Goal: Communication & Community: Answer question/provide support

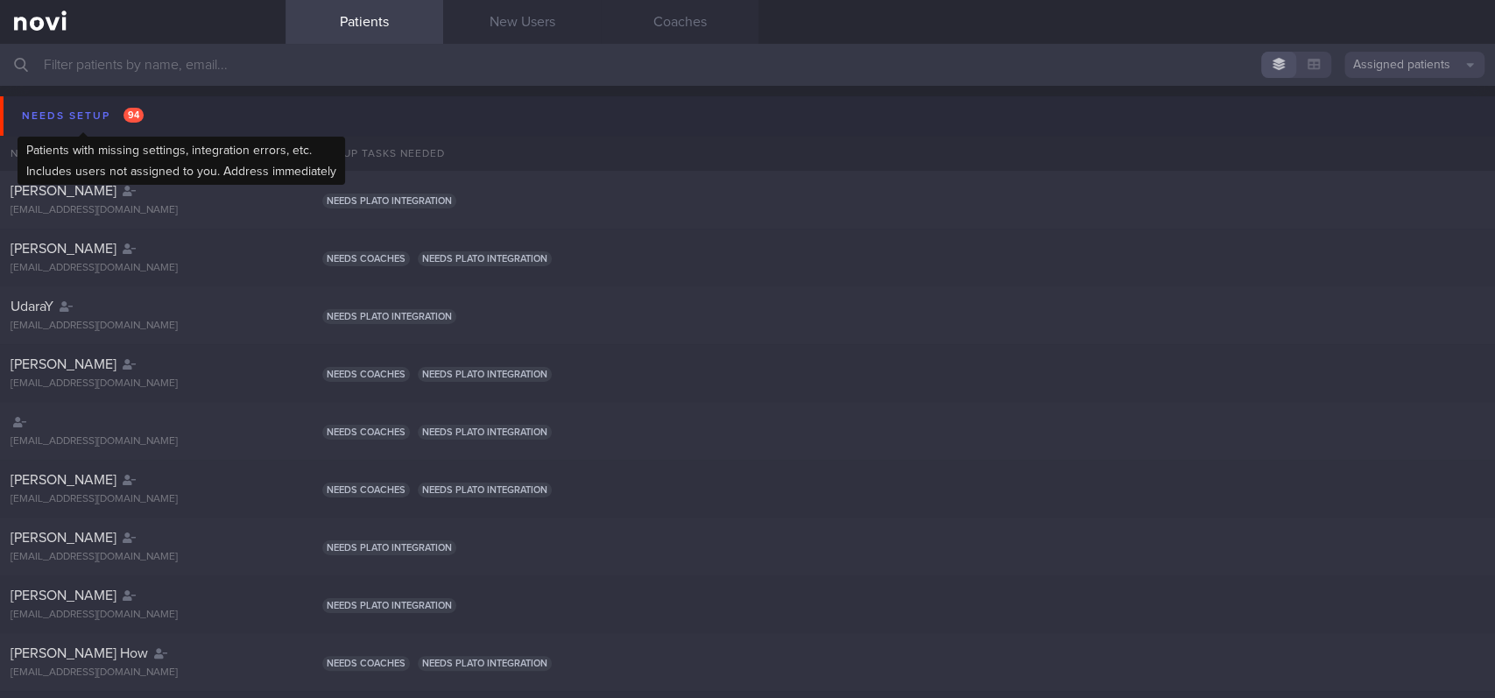
click at [107, 114] on div "Needs setup 94" at bounding box center [83, 116] width 130 height 24
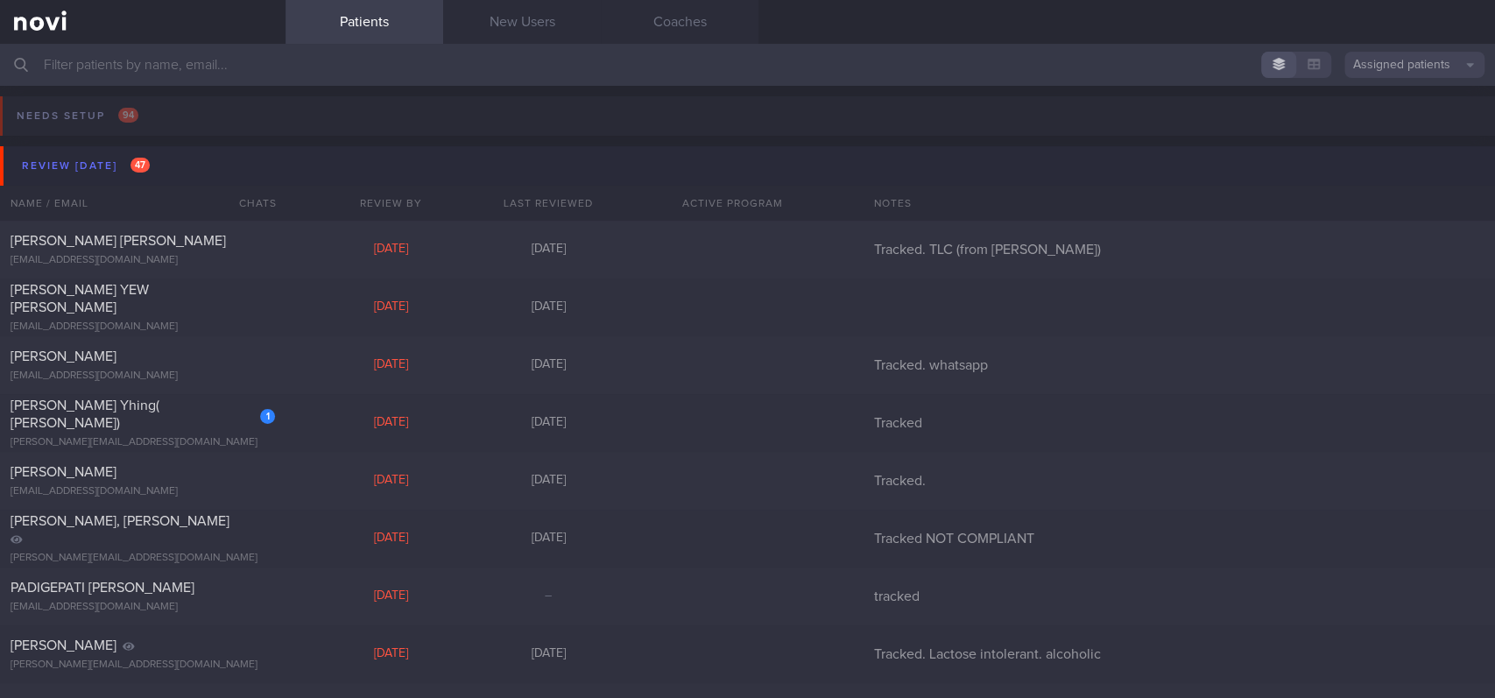
click at [151, 174] on div "Review [DATE] 47" at bounding box center [86, 166] width 137 height 24
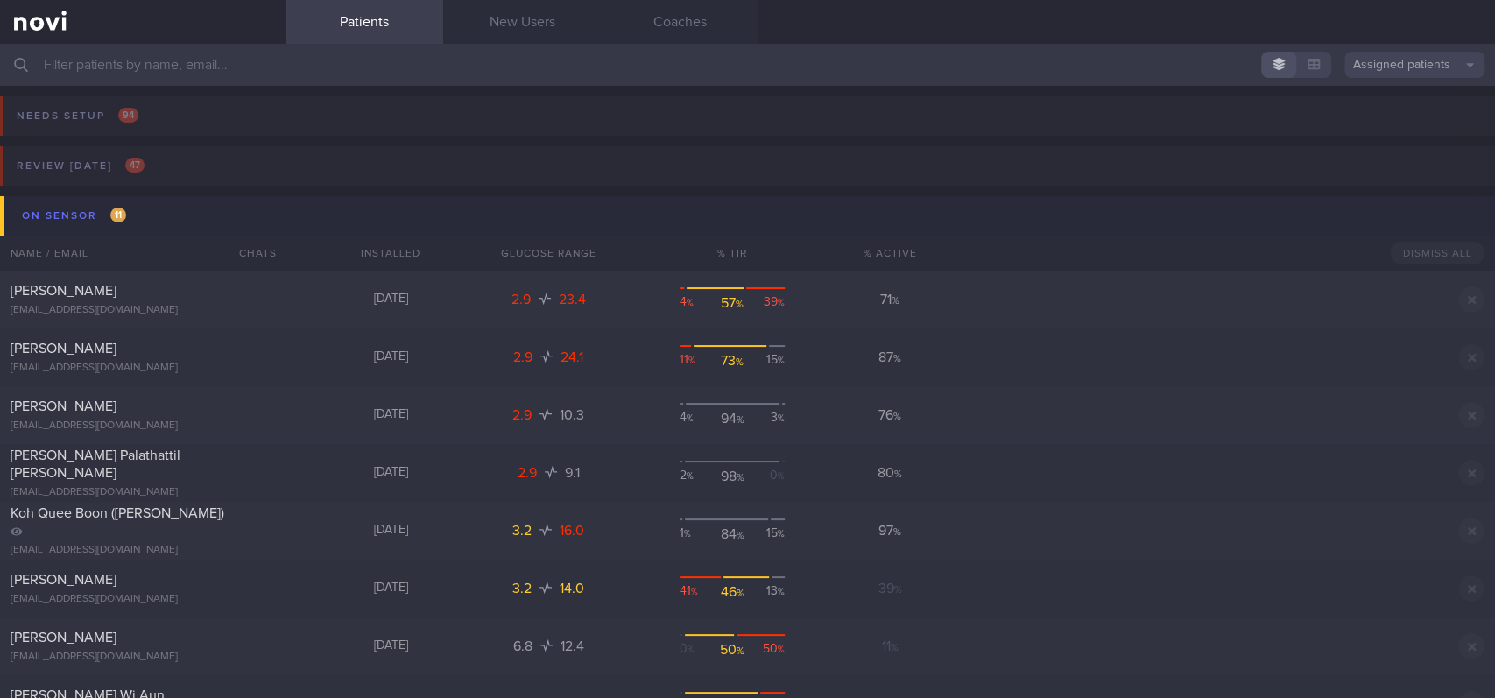
click at [161, 217] on button "On sensor 11" at bounding box center [750, 215] width 1500 height 39
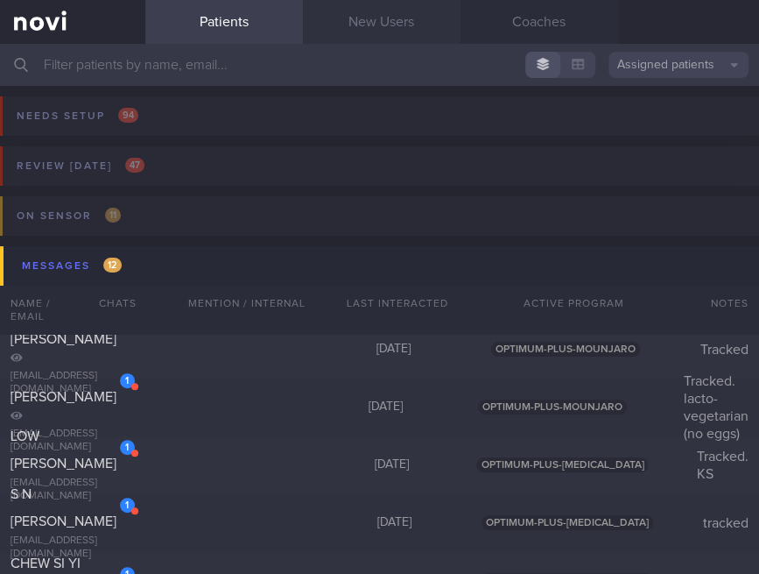
click at [346, 36] on link "New Users" at bounding box center [382, 22] width 158 height 44
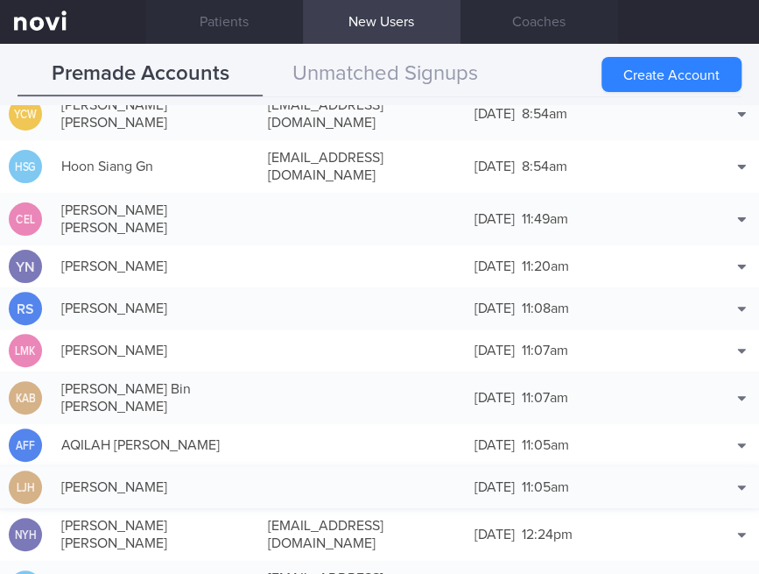
scroll to position [233, 0]
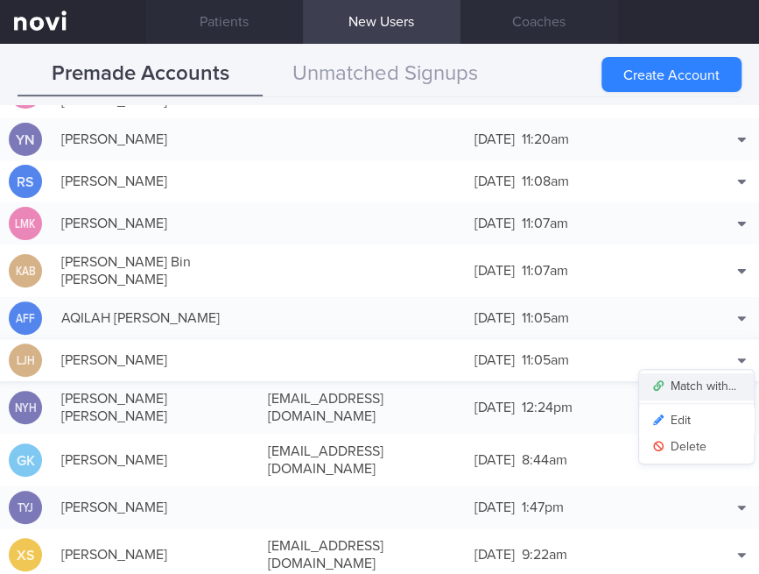
click at [711, 373] on button "Match with..." at bounding box center [696, 386] width 115 height 26
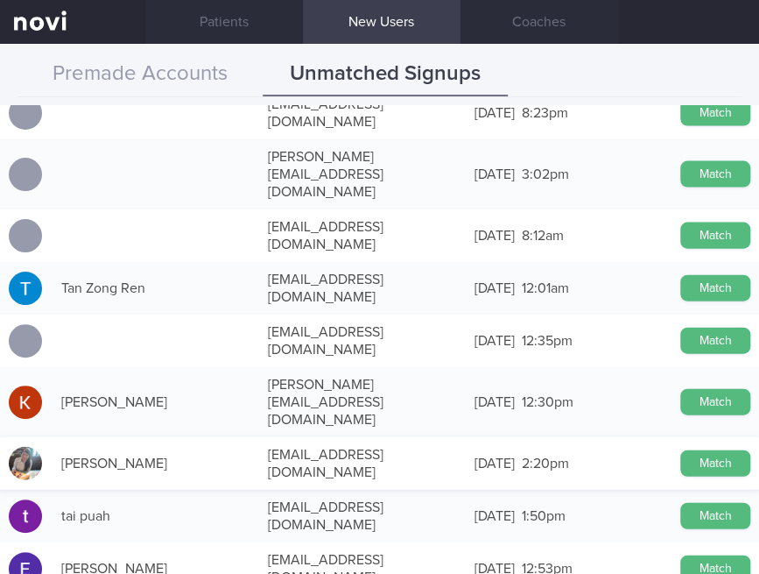
scroll to position [1401, 0]
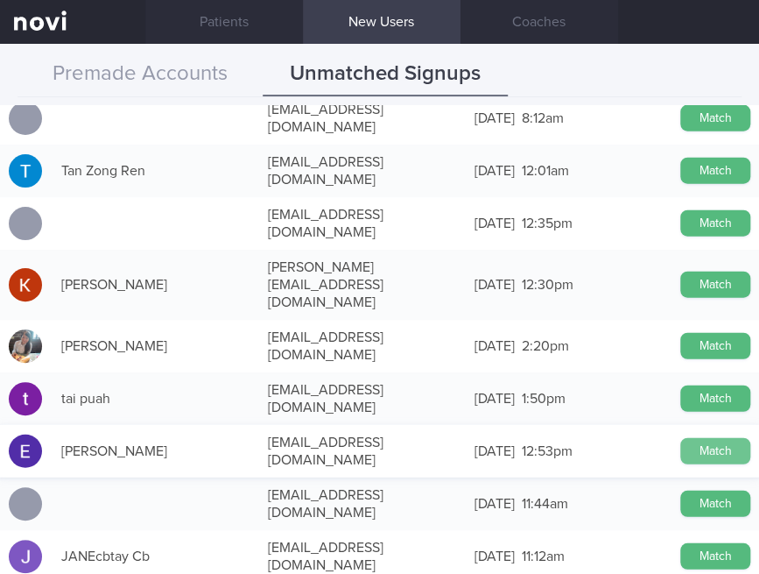
click at [695, 438] on button "Match" at bounding box center [715, 451] width 70 height 26
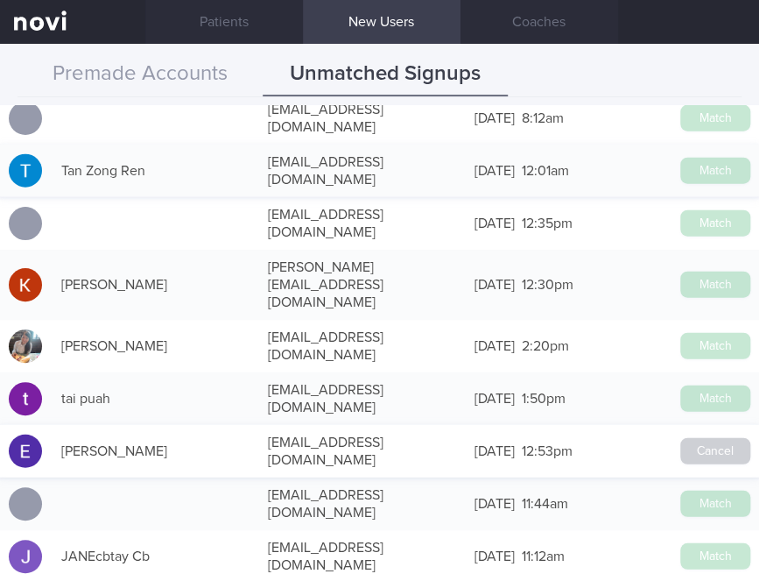
scroll to position [229, 0]
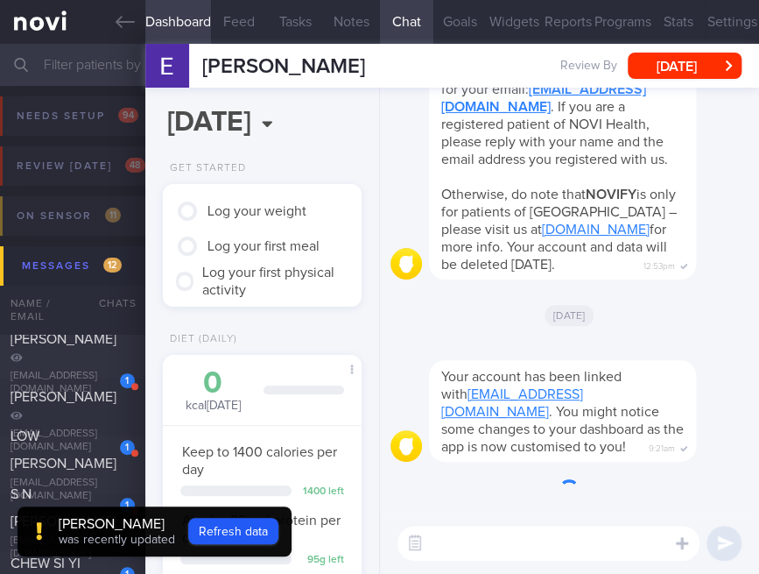
click at [575, 543] on textarea at bounding box center [549, 542] width 302 height 35
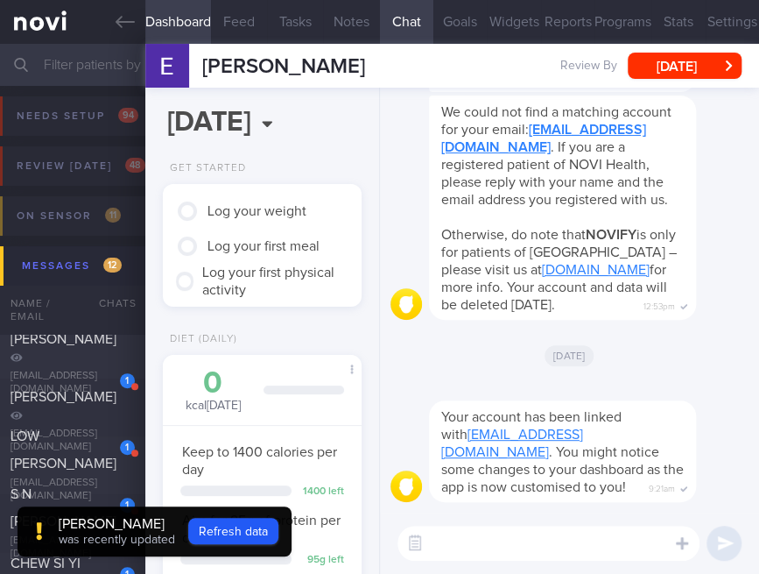
type textarea "J"
type textarea "Hi [PERSON_NAME] here"
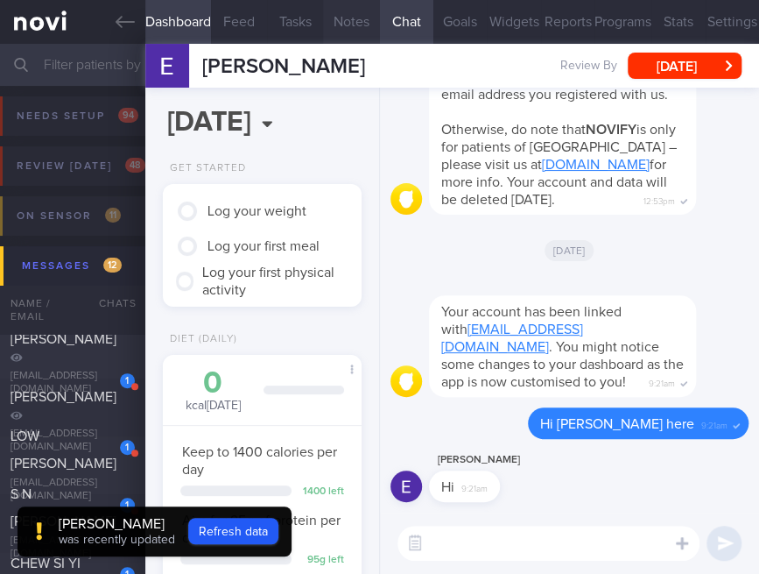
click at [355, 22] on button "Notes" at bounding box center [351, 22] width 56 height 44
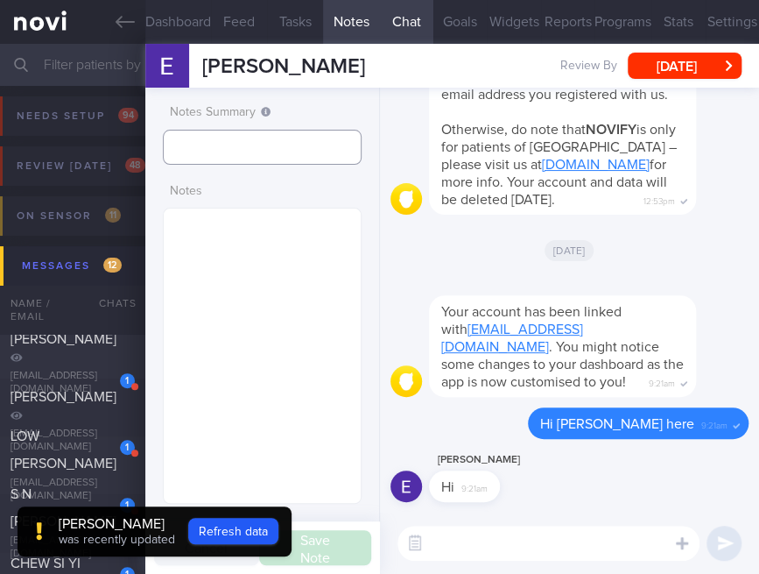
click at [259, 144] on input "text" at bounding box center [262, 147] width 199 height 35
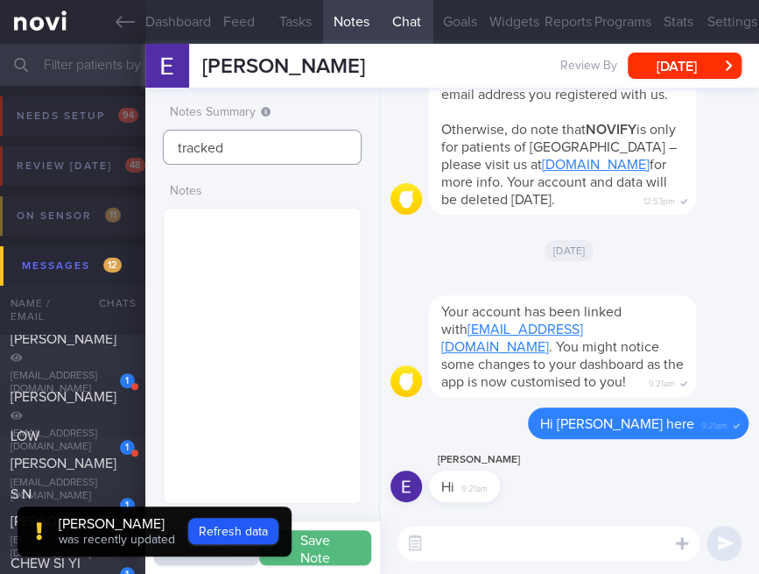
type input "tracked"
click at [111, 529] on div "[PERSON_NAME]" at bounding box center [117, 524] width 116 height 18
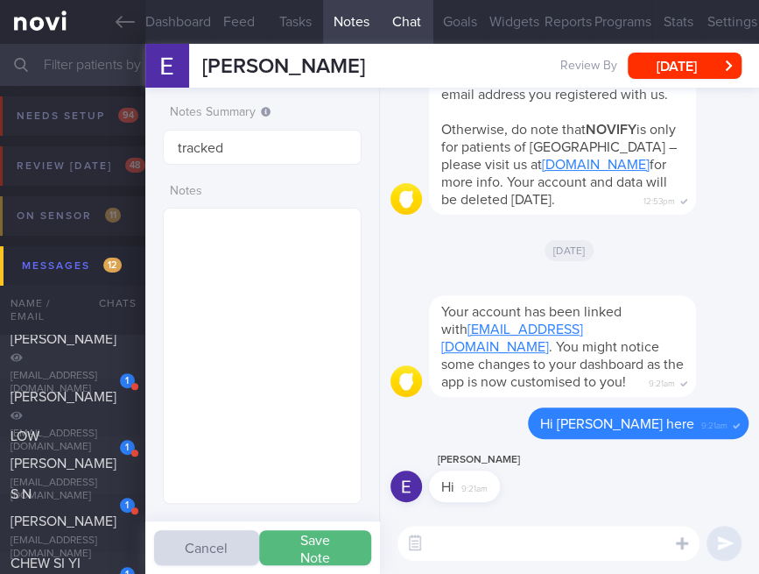
click at [339, 553] on button "Save Note" at bounding box center [315, 547] width 112 height 35
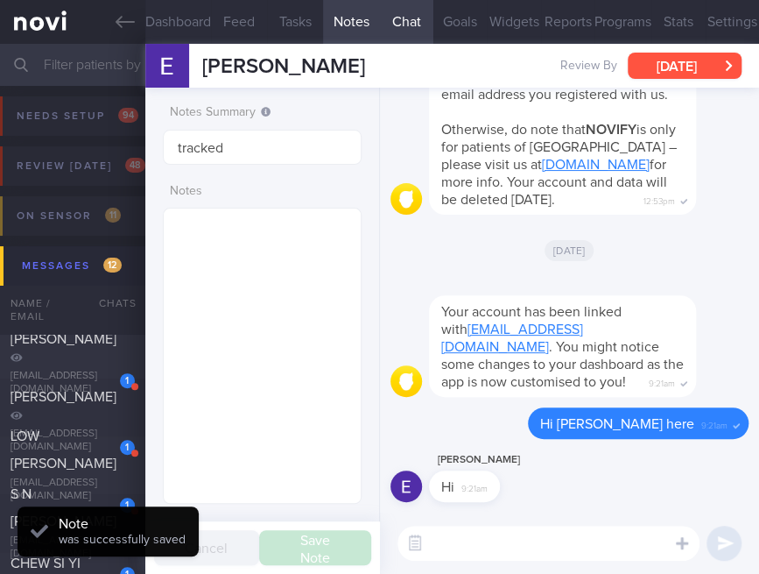
type input "tracked"
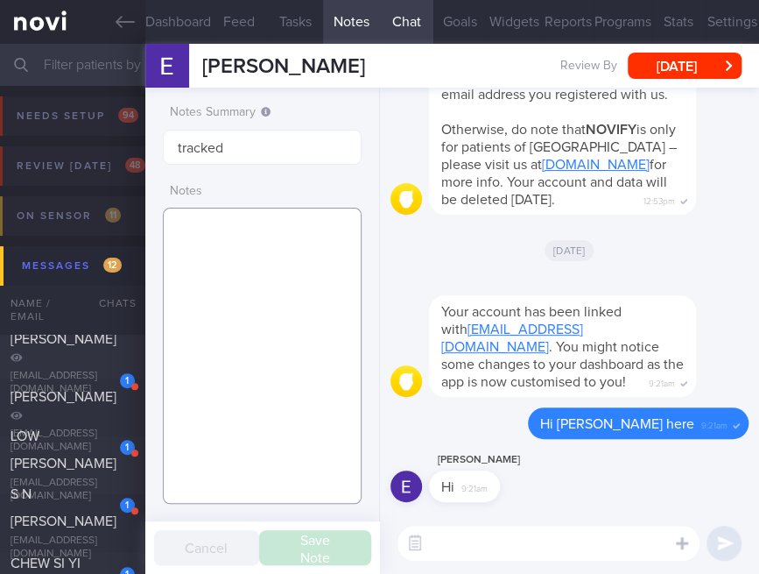
click at [283, 284] on textarea at bounding box center [262, 356] width 199 height 296
paste textarea "[MEDICAL_DATA] [MEDICAL_DATA] (Suboptimal Tg and HDL) [MEDICAL_DATA]"
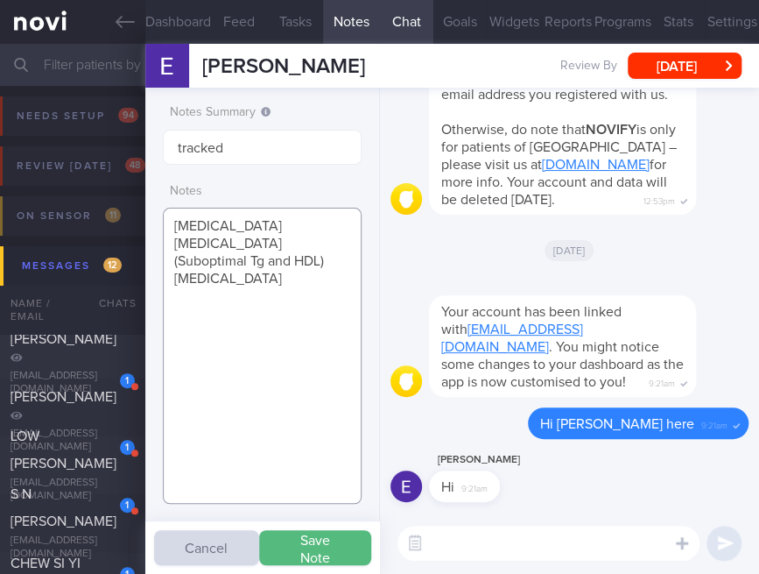
click at [312, 316] on textarea "[MEDICAL_DATA] [MEDICAL_DATA] (Suboptimal Tg and HDL) [MEDICAL_DATA]" at bounding box center [262, 356] width 199 height 296
paste textarea "[PERSON_NAME] says no time to exercise has treadmill at home does not track ste…"
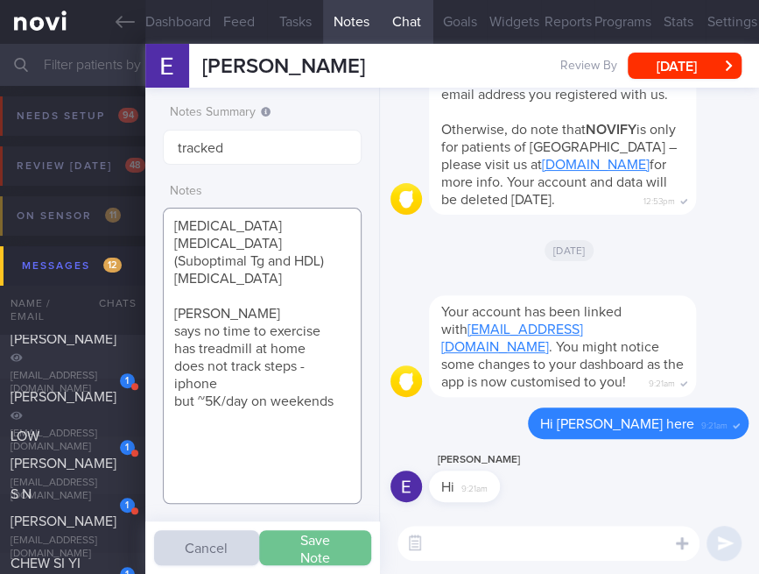
type textarea "[MEDICAL_DATA] [MEDICAL_DATA] (Suboptimal Tg and HDL) [MEDICAL_DATA] [PERSON_NA…"
click at [325, 538] on button "Save Note" at bounding box center [315, 547] width 112 height 35
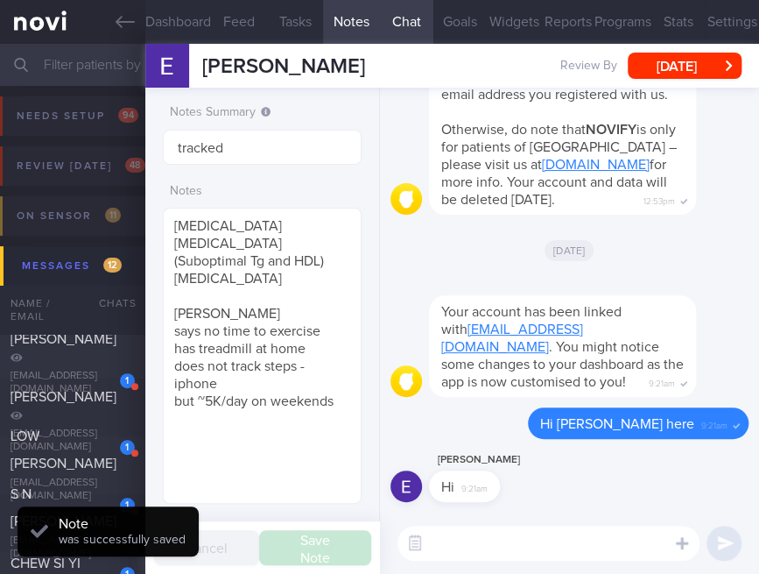
click at [481, 71] on div "[PERSON_NAME] [PERSON_NAME] [PERSON_NAME][EMAIL_ADDRESS][DOMAIN_NAME] Review By…" at bounding box center [452, 66] width 614 height 44
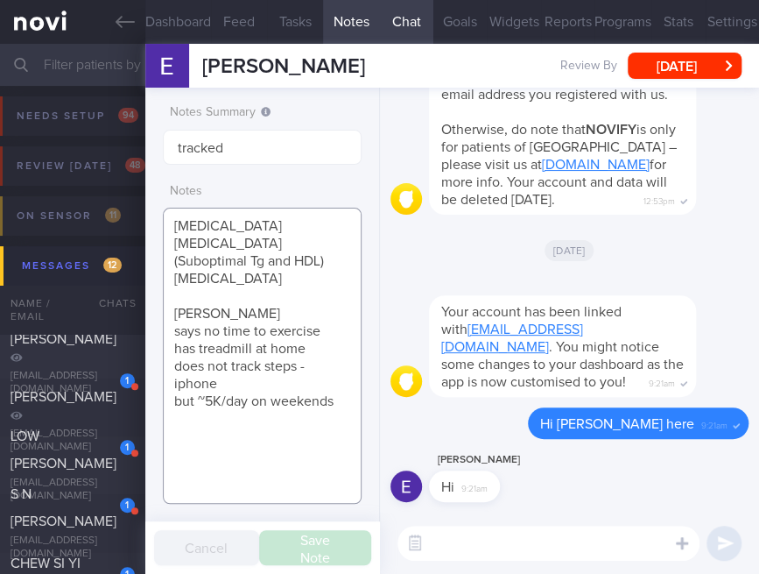
drag, startPoint x: 340, startPoint y: 421, endPoint x: 170, endPoint y: 306, distance: 205.5
click at [170, 306] on textarea "[MEDICAL_DATA] [MEDICAL_DATA] (Suboptimal Tg and HDL) [MEDICAL_DATA] [PERSON_NA…" at bounding box center [262, 356] width 199 height 296
click at [463, 35] on button "Goals" at bounding box center [459, 22] width 53 height 44
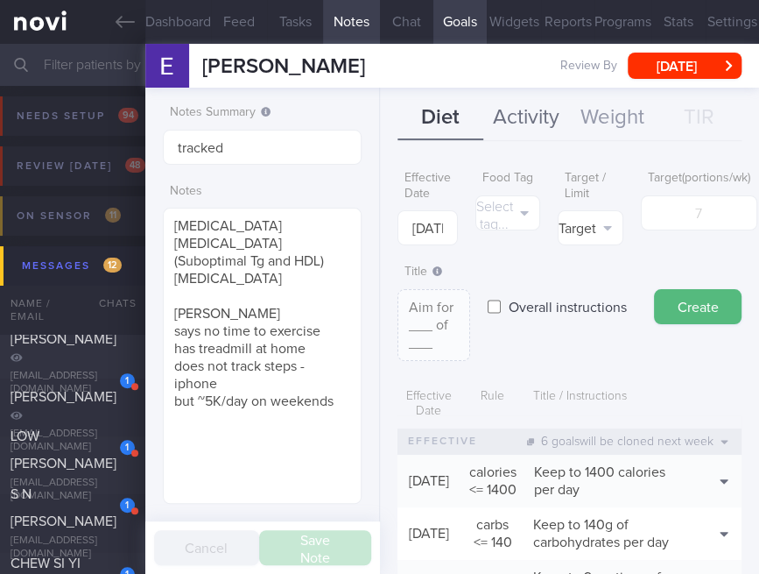
click at [537, 118] on button "Activity" at bounding box center [526, 118] width 86 height 44
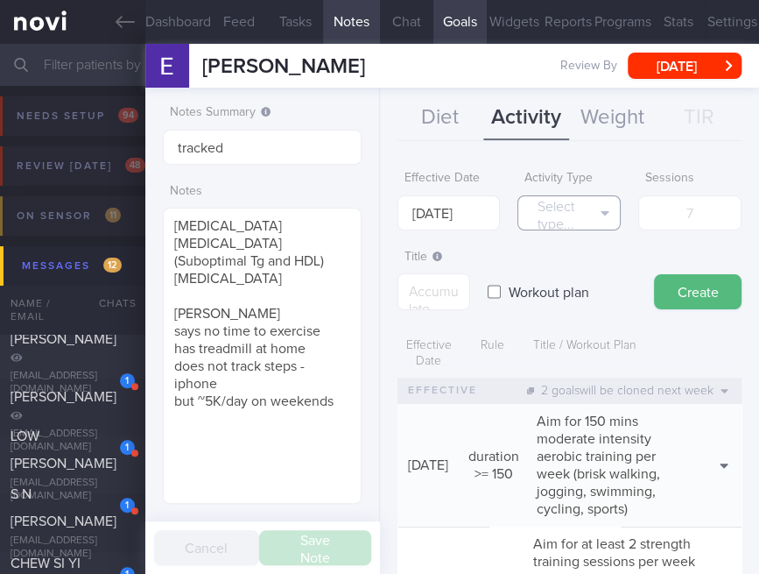
click at [585, 215] on button "Select type..." at bounding box center [568, 212] width 103 height 35
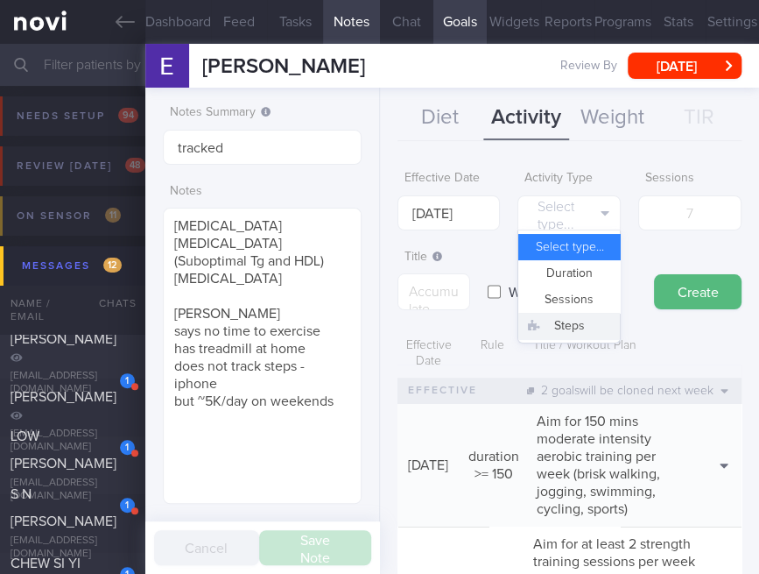
click at [574, 332] on button "Steps" at bounding box center [569, 326] width 102 height 26
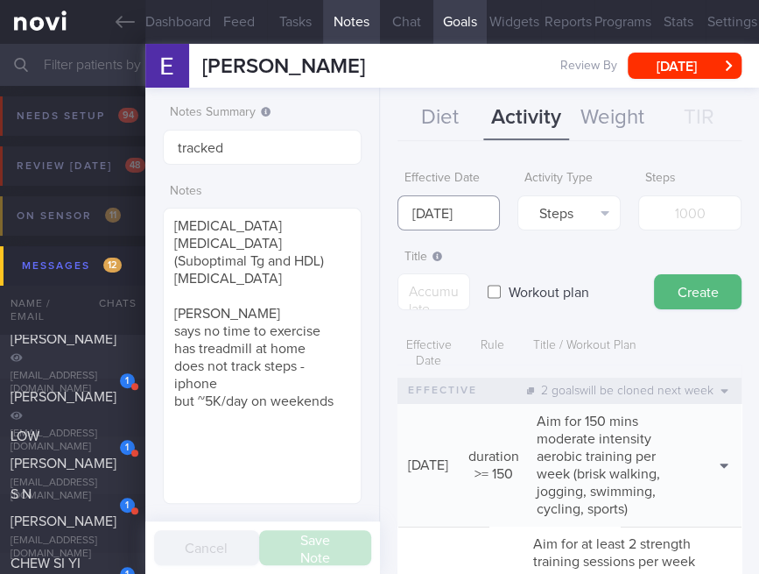
click at [453, 208] on input "[DATE]" at bounding box center [449, 212] width 103 height 35
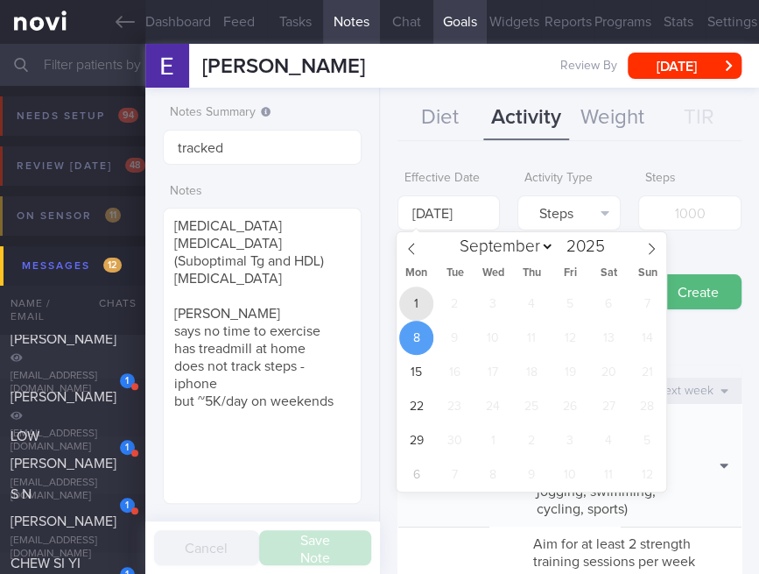
click at [423, 298] on span "1" at bounding box center [416, 303] width 34 height 34
type input "[DATE]"
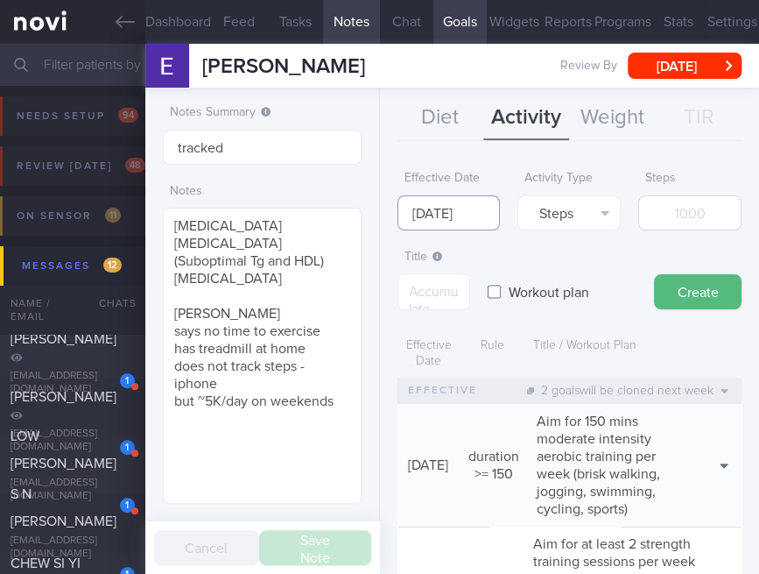
scroll to position [0, 1]
click at [685, 214] on input "number" at bounding box center [689, 212] width 103 height 35
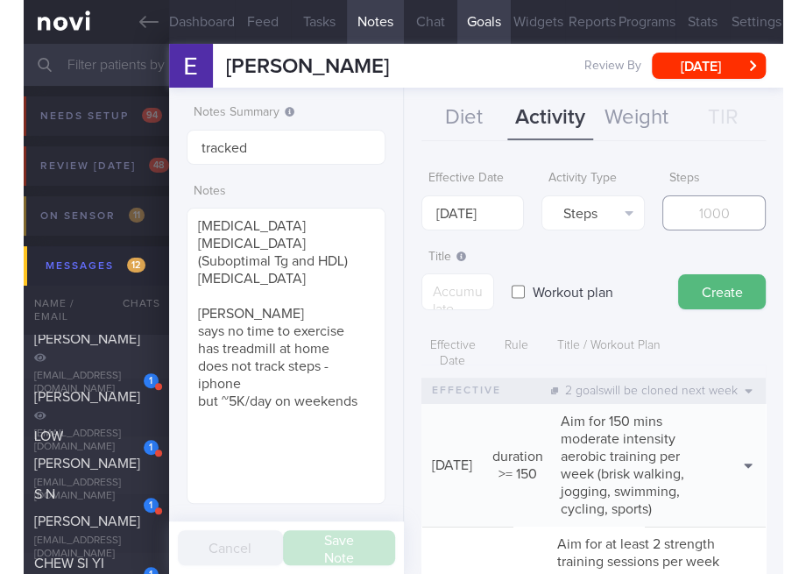
scroll to position [0, 0]
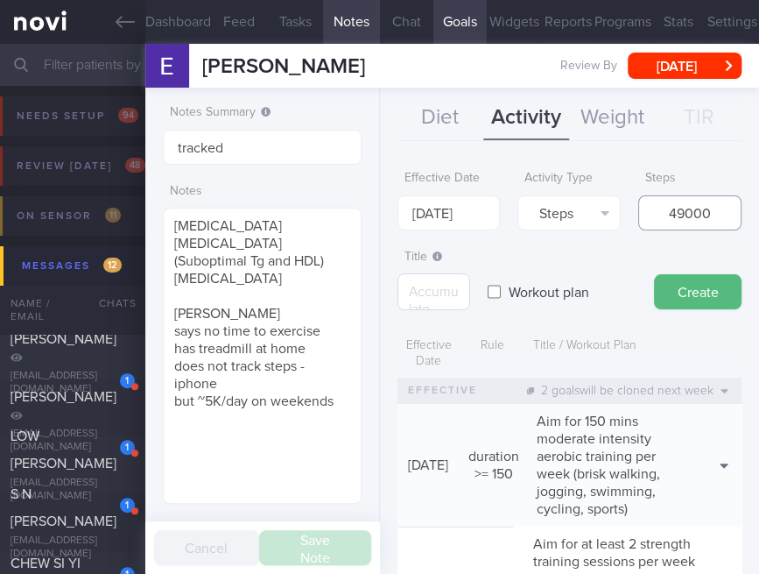
type input "49000"
click at [428, 286] on textarea at bounding box center [434, 291] width 73 height 37
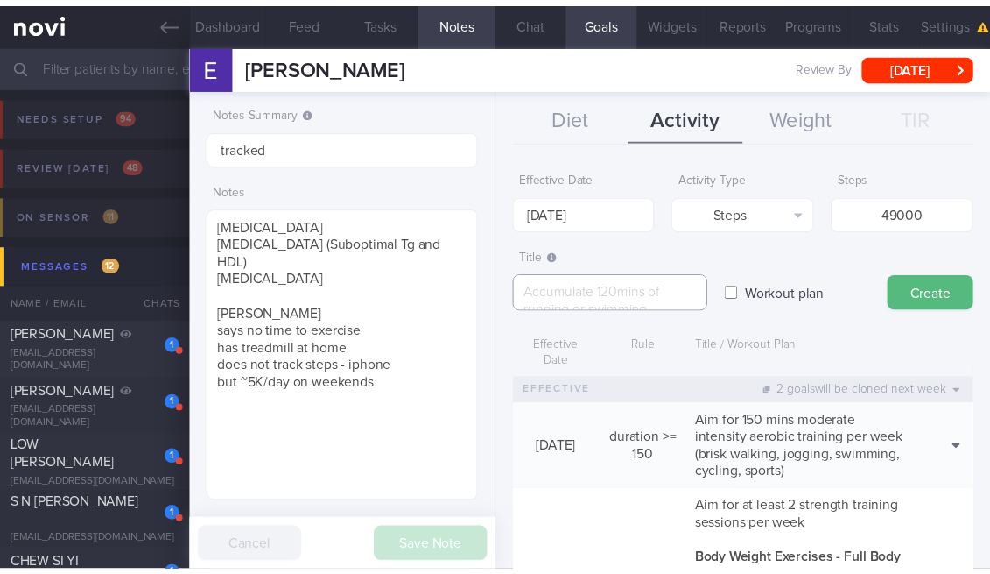
scroll to position [139, 227]
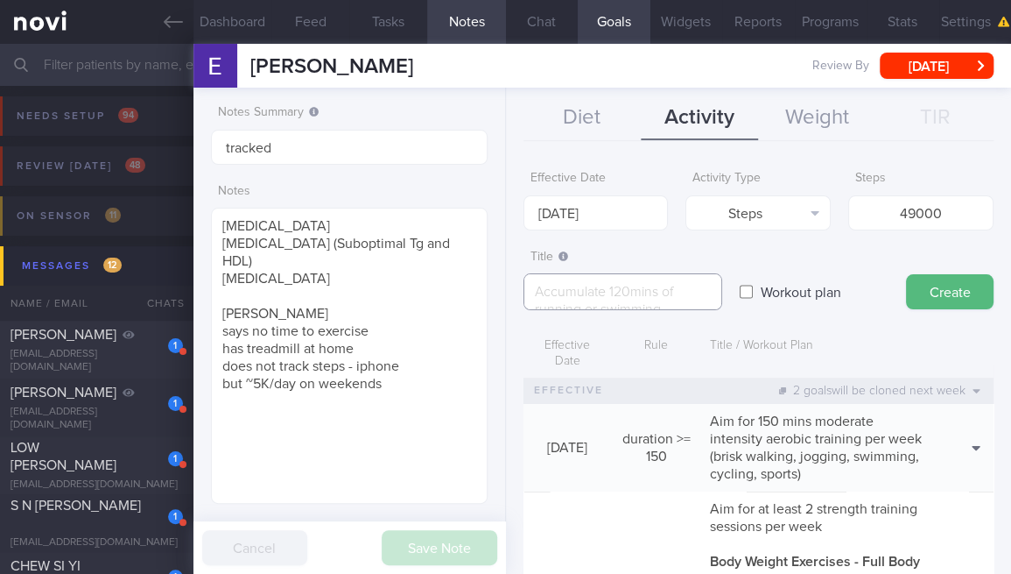
click at [616, 294] on textarea at bounding box center [623, 291] width 199 height 37
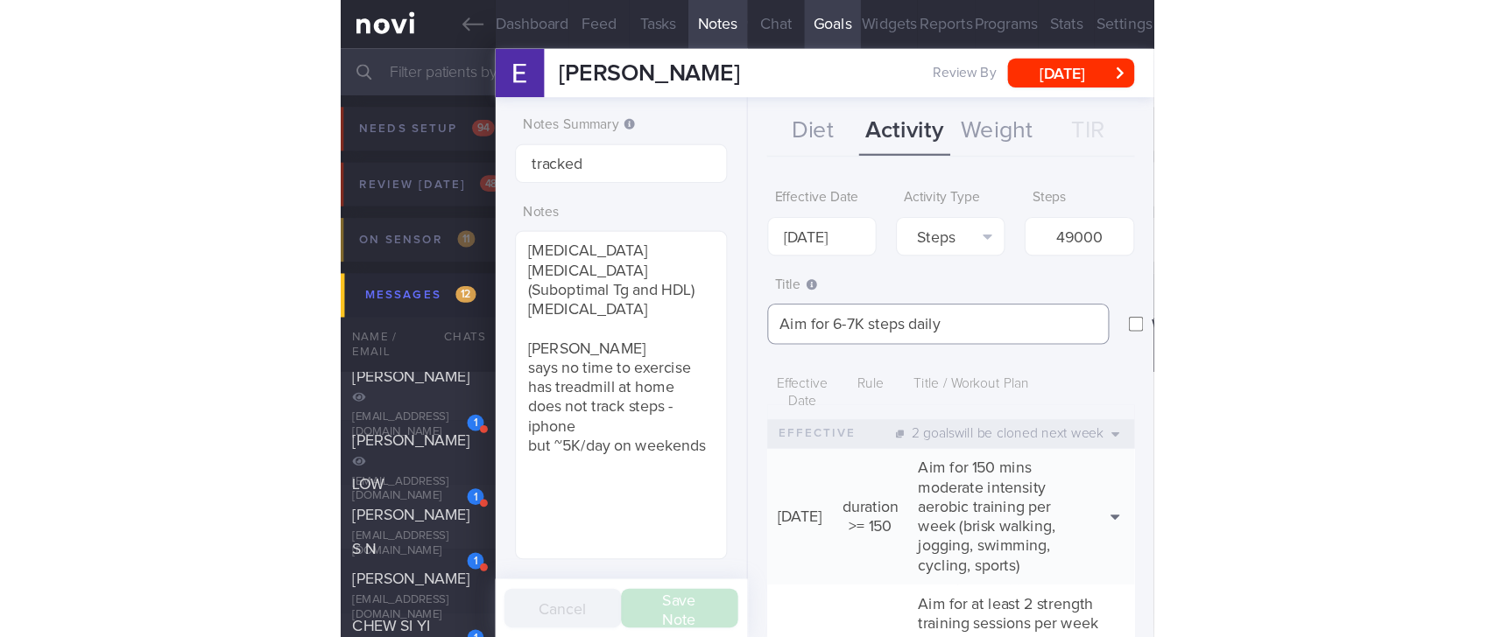
scroll to position [875503, 875459]
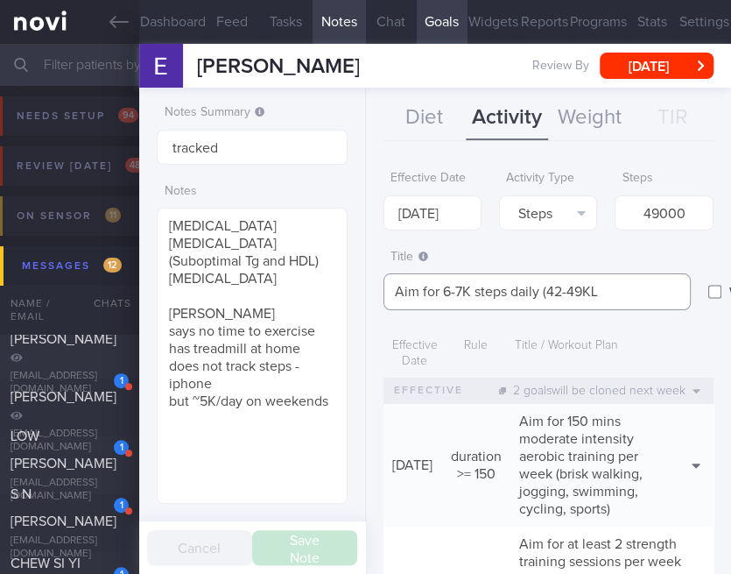
click at [602, 292] on textarea "Aim for 6-7K steps daily (42-49KL" at bounding box center [537, 291] width 307 height 37
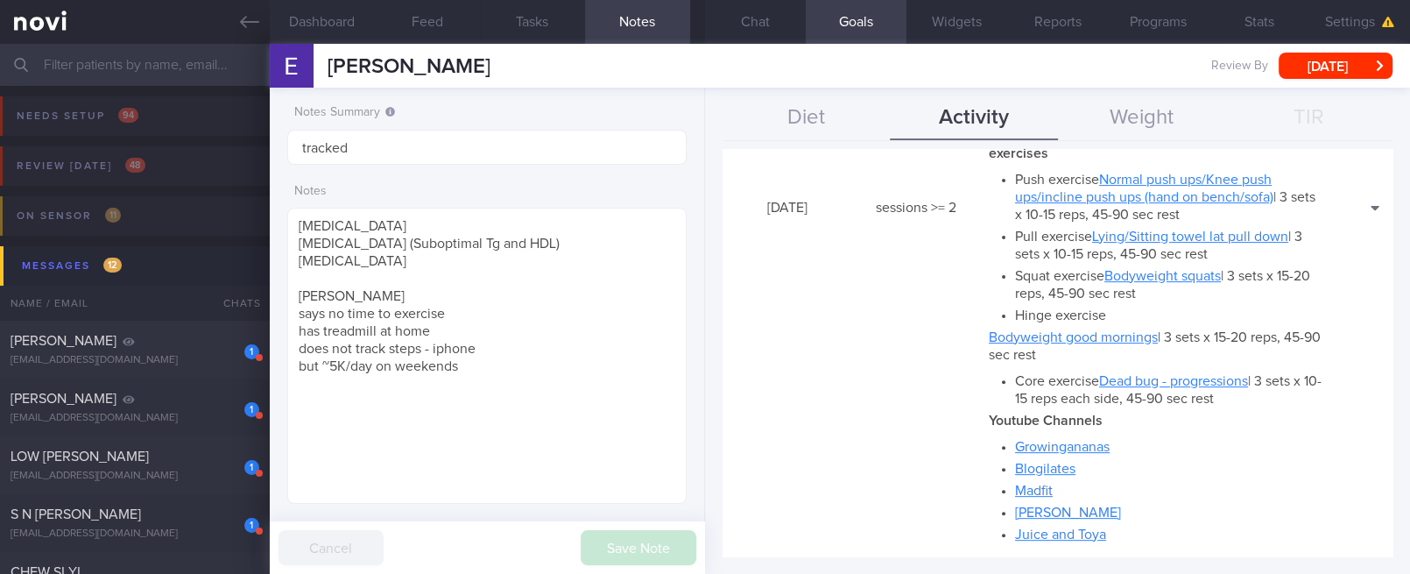
scroll to position [0, 0]
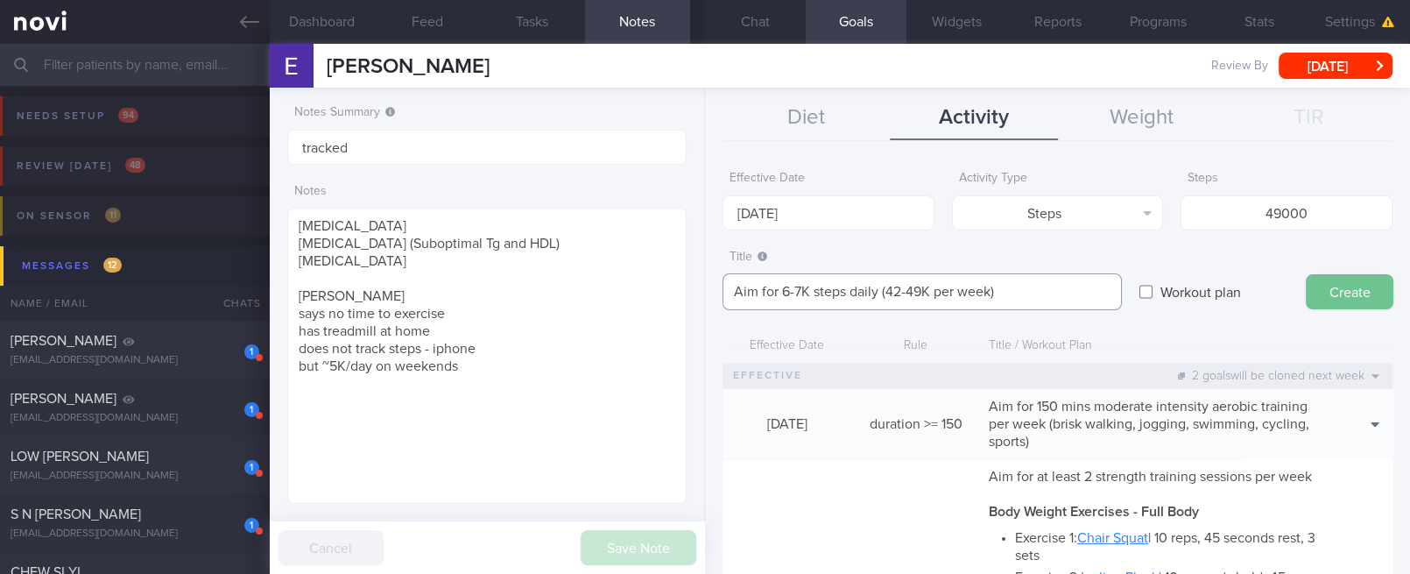
type textarea "Aim for 6-7K steps daily (42-49K per week)"
click at [1351, 301] on button "Create" at bounding box center [1350, 291] width 88 height 35
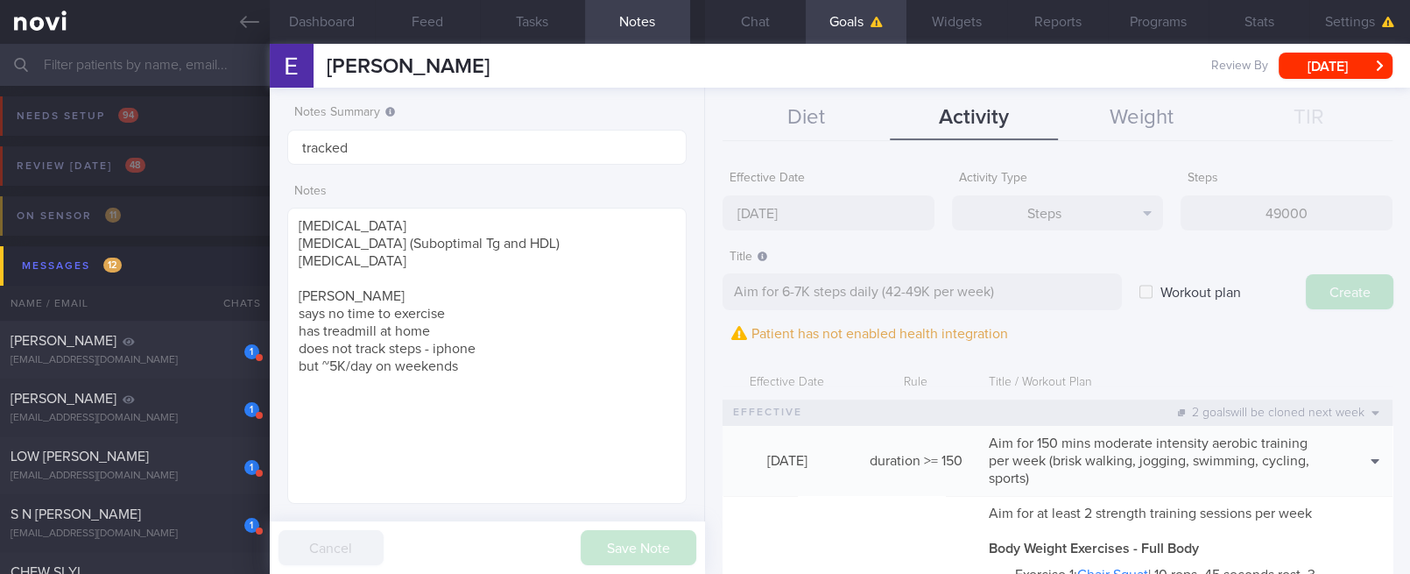
type input "[DATE]"
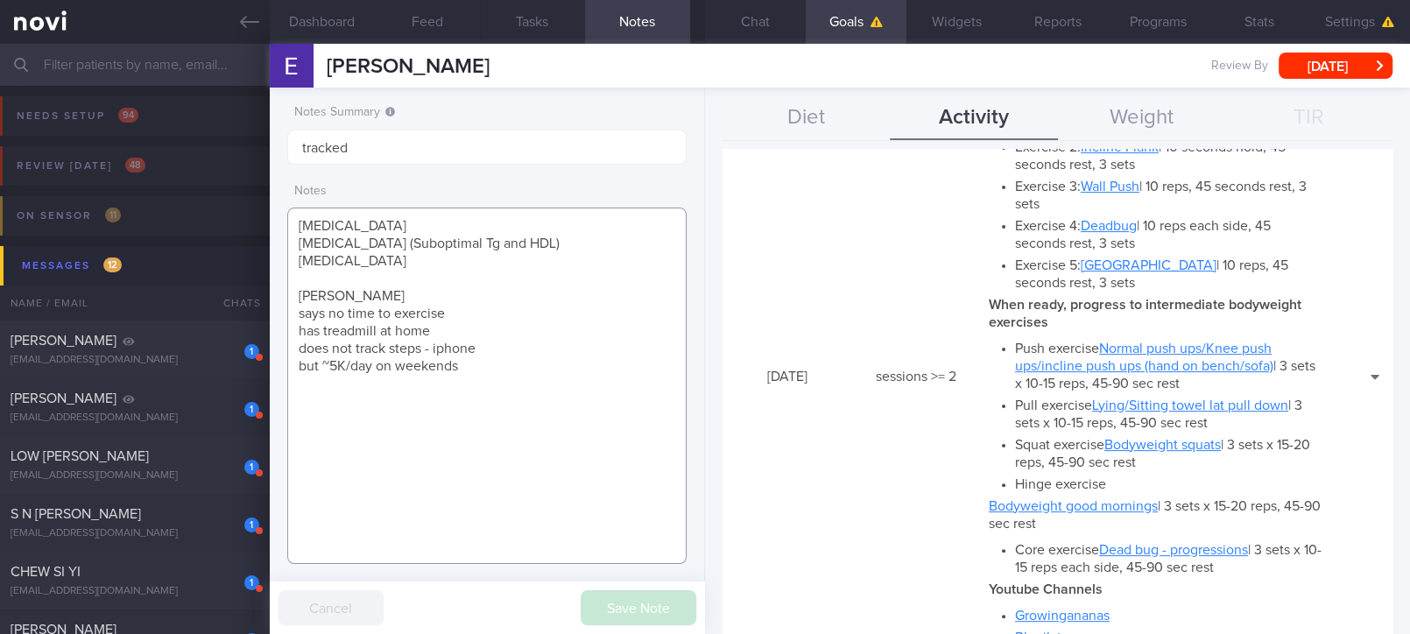
click at [585, 308] on textarea "[MEDICAL_DATA] [MEDICAL_DATA] (Suboptimal Tg and HDL) [MEDICAL_DATA] [PERSON_NA…" at bounding box center [487, 386] width 400 height 356
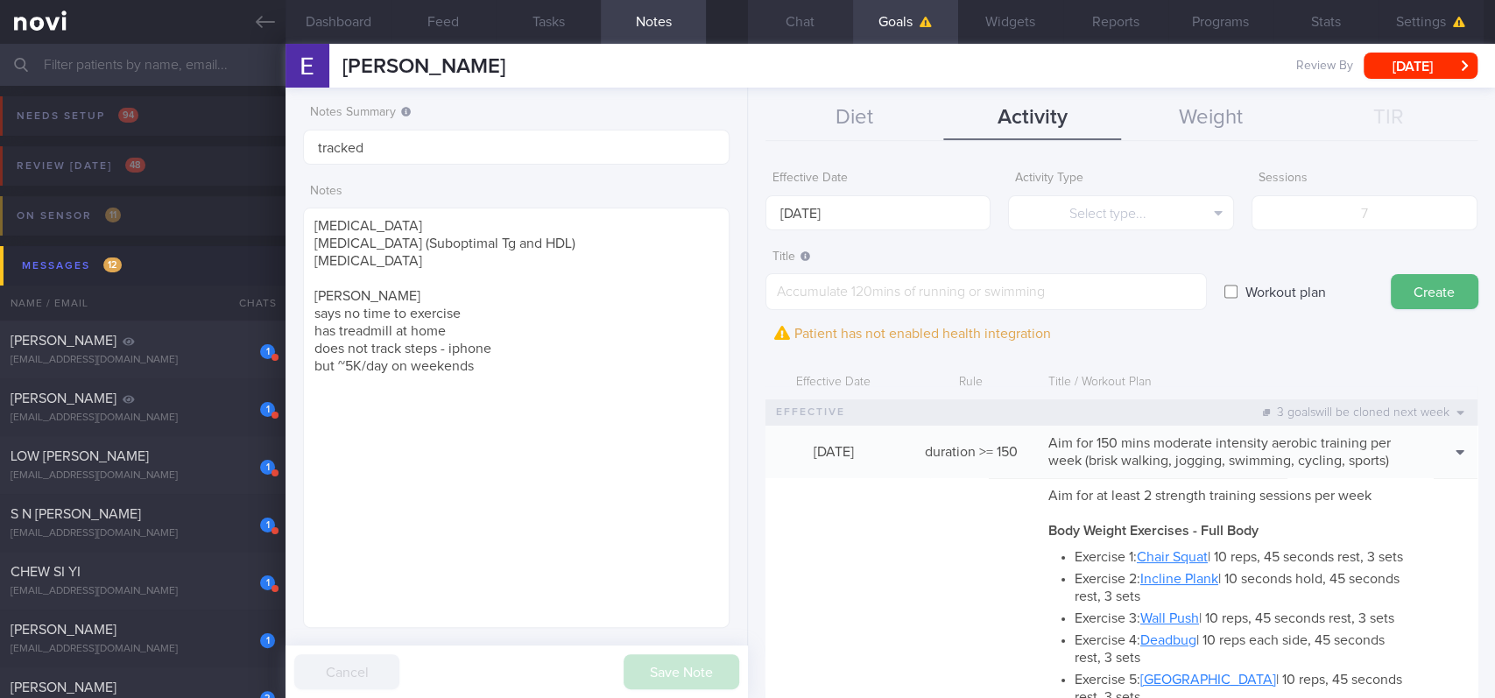
click at [826, 22] on button "Chat" at bounding box center [800, 22] width 105 height 44
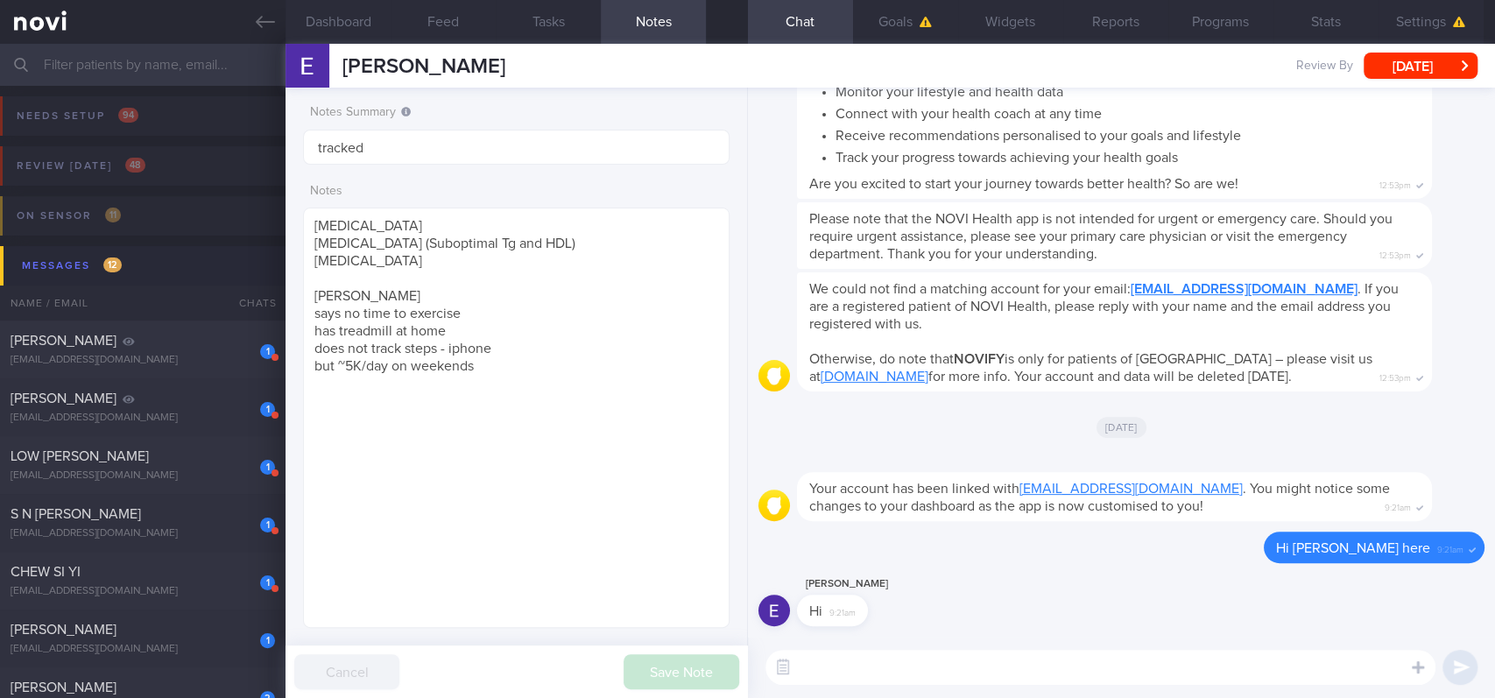
click at [1083, 673] on textarea at bounding box center [1100, 667] width 670 height 35
paste textarea "Hi [PERSON_NAME]! This is [PERSON_NAME], the dietitian. It was nice chatting wi…"
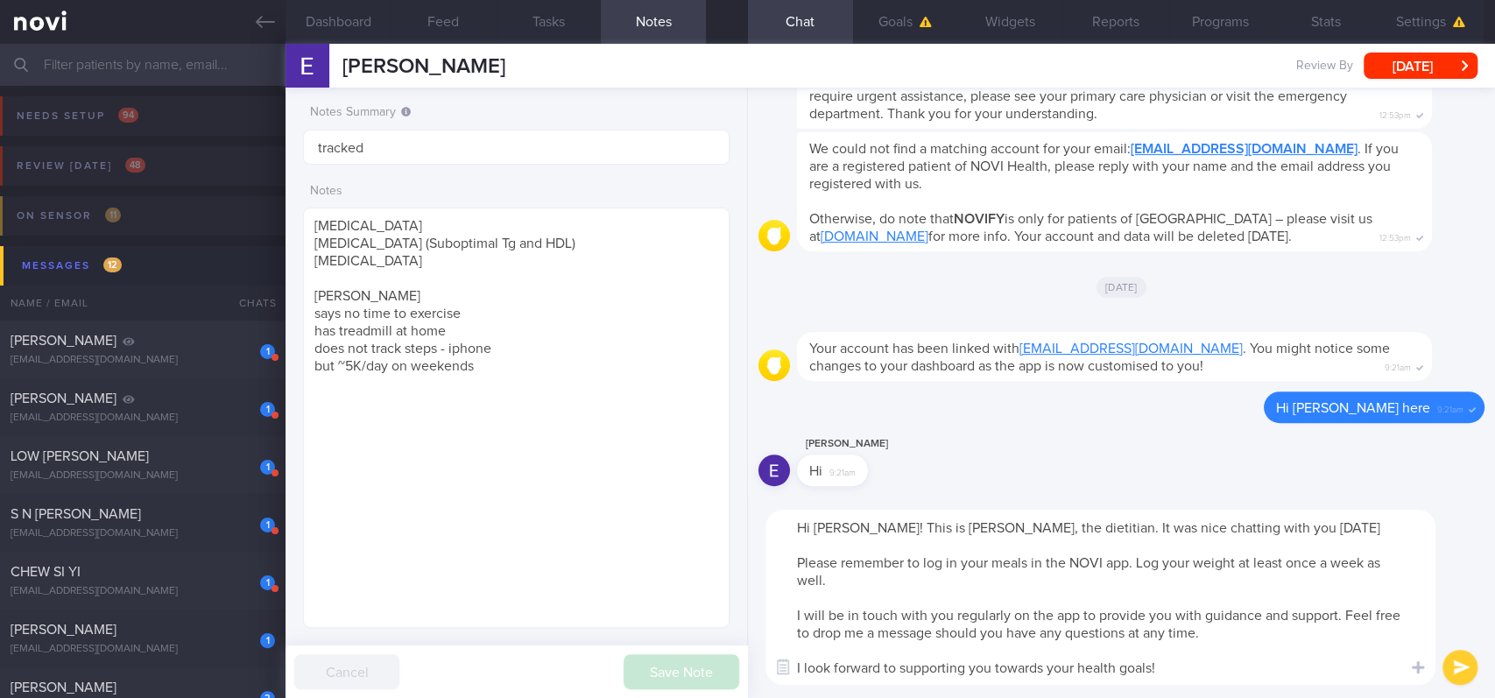
click at [827, 528] on textarea "Hi [PERSON_NAME]! This is [PERSON_NAME], the dietitian. It was nice chatting wi…" at bounding box center [1100, 597] width 670 height 175
type textarea "Hi [PERSON_NAME]! This is [PERSON_NAME], the dietitian. It was nice chatting wi…"
click at [1452, 660] on button "submit" at bounding box center [1459, 667] width 35 height 35
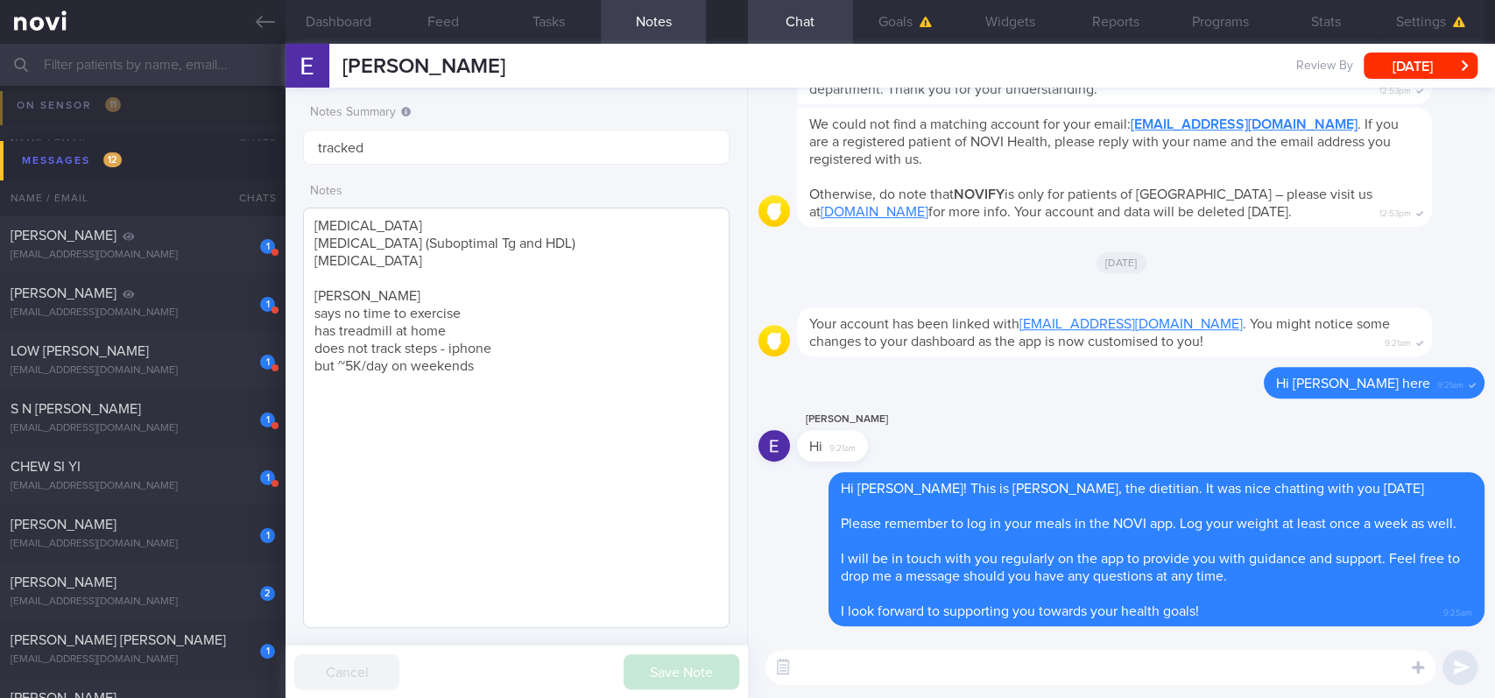
scroll to position [116, 0]
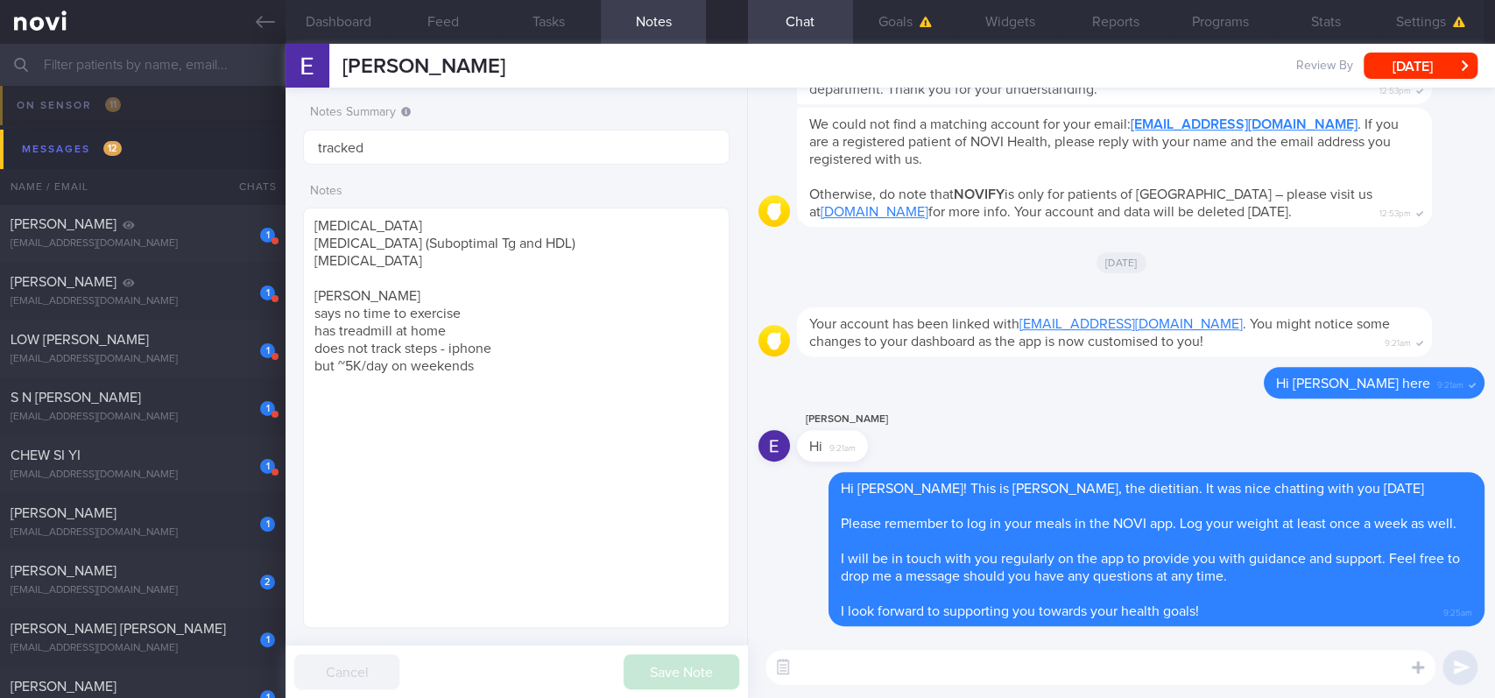
click at [1121, 662] on textarea at bounding box center [1100, 667] width 670 height 35
paste textarea "Here are the points we discussed just now, with additional suggestions [MEDICAL…"
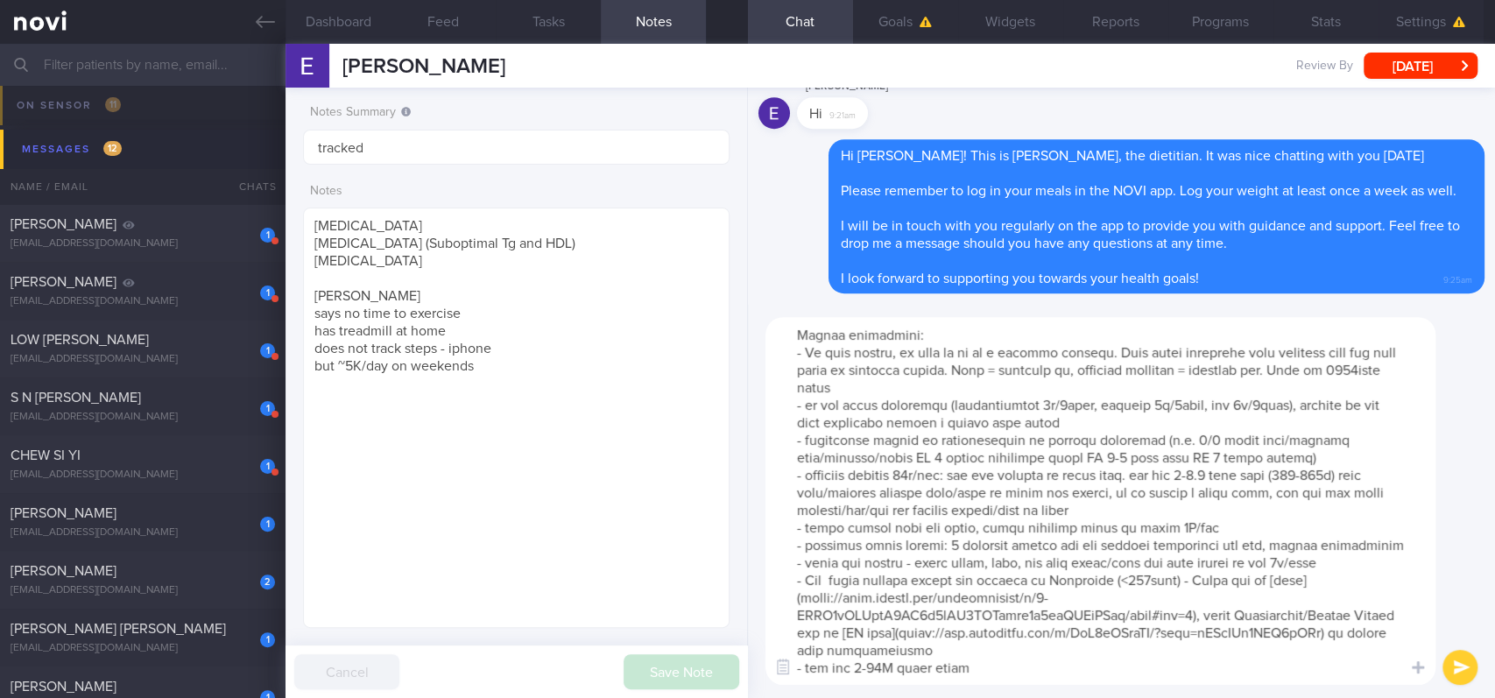
scroll to position [0, 0]
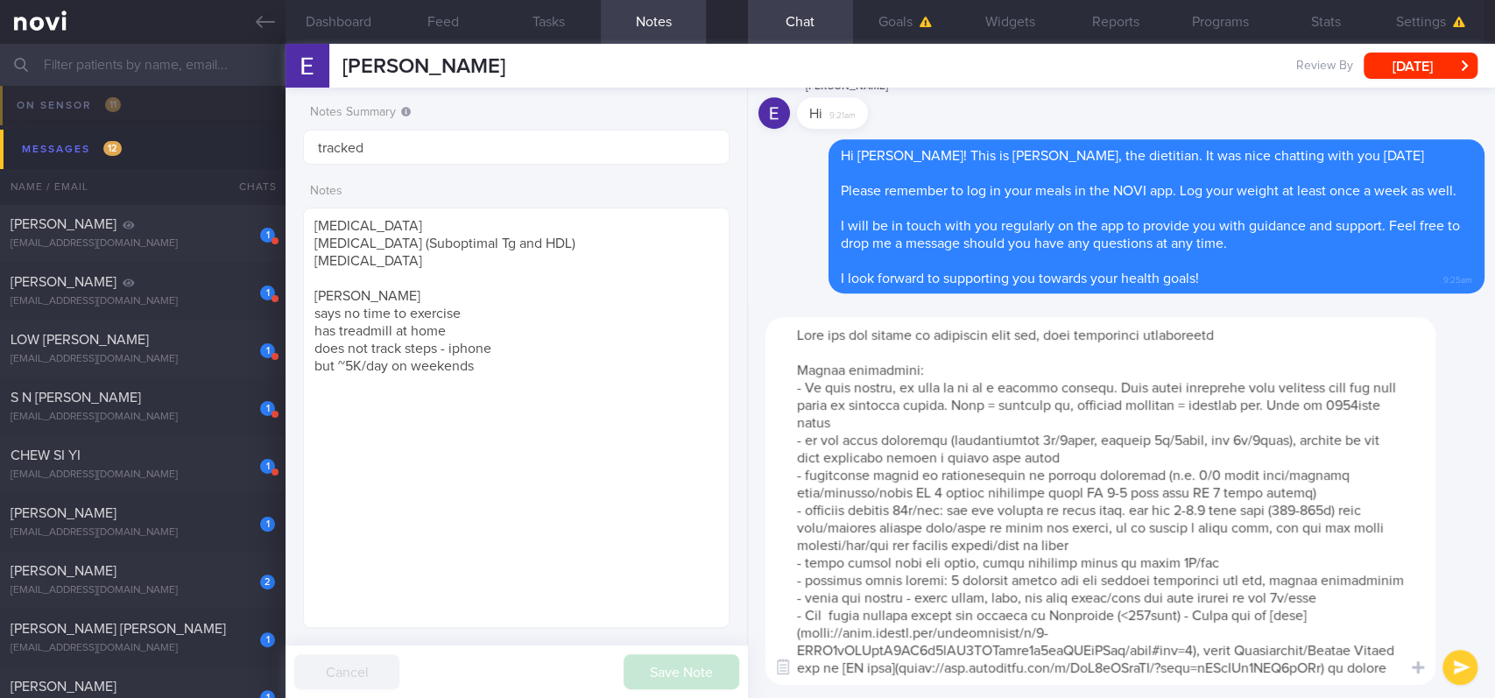
click at [811, 421] on textarea at bounding box center [1100, 501] width 670 height 368
click at [1328, 510] on textarea at bounding box center [1100, 501] width 670 height 368
click at [1343, 510] on textarea at bounding box center [1100, 501] width 670 height 368
click at [920, 513] on textarea at bounding box center [1100, 501] width 670 height 368
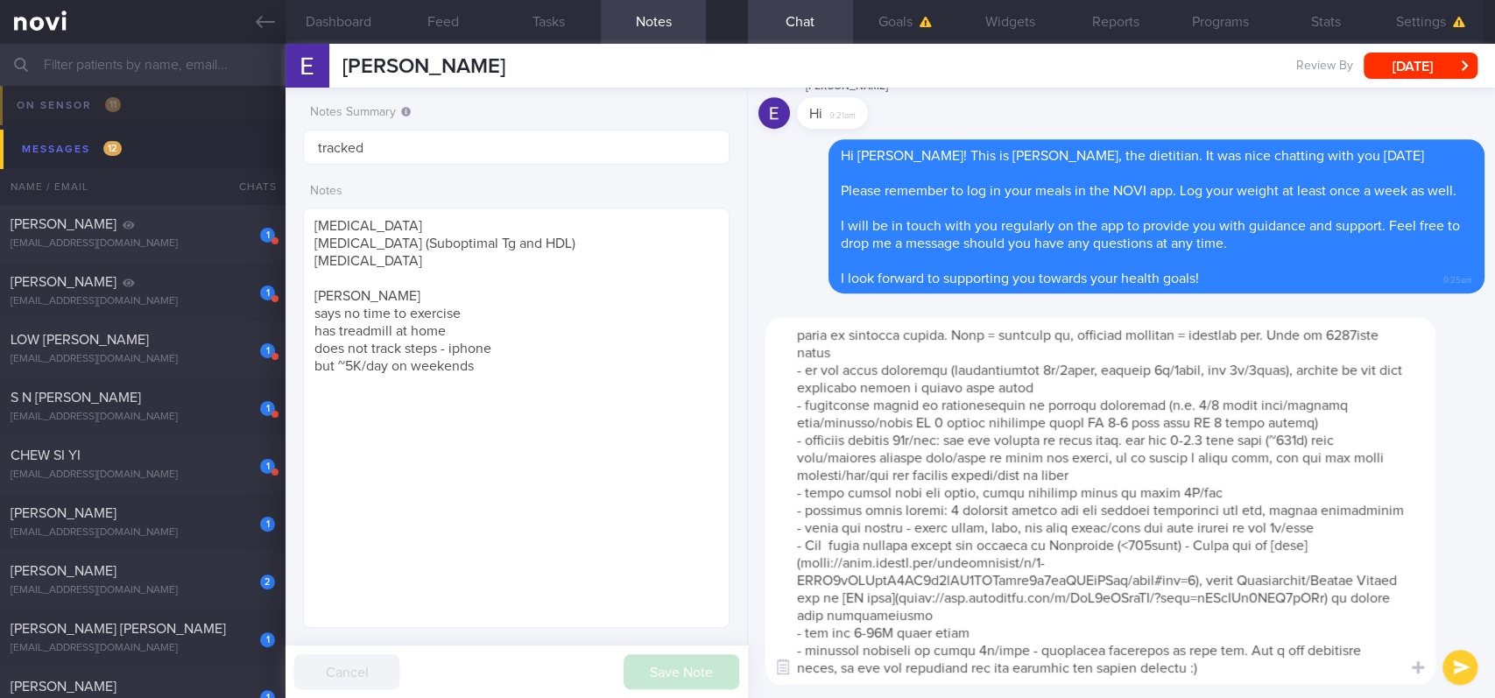
scroll to position [87, 0]
drag, startPoint x: 984, startPoint y: 602, endPoint x: 875, endPoint y: 614, distance: 110.1
click at [983, 603] on textarea at bounding box center [1100, 501] width 670 height 368
click at [874, 614] on textarea at bounding box center [1100, 501] width 670 height 368
type textarea "Here are the points we discussed just now, with additional suggestions [MEDICAL…"
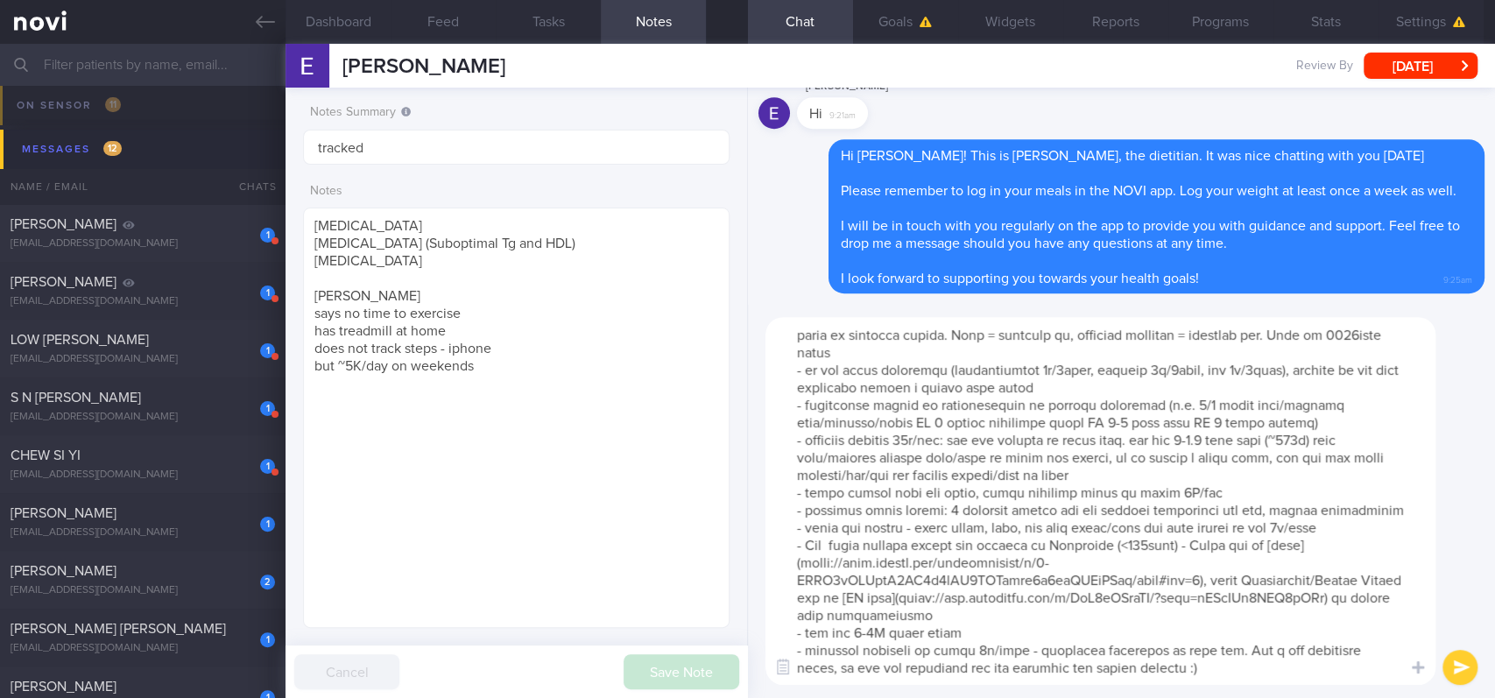
click at [1246, 670] on textarea at bounding box center [1100, 501] width 670 height 368
click at [1454, 656] on button "submit" at bounding box center [1459, 667] width 35 height 35
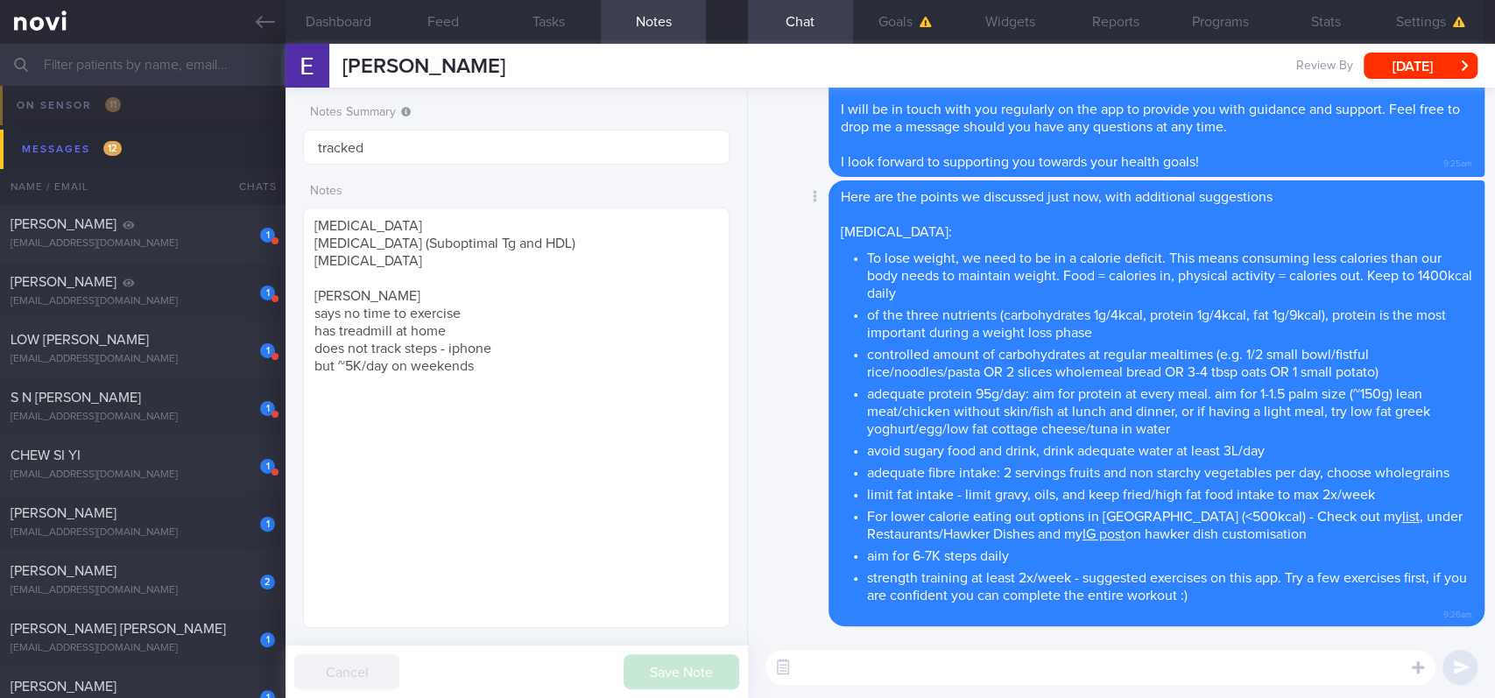
scroll to position [0, 0]
click at [855, 672] on textarea at bounding box center [1100, 667] width 670 height 35
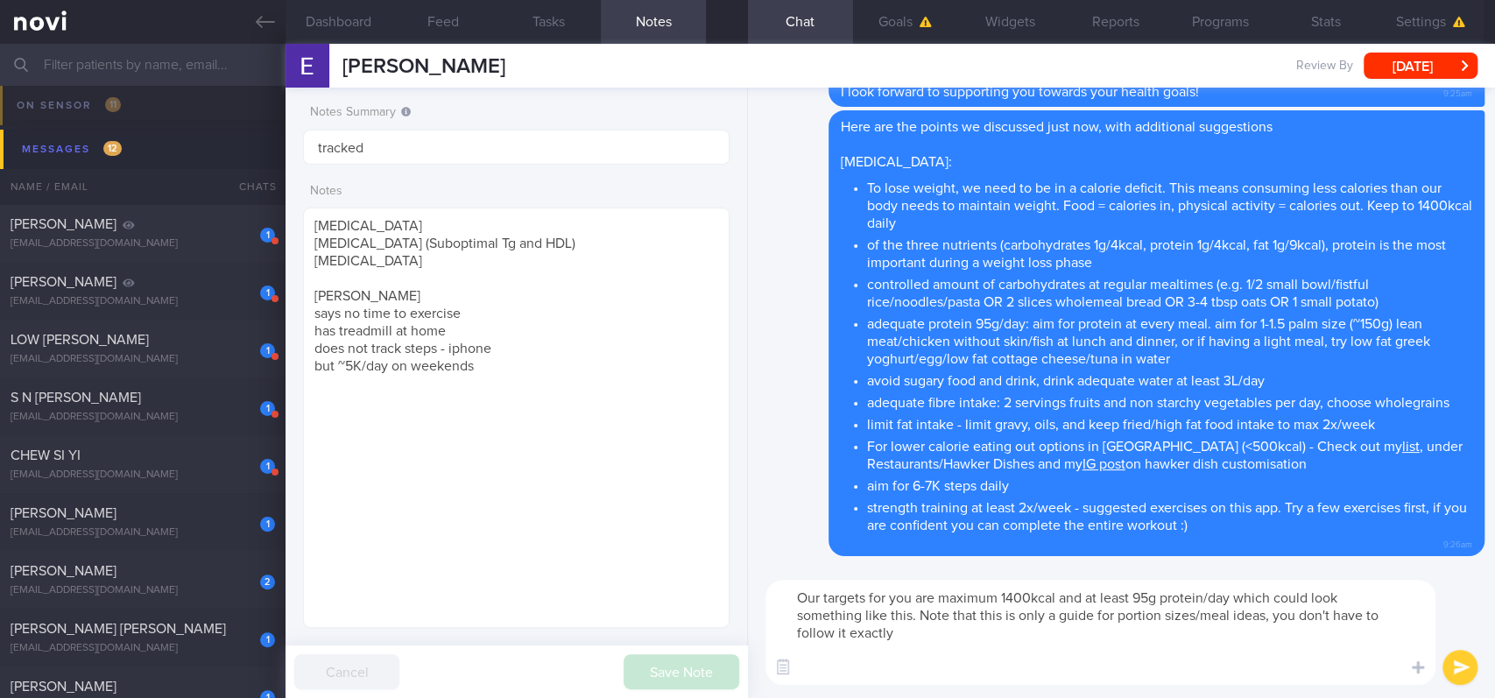
paste textarea "5-0lo Ipsumdolo: sita (9-5 cons) + 3 adi elitseddoei tempor incidi + 6 utl etdo…"
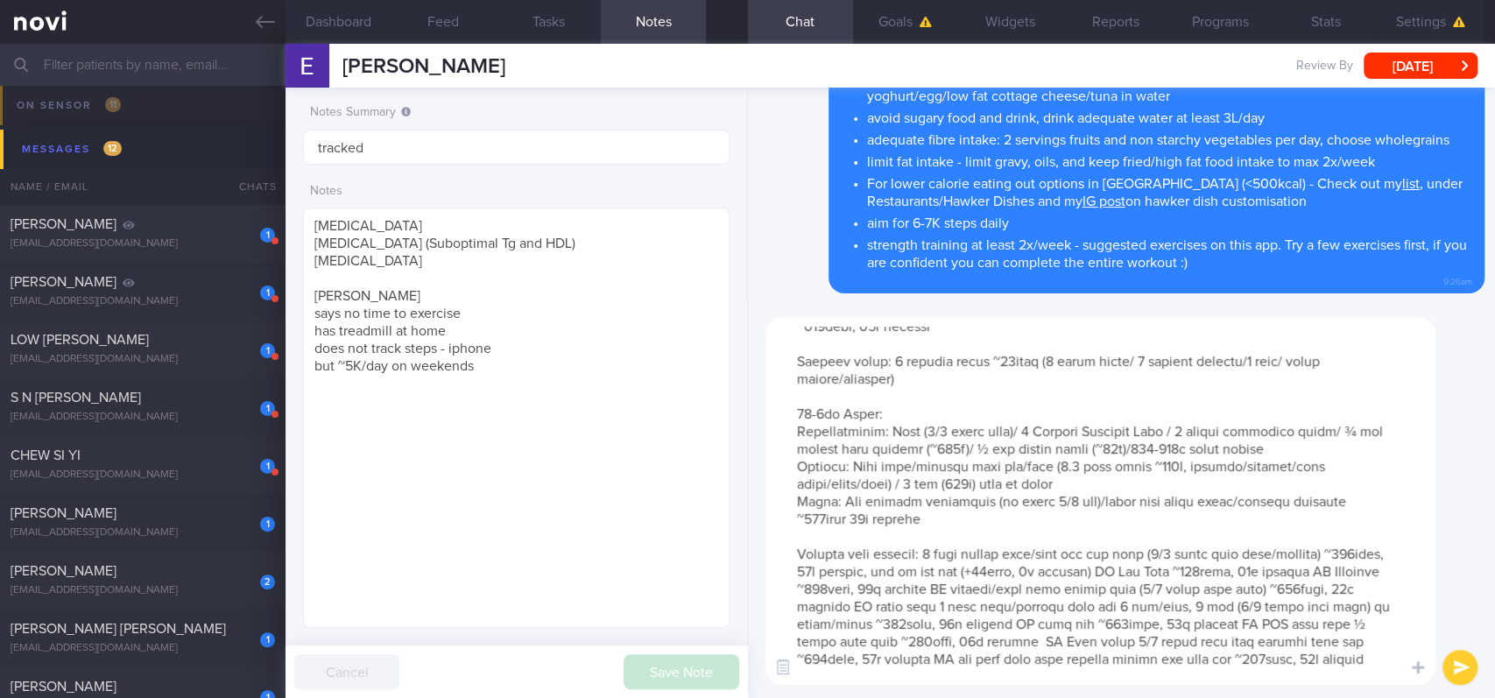
scroll to position [297, 0]
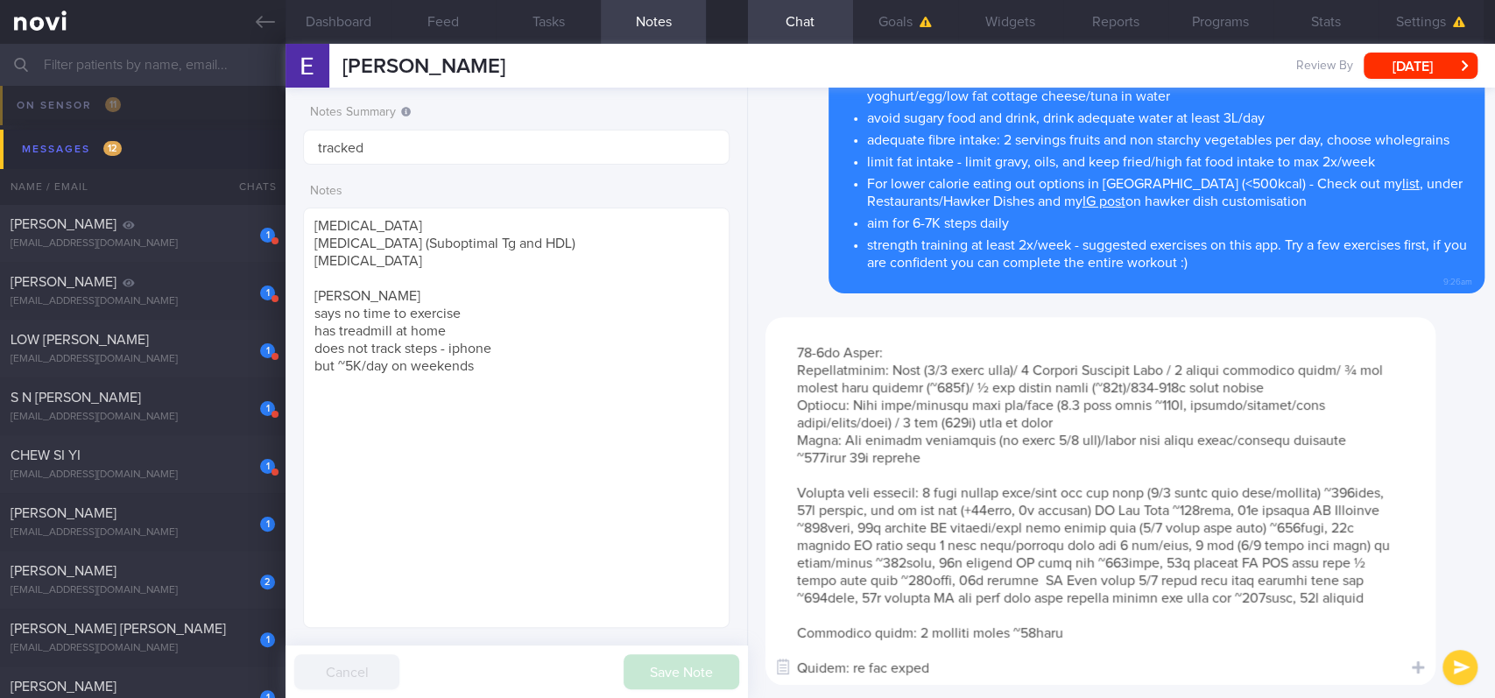
click at [1007, 672] on textarea at bounding box center [1100, 501] width 670 height 368
click at [1077, 612] on textarea at bounding box center [1100, 501] width 670 height 368
click at [955, 674] on textarea at bounding box center [1100, 501] width 670 height 368
click at [1254, 616] on textarea at bounding box center [1100, 501] width 670 height 368
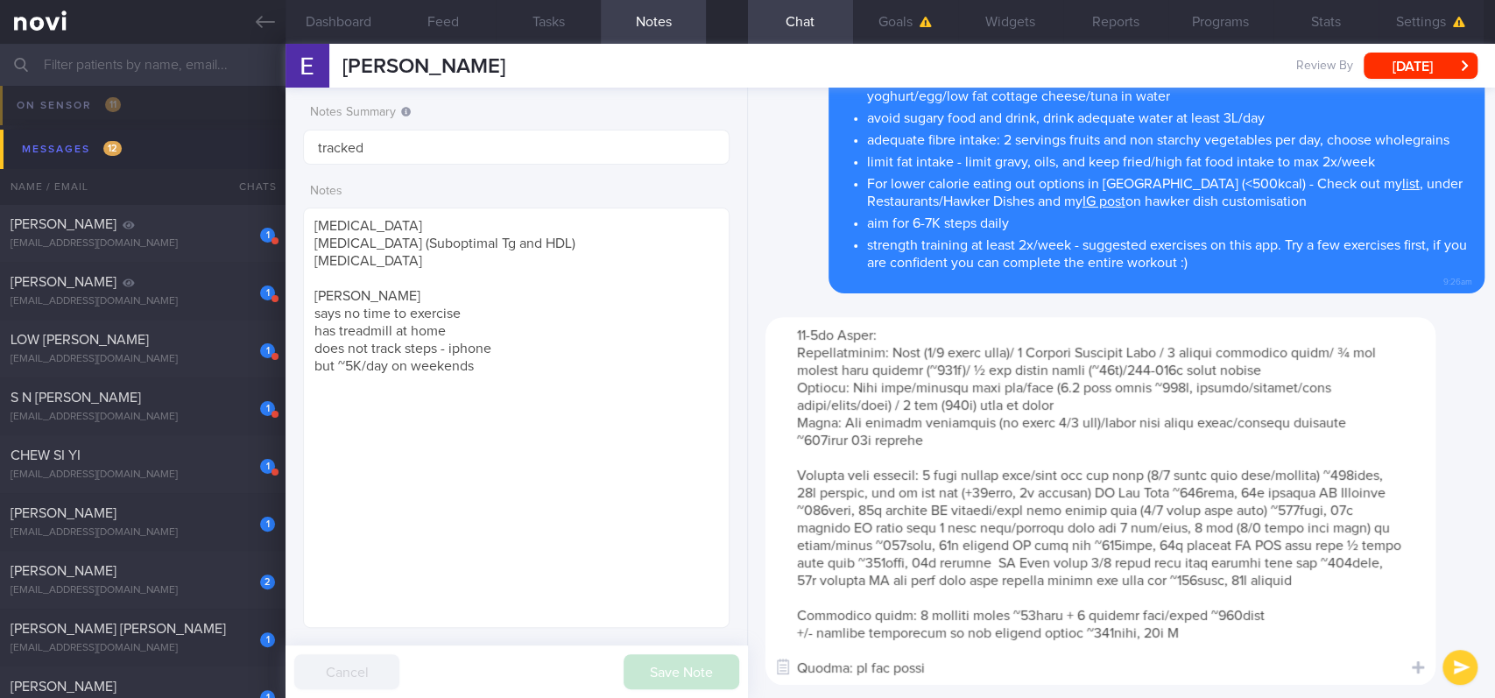
scroll to position [332, 0]
click at [1079, 611] on textarea at bounding box center [1100, 501] width 670 height 368
type textarea "Lor ipsumdo sit ame con adipisc 1696elit sed do eiusm 82t incidid/utl etdol mag…"
click at [1450, 665] on button "submit" at bounding box center [1459, 667] width 35 height 35
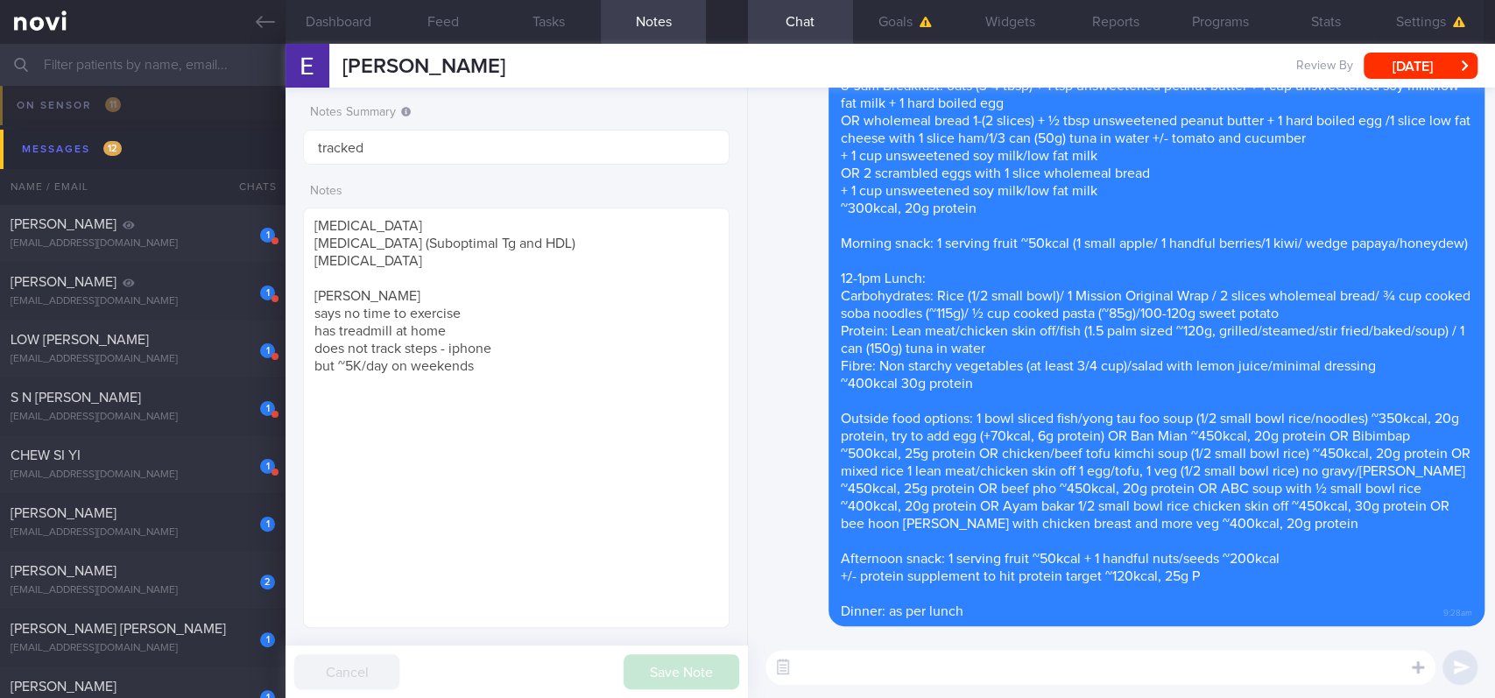
click at [979, 679] on textarea at bounding box center [1100, 667] width 670 height 35
paste textarea "Here are the instructions for [AI photo food logging]([URL][DOMAIN_NAME])"
type textarea "Here are the instructions for [AI photo food logging]([URL][DOMAIN_NAME])"
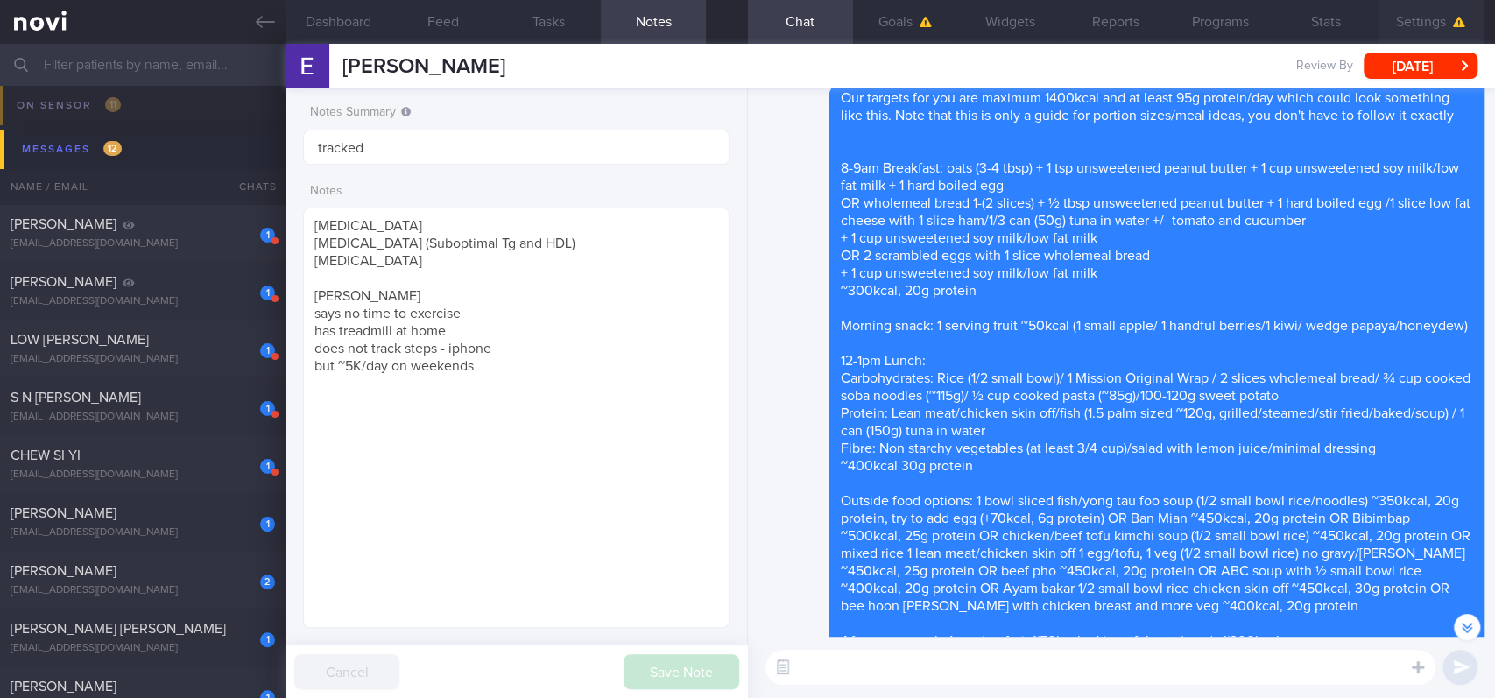
click at [1408, 27] on button "Settings" at bounding box center [1430, 22] width 105 height 44
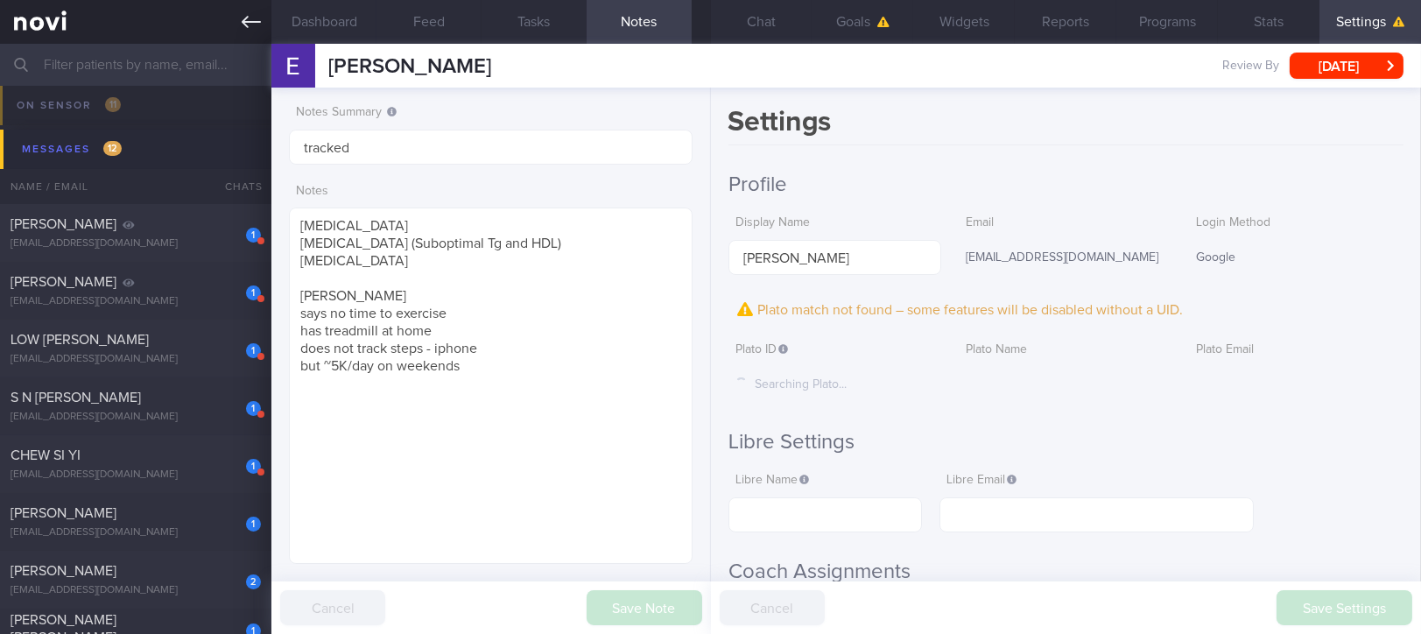
scroll to position [875396, 875245]
click at [763, 25] on button "Chat" at bounding box center [762, 22] width 102 height 44
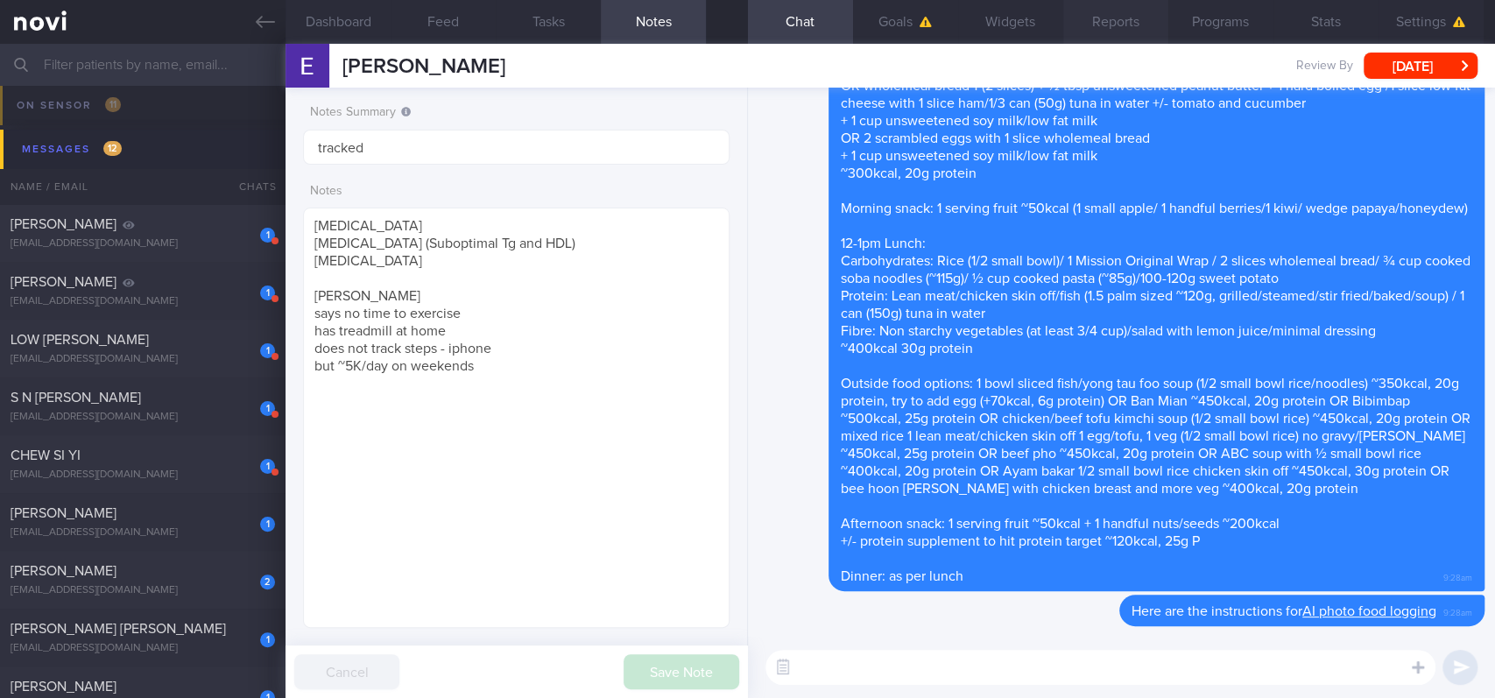
scroll to position [213, 377]
click at [201, 235] on div "1 [PERSON_NAME] [EMAIL_ADDRESS][DOMAIN_NAME]" at bounding box center [142, 232] width 285 height 35
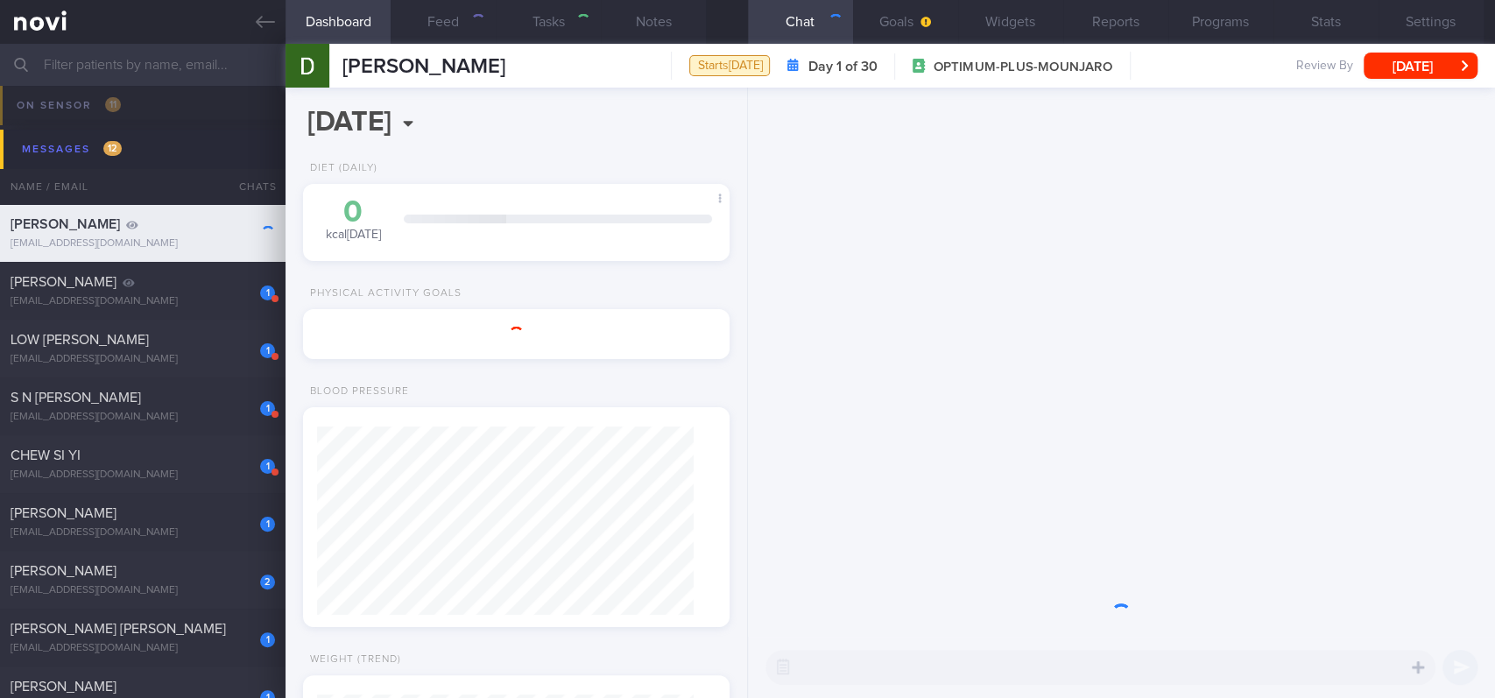
type input "Tracked"
type textarea "NRIC: S9148874D Gender: [DEMOGRAPHIC_DATA] DOB: [DEMOGRAPHIC_DATA] Age: [DEMOGR…"
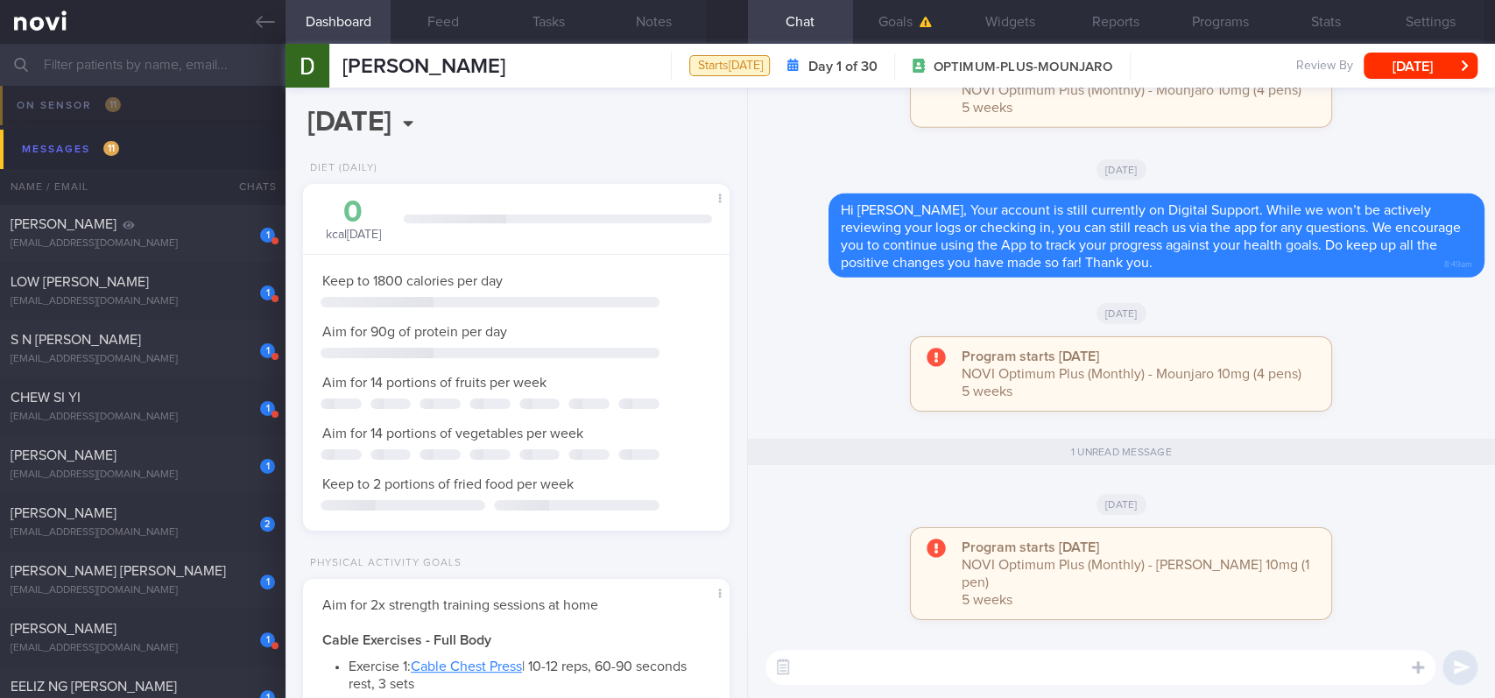
scroll to position [213, 377]
click at [1429, 59] on button "[DATE]" at bounding box center [1420, 66] width 114 height 26
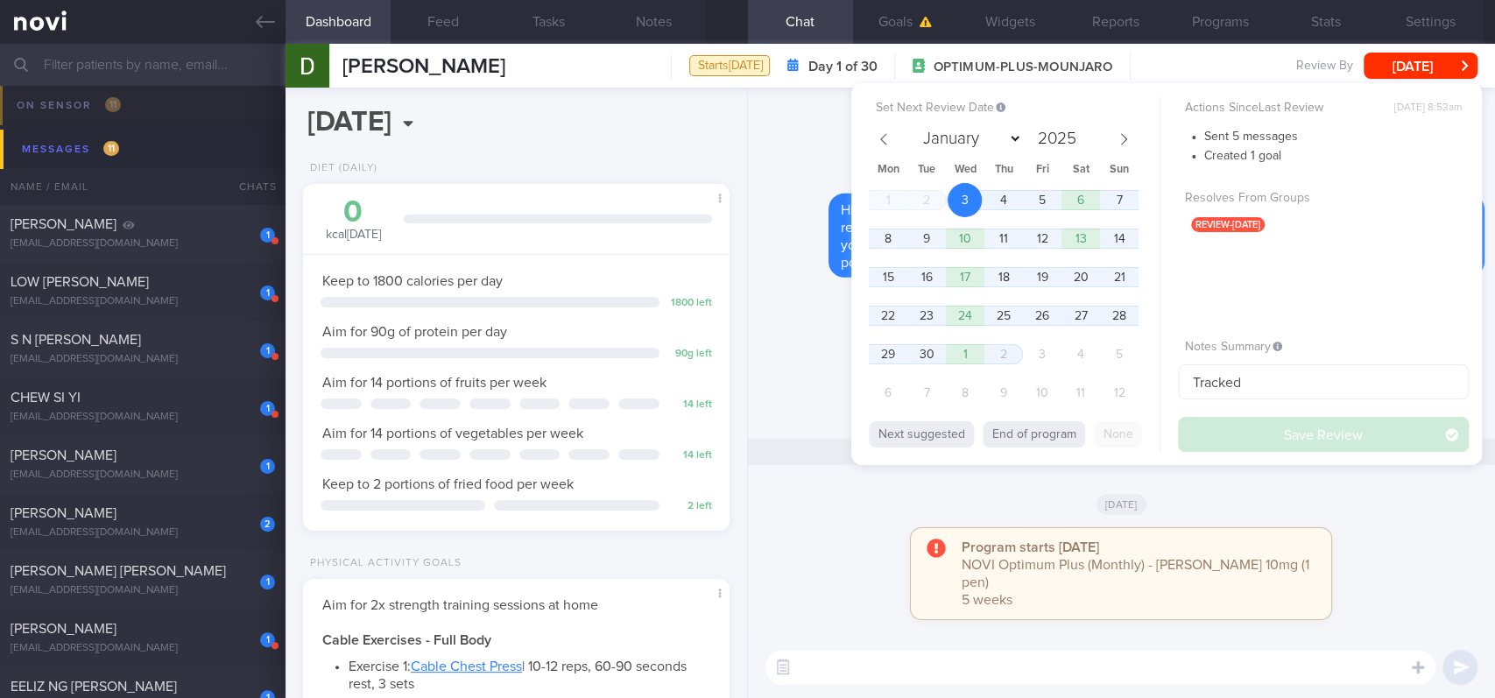
click at [1055, 431] on button "End of program" at bounding box center [1033, 434] width 102 height 26
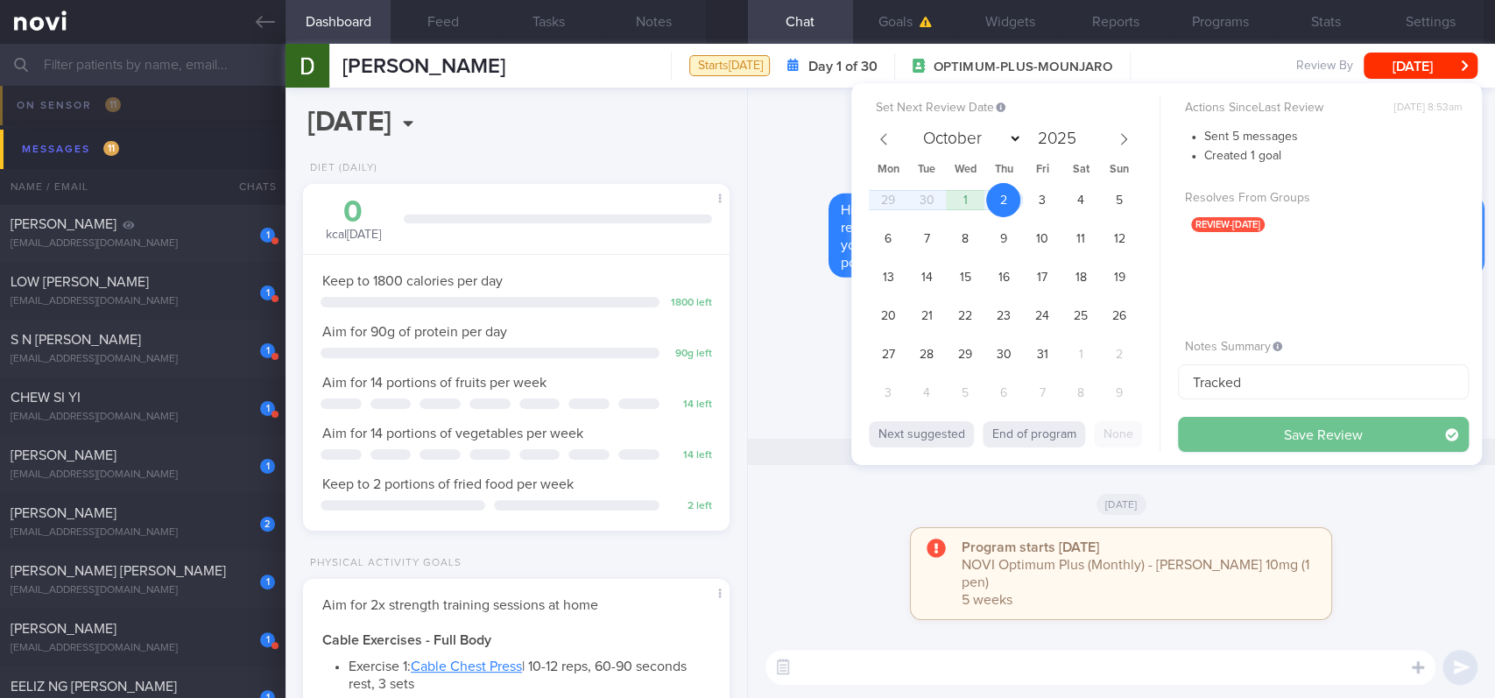
click at [1267, 431] on button "Save Review" at bounding box center [1323, 434] width 291 height 35
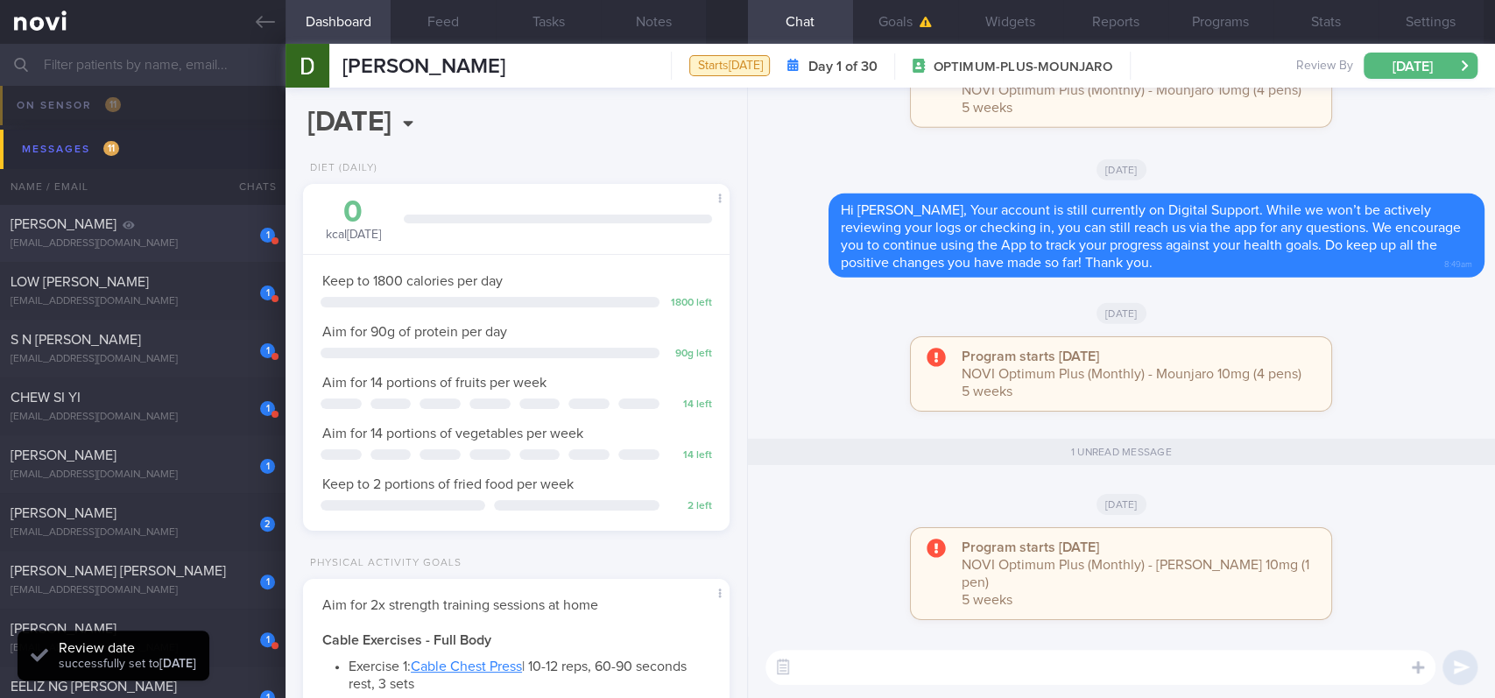
click at [216, 222] on div "[PERSON_NAME]" at bounding box center [141, 224] width 260 height 18
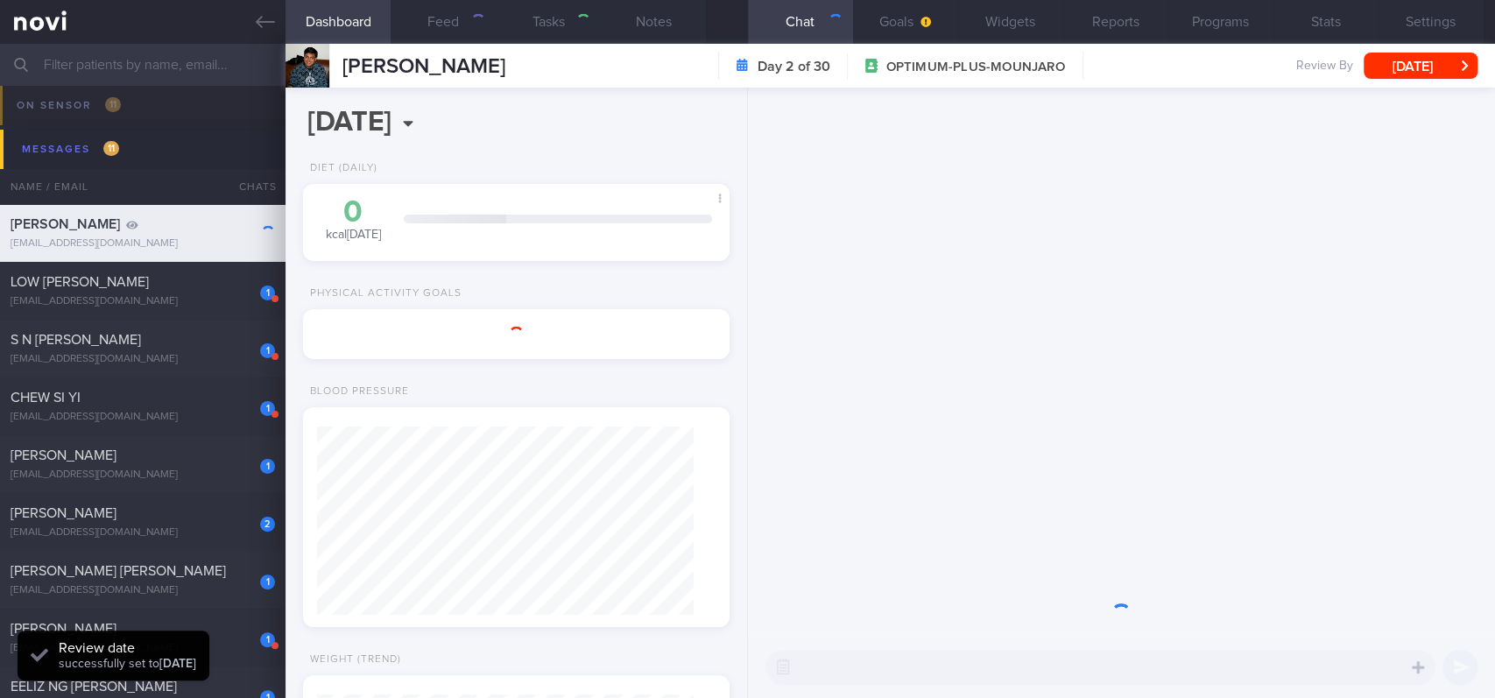
select select "8"
type input "Tracked. lacto-vegetarian (no eggs)"
type textarea "Mr [PERSON_NAME] S8787211D [DATE] [DATE] Sulpha [EMAIL_ADDRESS][DOMAIN_NAME] [P…"
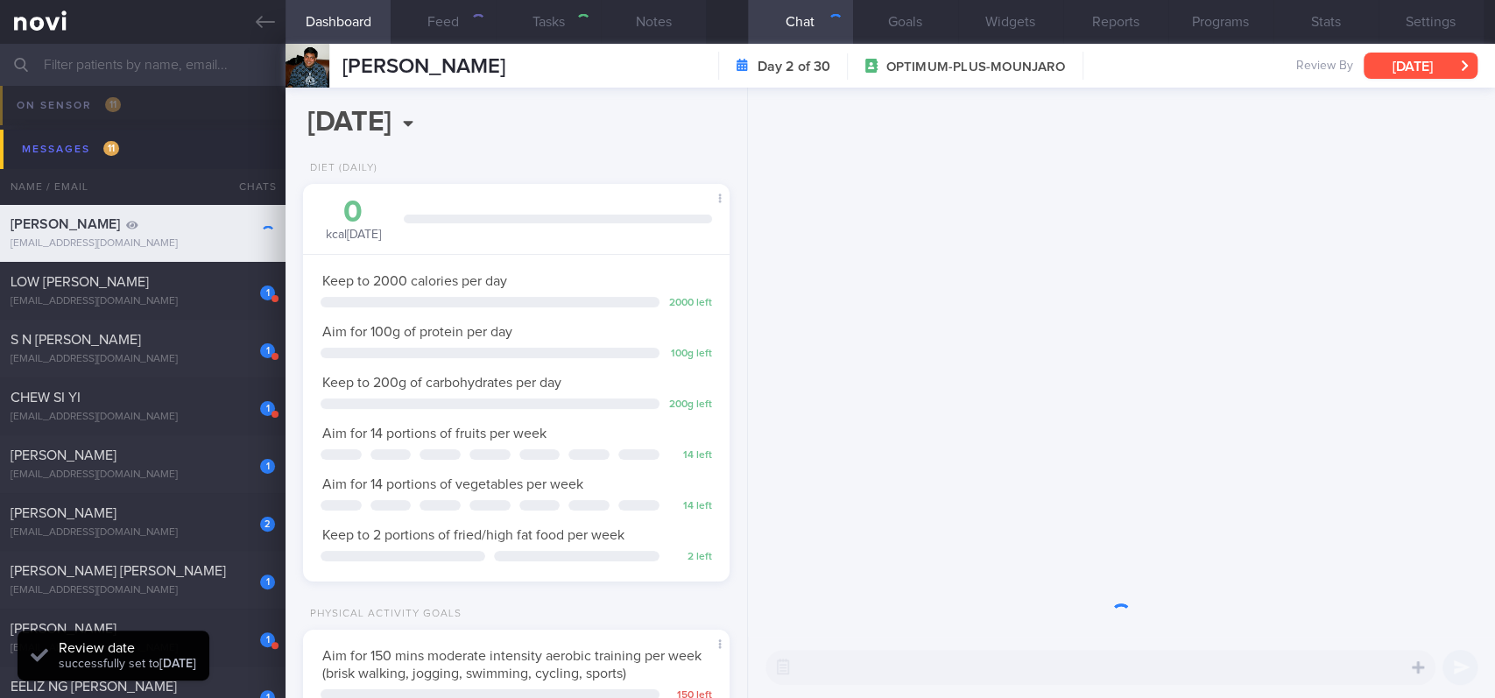
scroll to position [213, 377]
click at [1387, 61] on button "[DATE]" at bounding box center [1420, 66] width 114 height 26
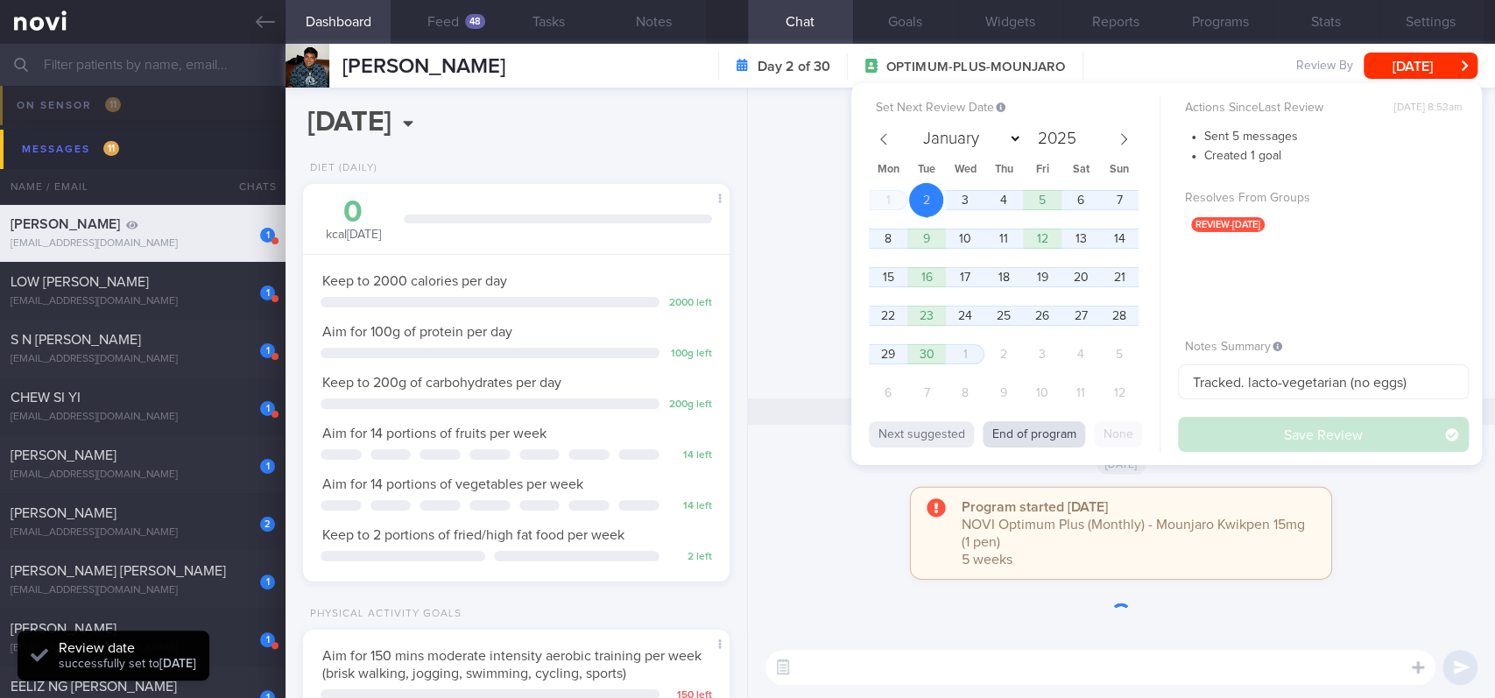
click at [1055, 434] on button "End of program" at bounding box center [1033, 434] width 102 height 26
select select "9"
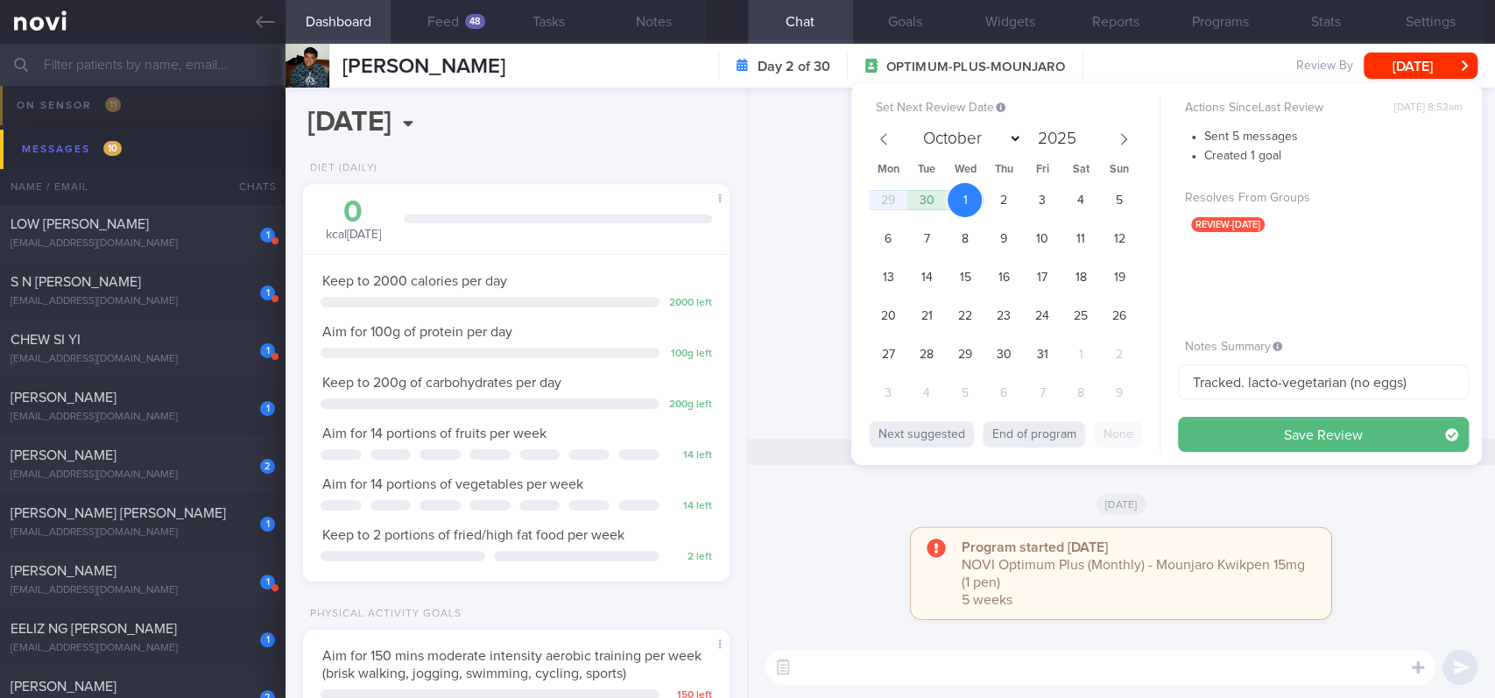
click at [825, 341] on div "You have 2 new reports available: TANITA - [PERSON_NAME] 02092025 Measurements …" at bounding box center [1121, 341] width 726 height 174
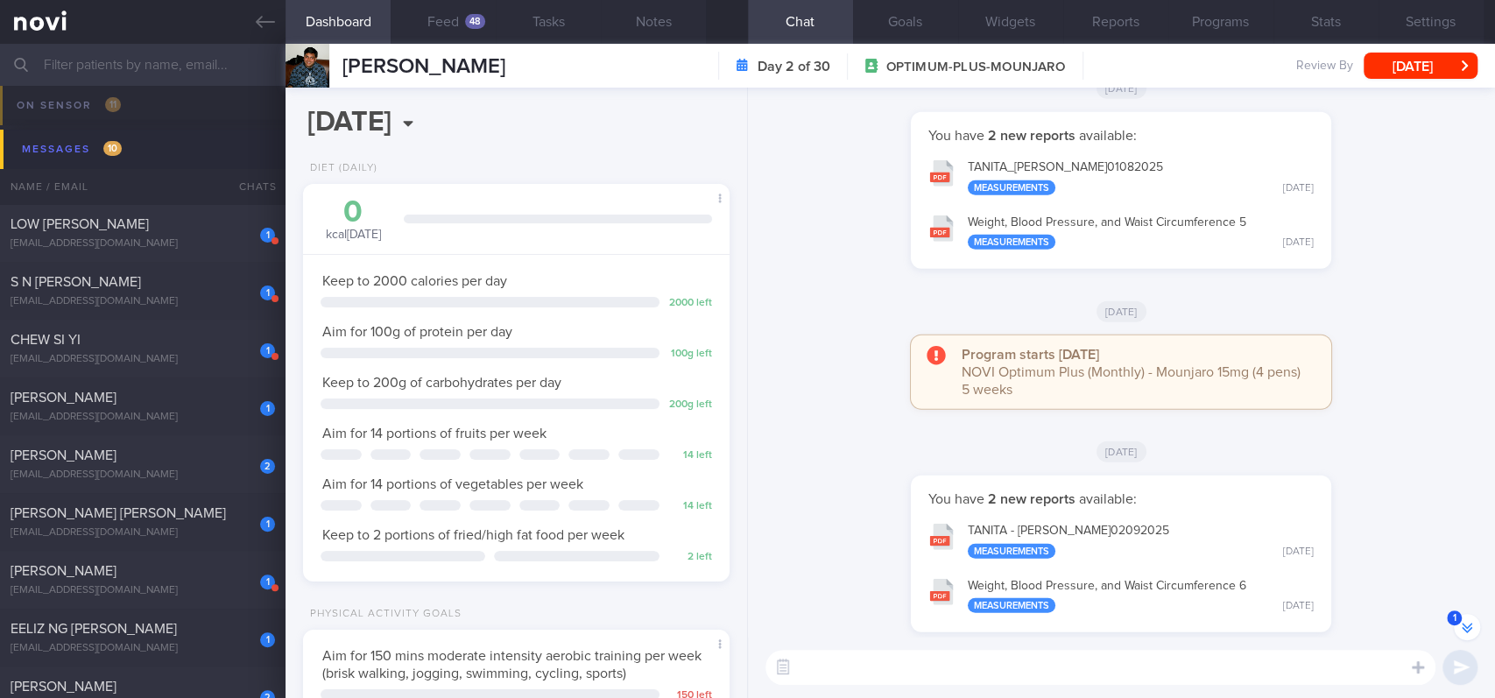
scroll to position [-350, 0]
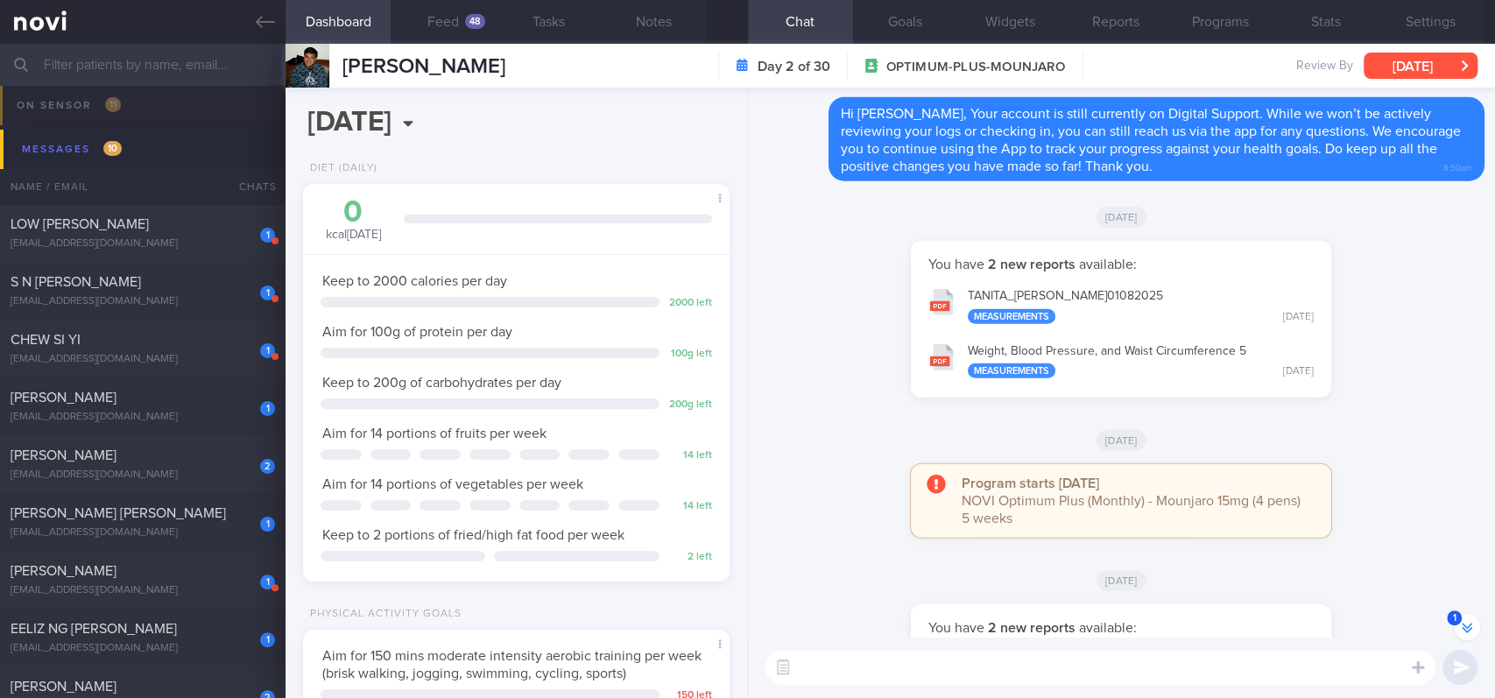
click at [1448, 60] on button "[DATE]" at bounding box center [1420, 66] width 114 height 26
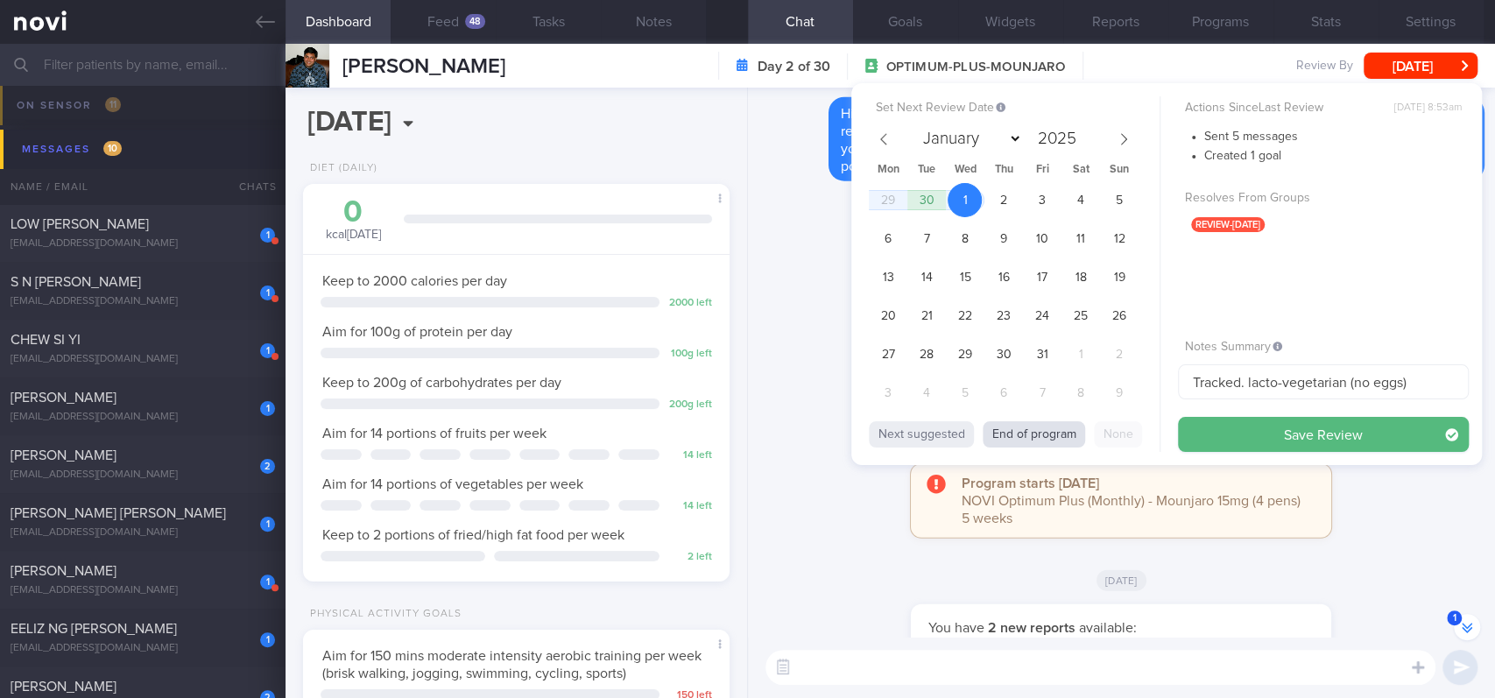
click at [1061, 433] on button "End of program" at bounding box center [1033, 434] width 102 height 26
click at [1306, 426] on button "Save Review" at bounding box center [1323, 434] width 291 height 35
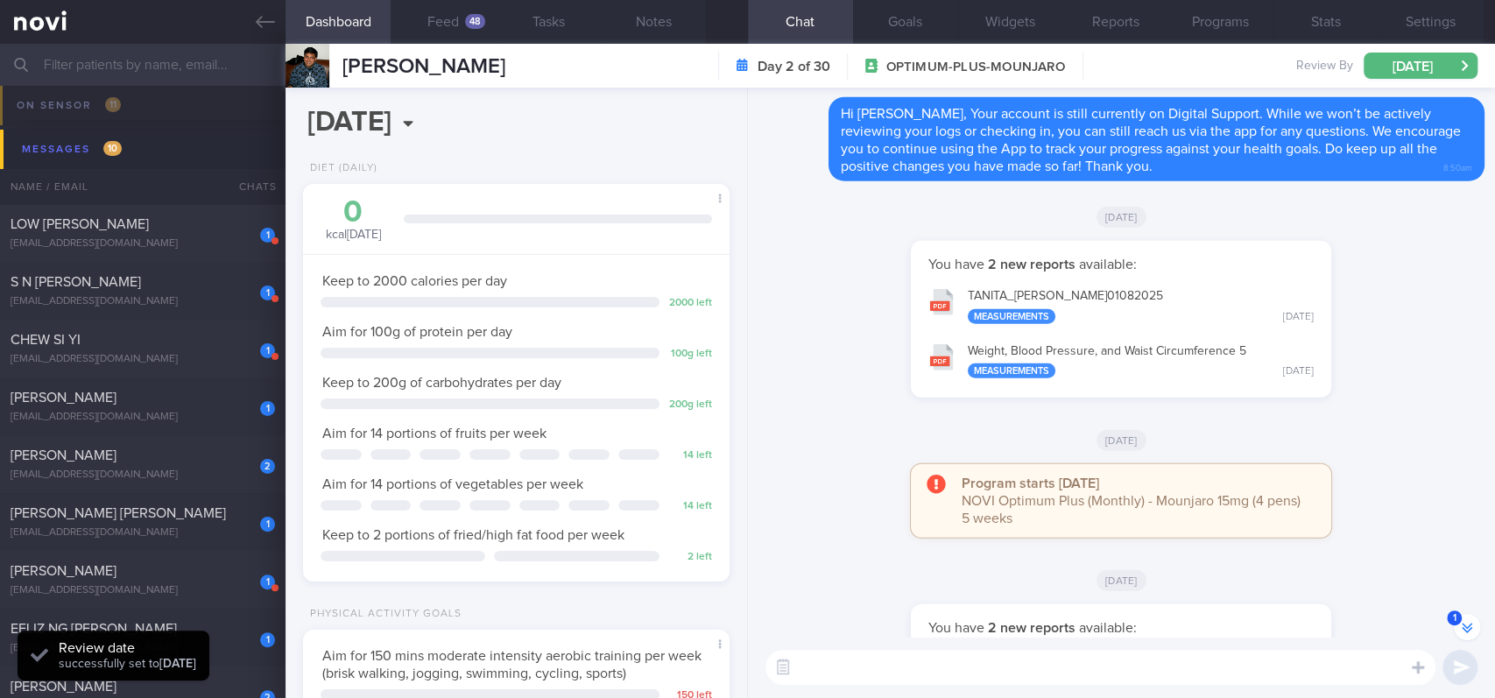
click at [798, 307] on div "You have 2 new reports available: TANITA_ [PERSON_NAME] 01082025 Measurements […" at bounding box center [1121, 328] width 726 height 174
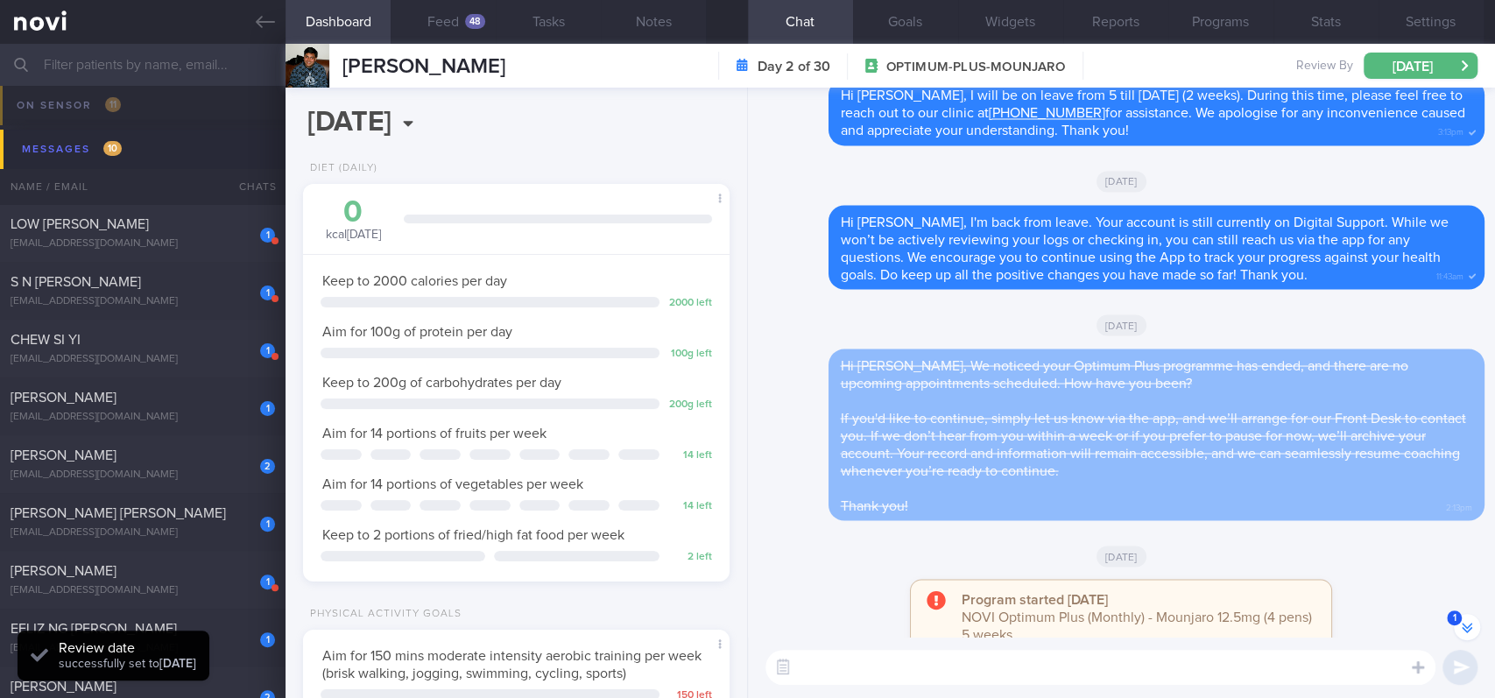
scroll to position [-583, 0]
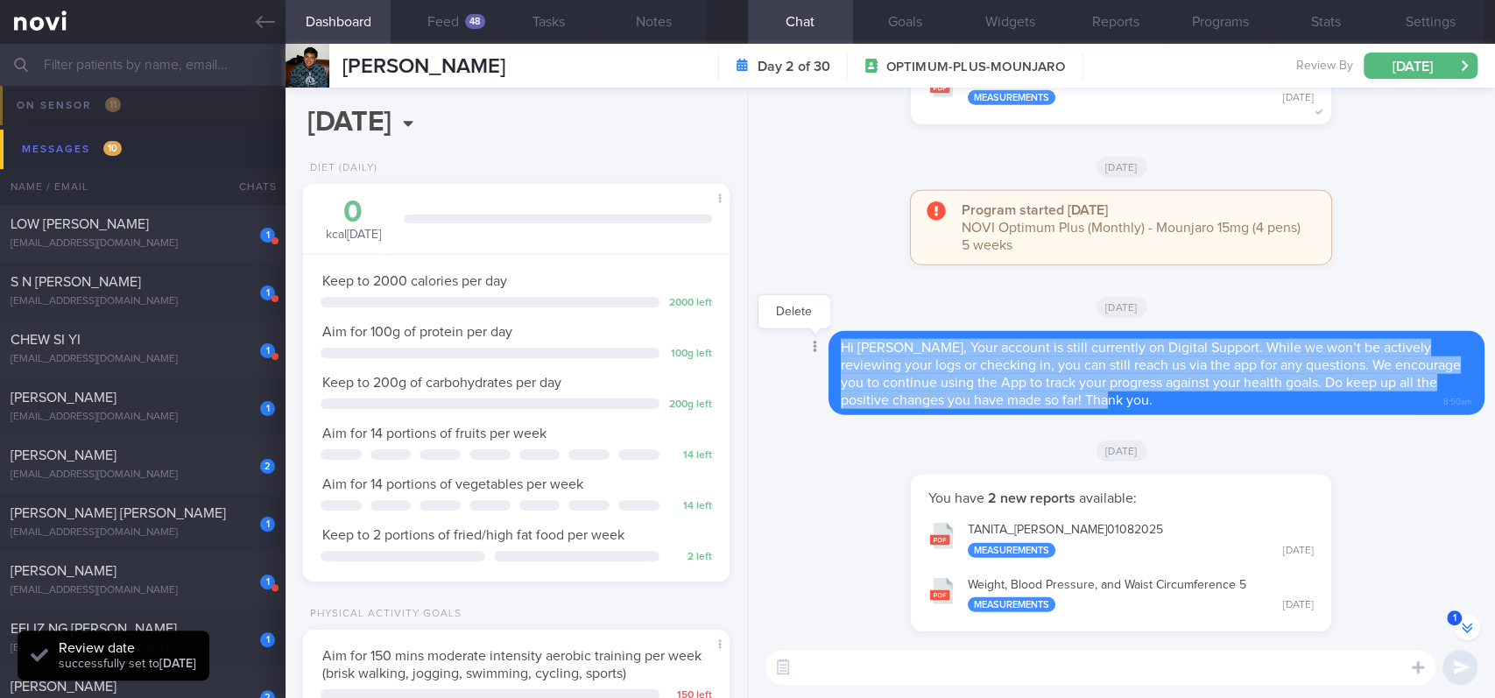
drag, startPoint x: 1146, startPoint y: 403, endPoint x: 813, endPoint y: 339, distance: 338.8
click at [813, 339] on div "Delete Hi [PERSON_NAME], Your account is still currently on Digital Support. Wh…" at bounding box center [1121, 373] width 726 height 84
copy span "Hi [PERSON_NAME], Your account is still currently on Digital Support. While we …"
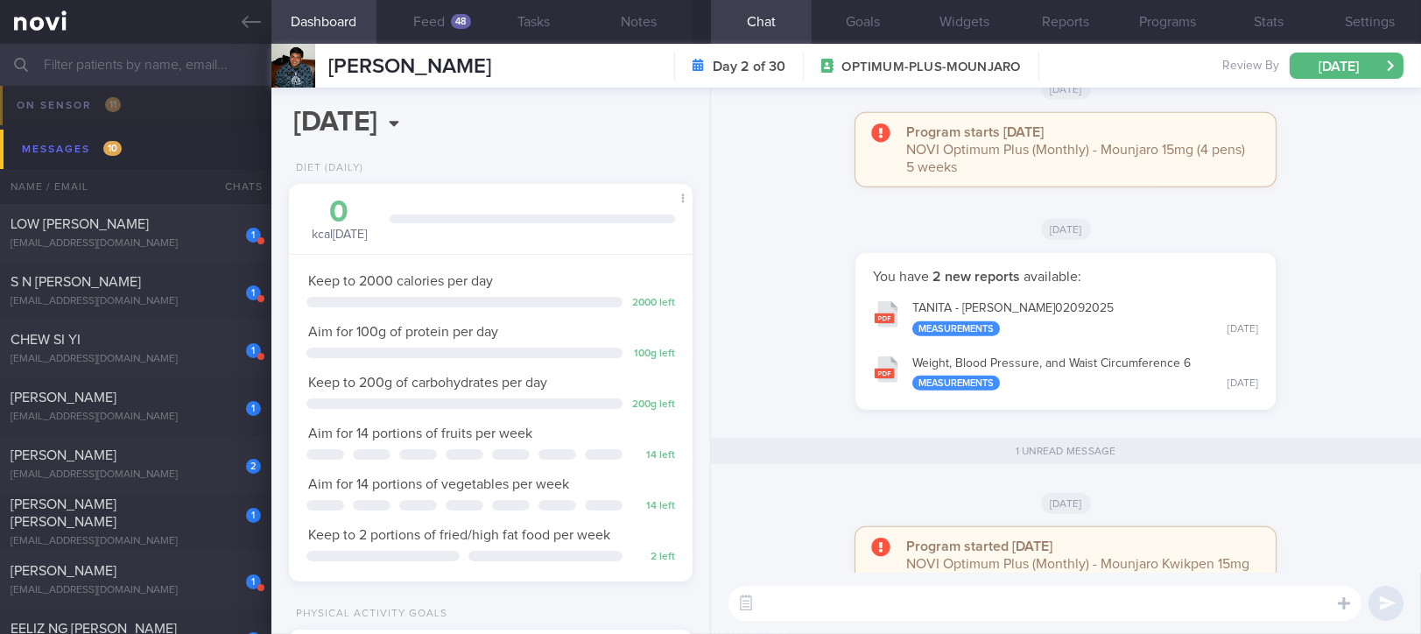
scroll to position [875396, 875245]
click at [940, 615] on textarea at bounding box center [1044, 603] width 633 height 35
paste textarea "Hi [PERSON_NAME], Your account is still currently on Digital Support. While we …"
type textarea "Hi [PERSON_NAME], Your account is still currently on Digital Support. While we …"
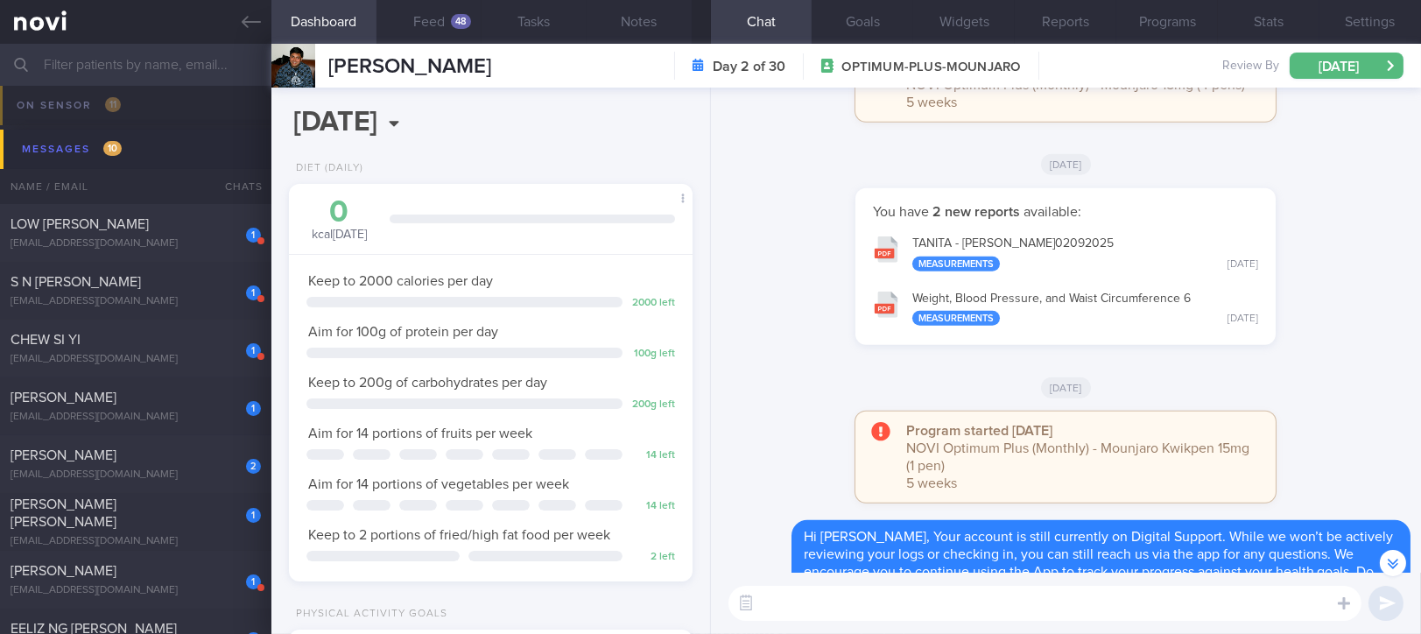
scroll to position [-4, 0]
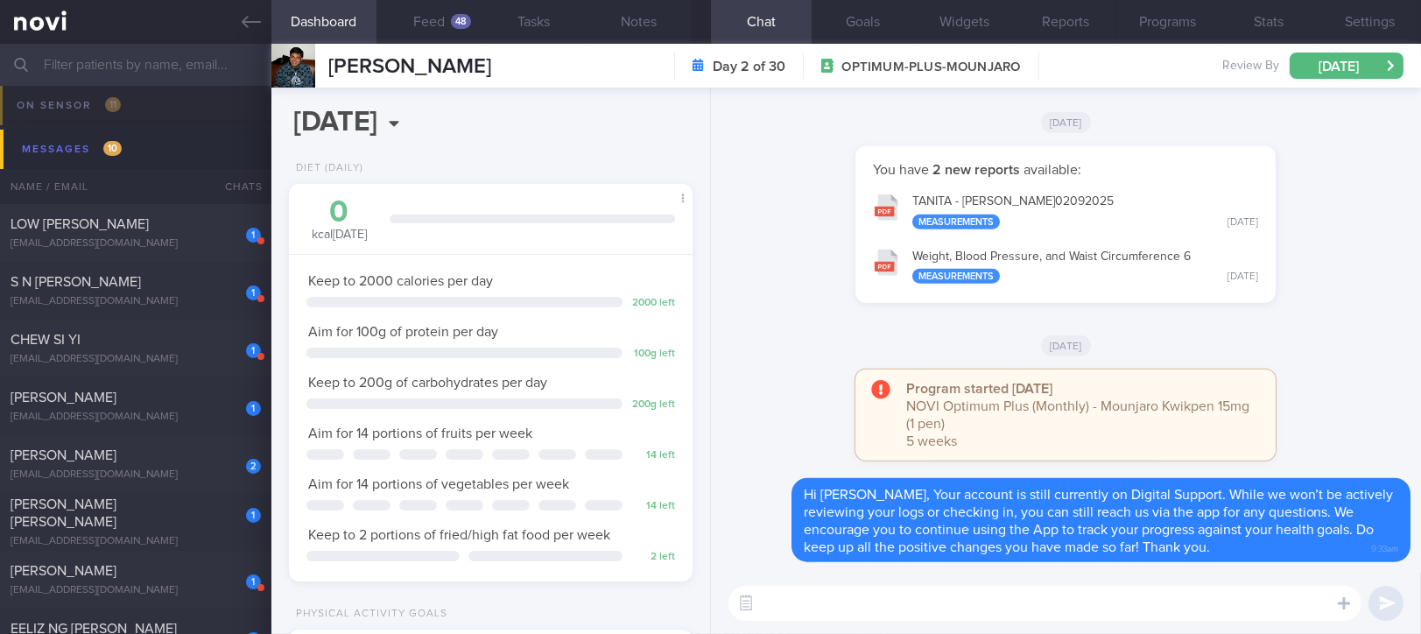
click at [182, 67] on input "text" at bounding box center [710, 65] width 1421 height 42
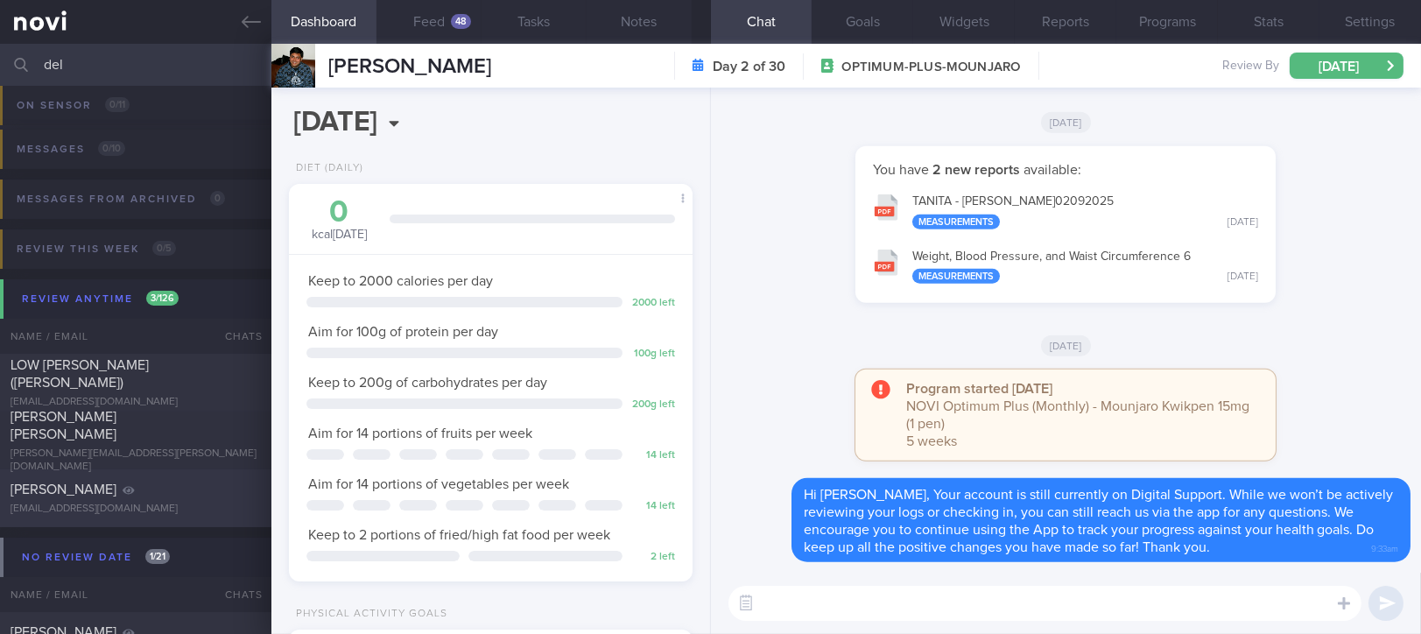
type input "del"
click at [164, 506] on div "[EMAIL_ADDRESS][DOMAIN_NAME]" at bounding box center [136, 509] width 250 height 13
type input "Tracked"
type textarea "NRIC: S9148874D Gender: [DEMOGRAPHIC_DATA] DOB: [DEMOGRAPHIC_DATA] Age: [DEMOGR…"
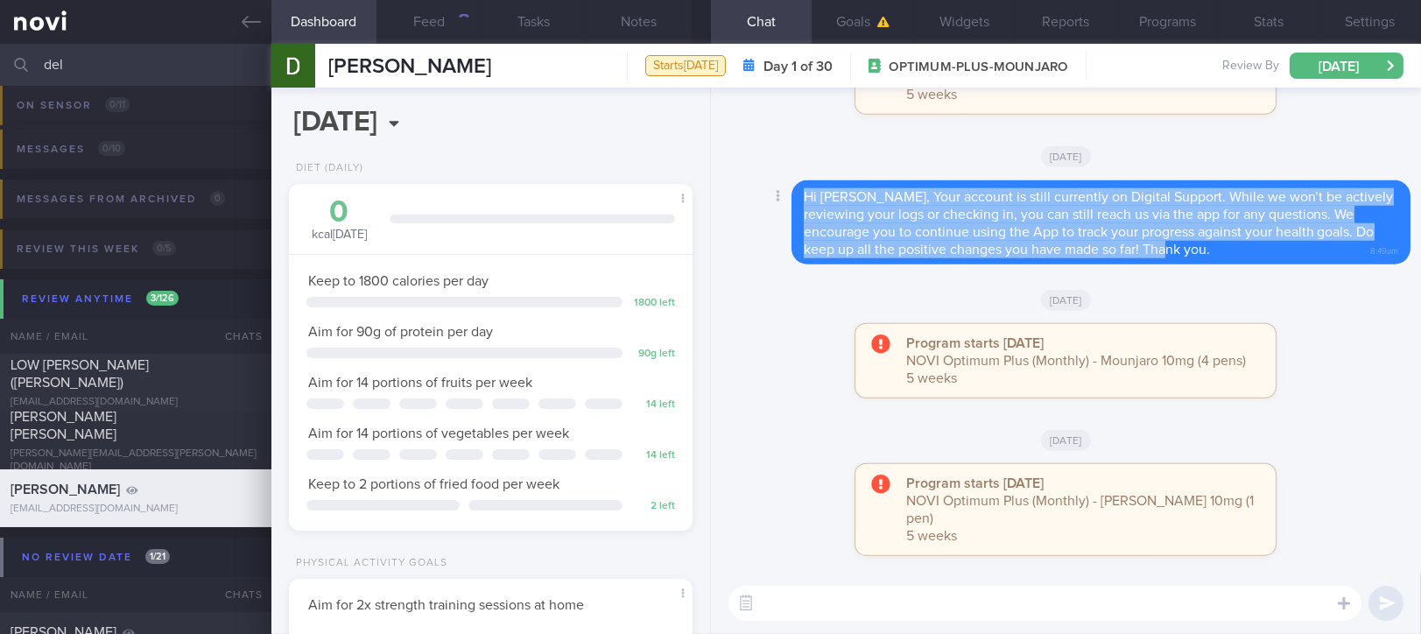
drag, startPoint x: 1266, startPoint y: 261, endPoint x: 730, endPoint y: 194, distance: 540.0
click at [730, 194] on div "Delete Hi [PERSON_NAME], Your account is still currently on Digital Support. Wh…" at bounding box center [1065, 222] width 689 height 84
copy span "Hi [PERSON_NAME], Your account is still currently on Digital Support. While we …"
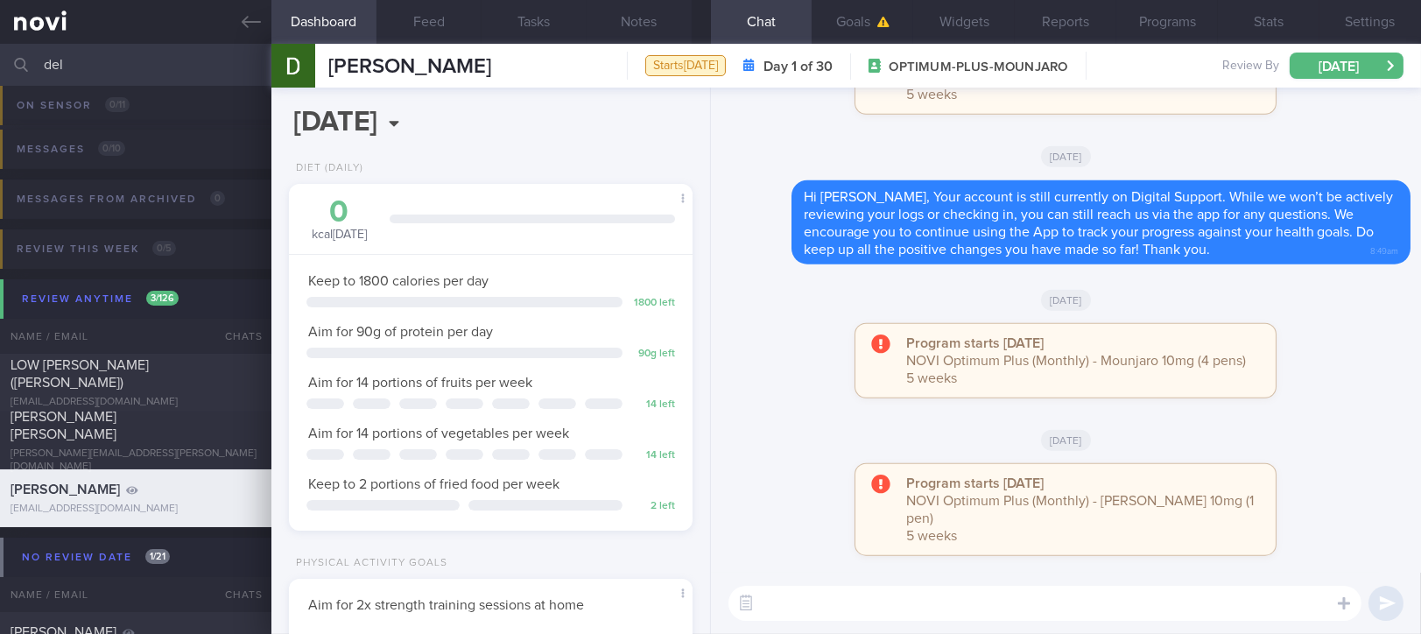
click at [797, 603] on textarea at bounding box center [1044, 603] width 633 height 35
paste textarea "Hi [PERSON_NAME], Your account is still currently on Digital Support. While we …"
type textarea "Hi [PERSON_NAME], Your account is still currently on Digital Support. While we …"
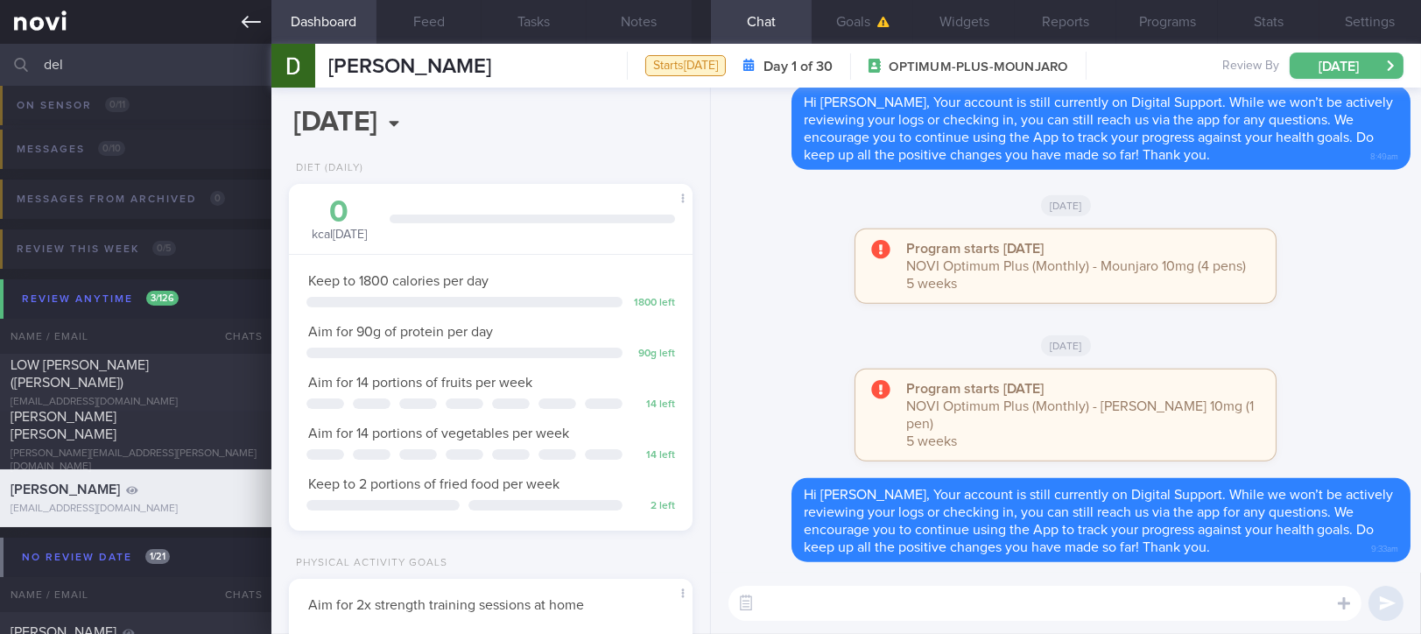
click at [250, 32] on link at bounding box center [135, 22] width 271 height 44
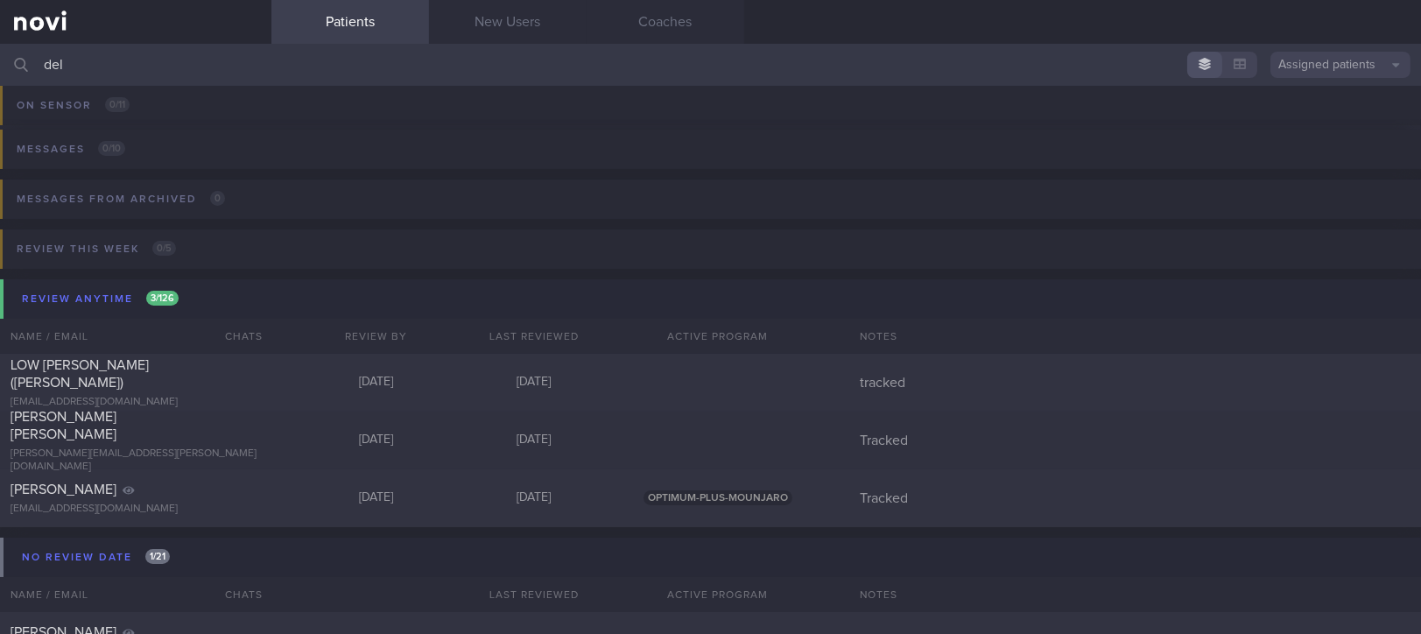
drag, startPoint x: 650, startPoint y: 67, endPoint x: -1, endPoint y: 74, distance: 650.6
click at [0, 74] on html "You are offline! Some functionality will be unavailable Patients New Users Coac…" at bounding box center [710, 317] width 1421 height 634
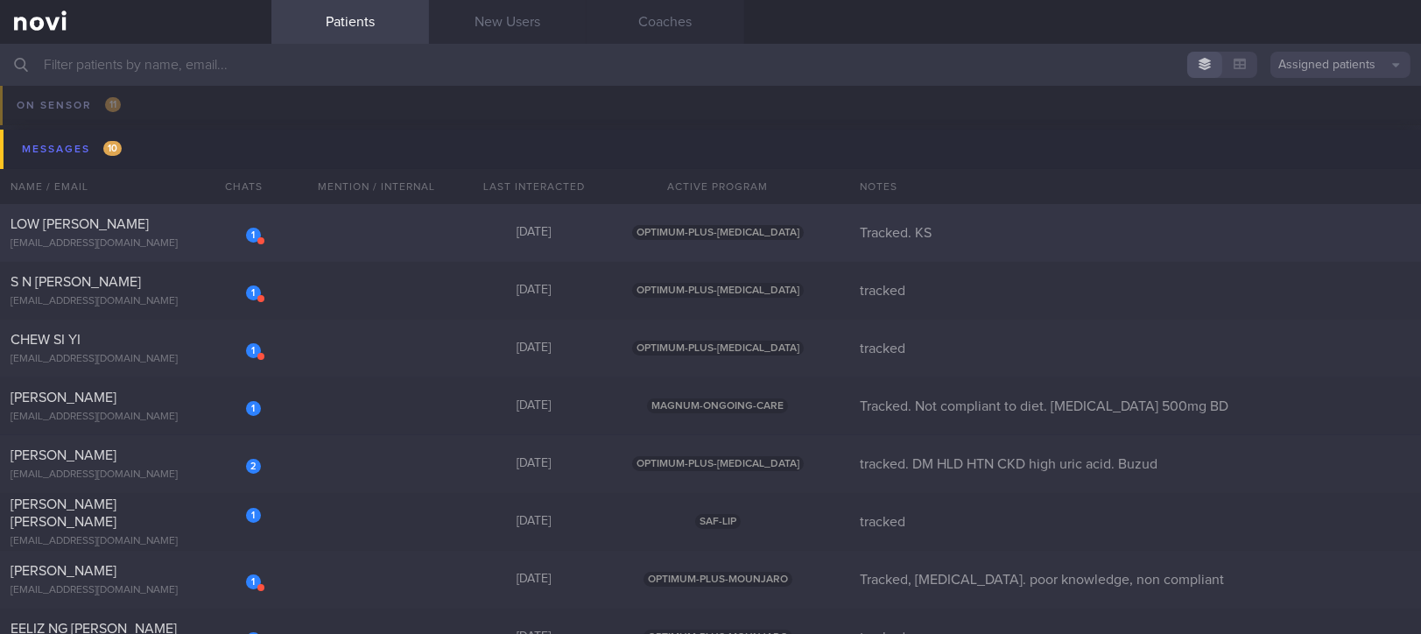
click at [373, 377] on div "1 LOW [PERSON_NAME] [EMAIL_ADDRESS][DOMAIN_NAME] [DATE] OPTIMUM-PLUS-[MEDICAL_D…" at bounding box center [710, 406] width 1421 height 58
select select "8"
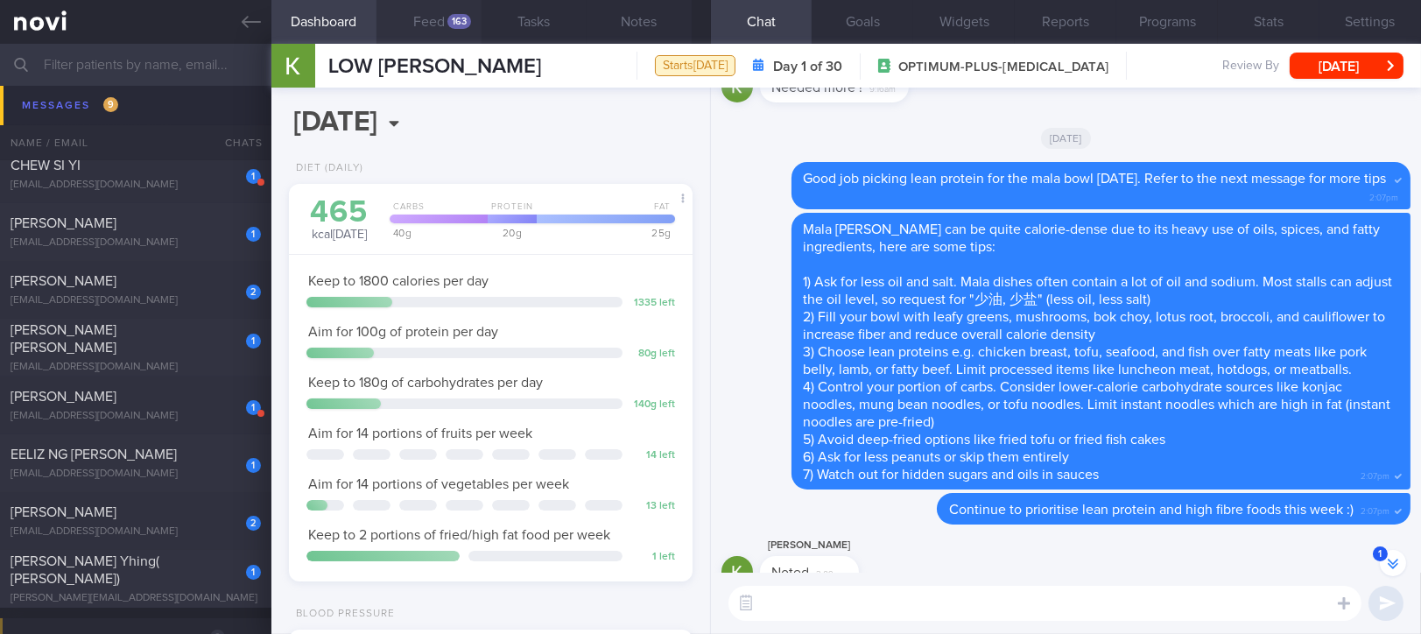
click at [442, 25] on button "Feed 163" at bounding box center [429, 22] width 105 height 44
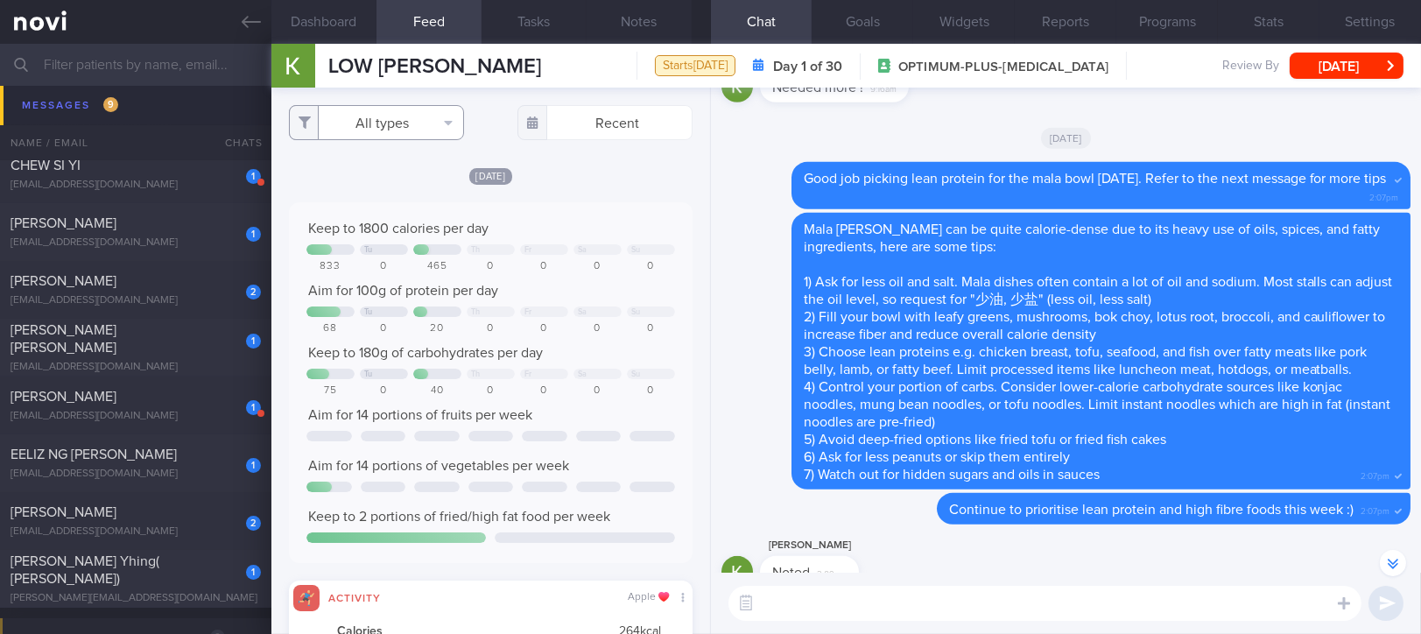
click at [421, 127] on button "All types" at bounding box center [376, 122] width 175 height 35
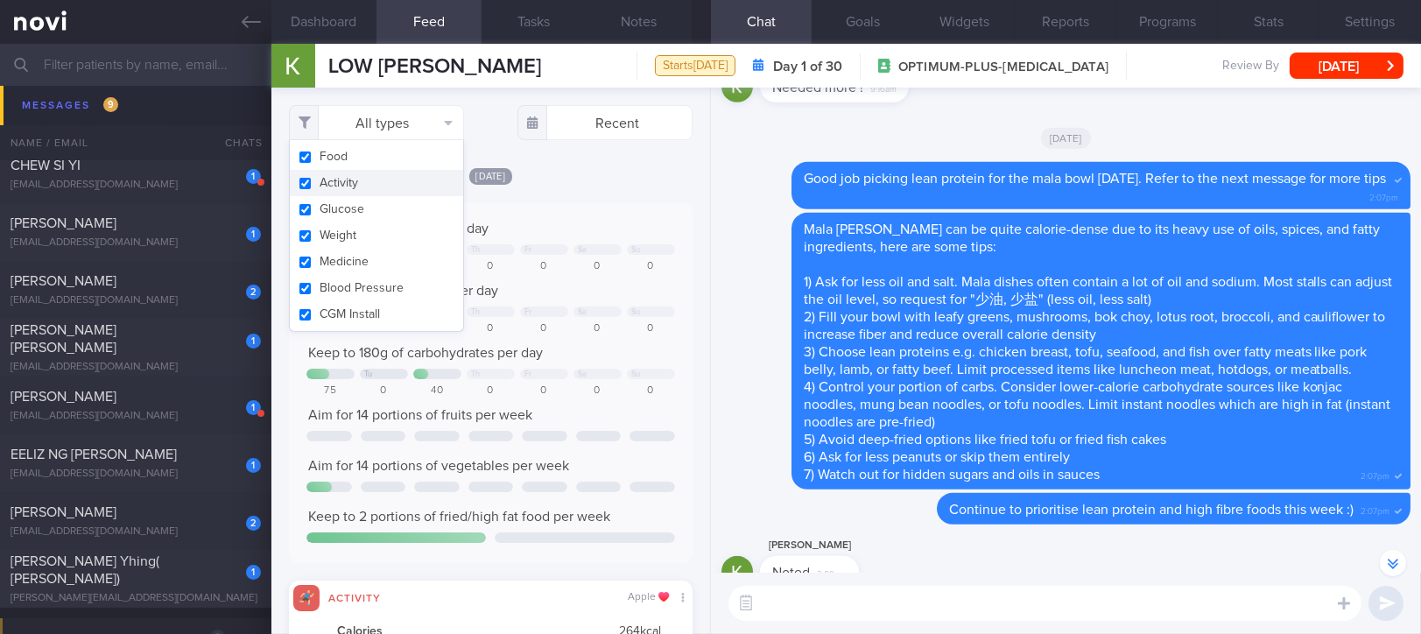
click at [343, 190] on button "Activity" at bounding box center [376, 183] width 173 height 26
checkbox input "false"
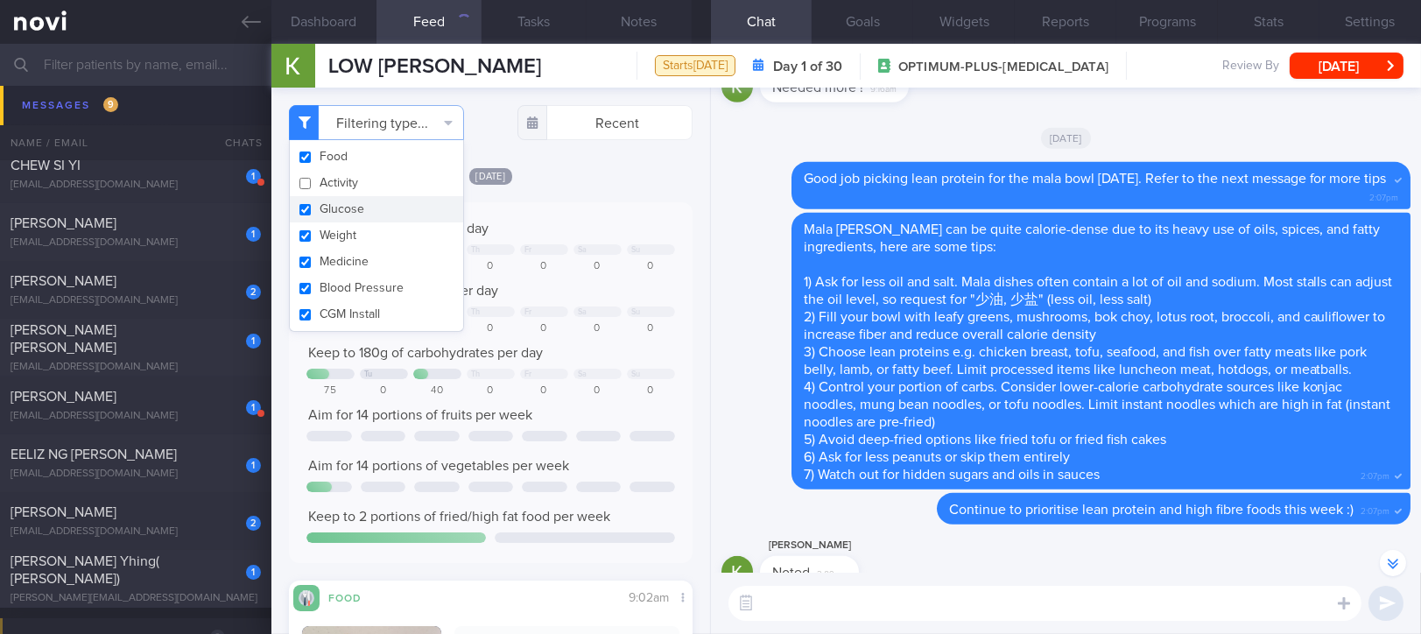
click at [603, 291] on div "Aim for 100g of protein per day" at bounding box center [490, 291] width 369 height 18
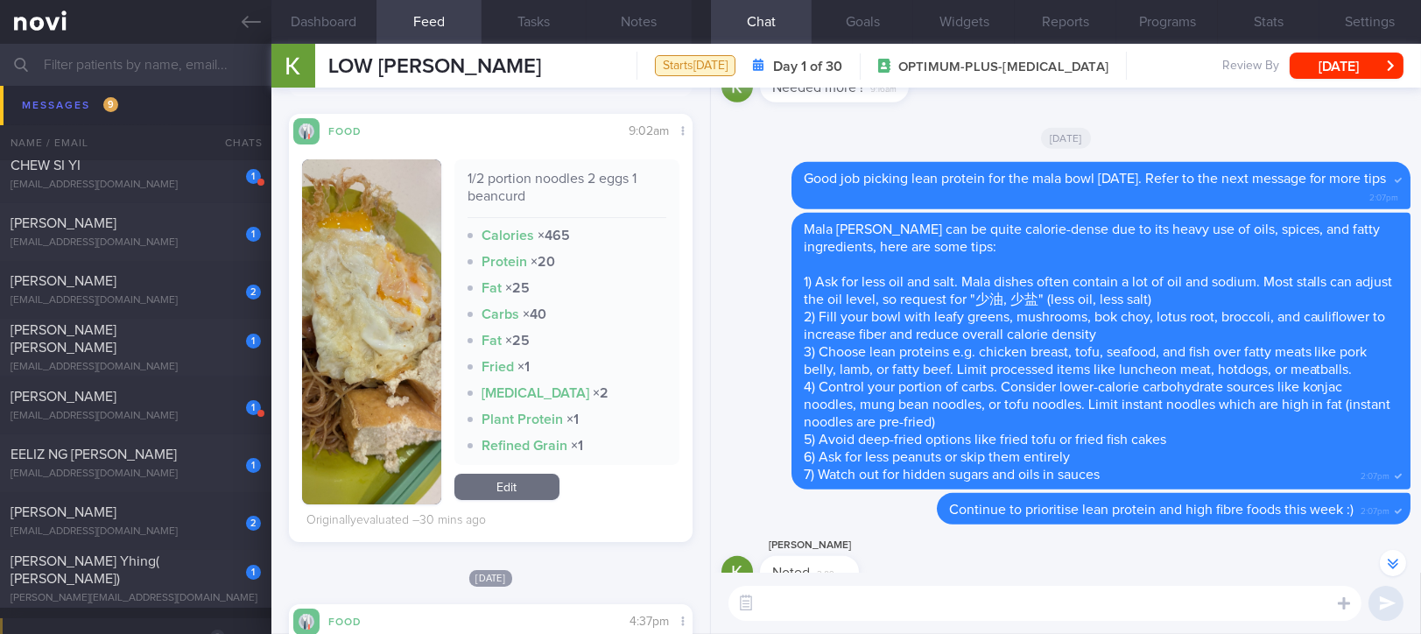
click at [362, 363] on button "button" at bounding box center [371, 331] width 139 height 345
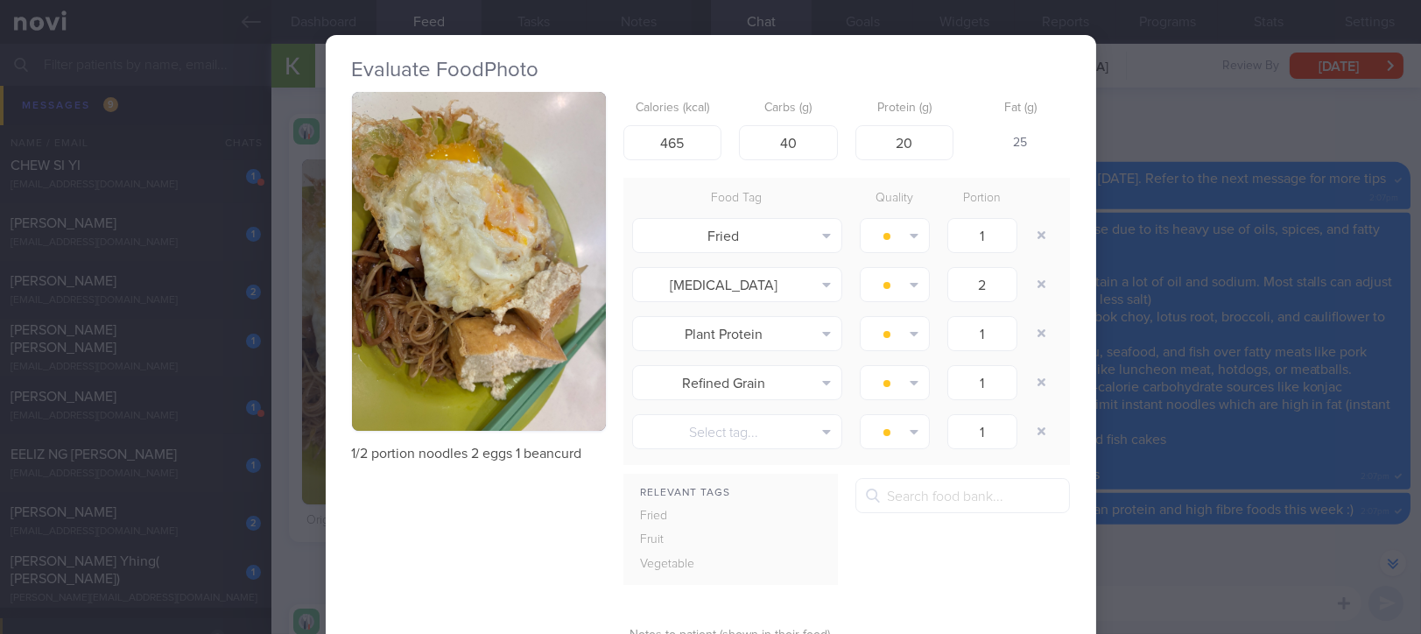
click at [1207, 463] on div "Evaluate Food Photo 1/2 portion noodles 2 eggs 1 beancurd Calories (kcal) 465 C…" at bounding box center [710, 317] width 1421 height 634
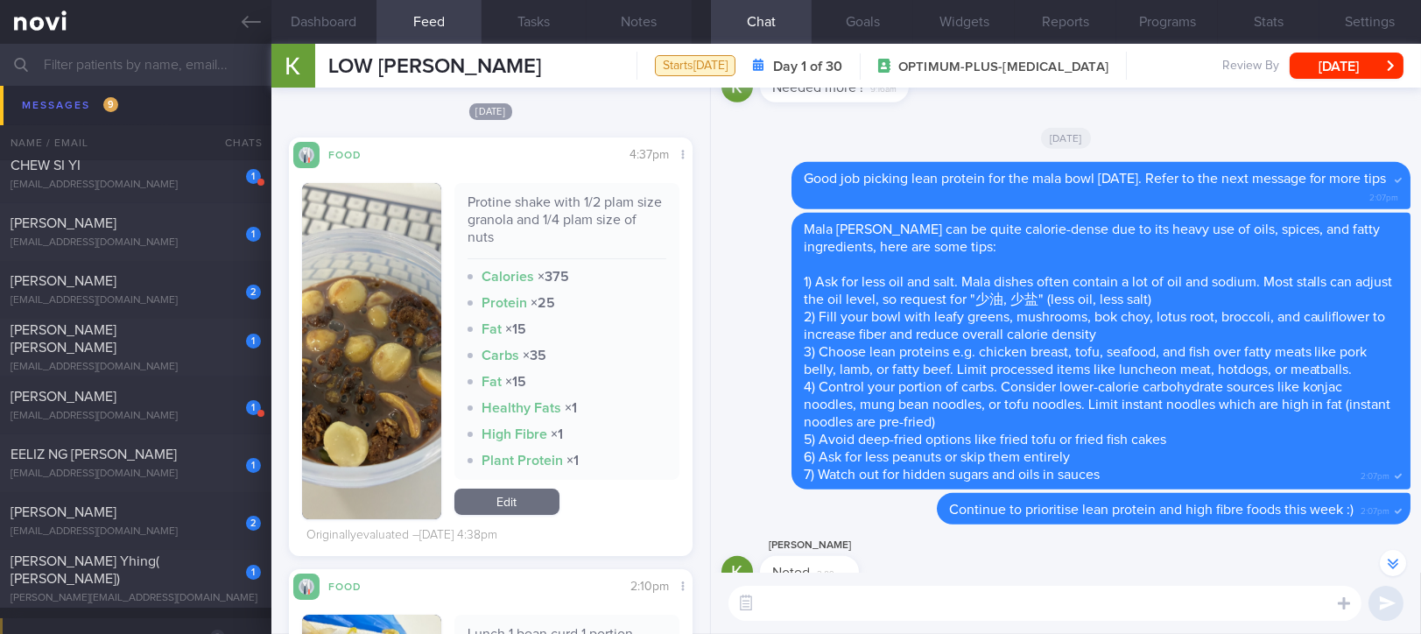
click at [861, 620] on textarea at bounding box center [1044, 603] width 633 height 35
click at [854, 611] on textarea at bounding box center [1044, 603] width 633 height 35
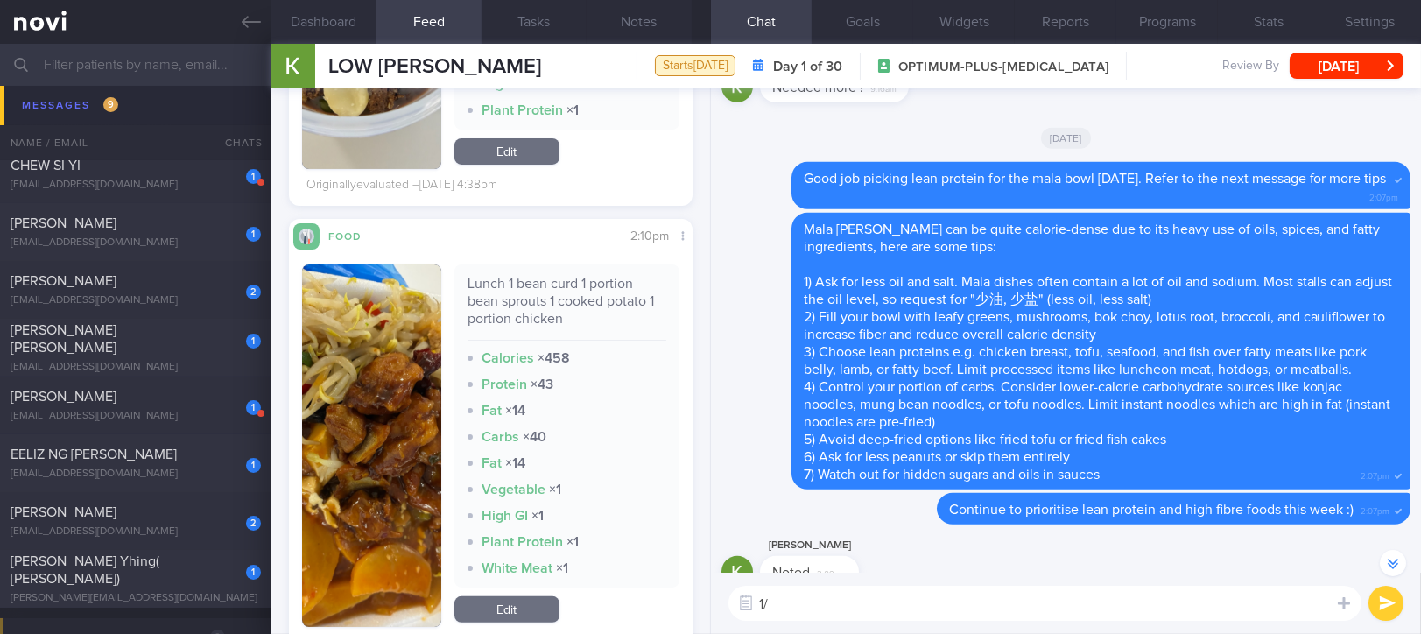
type textarea "1"
type textarea "[PERSON_NAME] - once in a while kind of breakfast! :)"
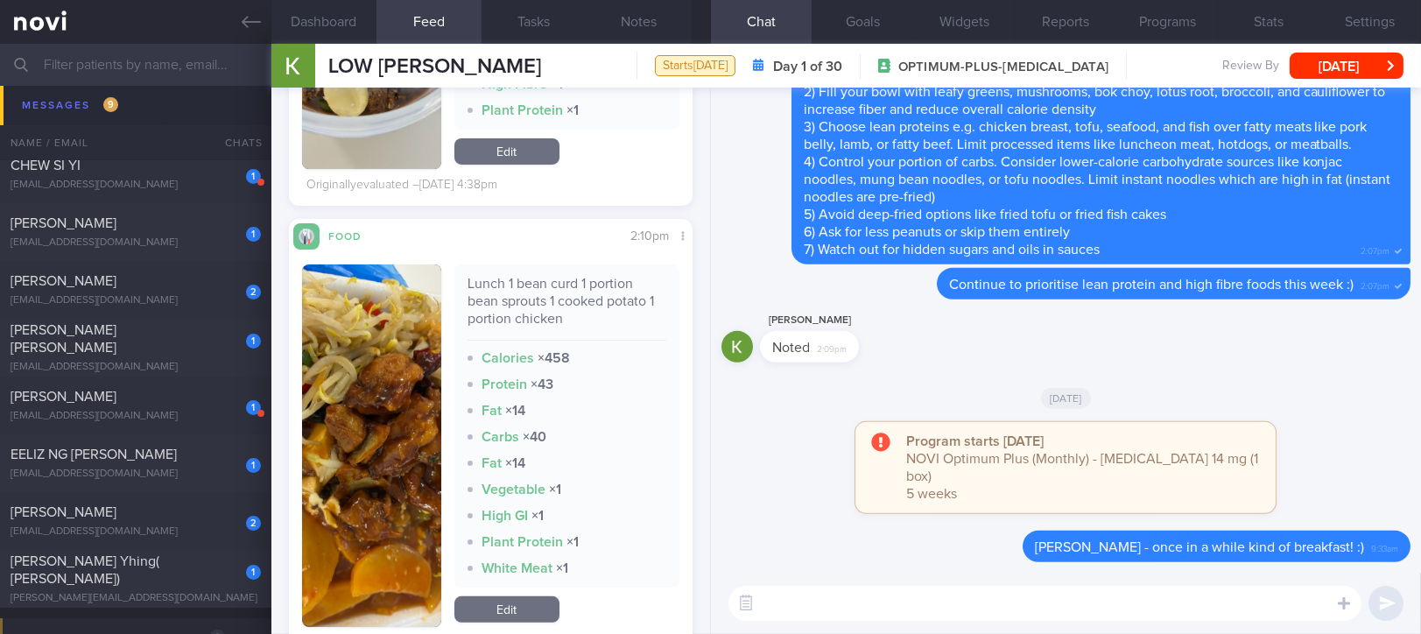
click at [1070, 597] on textarea at bounding box center [1044, 603] width 633 height 35
paste textarea "Loremips/dolor sit amet con’a eli sedd eiusmo tem incididun ut la etdol ma al e…"
type textarea "Loremips/dolor sit amet con’a eli sedd eiusmo tem incididun ut la etdol ma al e…"
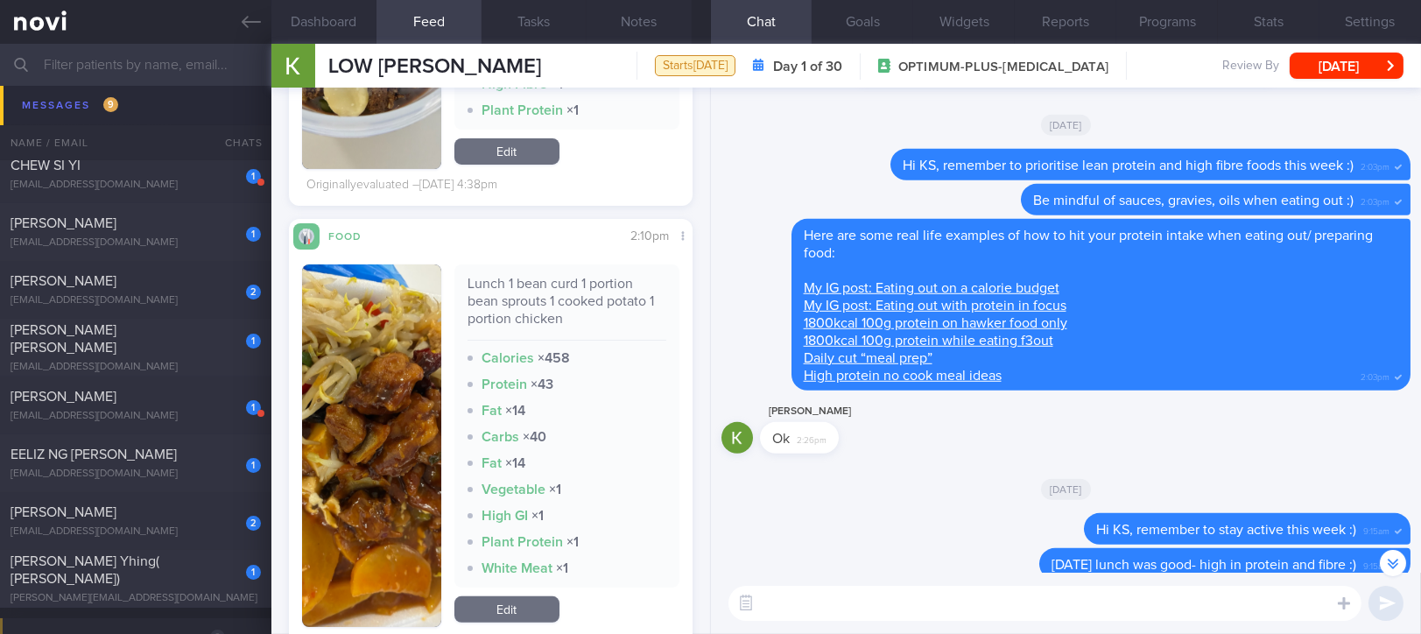
click at [939, 609] on textarea at bounding box center [1044, 603] width 633 height 35
paste textarea "Use the 3R method when eating out: 1. Reduce - reduce carbohydrate if portion i…"
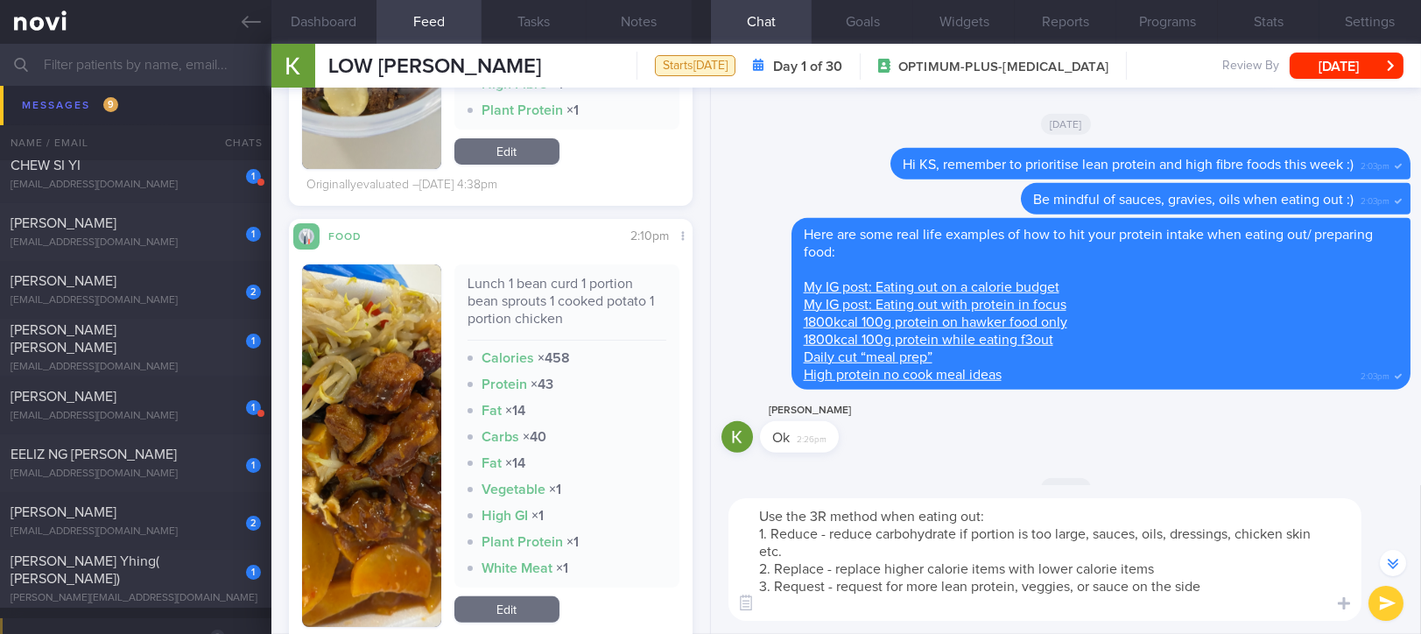
drag, startPoint x: 779, startPoint y: 515, endPoint x: 735, endPoint y: 514, distance: 44.7
click at [735, 514] on textarea "Use the 3R method when eating out: 1. Reduce - reduce carbohydrate if portion i…" at bounding box center [1044, 559] width 633 height 123
type textarea "Remember the 3R method when eating out: 1. Reduce - reduce carbohydrate if port…"
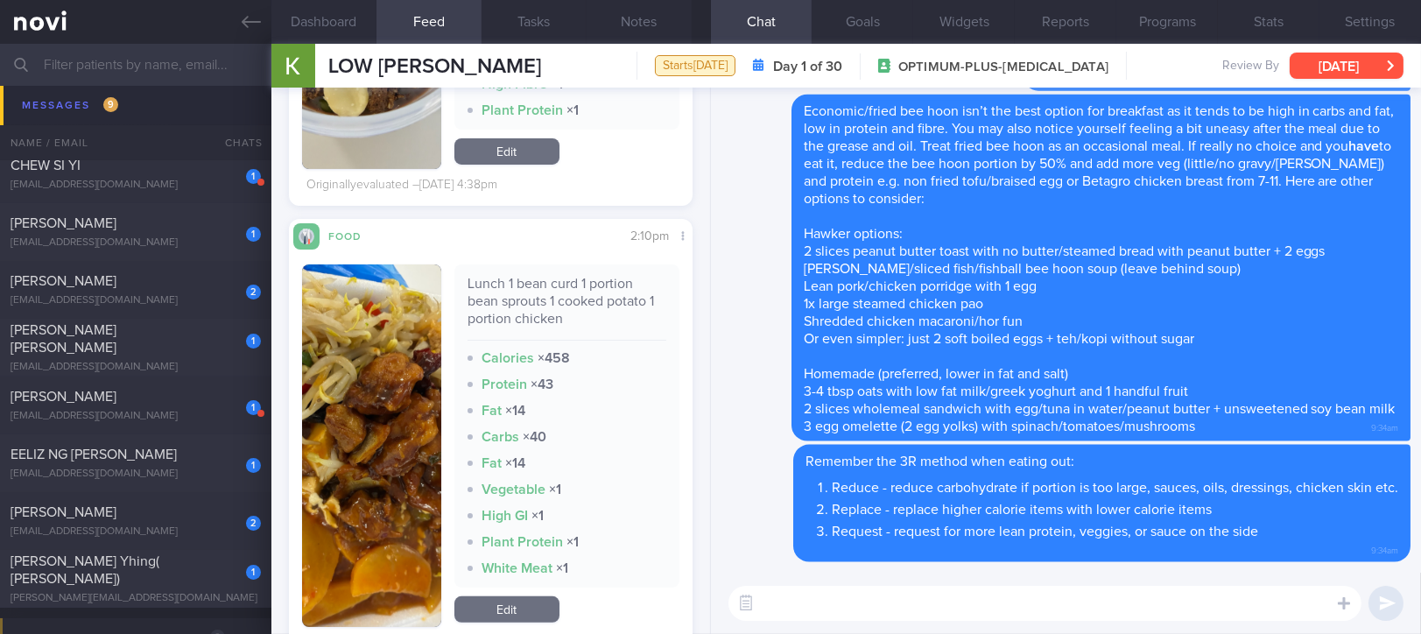
click at [1383, 60] on button "[DATE]" at bounding box center [1347, 66] width 114 height 26
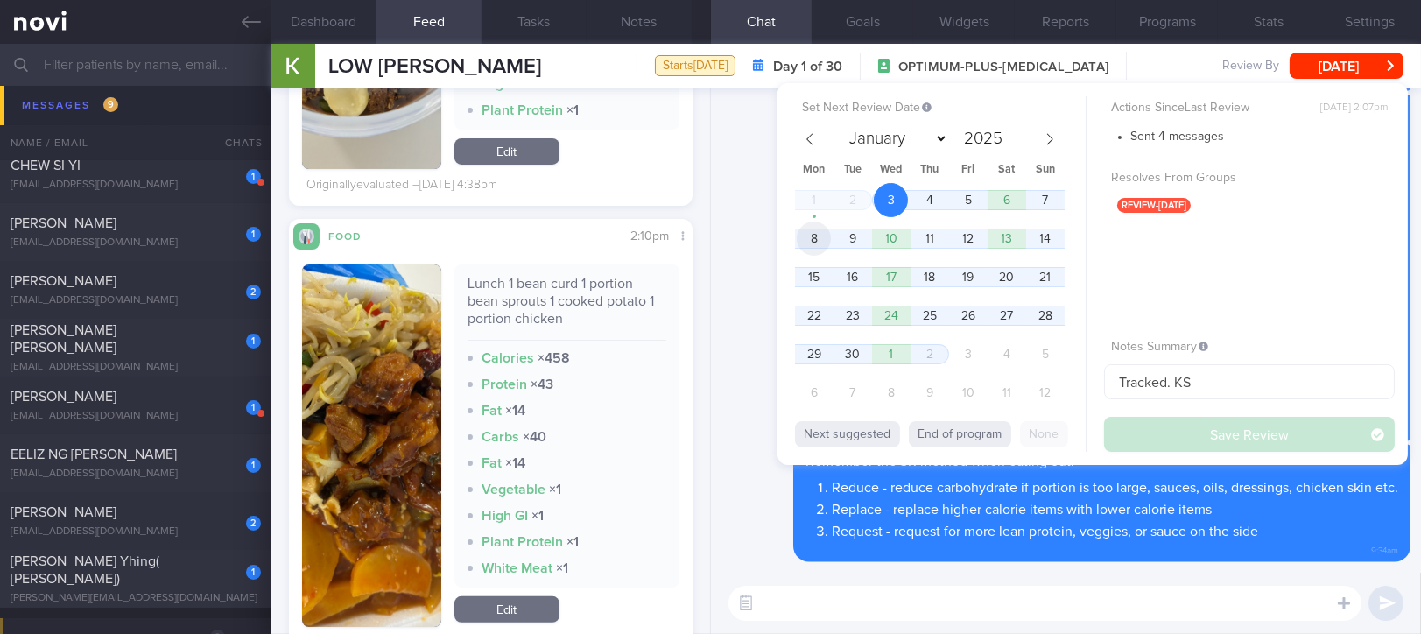
click at [827, 229] on span "8" at bounding box center [814, 239] width 34 height 34
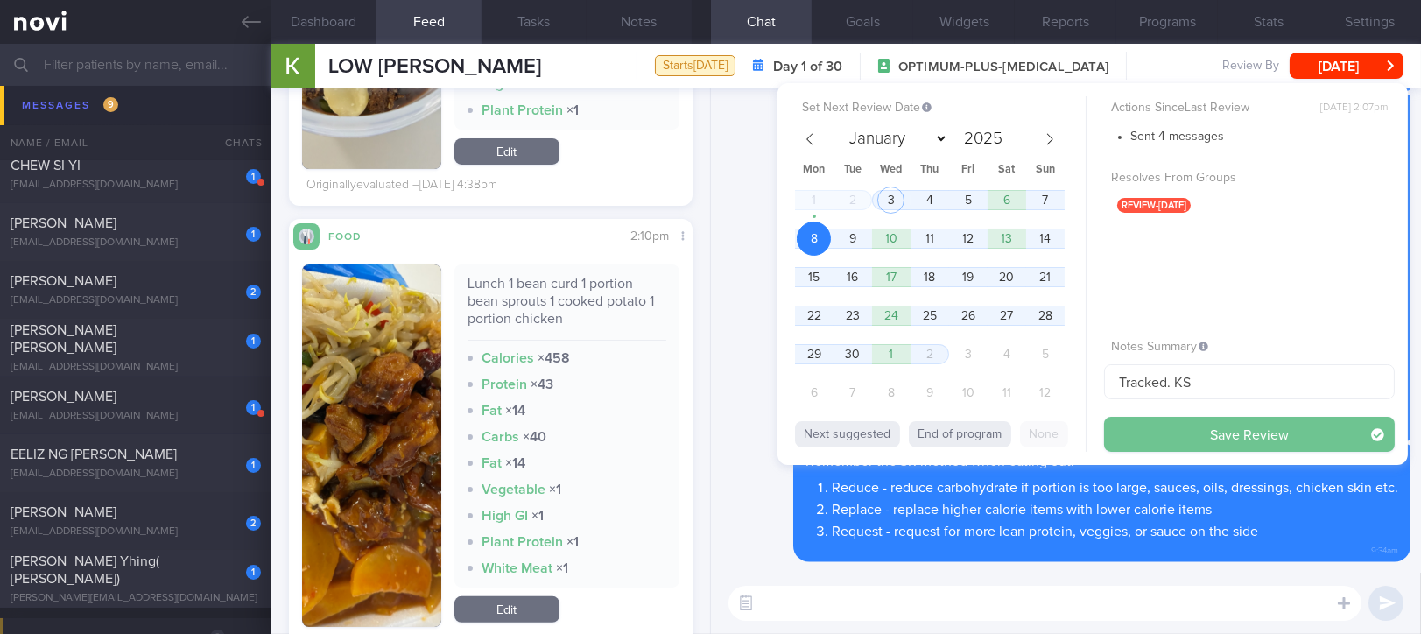
click at [1196, 435] on button "Save Review" at bounding box center [1249, 434] width 291 height 35
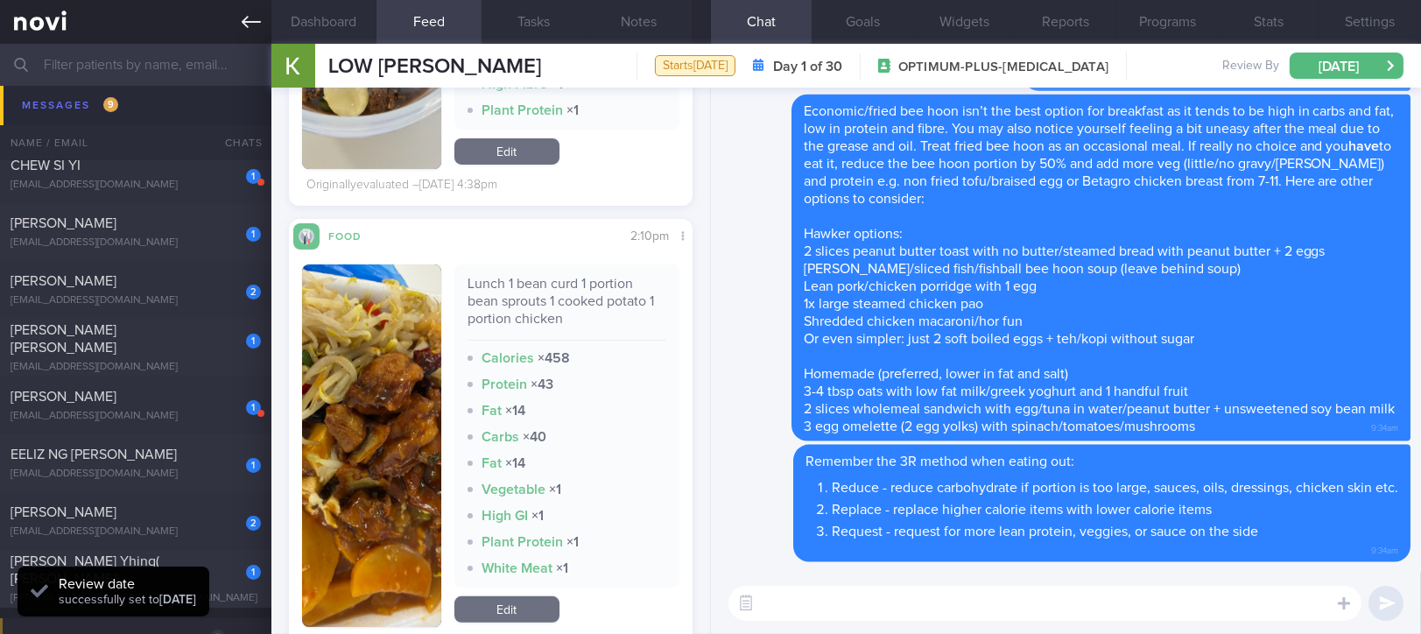
click at [247, 30] on icon at bounding box center [251, 21] width 19 height 19
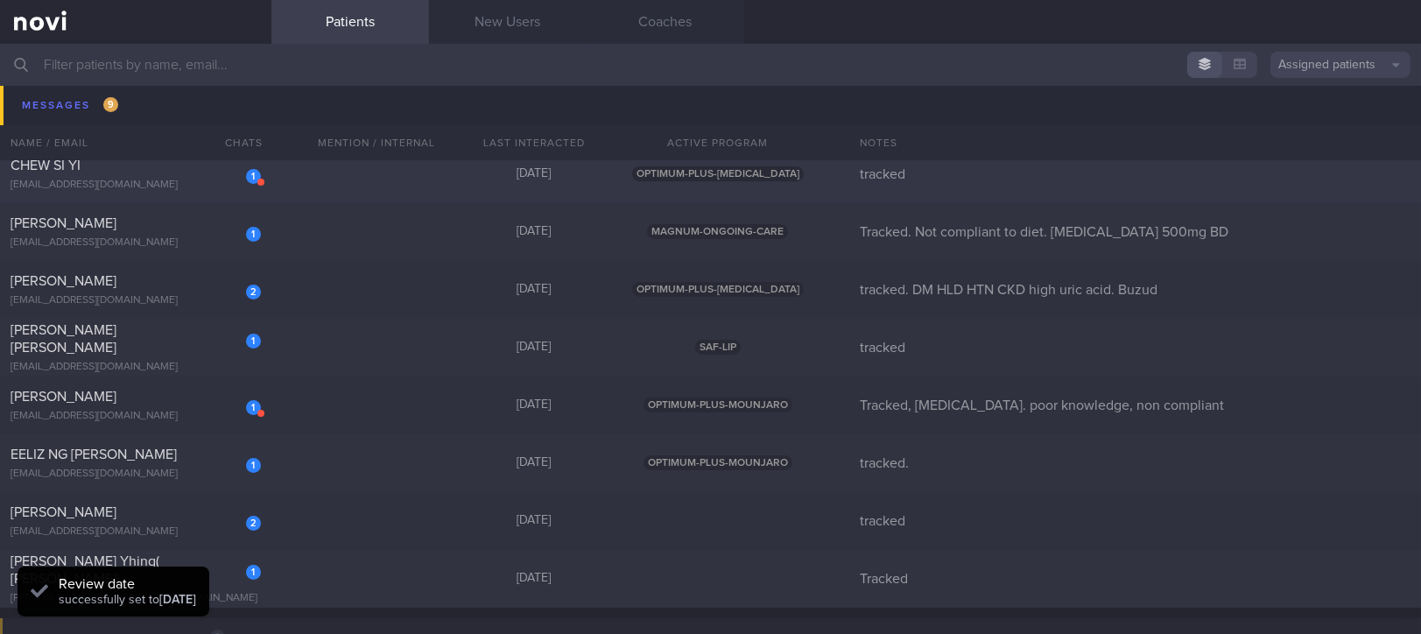
click at [399, 180] on div "1 CHEW SI YI [EMAIL_ADDRESS][DOMAIN_NAME] [DATE] OPTIMUM-PLUS-[MEDICAL_DATA] tr…" at bounding box center [710, 174] width 1421 height 58
select select "8"
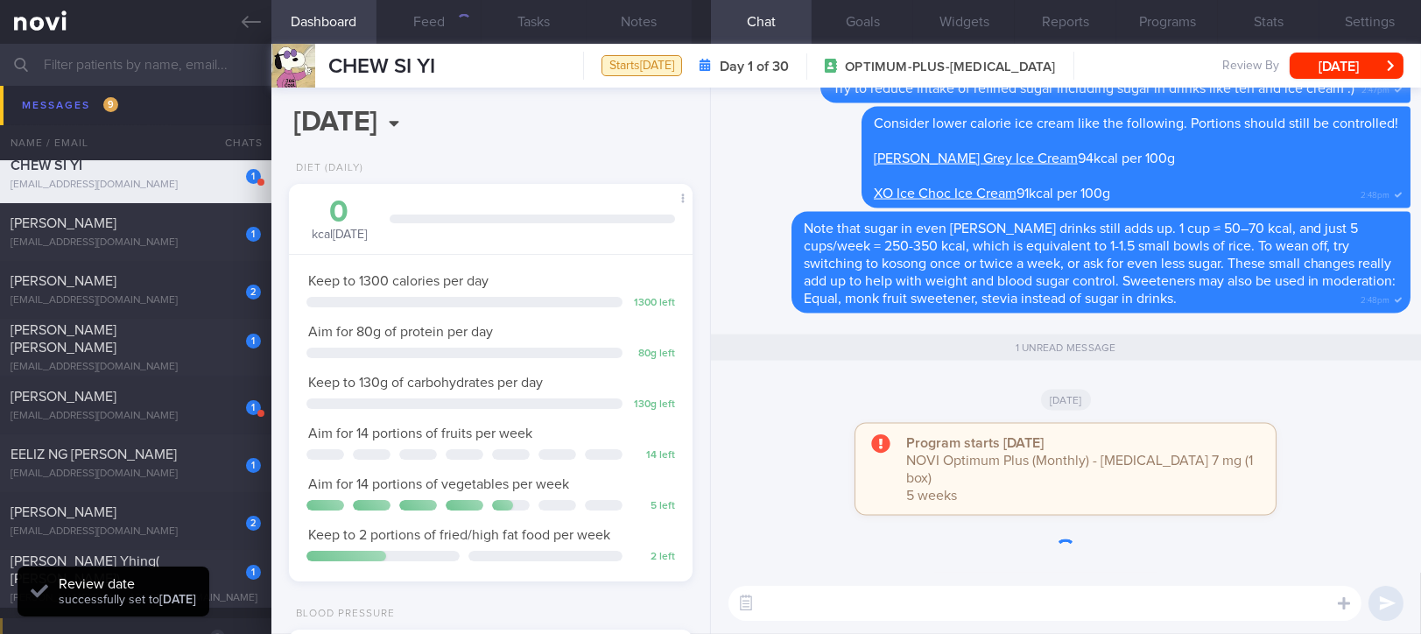
scroll to position [202, 354]
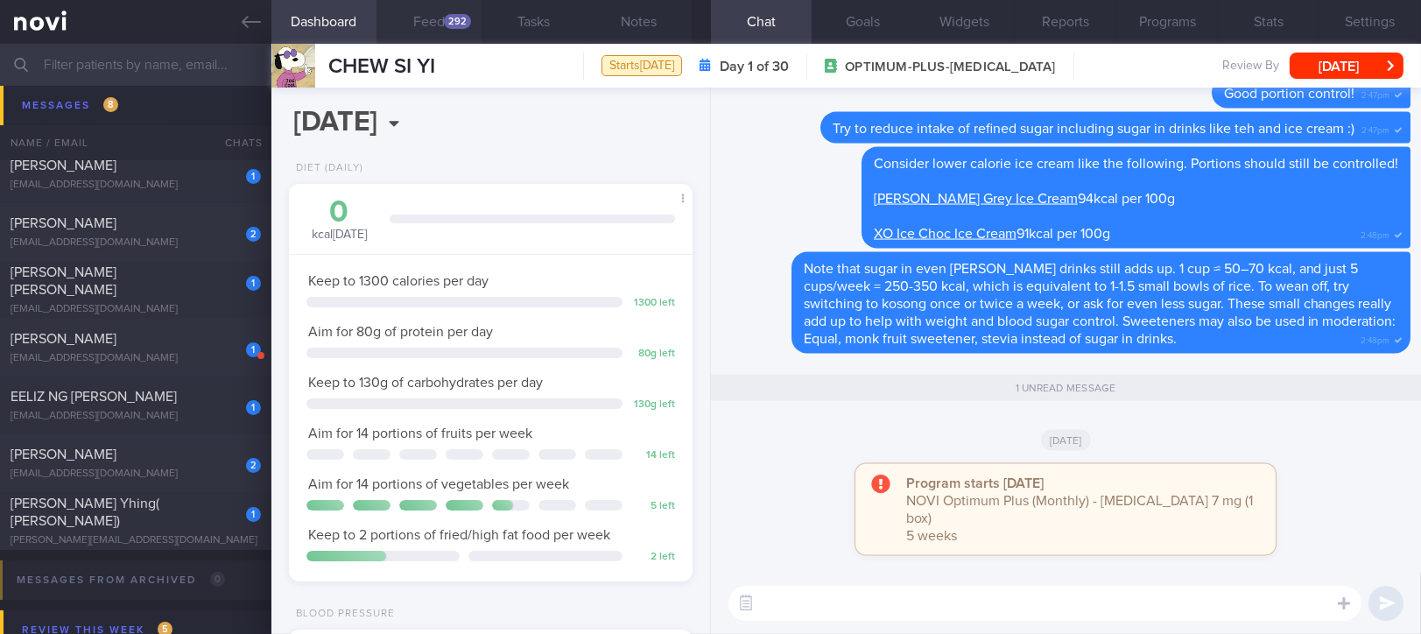
click at [446, 41] on button "Feed 292" at bounding box center [429, 22] width 105 height 44
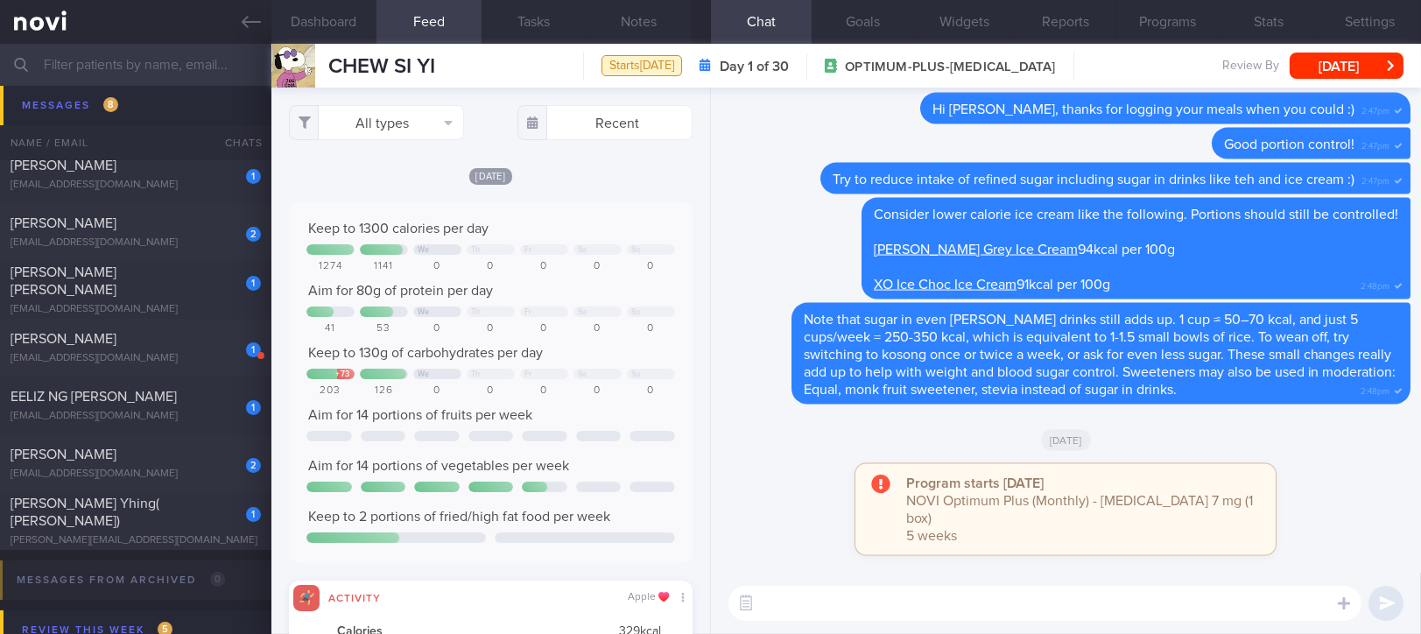
scroll to position [90, 362]
click at [385, 137] on button "All types" at bounding box center [376, 122] width 175 height 35
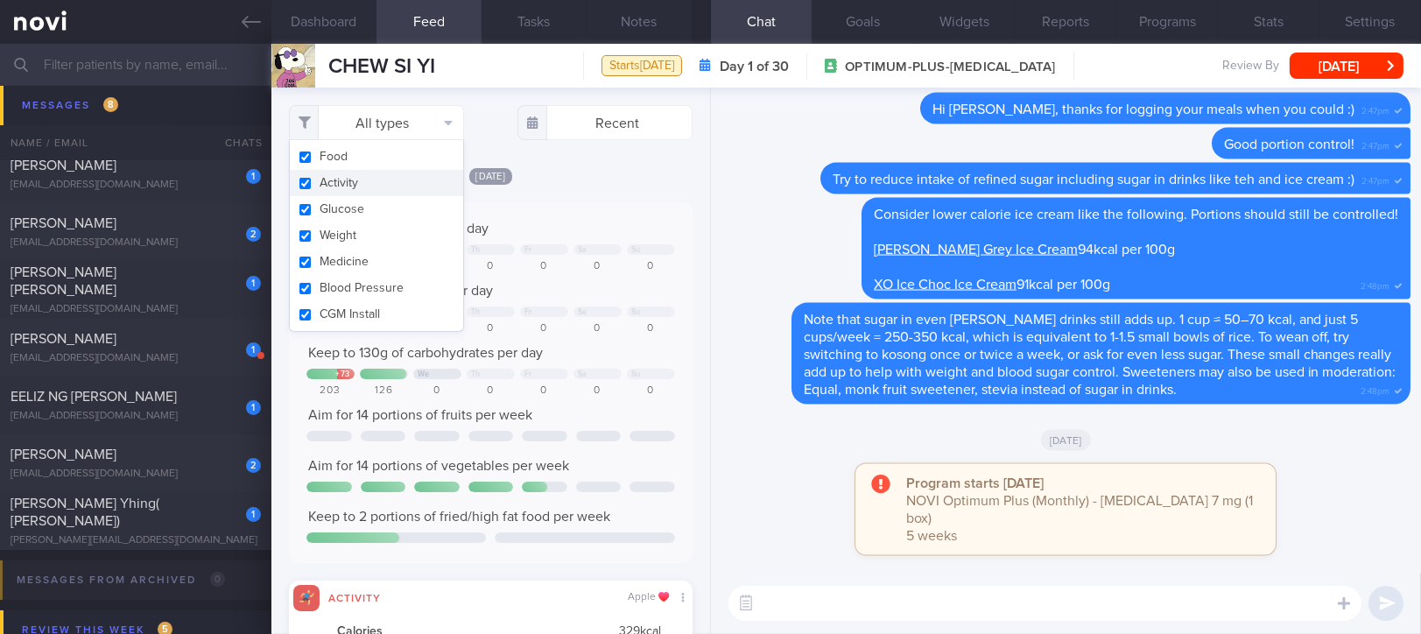
click at [372, 170] on button "Activity" at bounding box center [376, 183] width 173 height 26
checkbox input "false"
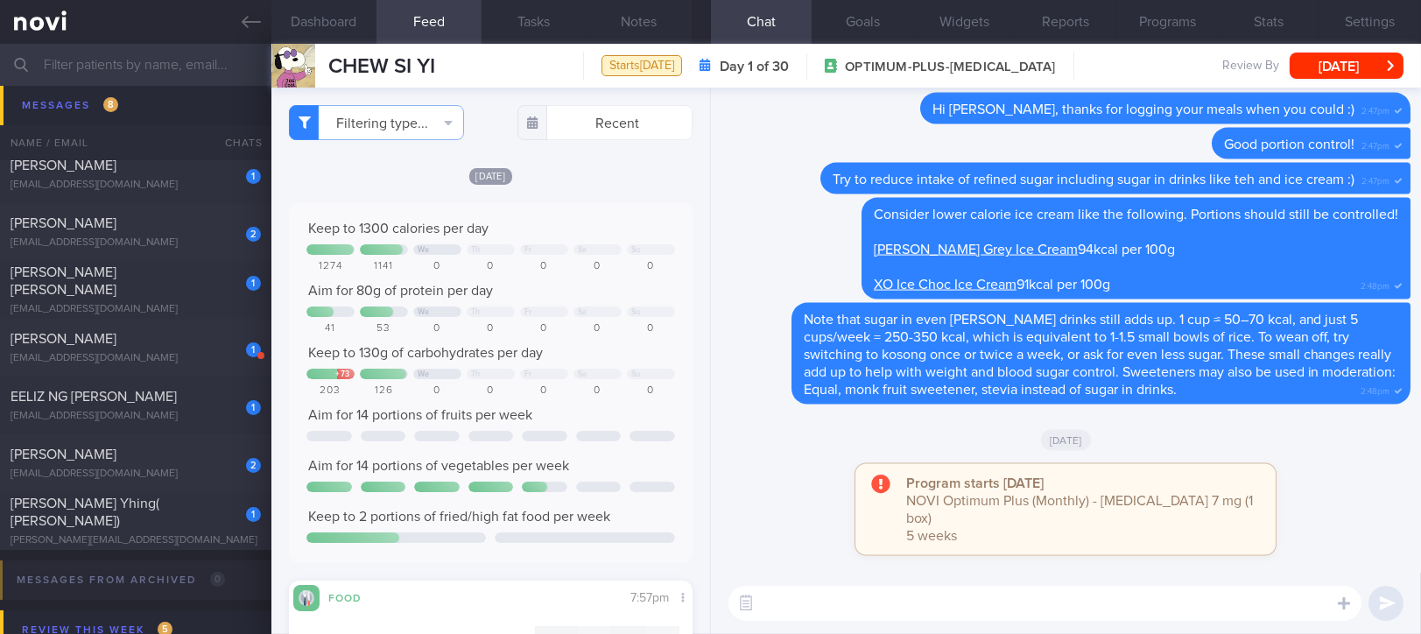
click at [592, 184] on div "[DATE]" at bounding box center [491, 175] width 404 height 18
click at [869, 597] on textarea at bounding box center [1044, 603] width 633 height 35
type textarea "Thanks for logging your meals, [PERSON_NAME] :)"
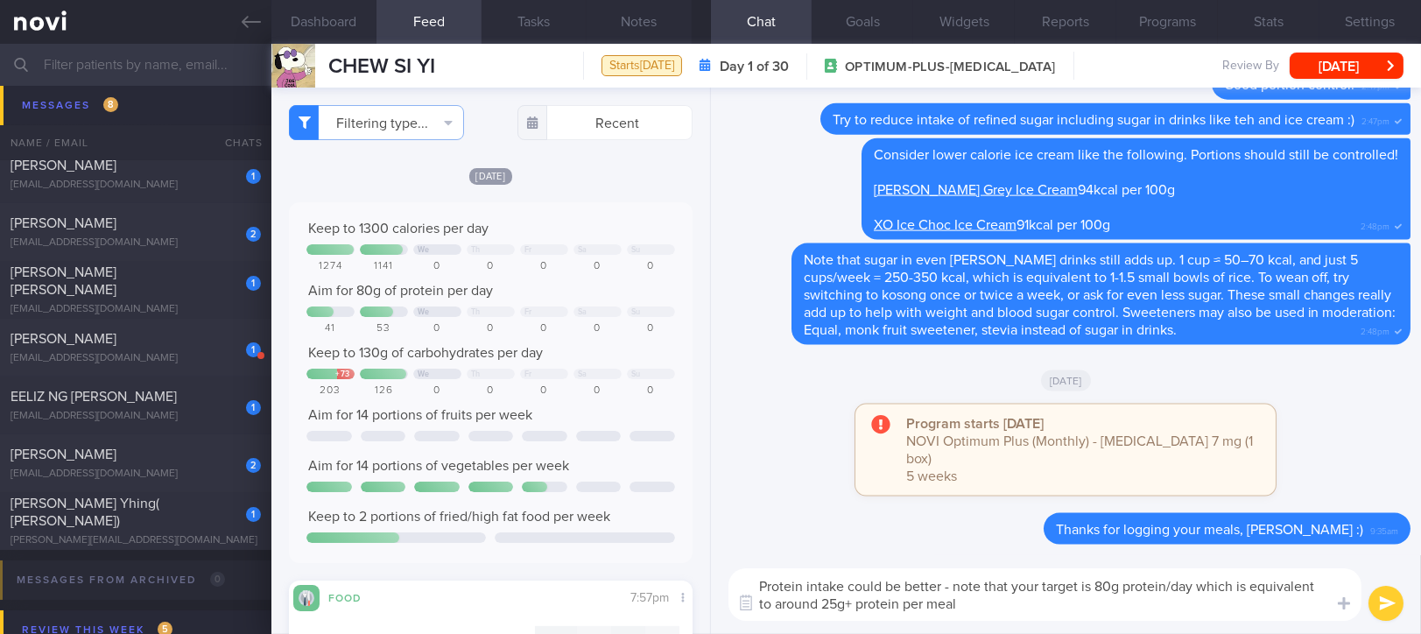
click at [822, 604] on textarea "Protein intake could be better - note that your target is 80g protein/day which…" at bounding box center [1044, 594] width 633 height 53
click at [903, 606] on textarea "Protein intake could be better - note that your target is 80g protein/day which…" at bounding box center [1044, 594] width 633 height 53
click at [1079, 609] on textarea "Protein intake could be better - note that your target is 80g protein/day which…" at bounding box center [1044, 594] width 633 height 53
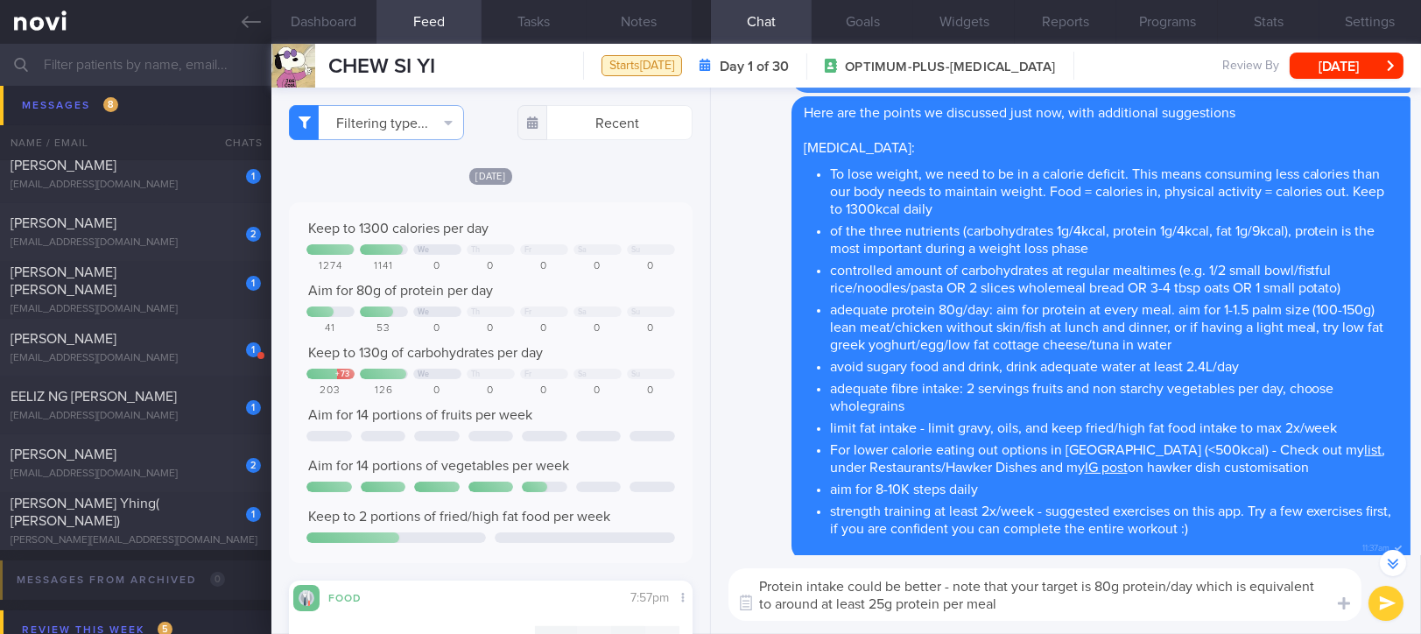
scroll to position [-7781, 0]
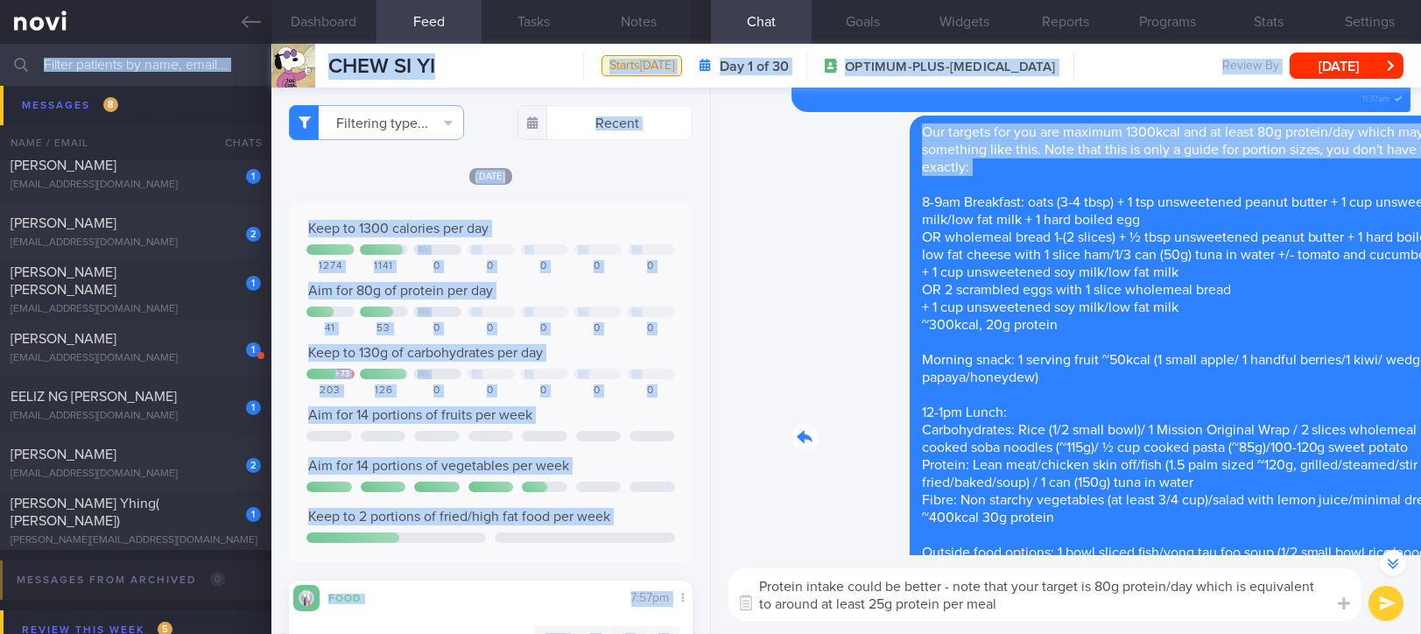
drag, startPoint x: 1047, startPoint y: 164, endPoint x: 1209, endPoint y: 390, distance: 278.0
click at [1421, 179] on html "You are offline! Some functionality will be unavailable Patients New Users Coac…" at bounding box center [710, 317] width 1421 height 634
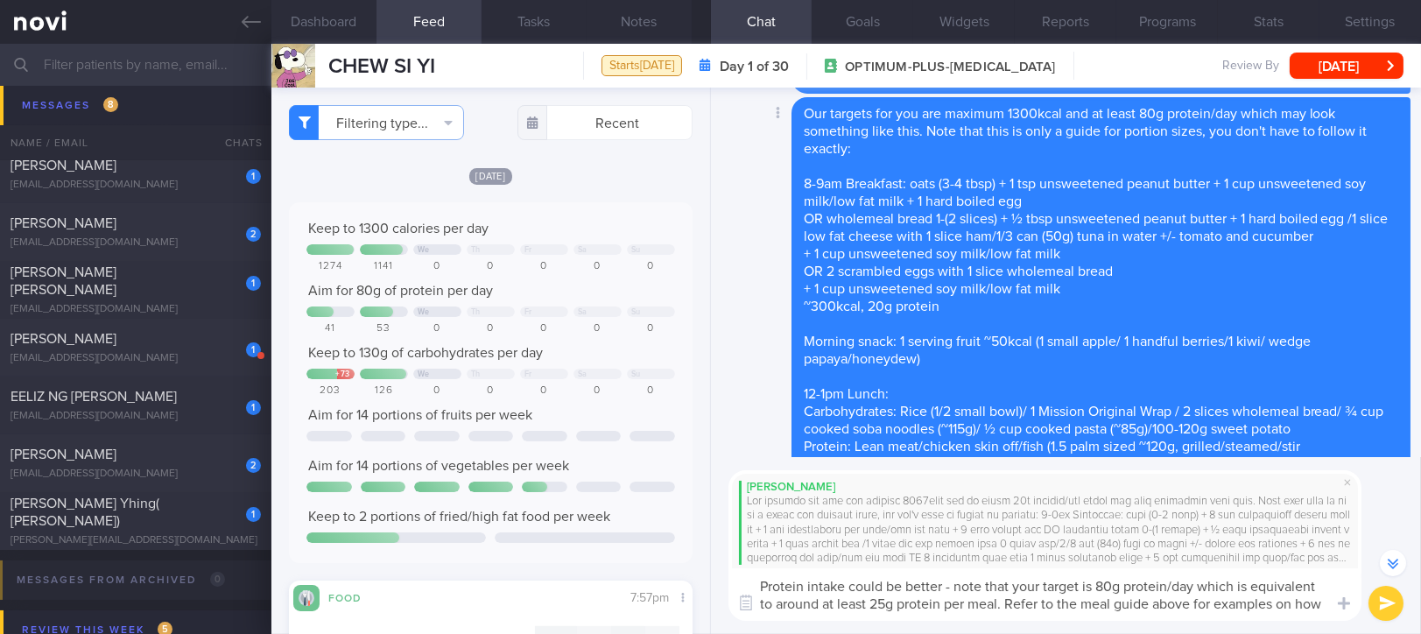
scroll to position [-7895, 0]
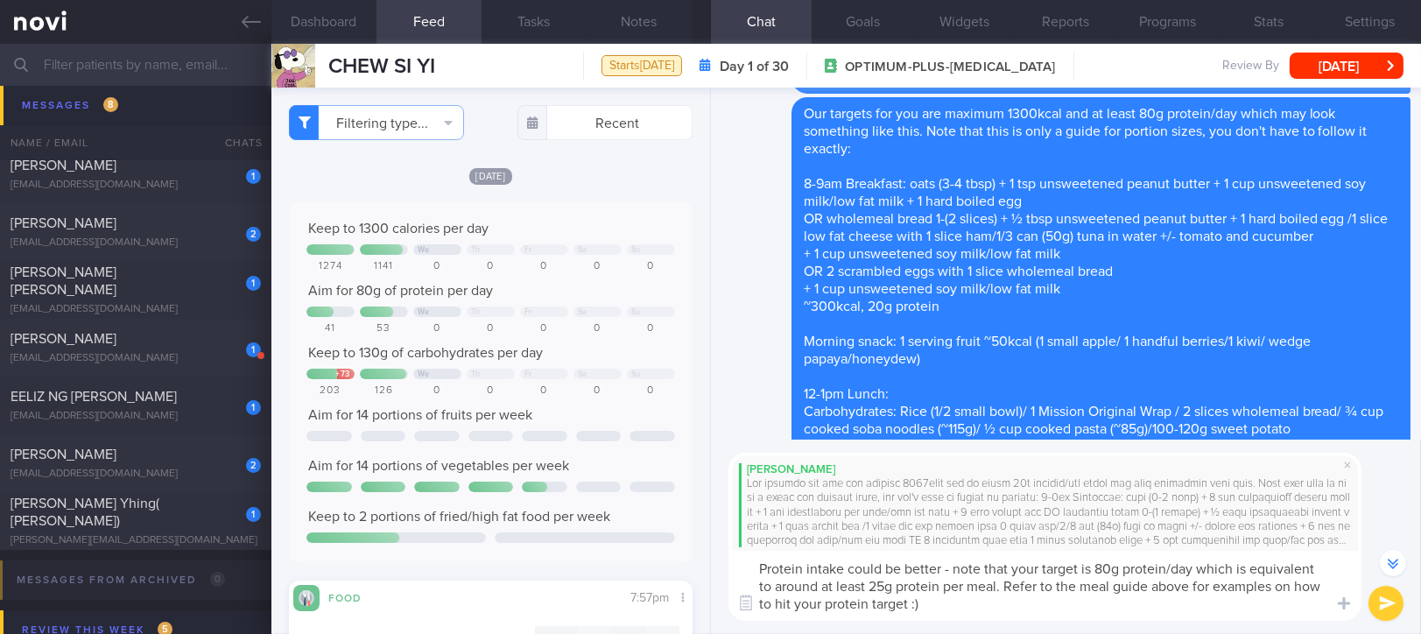
click at [1247, 580] on textarea "Protein intake could be better - note that your target is 80g protein/day which…" at bounding box center [1044, 586] width 633 height 70
type textarea "Protein intake could be better - note that your target is 80g protein/day which…"
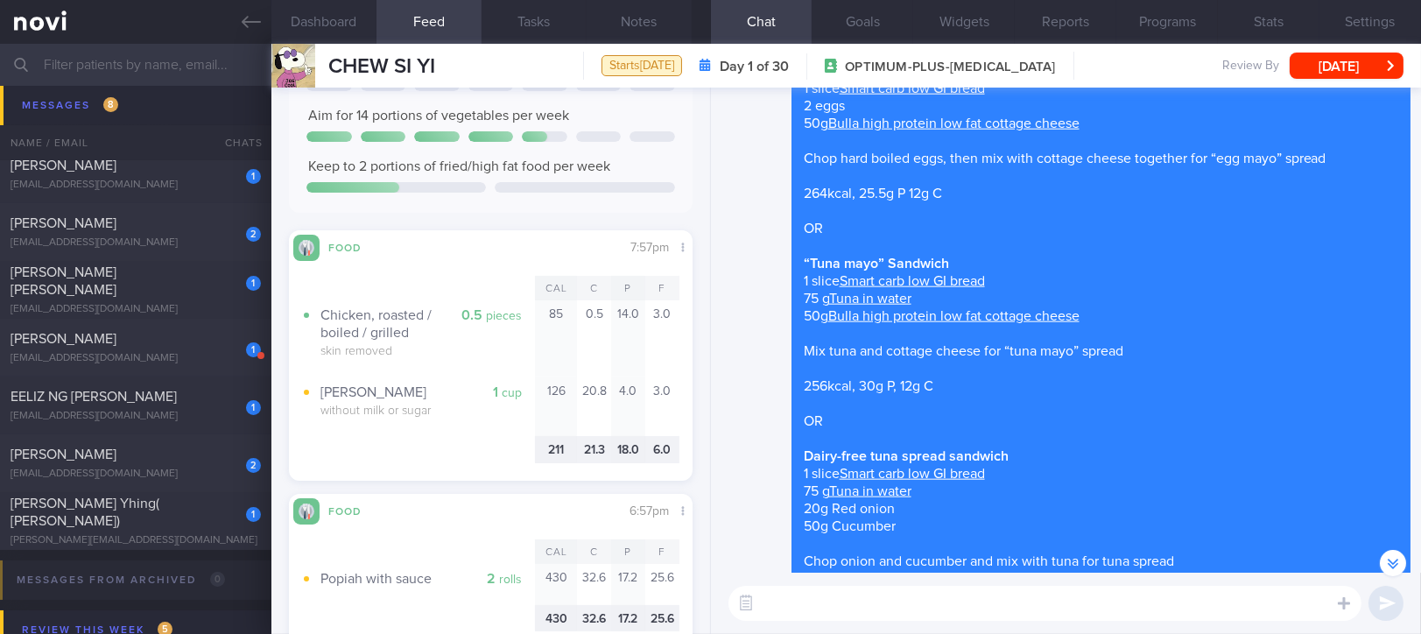
scroll to position [-5951, 0]
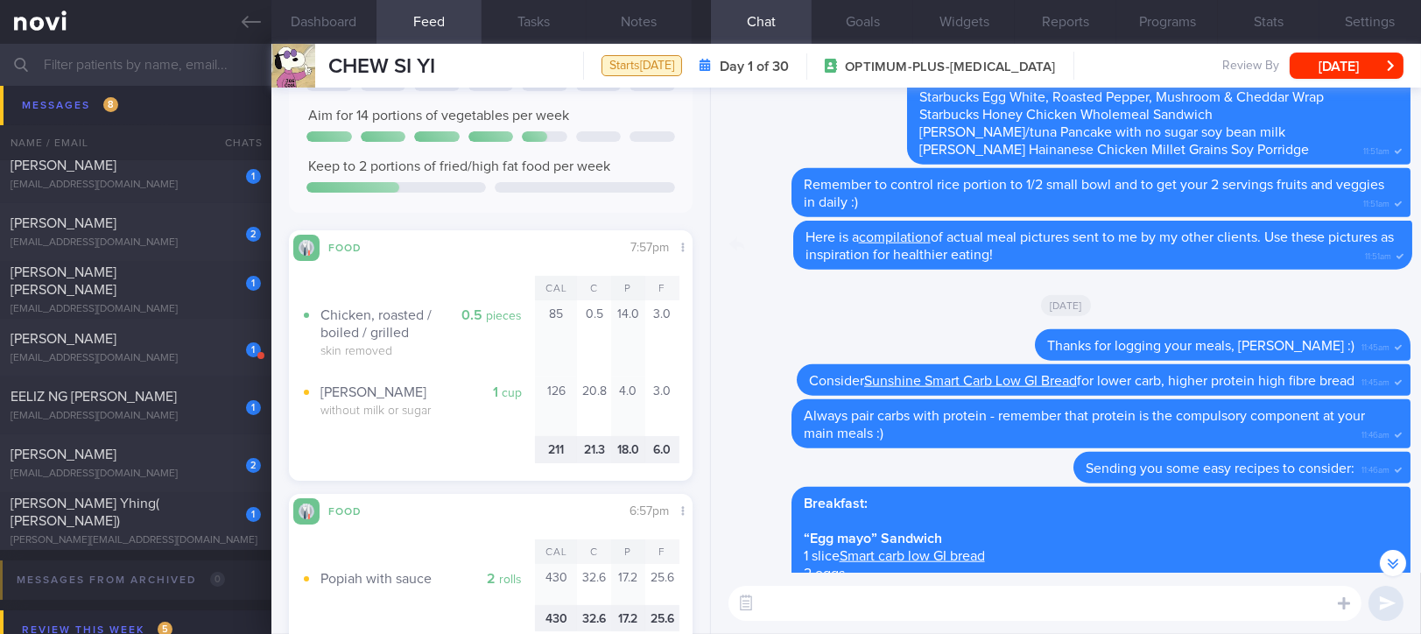
drag, startPoint x: 1069, startPoint y: 242, endPoint x: 1300, endPoint y: 246, distance: 231.2
click at [1300, 246] on div "Delete Here is a compilation of actual meal pictures sent to me by my other cli…" at bounding box center [1065, 245] width 689 height 49
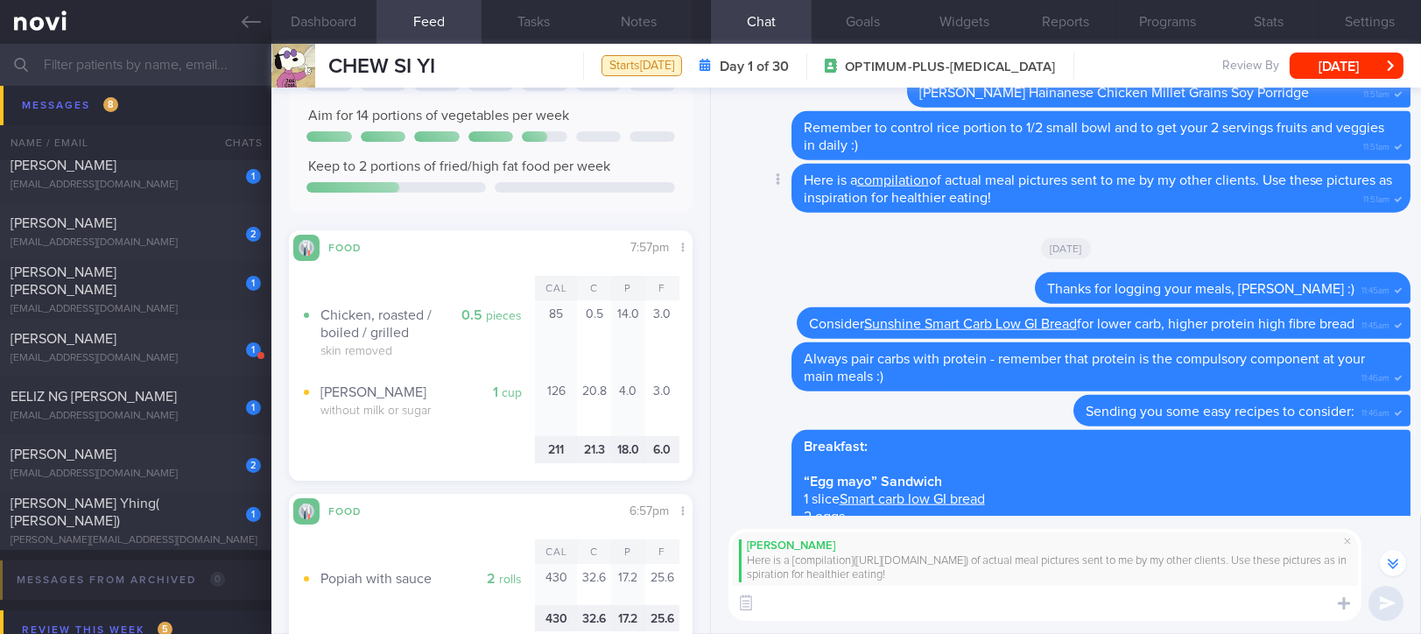
scroll to position [-6007, 0]
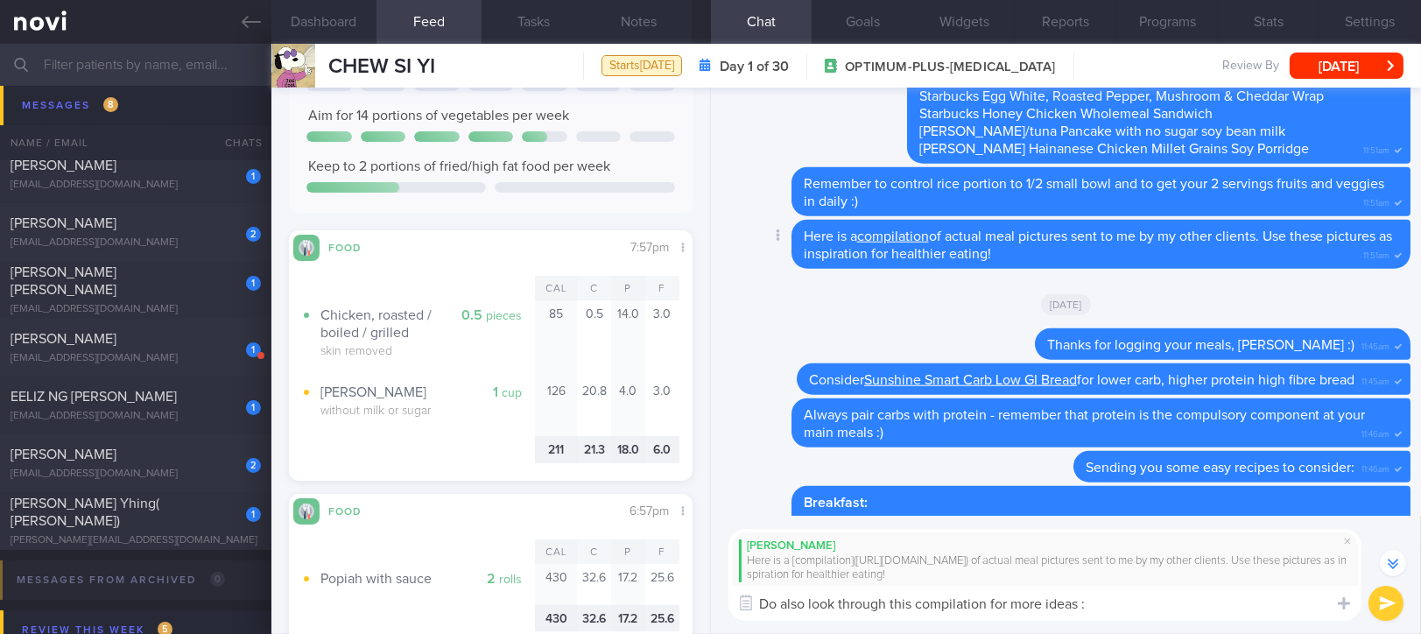
type textarea "Do also look through this compilation for more ideas :)"
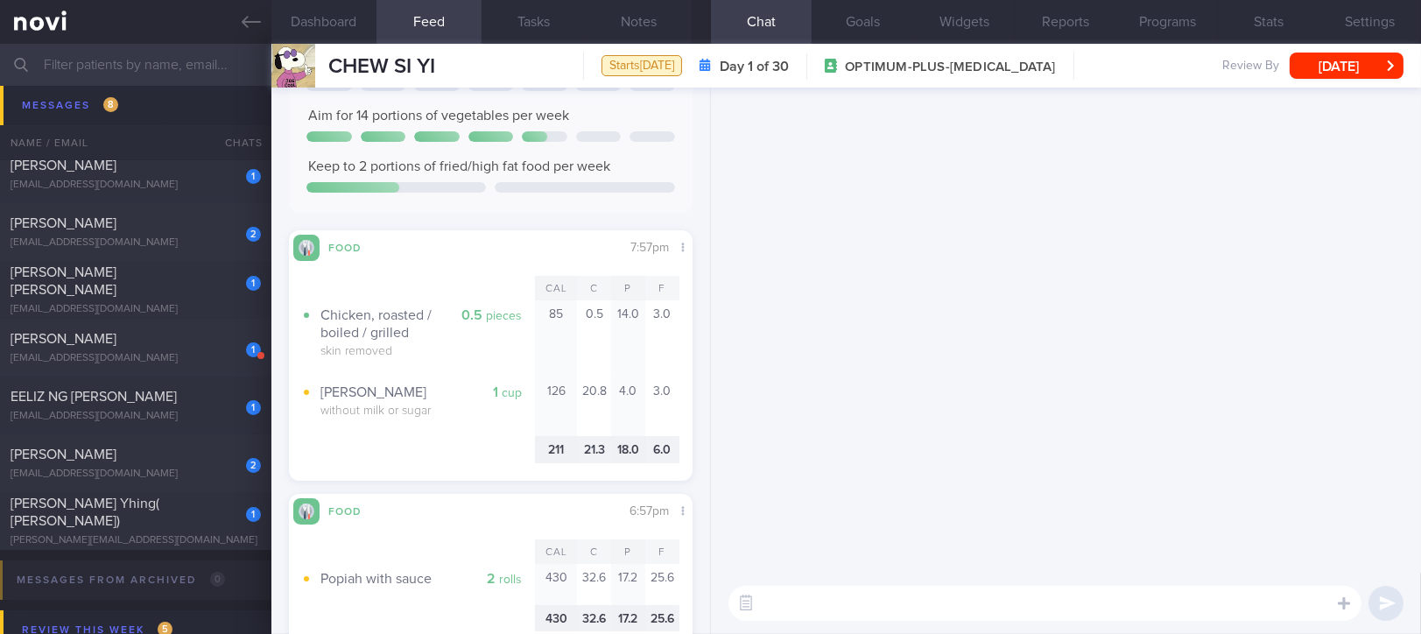
scroll to position [0, 0]
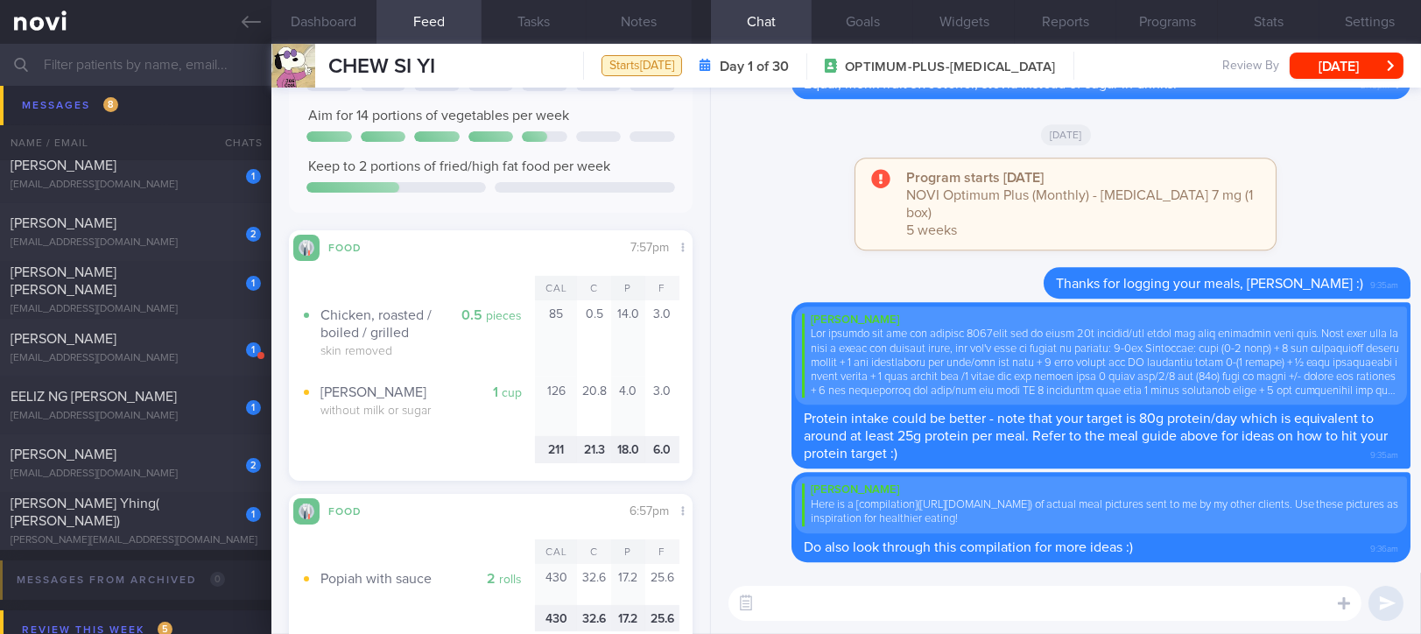
drag, startPoint x: 245, startPoint y: 32, endPoint x: 1362, endPoint y: 108, distance: 1119.0
click at [245, 32] on link at bounding box center [135, 22] width 271 height 44
click at [1382, 68] on button "[DATE]" at bounding box center [1347, 66] width 114 height 26
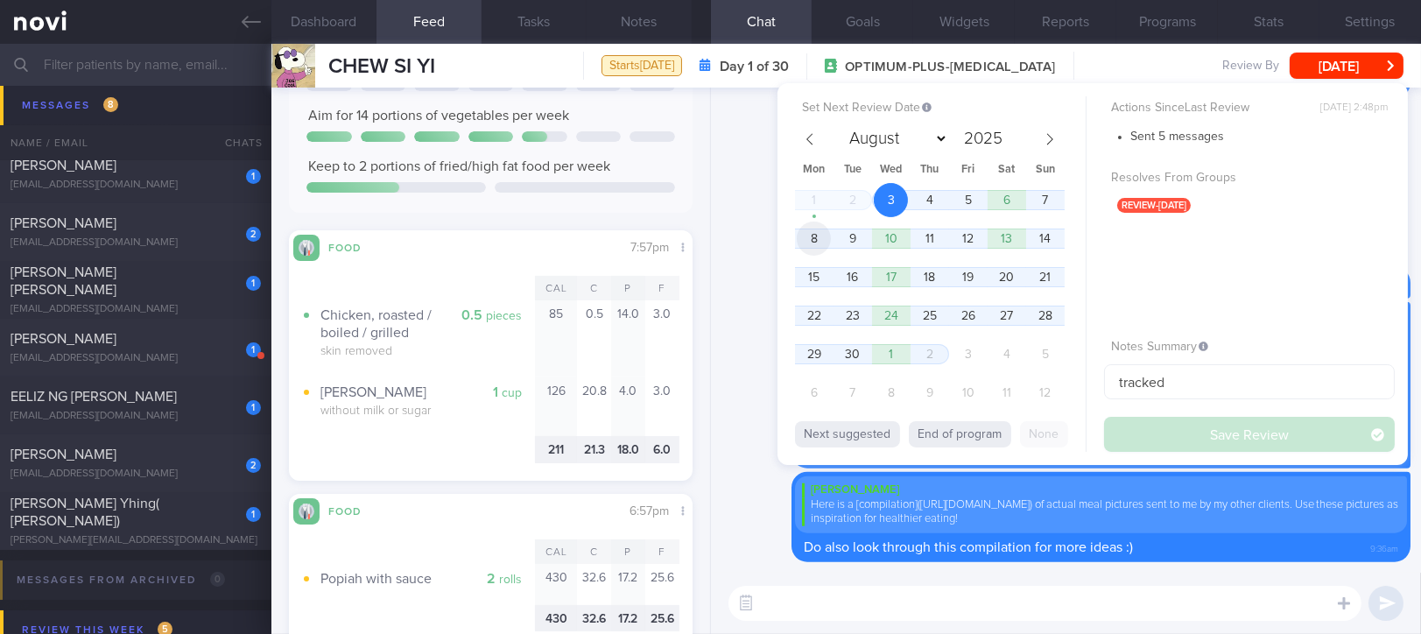
click at [814, 229] on span "8" at bounding box center [814, 239] width 34 height 34
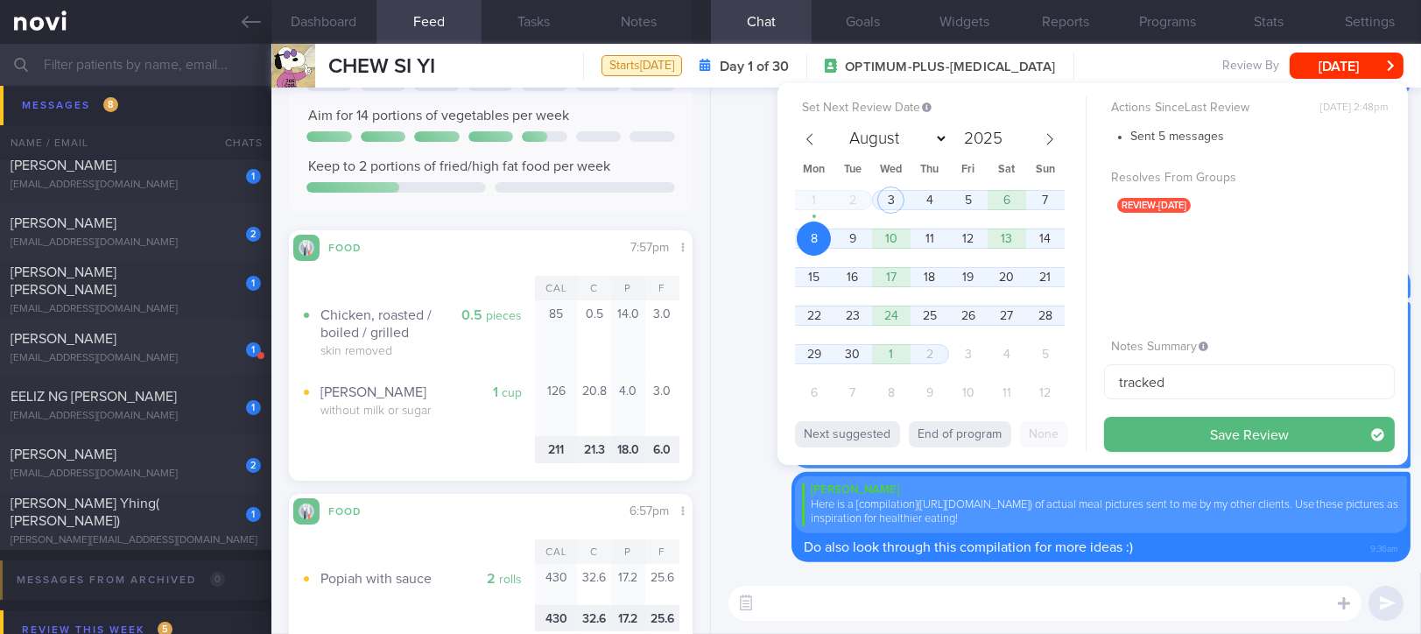
click at [1143, 427] on button "Save Review" at bounding box center [1249, 434] width 291 height 35
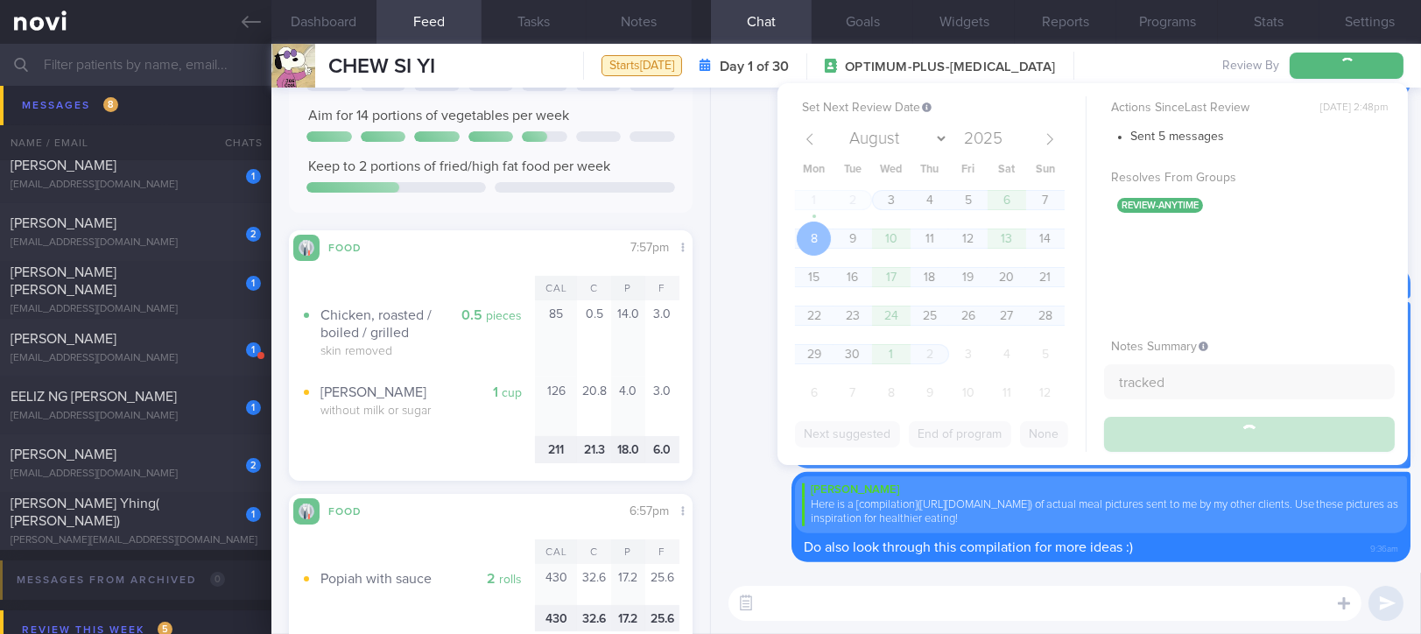
click at [903, 613] on textarea at bounding box center [1044, 603] width 633 height 35
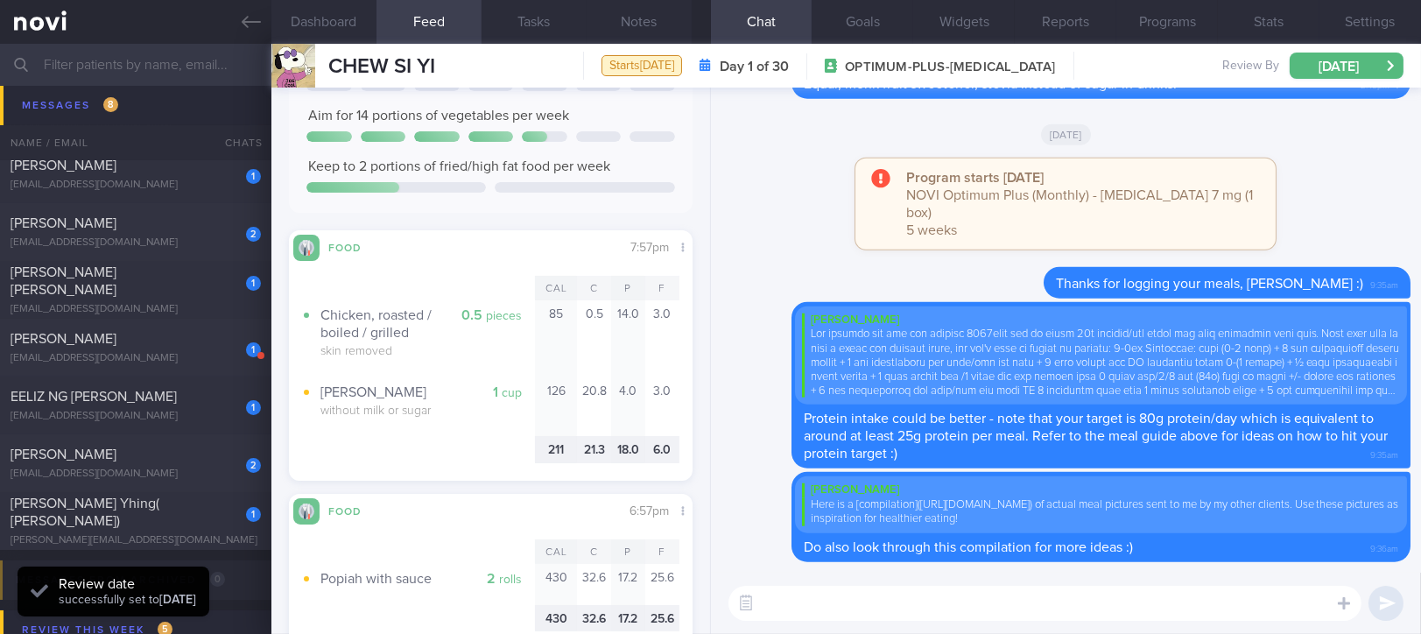
click at [933, 600] on textarea at bounding box center [1044, 603] width 633 height 35
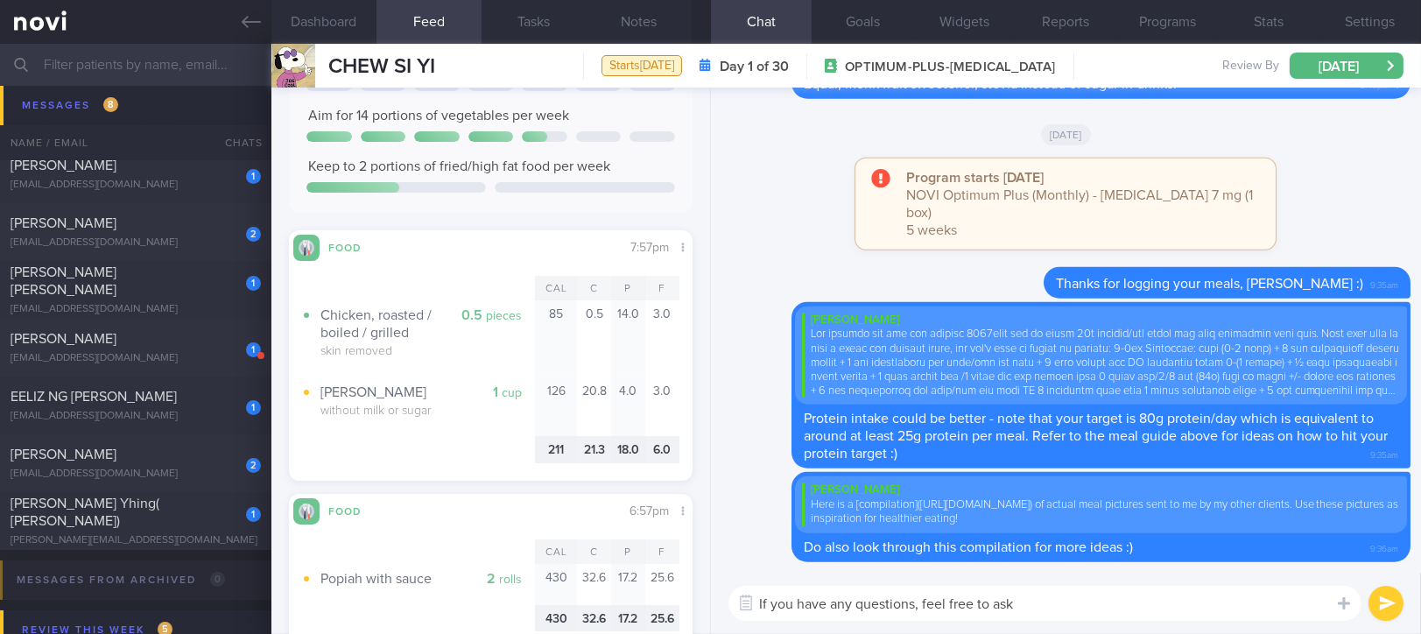
type textarea "If you have any questions, feel free to ask!"
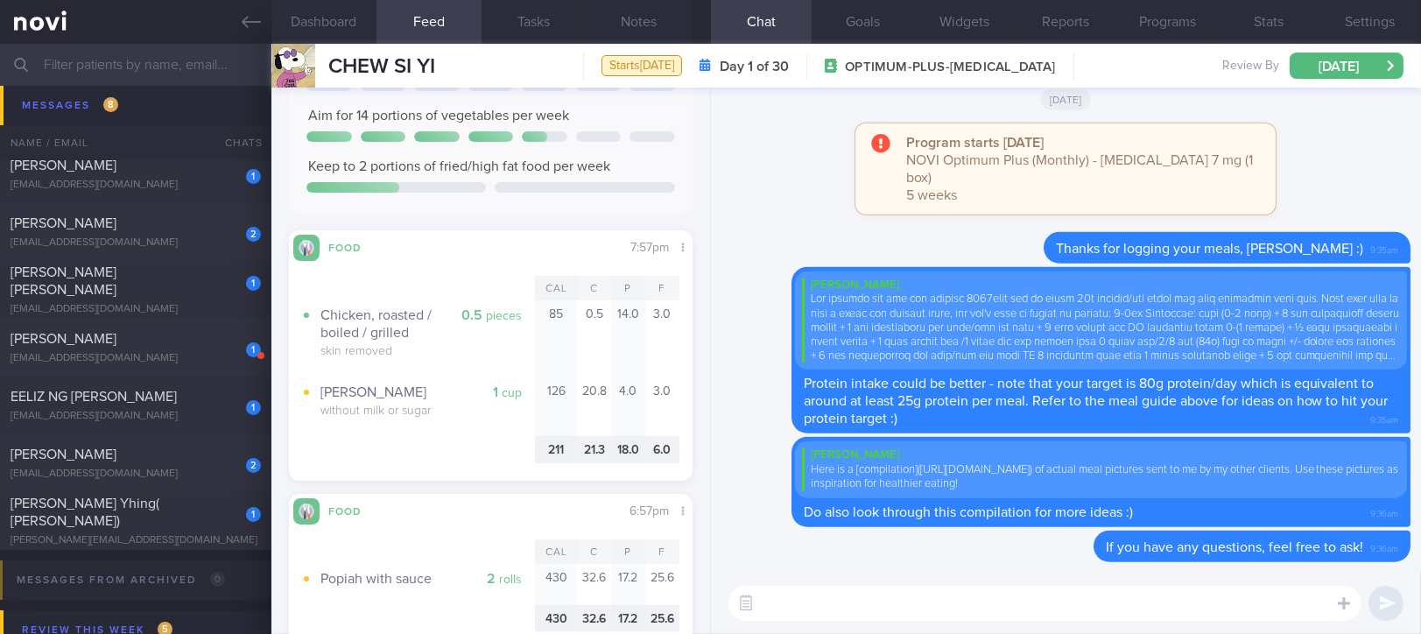
drag, startPoint x: 253, startPoint y: 18, endPoint x: 282, endPoint y: 18, distance: 28.9
click at [253, 16] on icon at bounding box center [251, 21] width 19 height 19
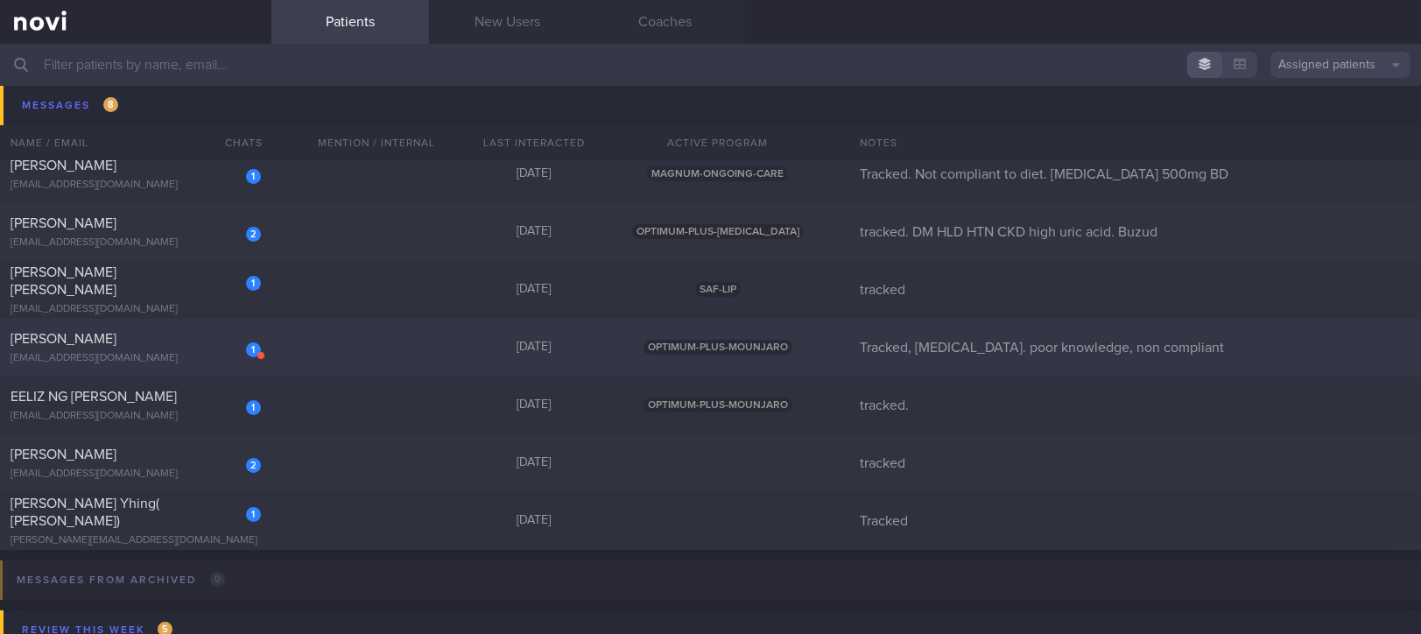
click at [388, 344] on div "1 [PERSON_NAME] [EMAIL_ADDRESS][DOMAIN_NAME] [DATE] OPTIMUM-PLUS-MOUNJARO Track…" at bounding box center [710, 348] width 1421 height 58
select select "8"
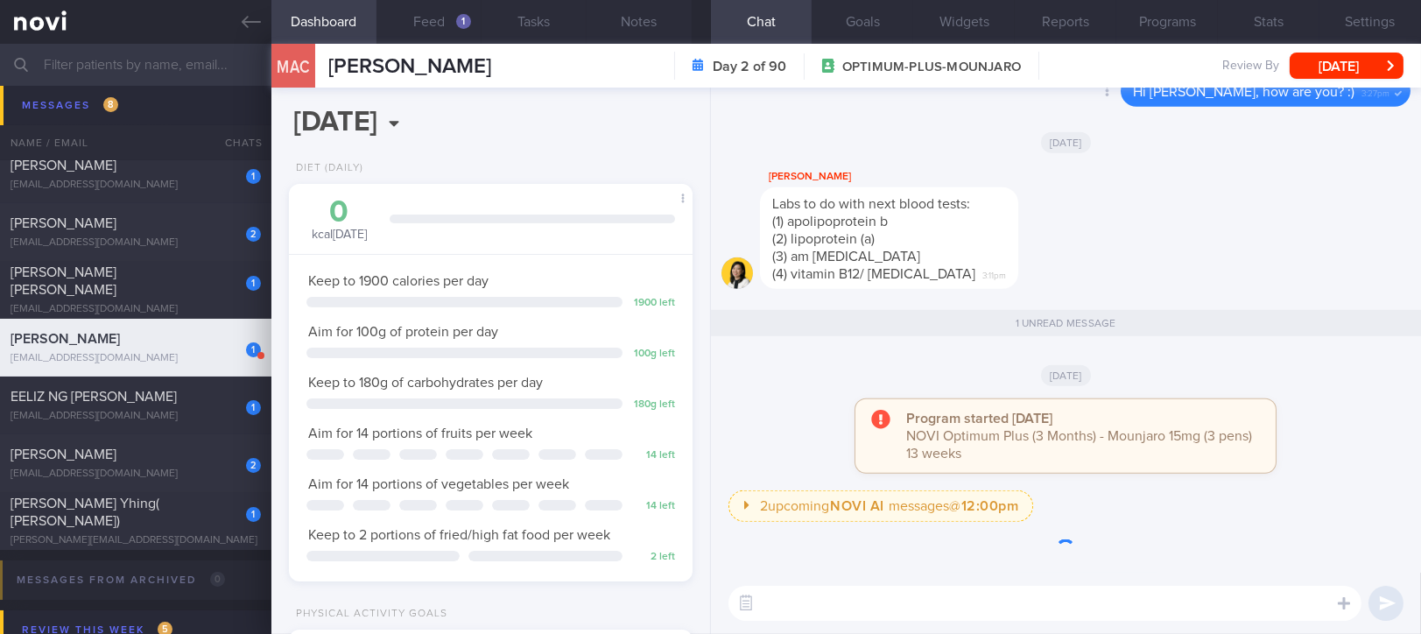
scroll to position [202, 354]
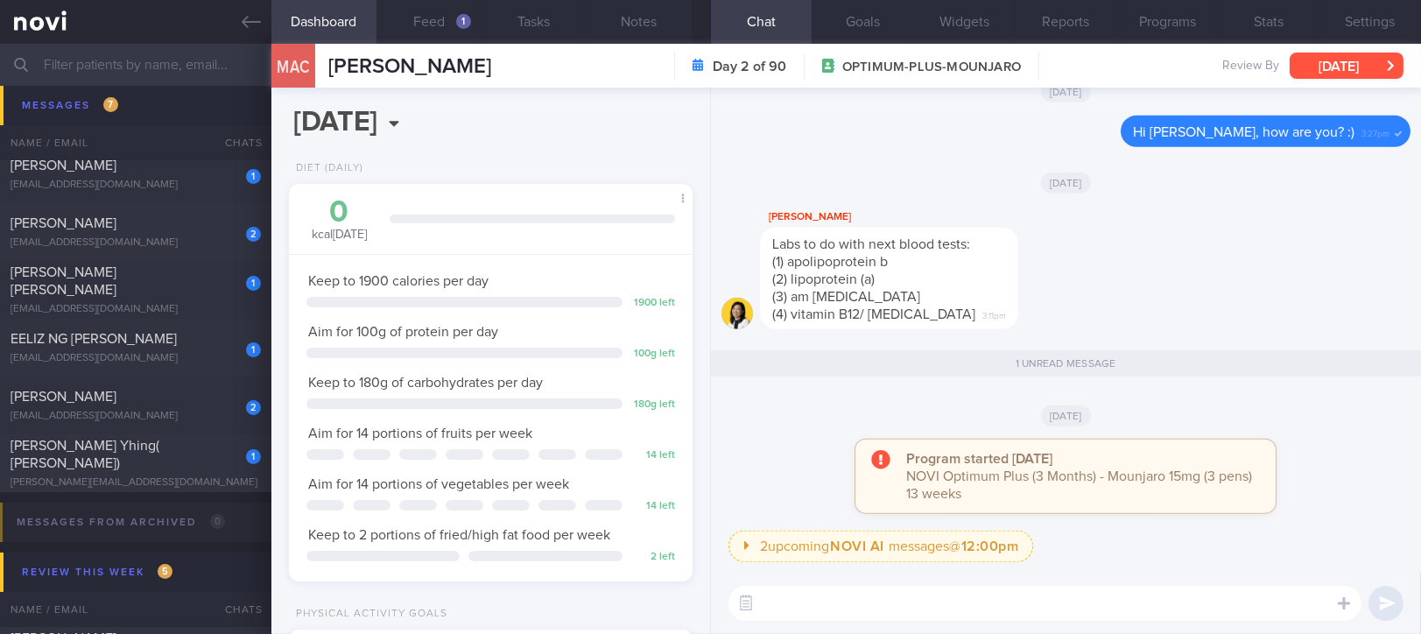
click at [1326, 59] on button "[DATE]" at bounding box center [1347, 66] width 114 height 26
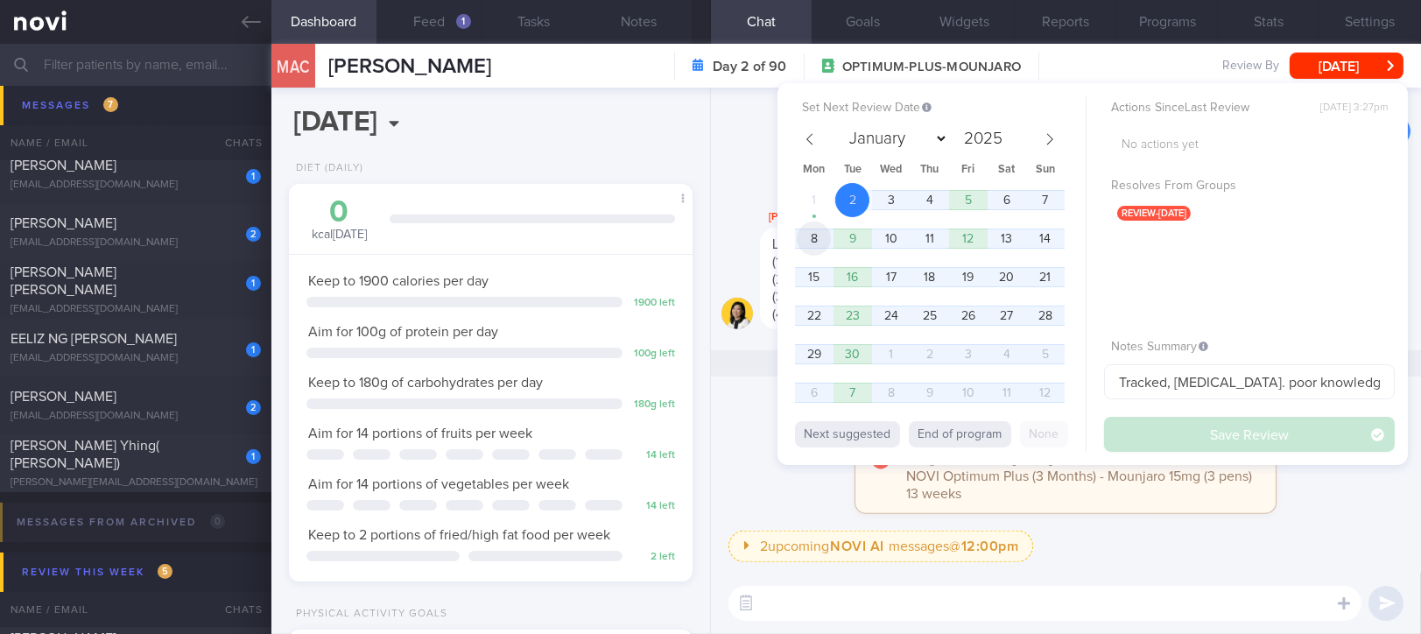
click at [809, 232] on span "8" at bounding box center [814, 239] width 34 height 34
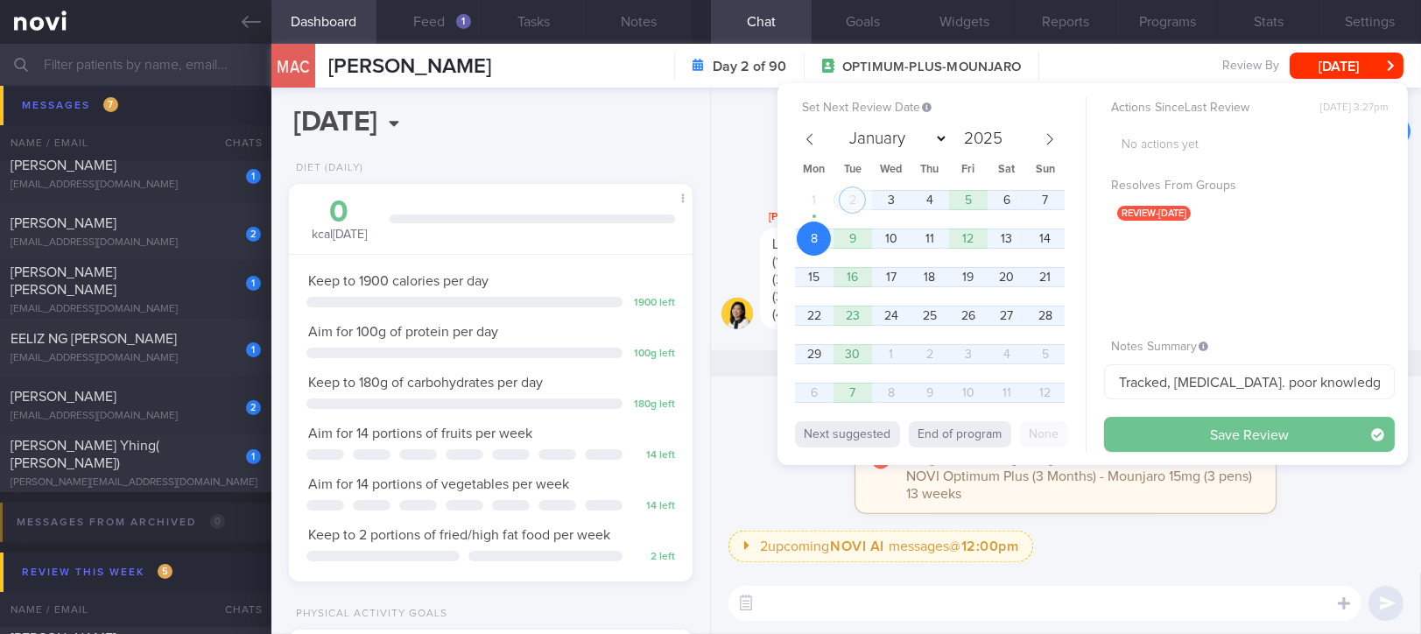
click at [1208, 447] on button "Save Review" at bounding box center [1249, 434] width 291 height 35
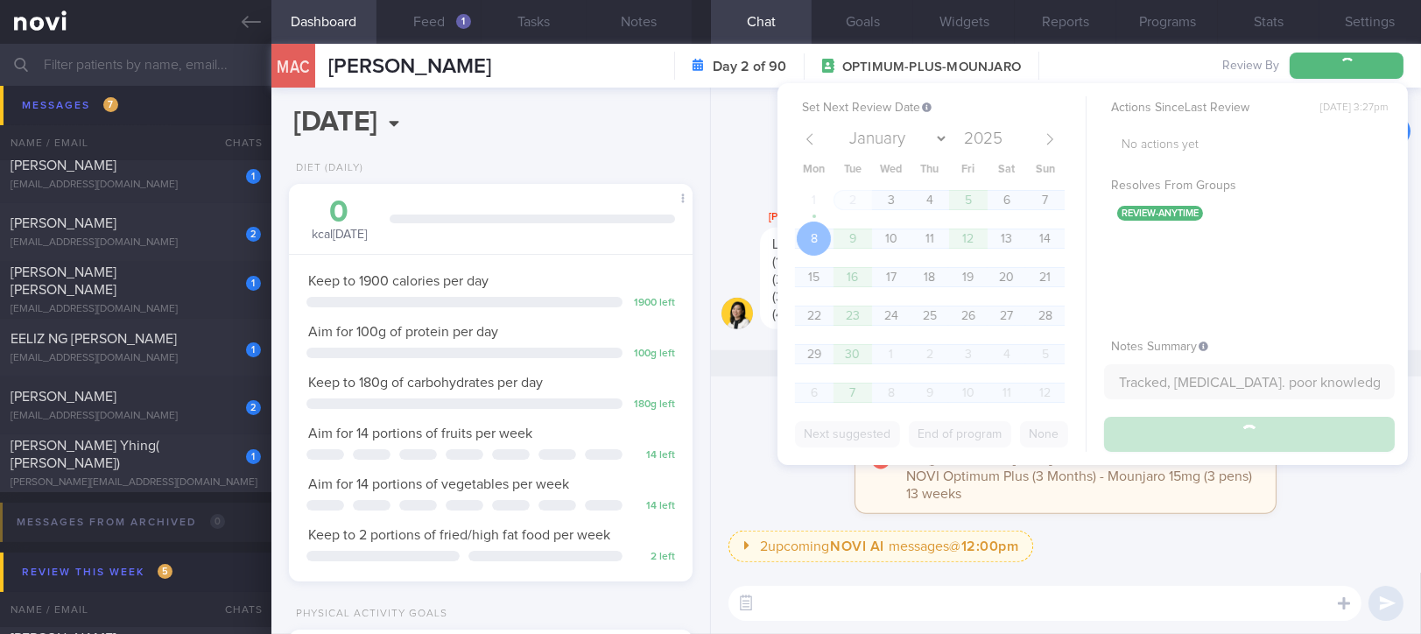
click at [745, 176] on div "[DATE]" at bounding box center [1065, 182] width 689 height 49
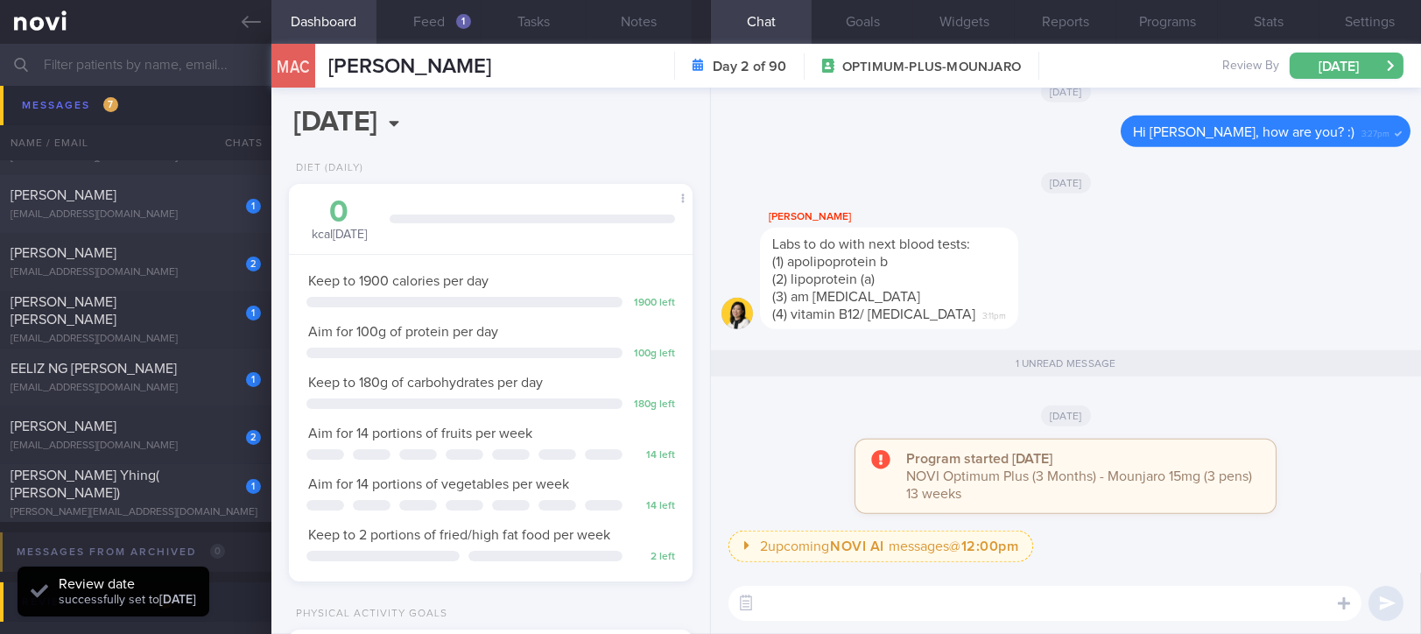
scroll to position [116, 0]
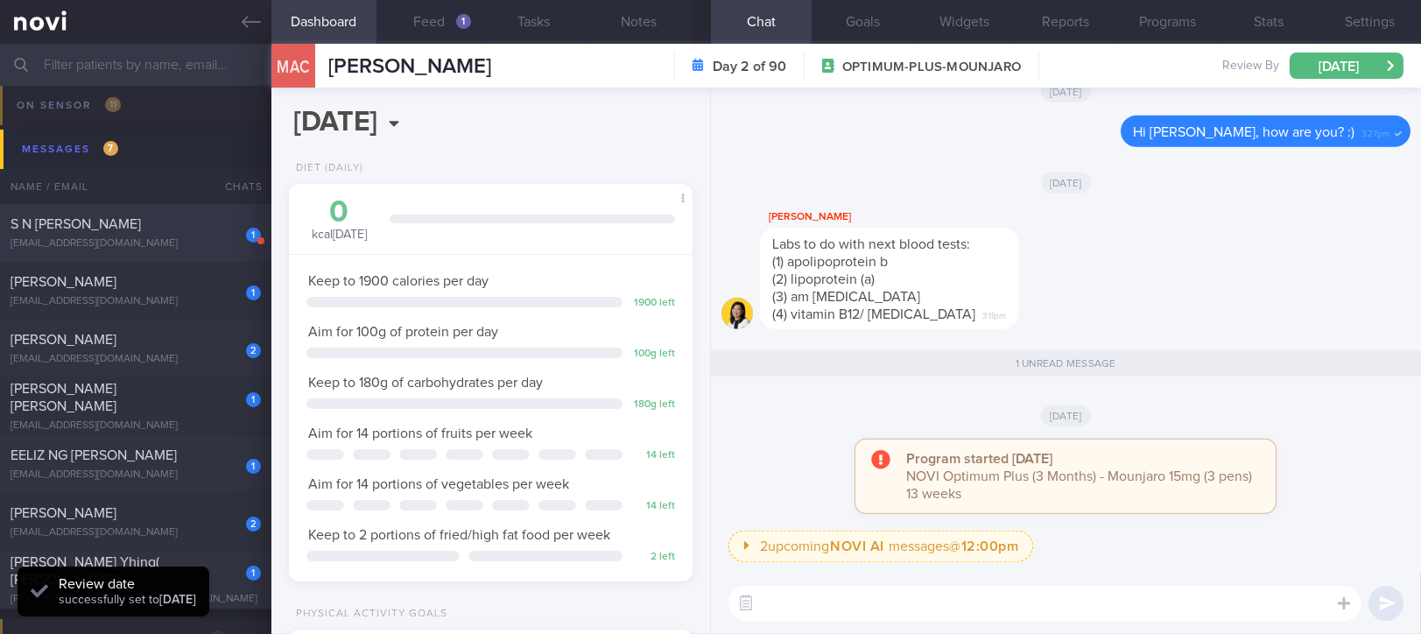
click at [208, 230] on div "S N [PERSON_NAME]" at bounding box center [134, 224] width 246 height 18
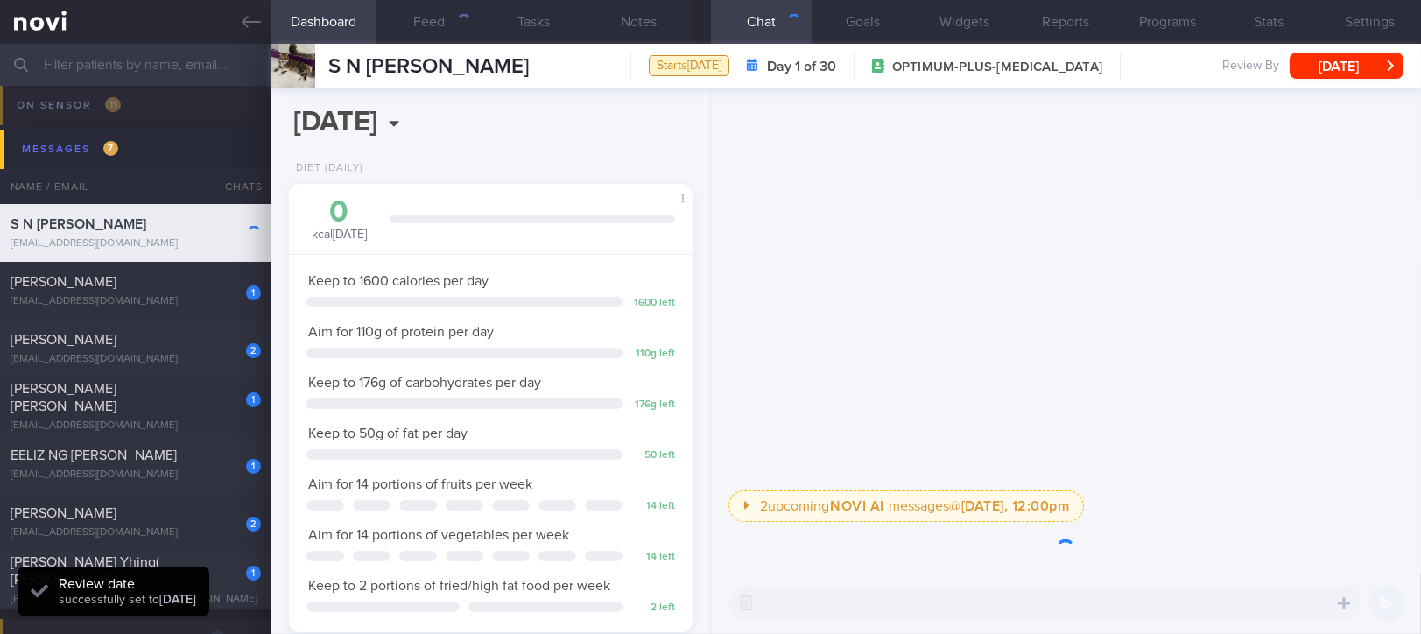
scroll to position [202, 354]
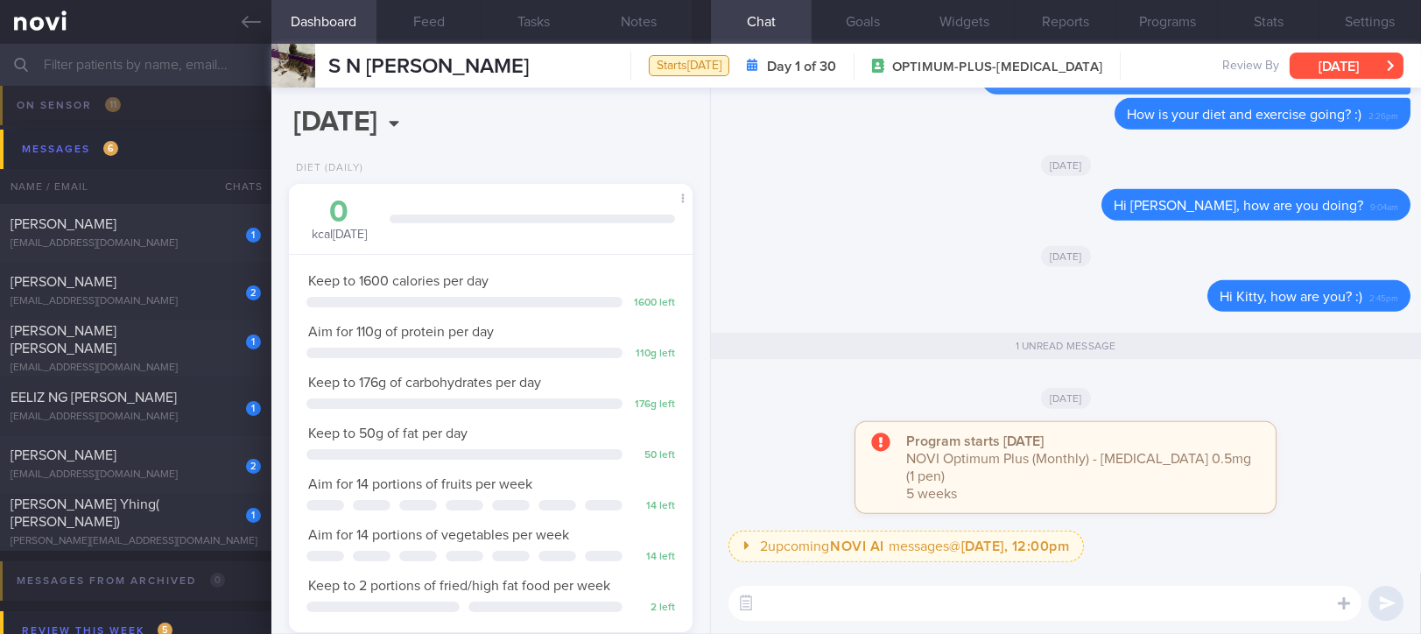
click at [1325, 70] on button "[DATE]" at bounding box center [1347, 66] width 114 height 26
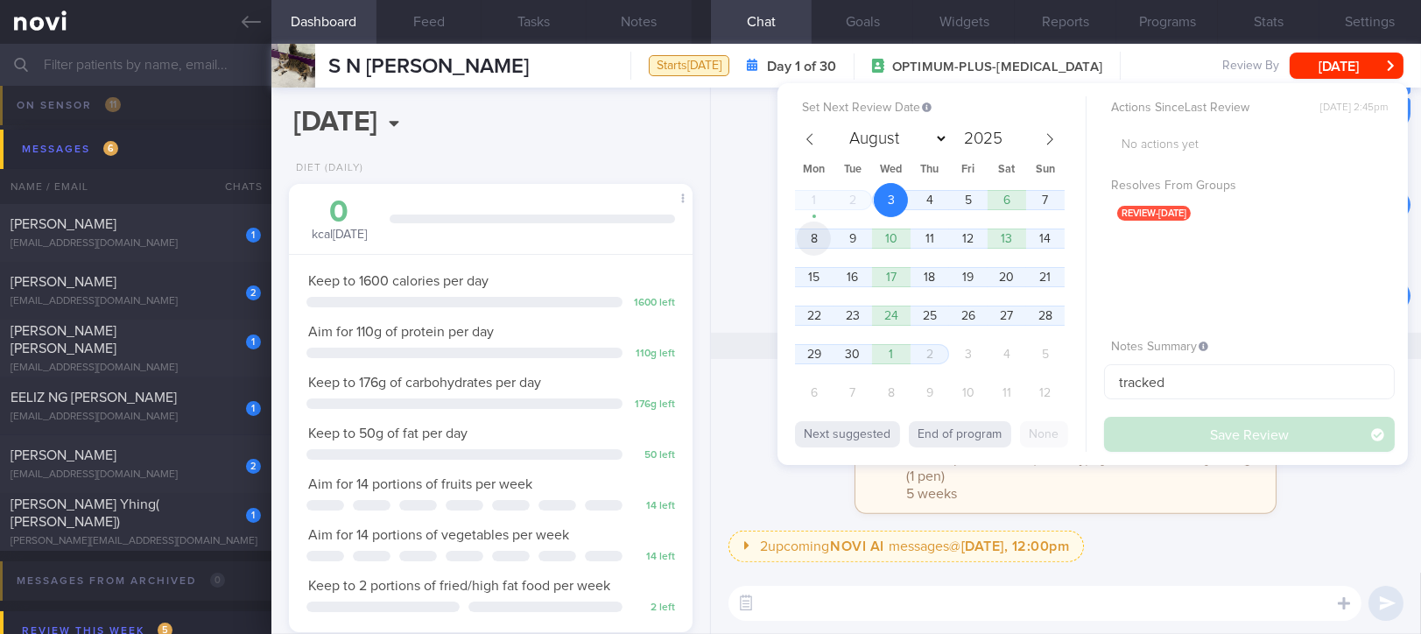
click at [810, 237] on span "8" at bounding box center [814, 239] width 34 height 34
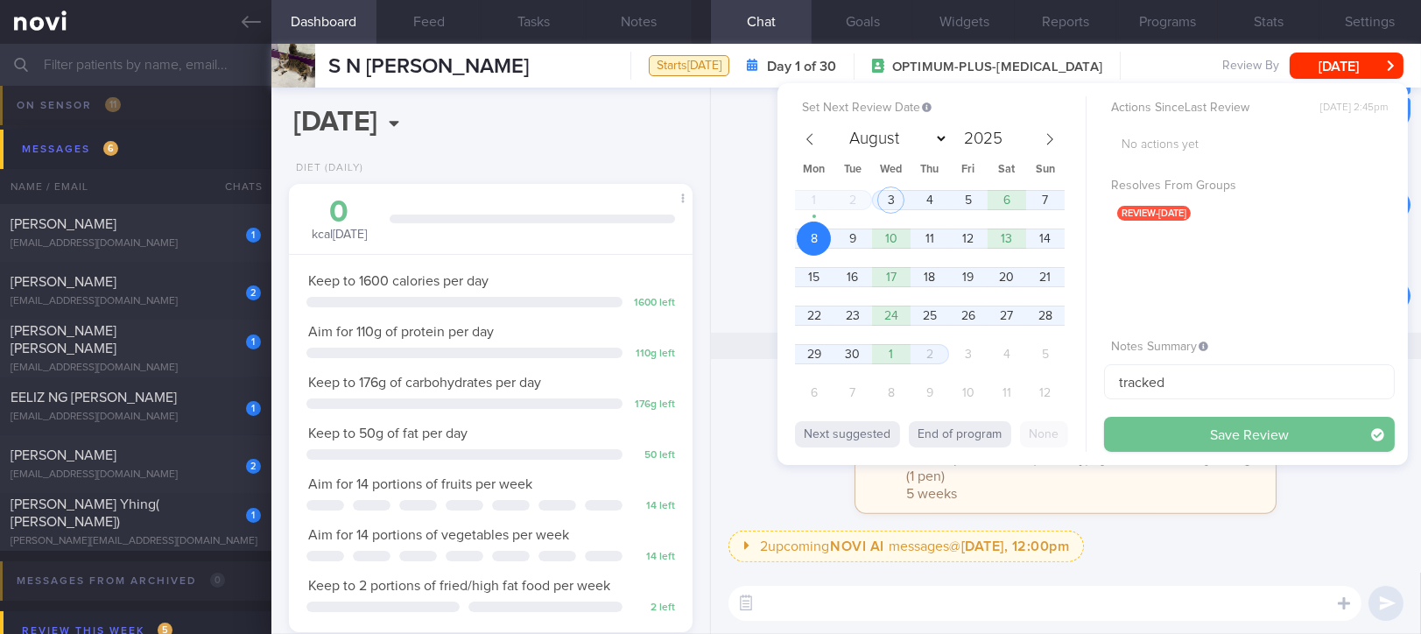
click at [1214, 435] on button "Save Review" at bounding box center [1249, 434] width 291 height 35
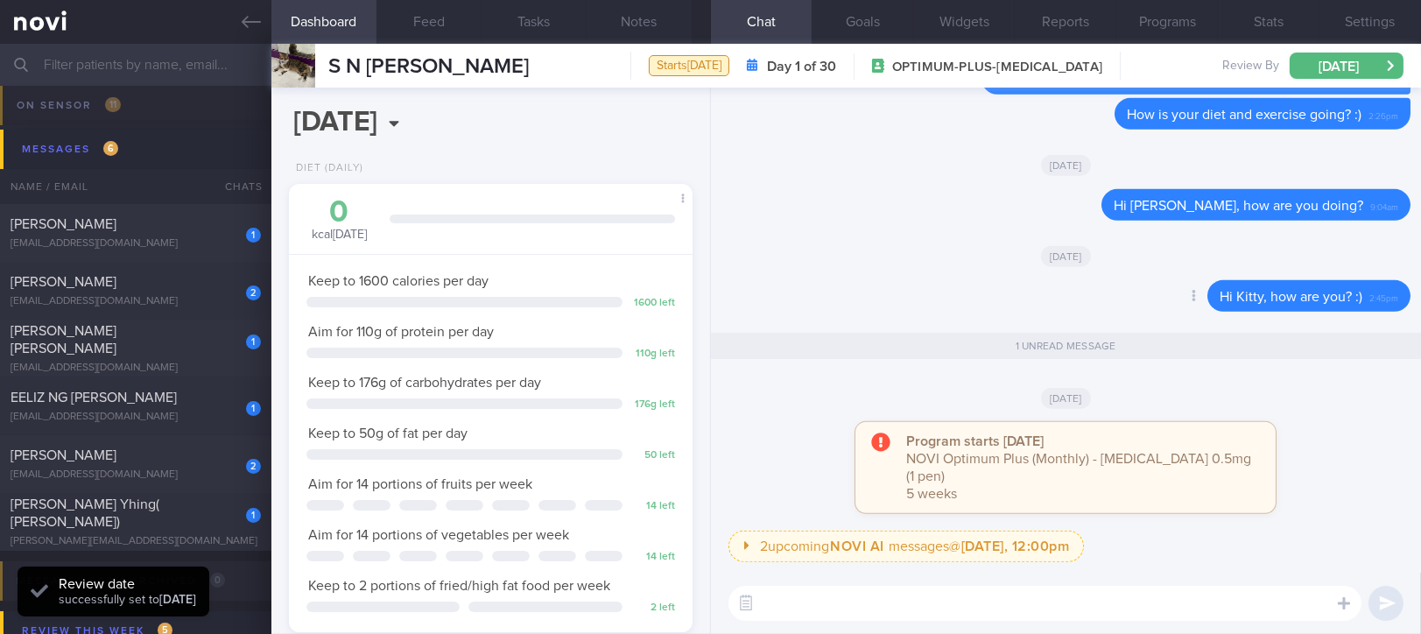
click at [1192, 322] on div "Delete Hi [PERSON_NAME], how are you? :) 2:45pm" at bounding box center [1065, 301] width 689 height 42
click at [203, 535] on div "[PERSON_NAME][EMAIL_ADDRESS][DOMAIN_NAME]" at bounding box center [136, 541] width 250 height 13
type input "Tracked"
select select "4"
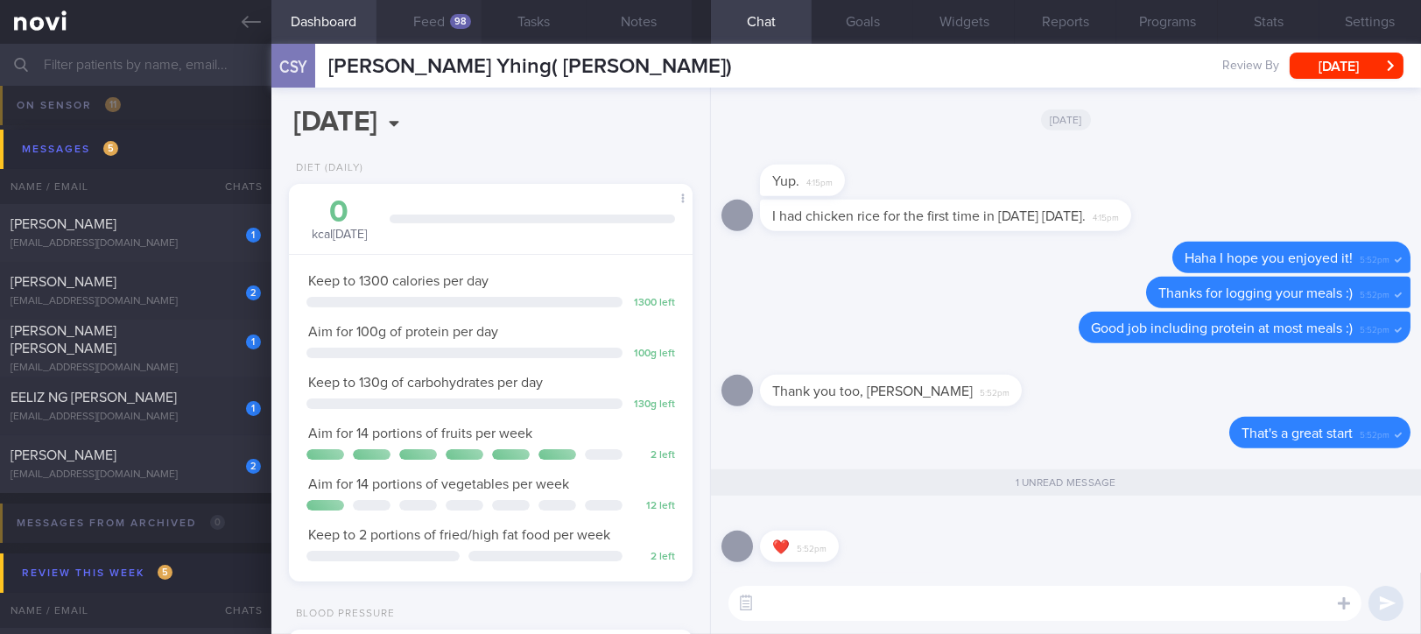
click at [461, 34] on button "Feed 98" at bounding box center [429, 22] width 105 height 44
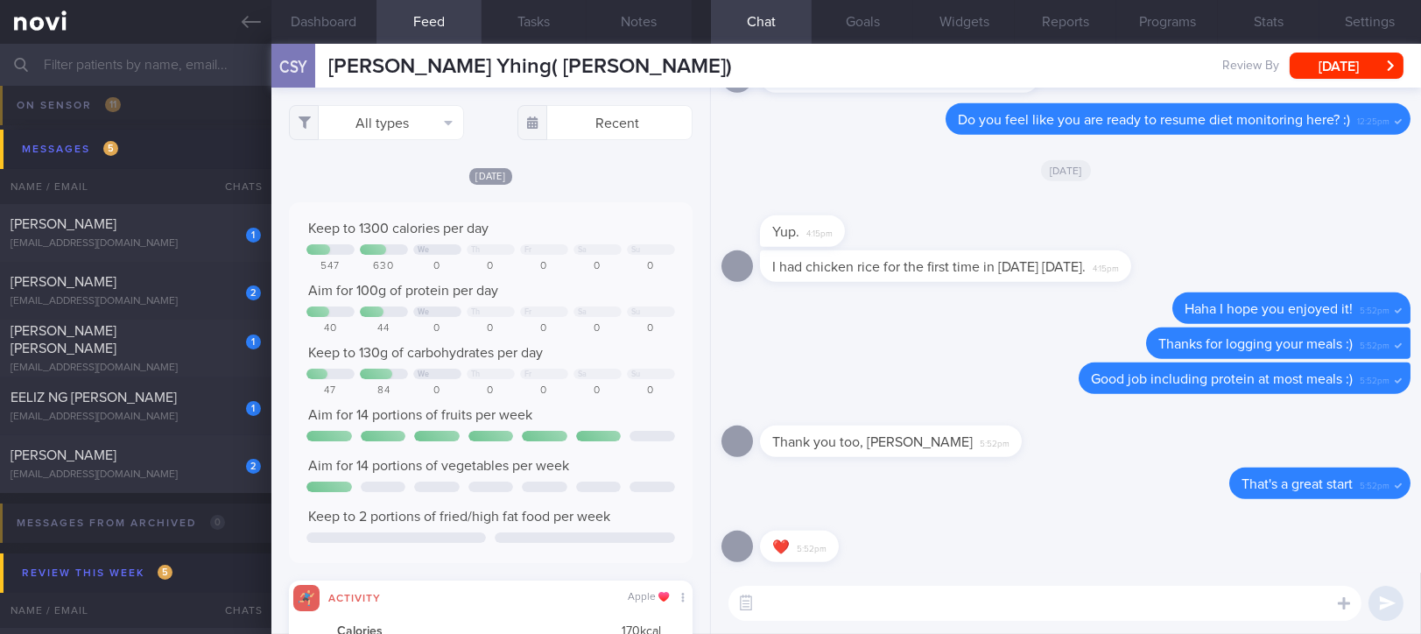
scroll to position [90, 362]
click at [440, 115] on button "All types" at bounding box center [376, 122] width 175 height 35
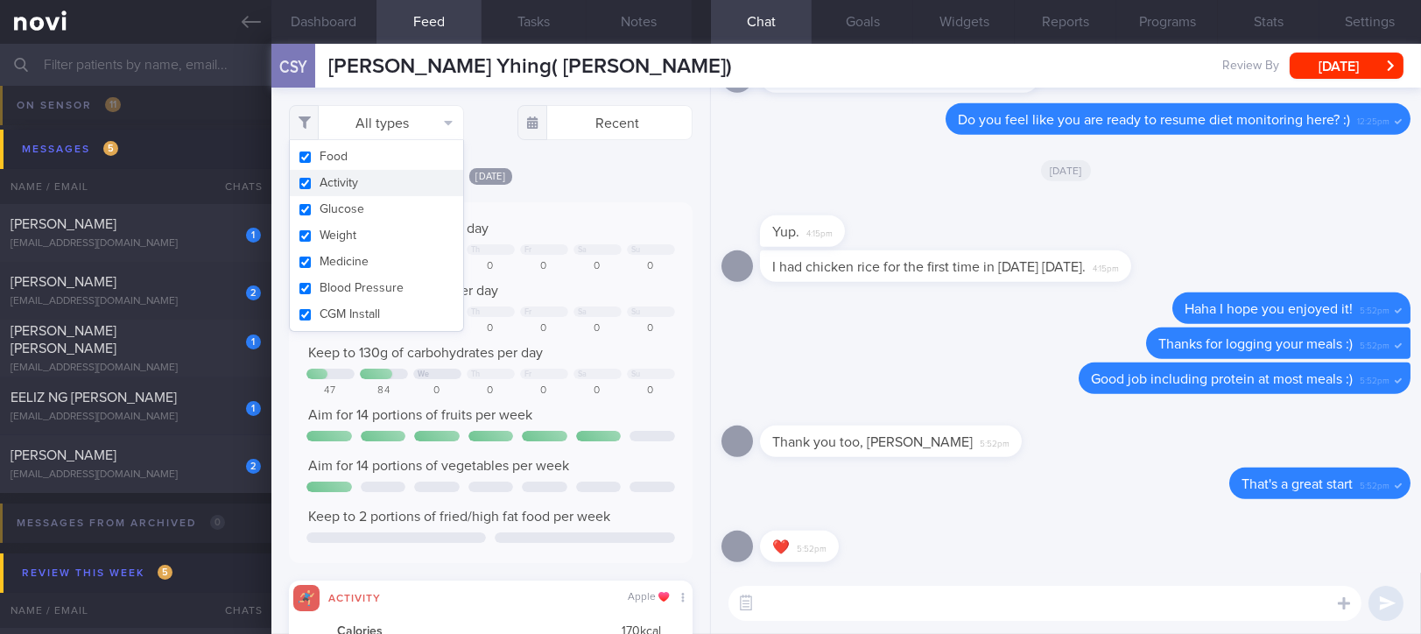
click at [392, 176] on button "Activity" at bounding box center [376, 183] width 173 height 26
checkbox input "false"
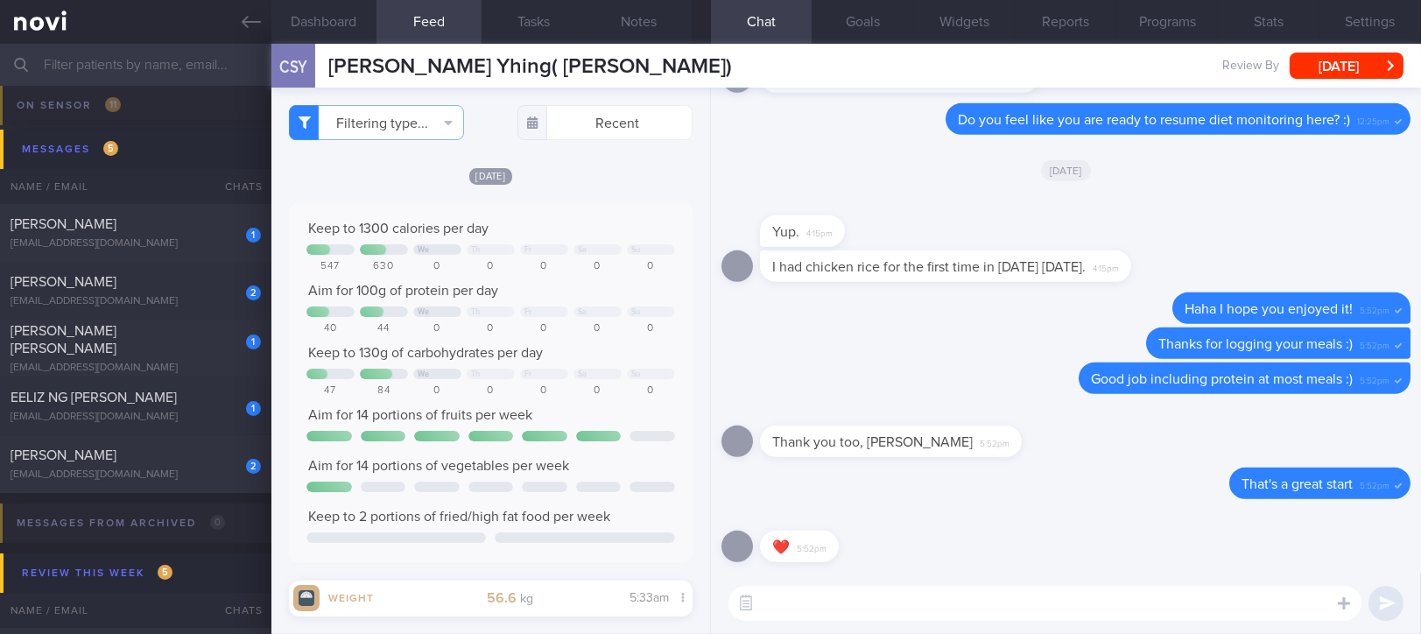
click at [588, 220] on div "Keep to 1300 calories per day" at bounding box center [490, 229] width 369 height 18
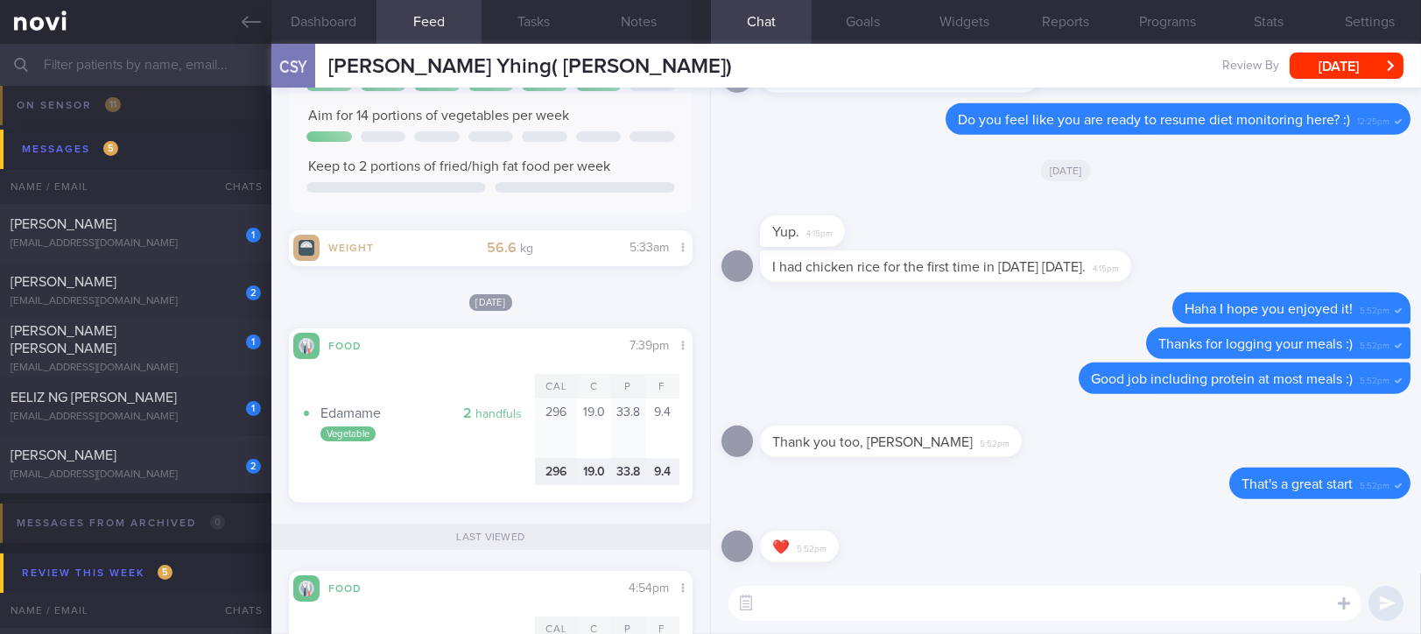
click at [827, 605] on textarea at bounding box center [1044, 603] width 633 height 35
type textarea "Good job including edmame for fibre and protein last night :)"
drag, startPoint x: 820, startPoint y: 609, endPoint x: 755, endPoint y: 604, distance: 64.9
click at [755, 604] on div "Chat Templates Admin [MEDICAL_DATA] Weight Nutrition Physical Activity Infograp…" at bounding box center [1066, 603] width 710 height 61
click at [1172, 616] on textarea "Good job including edmame for fibre and protein last night :)" at bounding box center [1044, 603] width 633 height 35
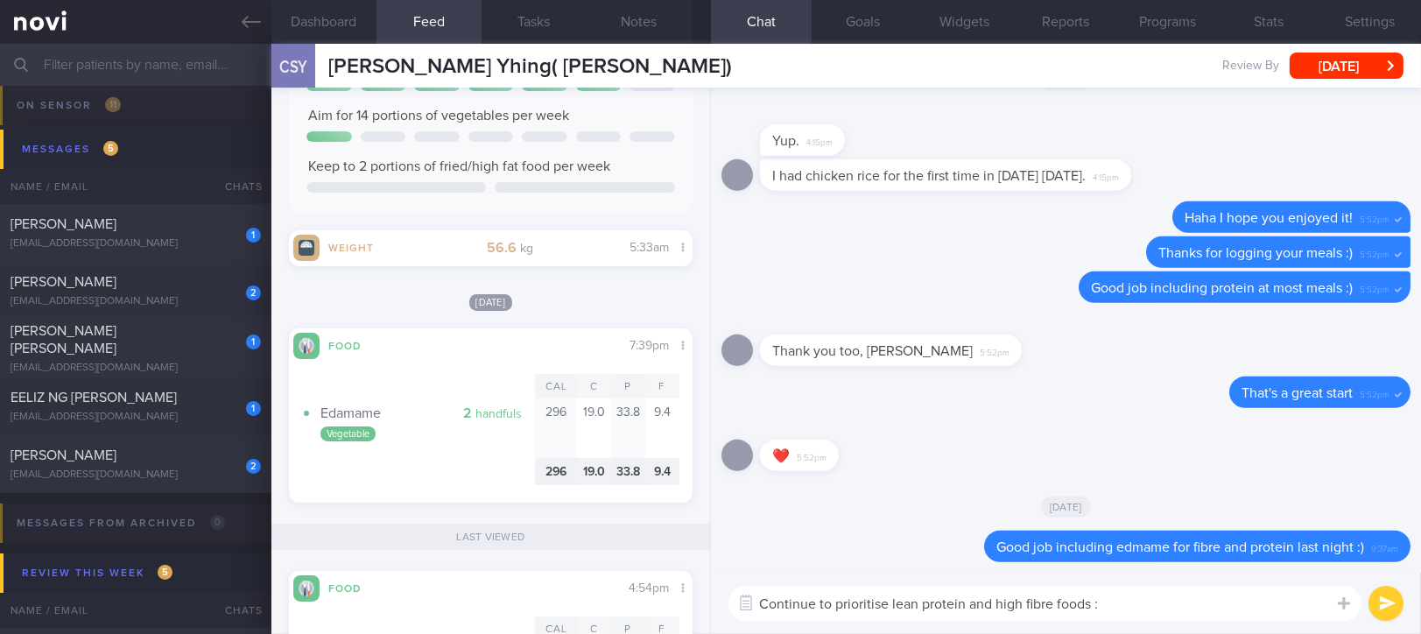
type textarea "Continue to prioritise lean protein and high fibre foods :)"
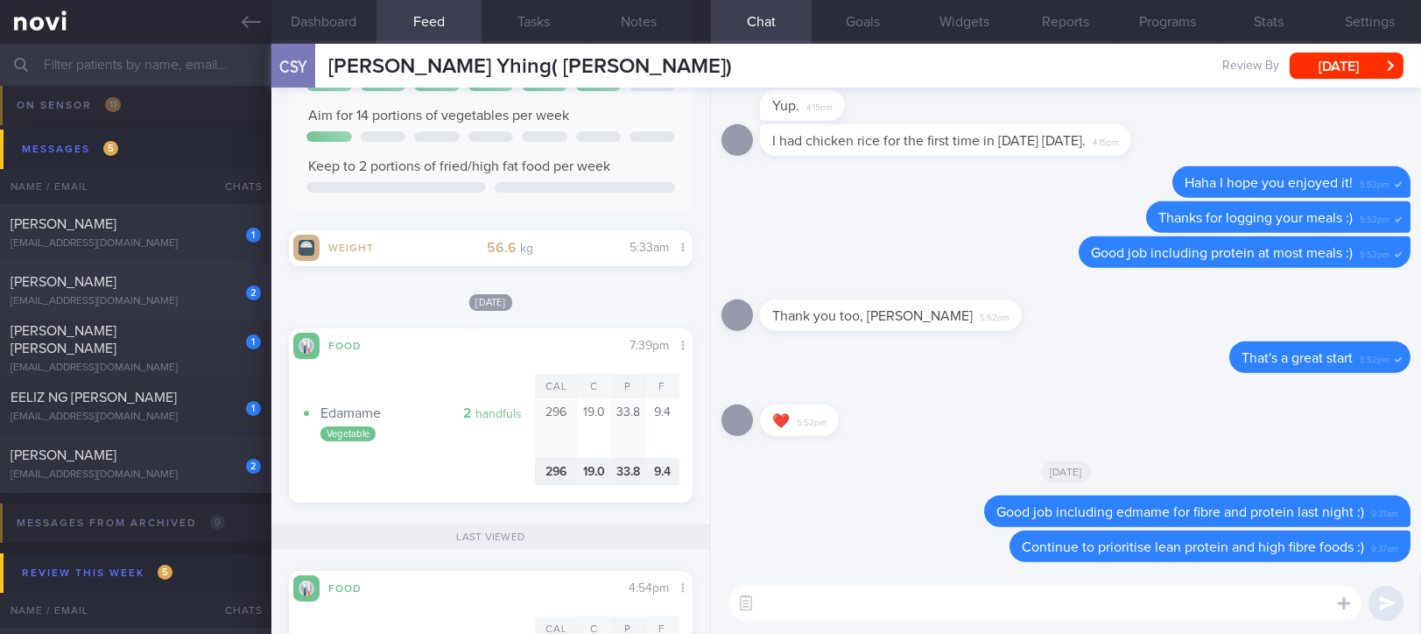
click at [226, 299] on div "[EMAIL_ADDRESS][DOMAIN_NAME]" at bounding box center [136, 301] width 250 height 13
type input "tracked. DM HLD HTN CKD high uric acid. Buzud"
select select "7"
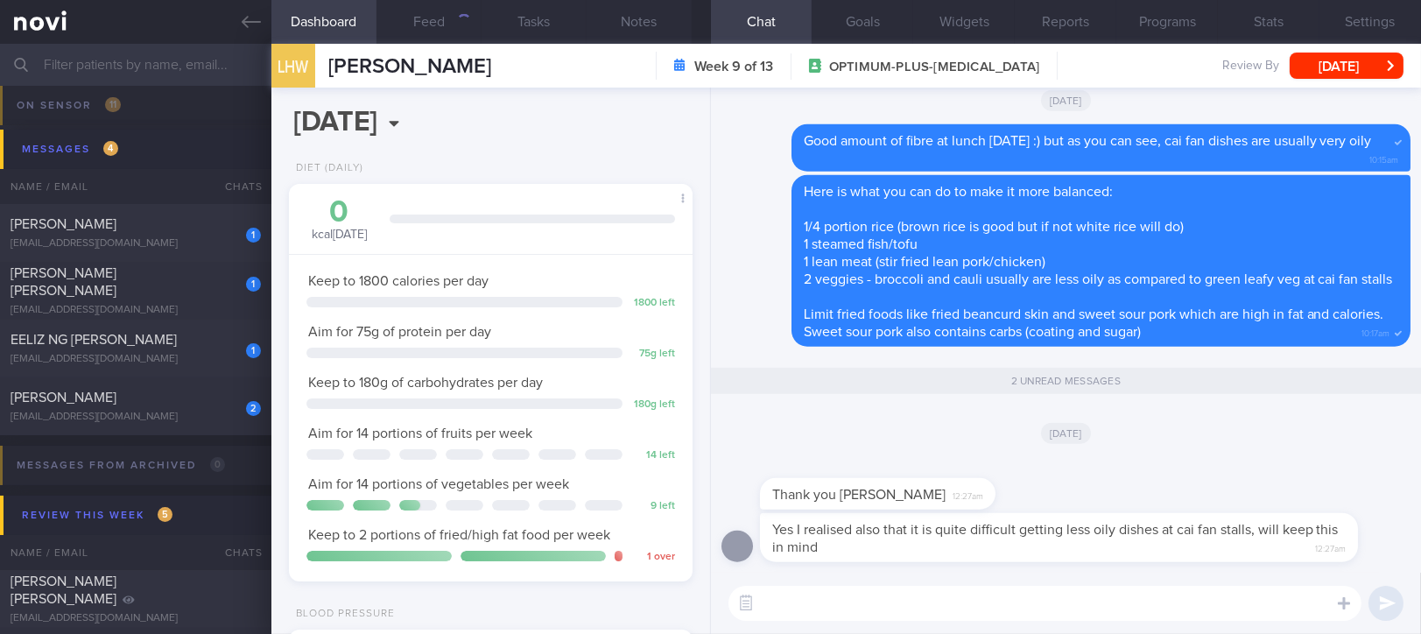
click at [1093, 602] on textarea at bounding box center [1044, 603] width 633 height 35
click at [1042, 606] on textarea at bounding box center [1044, 603] width 633 height 35
click at [1040, 605] on textarea at bounding box center [1044, 603] width 633 height 35
type textarea "No problem!"
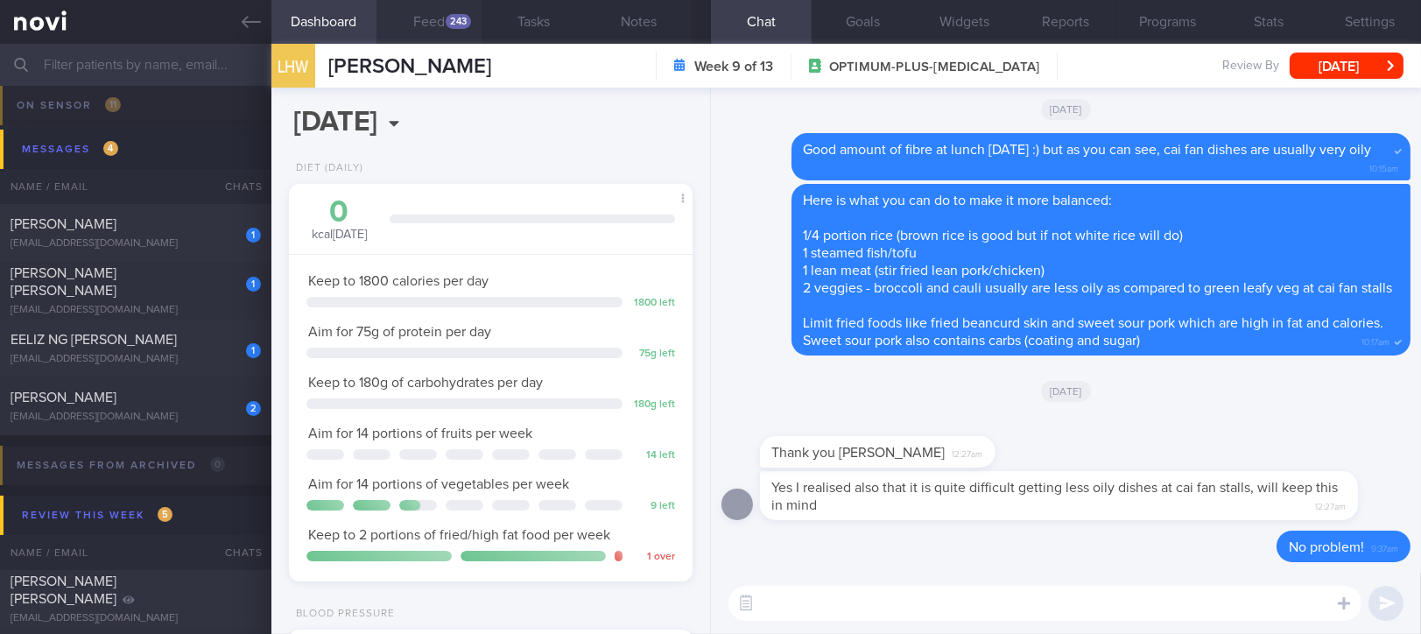
click at [448, 18] on div "243" at bounding box center [458, 21] width 25 height 15
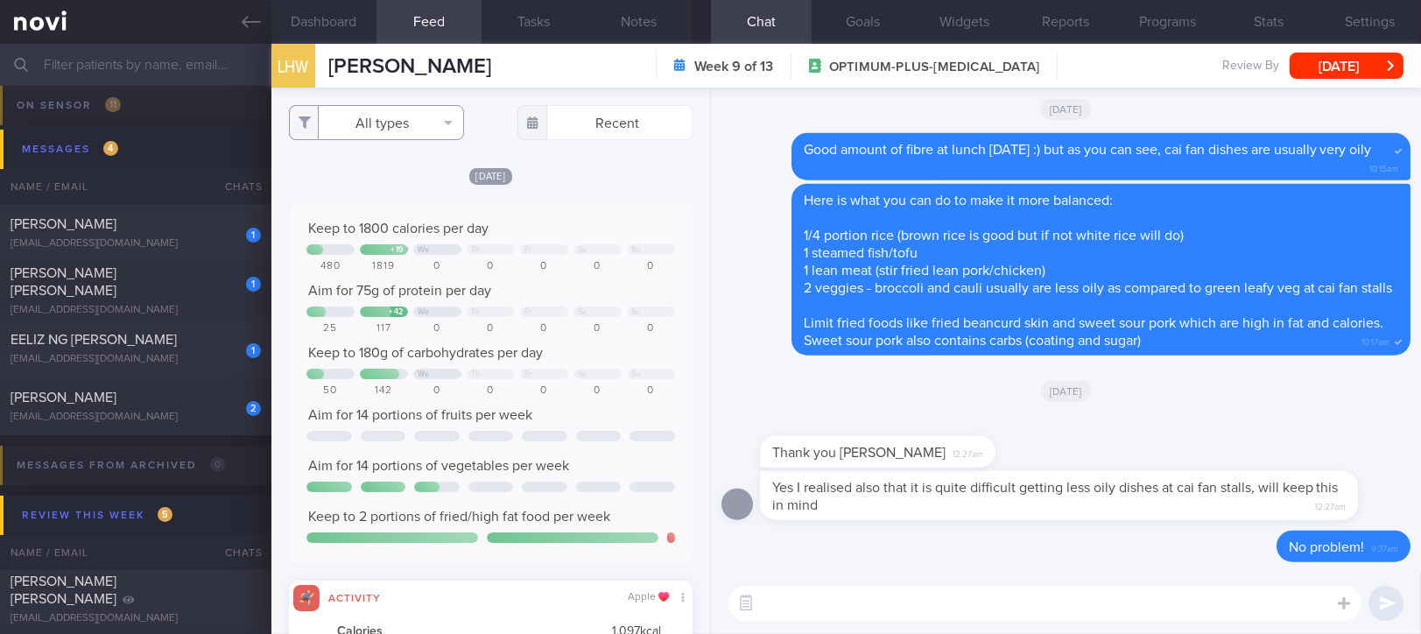
click at [420, 121] on button "All types" at bounding box center [376, 122] width 175 height 35
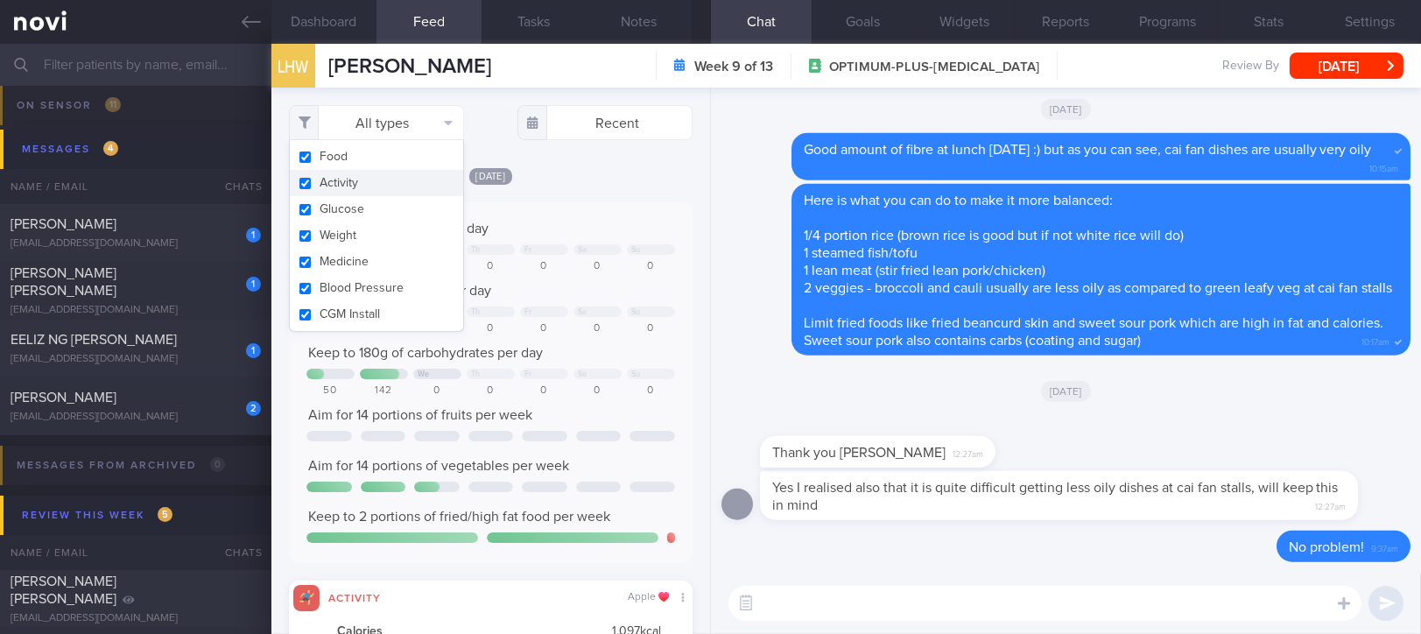
click at [412, 181] on button "Activity" at bounding box center [376, 183] width 173 height 26
checkbox input "false"
click at [630, 253] on div at bounding box center [651, 249] width 48 height 11
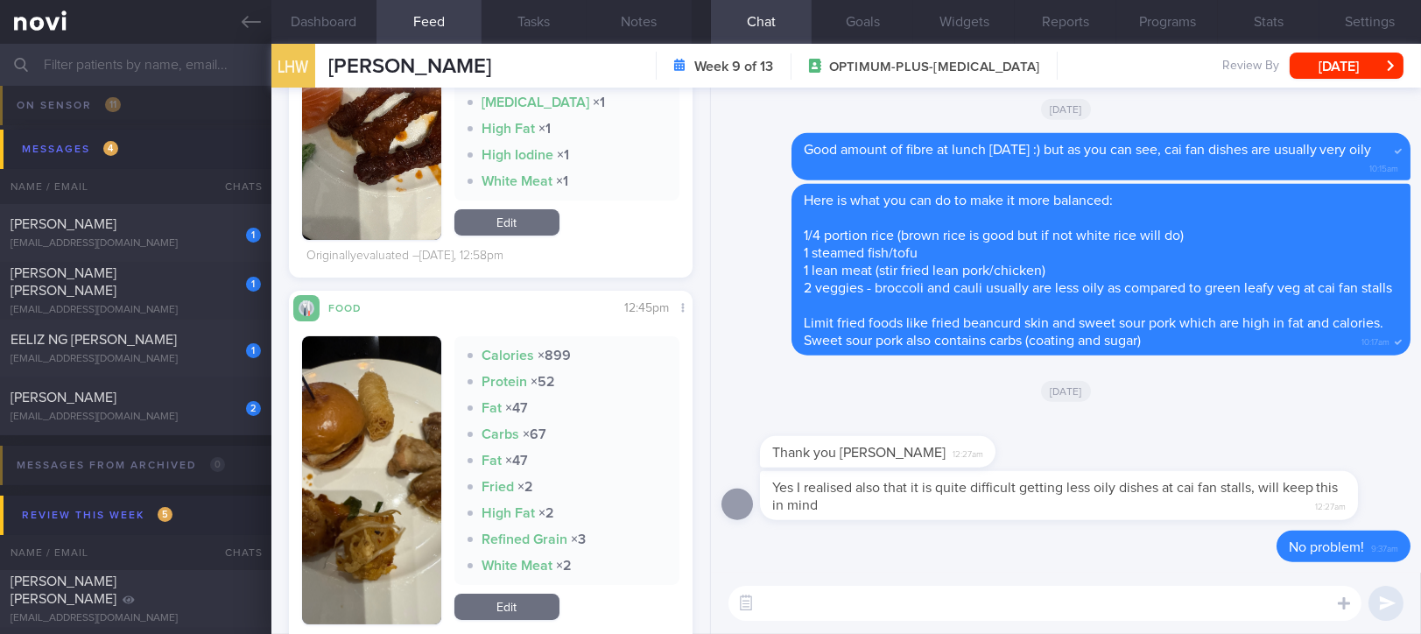
click at [388, 501] on button "button" at bounding box center [371, 480] width 139 height 288
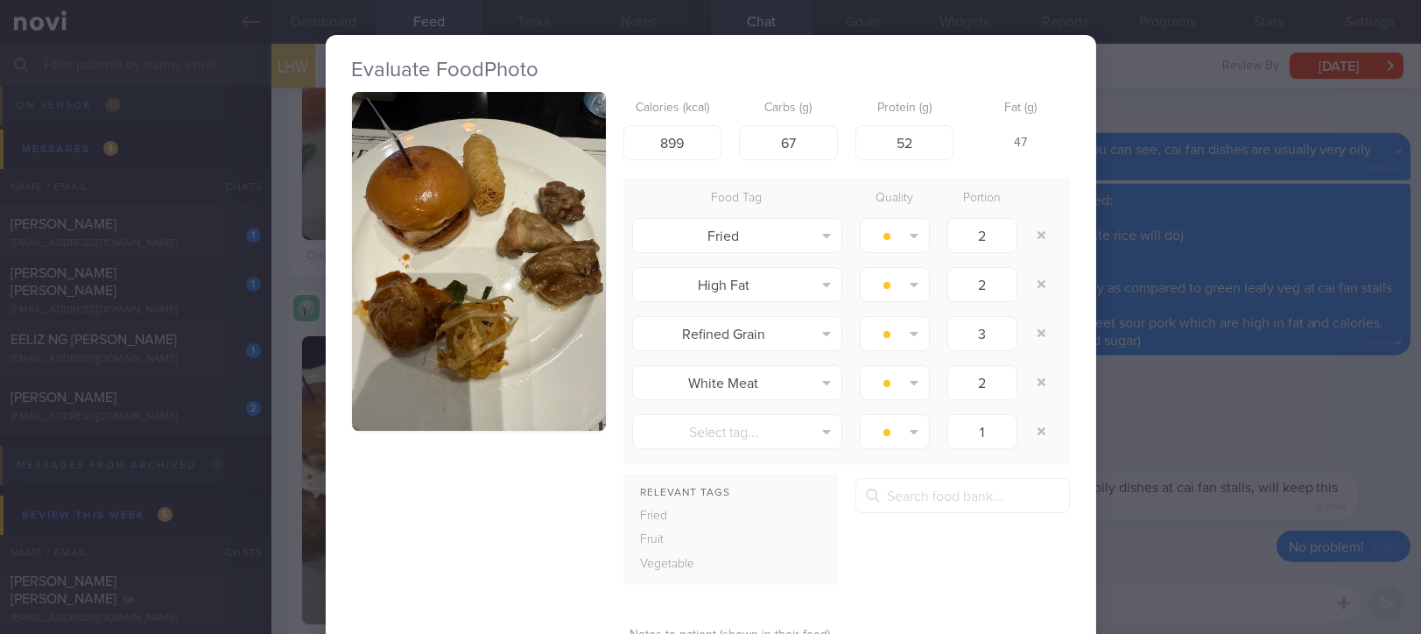
click at [468, 312] on button "button" at bounding box center [479, 261] width 254 height 339
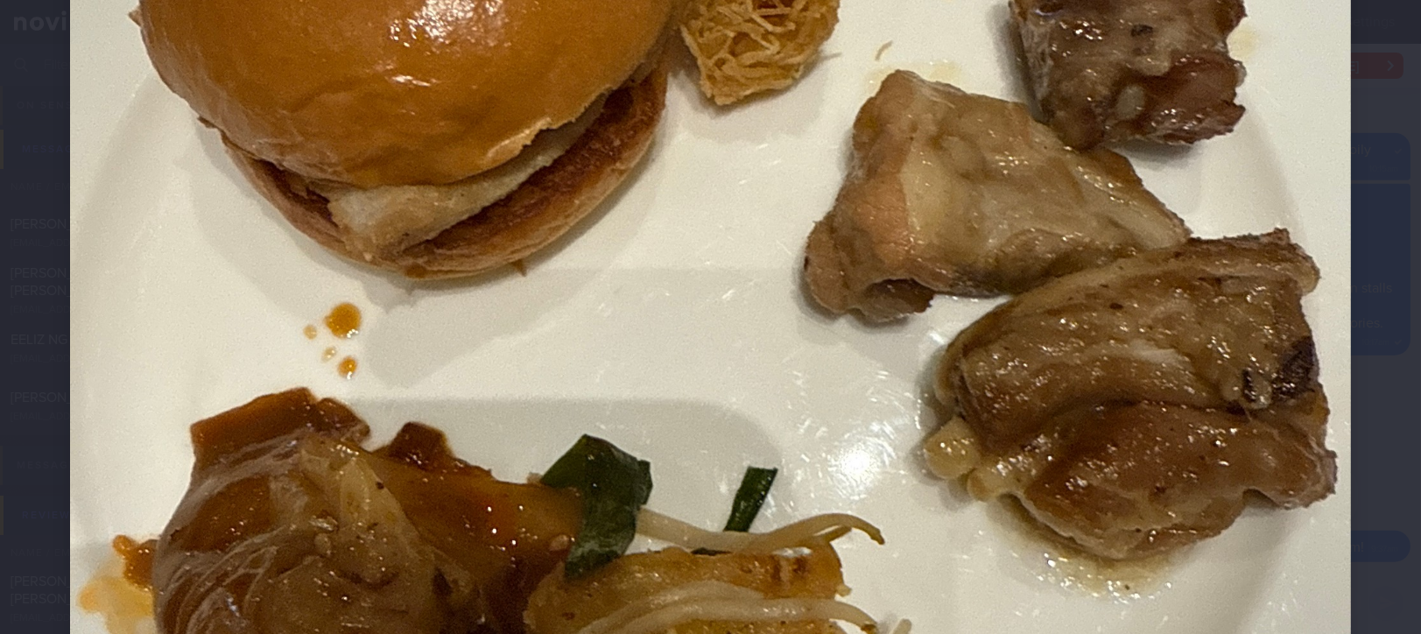
click at [813, 333] on img at bounding box center [710, 341] width 1281 height 1708
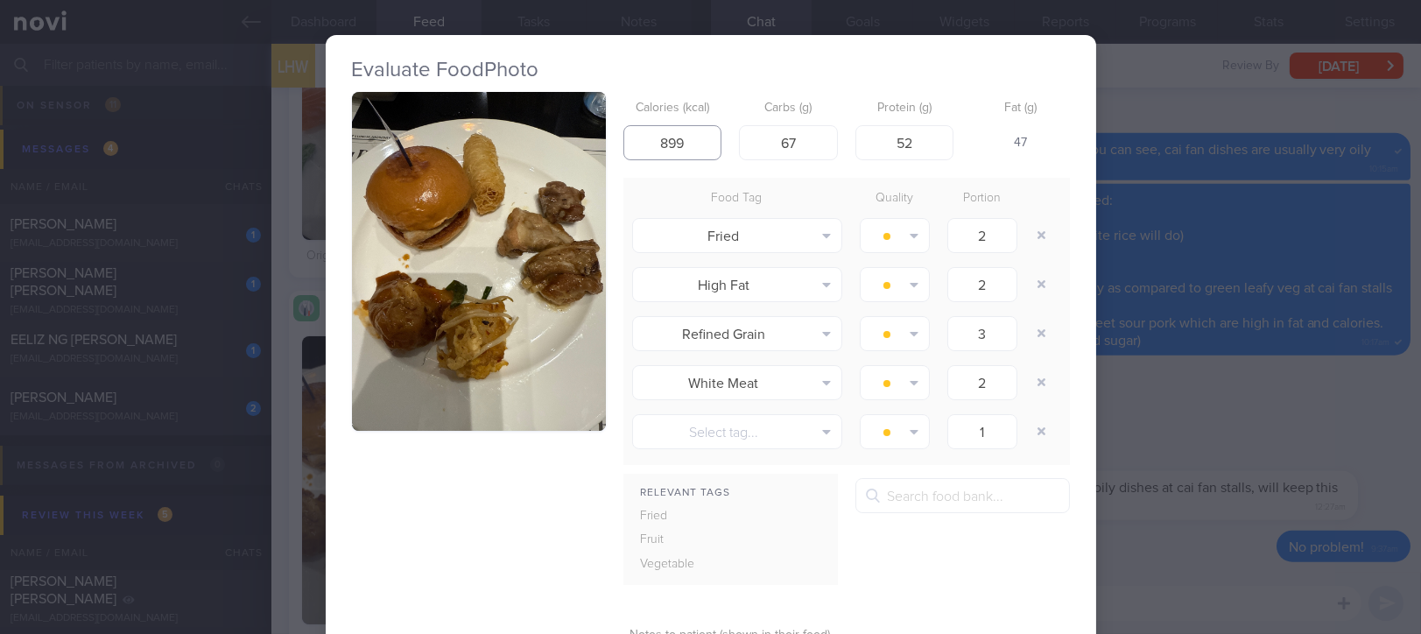
drag, startPoint x: 650, startPoint y: 136, endPoint x: 525, endPoint y: 151, distance: 125.3
click at [525, 151] on div "Calories (kcal) 899 Carbs (g) 67 Protein (g) 52 Fat (g) 47 Food Tag Quality Por…" at bounding box center [711, 418] width 718 height 653
type input "6"
type input "600"
drag, startPoint x: 804, startPoint y: 156, endPoint x: 744, endPoint y: 147, distance: 60.2
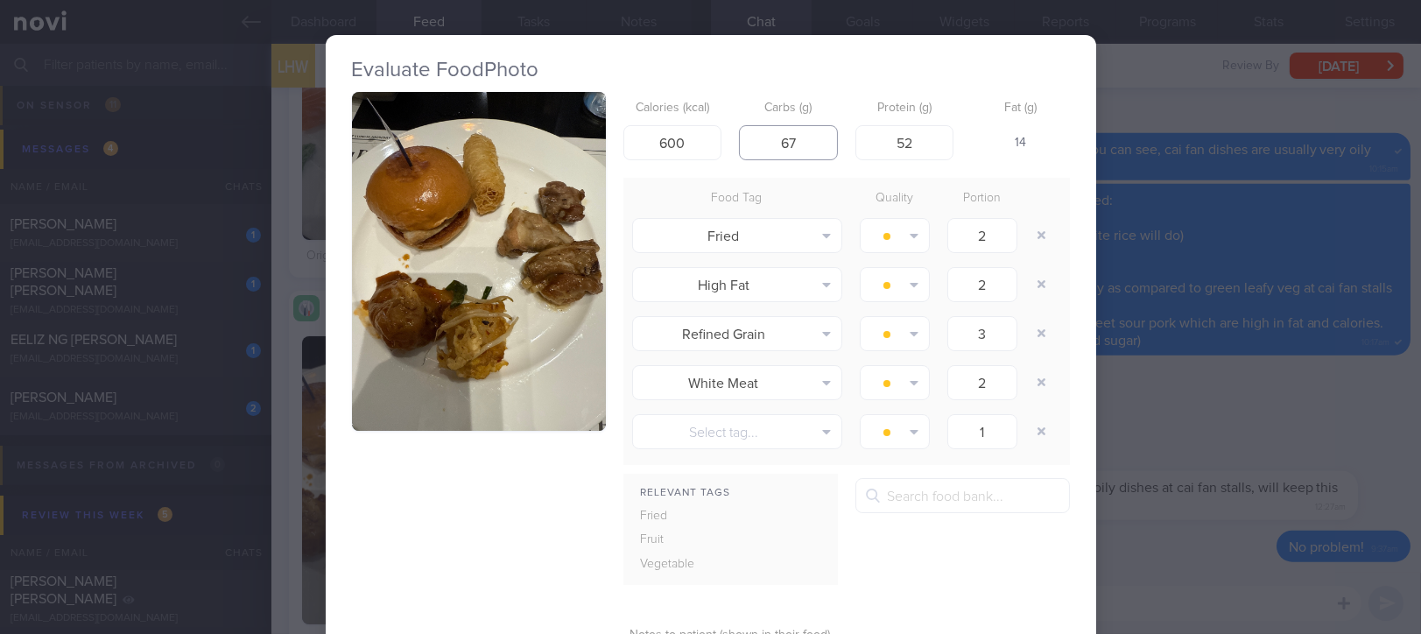
click at [747, 146] on input "67" at bounding box center [788, 142] width 99 height 35
type input "40"
drag, startPoint x: 888, startPoint y: 138, endPoint x: 848, endPoint y: 137, distance: 40.3
click at [855, 137] on input "52" at bounding box center [904, 142] width 99 height 35
drag, startPoint x: 914, startPoint y: 139, endPoint x: 842, endPoint y: 133, distance: 72.1
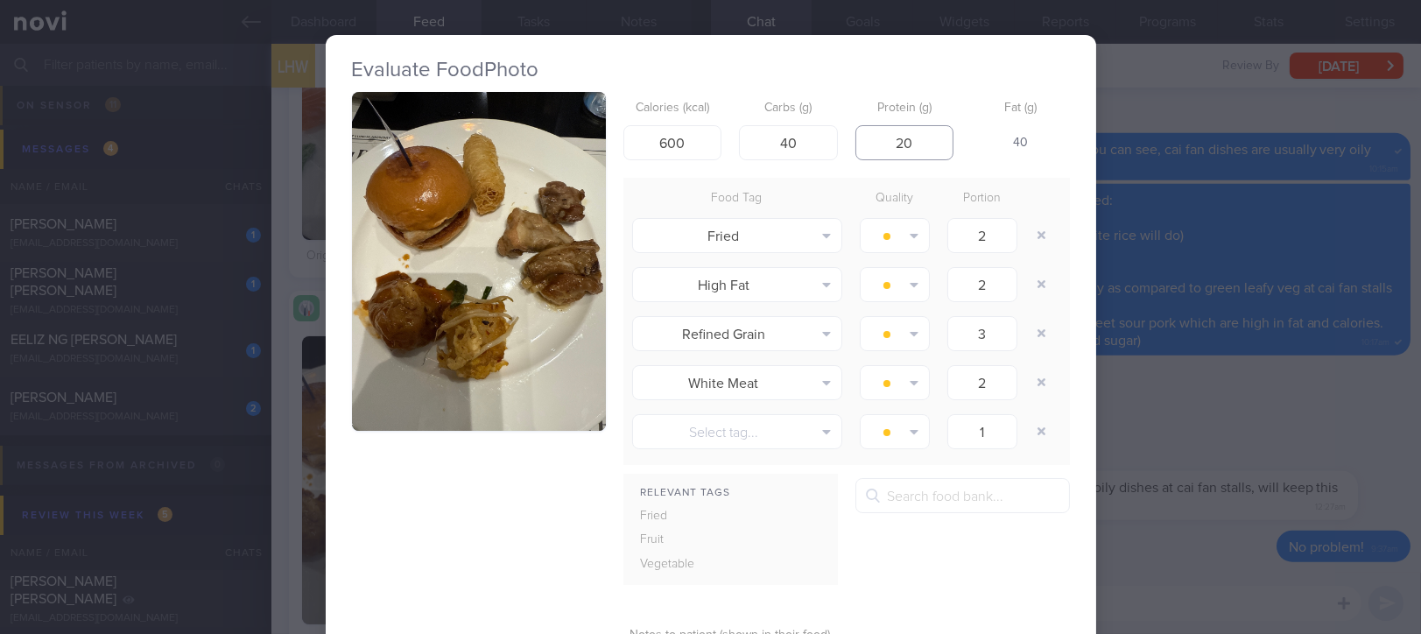
click at [842, 133] on div "Calories (kcal) 600 Carbs (g) 40 Protein (g) 20 Fat (g) 40" at bounding box center [846, 126] width 447 height 69
type input "20"
click at [1026, 240] on button "button" at bounding box center [1042, 236] width 32 height 32
type input "3"
type input "2"
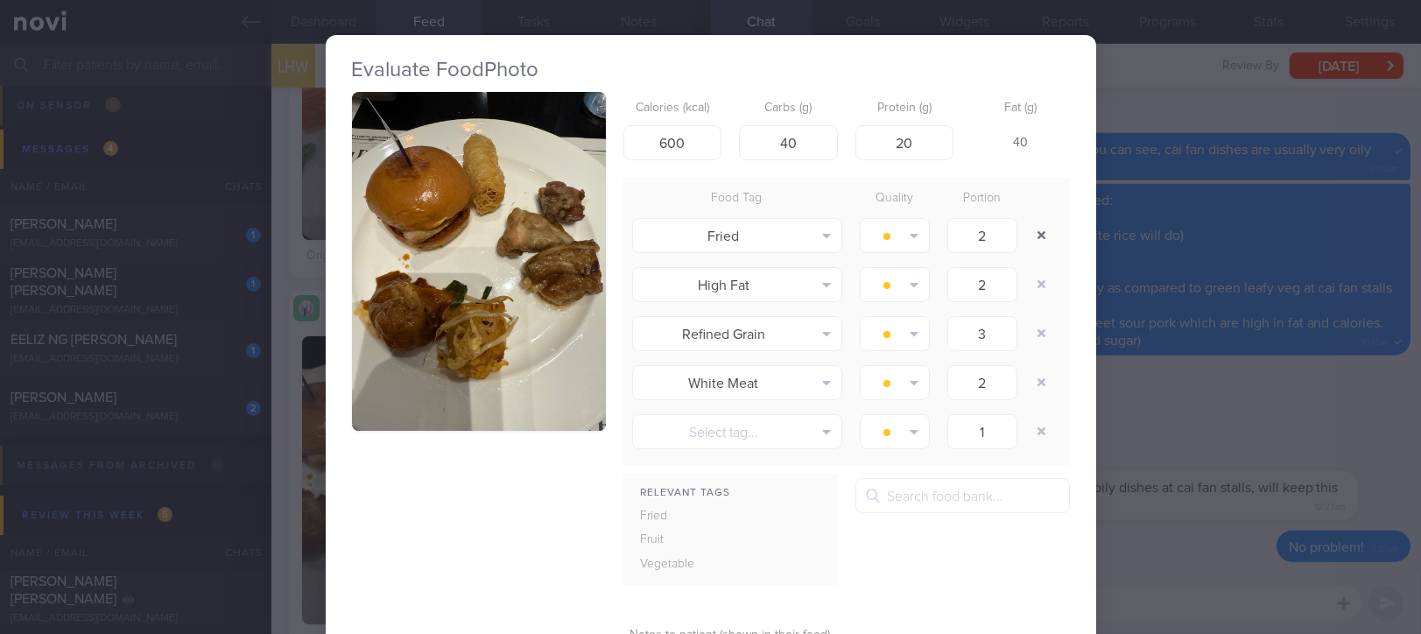
type input "1"
click at [1026, 240] on button "button" at bounding box center [1042, 236] width 32 height 32
type input "3"
type input "2"
type input "1"
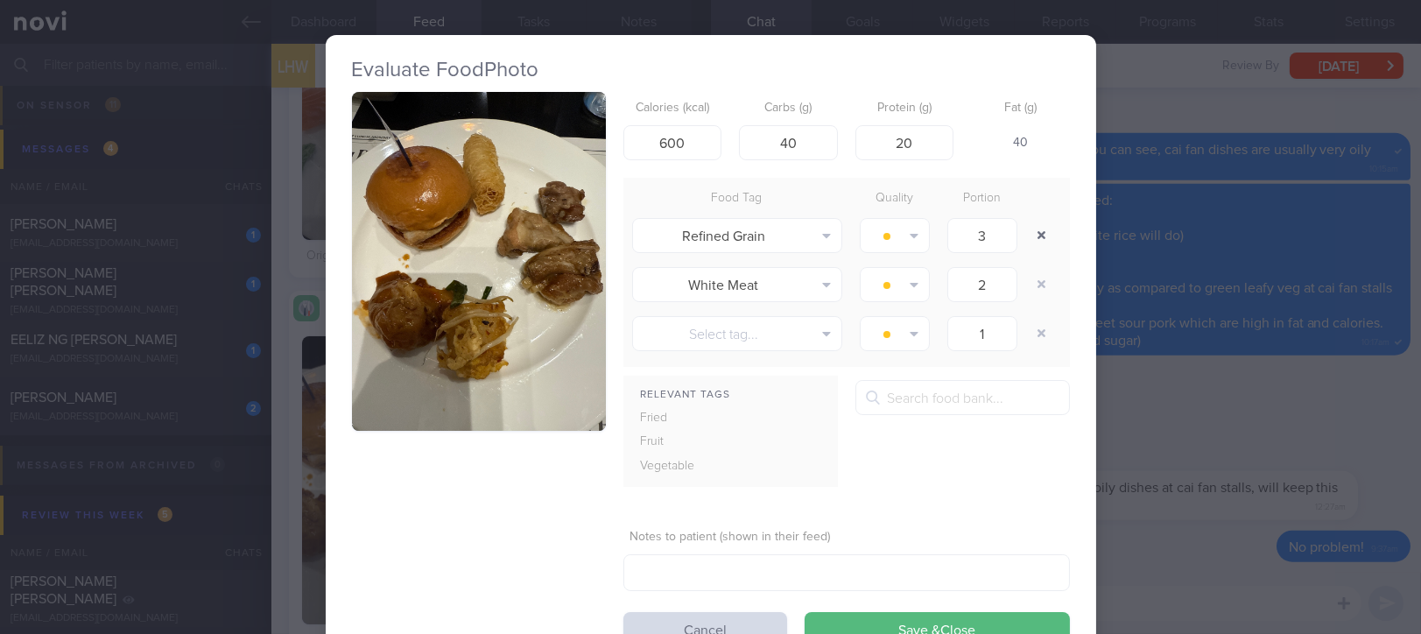
click at [1026, 240] on button "button" at bounding box center [1042, 236] width 32 height 32
type input "2"
type input "1"
click at [1026, 240] on button "button" at bounding box center [1042, 236] width 32 height 32
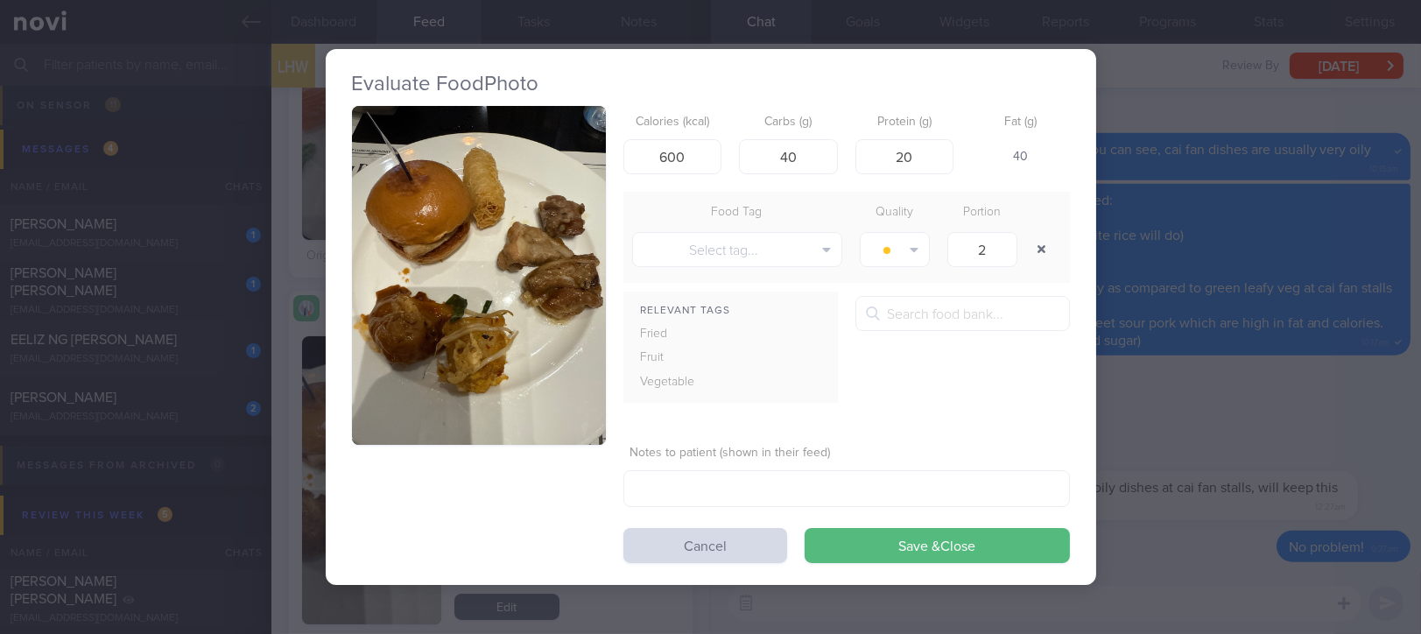
type input "1"
click at [1030, 243] on button "button" at bounding box center [1042, 250] width 32 height 32
click at [798, 256] on button "Select tag..." at bounding box center [737, 249] width 210 height 35
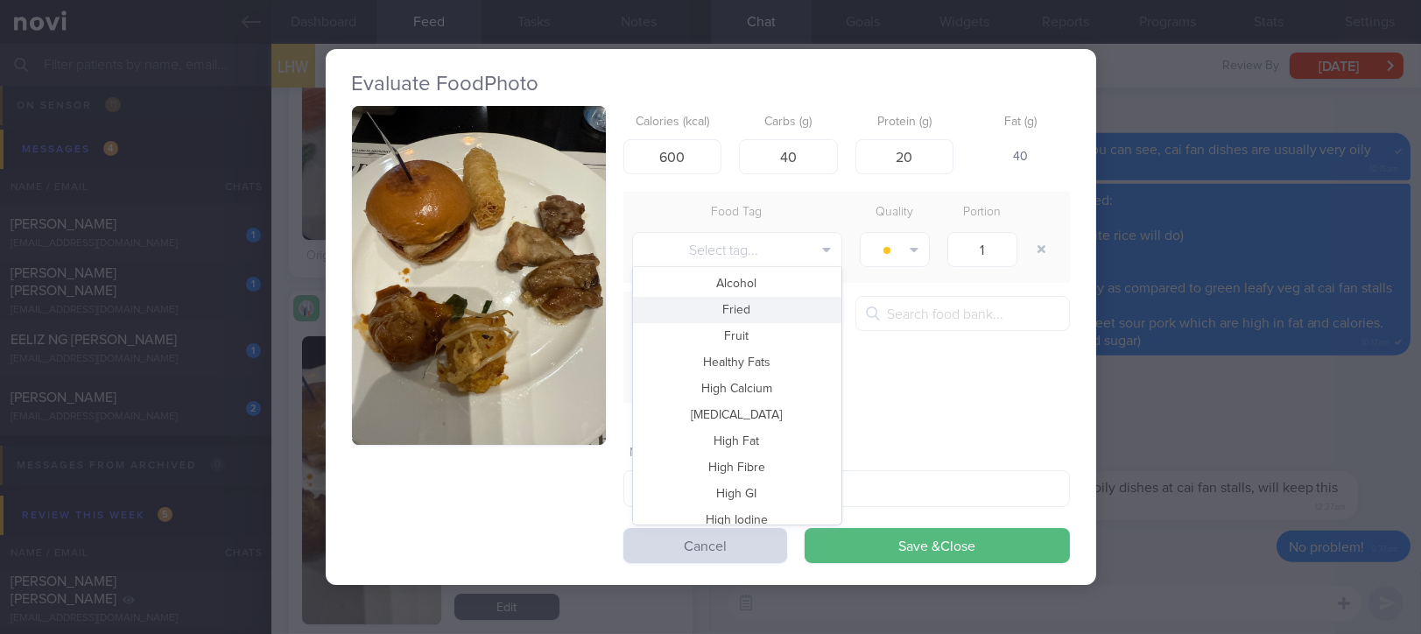
click at [759, 299] on button "Fried" at bounding box center [737, 310] width 208 height 26
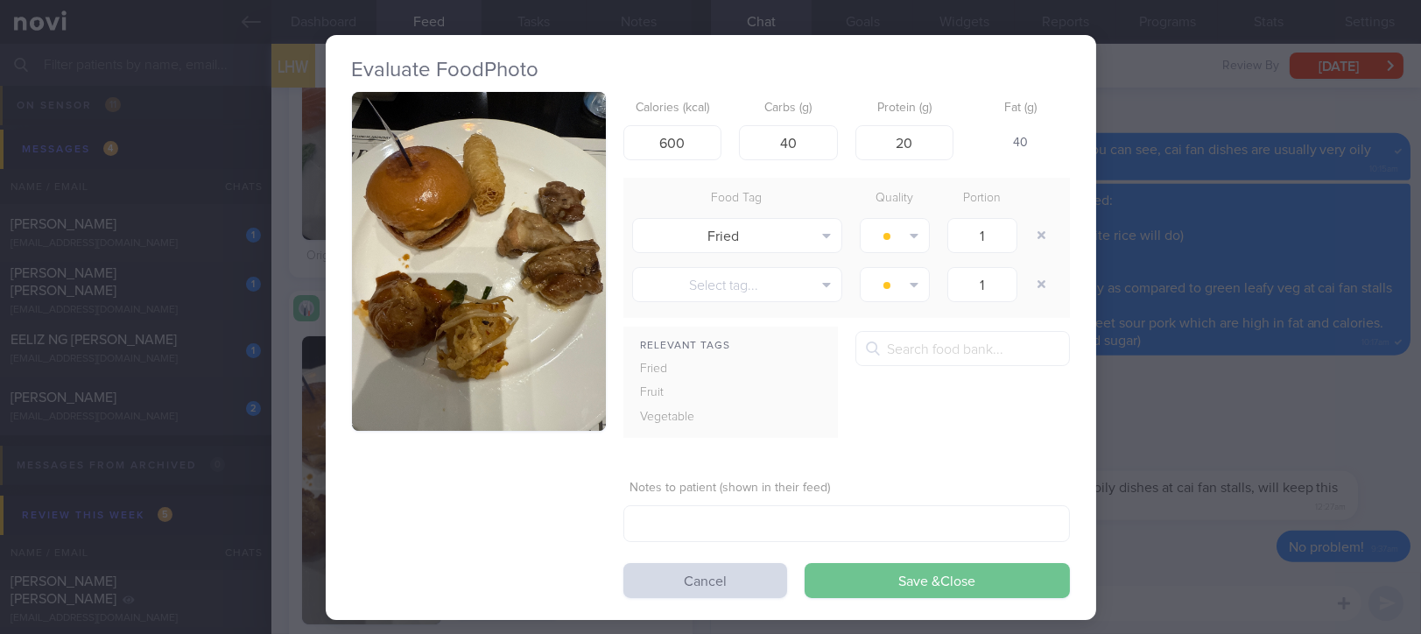
click at [959, 578] on button "Save & Close" at bounding box center [937, 580] width 265 height 35
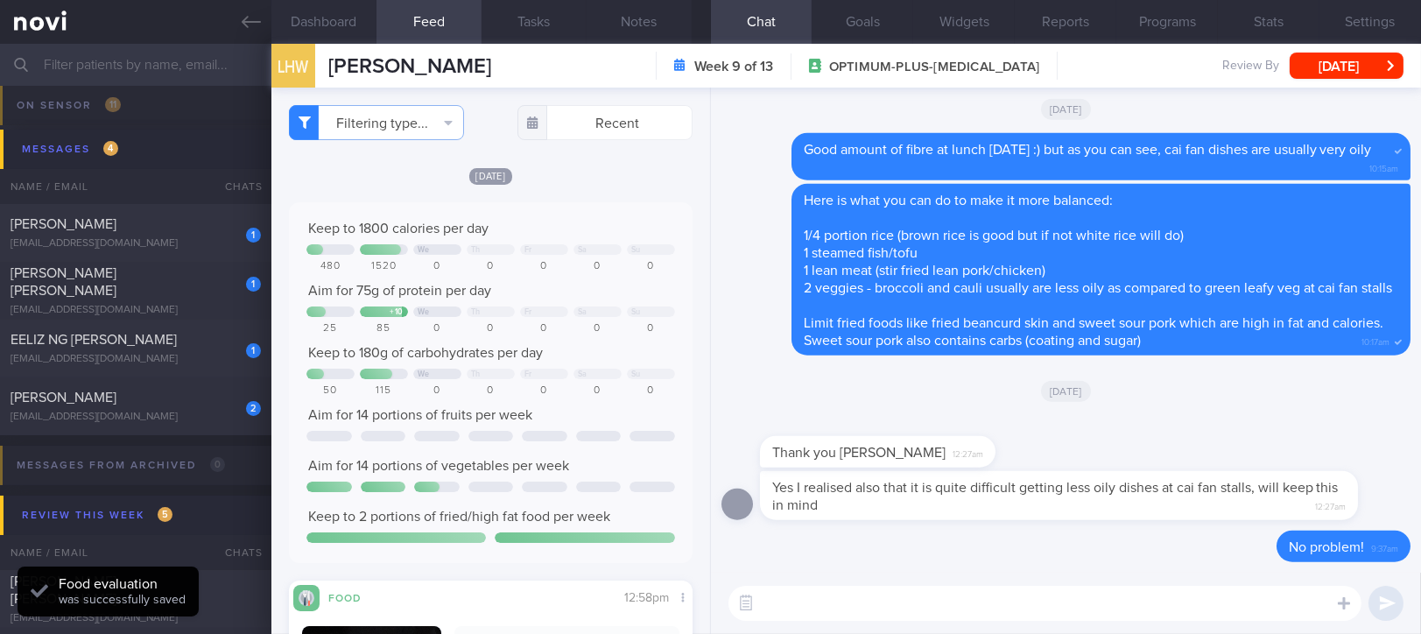
scroll to position [350, 0]
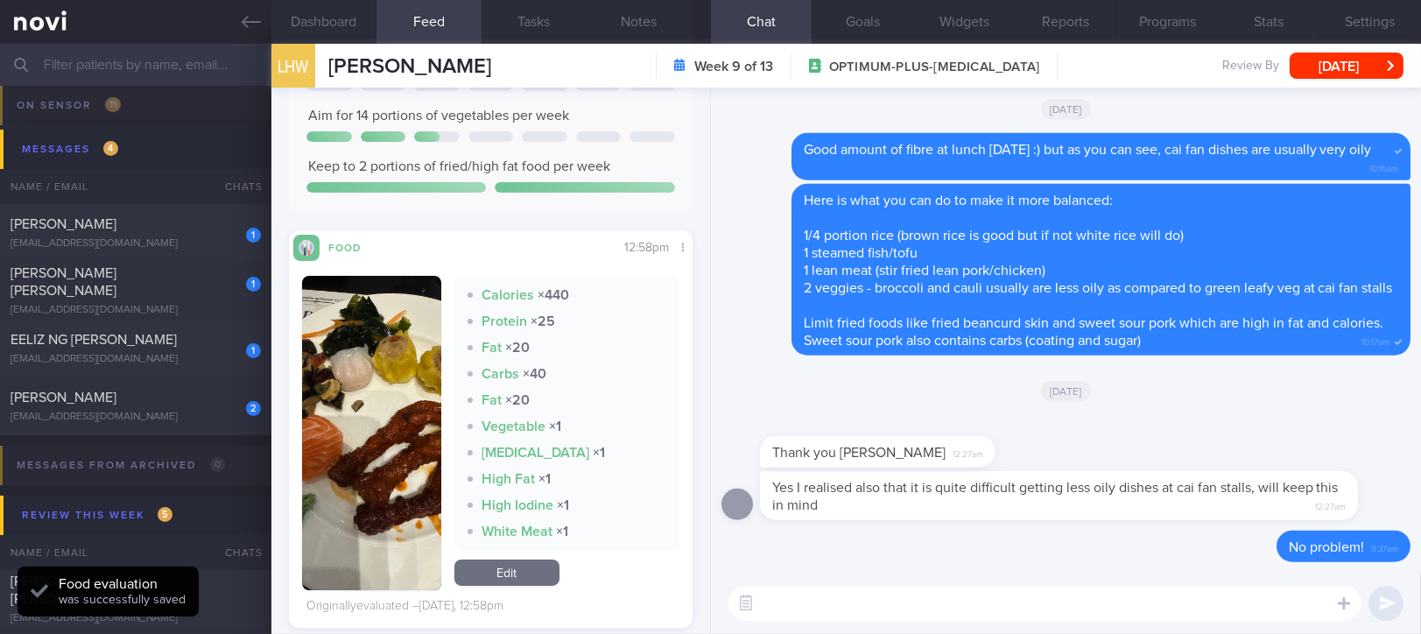
drag, startPoint x: 848, startPoint y: 621, endPoint x: 545, endPoint y: 511, distance: 322.9
click at [848, 620] on div "​ ​" at bounding box center [1066, 603] width 710 height 61
click at [796, 614] on textarea at bounding box center [1044, 603] width 633 height 35
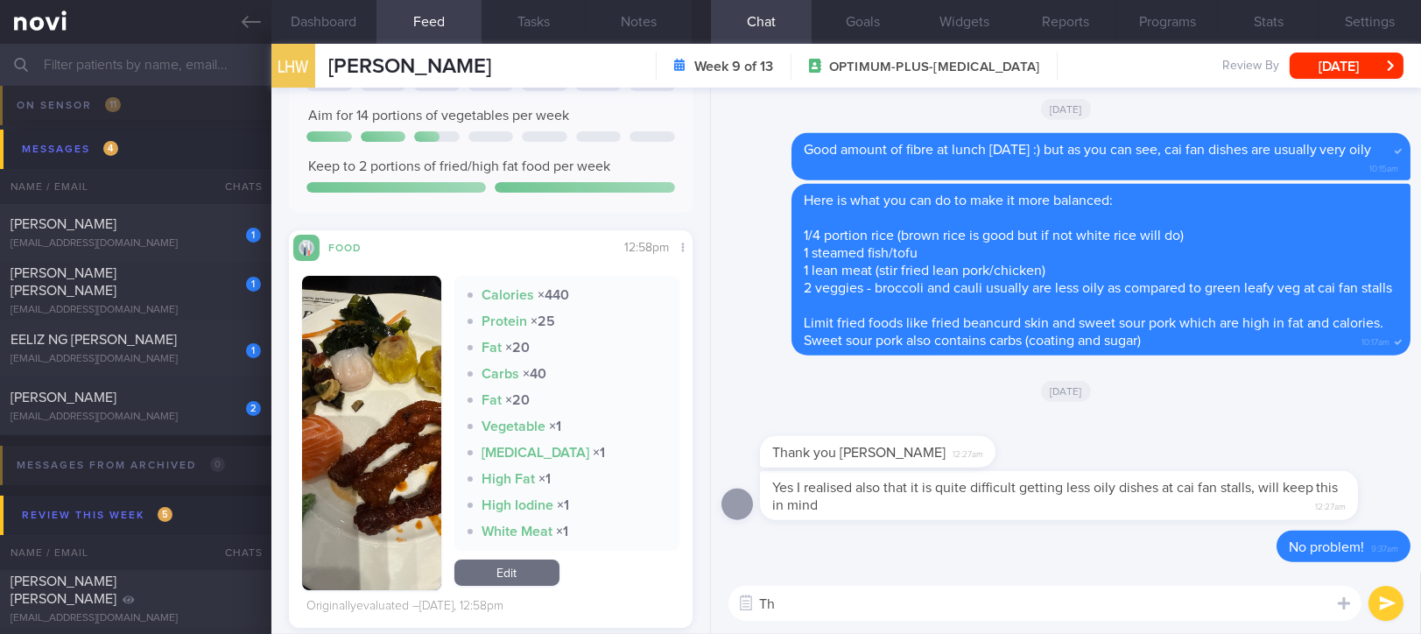
type textarea "T"
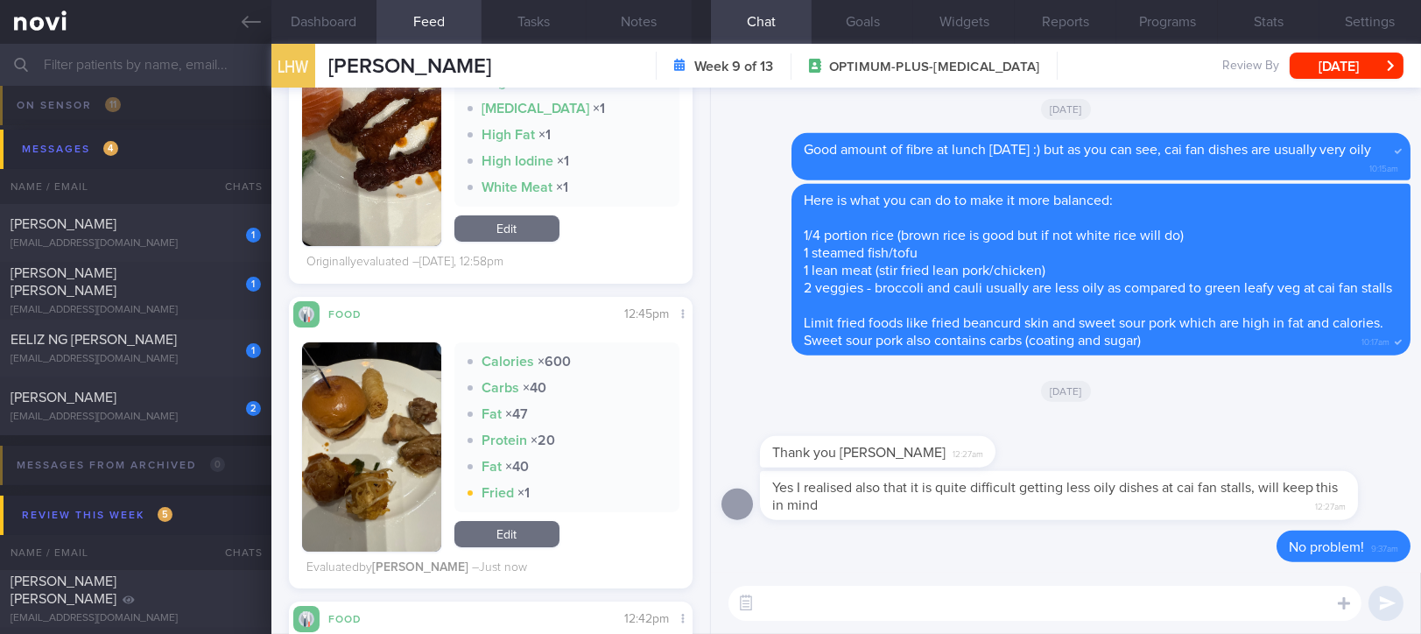
scroll to position [700, 0]
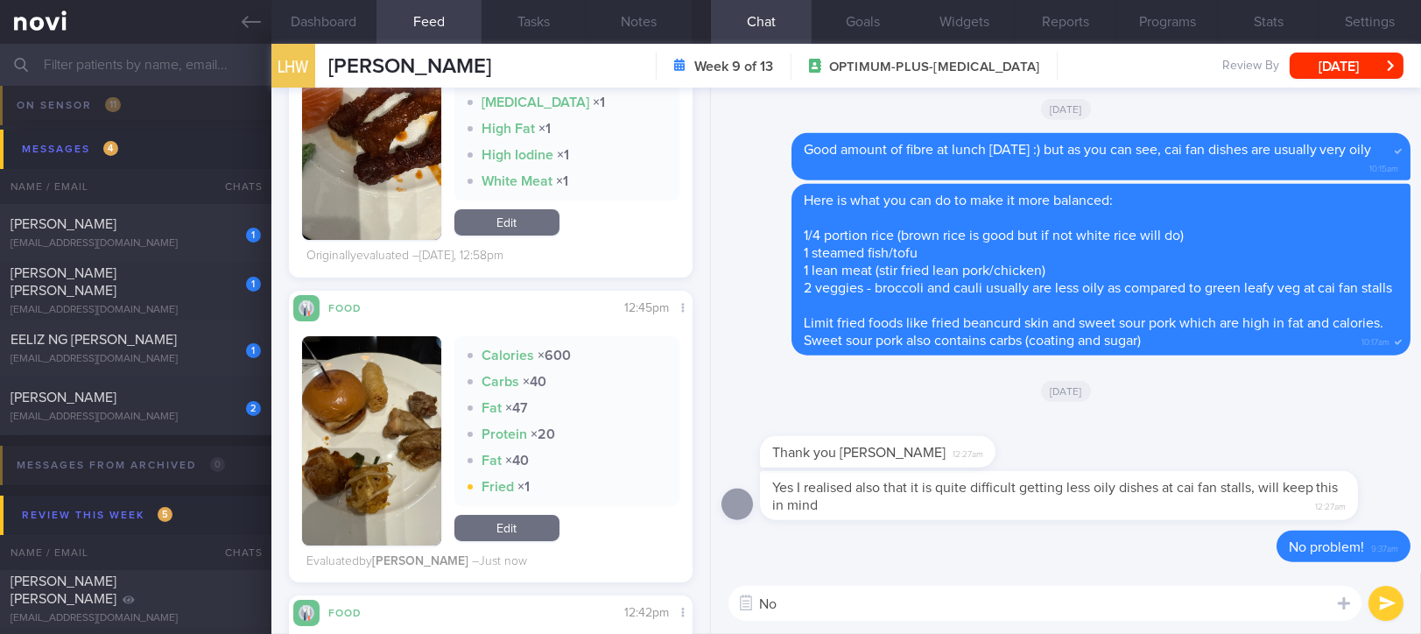
type textarea "N"
type textarea "I've corrected some AI calculations last night"
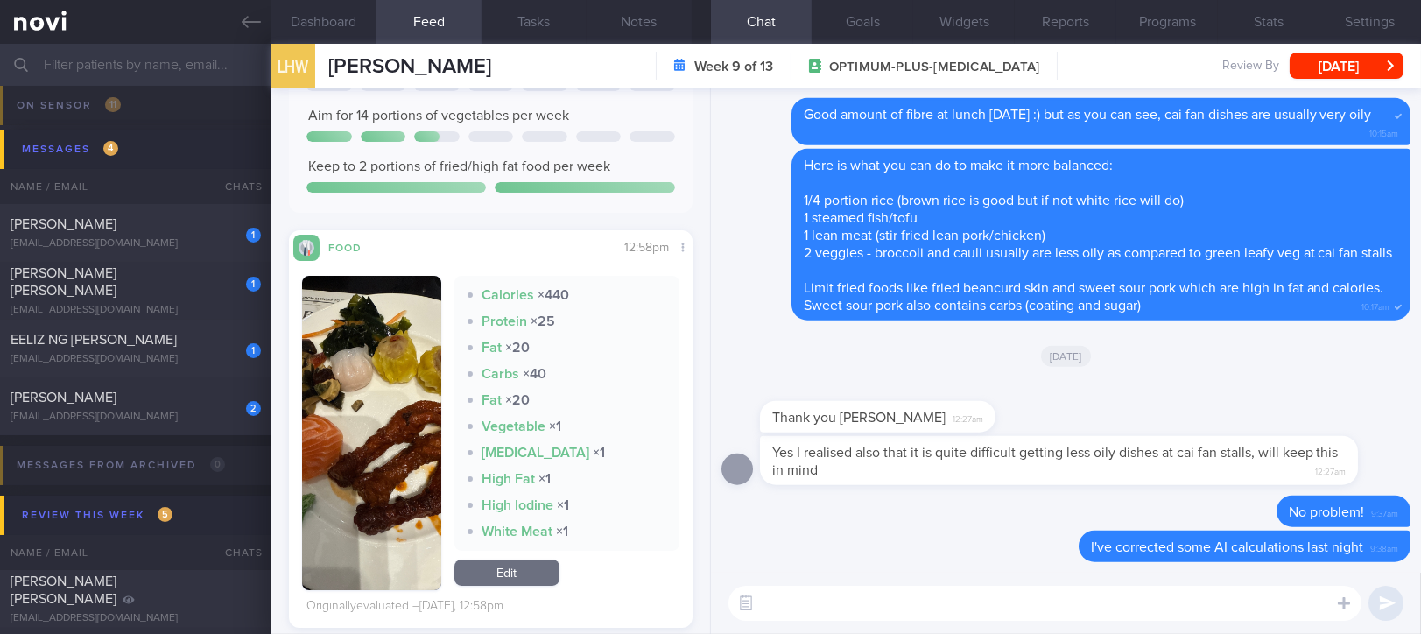
scroll to position [817, 0]
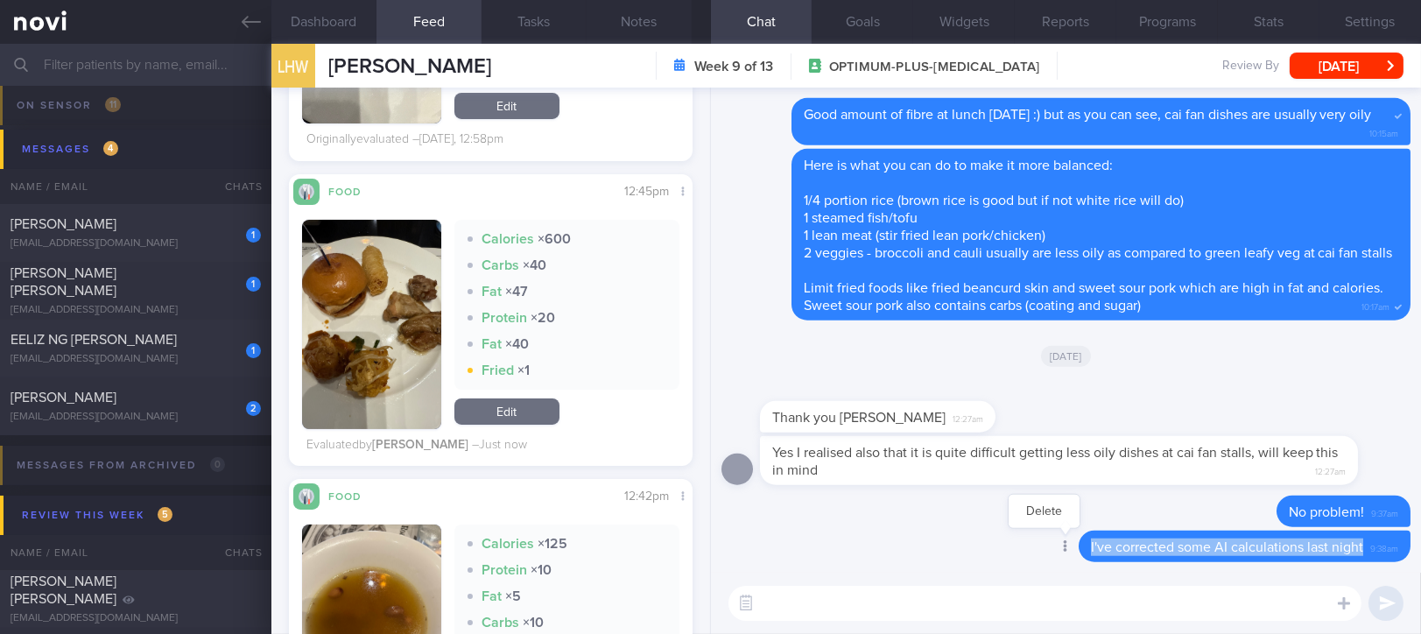
drag, startPoint x: 1347, startPoint y: 553, endPoint x: 1048, endPoint y: 547, distance: 298.6
click at [1048, 547] on div "Delete I've corrected some AI calculations last night 9:38am" at bounding box center [1210, 547] width 402 height 32
copy span "I've corrected some AI calculations last night"
click at [1063, 543] on icon at bounding box center [1065, 546] width 4 height 12
click at [1030, 518] on button "Delete" at bounding box center [1044, 511] width 71 height 26
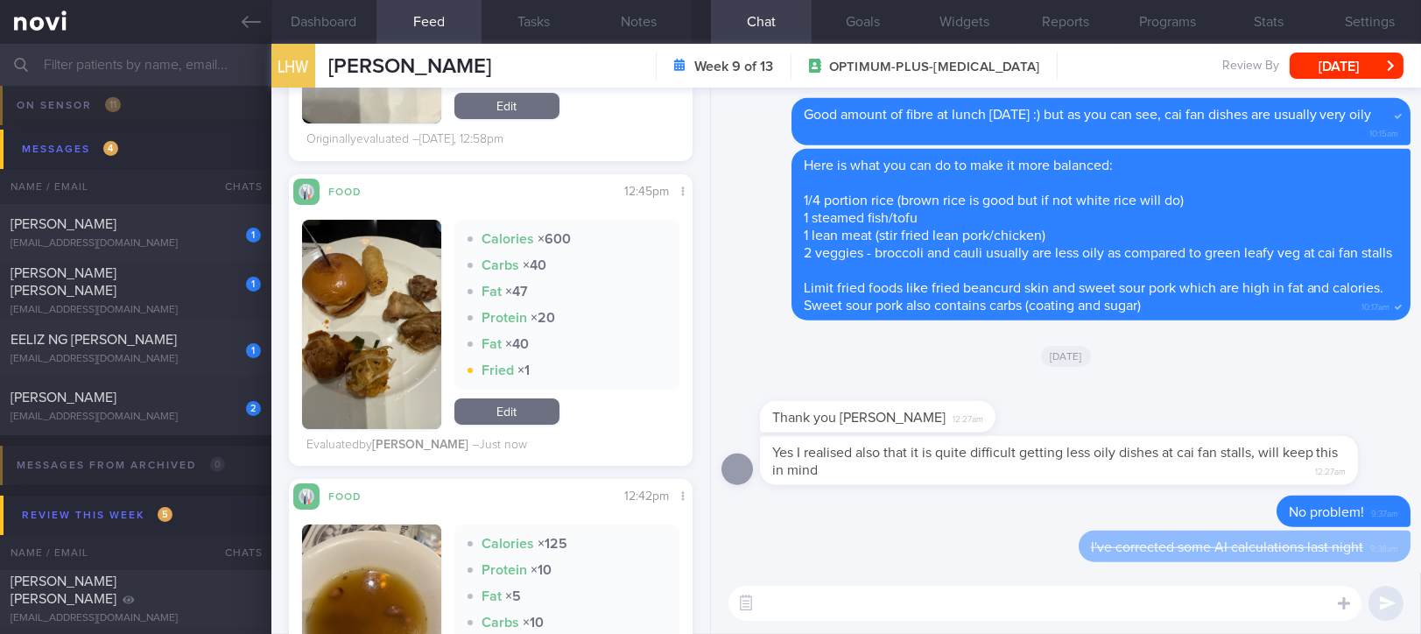
click at [869, 592] on textarea at bounding box center [1044, 603] width 633 height 35
paste textarea "I've corrected some AI calculations last night"
drag, startPoint x: 1037, startPoint y: 609, endPoint x: 978, endPoint y: 607, distance: 58.7
click at [977, 607] on textarea "I've corrected some AI calculations last night" at bounding box center [1044, 603] width 633 height 35
type textarea "I've corrected some AI calculations for [DATE] lunch"
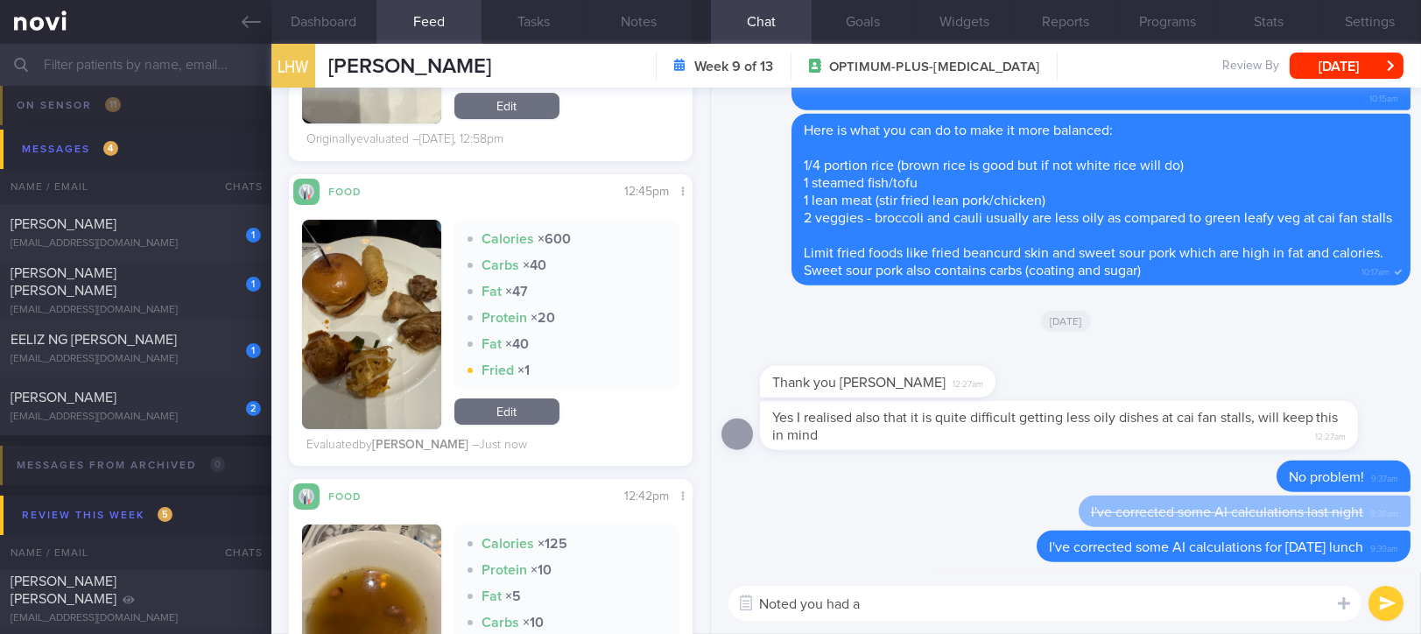
scroll to position [350, 0]
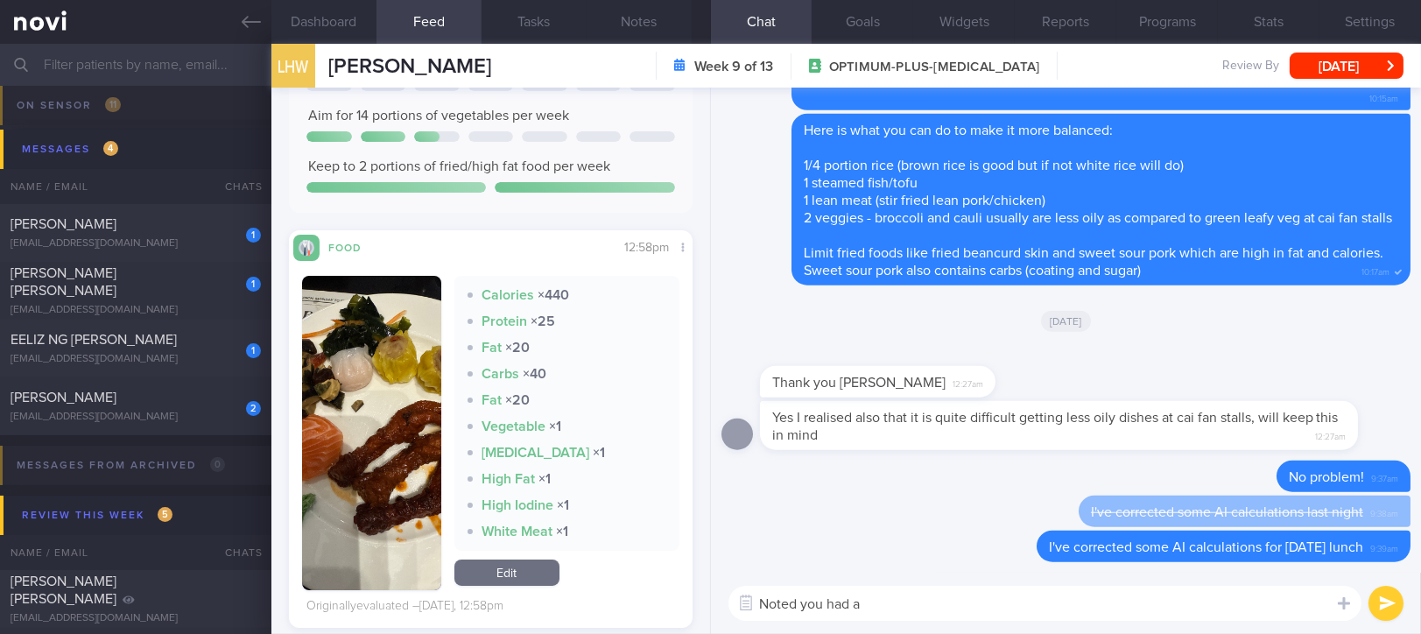
click at [343, 432] on button "button" at bounding box center [371, 433] width 139 height 314
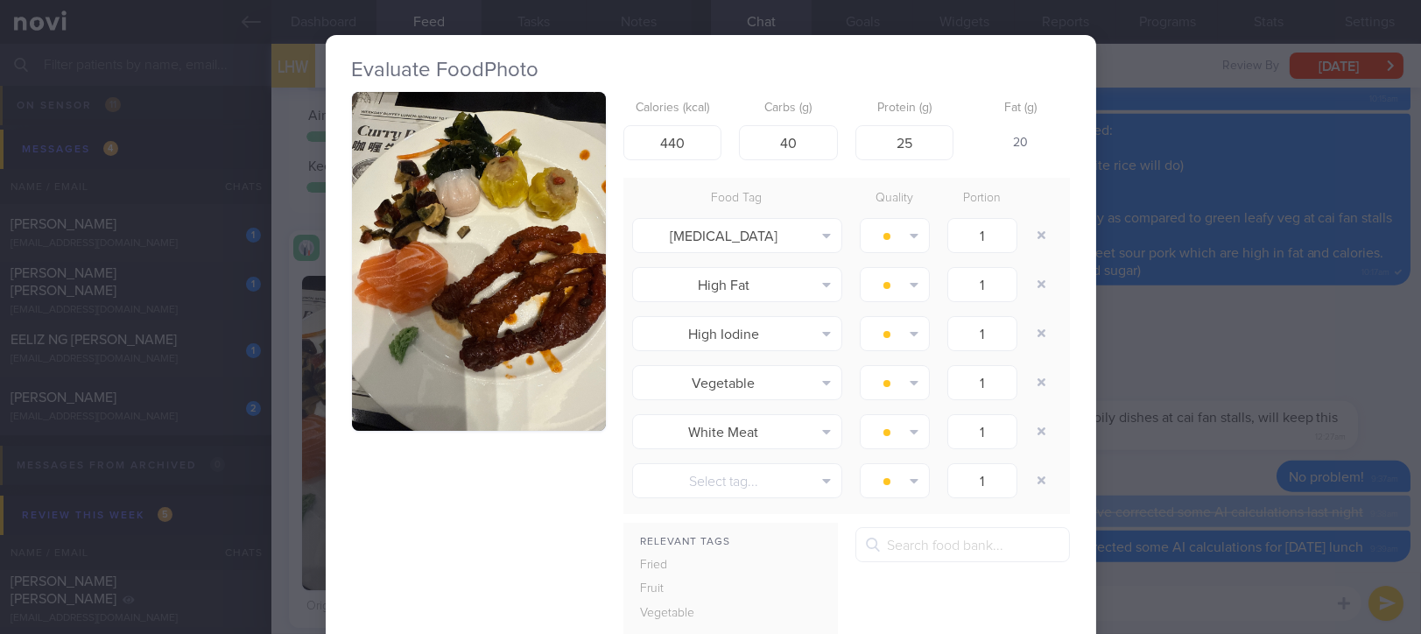
click at [1145, 336] on div "Evaluate Food Photo Calories (kcal) 440 Carbs (g) 40 Protein (g) 25 Fat (g) 20 …" at bounding box center [710, 317] width 1421 height 634
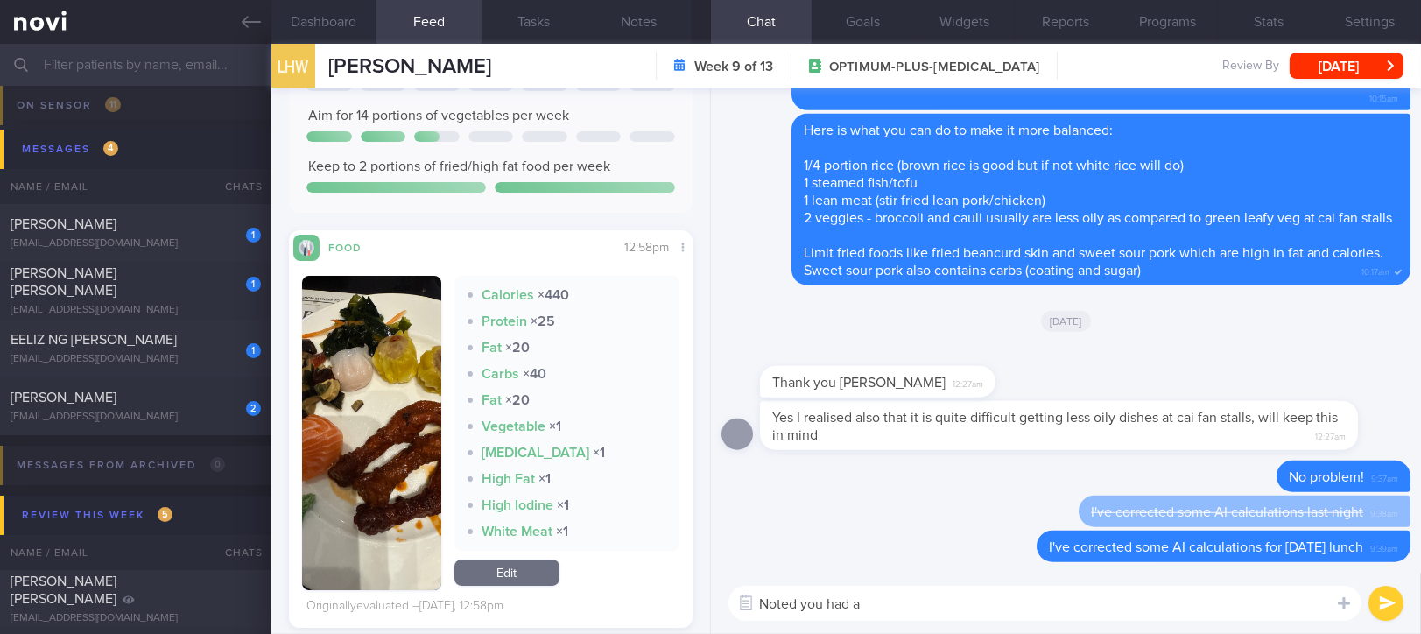
drag, startPoint x: 901, startPoint y: 620, endPoint x: 633, endPoint y: 608, distance: 268.2
click at [633, 608] on div "Dashboard Feed 243 Tasks Notes Chat Goals Widgets Reports Programs Stats Settin…" at bounding box center [846, 339] width 1150 height 590
type textarea "Was it a dim sum buffet? :)"
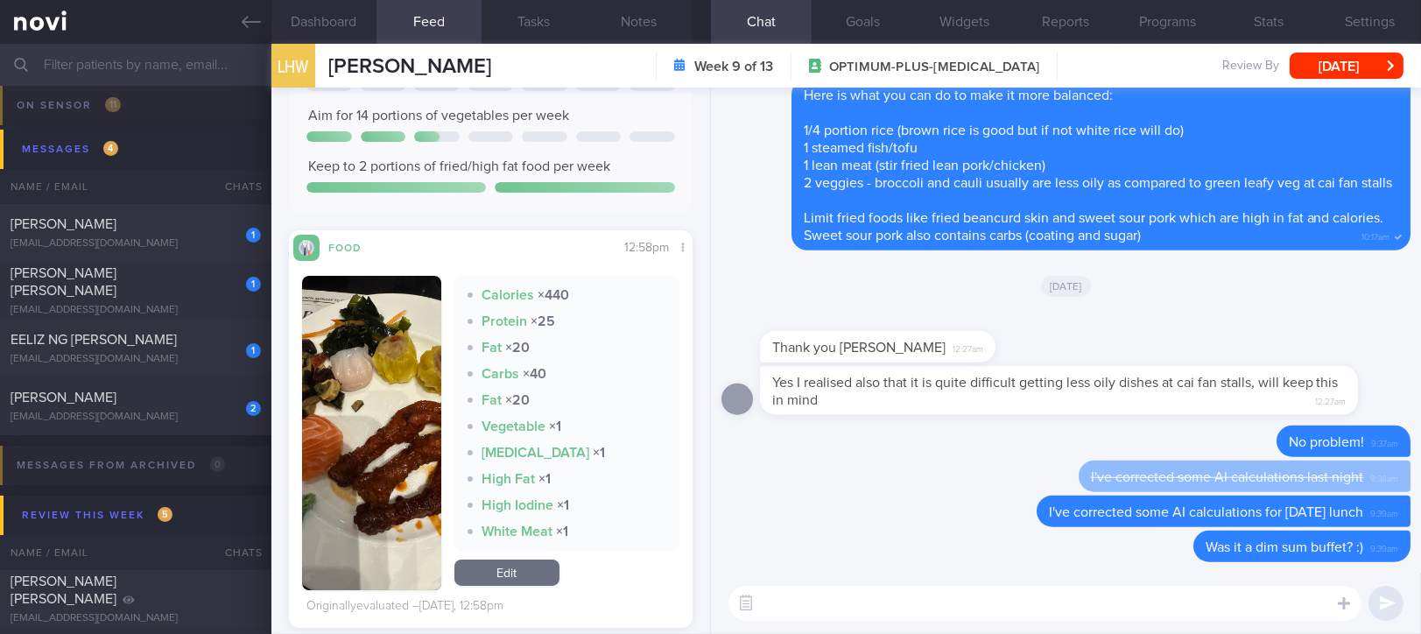
click at [1078, 606] on textarea at bounding box center [1044, 603] width 633 height 35
paste textarea "Lor ips dolors am consect adip elitseddoeiu te in ut laboreetd magn al enimadmi…"
type textarea "Lor ips dolors am consect adip elitseddoeiu te in ut laboreetd magn al enimadmi…"
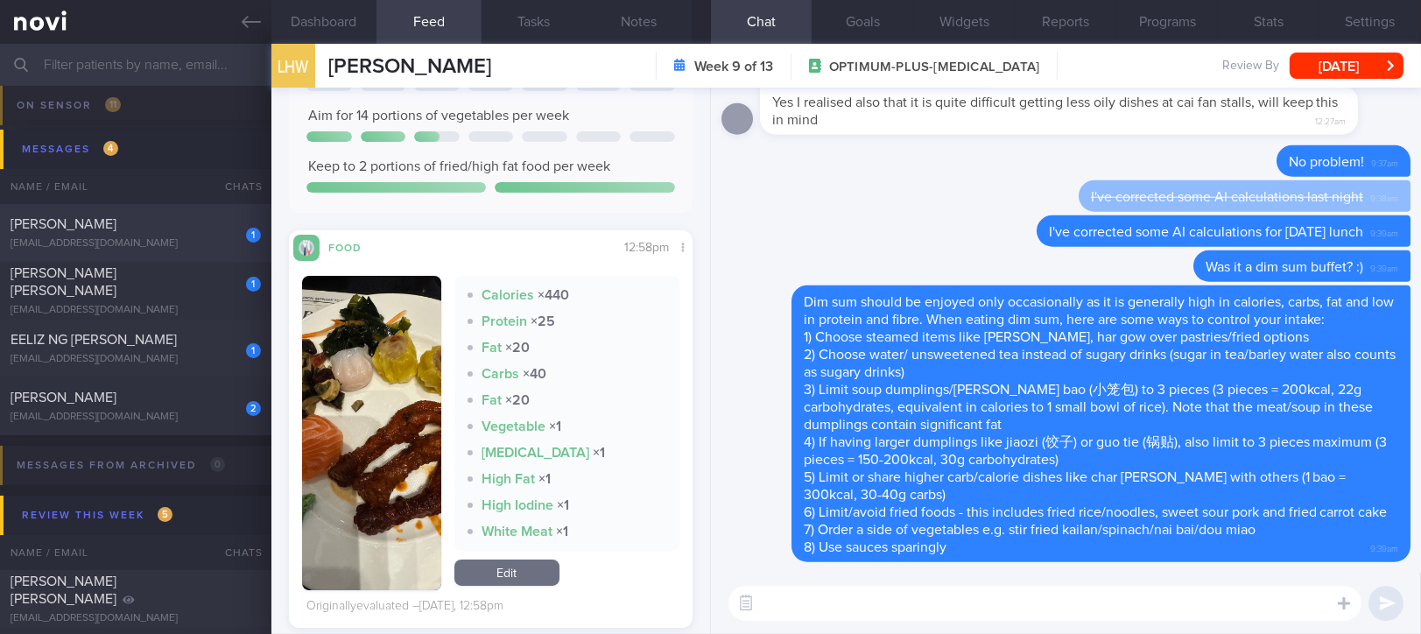
click at [171, 232] on div "[PERSON_NAME]" at bounding box center [134, 224] width 246 height 18
type input "Tracked. Not compliant to diet. [MEDICAL_DATA] 500mg BD"
select select "8"
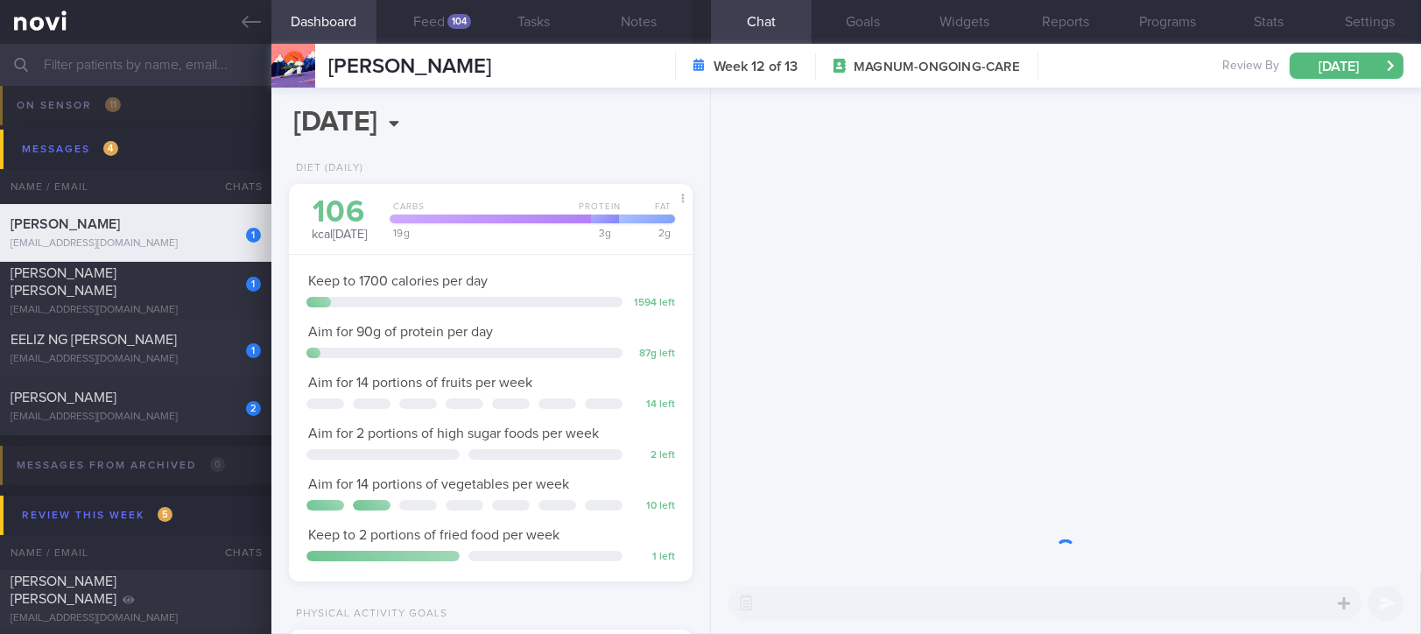
scroll to position [227, 361]
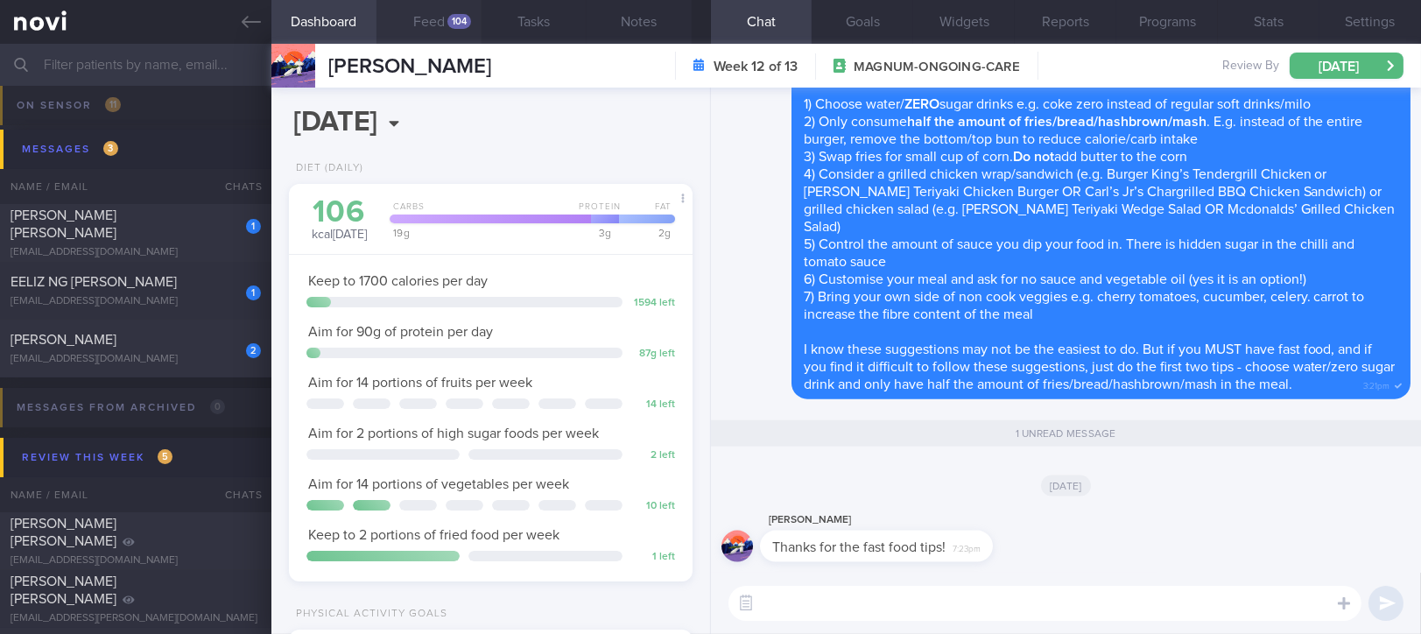
click at [440, 11] on button "Feed 104" at bounding box center [429, 22] width 105 height 44
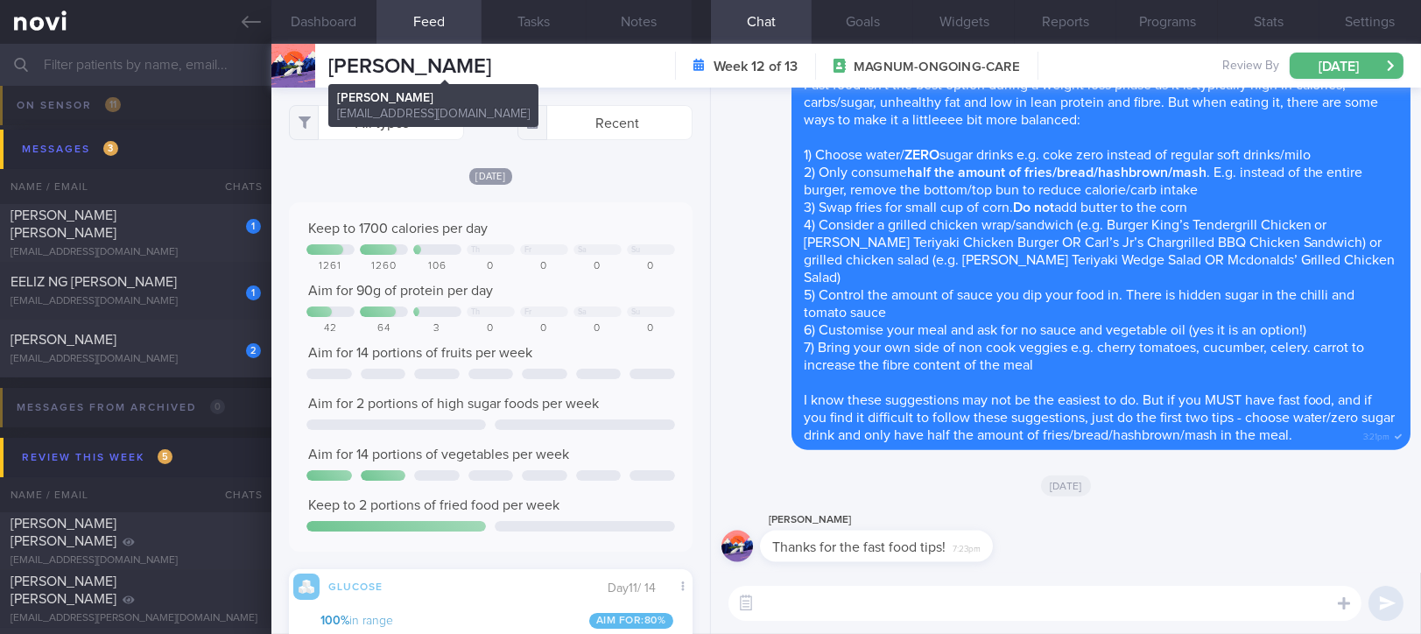
scroll to position [90, 362]
click at [398, 118] on button "All types" at bounding box center [376, 122] width 175 height 35
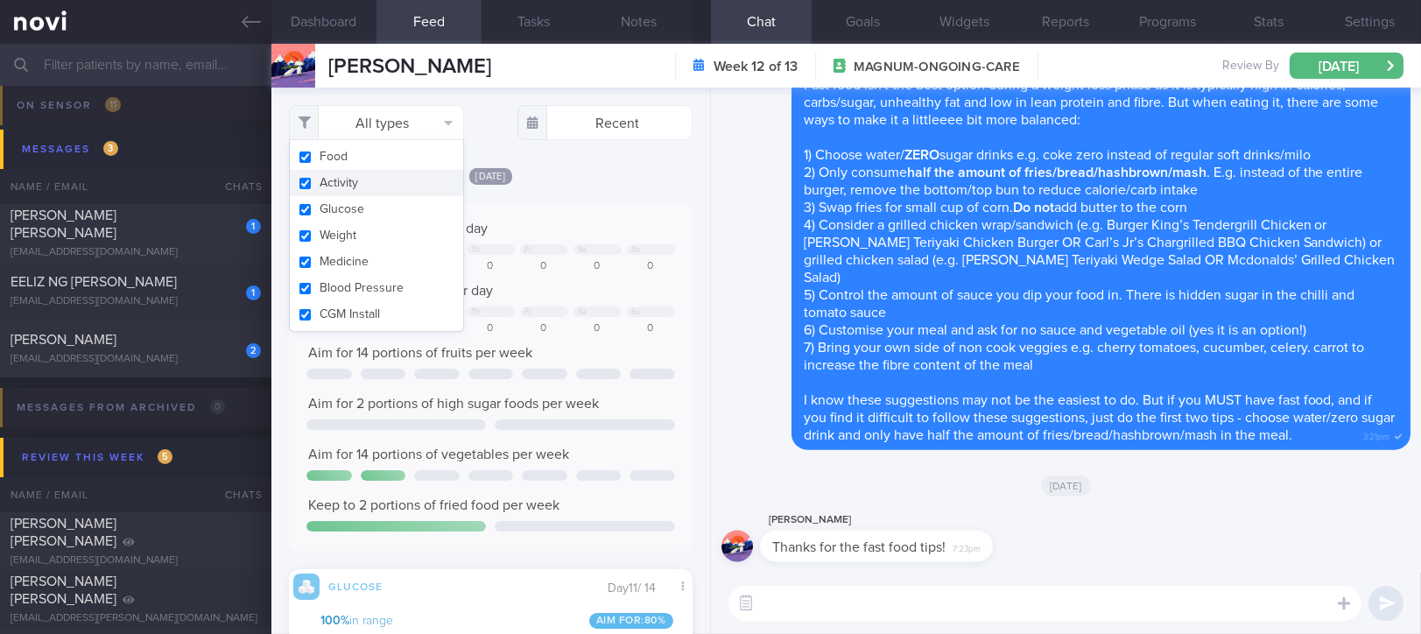
click at [363, 186] on button "Activity" at bounding box center [376, 183] width 173 height 26
checkbox input "false"
click at [525, 179] on div "[DATE]" at bounding box center [491, 175] width 404 height 18
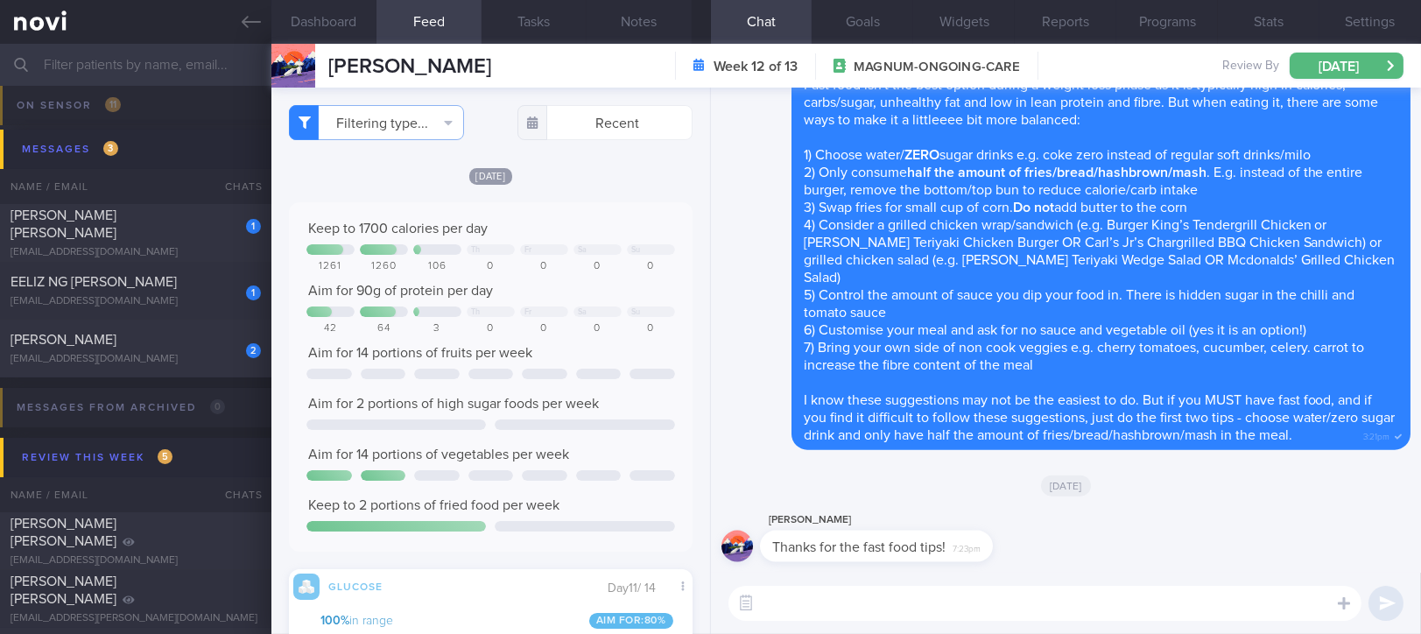
scroll to position [124, 0]
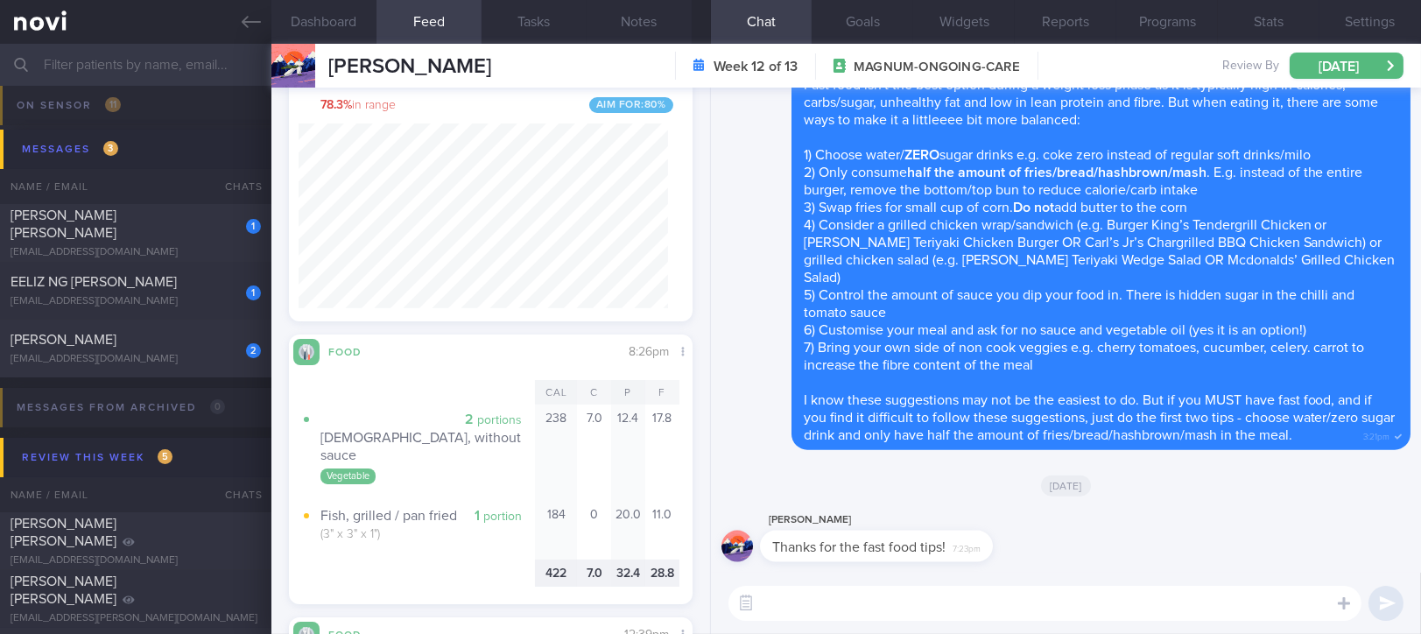
click at [787, 608] on textarea at bounding box center [1044, 603] width 633 height 35
type textarea "No problem :)"
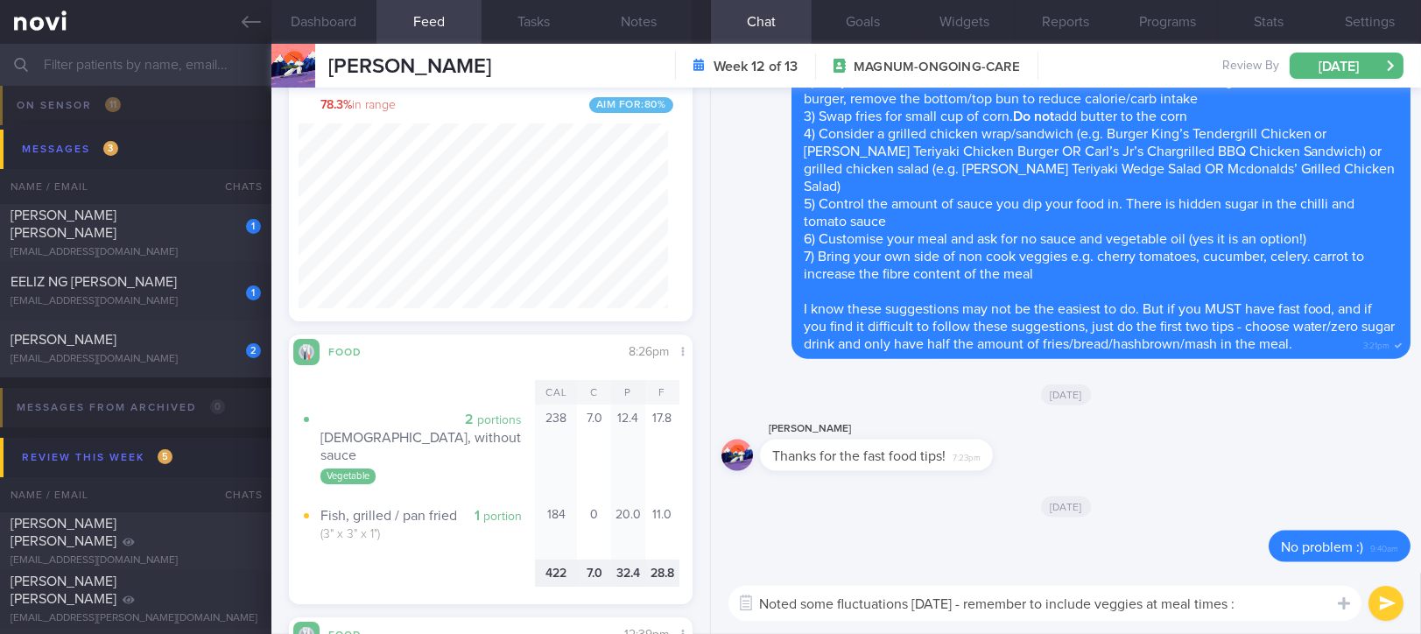
type textarea "Noted some fluctuations [DATE] - remember to include veggies at meal times :)"
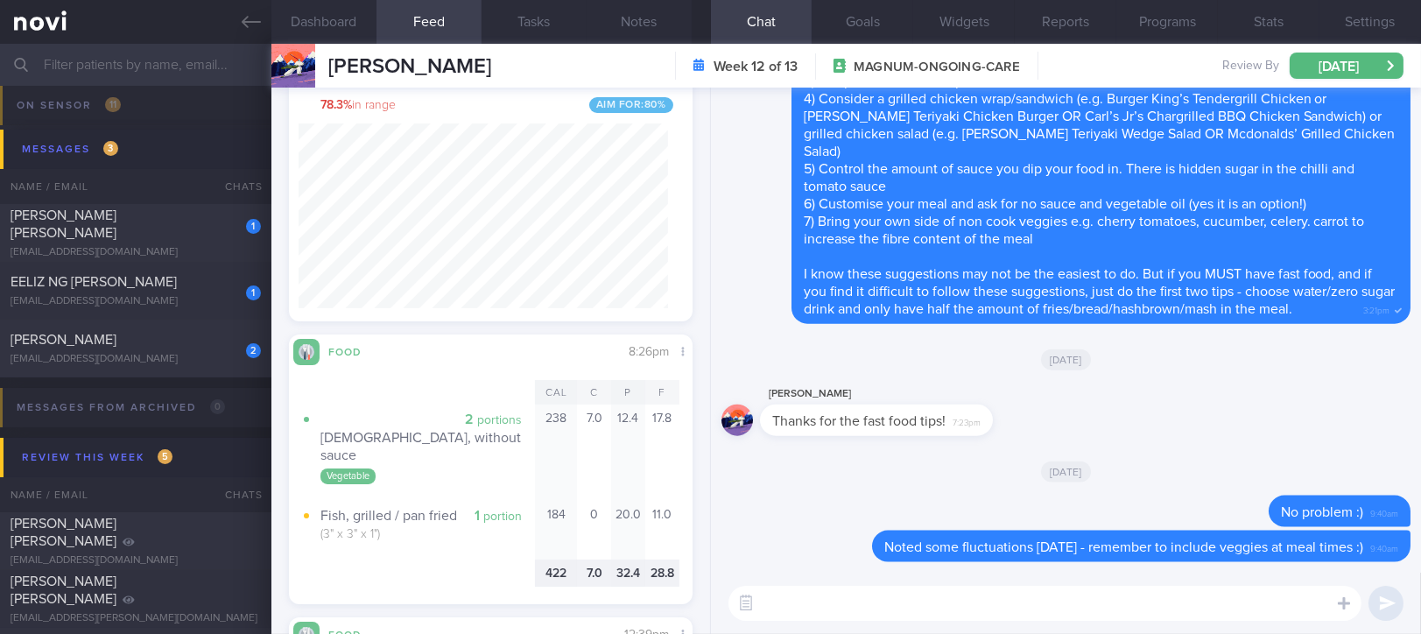
click at [138, 285] on div "EELIZ NG [PERSON_NAME]" at bounding box center [134, 282] width 246 height 18
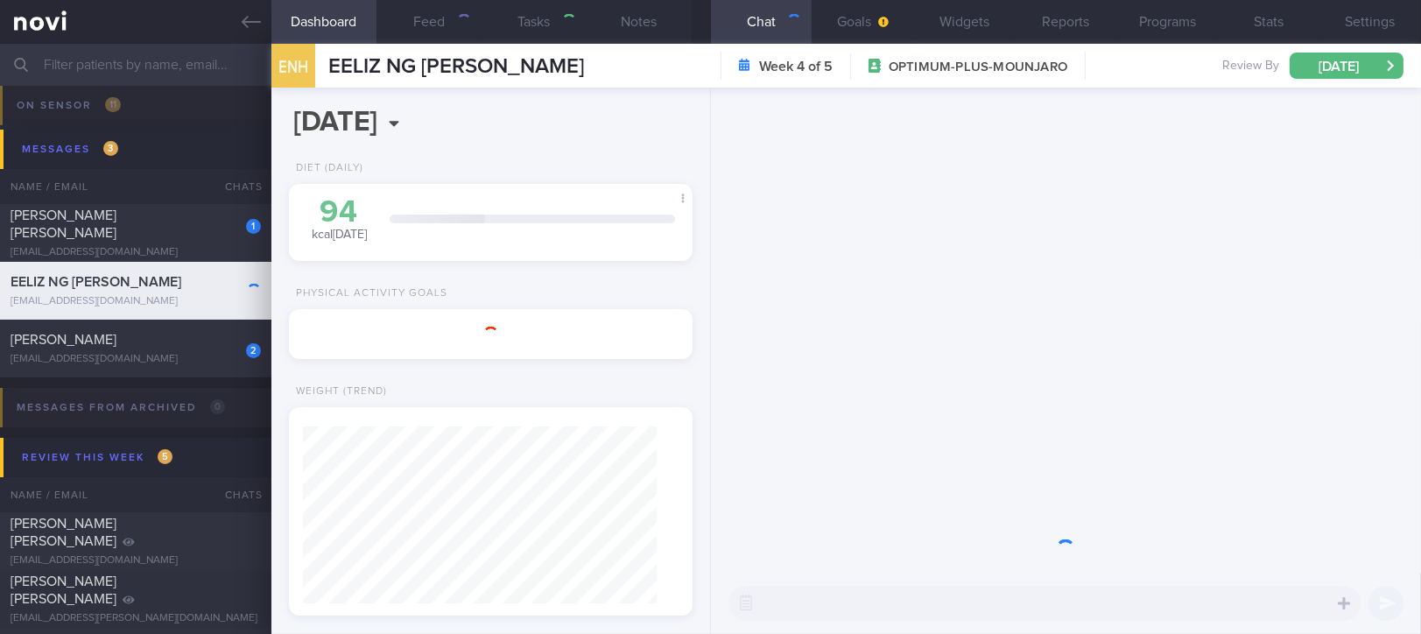
type input "tracked."
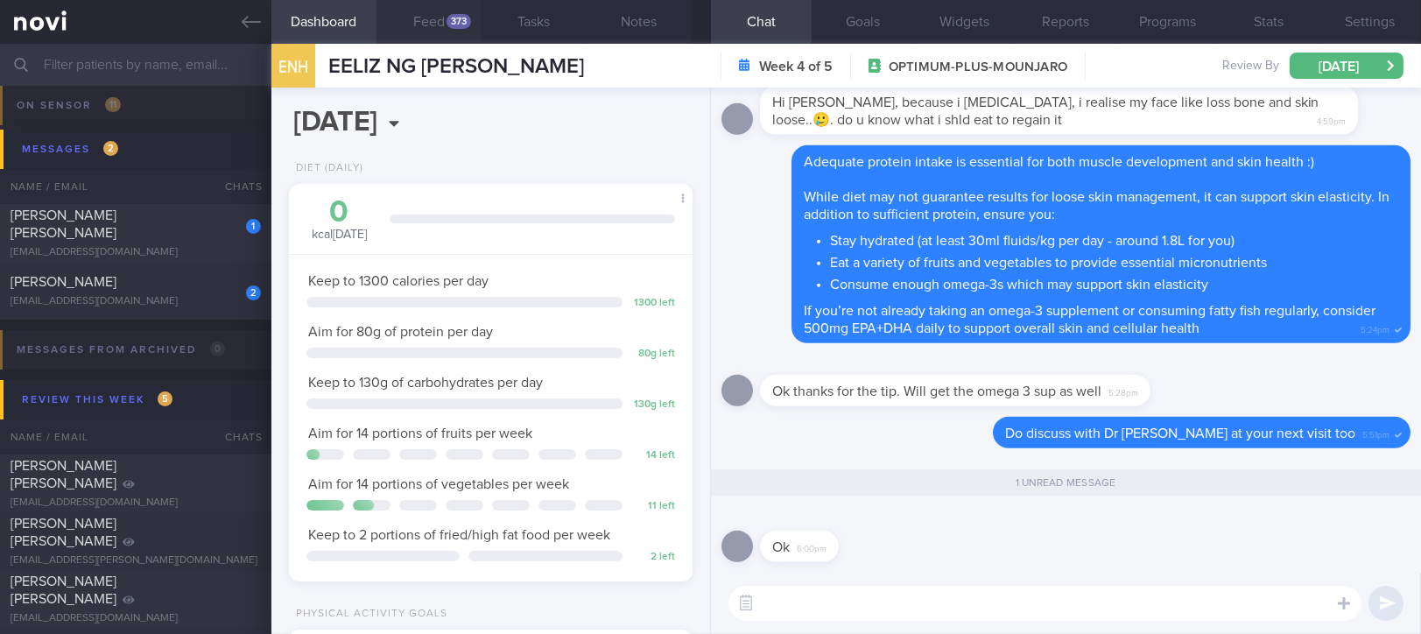
click at [440, 28] on button "Feed 373" at bounding box center [429, 22] width 105 height 44
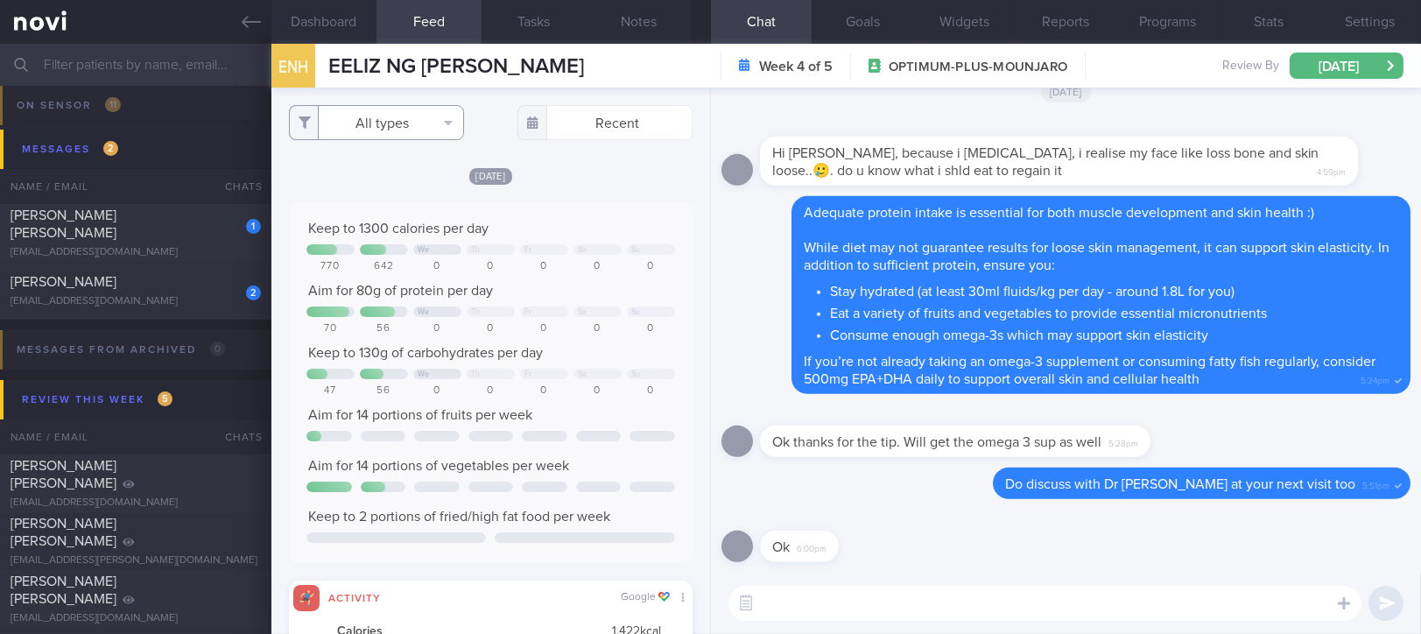
click at [390, 109] on button "All types" at bounding box center [376, 122] width 175 height 35
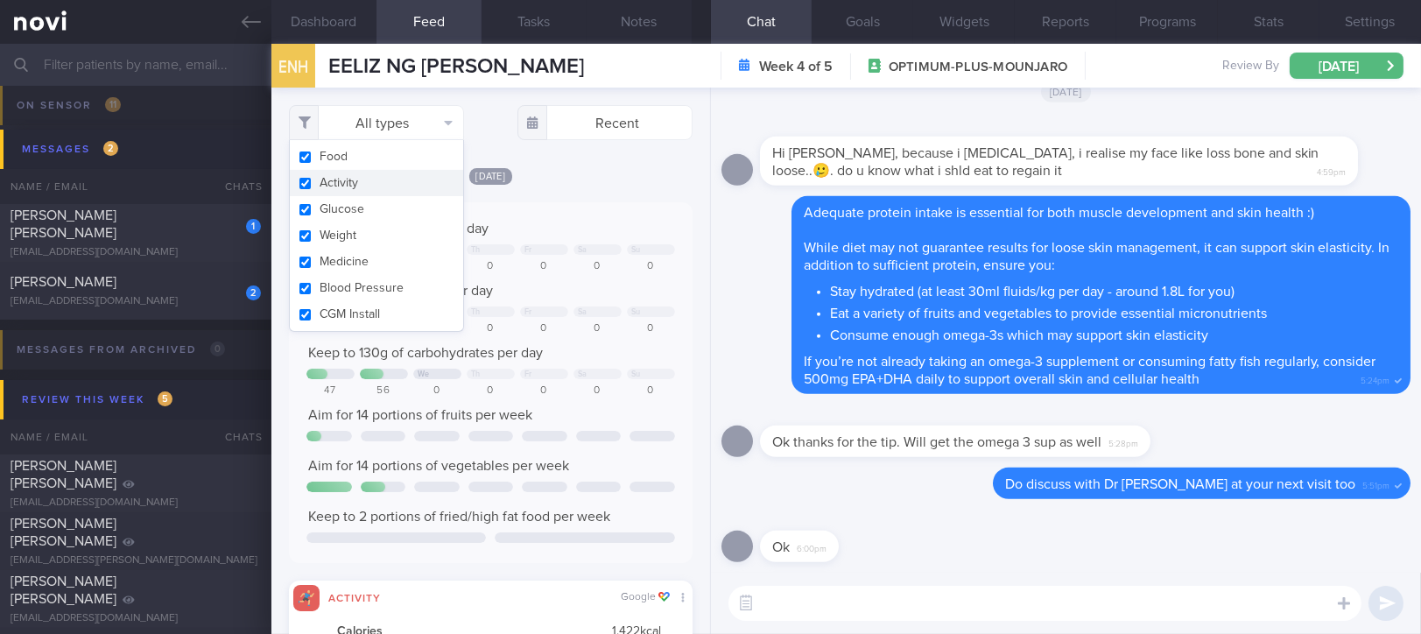
click at [364, 176] on button "Activity" at bounding box center [376, 183] width 173 height 26
checkbox input "false"
drag, startPoint x: 527, startPoint y: 186, endPoint x: 527, endPoint y: 197, distance: 11.4
click at [528, 186] on div "[DATE] Keep to 1300 calories per day We Th Fr Sa Su 770 642 0 0 0 0 0 Aim for 8…" at bounding box center [491, 526] width 404 height 720
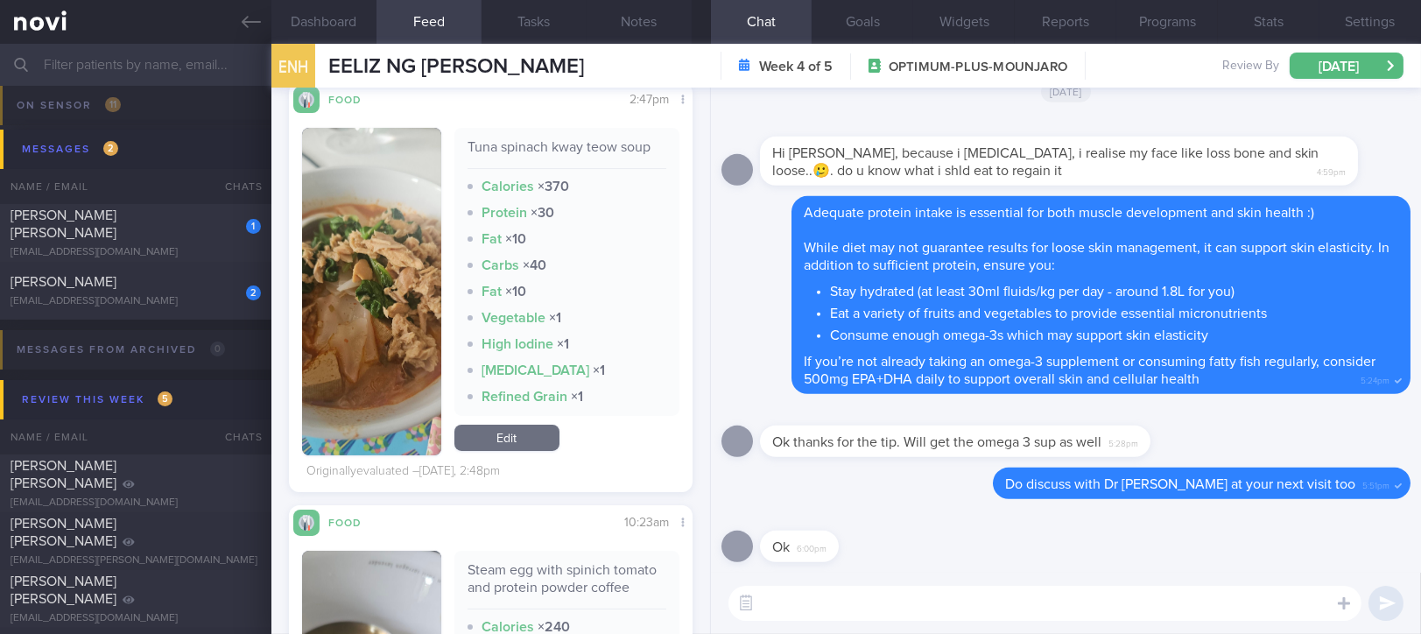
drag, startPoint x: 786, startPoint y: 607, endPoint x: 538, endPoint y: 431, distance: 303.9
click at [785, 607] on textarea at bounding box center [1044, 603] width 633 height 35
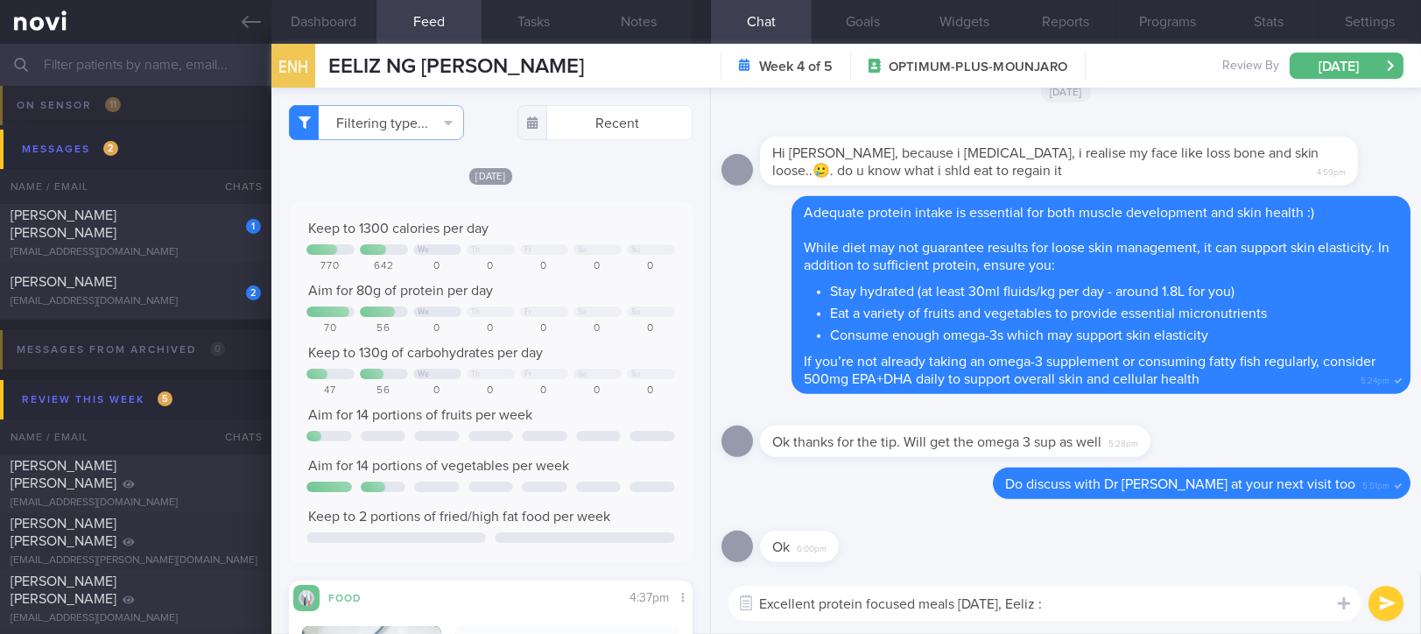
type textarea "Excellent protein focused meals [DATE], Eeliz :)"
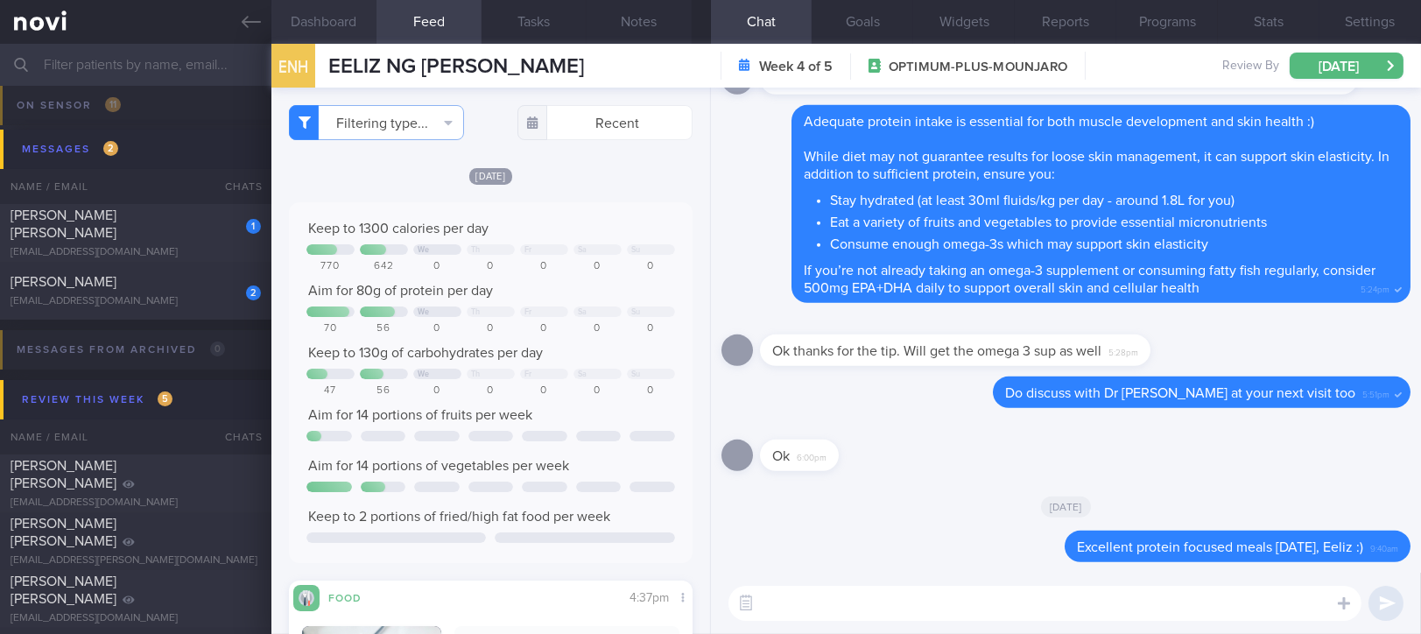
click at [313, 25] on button "Dashboard" at bounding box center [323, 22] width 105 height 44
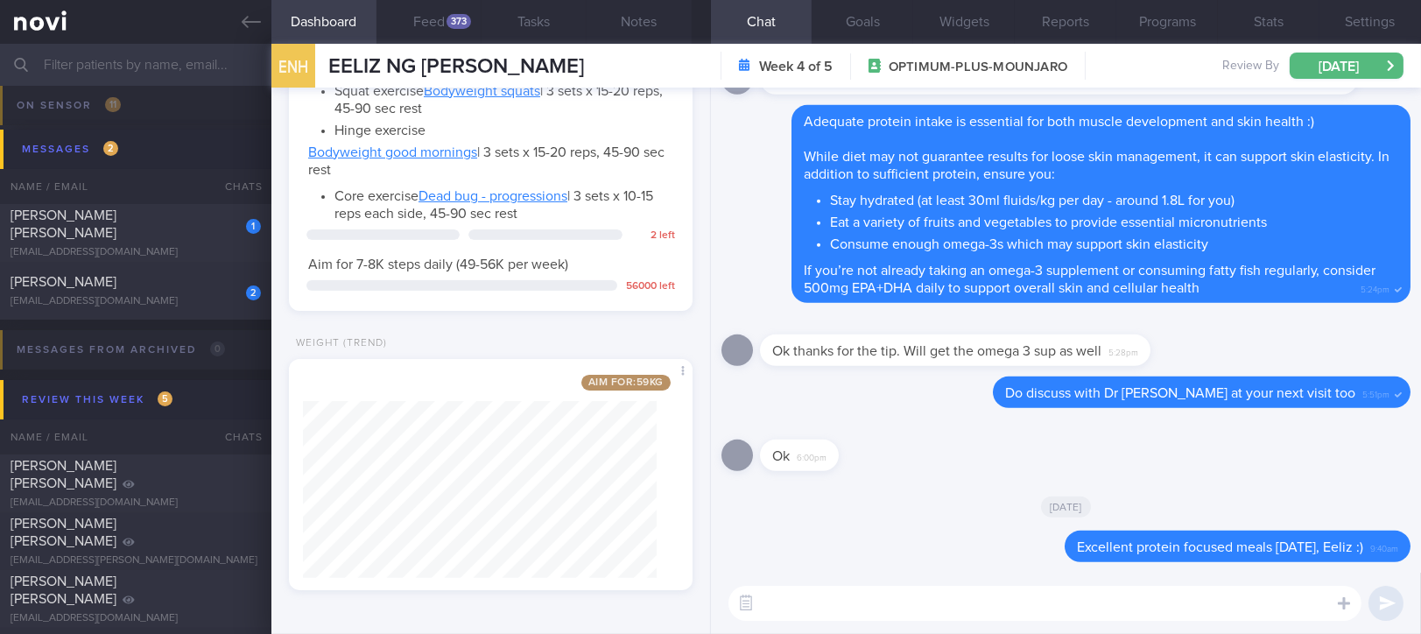
click at [839, 623] on div "​ ​" at bounding box center [1066, 603] width 710 height 61
click at [849, 588] on textarea at bounding box center [1044, 603] width 633 height 35
type textarea "May I know your current weight?"
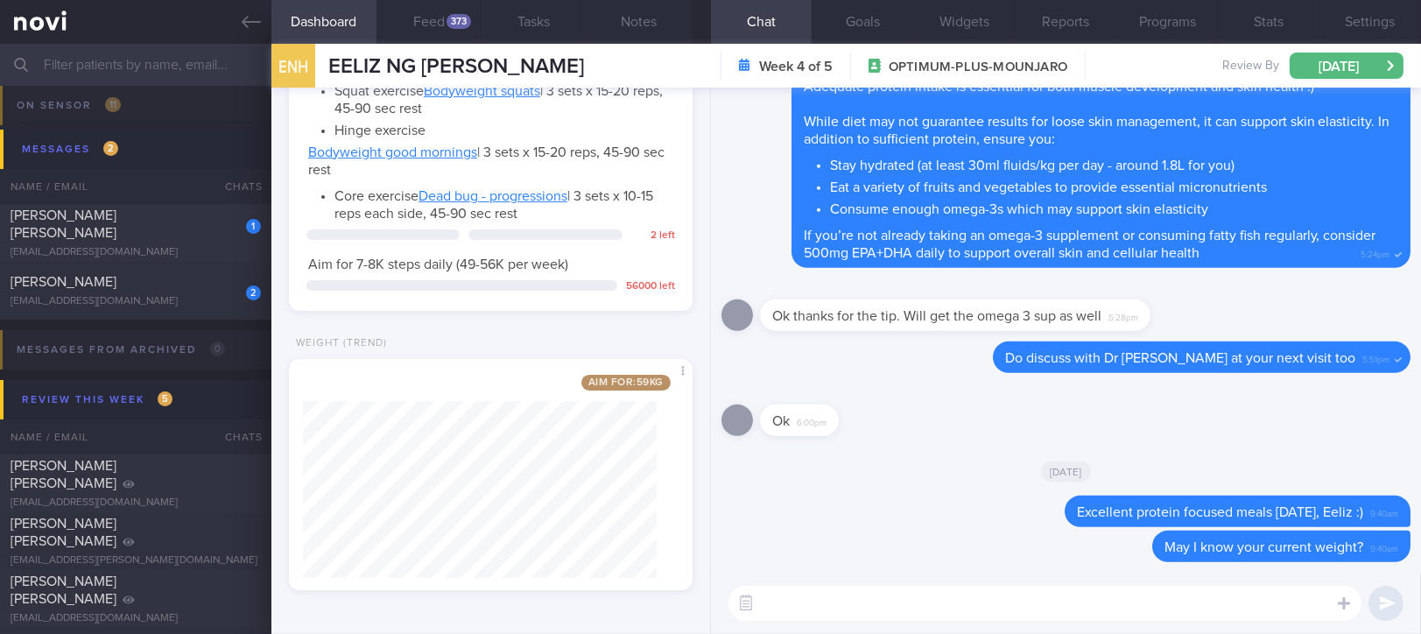
click at [782, 595] on textarea at bounding box center [1044, 603] width 633 height 35
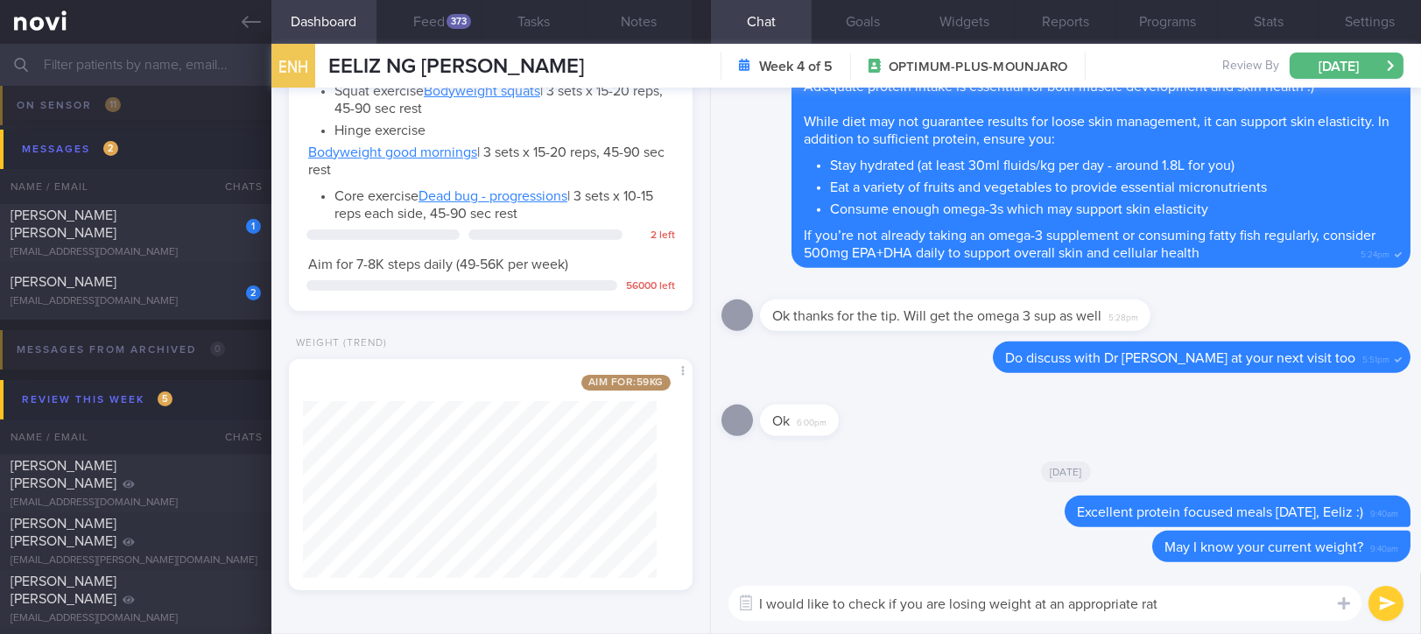
type textarea "I would like to check if you are losing weight at an appropriate rate"
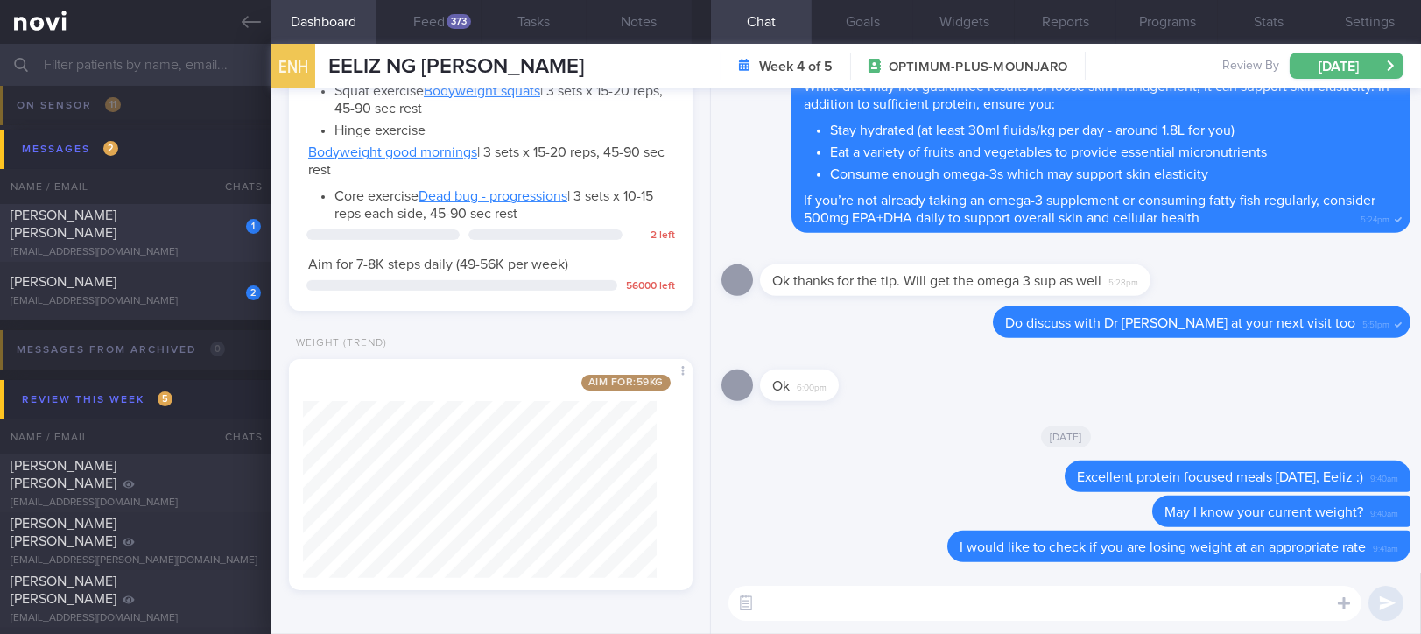
click at [170, 230] on div "[PERSON_NAME] [PERSON_NAME]" at bounding box center [134, 224] width 246 height 35
type input "tracked"
select select "7"
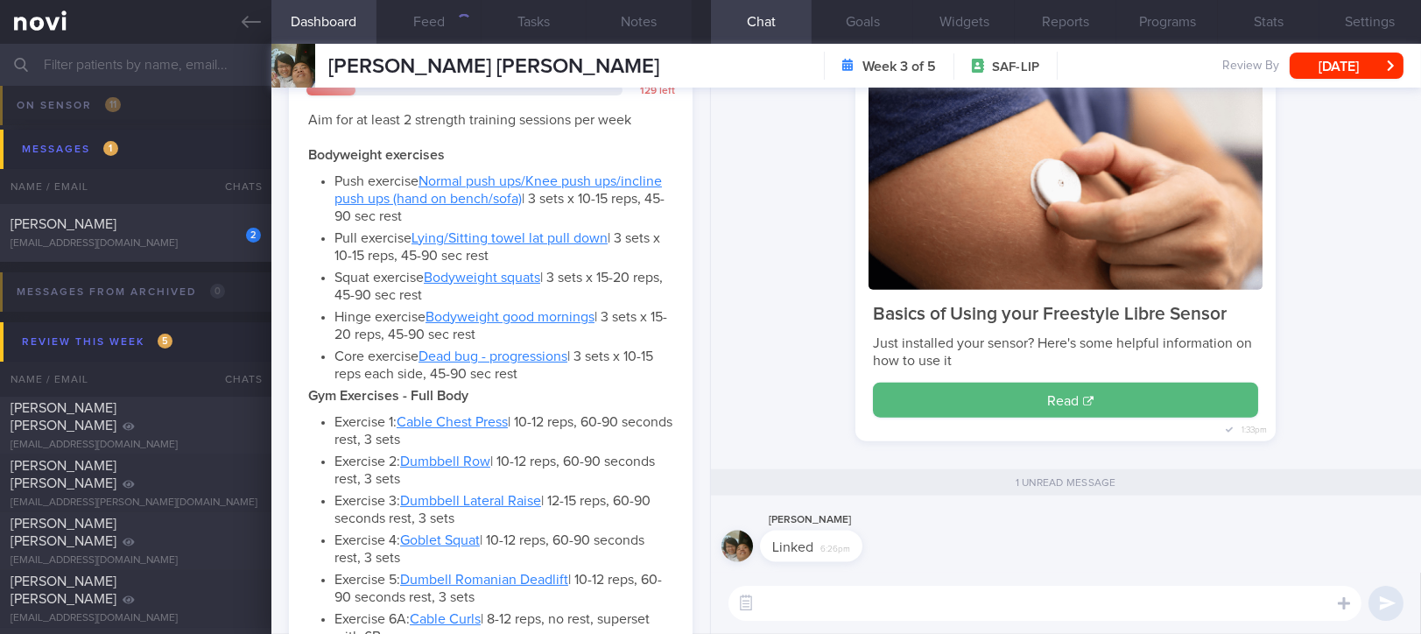
scroll to position [180, 361]
click at [858, 607] on textarea at bounding box center [1044, 603] width 633 height 35
type textarea "Great! Thank you [PERSON_NAME] :)"
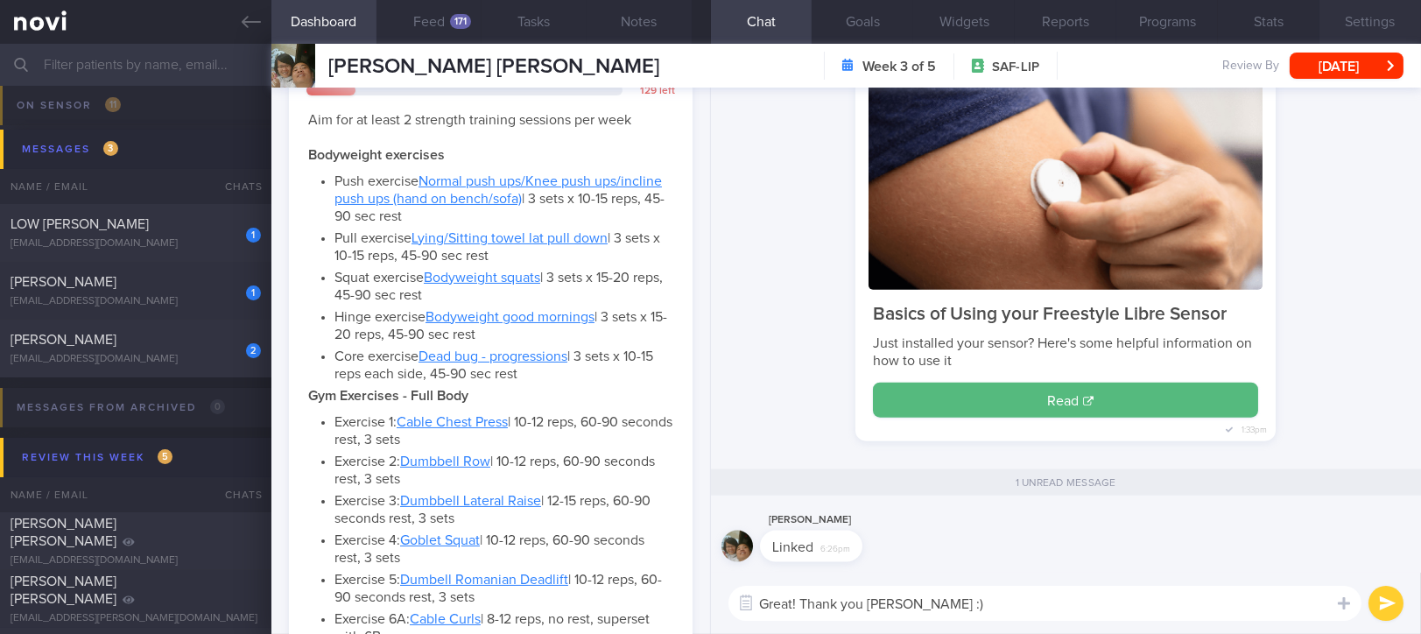
click at [1359, 31] on button "Settings" at bounding box center [1371, 22] width 102 height 44
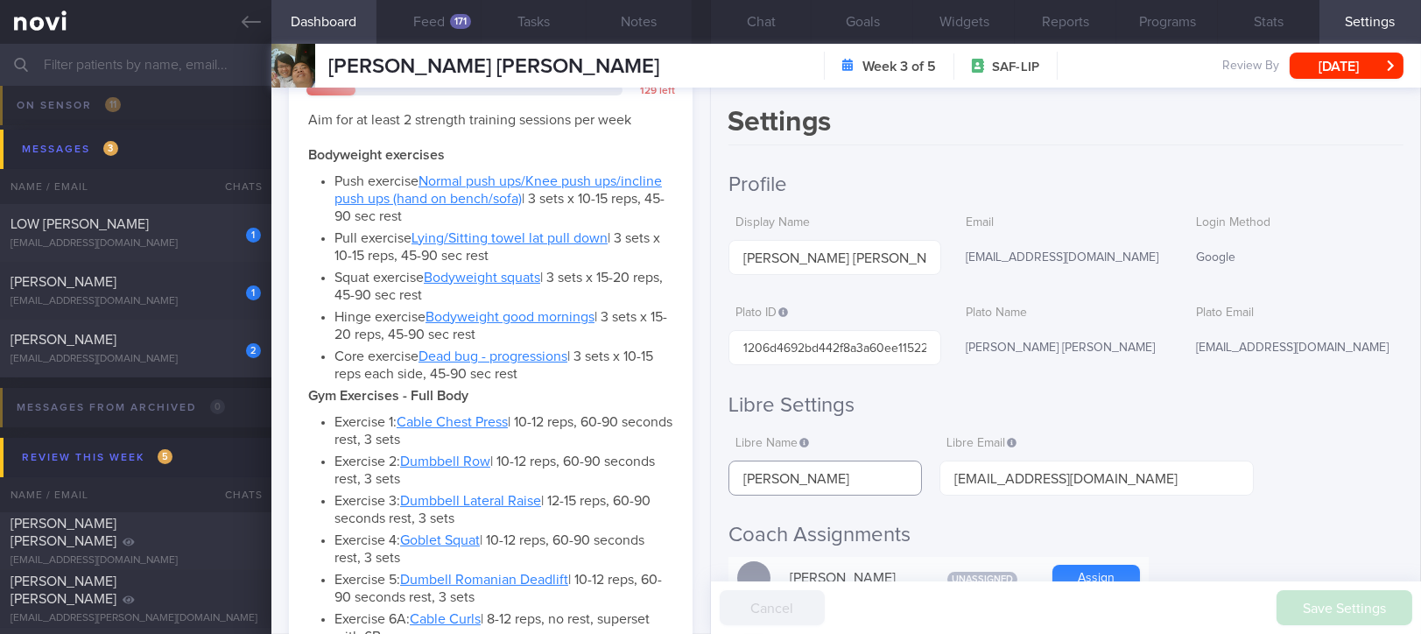
drag, startPoint x: 854, startPoint y: 468, endPoint x: 624, endPoint y: 433, distance: 232.1
click at [624, 433] on div "Dashboard Feed 171 Tasks Notes Chat Goals Widgets Reports Programs Stats Settin…" at bounding box center [846, 339] width 1150 height 590
click at [781, 22] on button "Chat" at bounding box center [762, 22] width 102 height 44
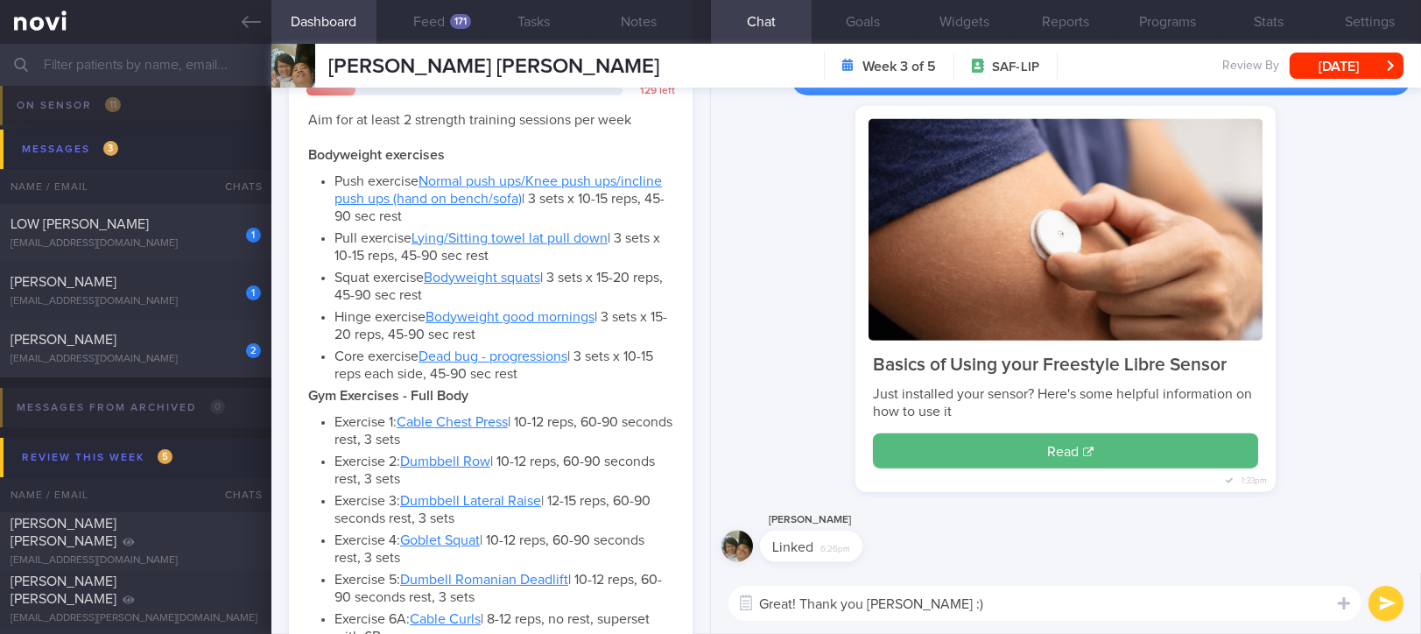
click at [977, 605] on textarea "Great! Thank you [PERSON_NAME] :)" at bounding box center [1044, 603] width 633 height 35
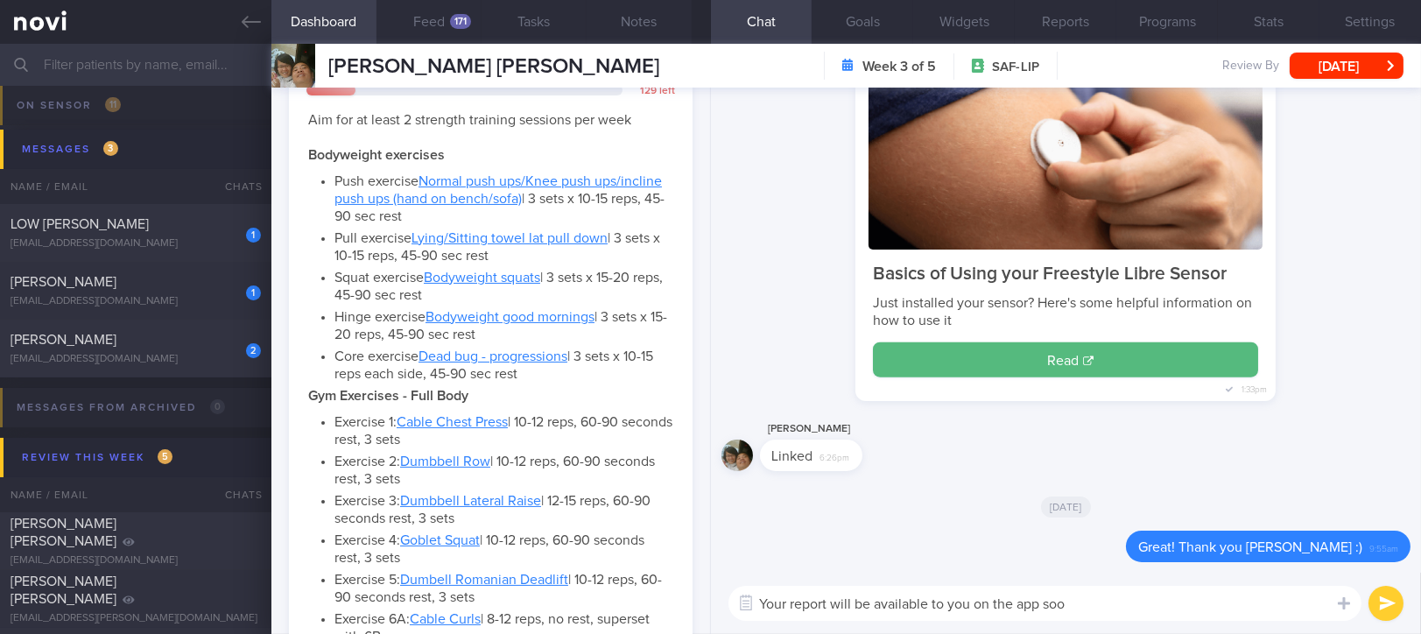
type textarea "Your report will be available to you on the app soon"
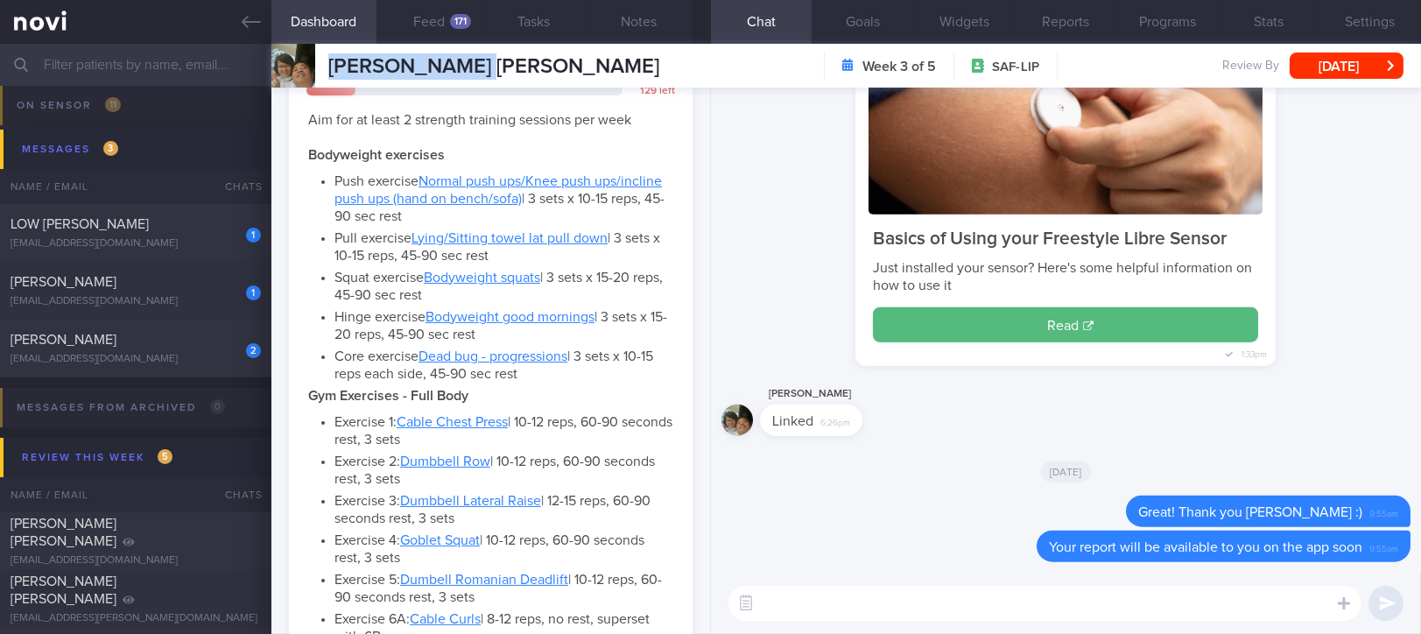
drag, startPoint x: 510, startPoint y: 72, endPoint x: 315, endPoint y: 81, distance: 194.6
click at [315, 81] on div "[PERSON_NAME] [PERSON_NAME] [PERSON_NAME] [PERSON_NAME][EMAIL_ADDRESS][DOMAIN_N…" at bounding box center [846, 66] width 1150 height 44
copy div "[PERSON_NAME] [PERSON_NAME]"
drag, startPoint x: 222, startPoint y: 32, endPoint x: 931, endPoint y: 125, distance: 714.5
click at [222, 32] on link at bounding box center [135, 22] width 271 height 44
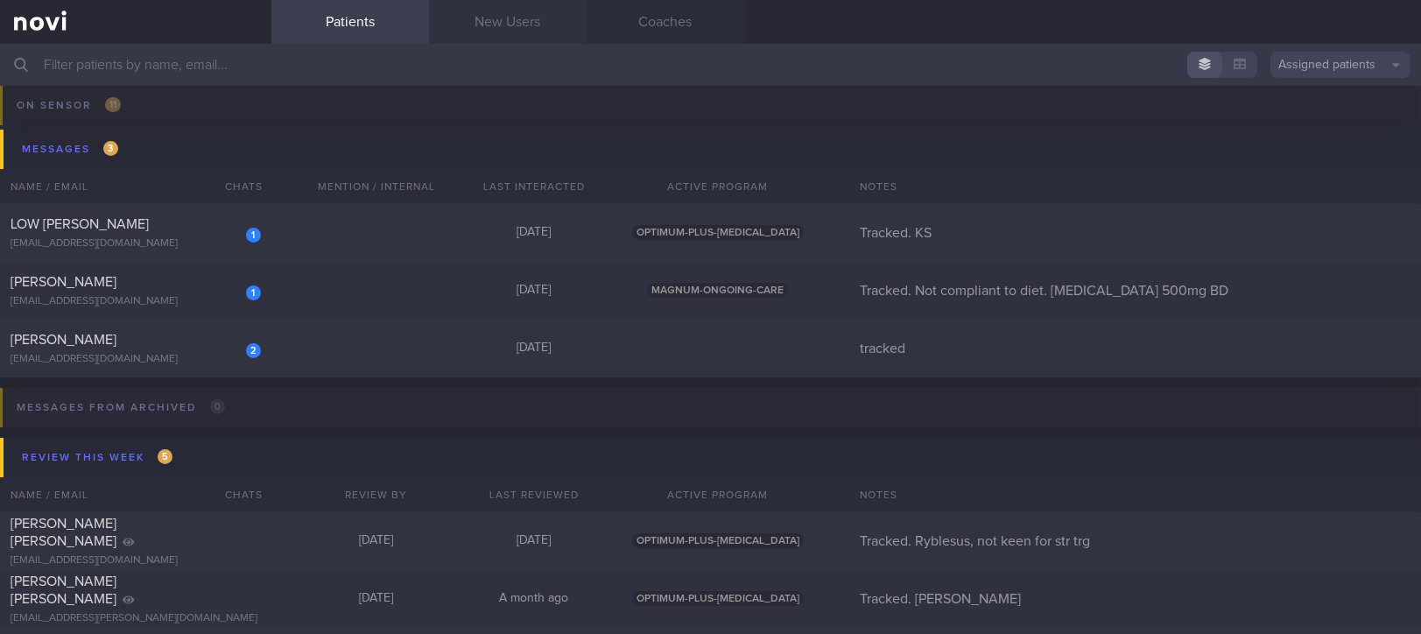
click at [538, 26] on link "New Users" at bounding box center [508, 22] width 158 height 44
click at [525, 32] on link "New Users" at bounding box center [508, 22] width 158 height 44
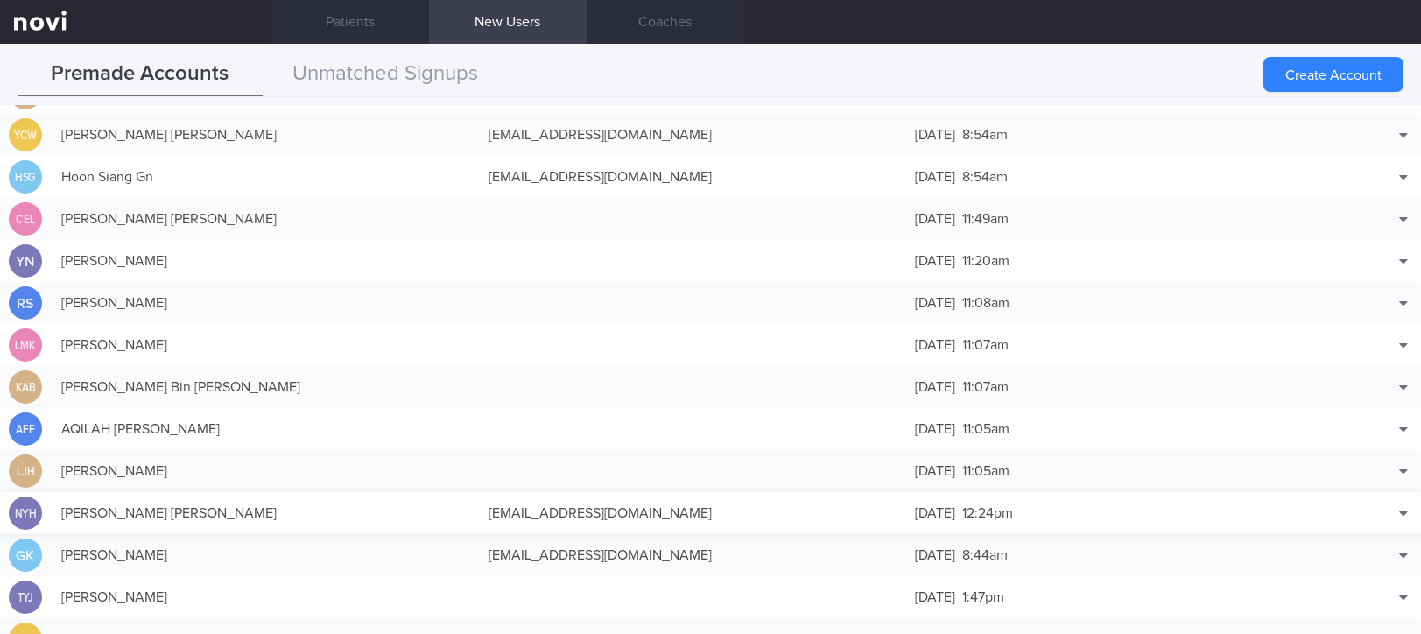
scroll to position [116, 0]
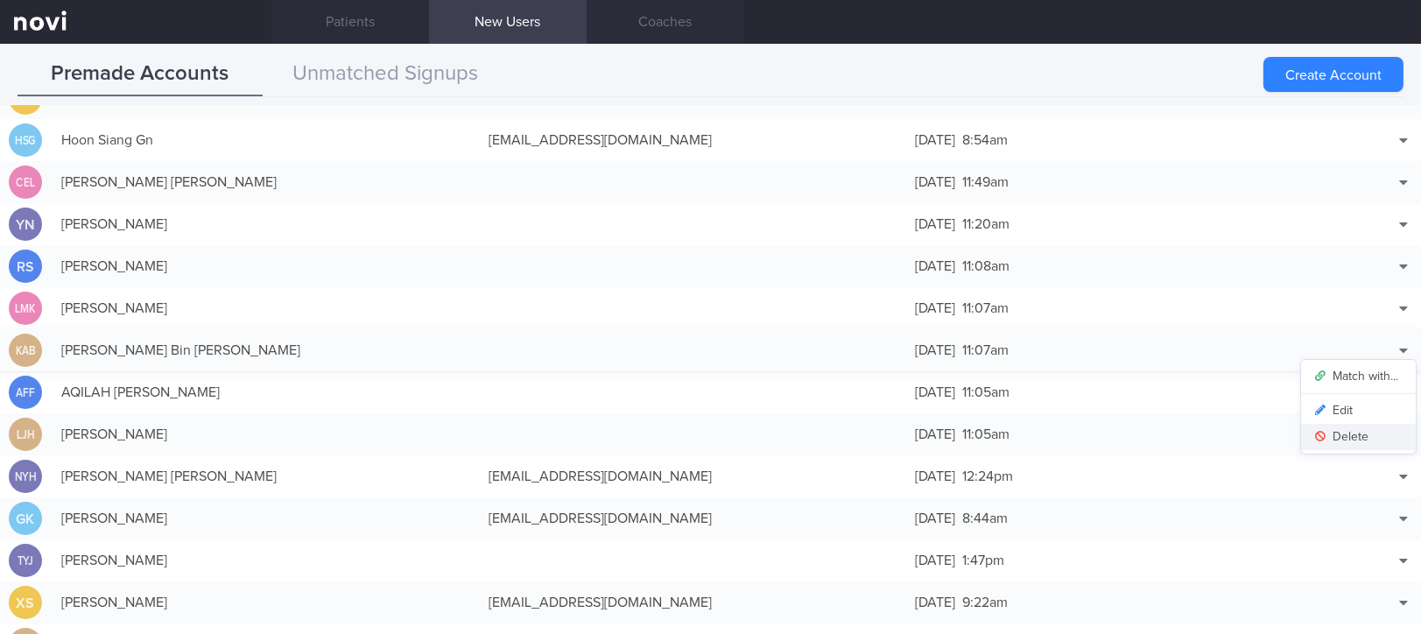
click at [1329, 438] on button "Delete" at bounding box center [1358, 437] width 115 height 26
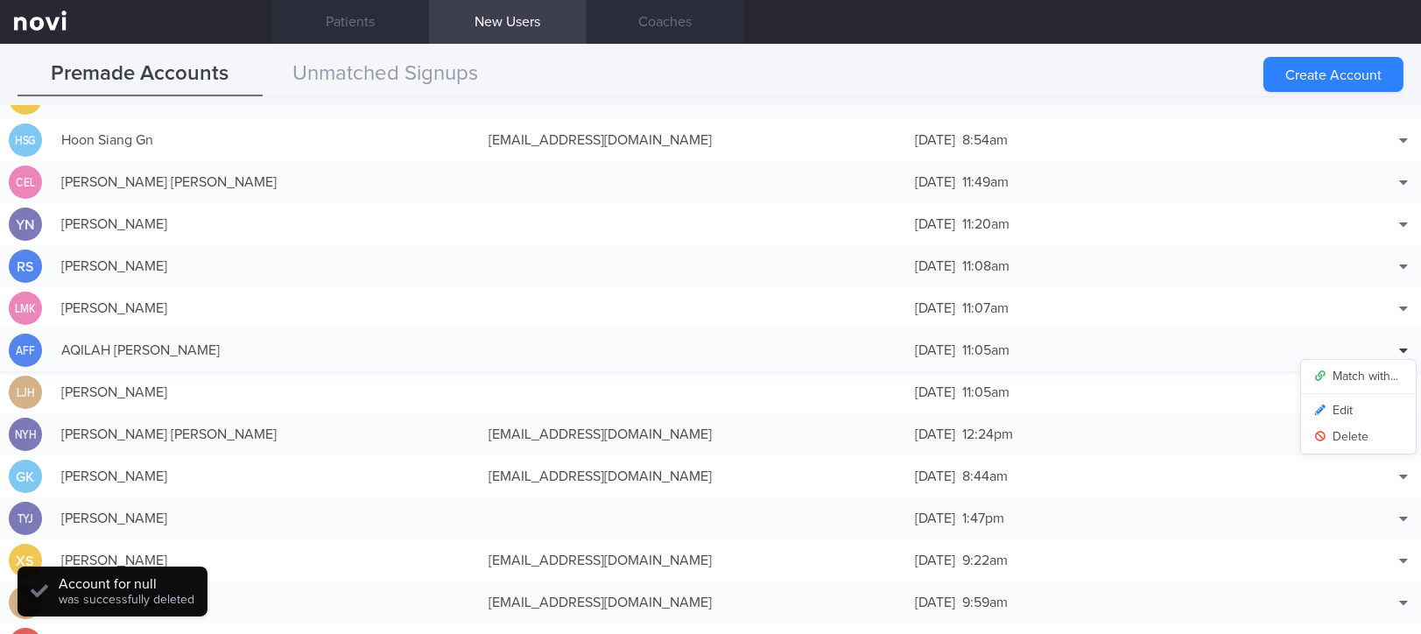
scroll to position [126, 0]
click at [1399, 348] on icon at bounding box center [1403, 350] width 8 height 4
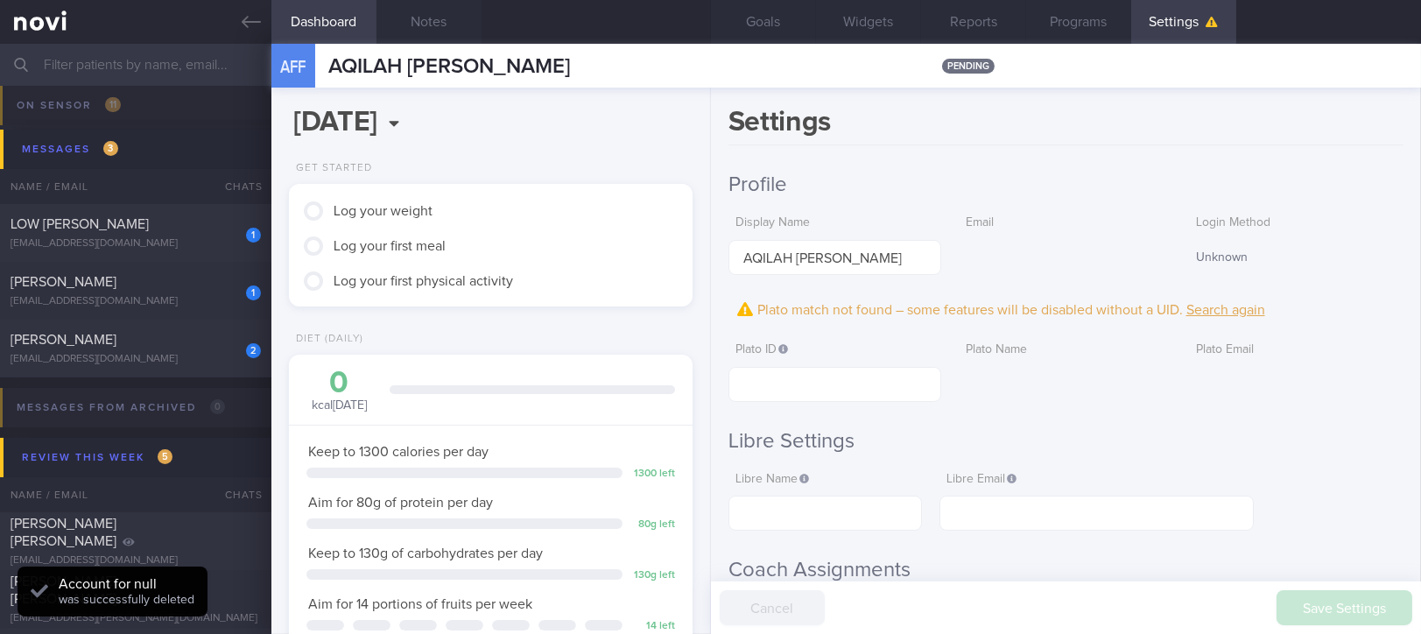
scroll to position [202, 354]
click at [257, 20] on icon at bounding box center [251, 21] width 19 height 19
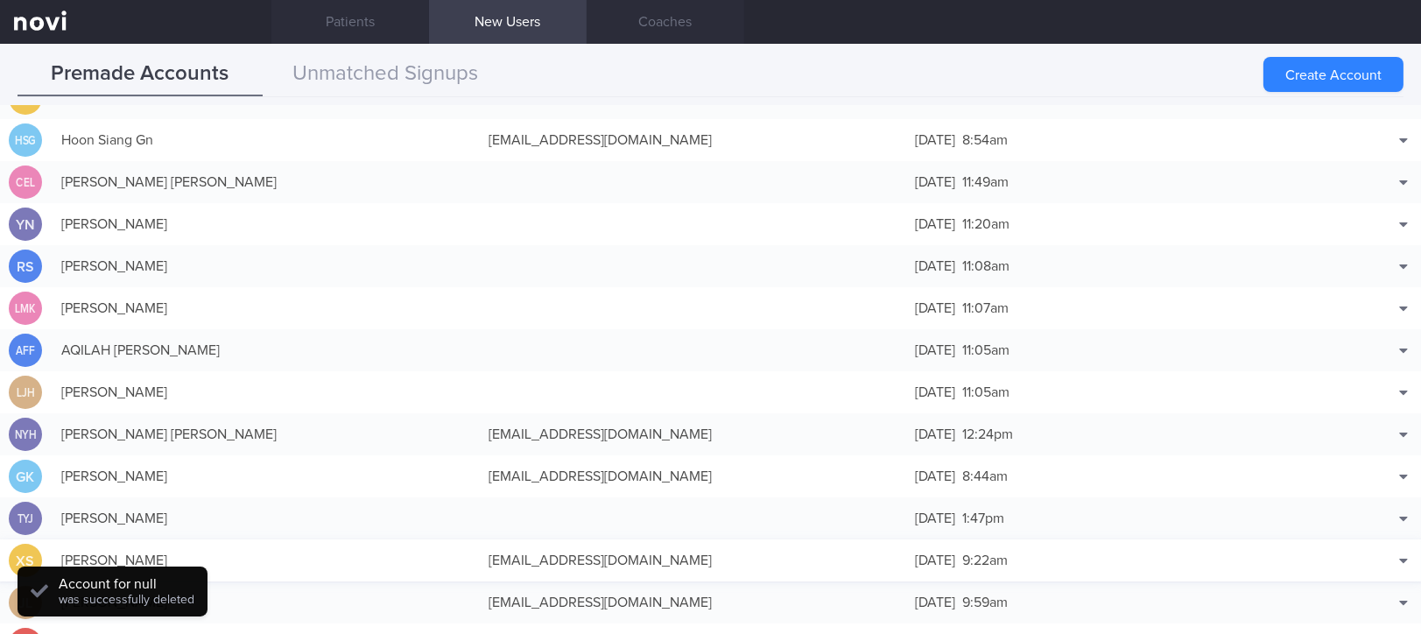
scroll to position [233, 0]
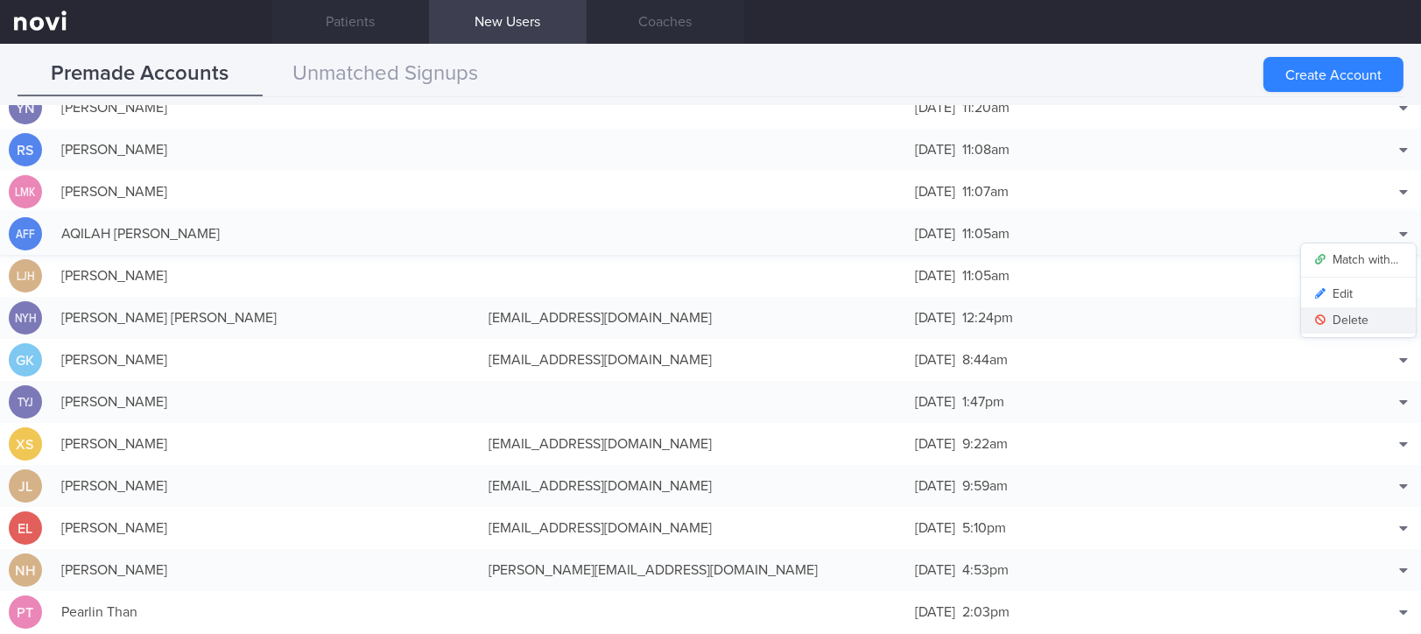
click at [1348, 313] on button "Delete" at bounding box center [1358, 320] width 115 height 26
click at [387, 21] on link "Patients" at bounding box center [350, 22] width 158 height 44
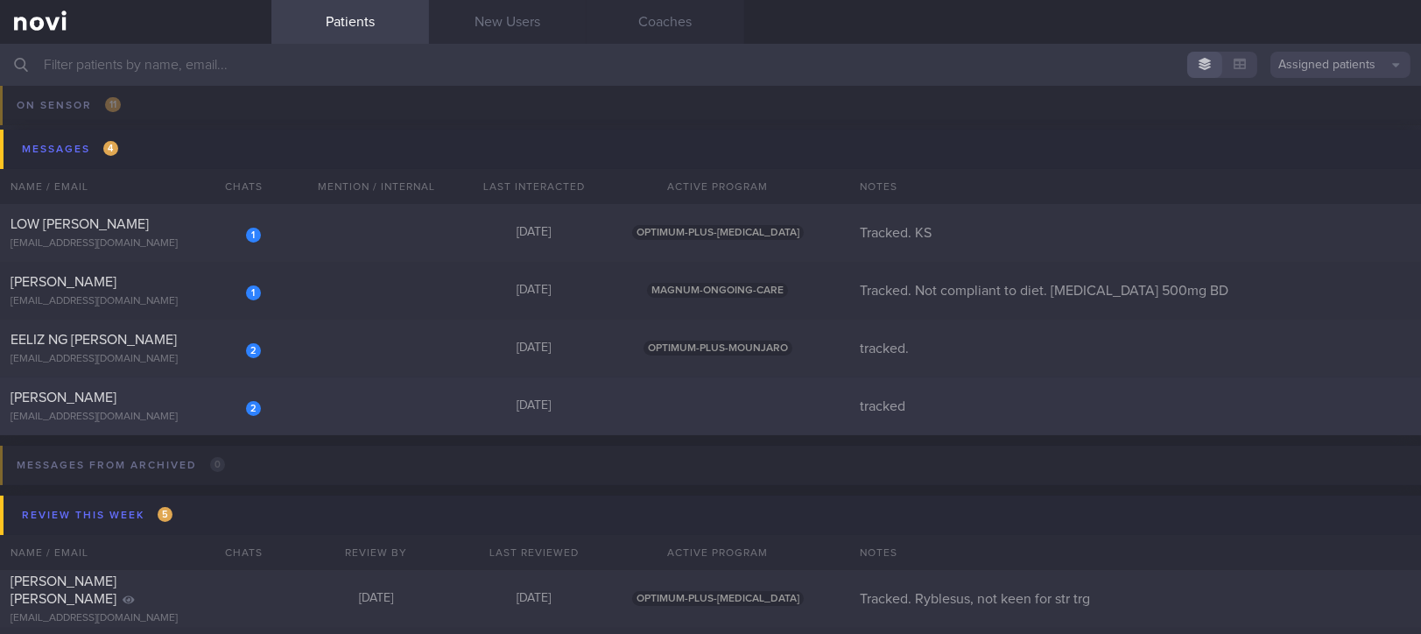
click at [349, 409] on div "2 [PERSON_NAME] [EMAIL_ADDRESS][DOMAIN_NAME] [DATE] tracked" at bounding box center [710, 406] width 1421 height 58
select select "8"
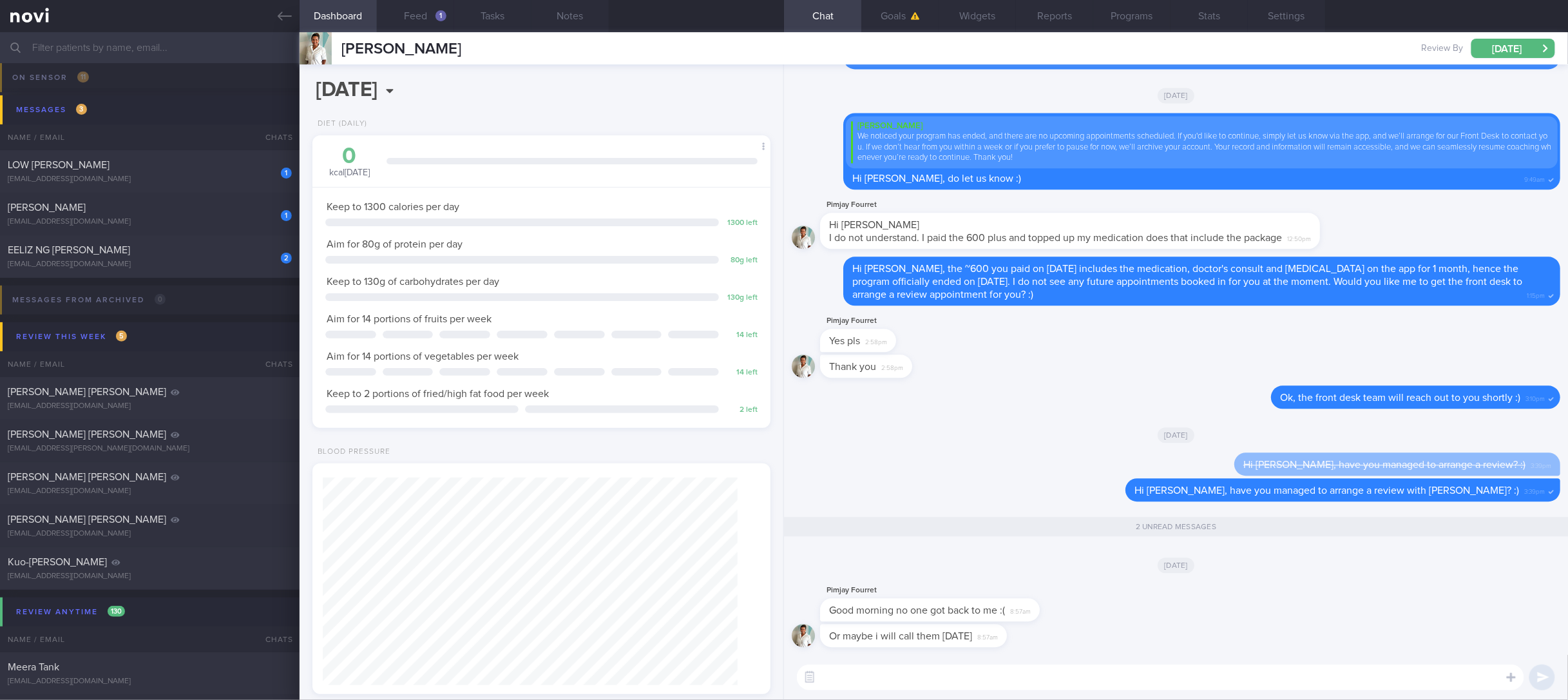
drag, startPoint x: 1299, startPoint y: 15, endPoint x: 1287, endPoint y: 122, distance: 107.7
click at [1099, 15] on button "Settings" at bounding box center [1286, 16] width 77 height 32
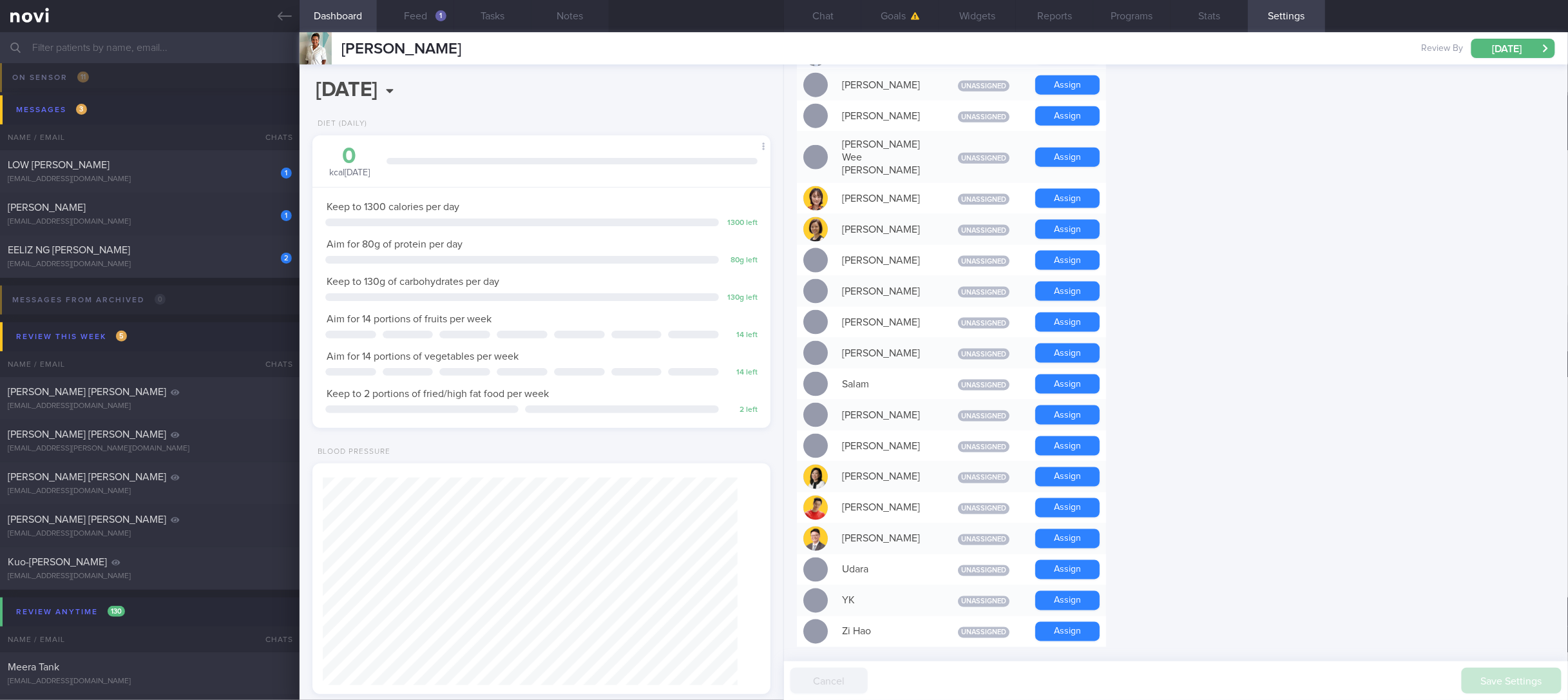
scroll to position [386, 0]
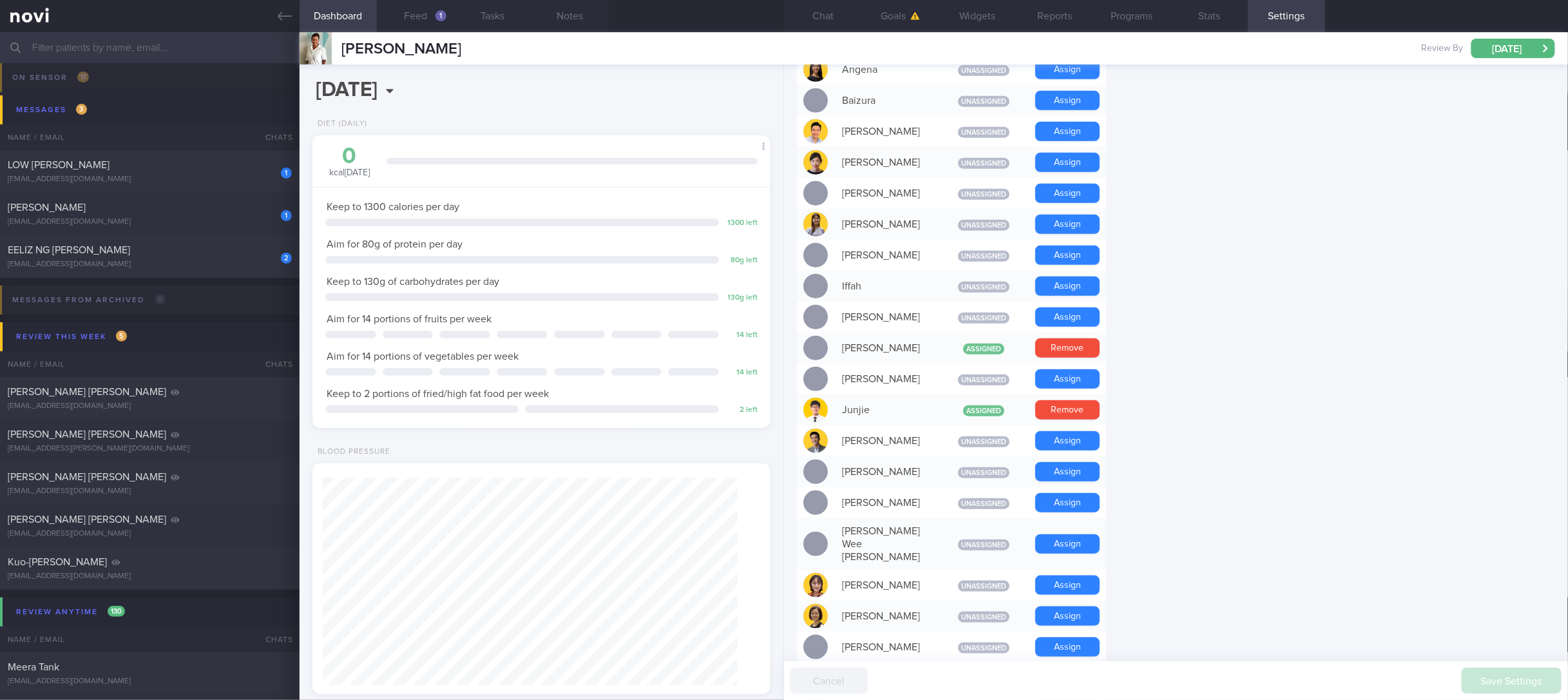
click at [1099, 303] on form "Profile Display Name [PERSON_NAME] Email [EMAIL_ADDRESS][DOMAIN_NAME] Login Met…" at bounding box center [1176, 509] width 759 height 1538
drag, startPoint x: 447, startPoint y: 39, endPoint x: 339, endPoint y: 48, distance: 108.4
click at [339, 48] on div "[PERSON_NAME] Pimjay Kaur [EMAIL_ADDRESS][DOMAIN_NAME] Review By [DATE] Set Nex…" at bounding box center [934, 49] width 1269 height 32
copy span "[PERSON_NAME]"
click at [1099, 250] on form "Profile Display Name [PERSON_NAME] Email [EMAIL_ADDRESS][DOMAIN_NAME] Login Met…" at bounding box center [1176, 509] width 759 height 1538
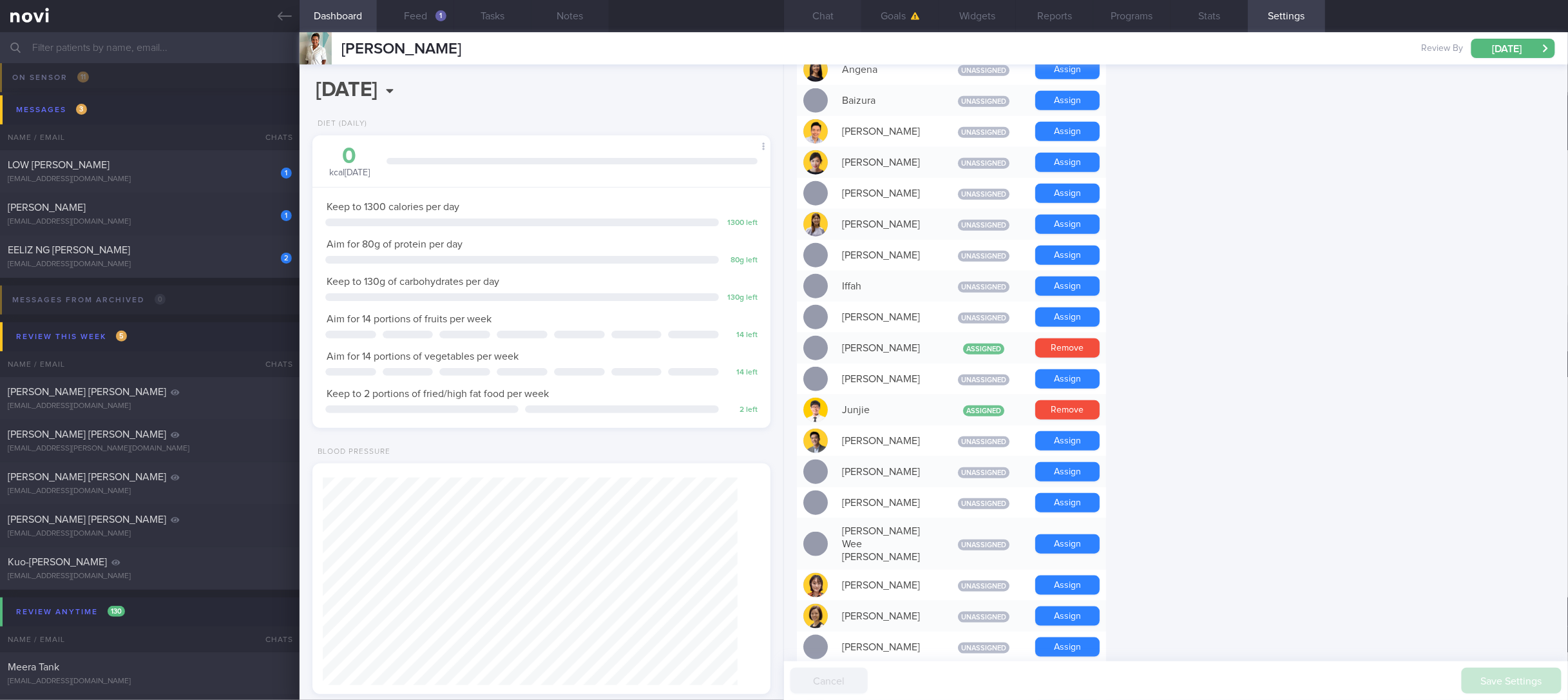
click at [823, 15] on button "Chat" at bounding box center [823, 16] width 77 height 32
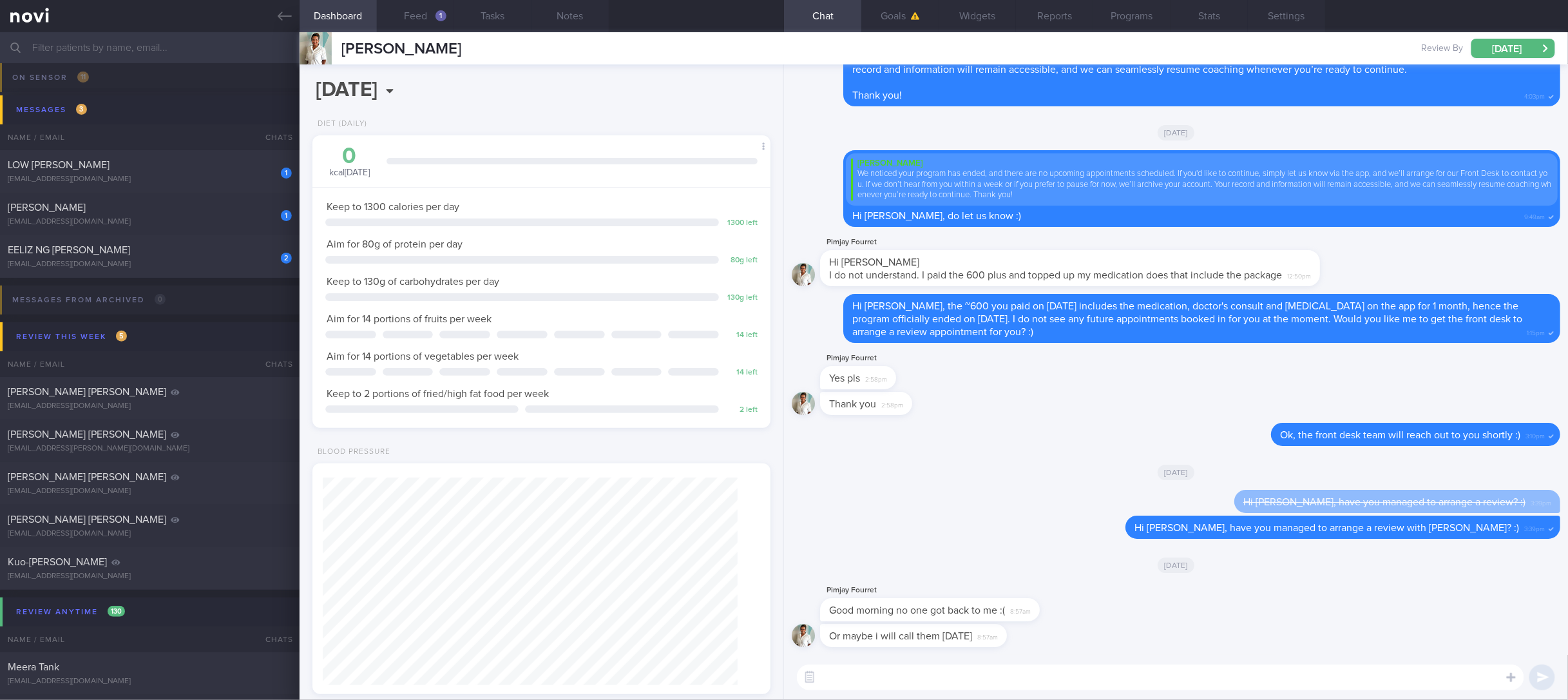
click at [1099, 497] on div "Hi [PERSON_NAME], have you managed to arrange a review? :) 3:39pm" at bounding box center [1176, 502] width 769 height 26
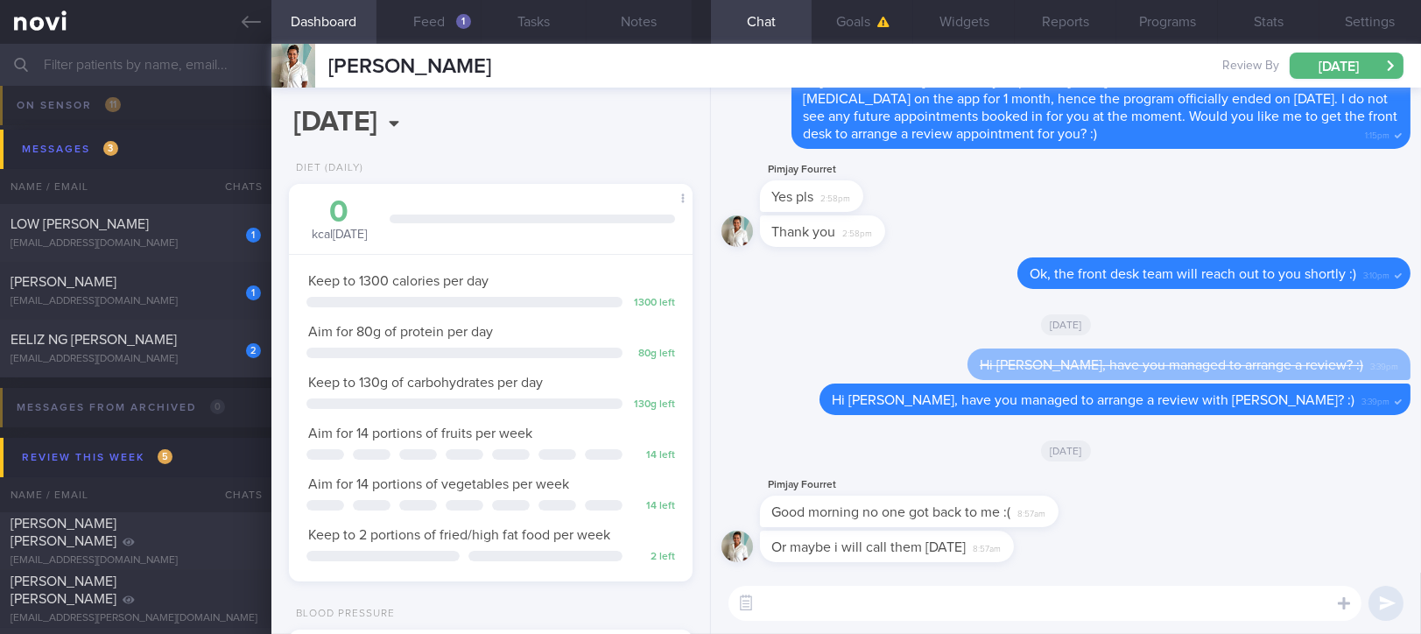
scroll to position [525, 0]
click at [878, 606] on textarea at bounding box center [1044, 603] width 633 height 35
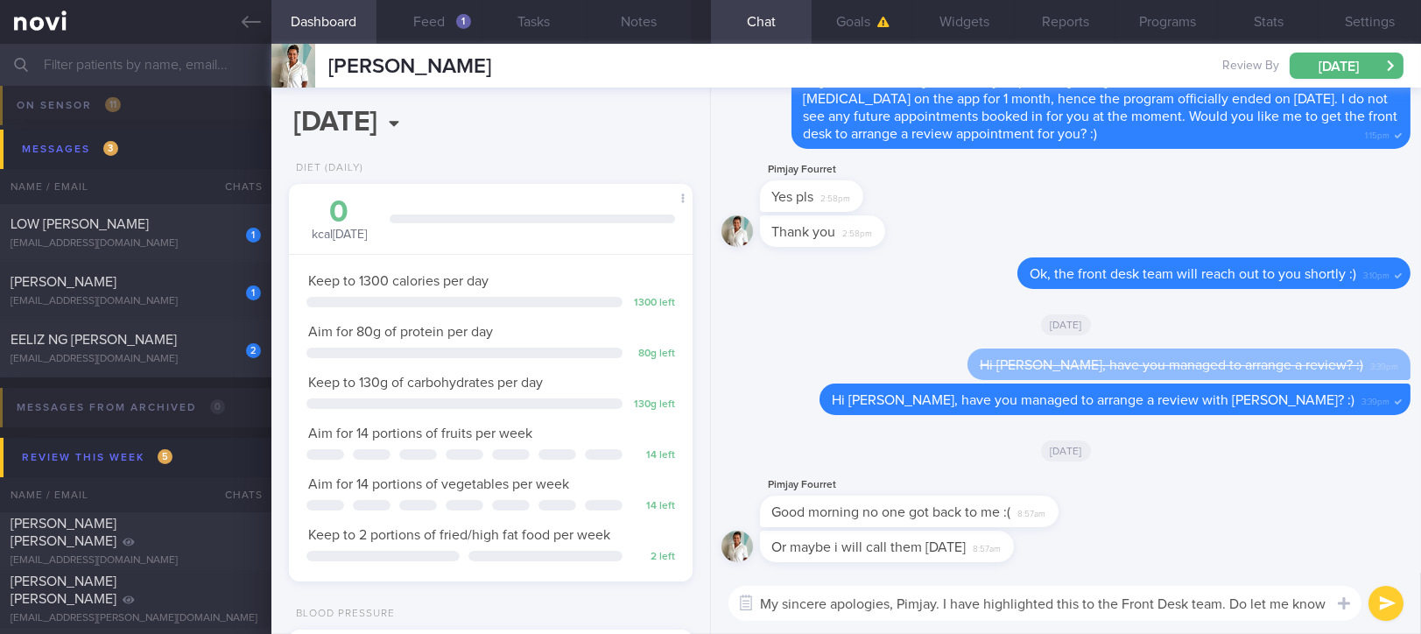
scroll to position [0, 0]
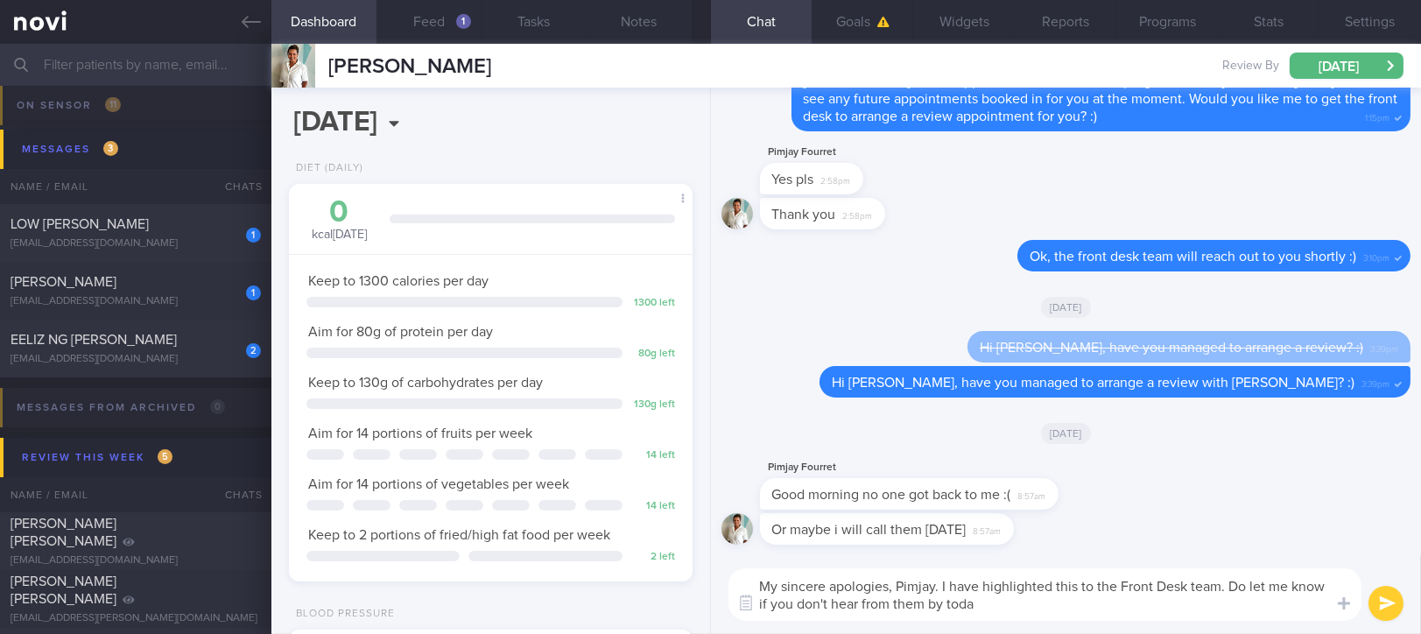
type textarea "My sincere apologies, Pimjay. I have highlighted this to the Front Desk team. D…"
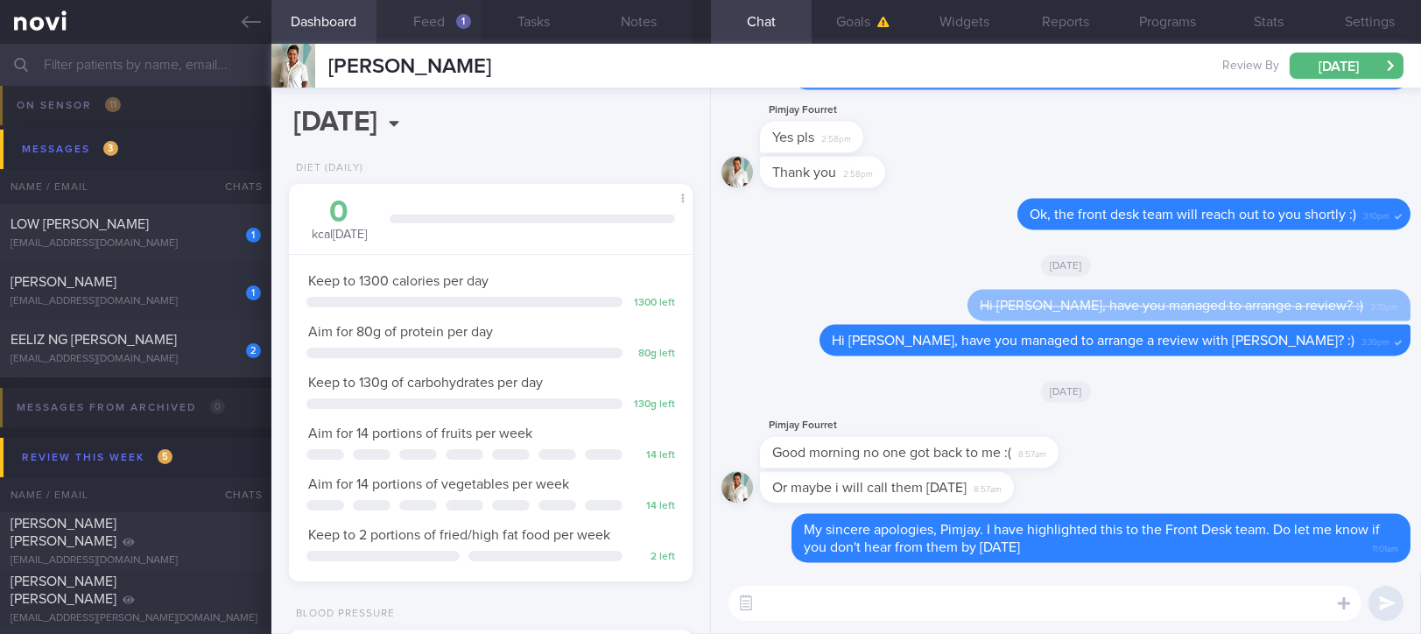
click at [456, 27] on button "Feed 1" at bounding box center [429, 22] width 105 height 44
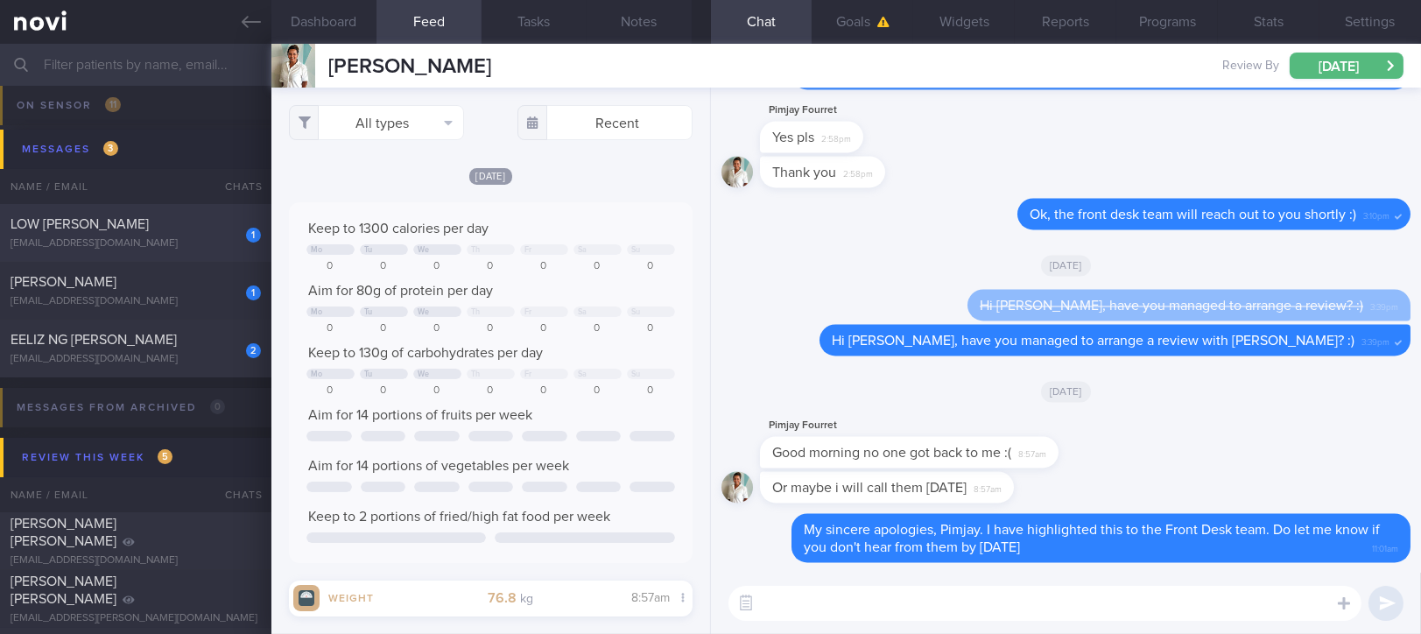
click at [195, 227] on div "LOW [PERSON_NAME]" at bounding box center [134, 224] width 246 height 18
type input "Tracked. KS"
checkbox input "false"
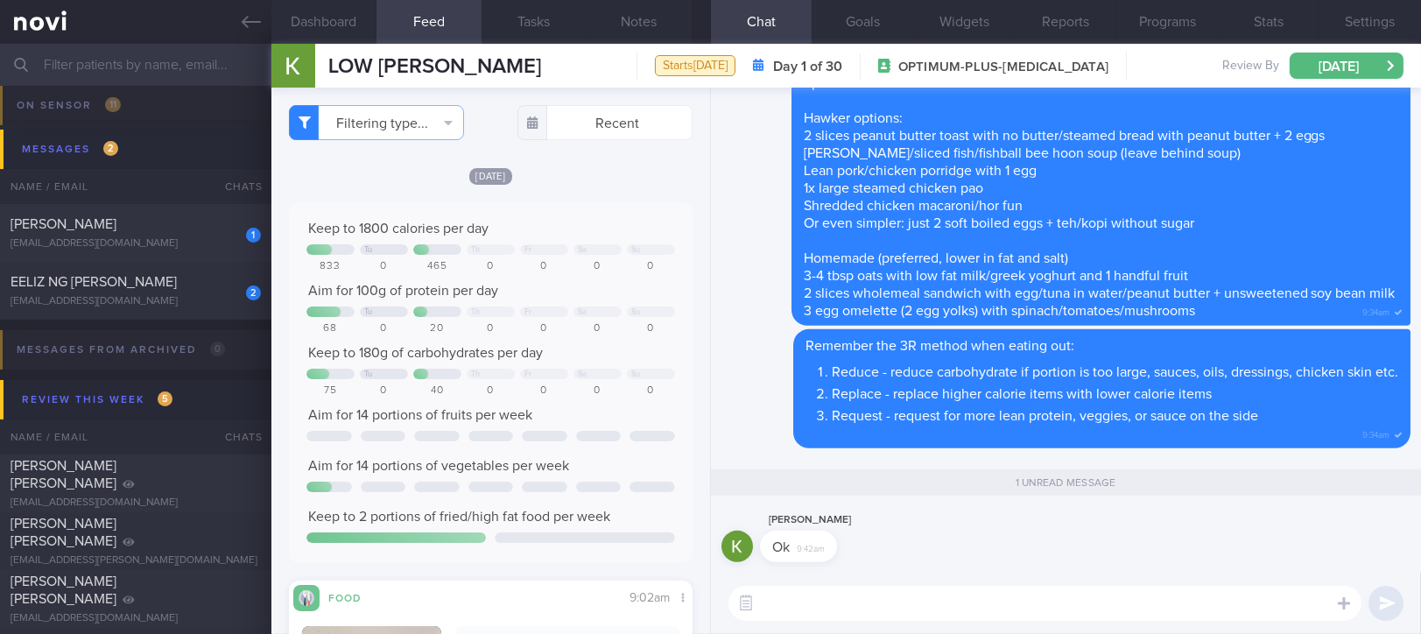
click at [946, 513] on div "[PERSON_NAME] Ok 9:42am" at bounding box center [1065, 541] width 689 height 63
click at [1025, 539] on div "[PERSON_NAME] Ok 9:42am" at bounding box center [1065, 541] width 689 height 63
click at [187, 75] on input "text" at bounding box center [710, 65] width 1421 height 42
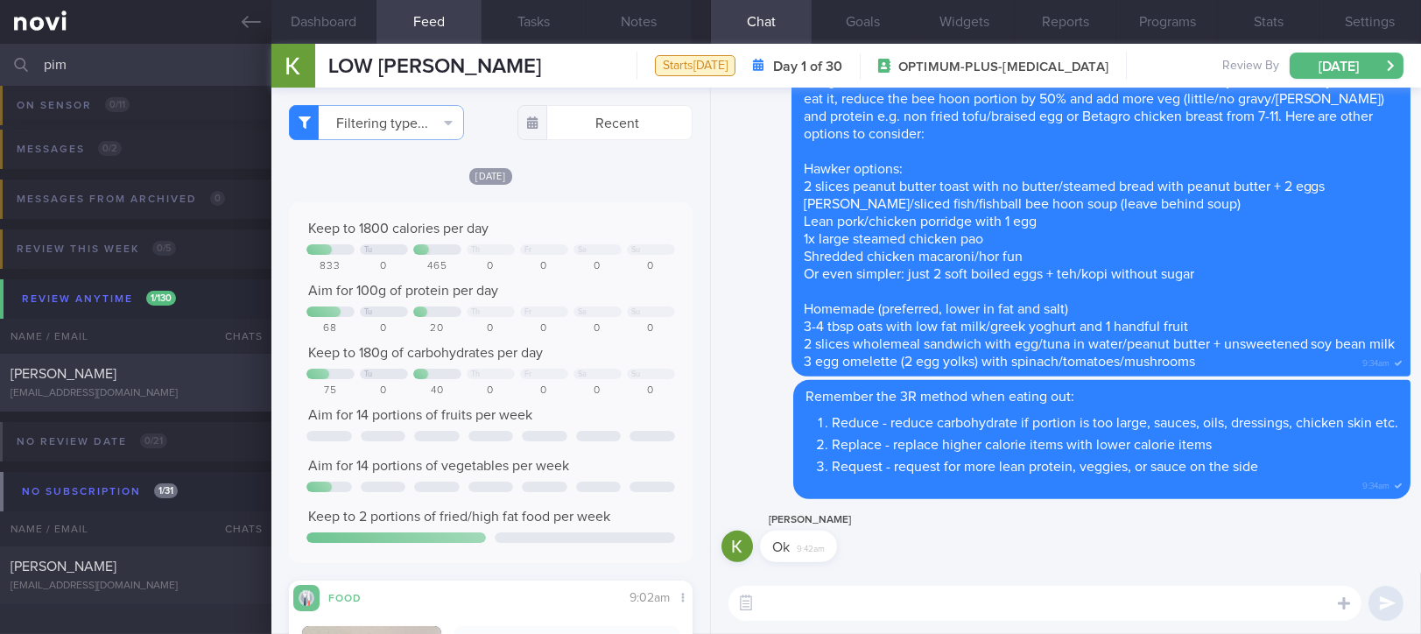
type input "pim"
click at [140, 381] on div "[PERSON_NAME]" at bounding box center [134, 374] width 246 height 18
type input "tracked"
checkbox input "true"
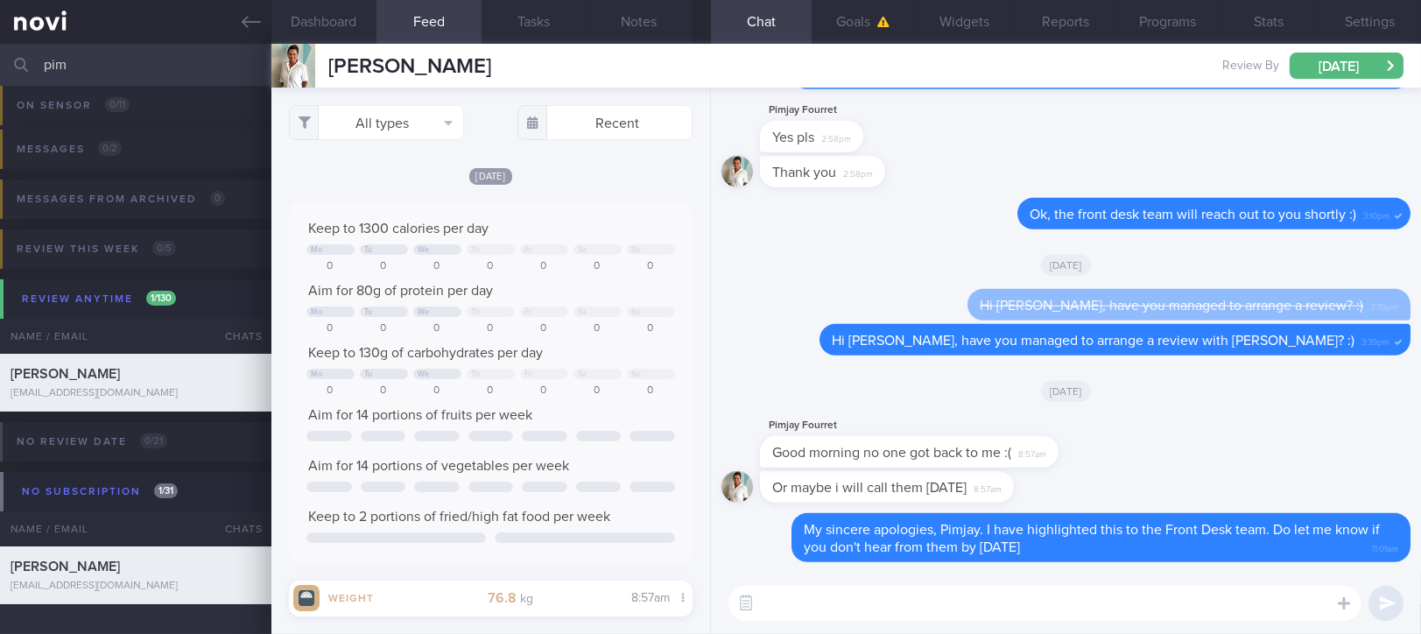
click at [865, 604] on textarea at bounding box center [1044, 603] width 633 height 35
click at [874, 598] on textarea at bounding box center [1044, 603] width 633 height 35
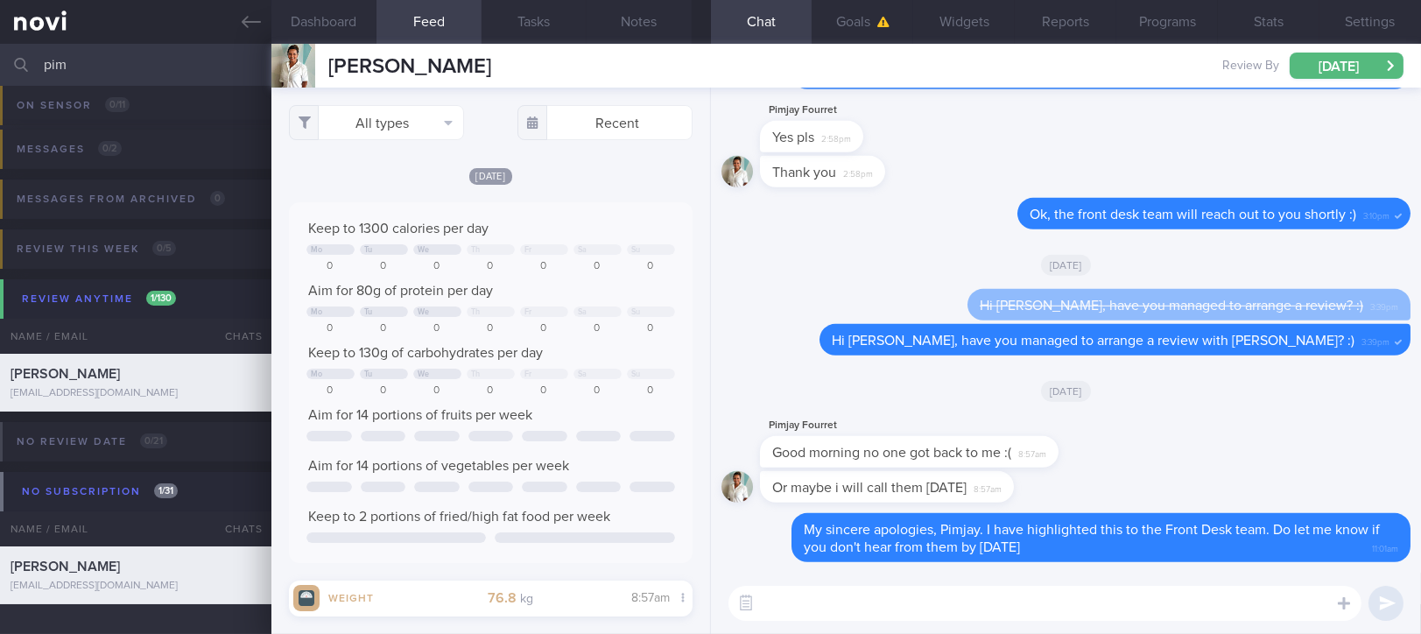
click at [874, 598] on textarea at bounding box center [1044, 603] width 633 height 35
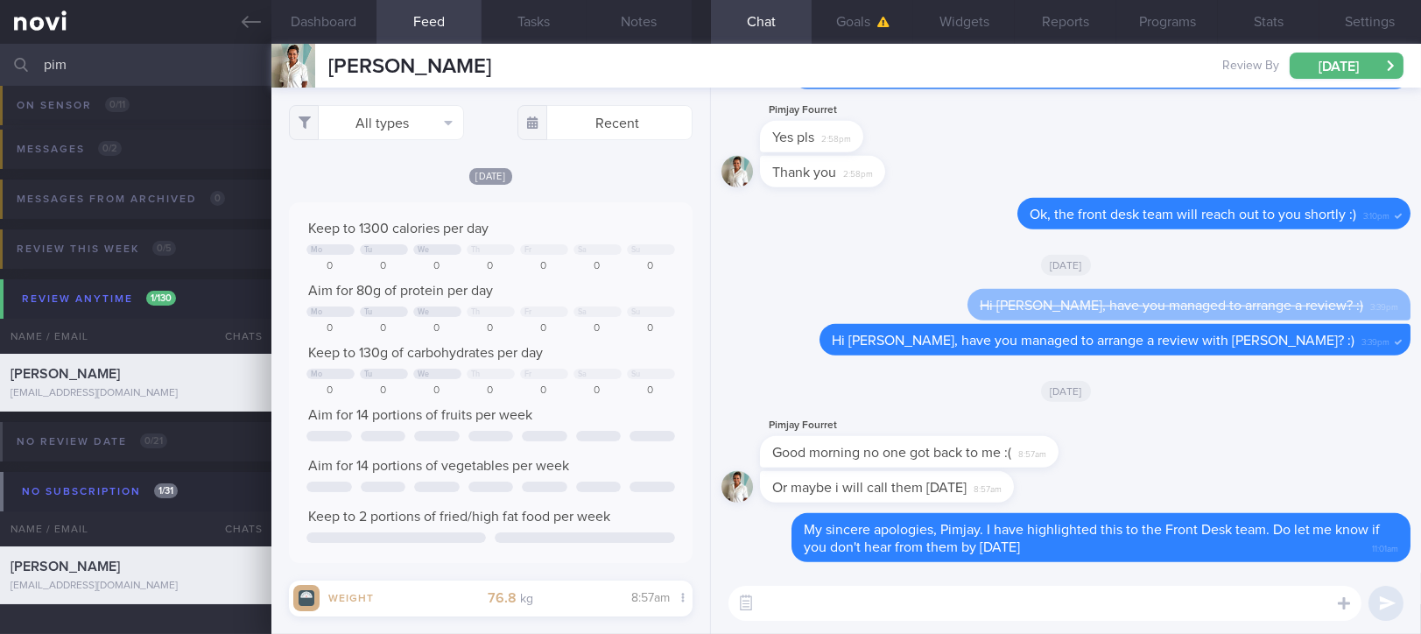
click at [874, 598] on textarea at bounding box center [1044, 603] width 633 height 35
drag, startPoint x: 886, startPoint y: 437, endPoint x: 1156, endPoint y: 432, distance: 269.7
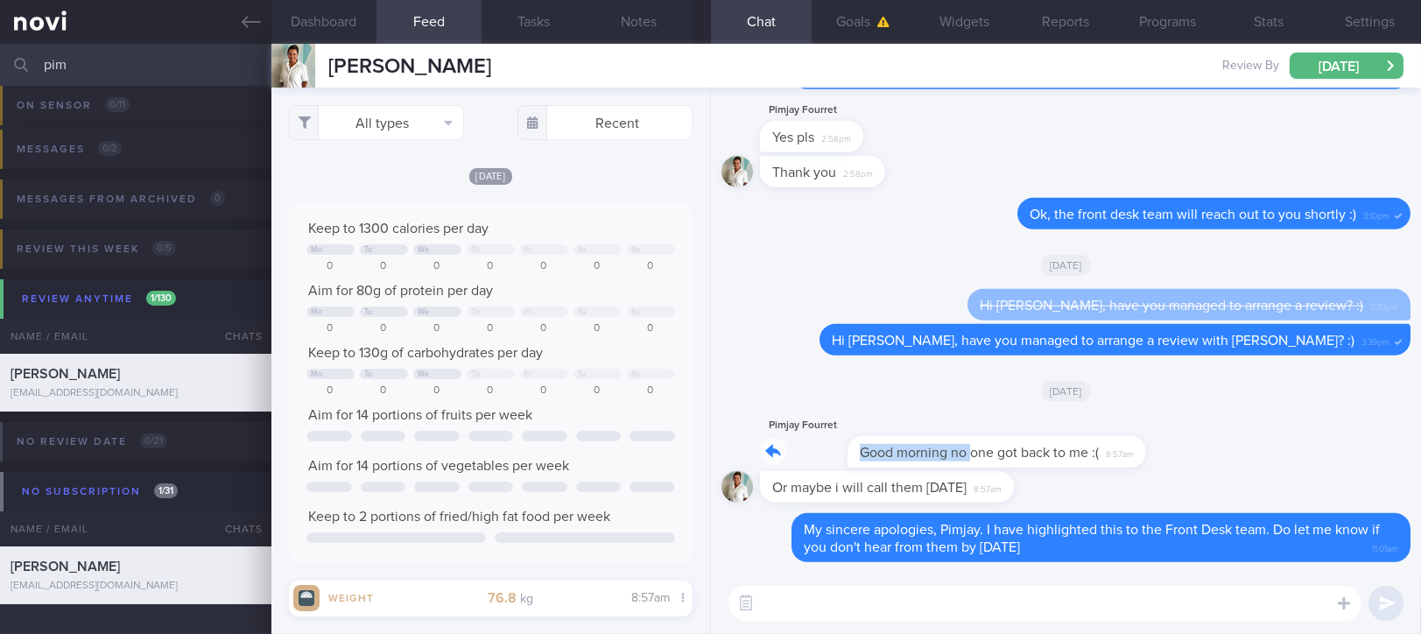
click at [1156, 432] on div "Pimjay Fourret Good morning no one got back to me :( 8:57am" at bounding box center [1065, 443] width 689 height 56
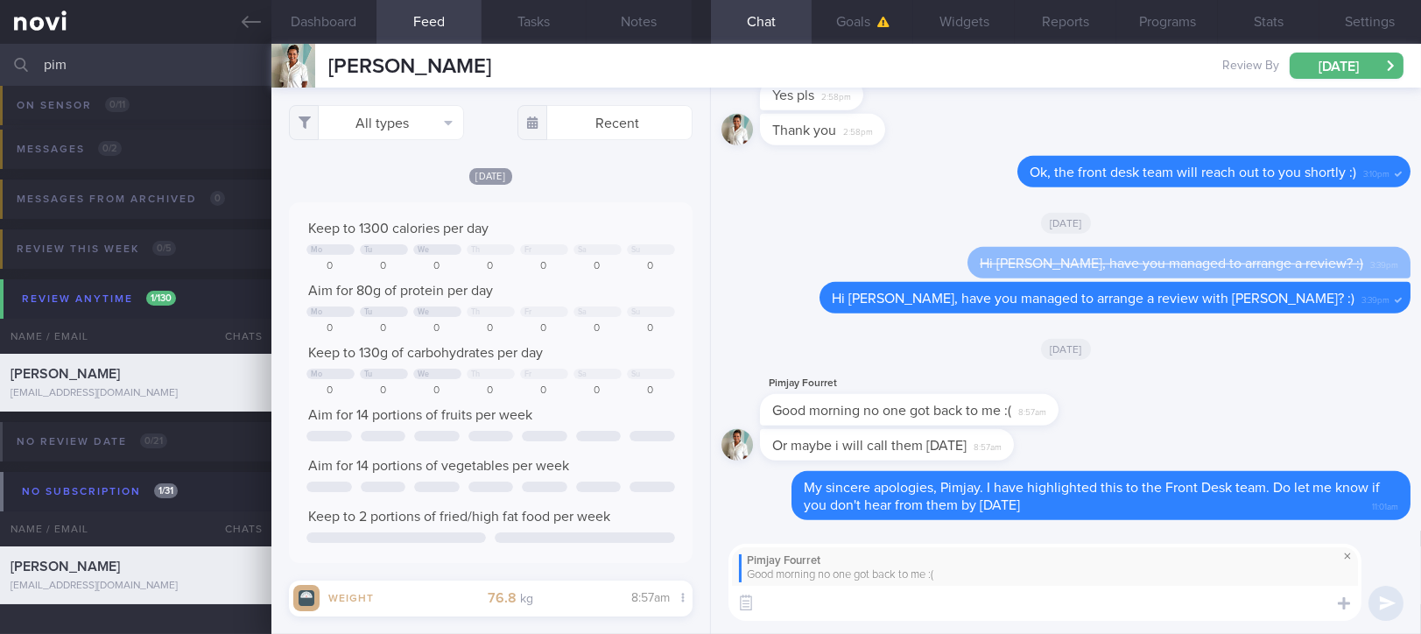
click at [1341, 557] on span at bounding box center [1347, 555] width 21 height 21
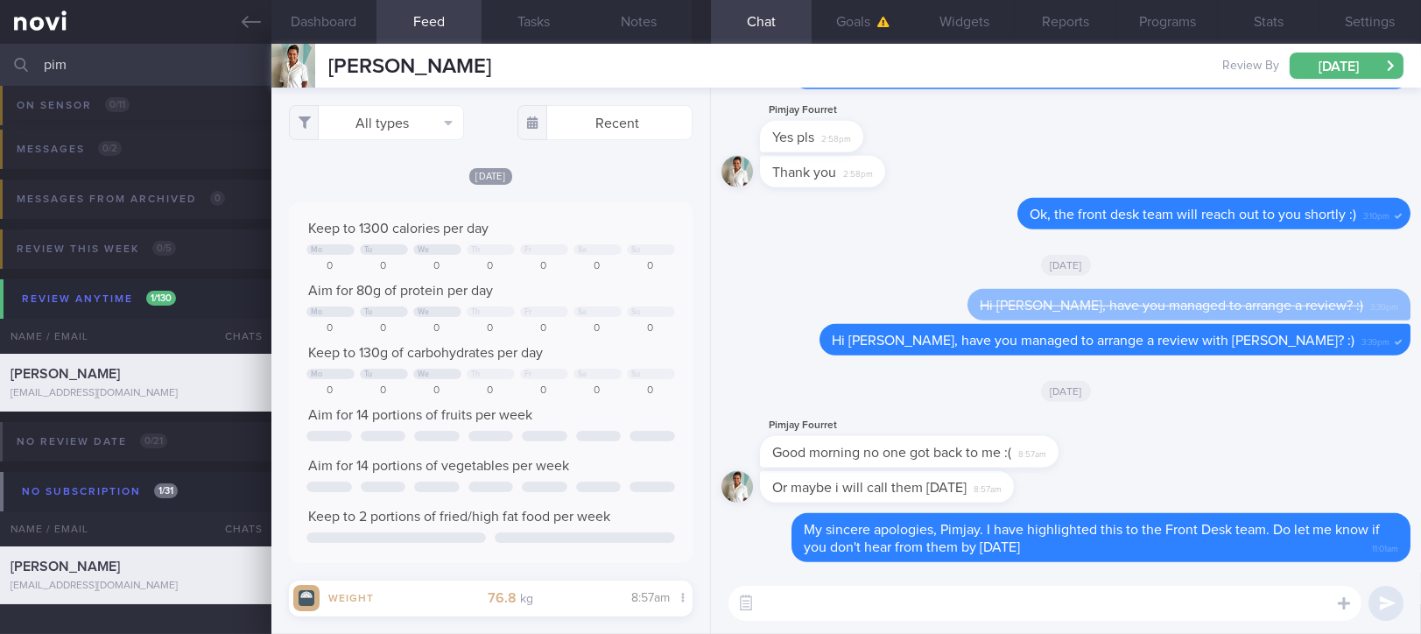
click at [1187, 449] on div "Pimjay Fourret Good morning no one got back to me :( 8:57am" at bounding box center [1065, 443] width 689 height 56
click at [918, 611] on textarea at bounding box center [1044, 603] width 633 height 35
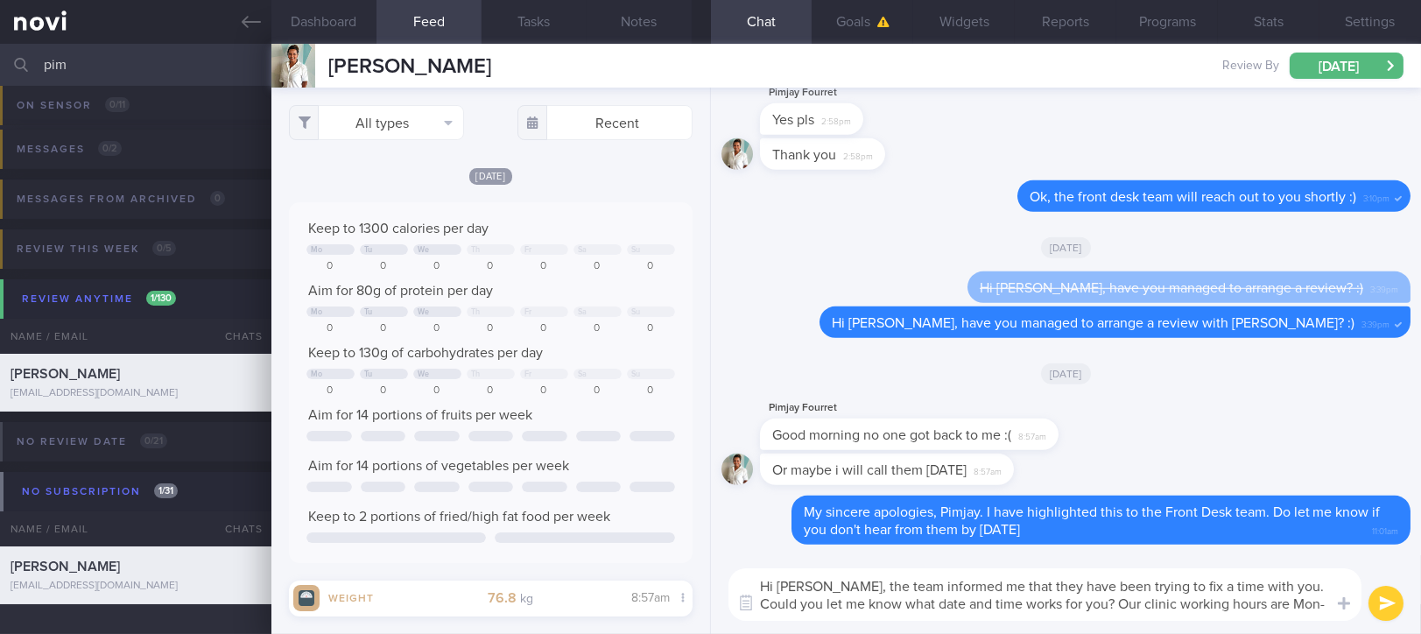
click at [1123, 602] on textarea "Hi [PERSON_NAME], the team informed me that they have been trying to fix a time…" at bounding box center [1044, 594] width 633 height 53
drag, startPoint x: 1319, startPoint y: 610, endPoint x: 1052, endPoint y: 613, distance: 267.1
click at [1052, 613] on textarea "Hi [PERSON_NAME], the team informed me that they have been trying to fix a time…" at bounding box center [1044, 594] width 633 height 53
type textarea "Hi [PERSON_NAME], the team informed me that they have been trying to fix a time…"
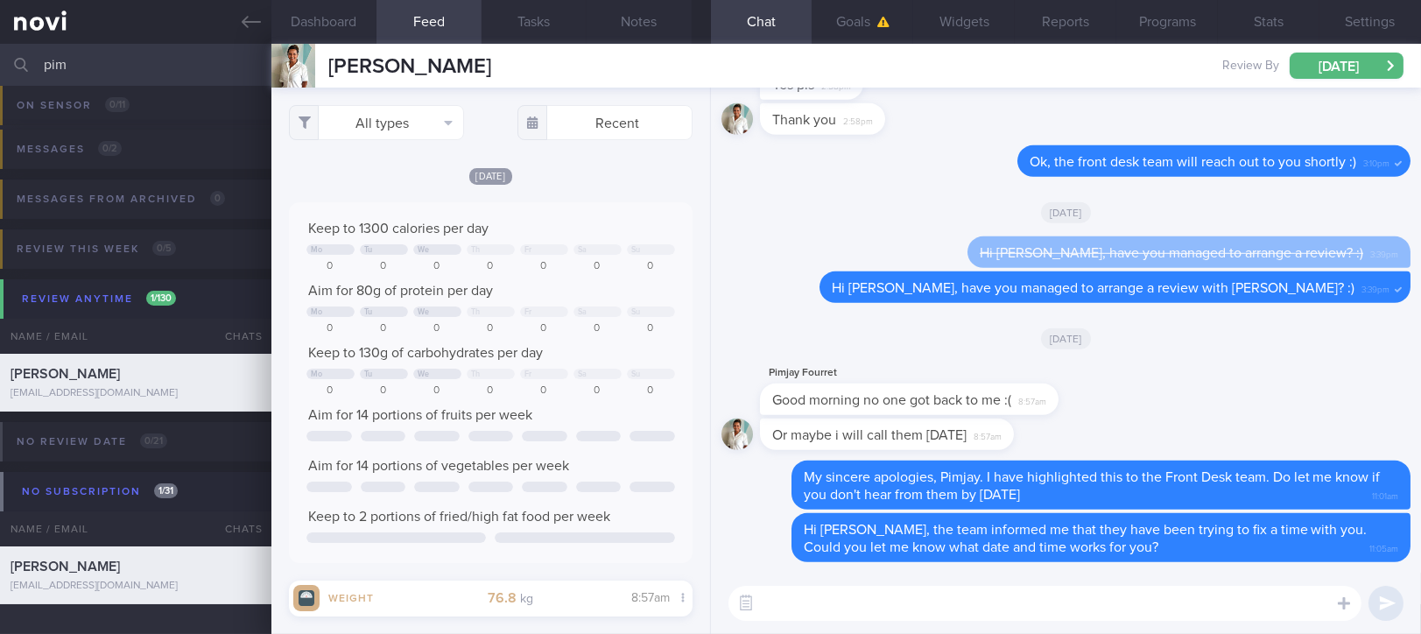
drag, startPoint x: 196, startPoint y: 74, endPoint x: -1, endPoint y: 63, distance: 197.3
click at [0, 63] on html "You are offline! Some functionality will be unavailable Patients New Users Coac…" at bounding box center [710, 317] width 1421 height 634
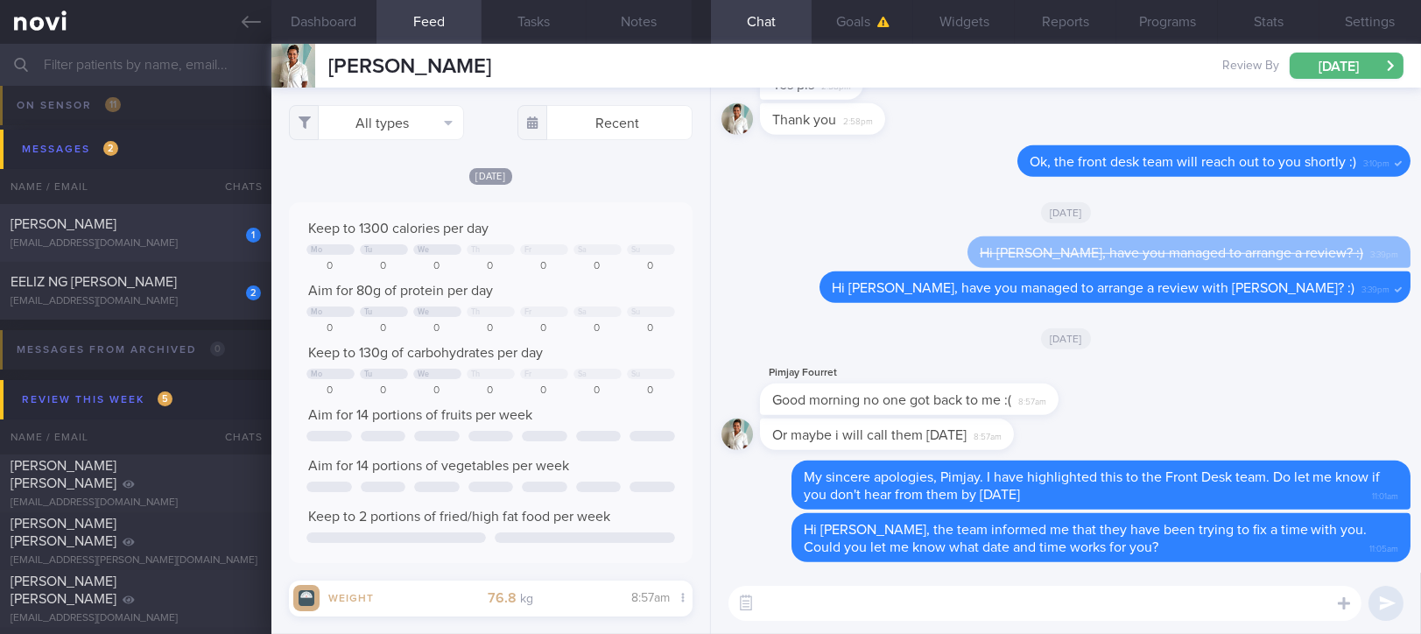
click at [189, 222] on div "[PERSON_NAME]" at bounding box center [134, 224] width 246 height 18
type input "Tracked. Not compliant to diet. [MEDICAL_DATA] 500mg BD"
checkbox input "false"
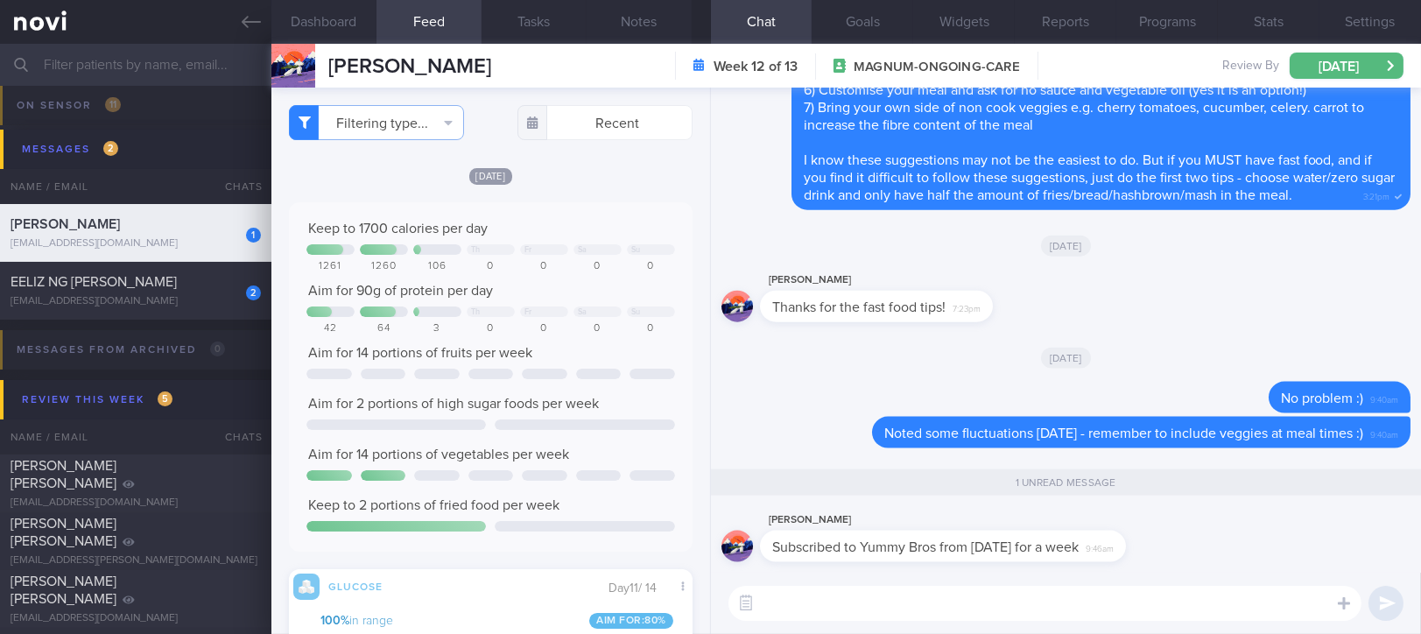
scroll to position [244, 370]
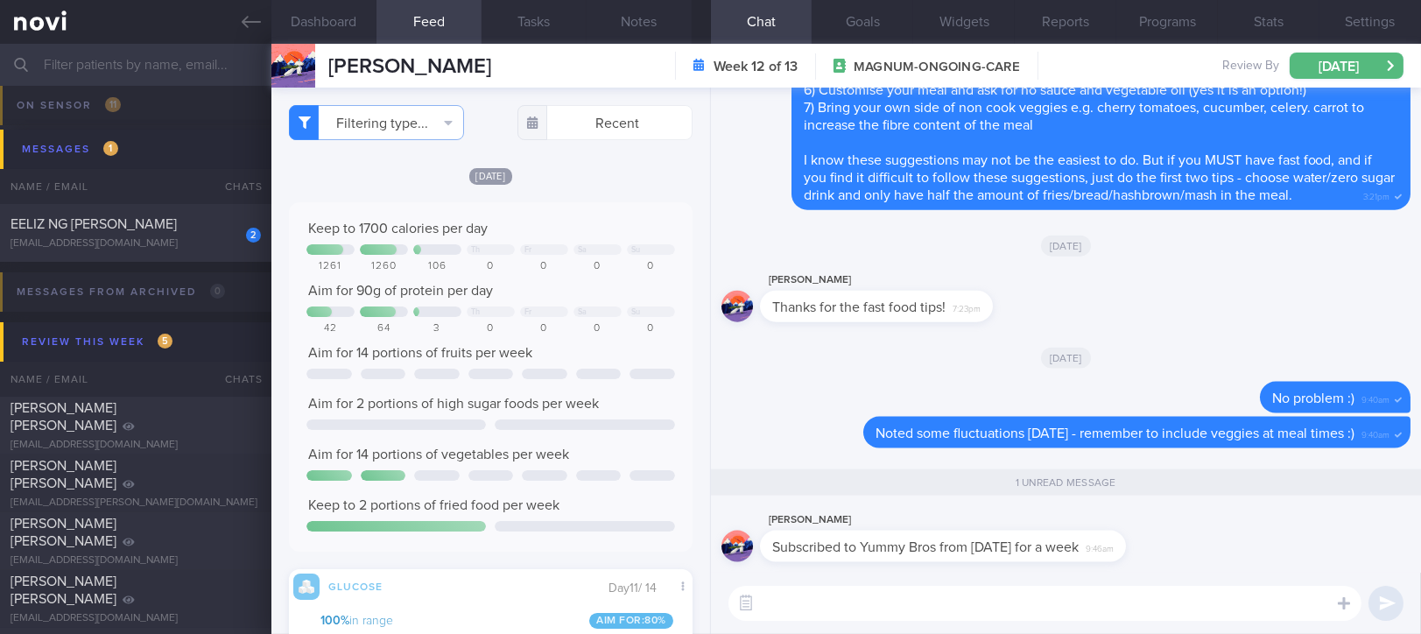
click at [898, 609] on textarea at bounding box center [1044, 603] width 633 height 35
type textarea "N"
type textarea "Good option!"
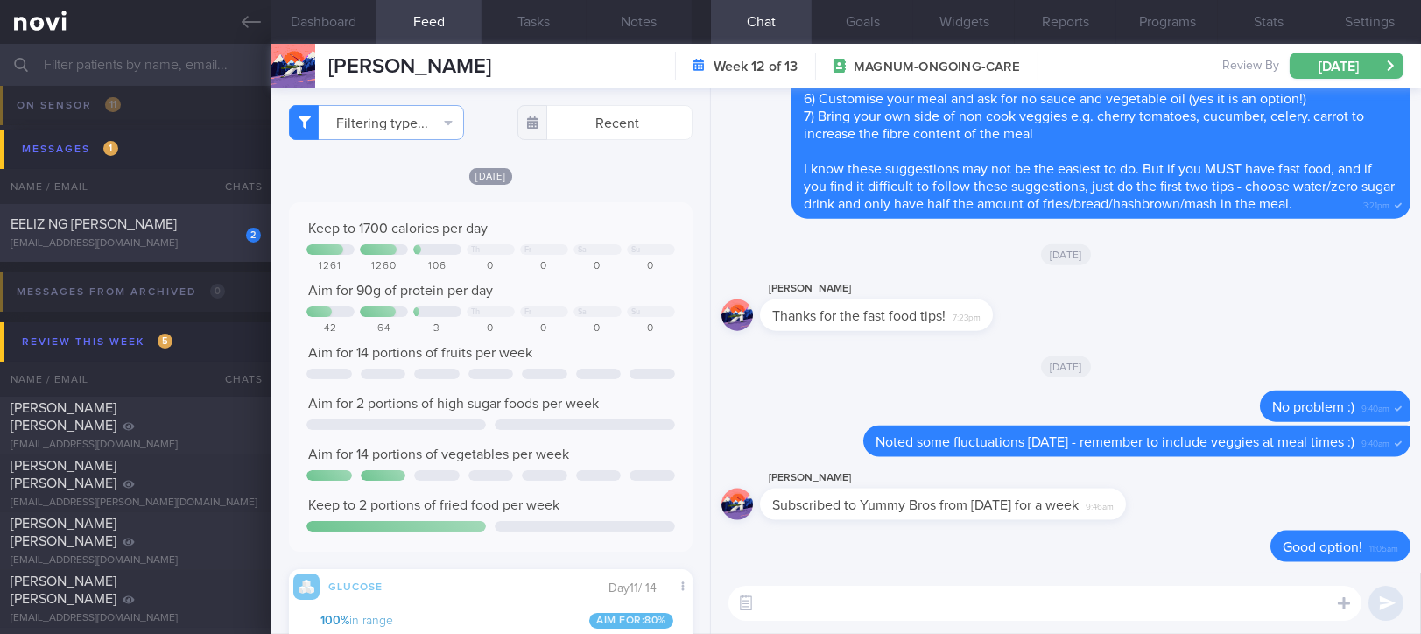
click at [182, 234] on div "2 EELIZ NG [PERSON_NAME] [EMAIL_ADDRESS][DOMAIN_NAME]" at bounding box center [135, 232] width 271 height 35
type input "tracked."
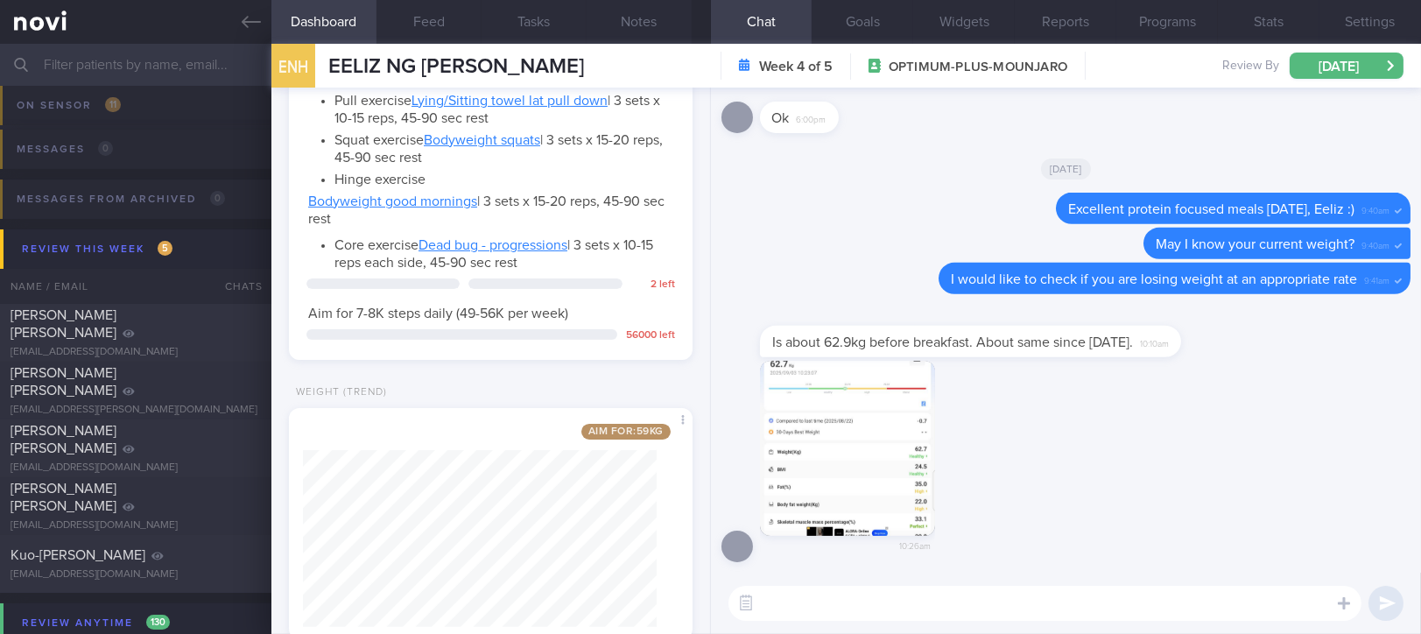
scroll to position [1030, 0]
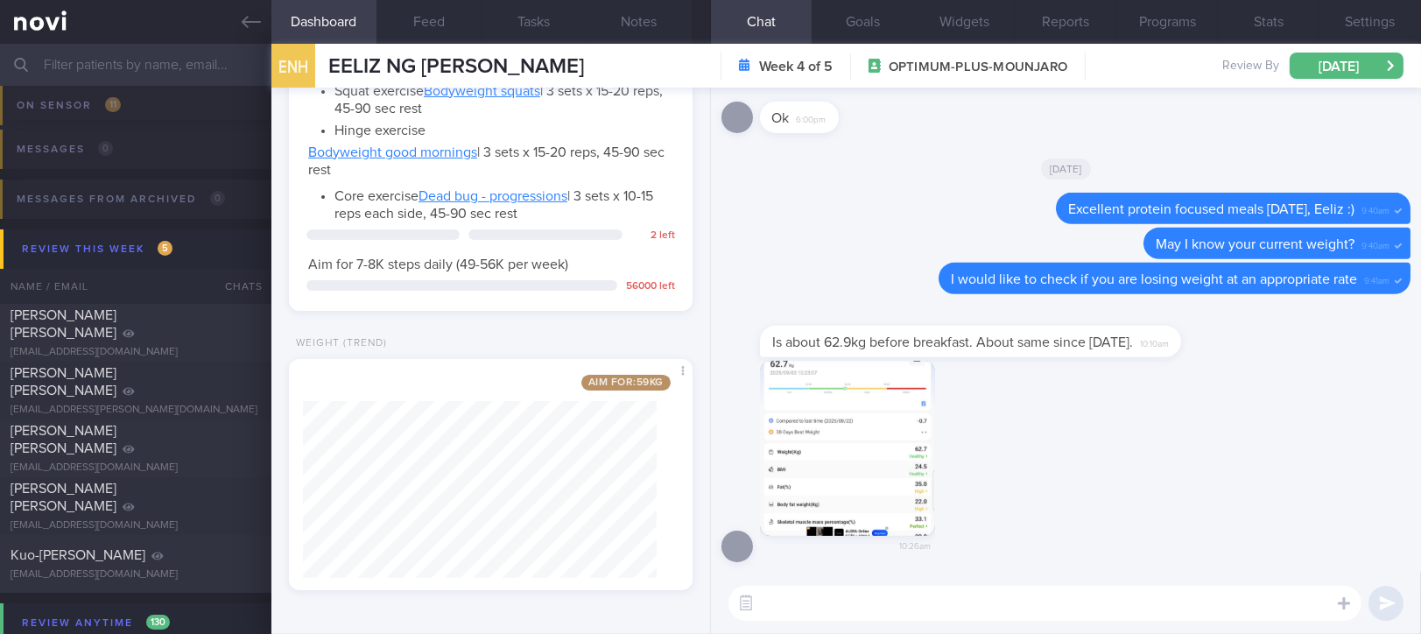
click at [811, 610] on textarea at bounding box center [1044, 603] width 633 height 35
click at [1003, 489] on div "10:26am" at bounding box center [1065, 467] width 689 height 213
click at [1189, 597] on textarea "62.9kg is a 6.1kg decrease since [DATE] (69kg). This" at bounding box center [1044, 603] width 633 height 35
click at [1058, 603] on textarea "62.9kg is a 6.1kg decrease since [DATE] (69kg)" at bounding box center [1044, 603] width 633 height 35
click at [863, 603] on textarea "62.9kg is a 6.1kg decrease since [DATE] (69kg)" at bounding box center [1044, 603] width 633 height 35
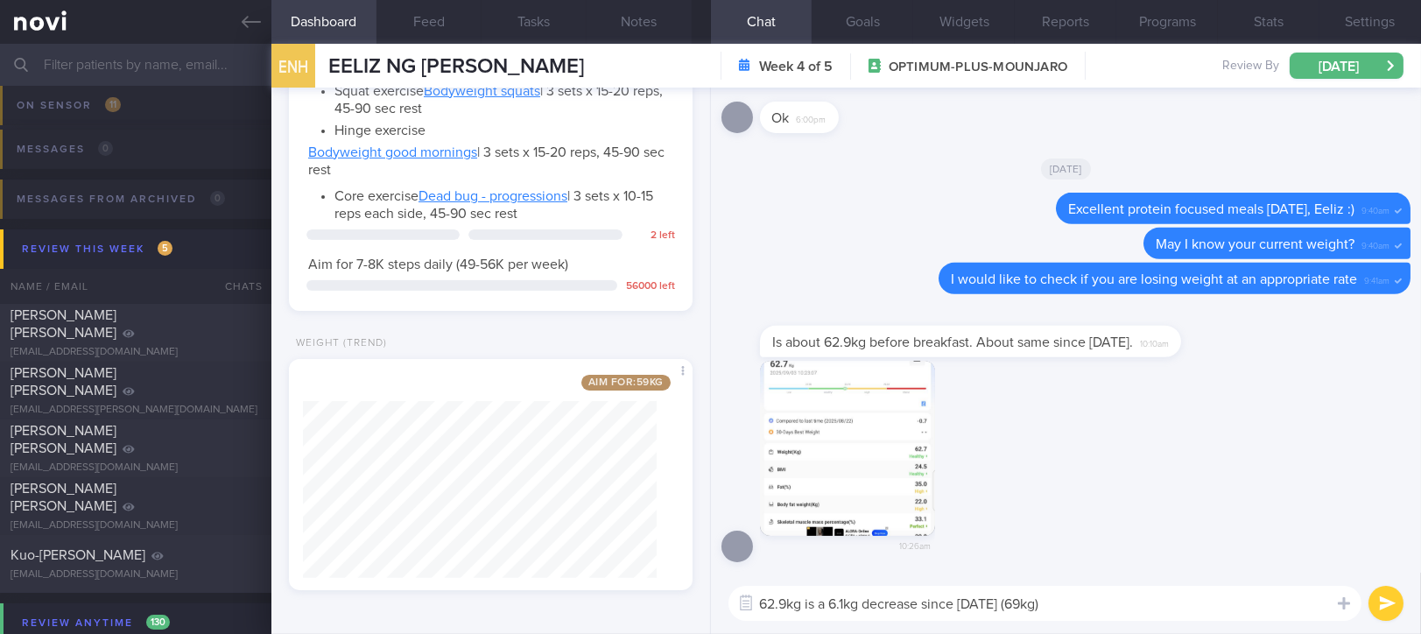
click at [921, 602] on textarea "62.9kg is a 6.1kg decrease since [DATE] (69kg)" at bounding box center [1044, 603] width 633 height 35
click at [1210, 601] on textarea "62.9kg is a 6.1kg decrease over 12 weeks since [DATE] (69kg)" at bounding box center [1044, 603] width 633 height 35
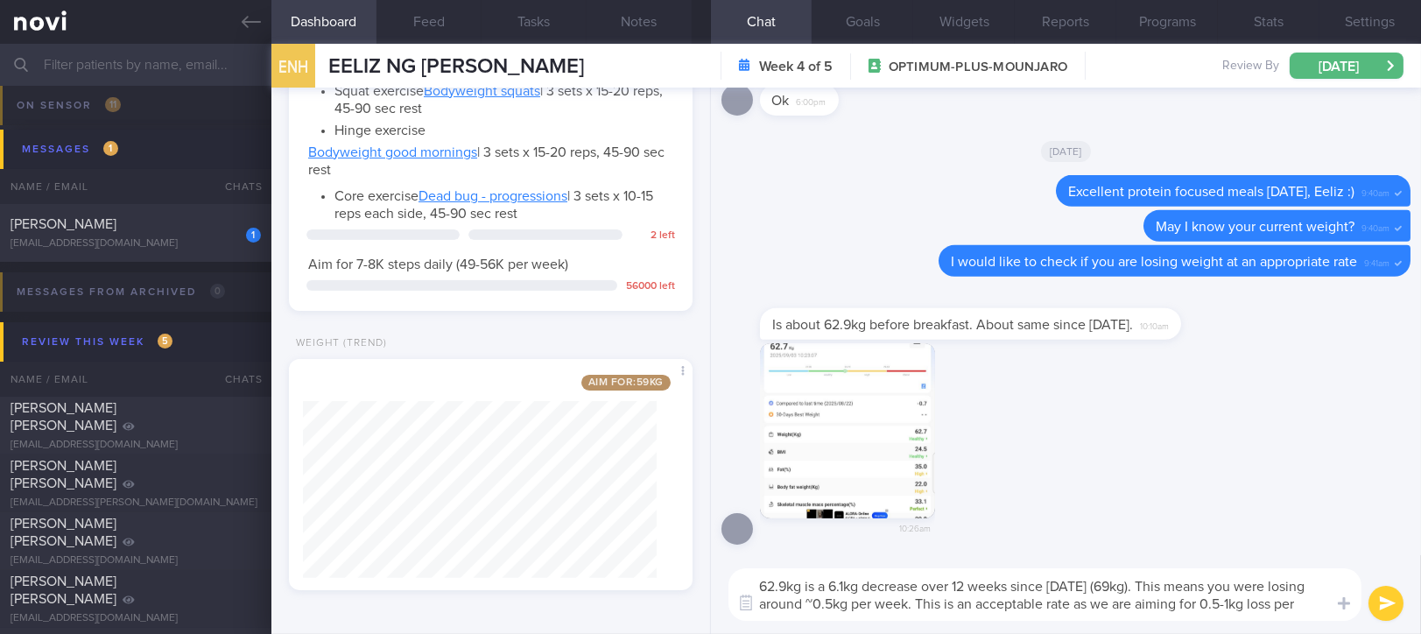
scroll to position [0, 0]
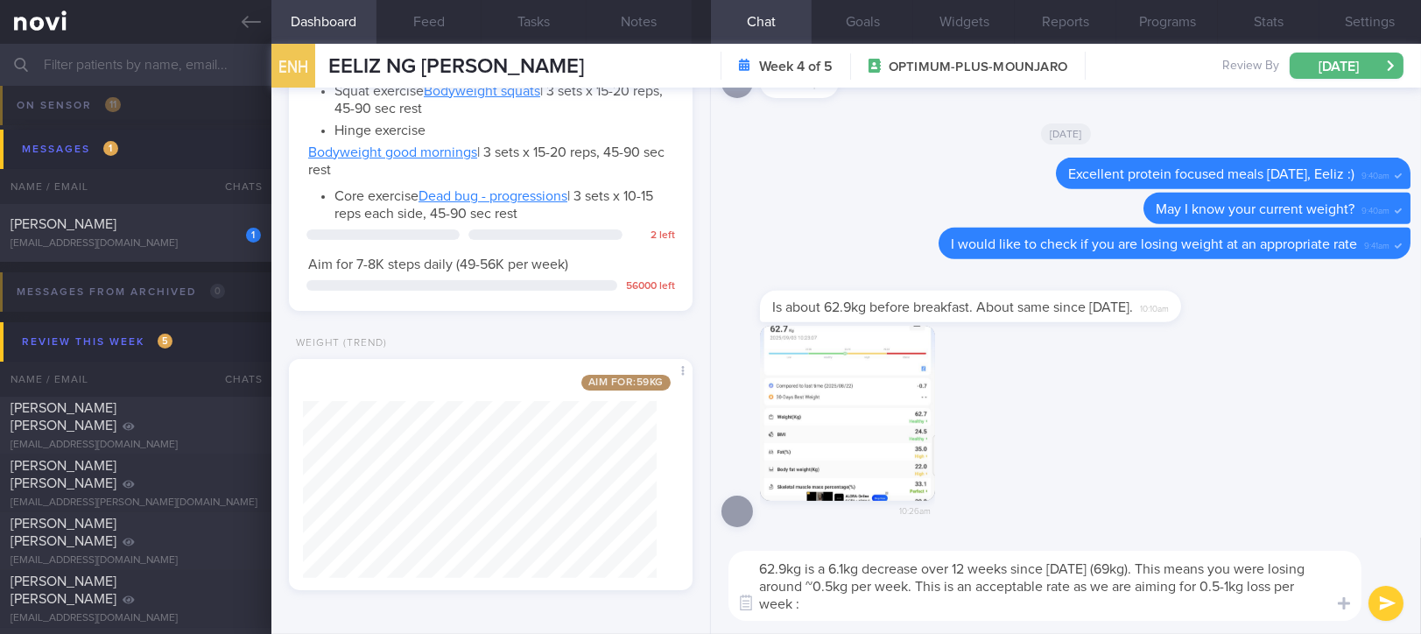
type textarea "62.9kg is a 6.1kg decrease over 12 weeks since [DATE] (69kg). This means you we…"
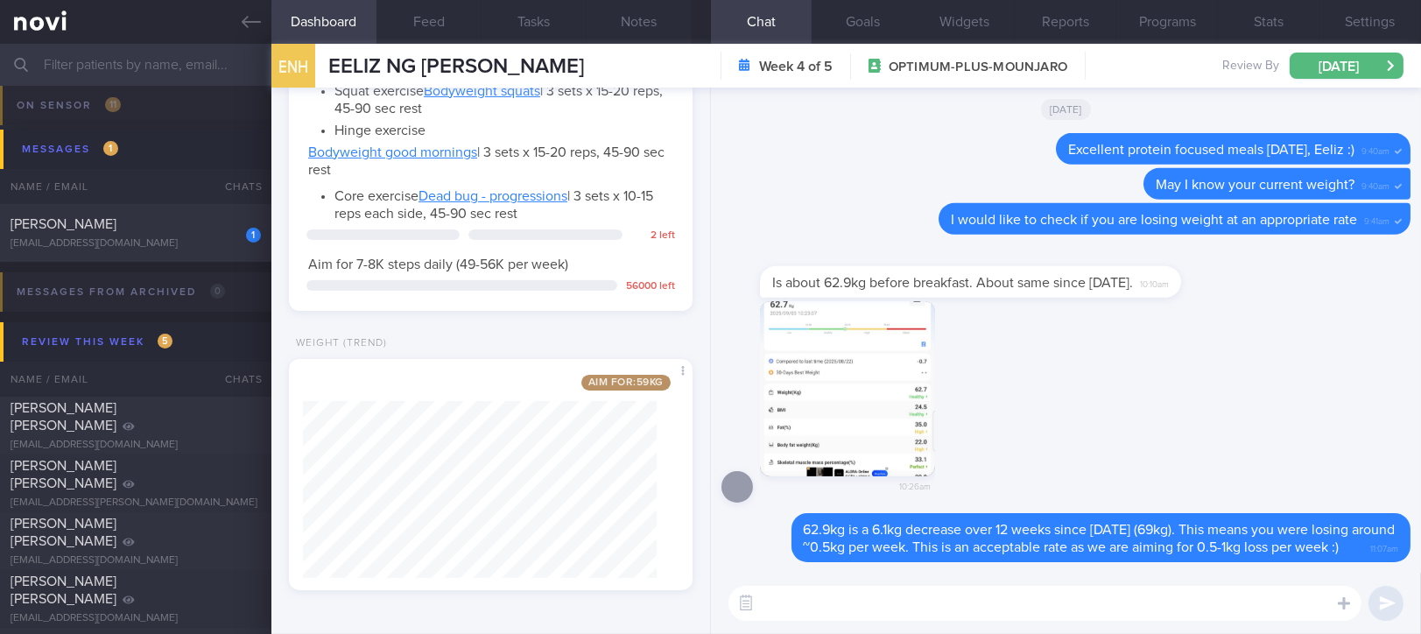
click at [1173, 421] on div "10:26am" at bounding box center [1065, 407] width 689 height 213
click at [819, 614] on textarea at bounding box center [1044, 603] width 633 height 35
type textarea "E"
type textarea "Great job so far!"
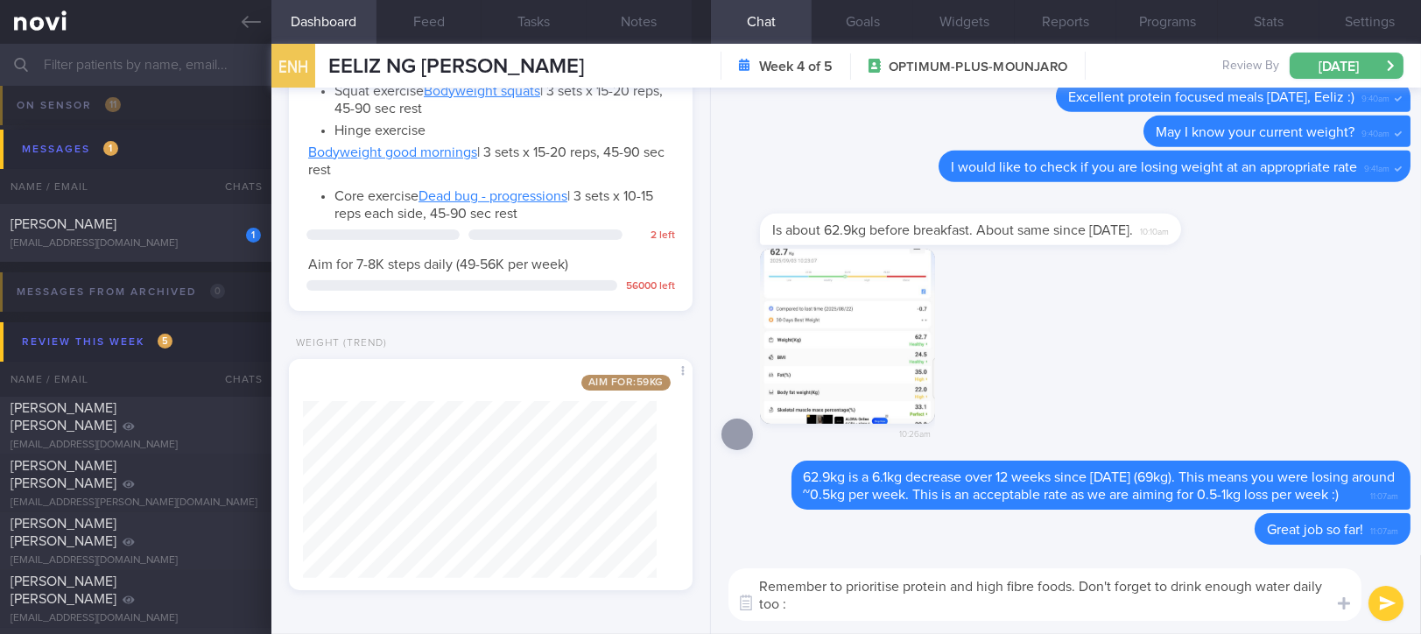
type textarea "Remember to prioritise protein and high fibre foods. Don't forget to drink enou…"
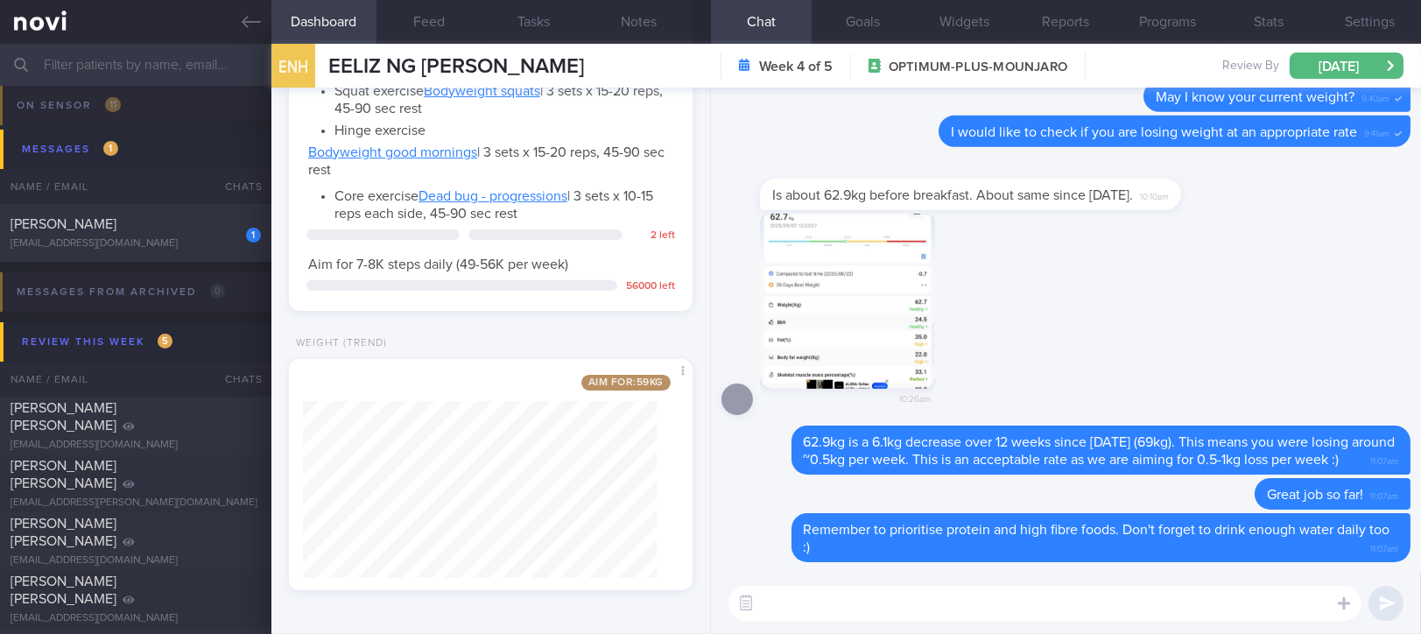
click at [777, 599] on textarea at bounding box center [1044, 603] width 633 height 35
type textarea "Aim for around 1.8L/day"
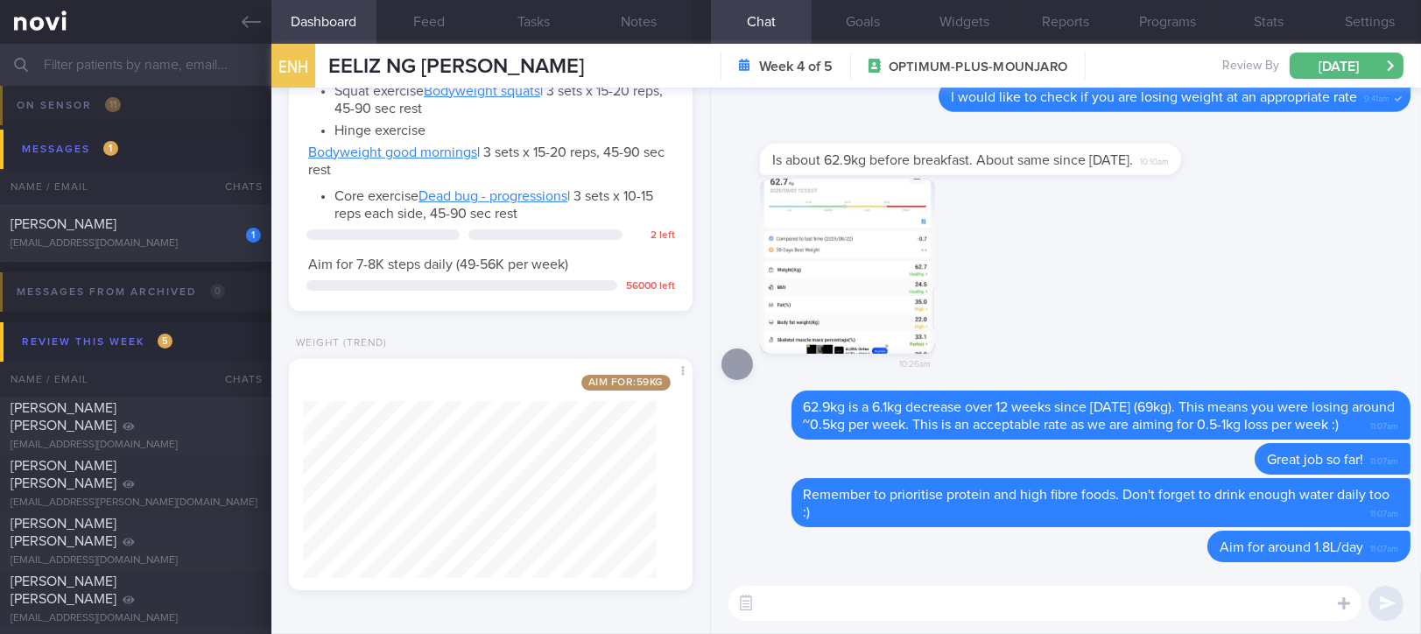
click at [150, 222] on div "[PERSON_NAME]" at bounding box center [134, 224] width 246 height 18
type input "tracked"
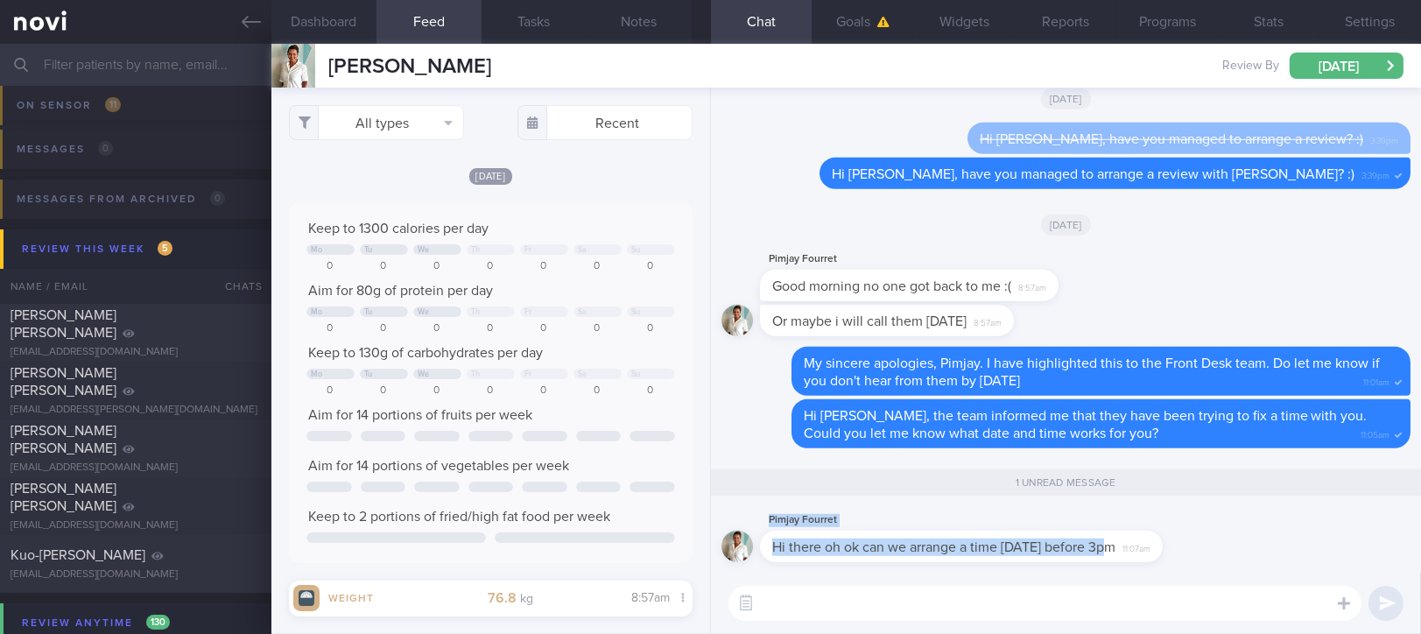
drag, startPoint x: 1109, startPoint y: 546, endPoint x: 755, endPoint y: 545, distance: 353.7
click at [755, 545] on div "Pimjay Fourret Hi there oh ok can we arrange a time [DATE] before 3pm 11:07am" at bounding box center [1065, 541] width 689 height 63
copy div "Pimjay Fourret Hi there oh ok can we arrange a time [DATE] before 3pm"
drag, startPoint x: 1102, startPoint y: 500, endPoint x: 725, endPoint y: 505, distance: 376.5
click at [1102, 500] on div "1 unread message" at bounding box center [1065, 484] width 689 height 51
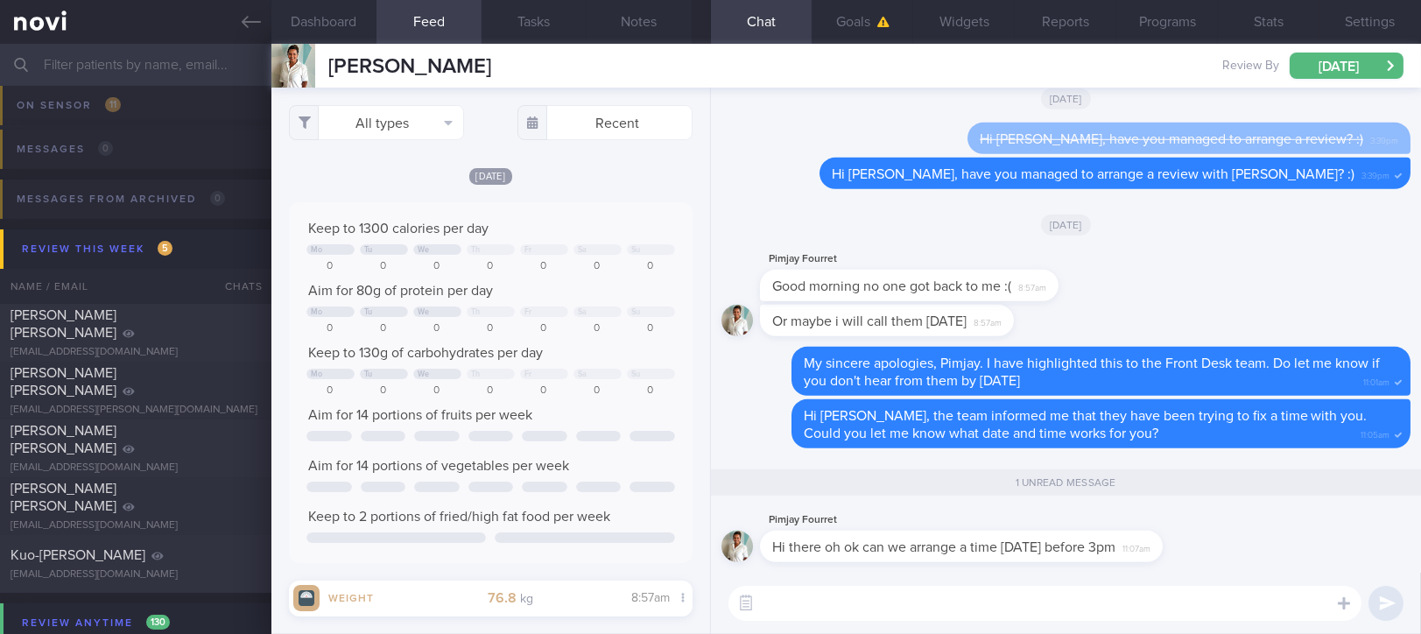
click at [1170, 331] on div "Or maybe i will call them [DATE] 8:57am" at bounding box center [1065, 326] width 689 height 42
drag, startPoint x: 245, startPoint y: 18, endPoint x: 264, endPoint y: 18, distance: 18.4
click at [245, 18] on icon at bounding box center [251, 22] width 19 height 12
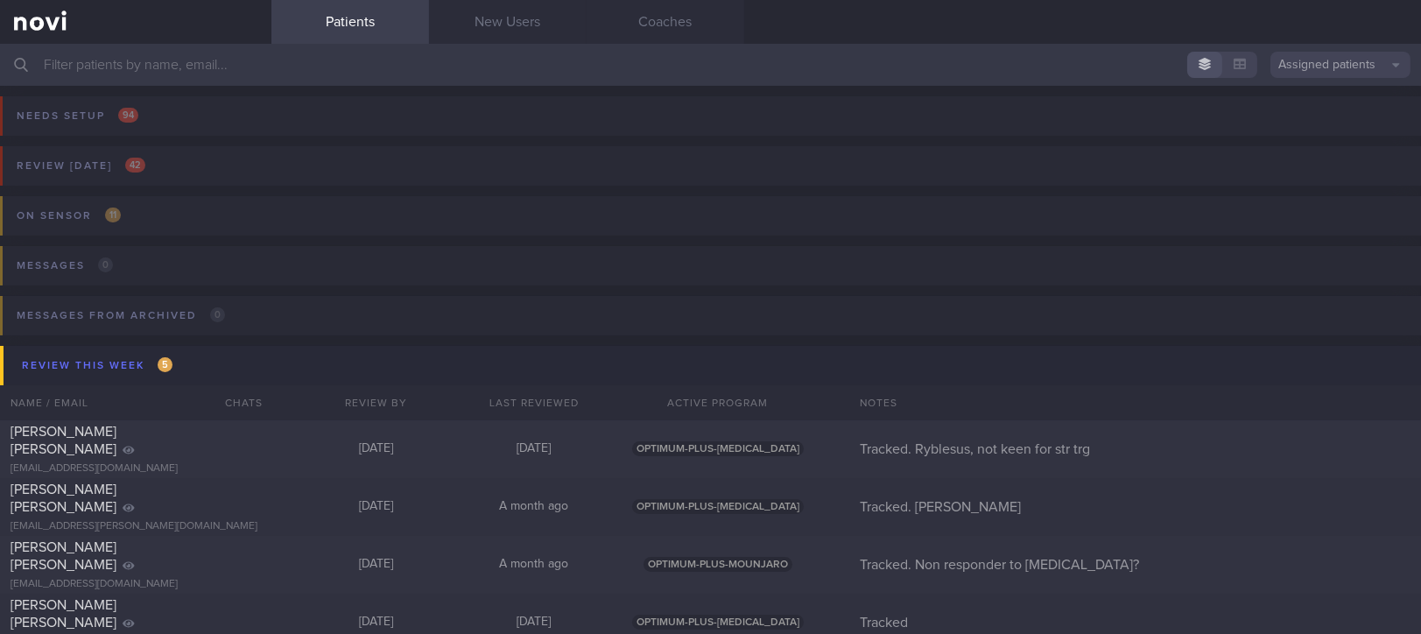
click at [296, 63] on input "text" at bounding box center [710, 65] width 1421 height 42
type input "mark"
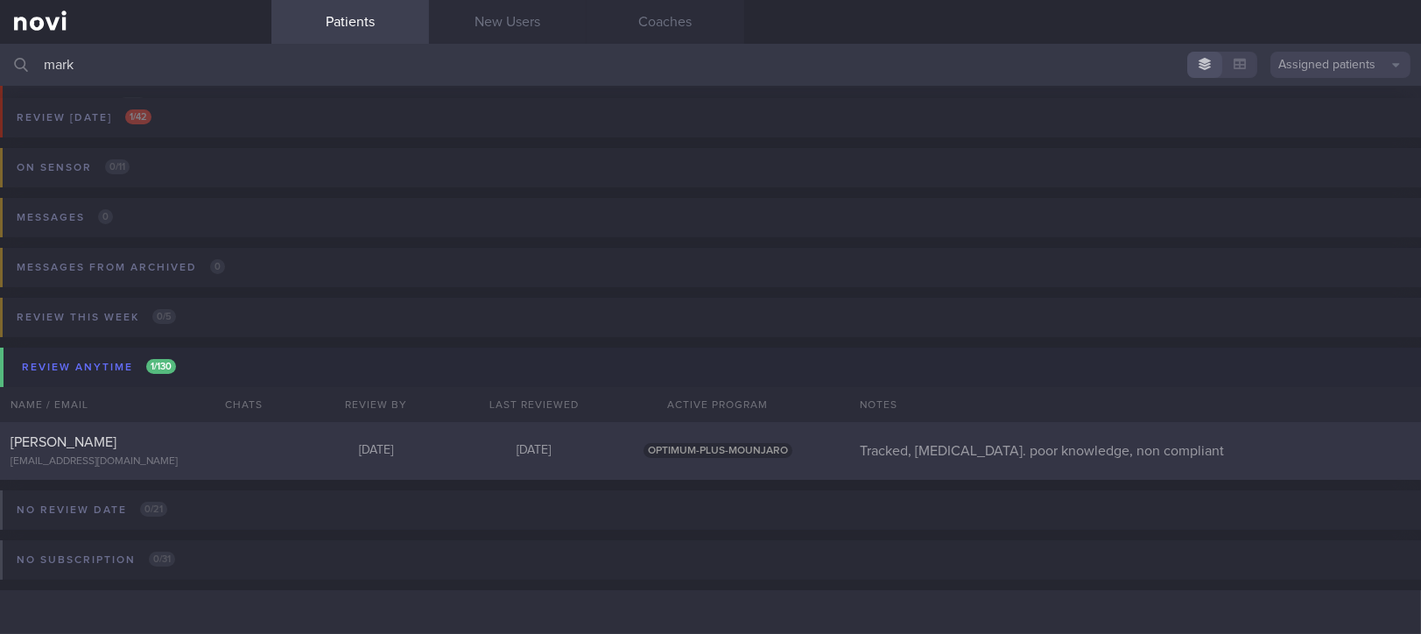
scroll to position [51, 0]
type input "mark"
click at [207, 116] on button "Review [DATE] 1 / 42" at bounding box center [708, 120] width 1426 height 50
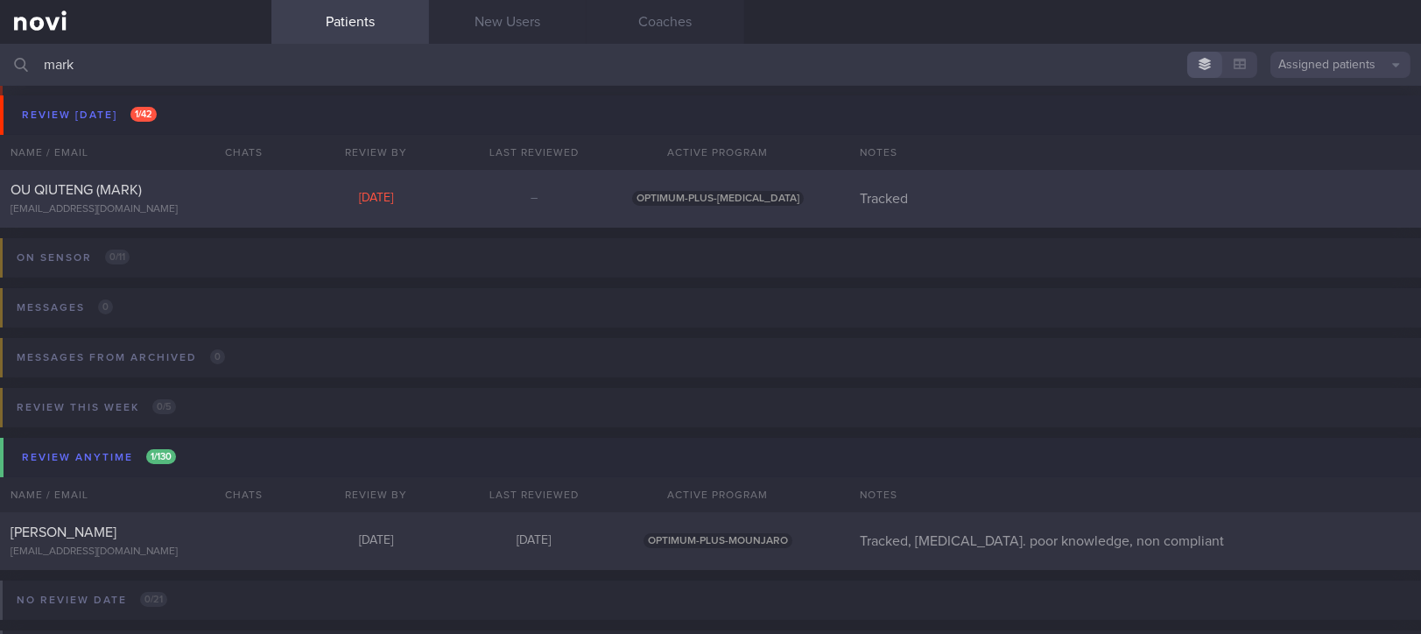
drag, startPoint x: 327, startPoint y: 202, endPoint x: 651, endPoint y: 240, distance: 327.0
click at [329, 202] on div "[DATE]" at bounding box center [377, 199] width 158 height 16
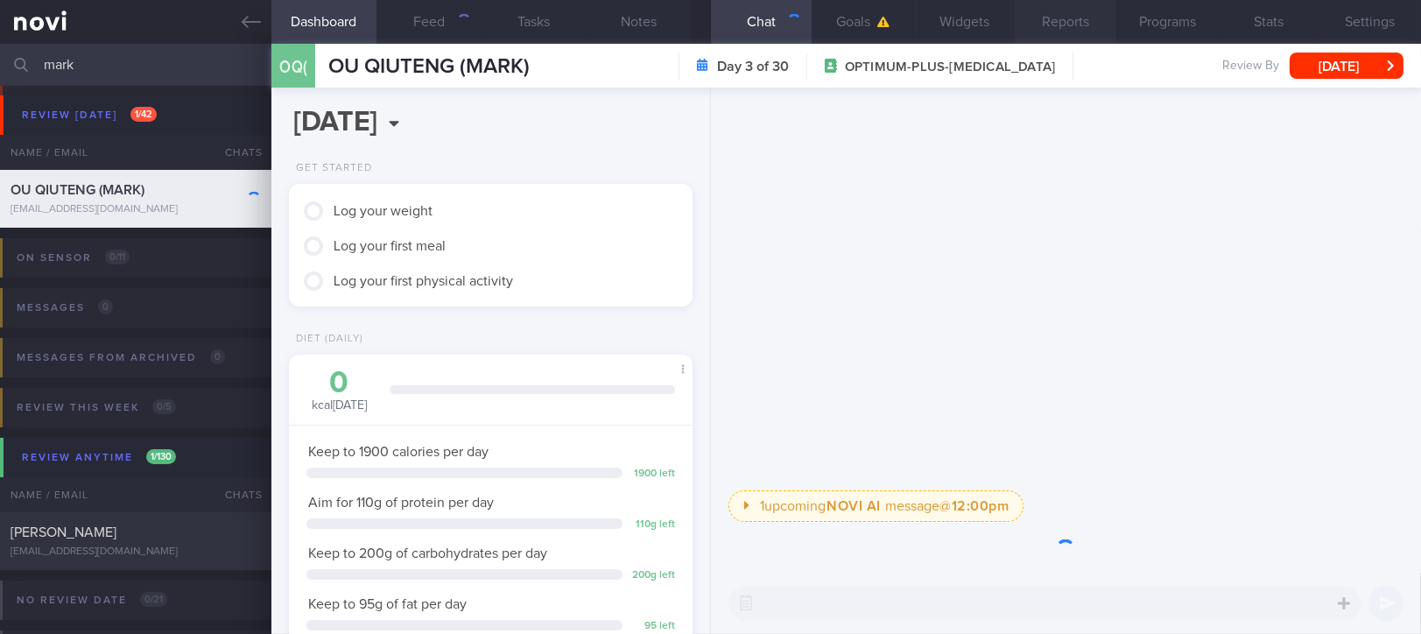
scroll to position [202, 354]
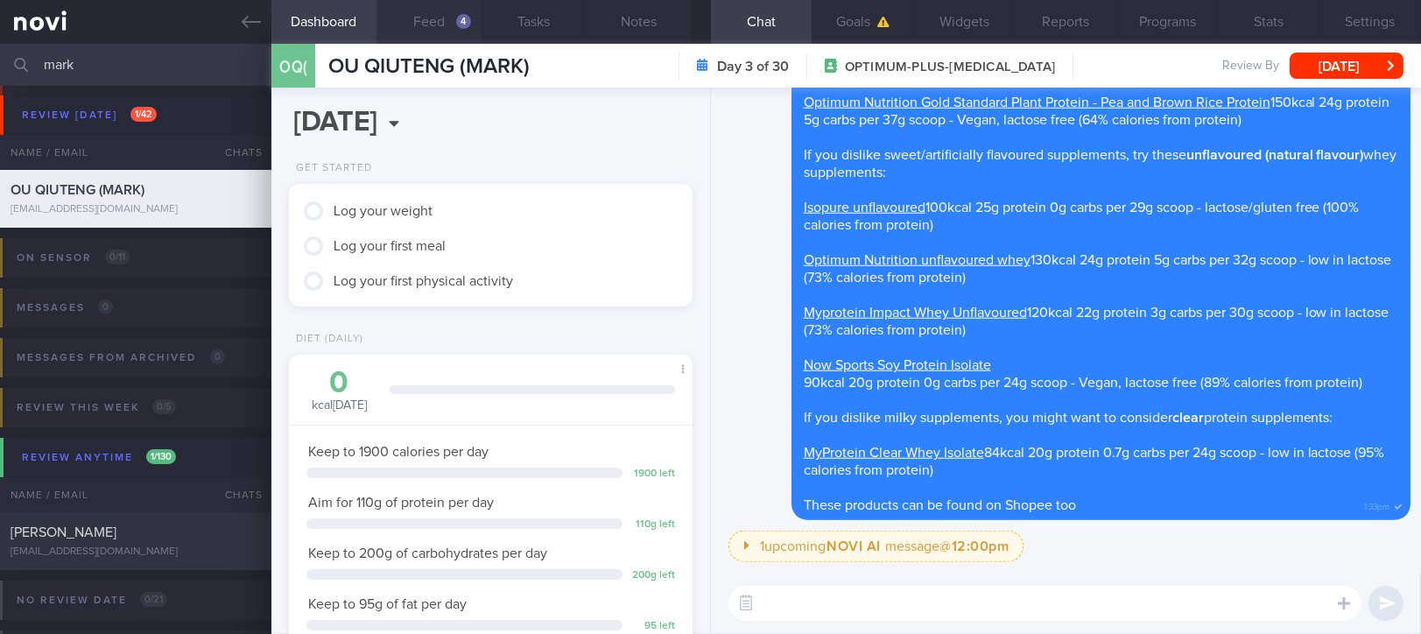
click at [438, 19] on button "Feed 4" at bounding box center [429, 22] width 105 height 44
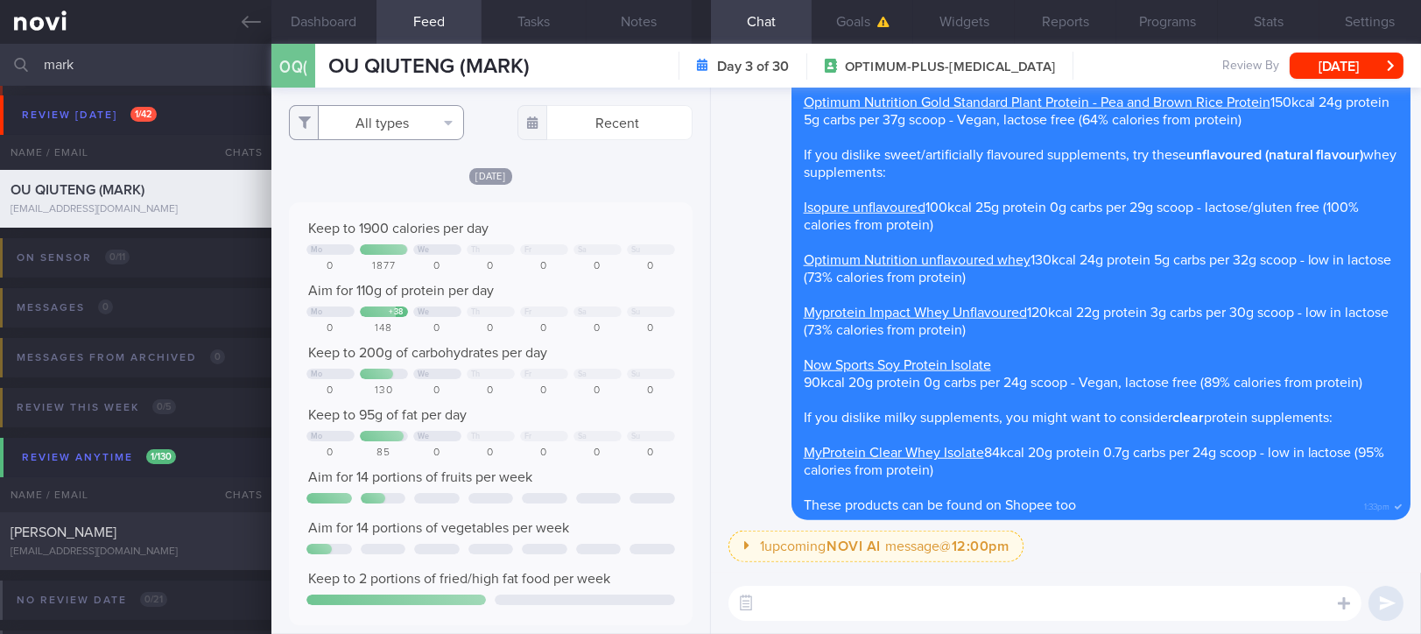
click at [412, 123] on button "All types" at bounding box center [376, 122] width 175 height 35
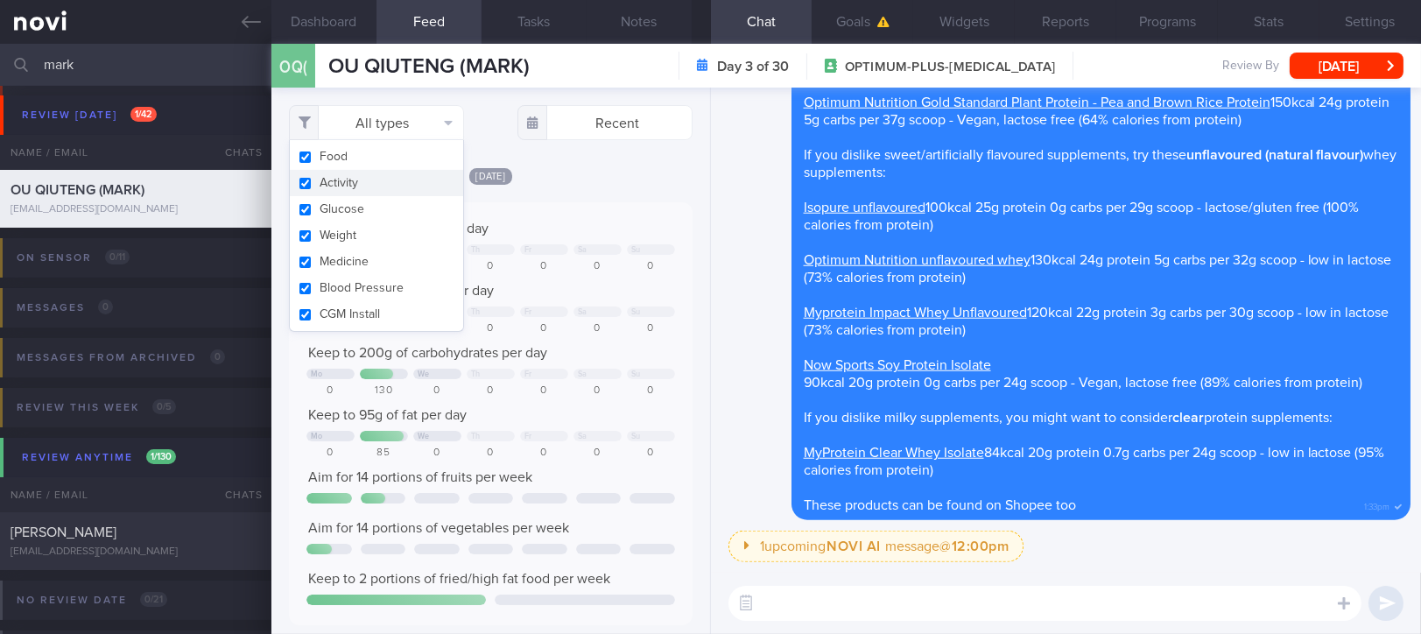
click at [365, 194] on button "Activity" at bounding box center [376, 183] width 173 height 26
checkbox input "false"
click at [588, 230] on div "Keep to 1900 calories per day" at bounding box center [490, 229] width 369 height 18
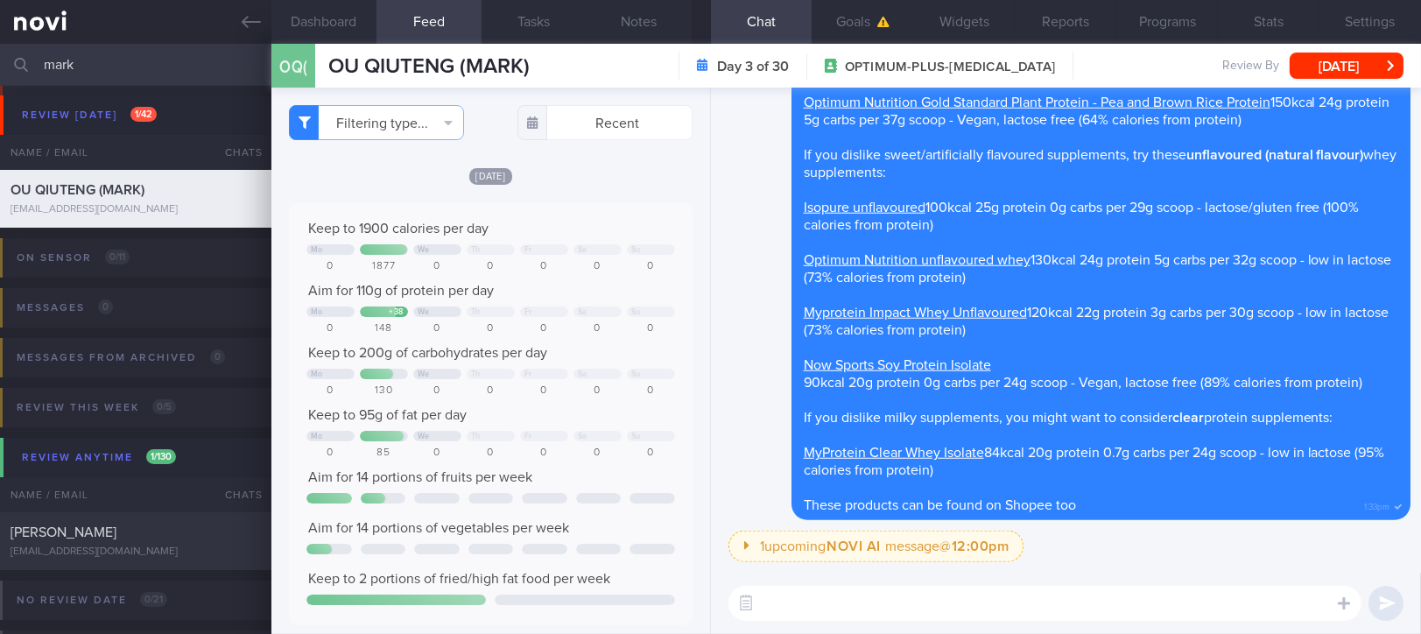
click at [799, 620] on textarea at bounding box center [1044, 603] width 633 height 35
type textarea "Thanks for logging your meals yesterday, Mark! :)"
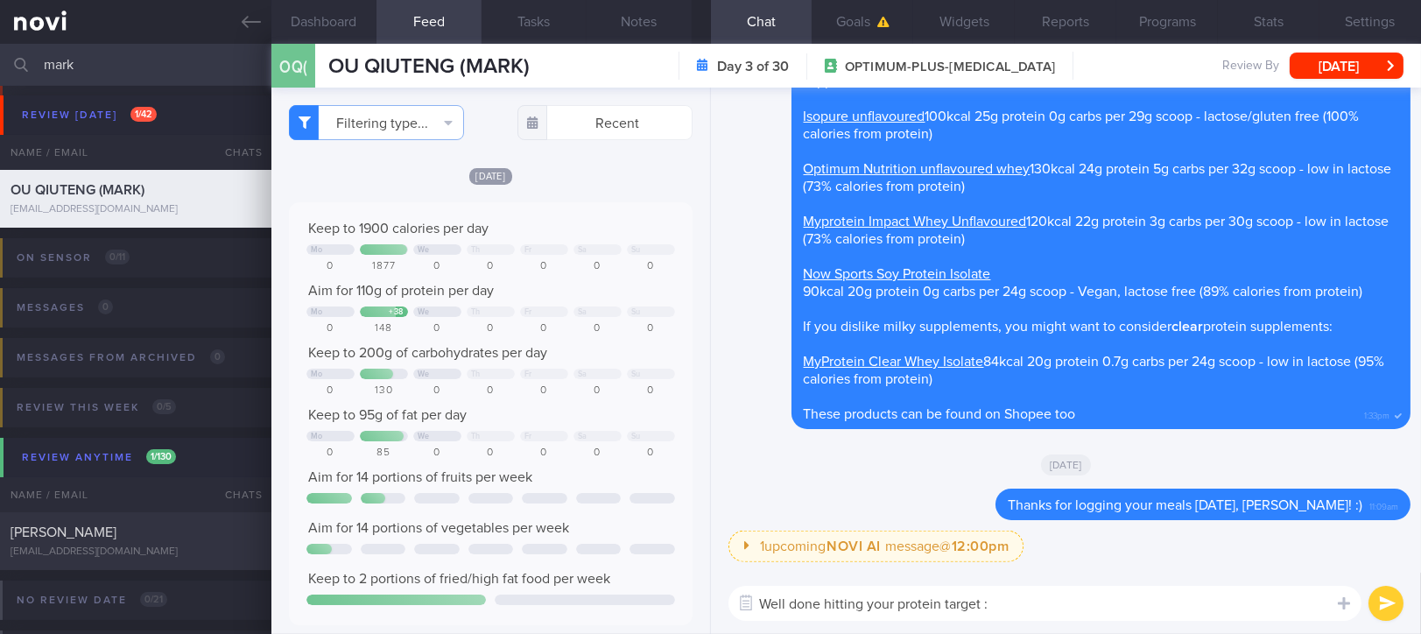
type textarea "Well done hitting your protein target :)"
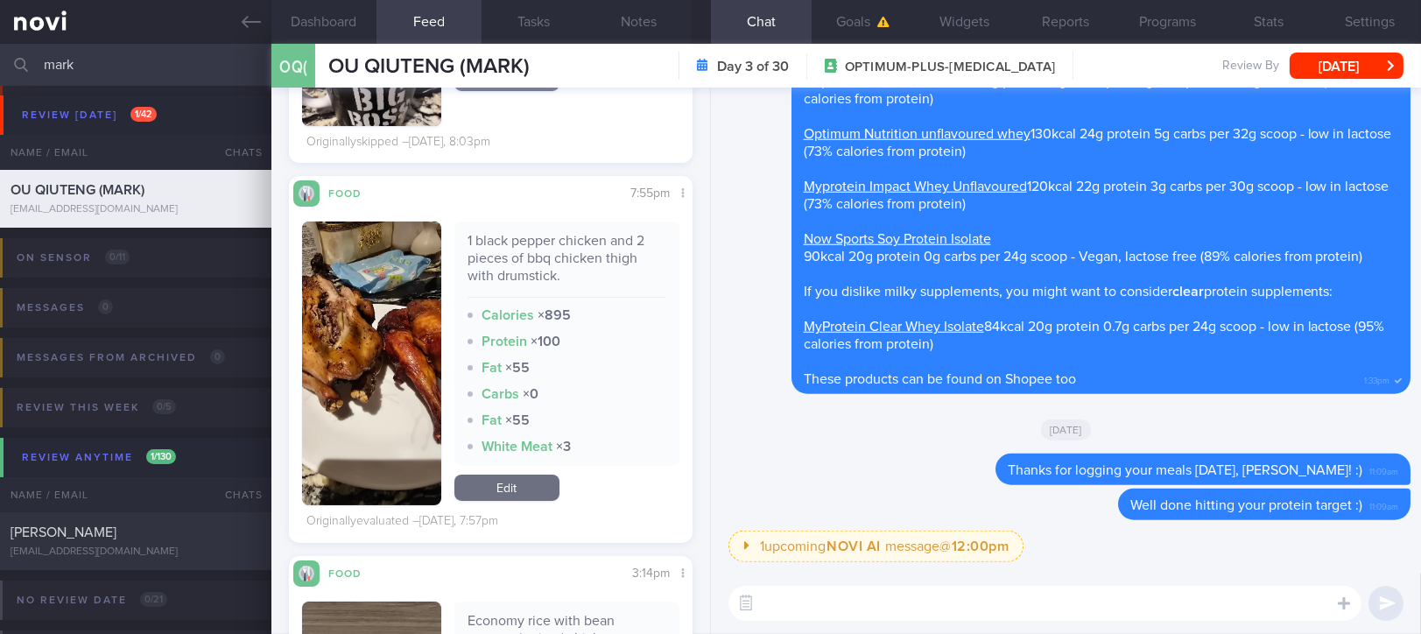
scroll to position [817, 0]
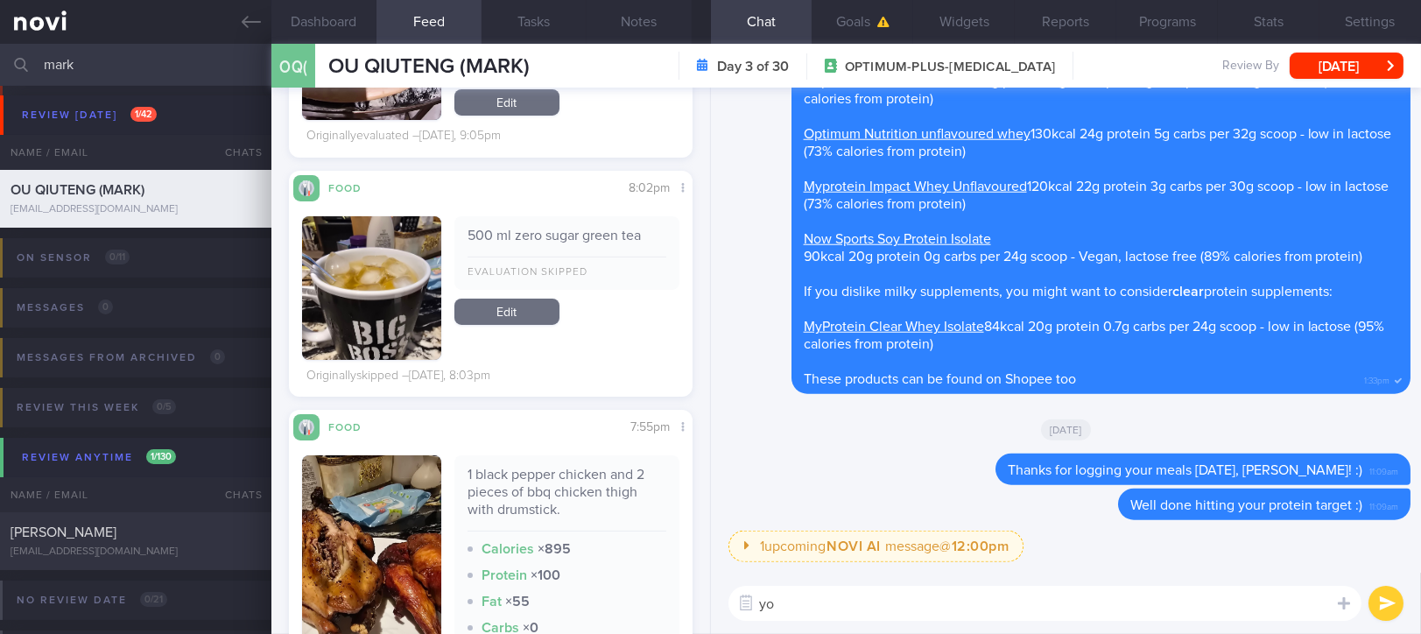
type textarea "y"
type textarea "you don't have to log zero sugar drinks :)"
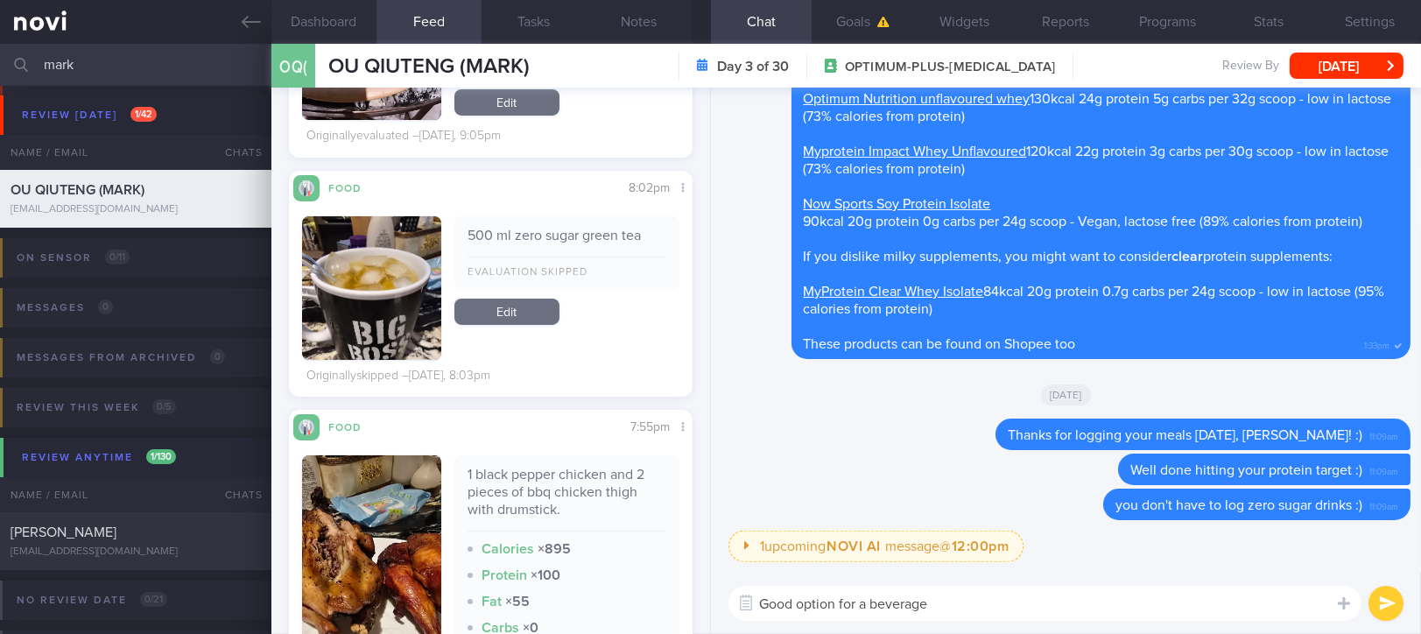
type textarea "Good option for a beverage!"
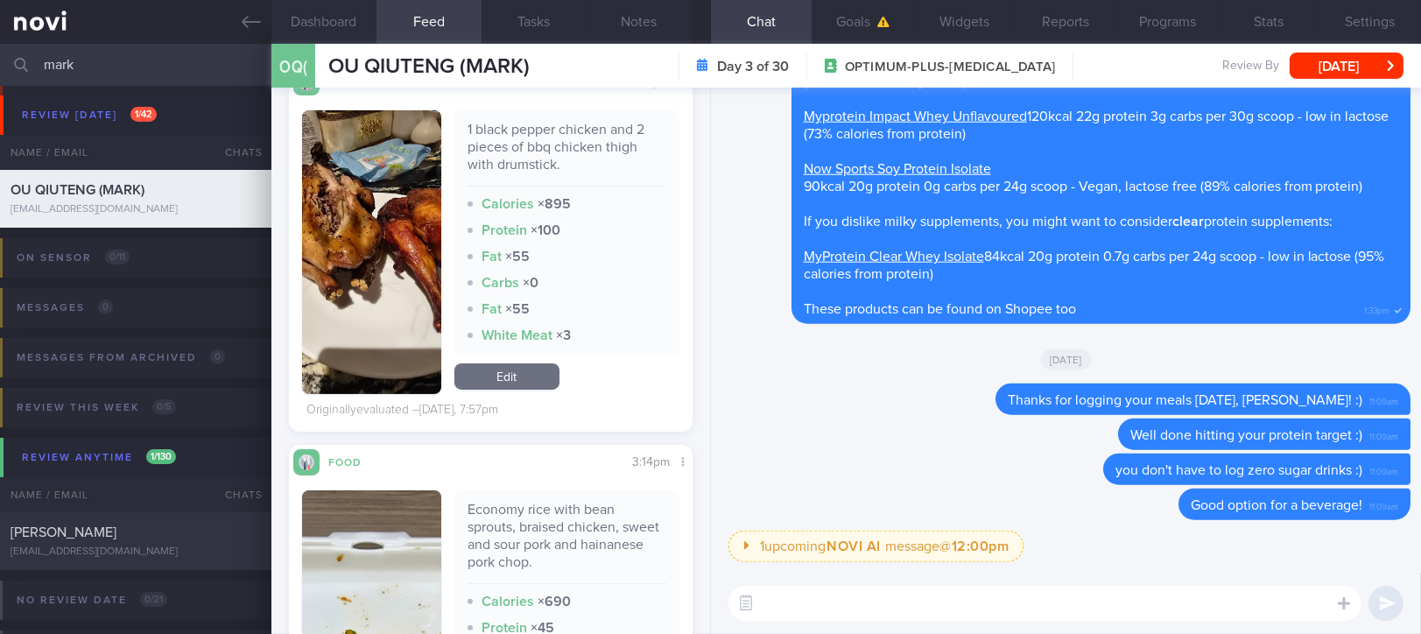
scroll to position [1167, 0]
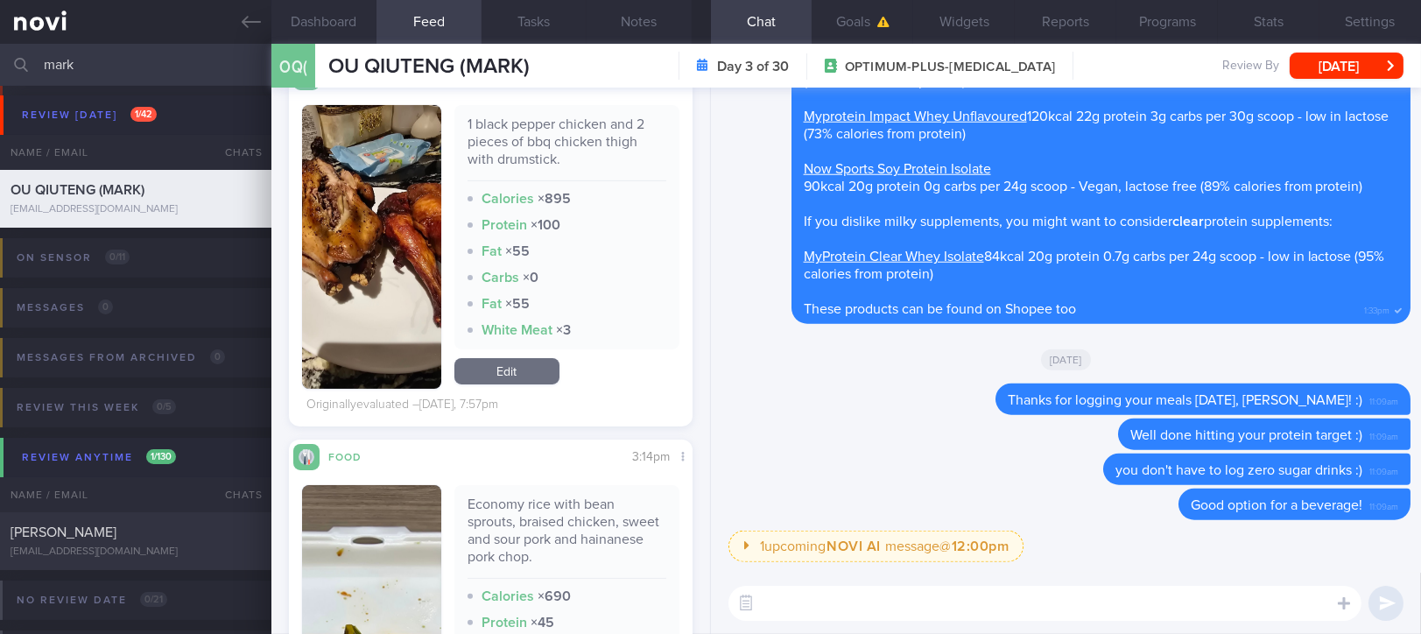
click at [395, 273] on button "button" at bounding box center [371, 247] width 139 height 284
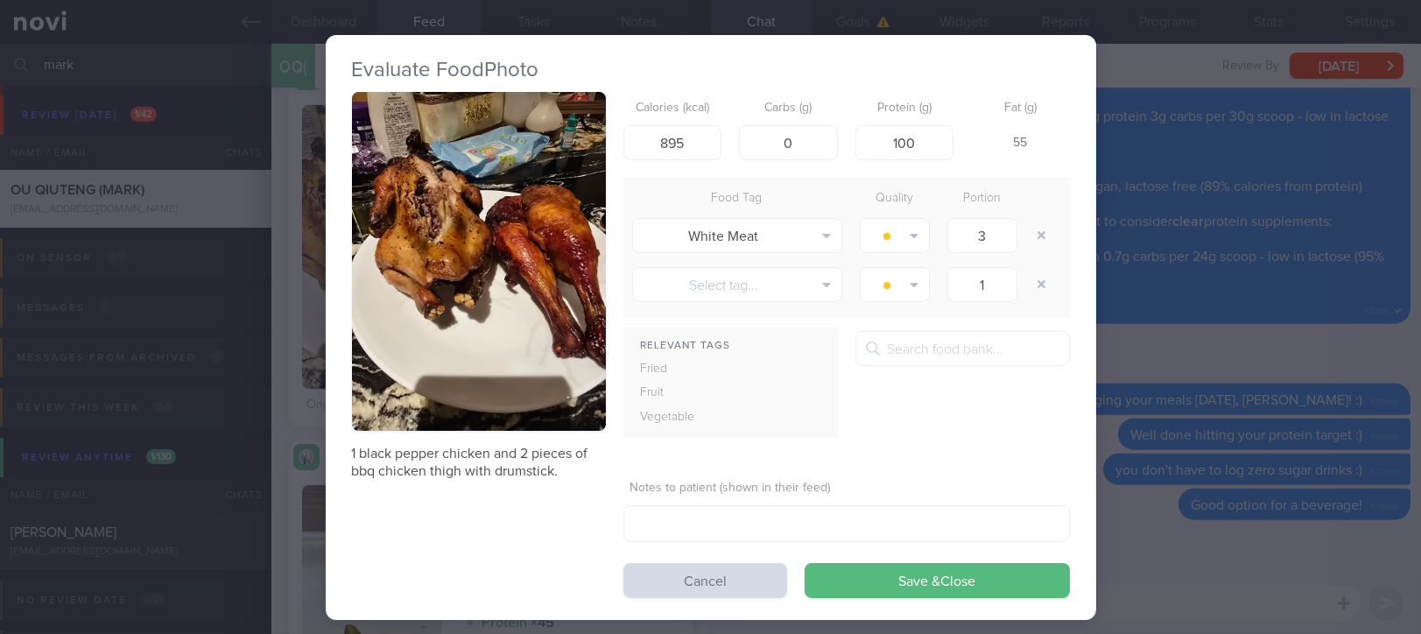
click at [482, 221] on button "button" at bounding box center [479, 261] width 254 height 339
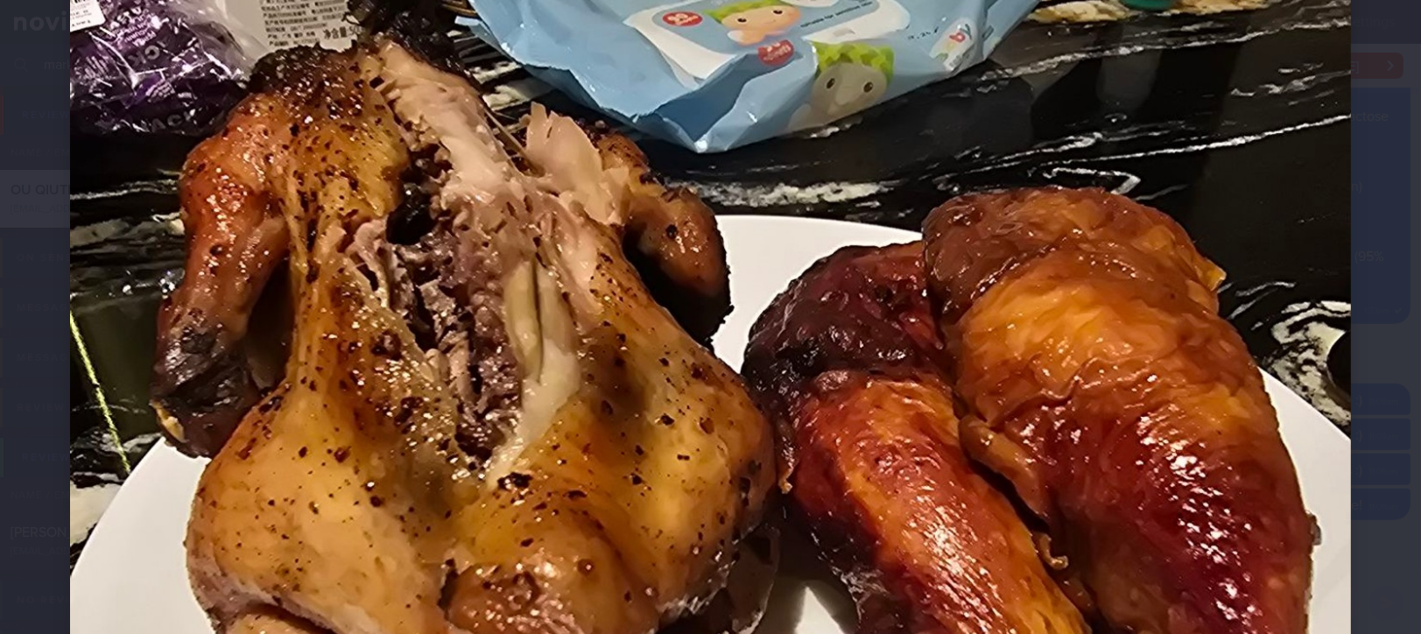
scroll to position [700, 0]
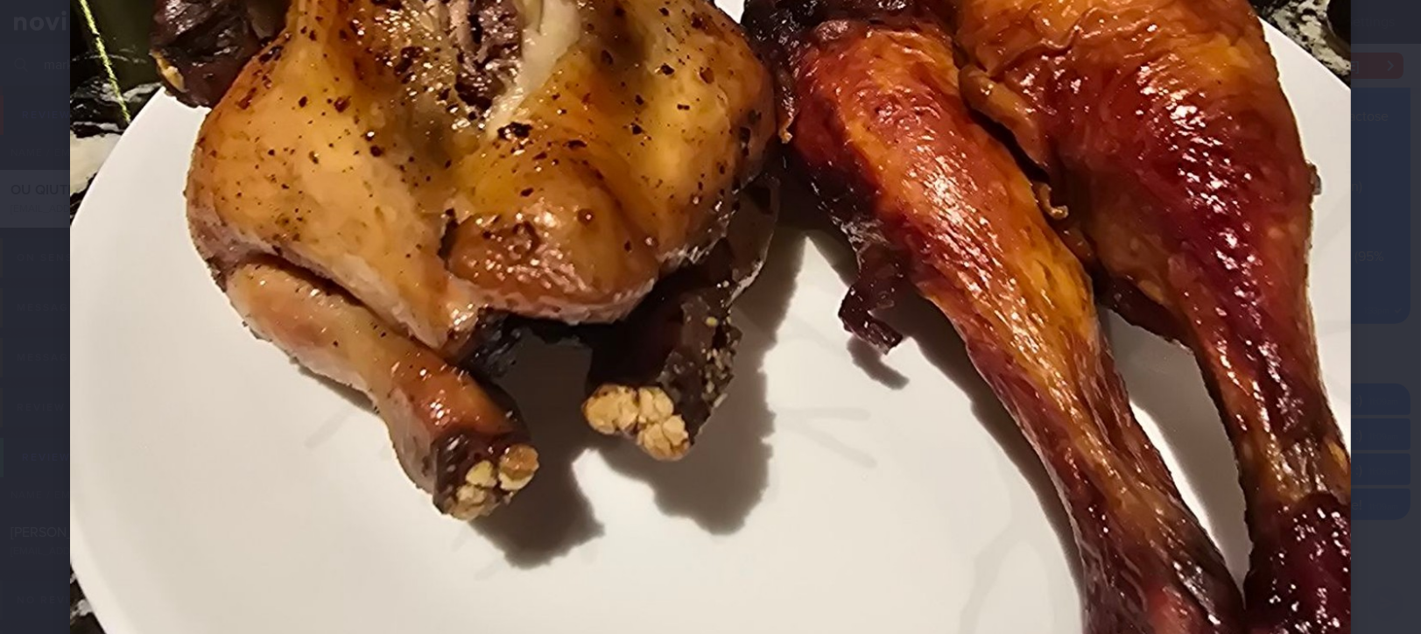
click at [1314, 433] on img at bounding box center [710, 224] width 1281 height 1708
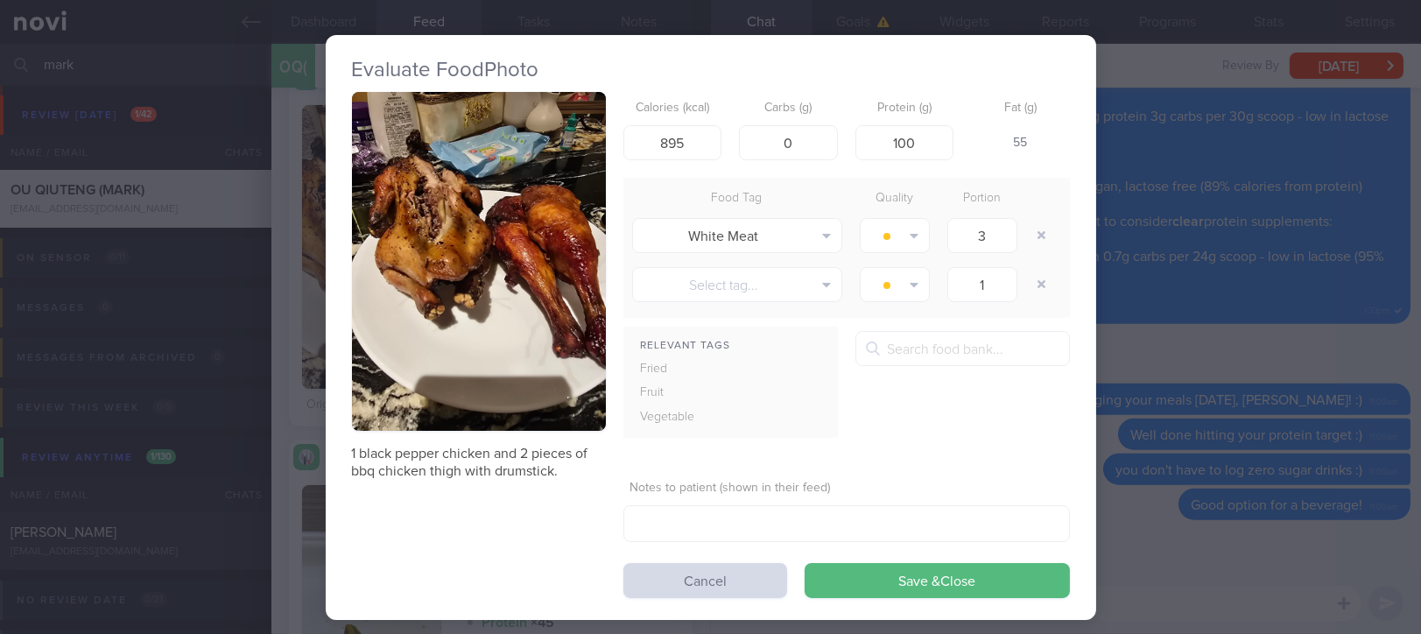
click at [513, 318] on button "button" at bounding box center [479, 261] width 254 height 339
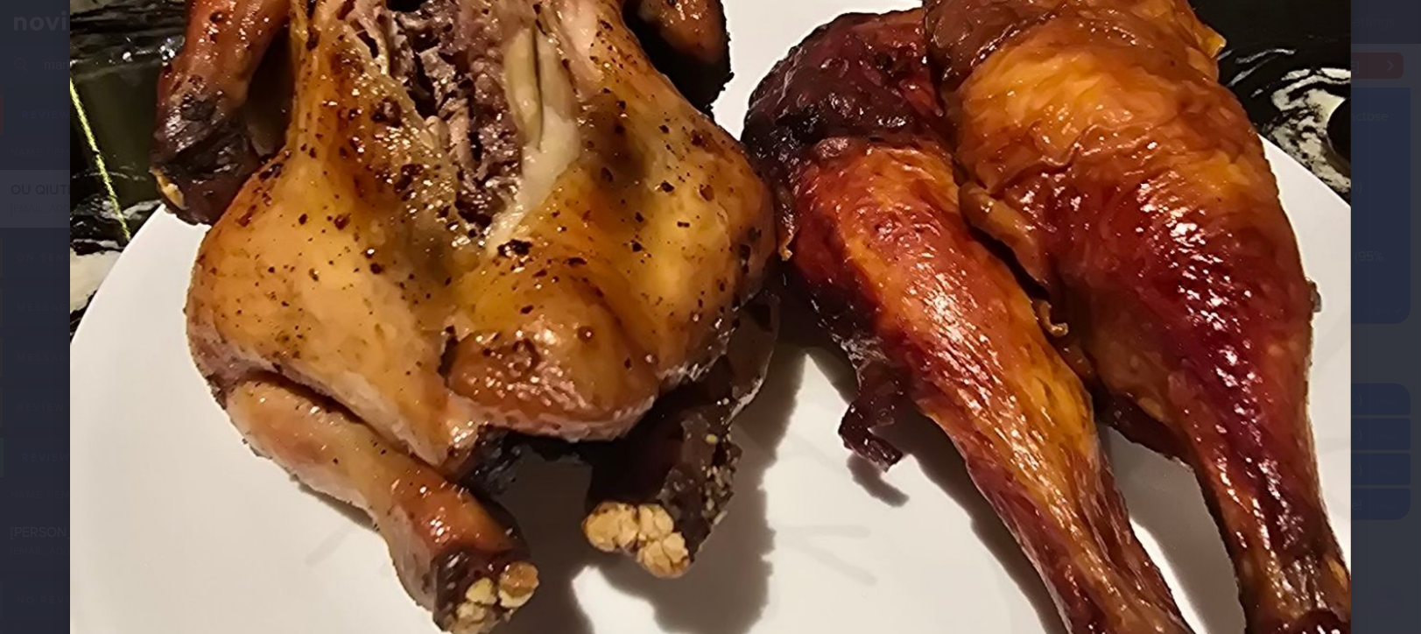
scroll to position [467, 0]
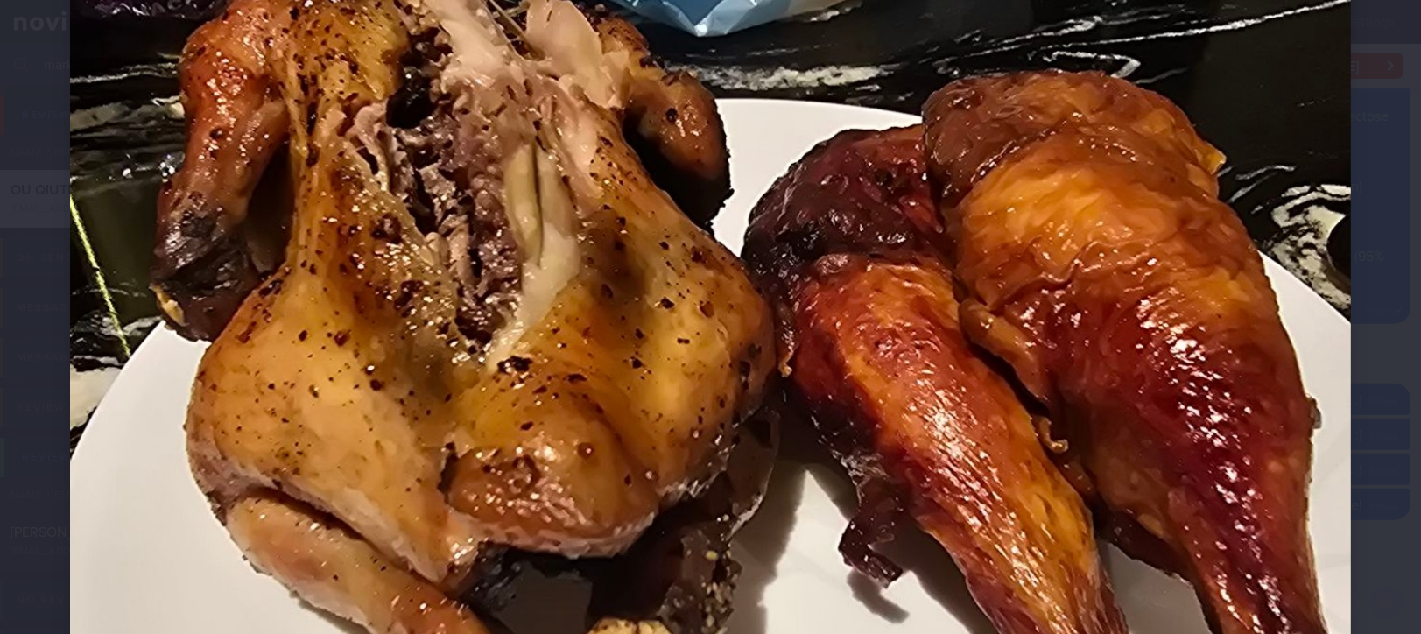
click at [1281, 422] on img at bounding box center [710, 457] width 1281 height 1708
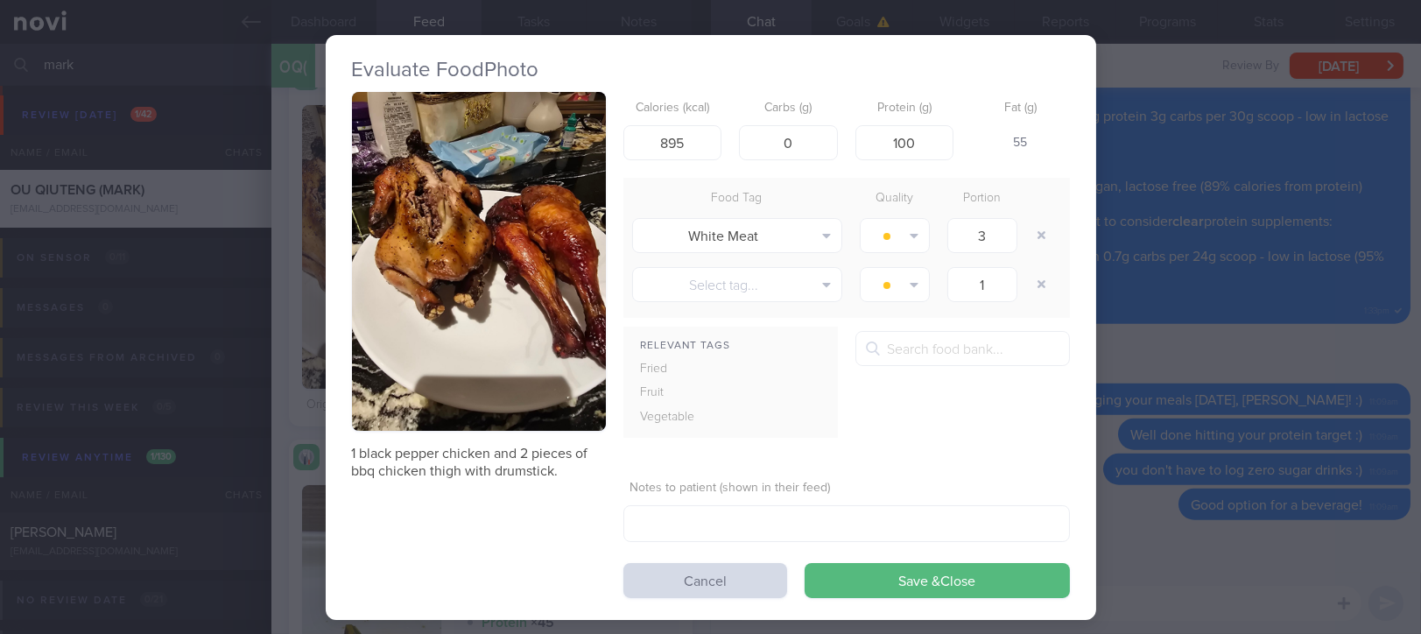
click at [1151, 465] on div "Evaluate Food Photo 1 black pepper chicken and 2 pieces of bbq chicken thigh wi…" at bounding box center [710, 317] width 1421 height 634
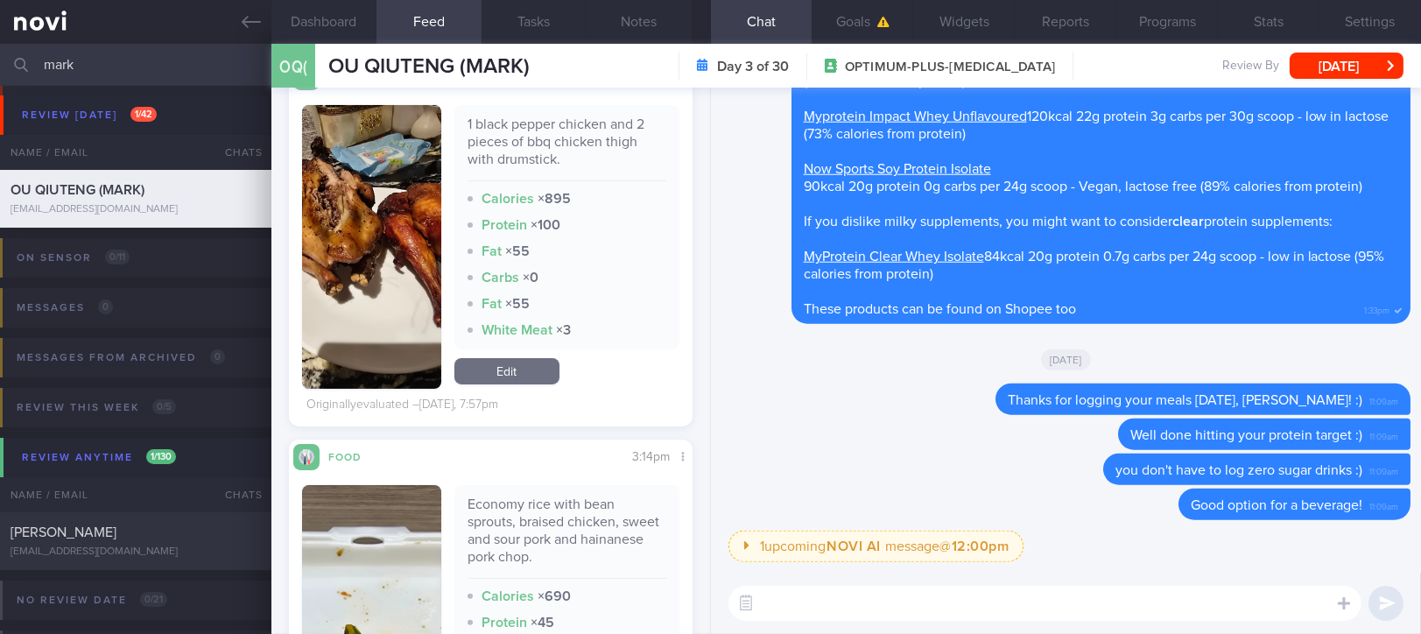
click at [792, 611] on textarea at bounding box center [1044, 603] width 633 height 35
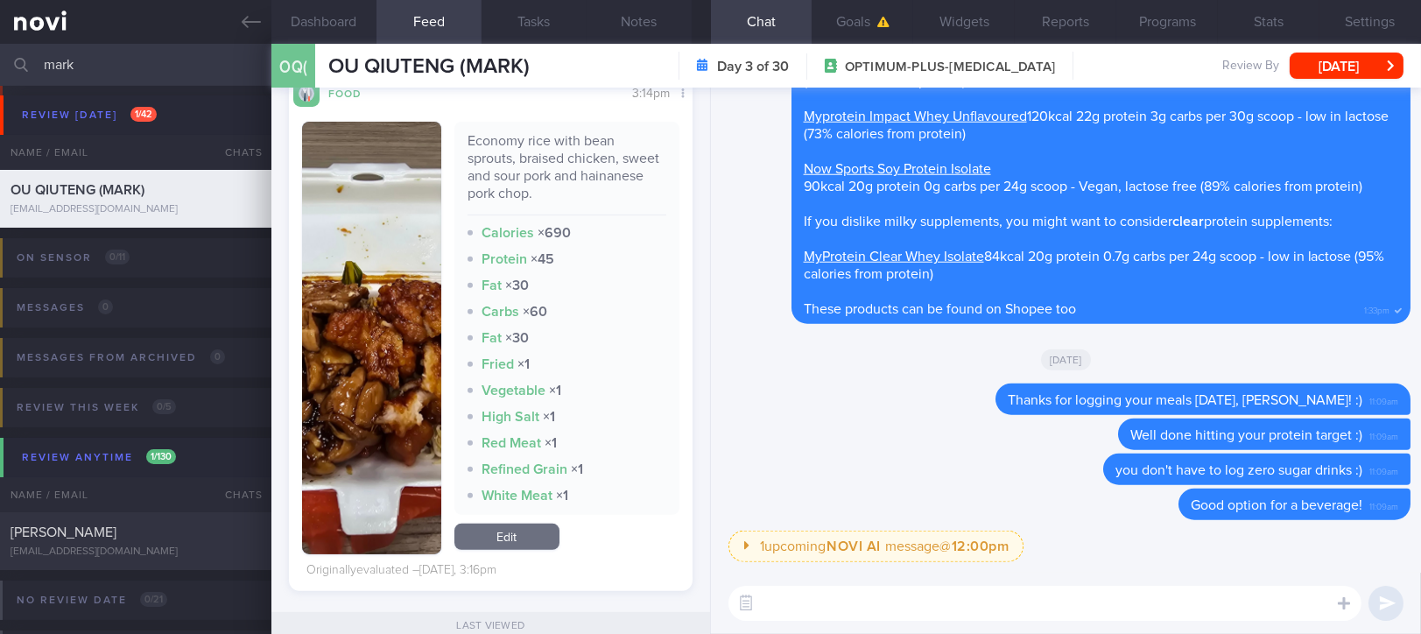
click at [792, 600] on textarea at bounding box center [1044, 603] width 633 height 35
click at [378, 375] on button "button" at bounding box center [371, 338] width 139 height 433
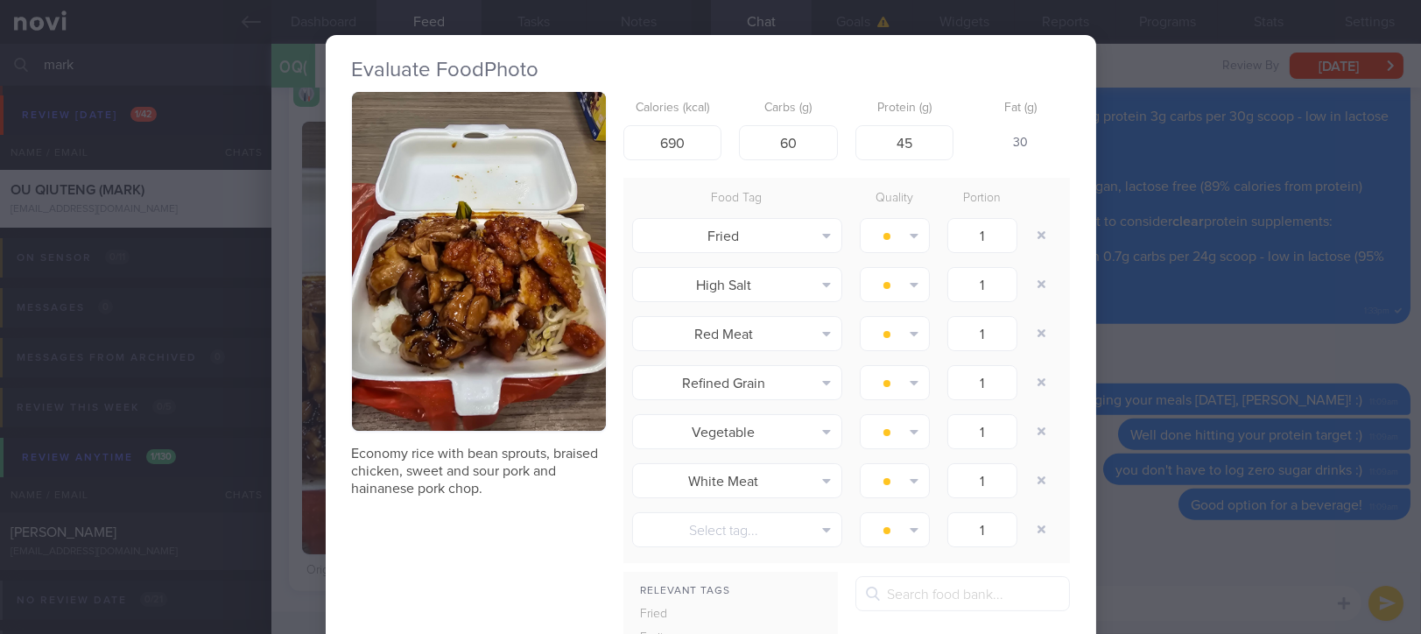
click at [500, 277] on button "button" at bounding box center [479, 261] width 254 height 339
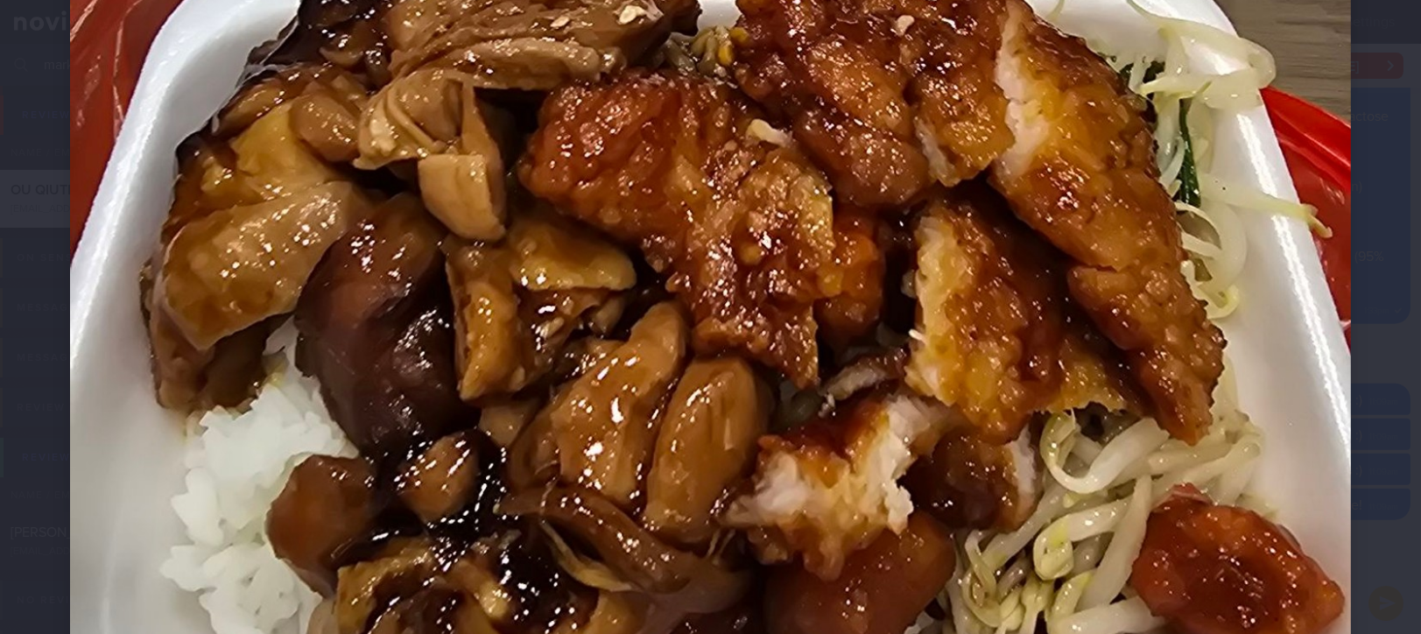
scroll to position [700, 0]
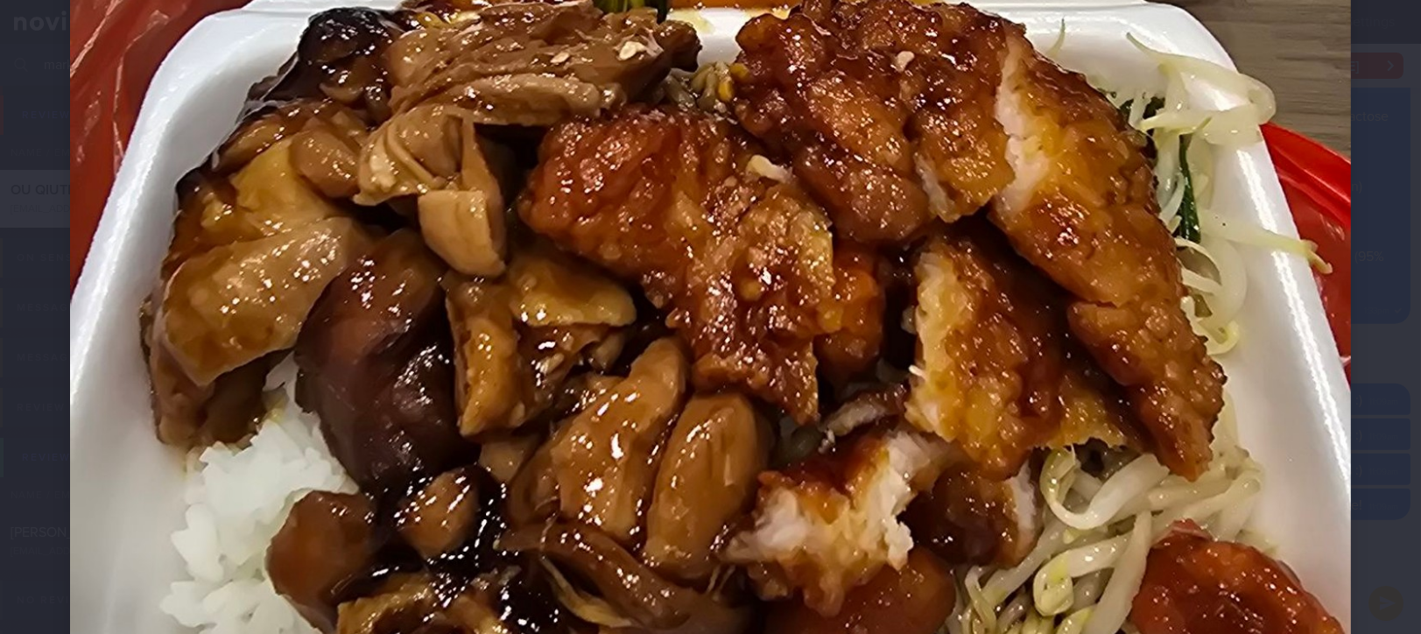
click at [1177, 417] on img at bounding box center [710, 224] width 1281 height 1708
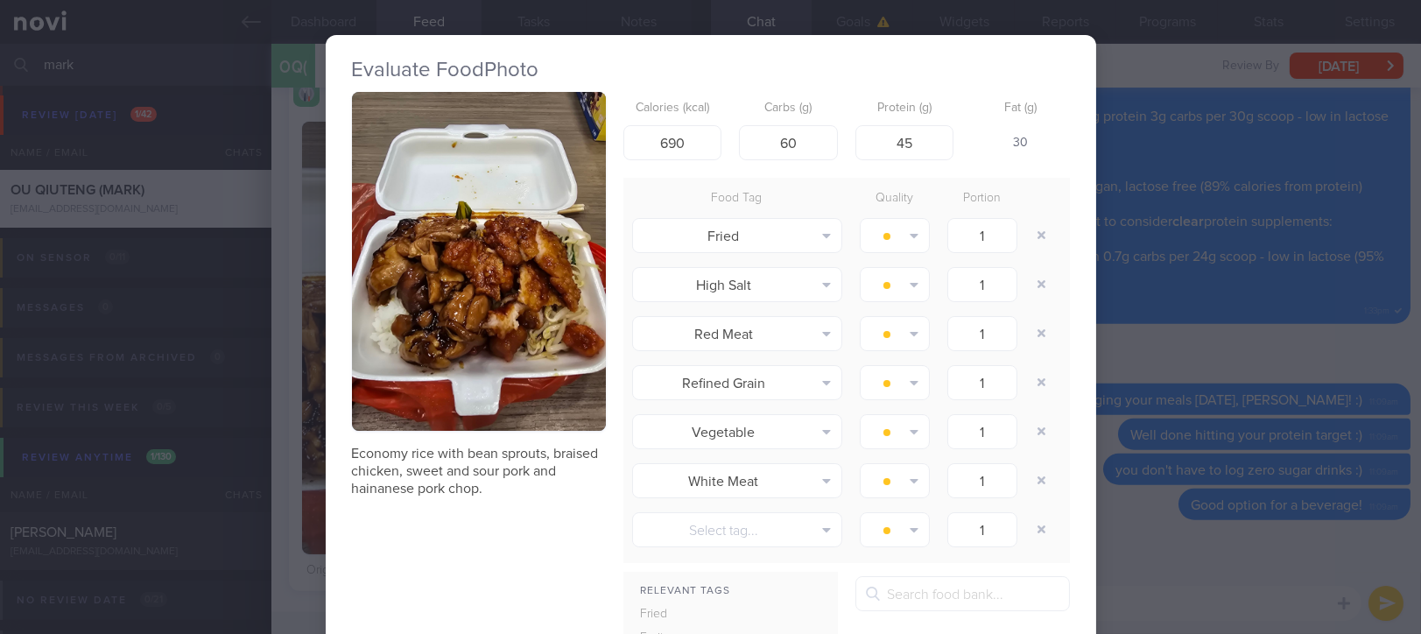
click at [1202, 418] on div "Evaluate Food Photo Economy rice with bean sprouts, braised chicken, sweet and …" at bounding box center [710, 317] width 1421 height 634
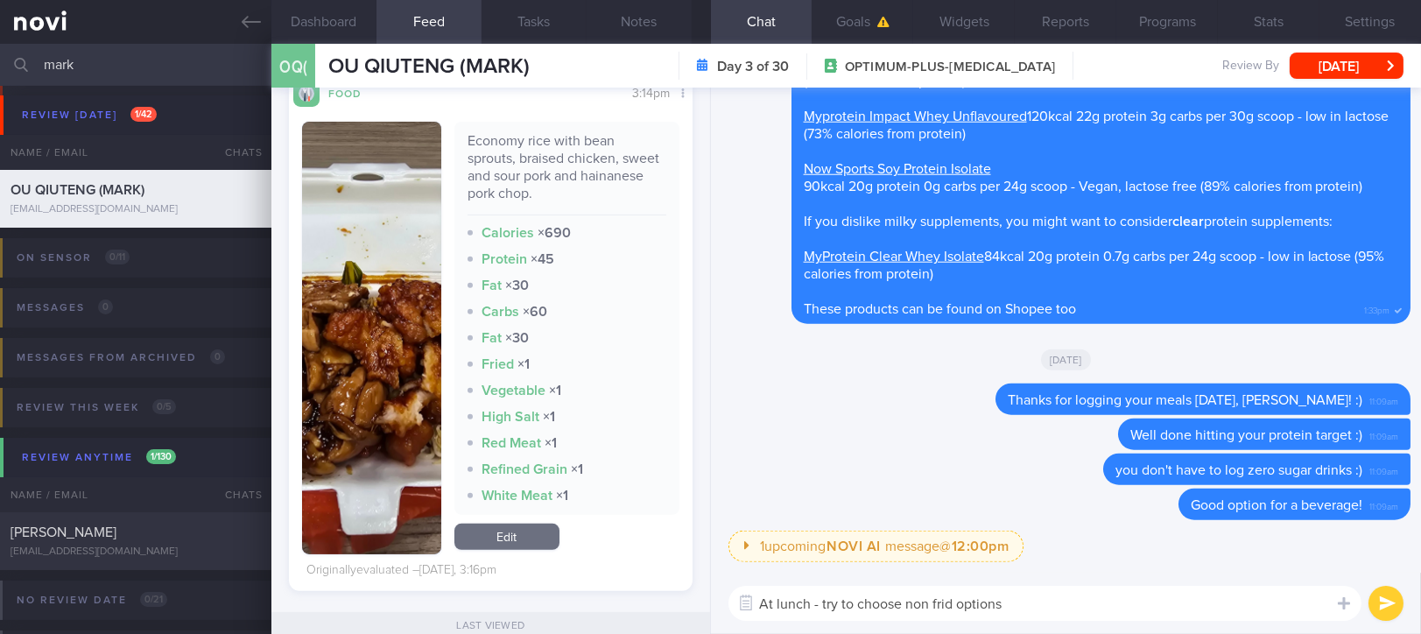
click at [1096, 602] on textarea "At lunch - try to choose non frid options" at bounding box center [1044, 603] width 633 height 35
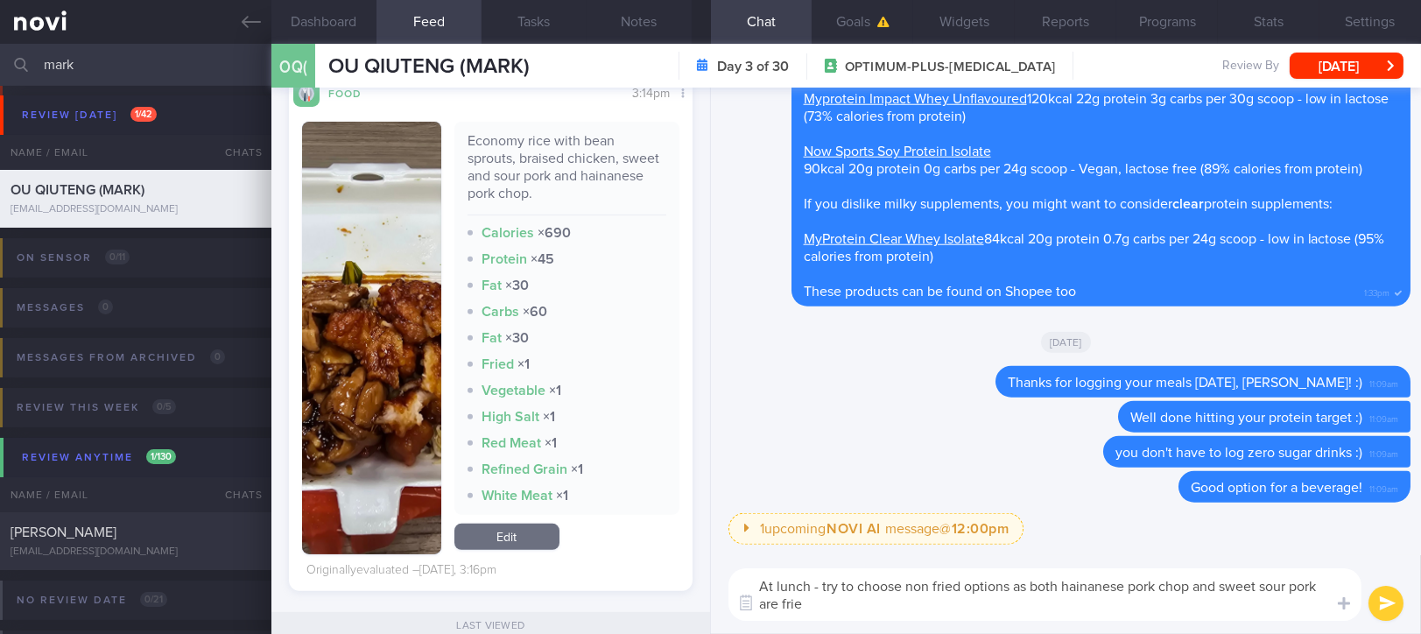
type textarea "At lunch - try to choose non fried options as both hainanese pork chop and swee…"
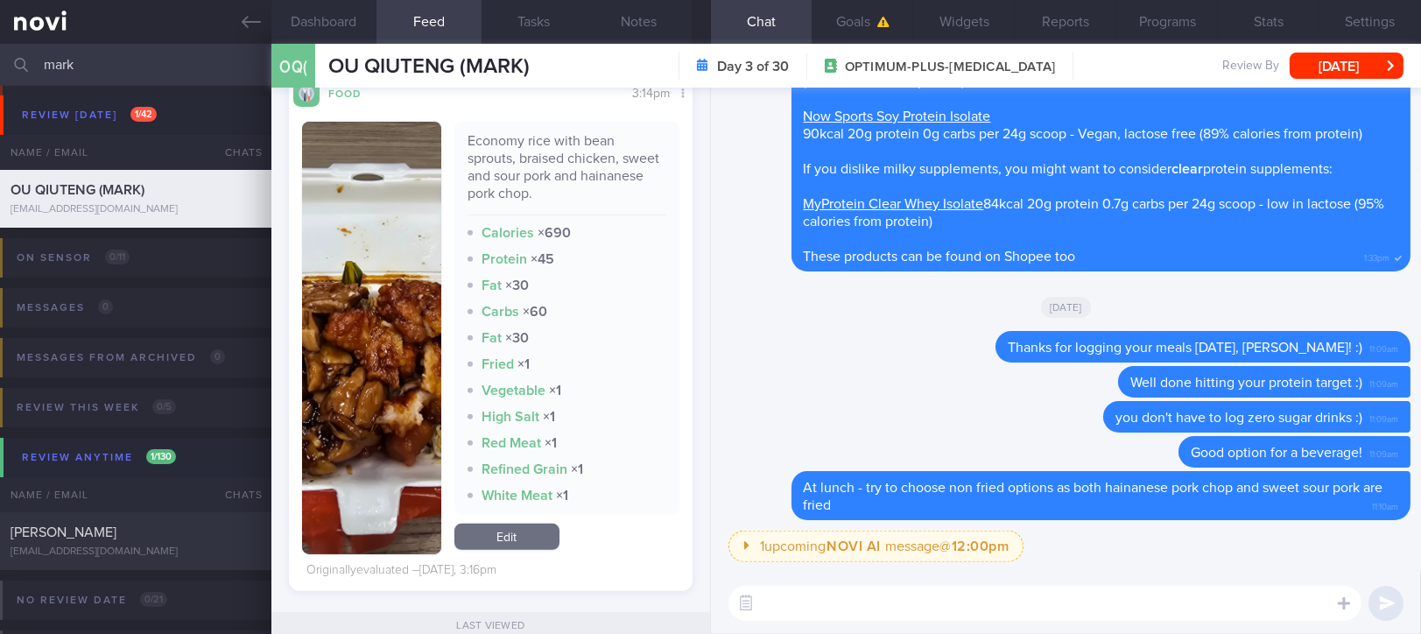
click at [1022, 603] on textarea at bounding box center [1044, 603] width 633 height 35
paste textarea "Try to choose lean proteins over fried/breaded/saucy/oily/processed/fatty forms…"
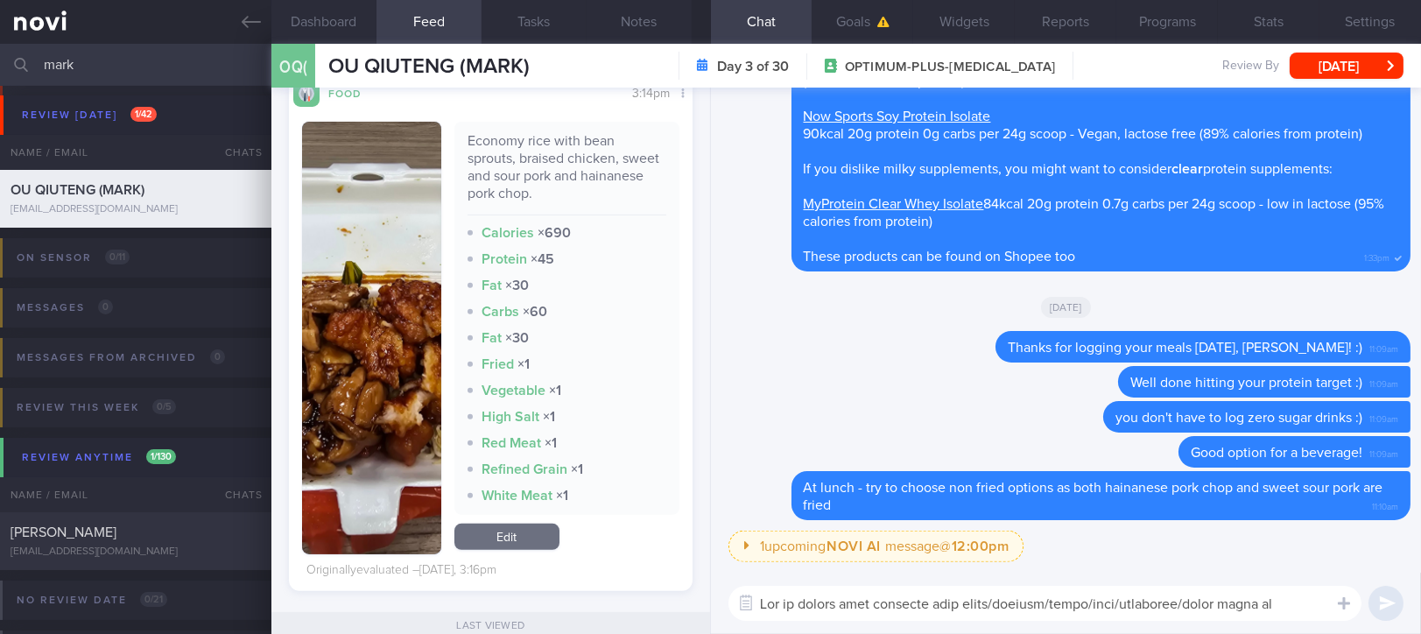
scroll to position [157, 0]
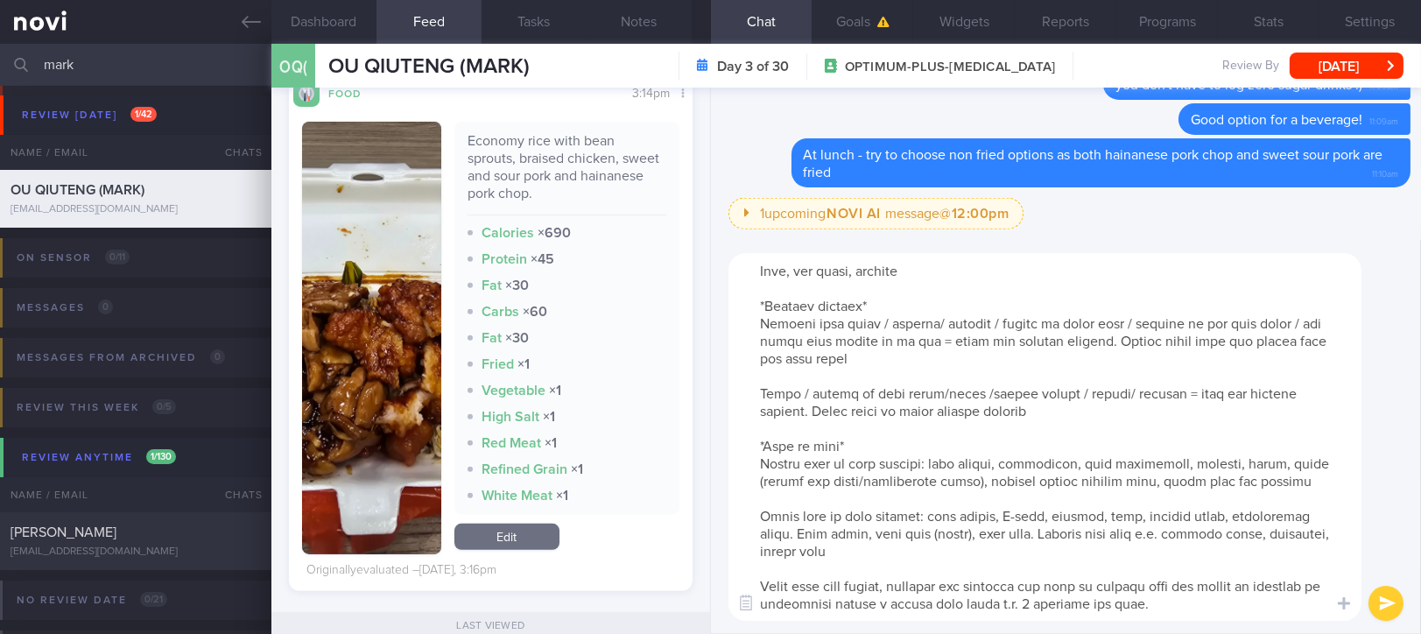
drag, startPoint x: 966, startPoint y: 601, endPoint x: 749, endPoint y: 552, distance: 222.6
click at [749, 552] on textarea at bounding box center [1044, 437] width 633 height 368
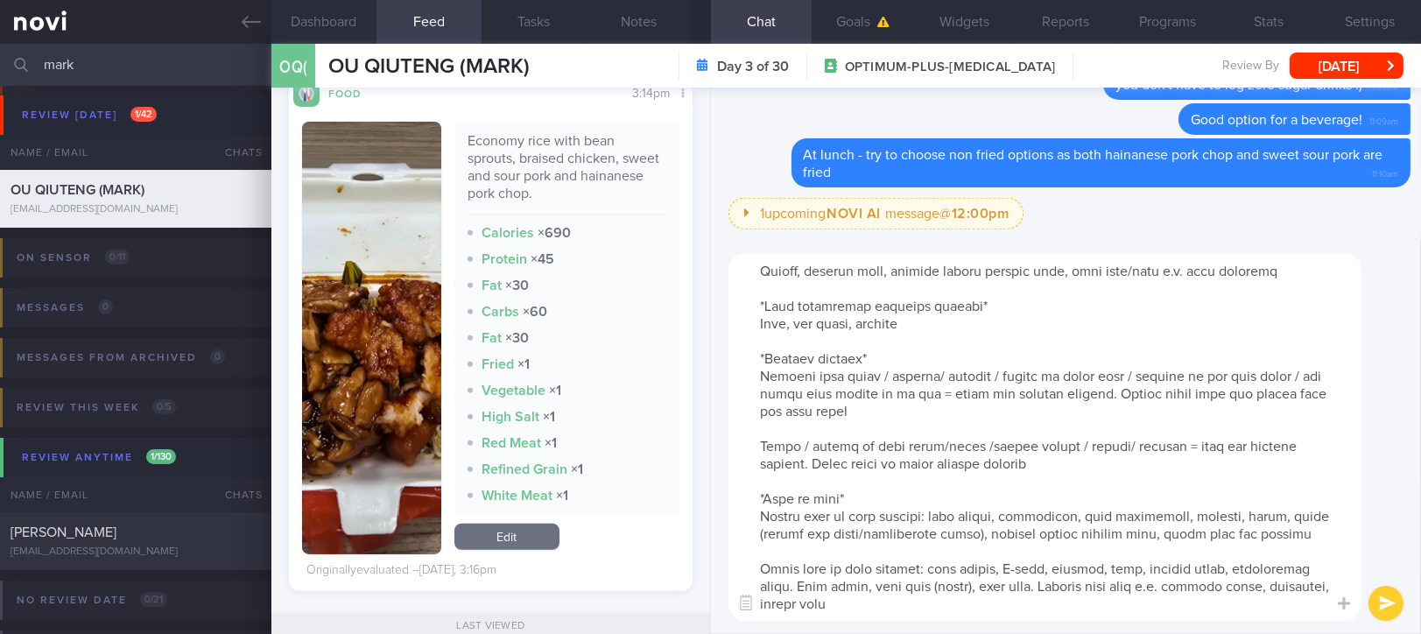
type textarea "Try to choose lean proteins over fried/breaded/saucy/oily/processed/fatty forms…"
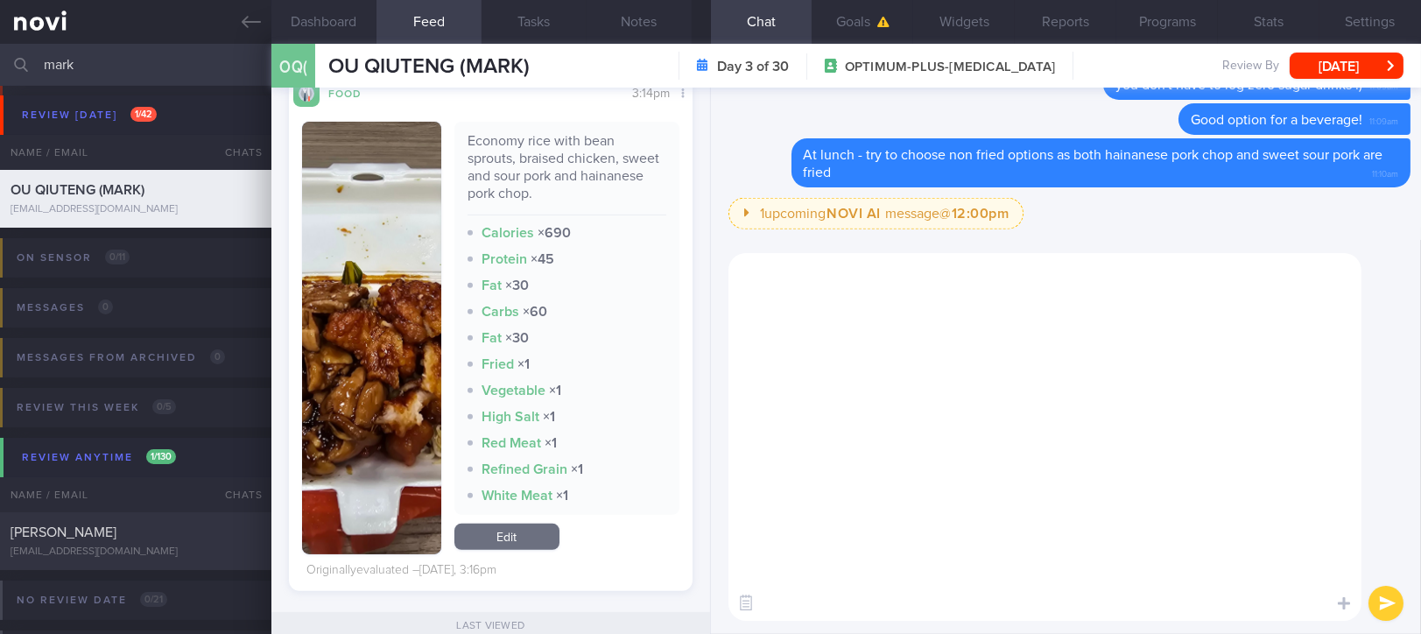
scroll to position [0, 0]
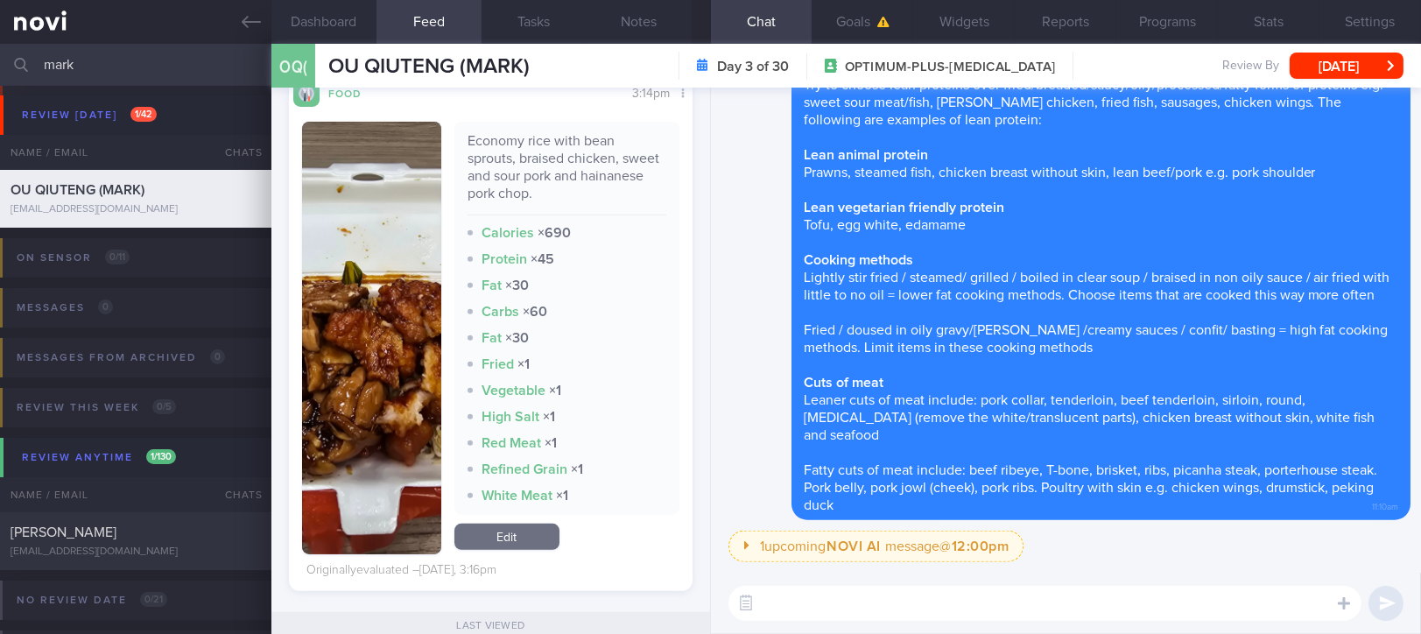
drag, startPoint x: 199, startPoint y: 69, endPoint x: -1, endPoint y: 60, distance: 199.9
click at [0, 60] on html "You are offline! Some functionality will be unavailable Patients New Users Coac…" at bounding box center [710, 317] width 1421 height 634
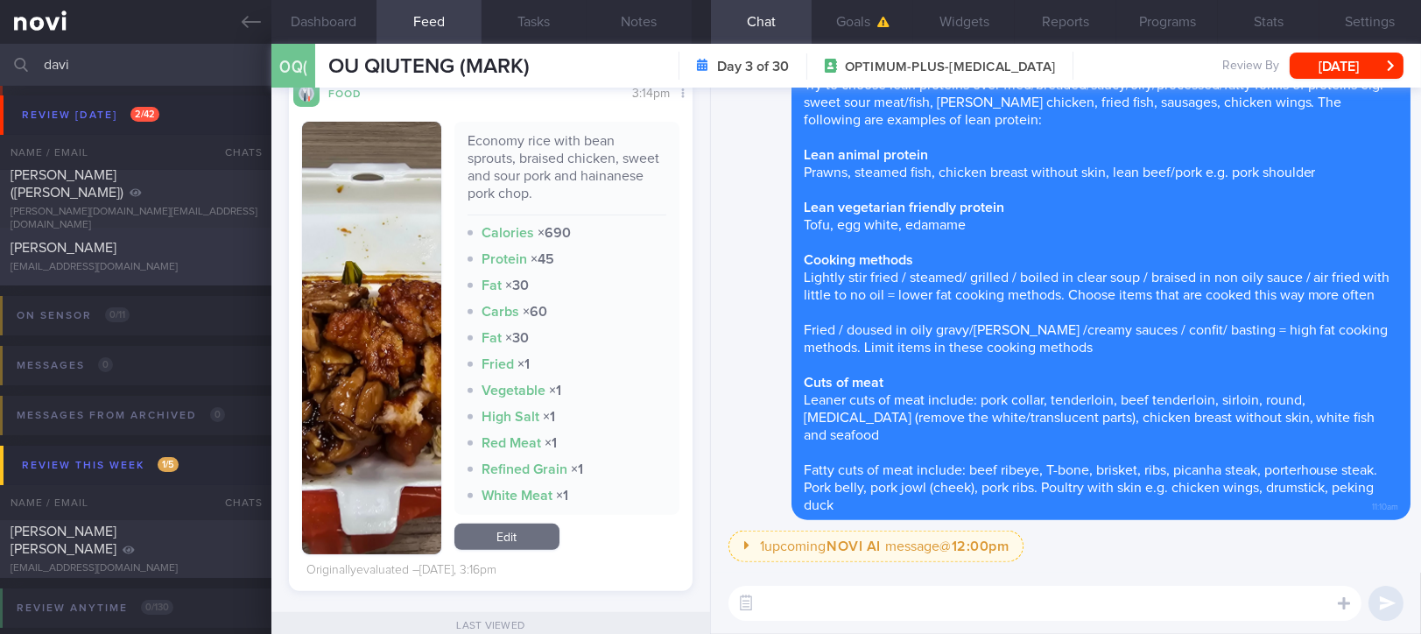
type input "davi"
click at [152, 244] on div "David Blake" at bounding box center [134, 248] width 246 height 18
type input "tracked"
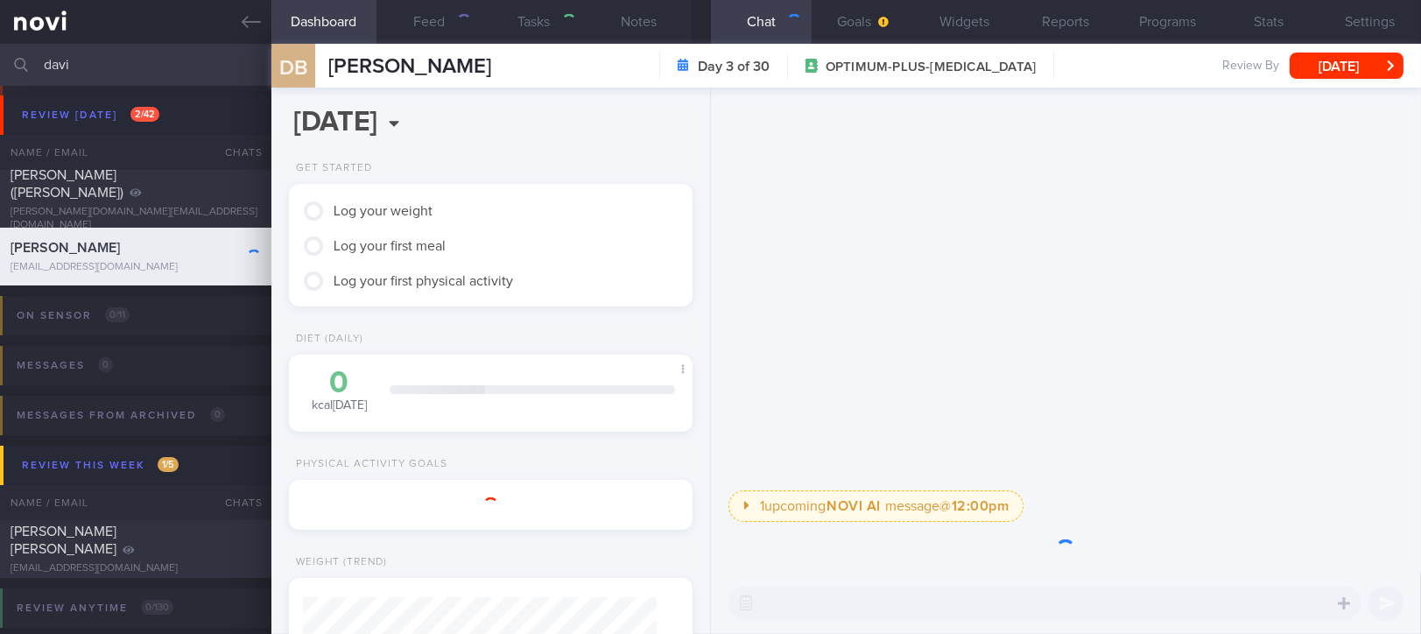
scroll to position [177, 354]
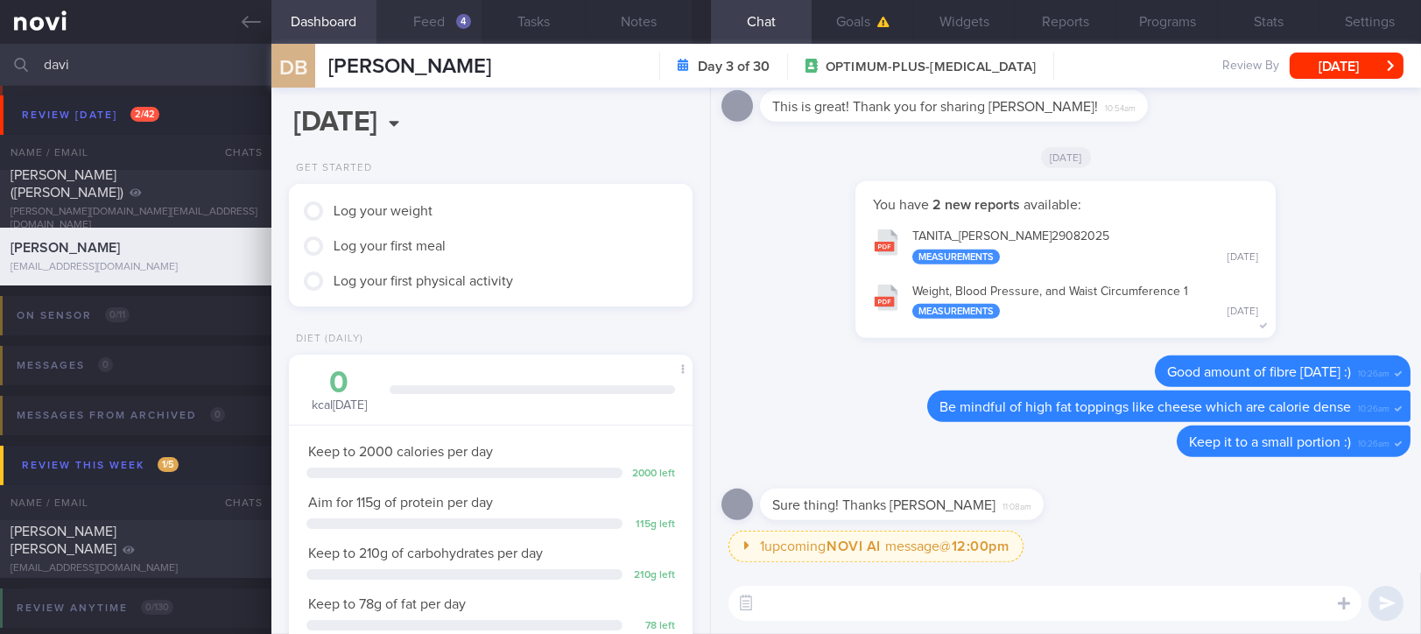
click at [451, 24] on button "Feed 4" at bounding box center [429, 22] width 105 height 44
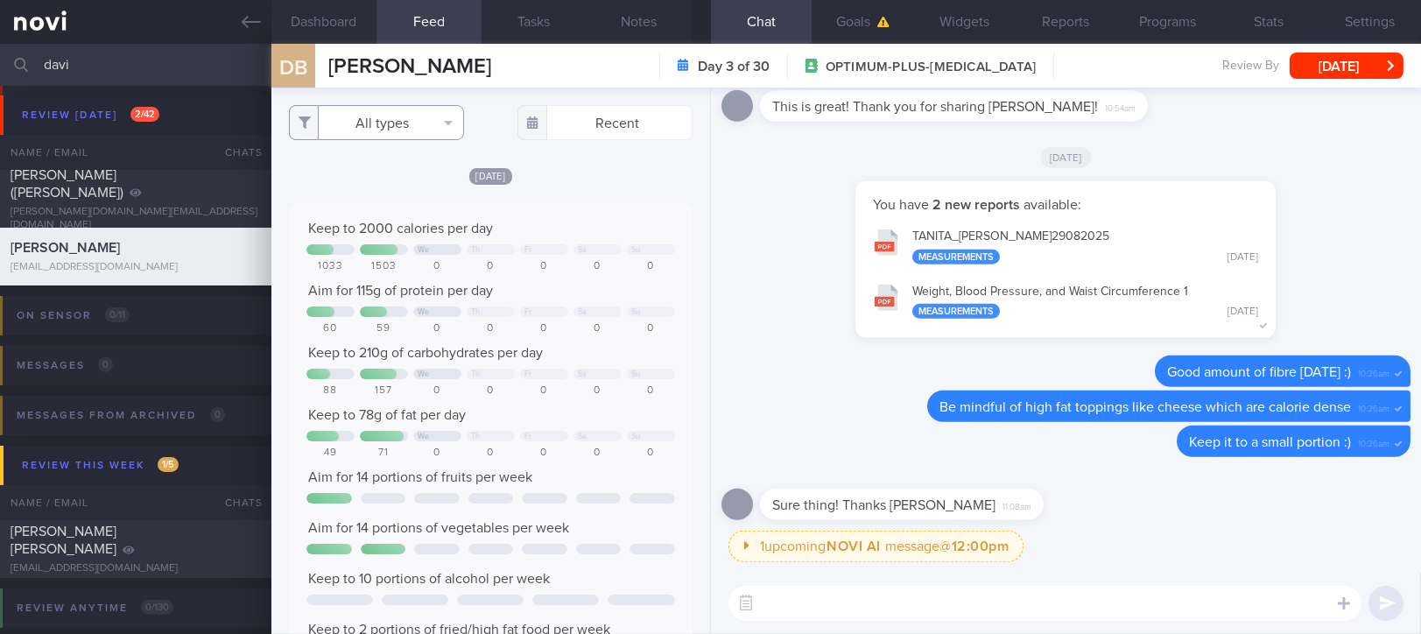
click at [434, 123] on button "All types" at bounding box center [376, 122] width 175 height 35
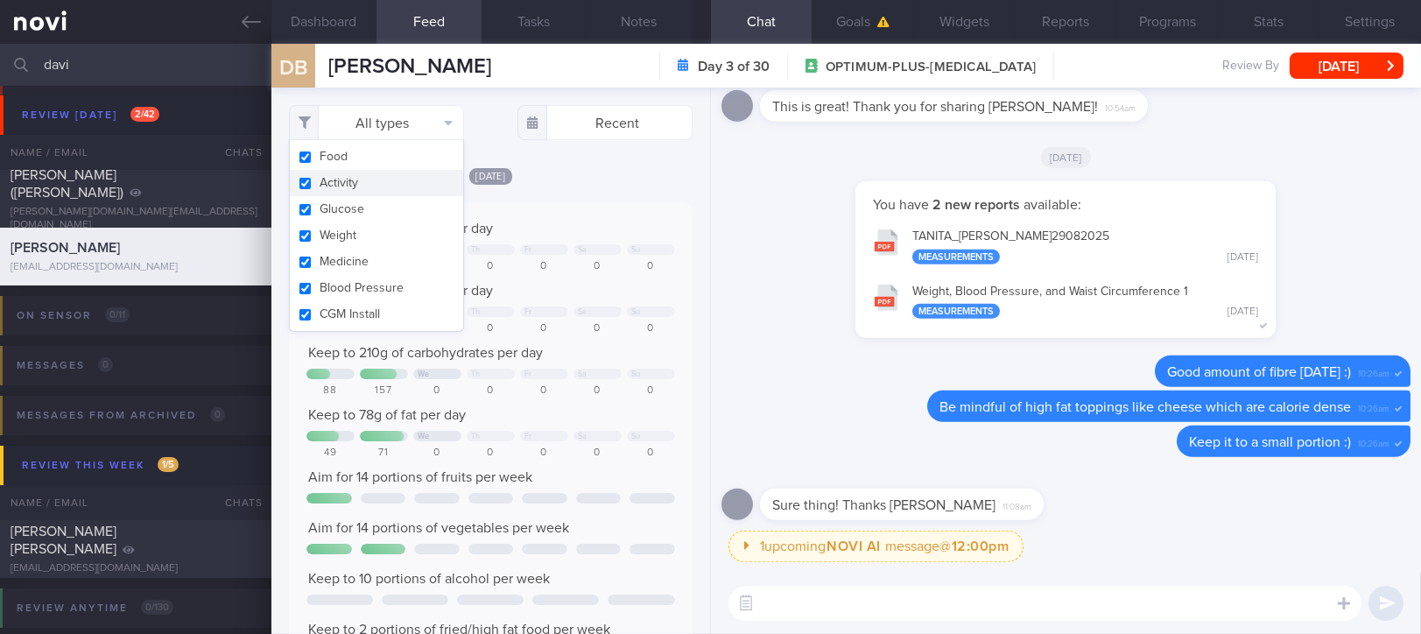
click at [384, 184] on button "Activity" at bounding box center [376, 183] width 173 height 26
checkbox input "false"
click at [548, 240] on div "Keep to 2000 calories per day We Th Fr Sa Su 1033 1503 0 0 0 0 0 Aim for 115g o…" at bounding box center [490, 439] width 369 height 439
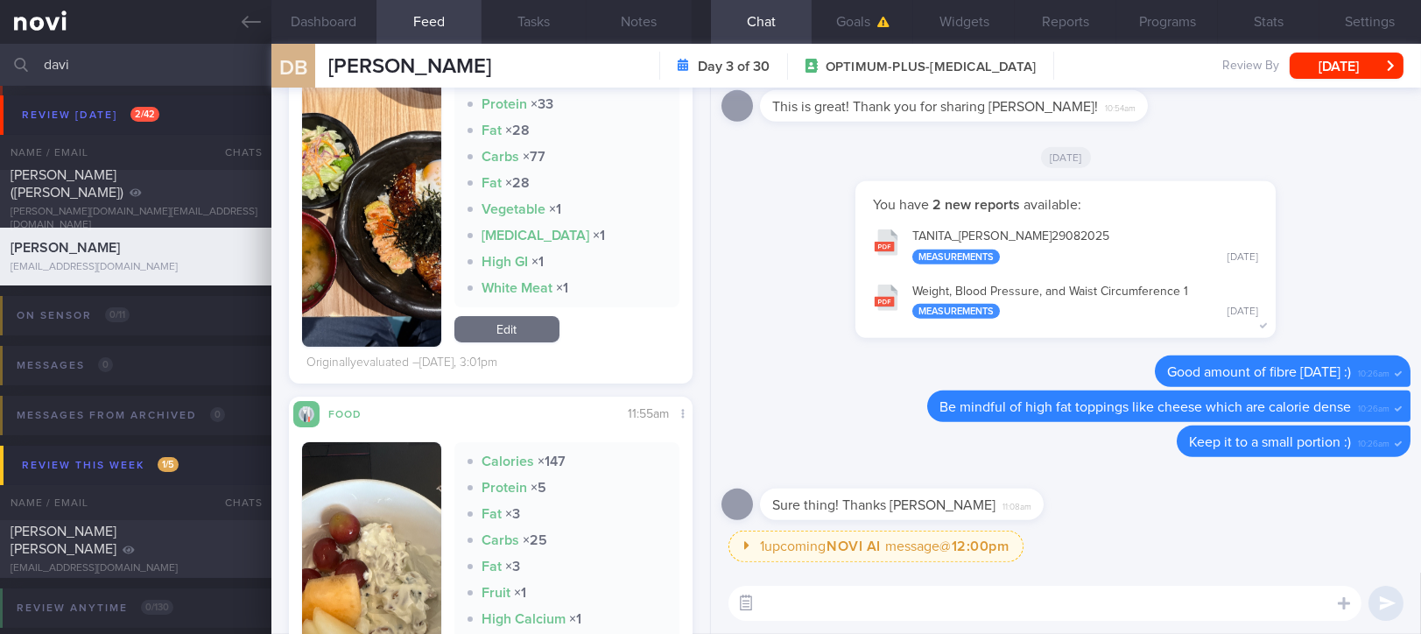
scroll to position [1167, 0]
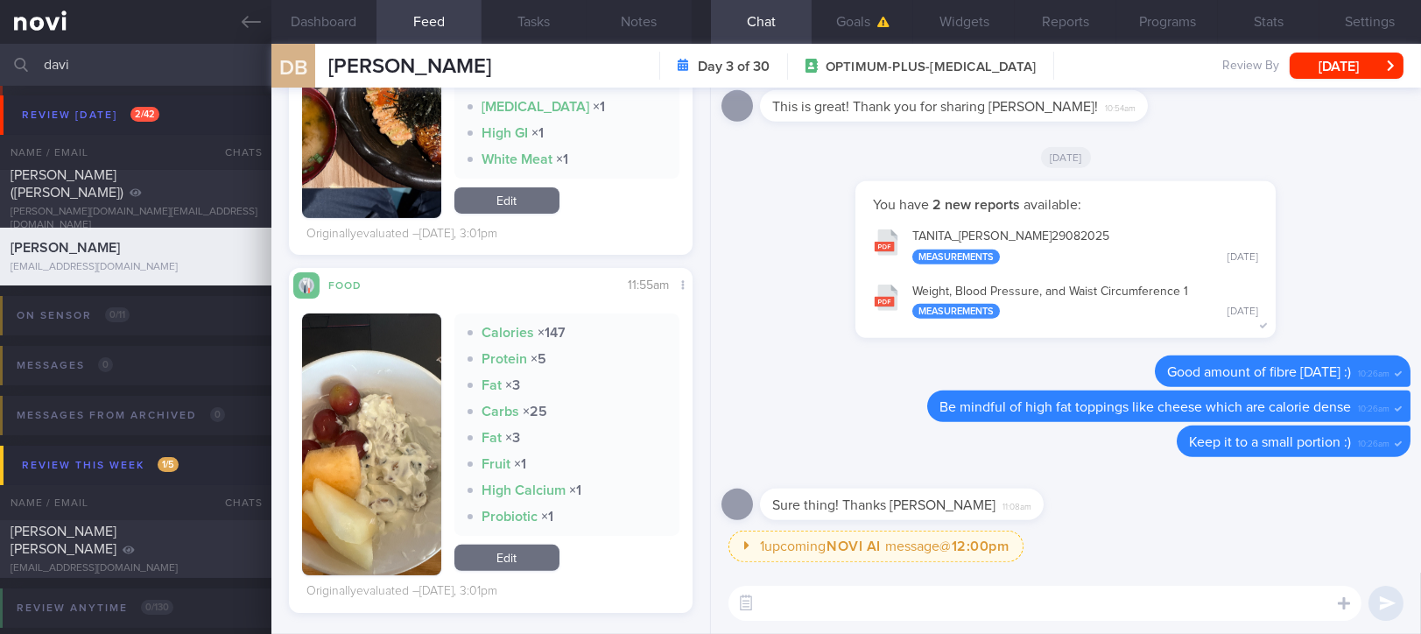
click at [788, 599] on textarea at bounding box center [1044, 603] width 633 height 35
type textarea "Excellent portion control so far, David :)"
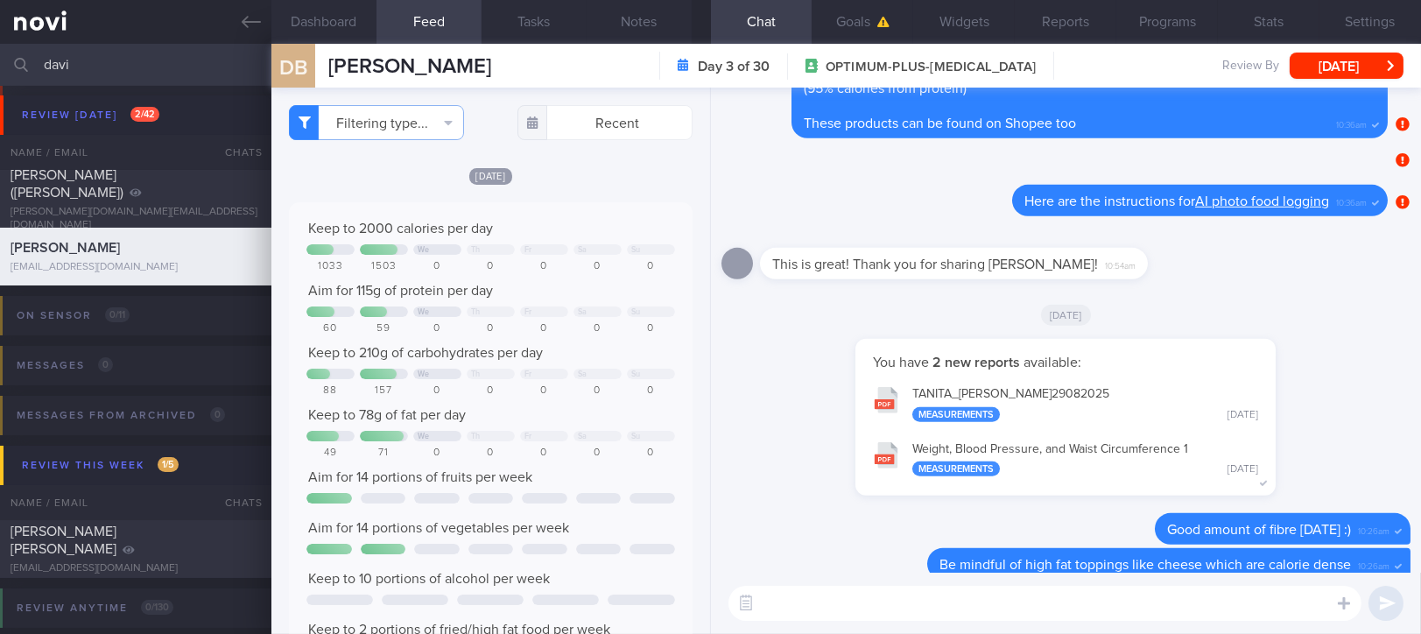
scroll to position [-350, 0]
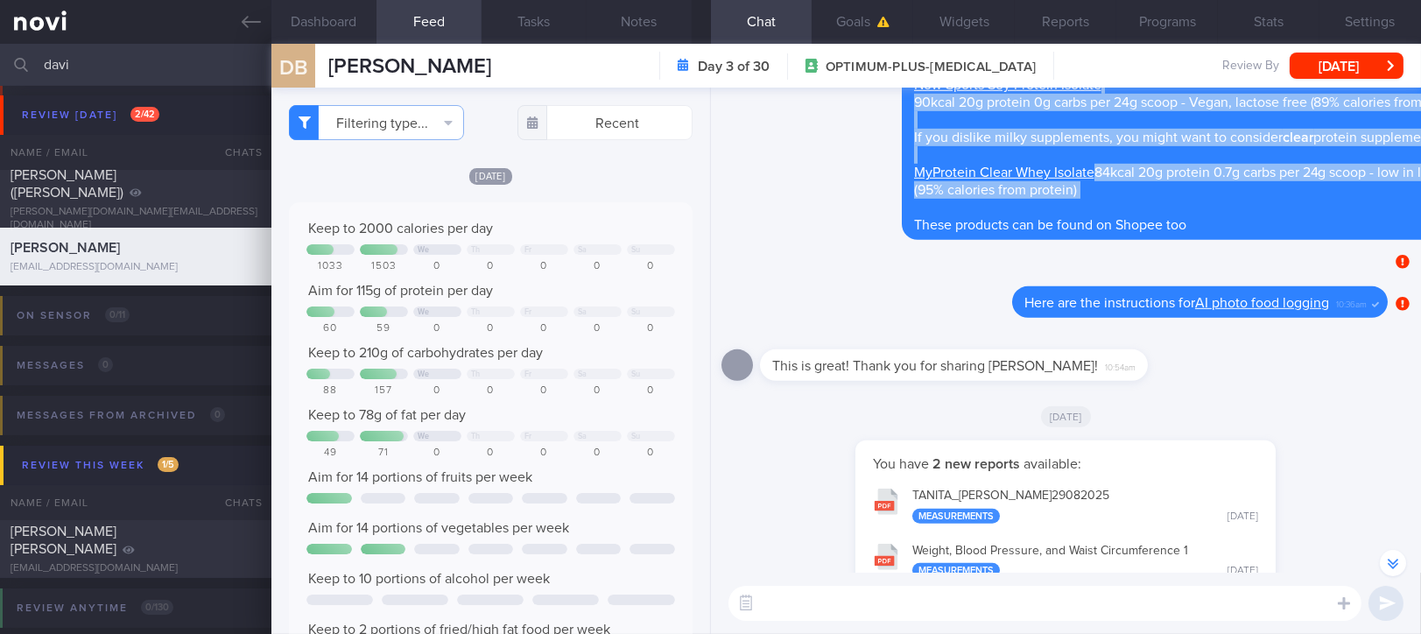
drag, startPoint x: 1064, startPoint y: 203, endPoint x: 1407, endPoint y: 208, distance: 343.3
click at [1407, 208] on div "1 upcoming NOVI AI message @ 12:00pm 12:00pm Not sure how to hit your protein g…" at bounding box center [1066, 330] width 710 height 485
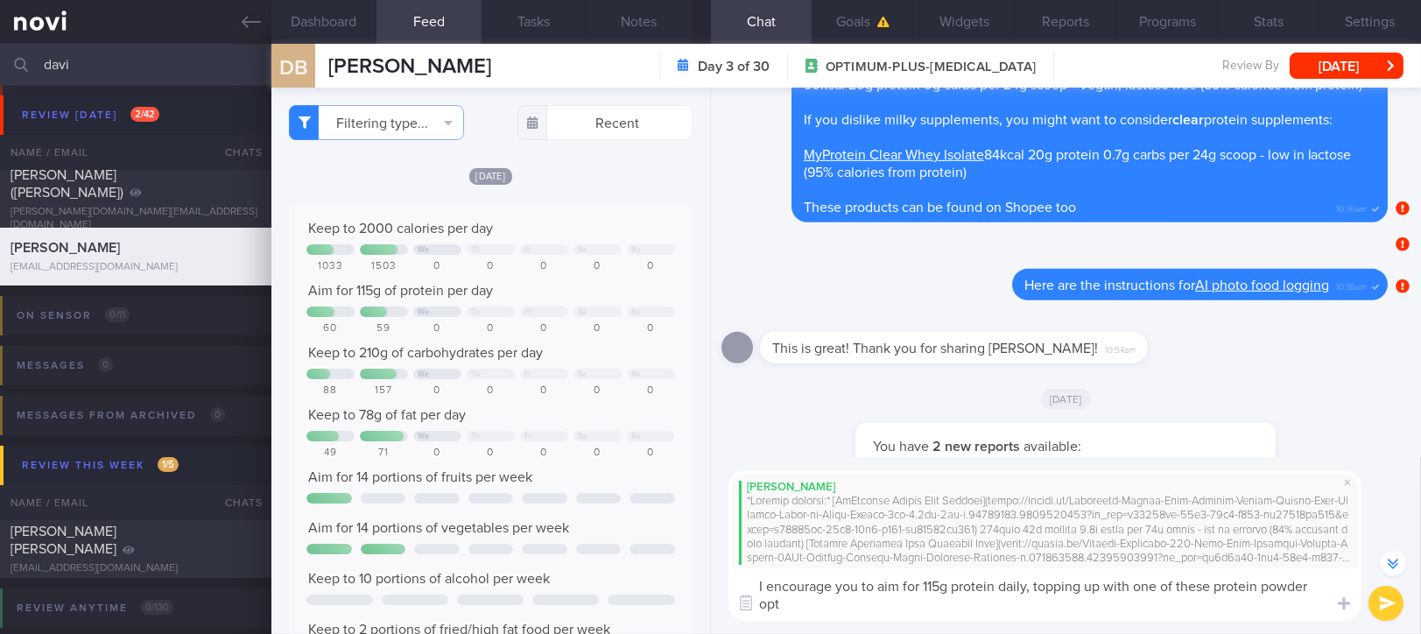
scroll to position [-465, 0]
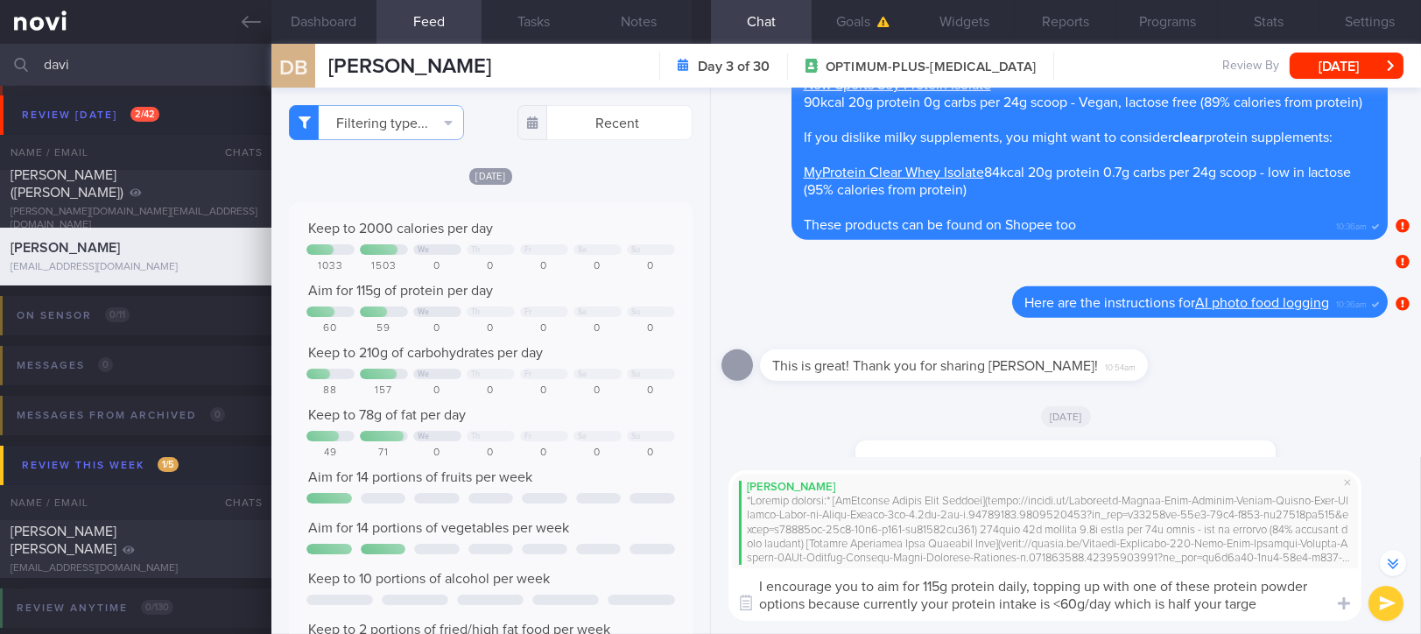
type textarea "I encourage you to aim for 115g protein daily, topping up with one of these pro…"
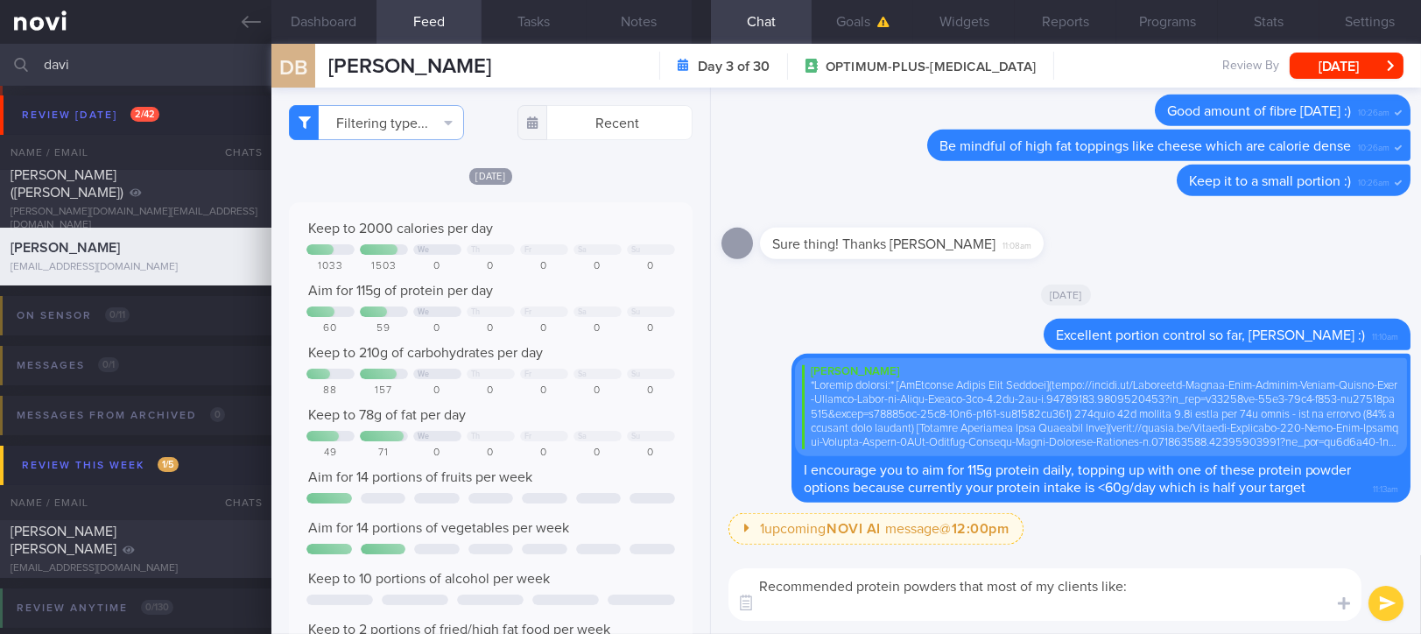
scroll to position [0, 0]
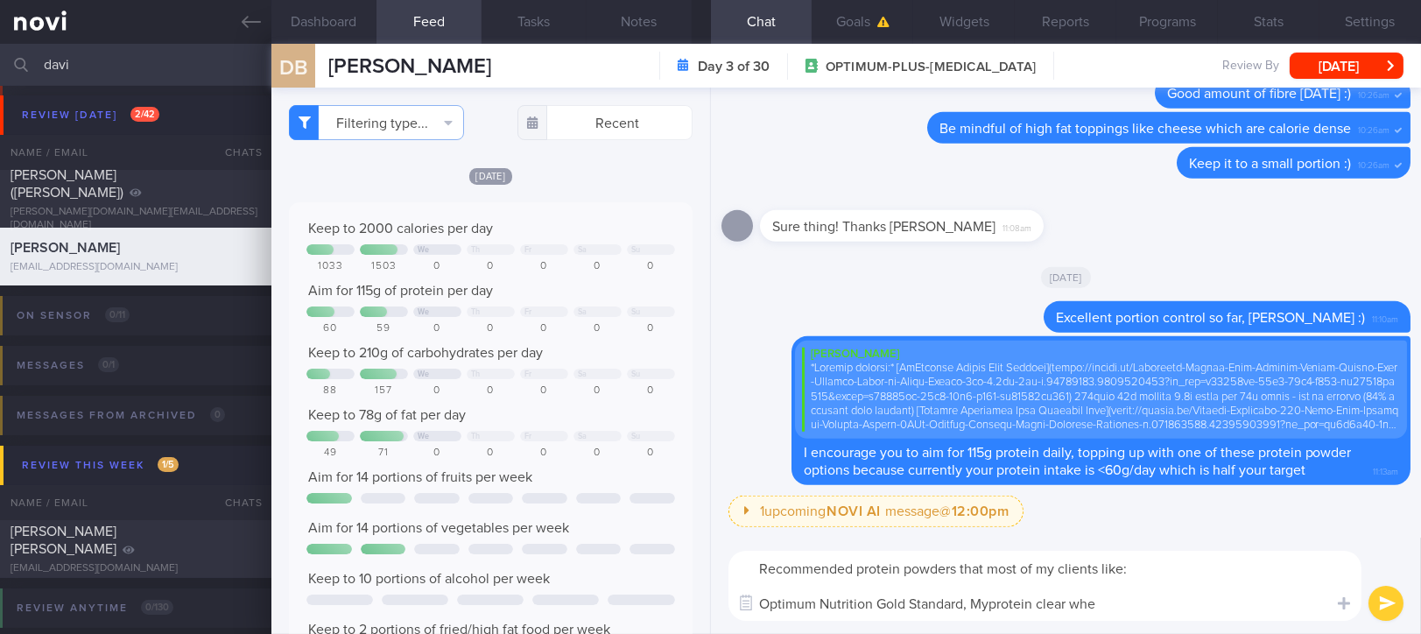
type textarea "Recommended protein powders that most of my clients like: Optimum Nutrition Gol…"
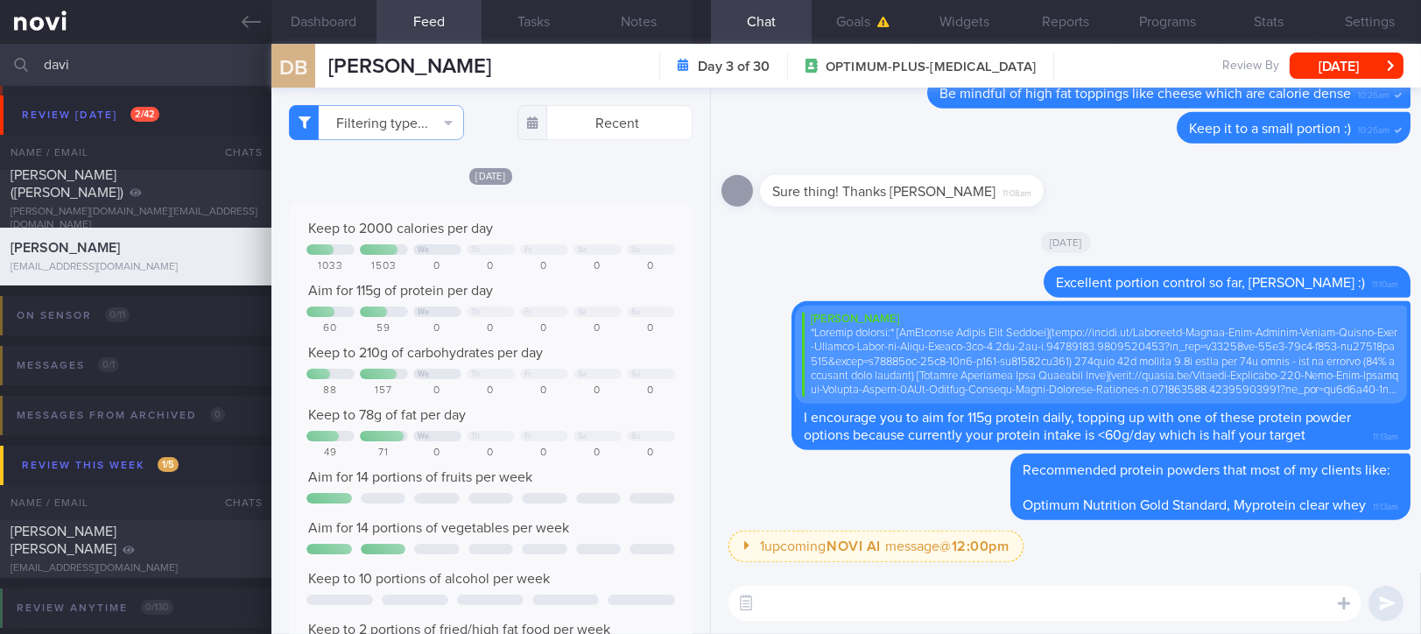
click at [264, 26] on link at bounding box center [135, 22] width 271 height 44
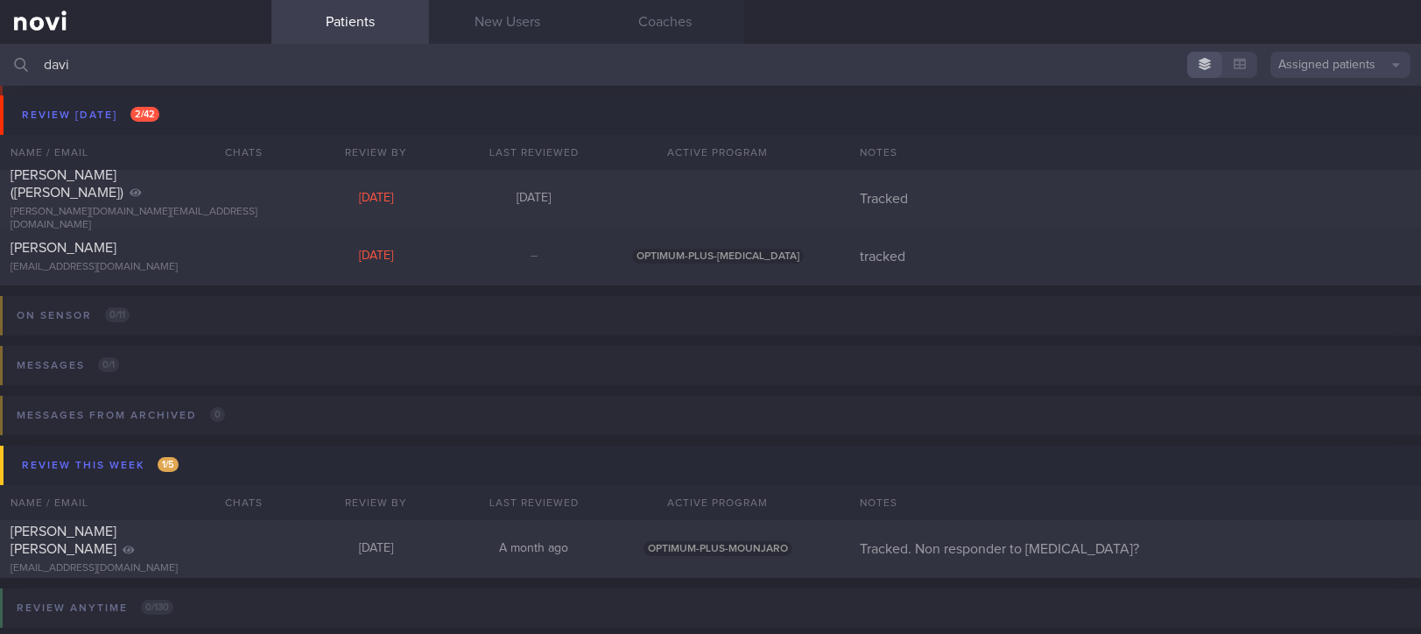
drag, startPoint x: 279, startPoint y: 62, endPoint x: -1, endPoint y: 58, distance: 280.2
click at [0, 58] on html "You are offline! Some functionality will be unavailable Patients New Users Coac…" at bounding box center [710, 317] width 1421 height 634
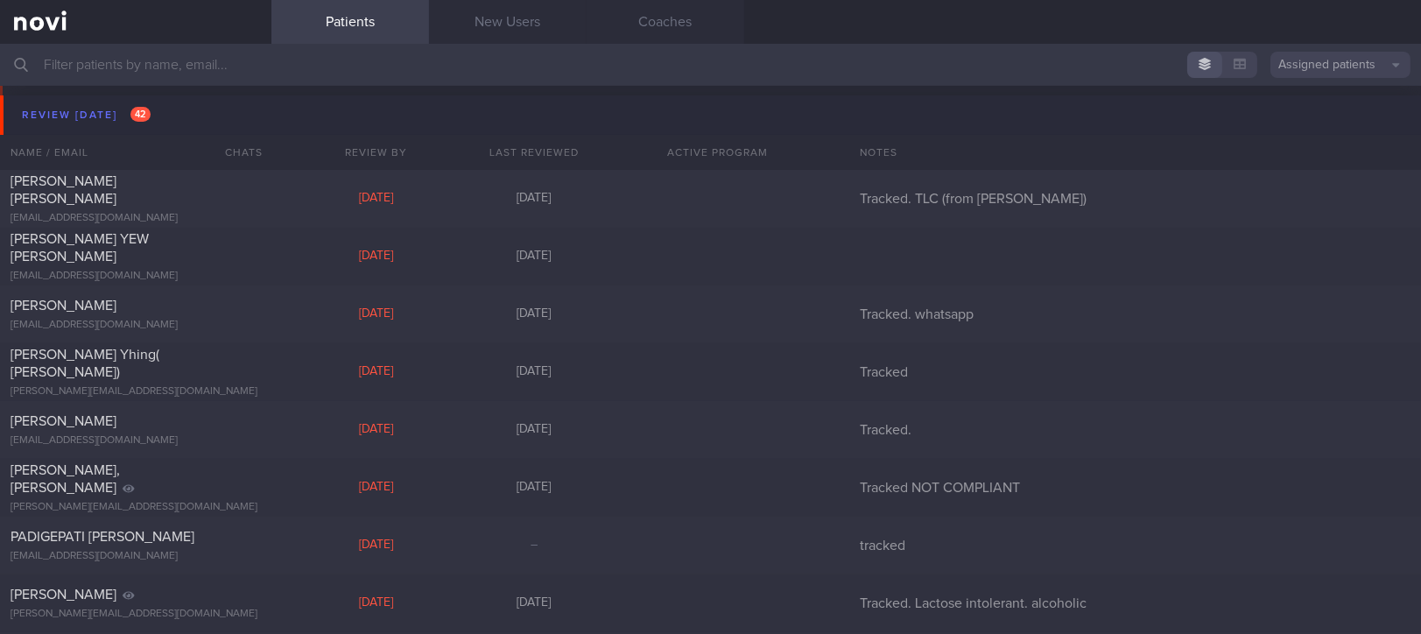
click at [200, 123] on button "Review today 42" at bounding box center [713, 114] width 1426 height 39
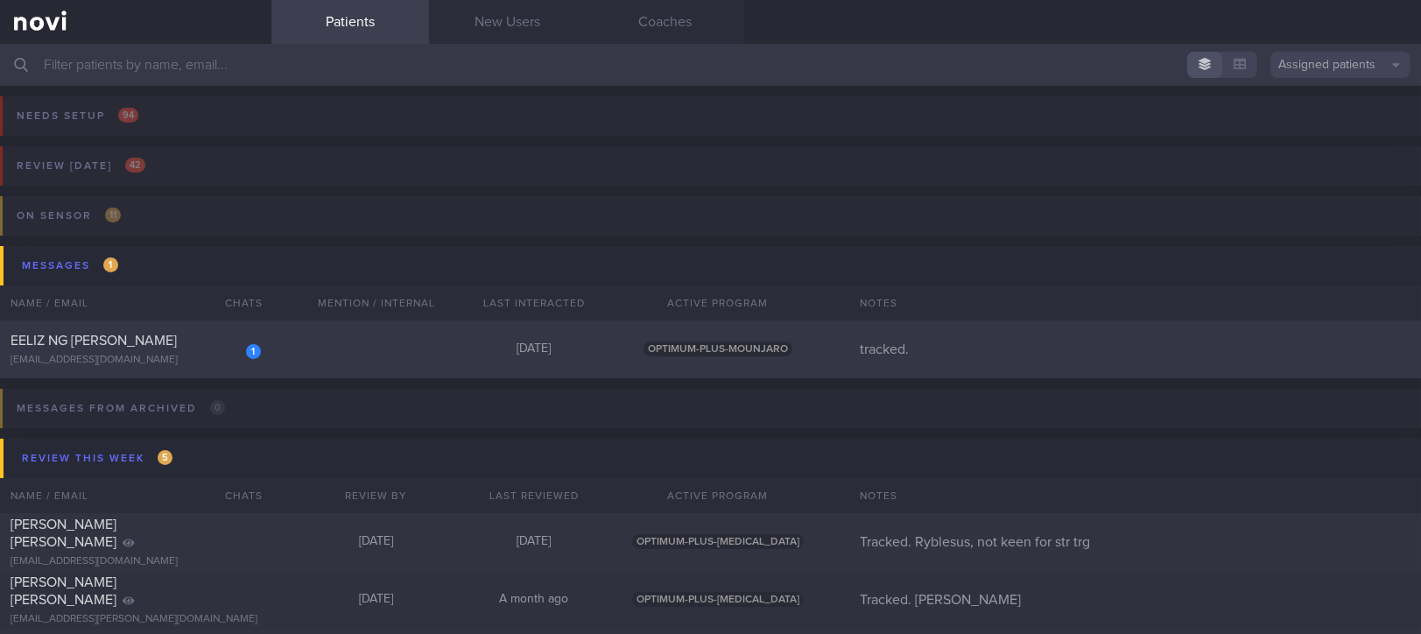
click at [369, 340] on div "1 EELIZ NG HUI PENG eelizng@wdsdesign.sg Today OPTIMUM-PLUS-MOUNJARO tracked." at bounding box center [710, 349] width 1421 height 58
select select "8"
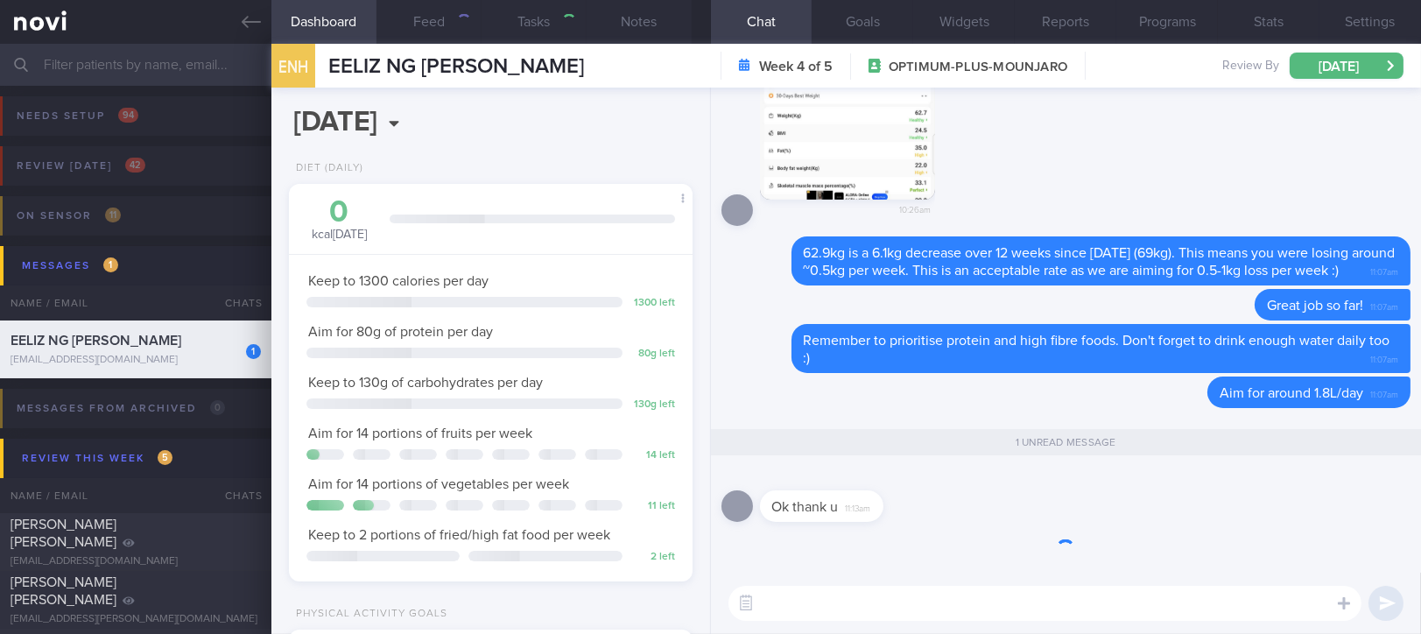
scroll to position [202, 354]
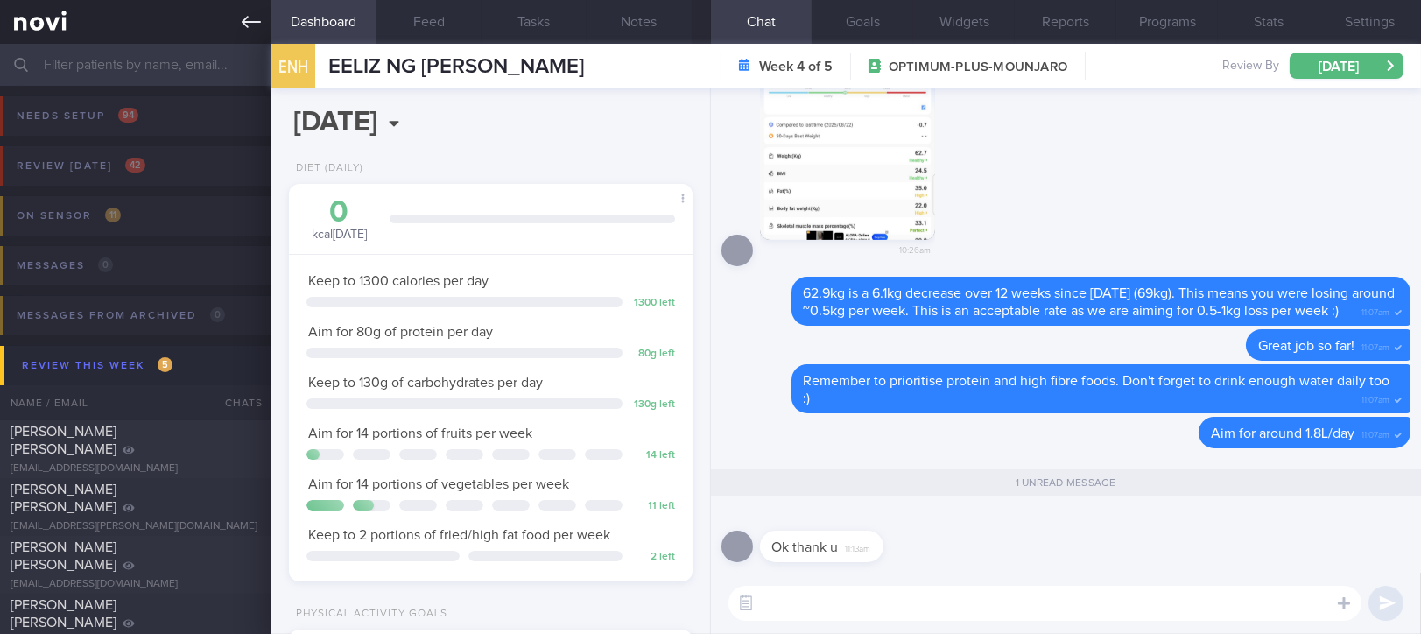
click at [240, 22] on link at bounding box center [135, 22] width 271 height 44
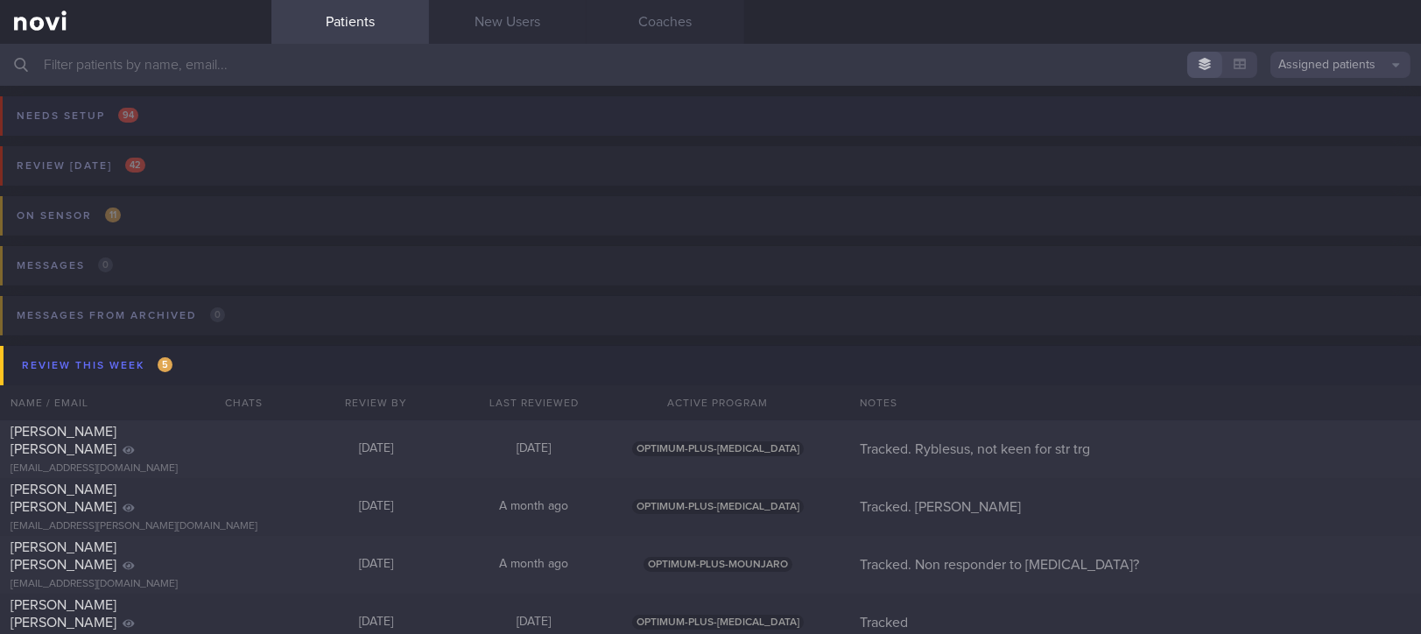
click at [285, 116] on button "Needs setup 94" at bounding box center [708, 121] width 1426 height 50
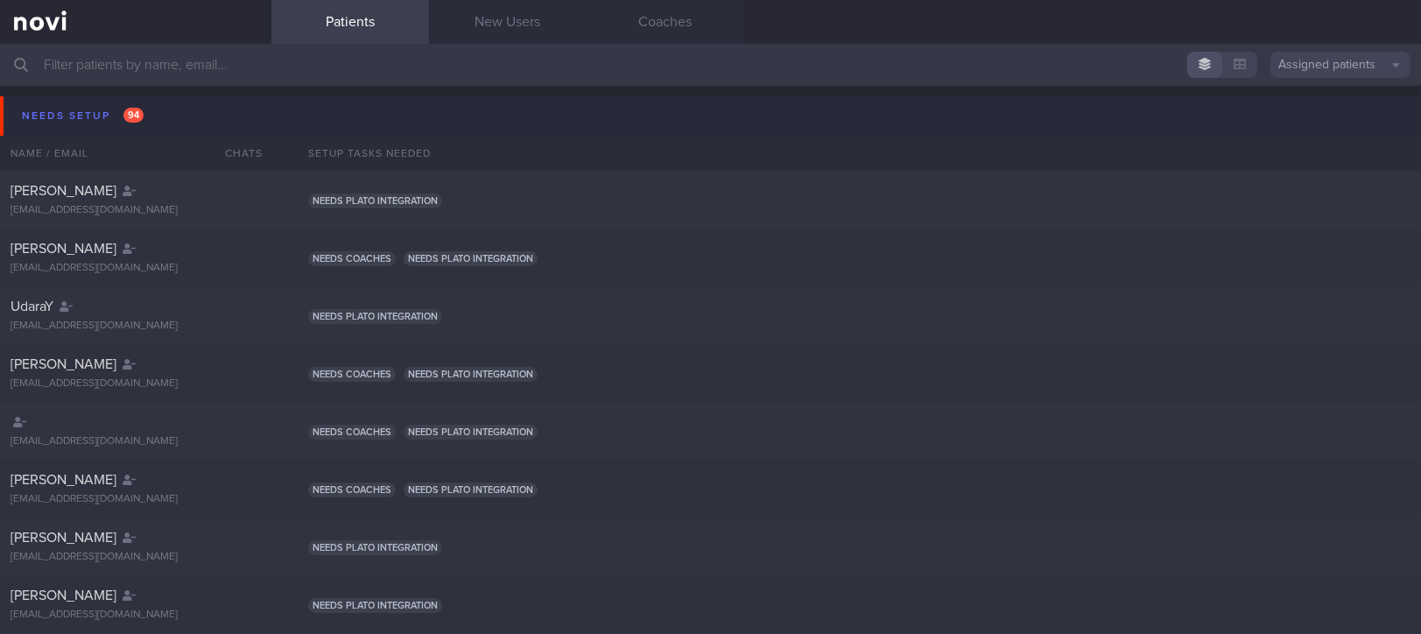
click at [196, 116] on button "Needs setup 94" at bounding box center [713, 115] width 1426 height 39
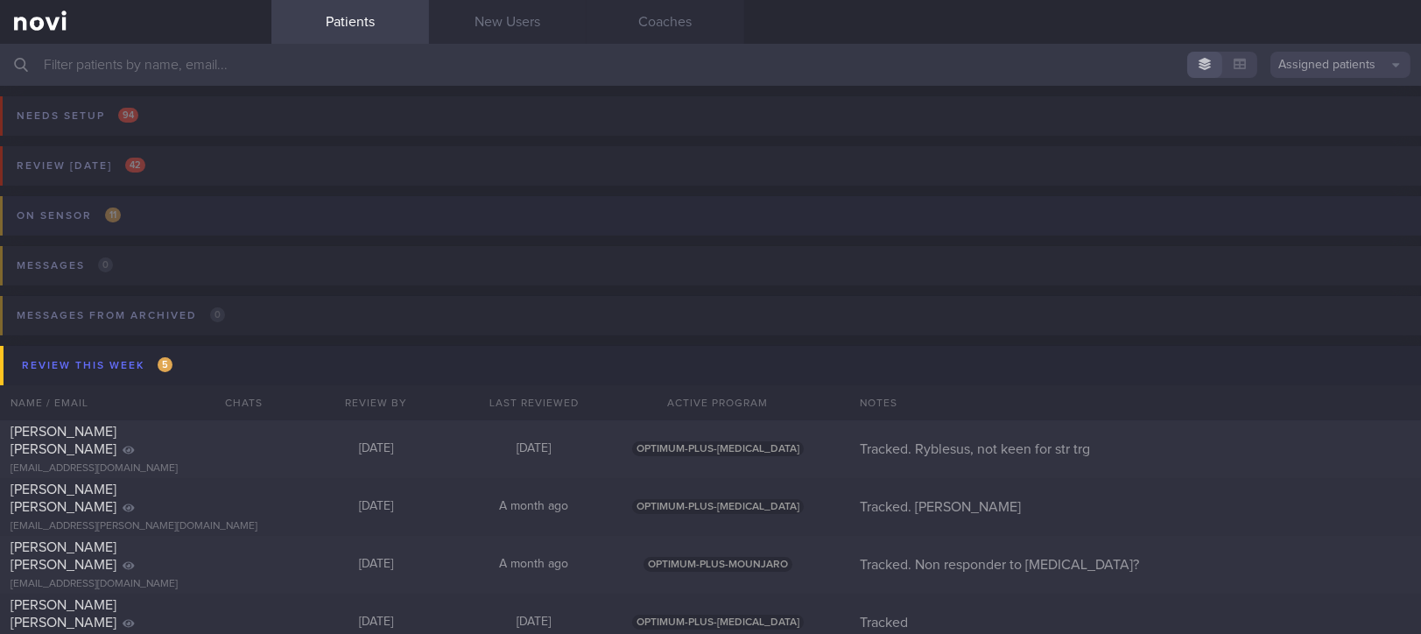
click at [209, 233] on button "On sensor 11" at bounding box center [708, 221] width 1426 height 50
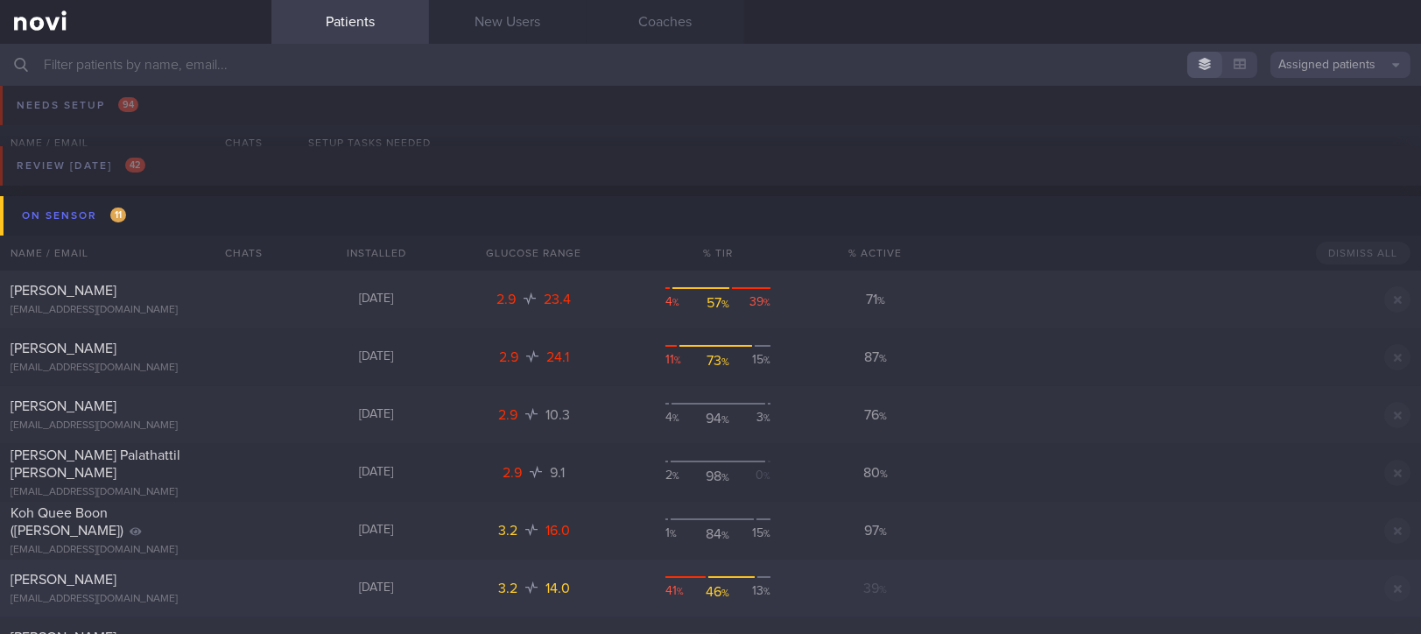
scroll to position [350, 0]
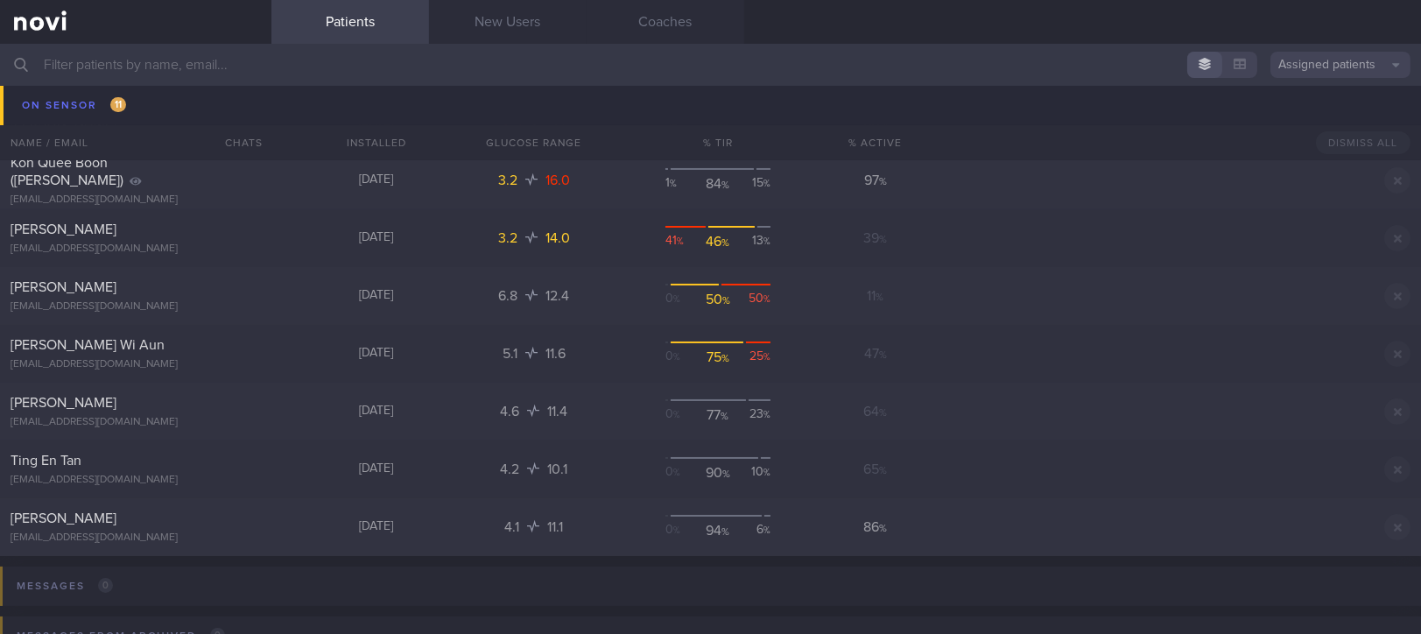
click at [428, 67] on input "text" at bounding box center [710, 65] width 1421 height 42
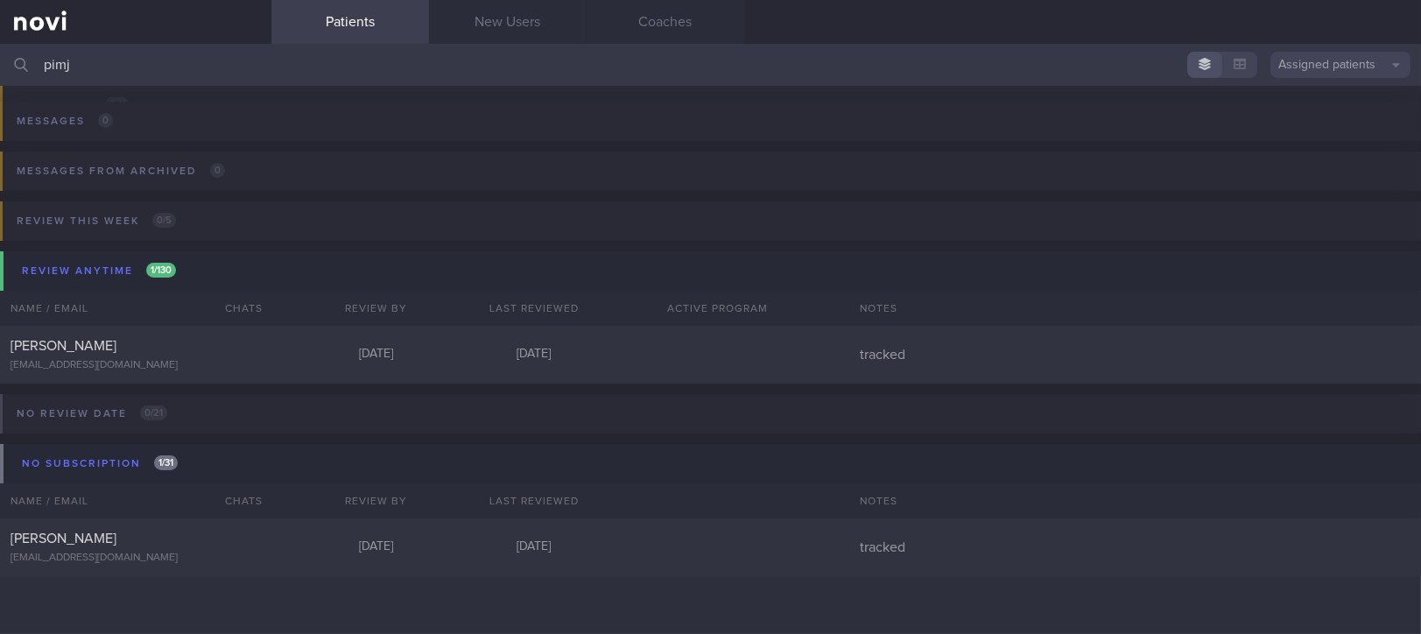
scroll to position [144, 0]
type input "pimj"
click at [224, 352] on div "[PERSON_NAME]" at bounding box center [134, 347] width 246 height 18
select select "8"
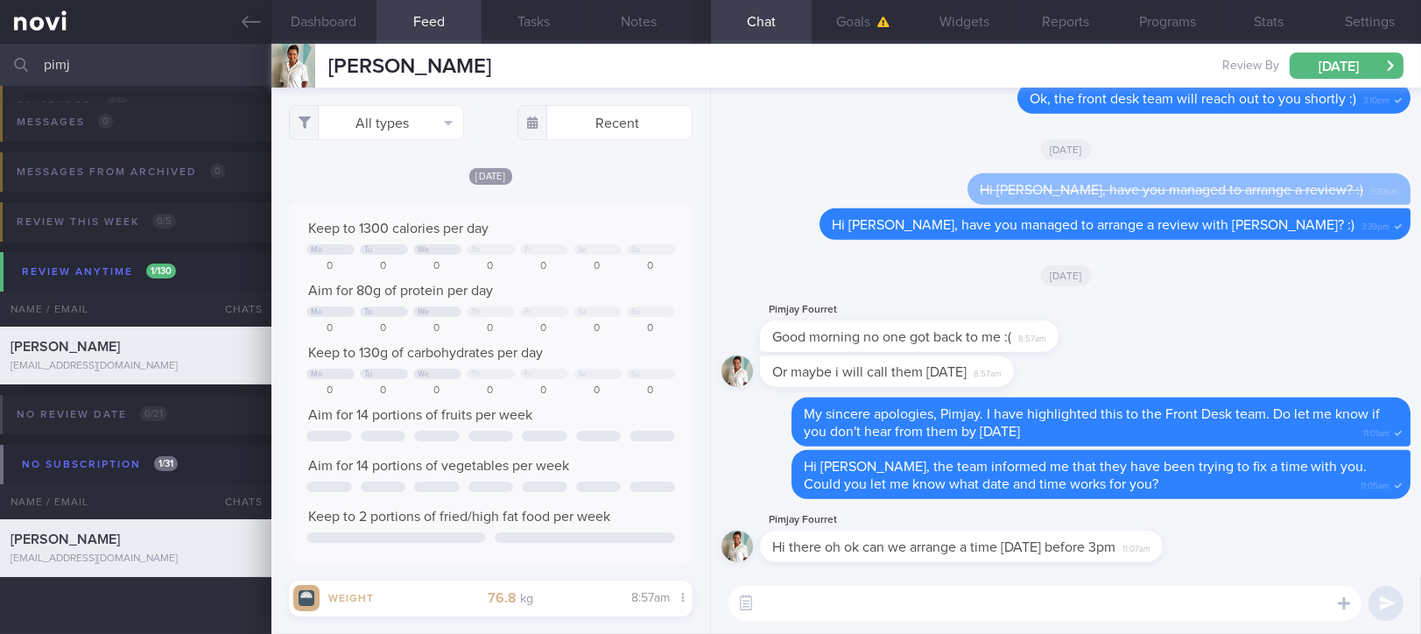
click at [902, 621] on div "​ ​" at bounding box center [1066, 603] width 710 height 61
click at [947, 600] on textarea at bounding box center [1044, 603] width 633 height 35
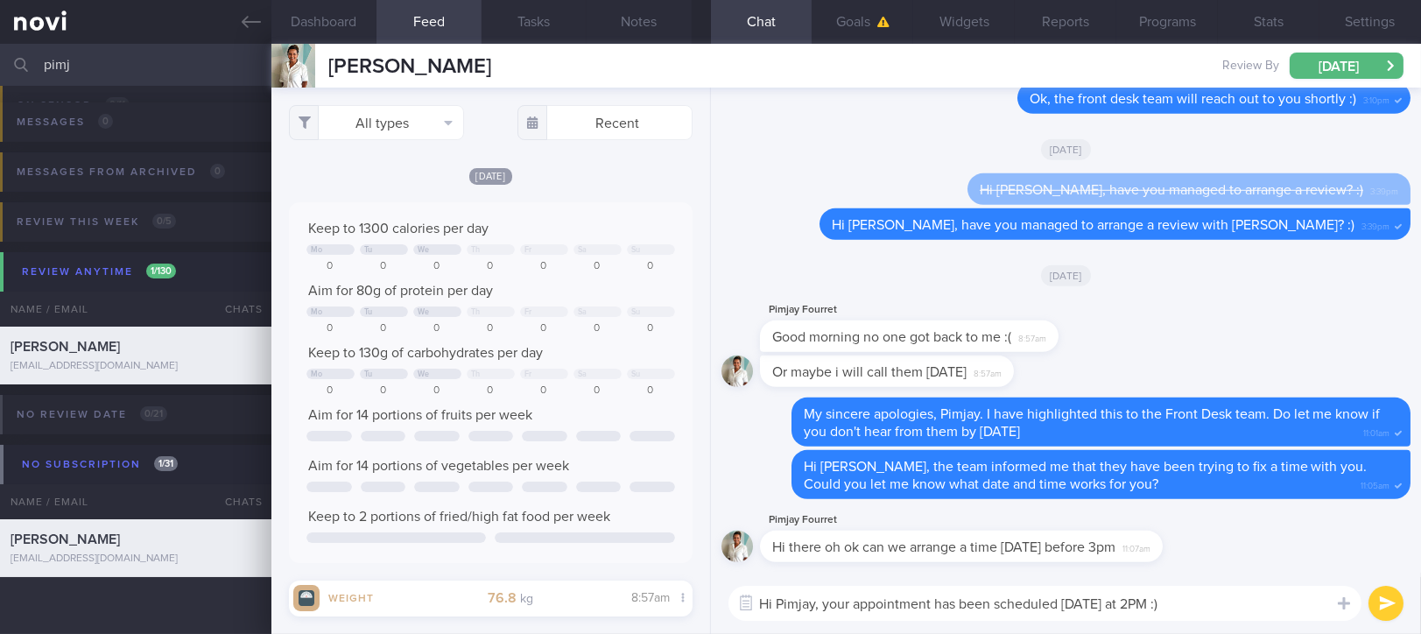
click at [938, 600] on textarea "Hi Pimjay, your appointment has been scheduled today at 2PM :)" at bounding box center [1044, 603] width 633 height 35
type textarea "Hi Pimjay, your appointment with Dr Yeo has been scheduled today at 2PM :)"
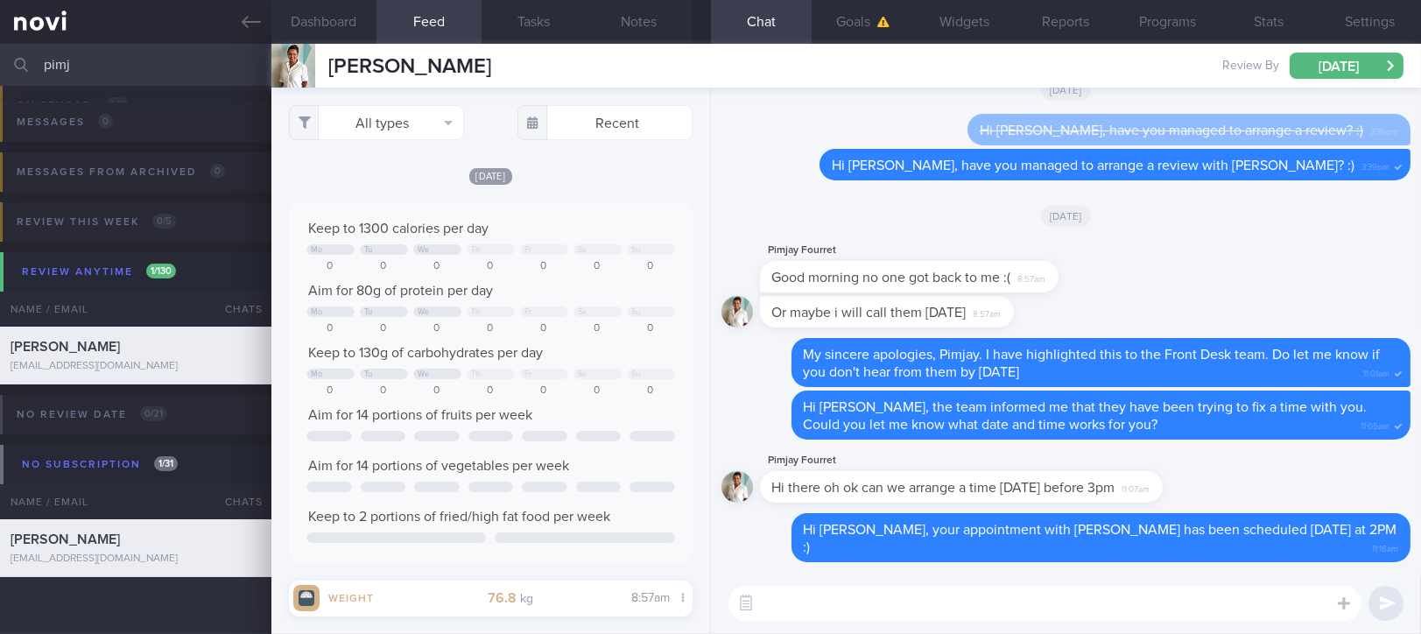
drag, startPoint x: 130, startPoint y: 73, endPoint x: -1, endPoint y: 81, distance: 130.7
click at [0, 81] on html "You are offline! Some functionality will be unavailable Patients New Users Coac…" at bounding box center [710, 317] width 1421 height 634
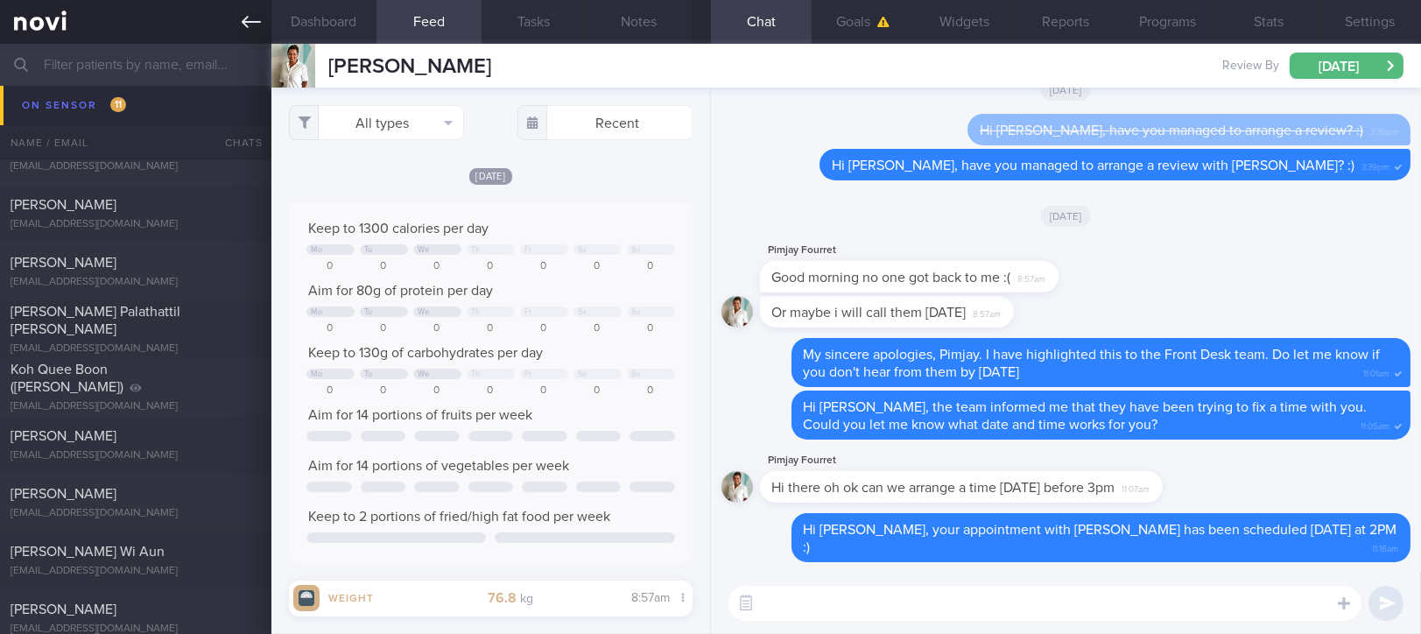
click at [225, 18] on link at bounding box center [135, 22] width 271 height 44
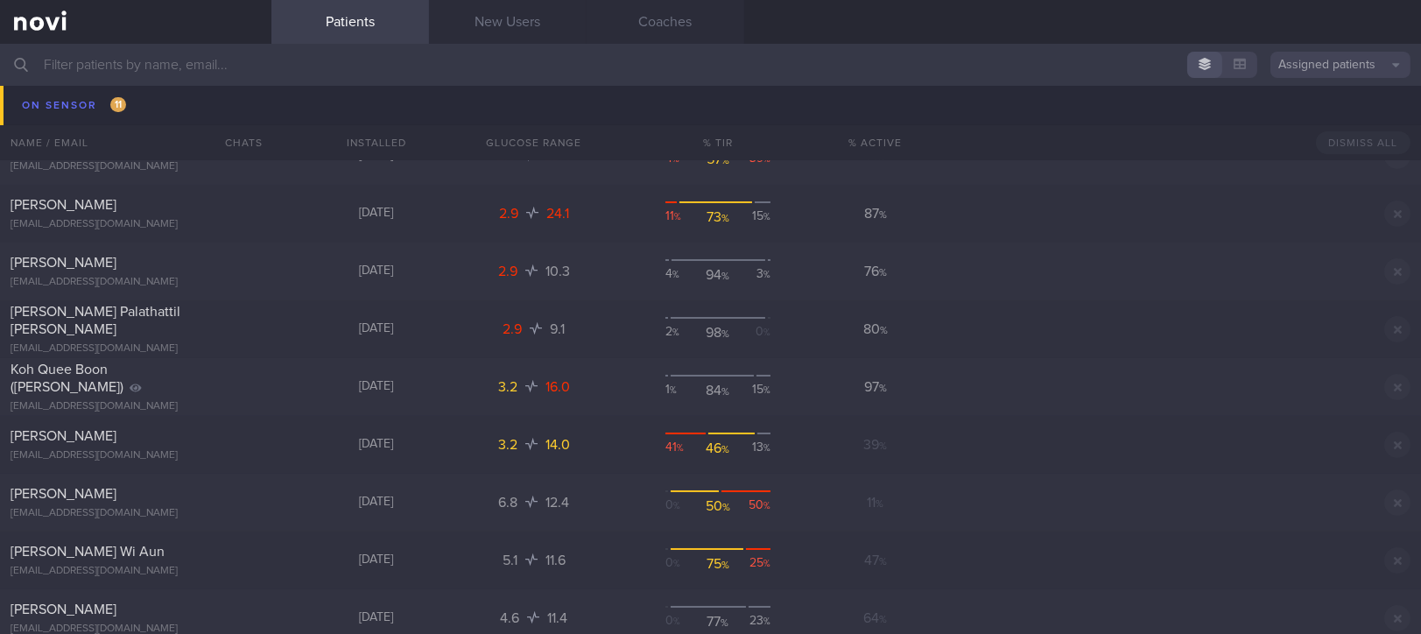
click at [168, 115] on div "On sensor 11 Name / Email Chats Installed Glucose Range % TIR % Active Dismiss …" at bounding box center [710, 84] width 1421 height 85
click at [123, 106] on div "On sensor 11 Name / Email Chats Installed Glucose Range % TIR % Active Dismiss …" at bounding box center [710, 84] width 1421 height 85
click at [161, 111] on div "On sensor 11 Name / Email Chats Installed Glucose Range % TIR % Active Dismiss …" at bounding box center [710, 84] width 1421 height 85
click at [82, 113] on div "On sensor 11 Name / Email Chats Installed Glucose Range % TIR % Active Dismiss …" at bounding box center [710, 84] width 1421 height 85
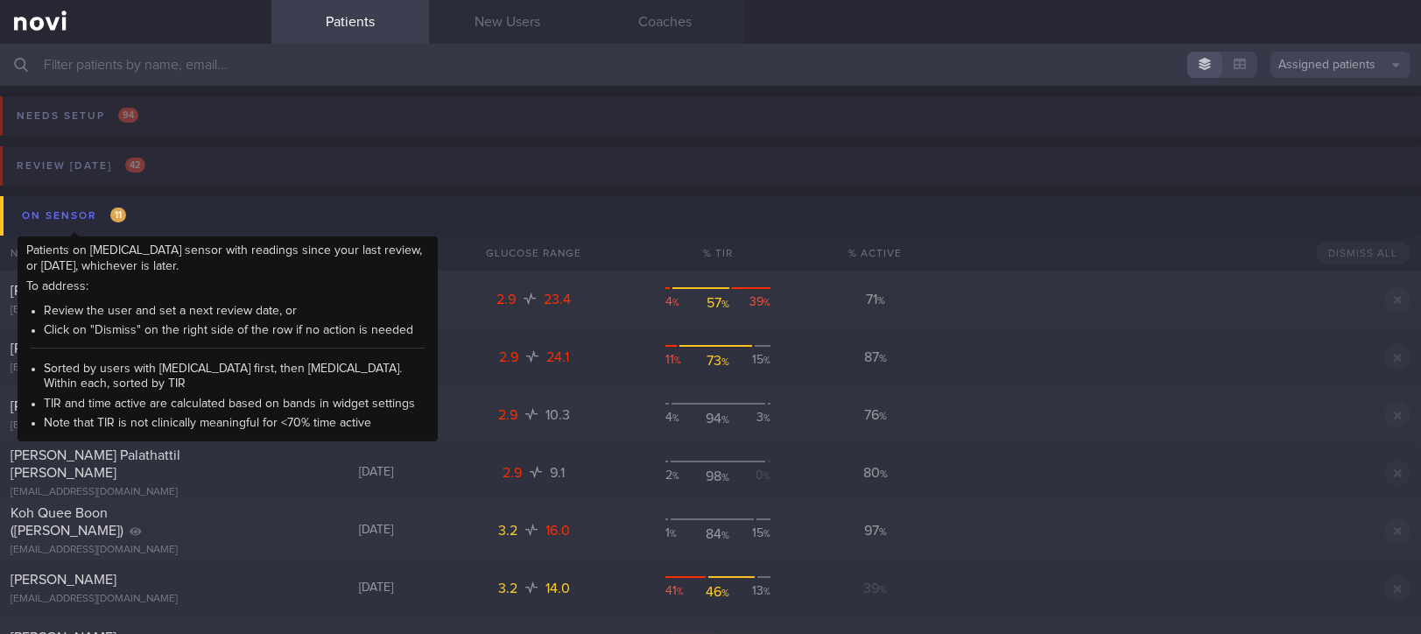
click at [95, 213] on div "On sensor 11" at bounding box center [74, 216] width 113 height 24
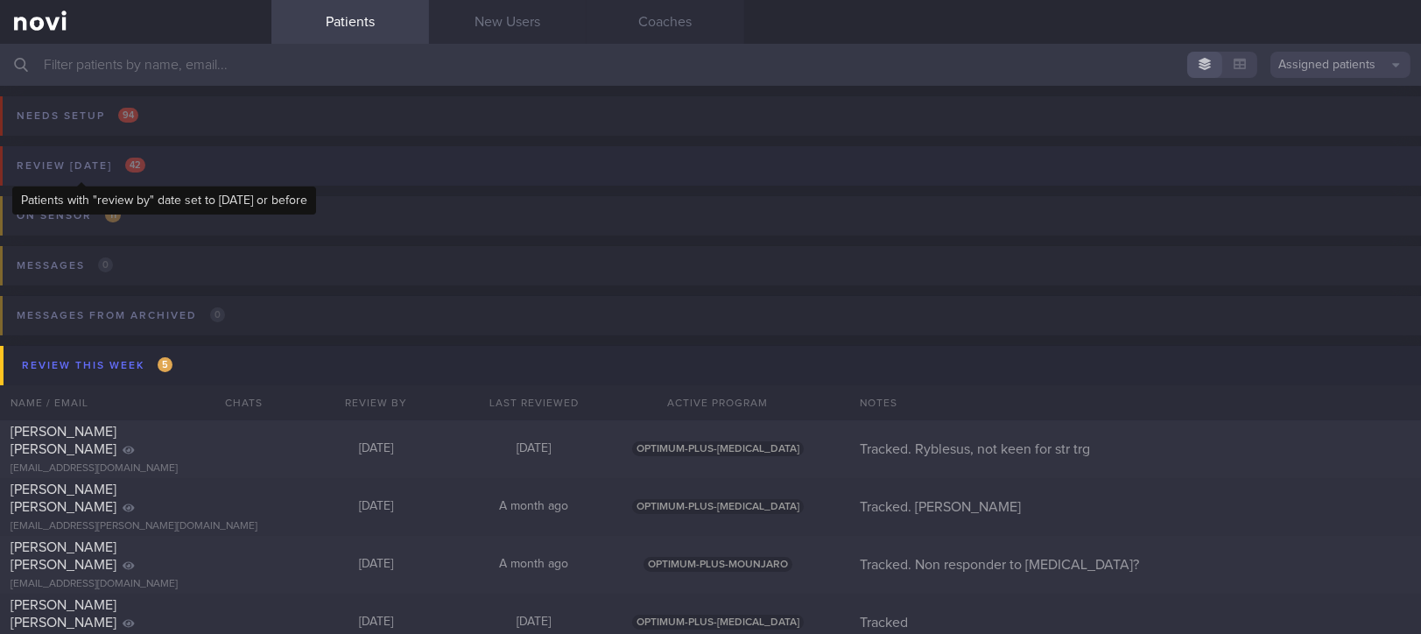
click at [128, 158] on div "Review today 42" at bounding box center [80, 166] width 137 height 24
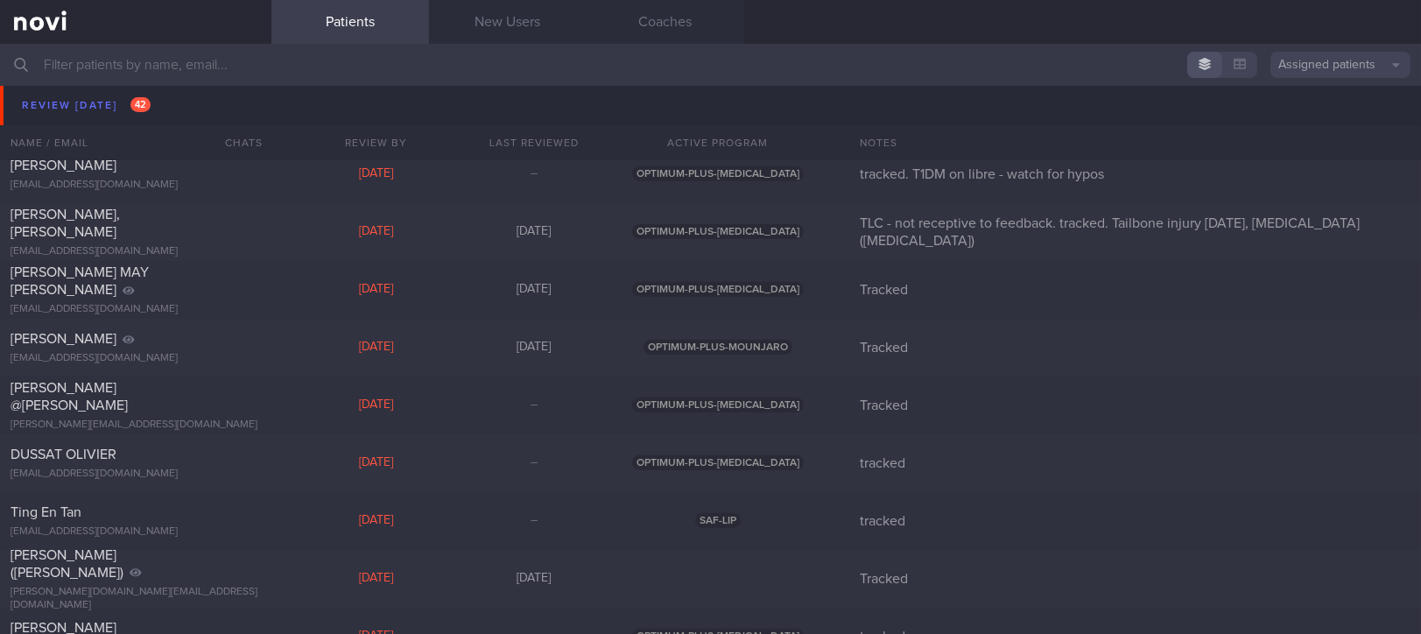
scroll to position [2101, 0]
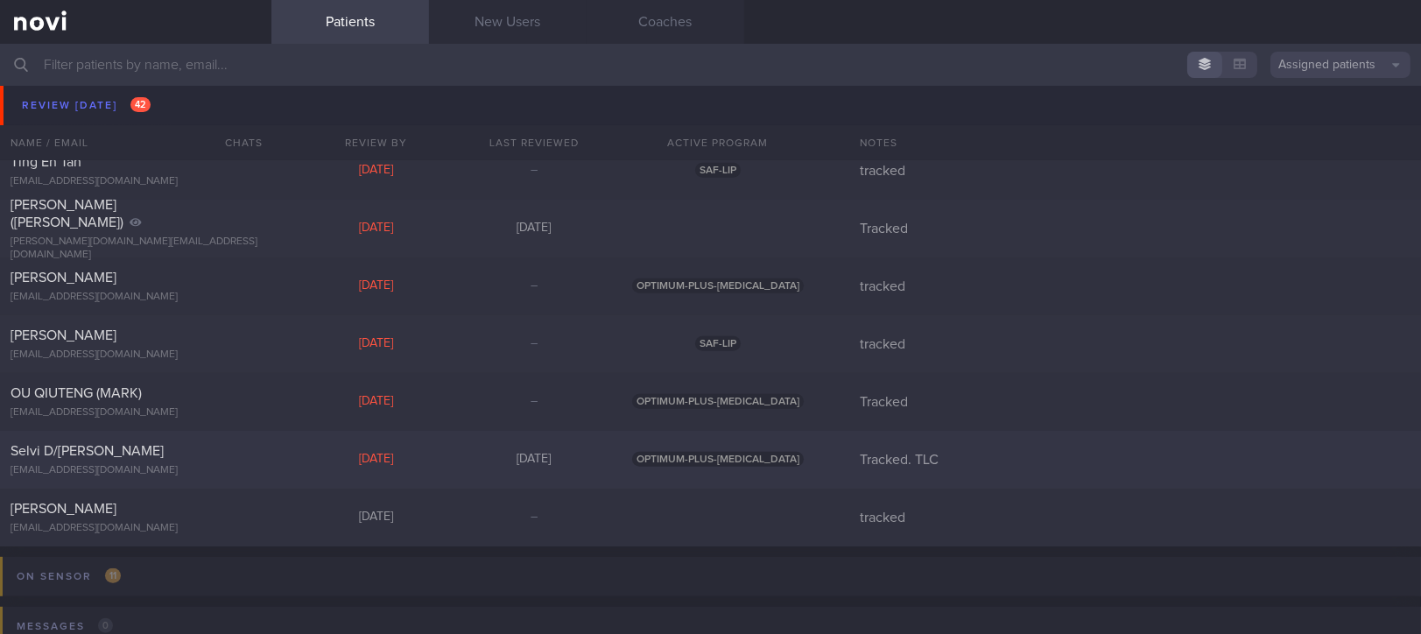
click at [258, 457] on div "Selvi D/O Pitchai pitchai_selvi@yahoo.com.sg" at bounding box center [135, 459] width 271 height 35
select select "8"
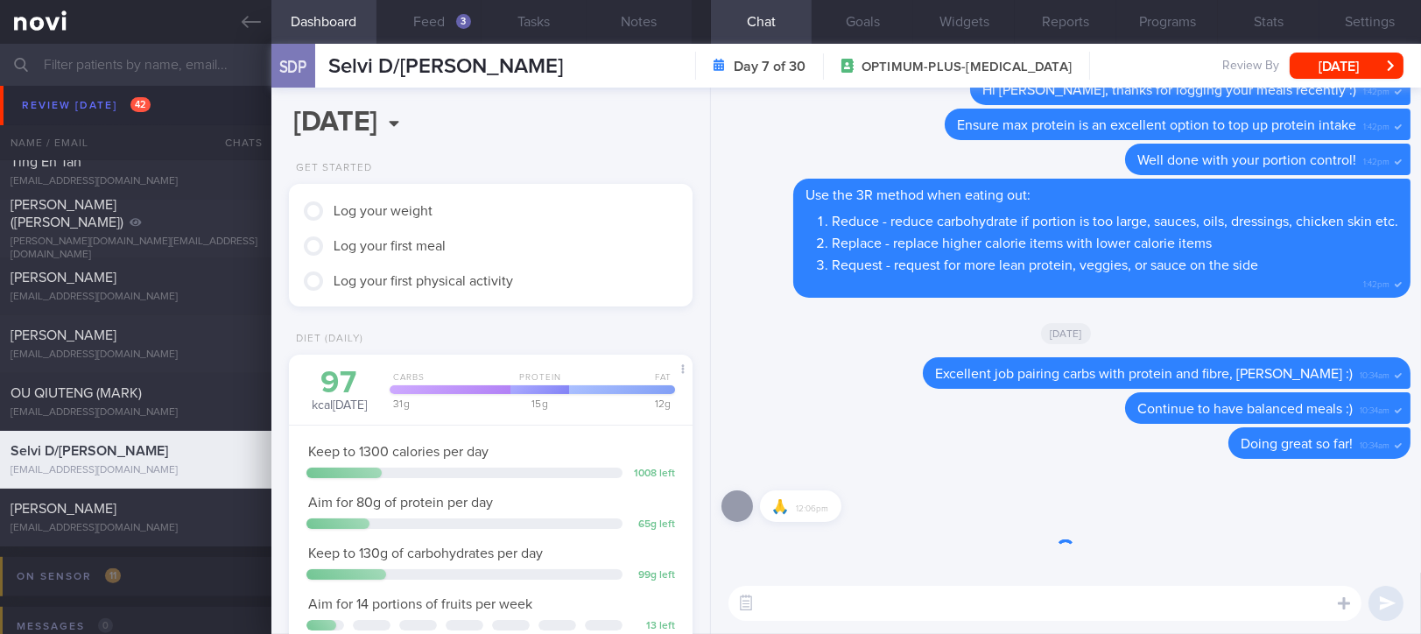
scroll to position [180, 361]
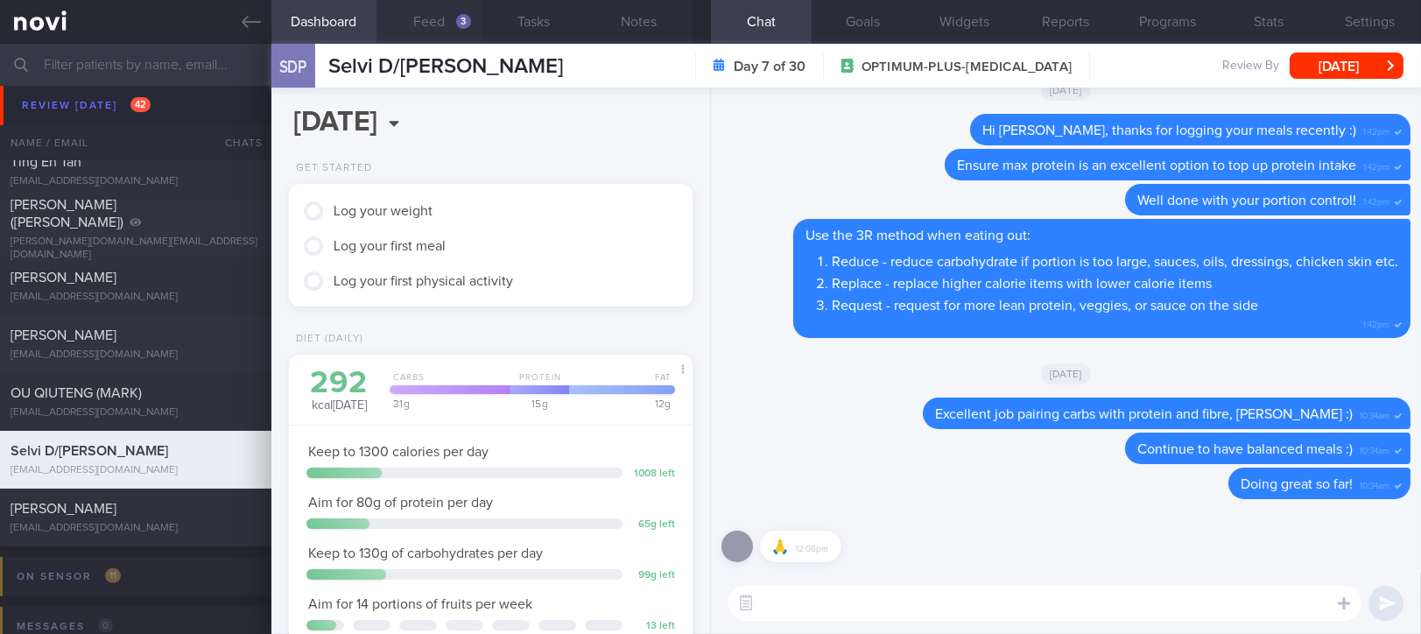
click at [450, 23] on button "Feed 3" at bounding box center [429, 22] width 105 height 44
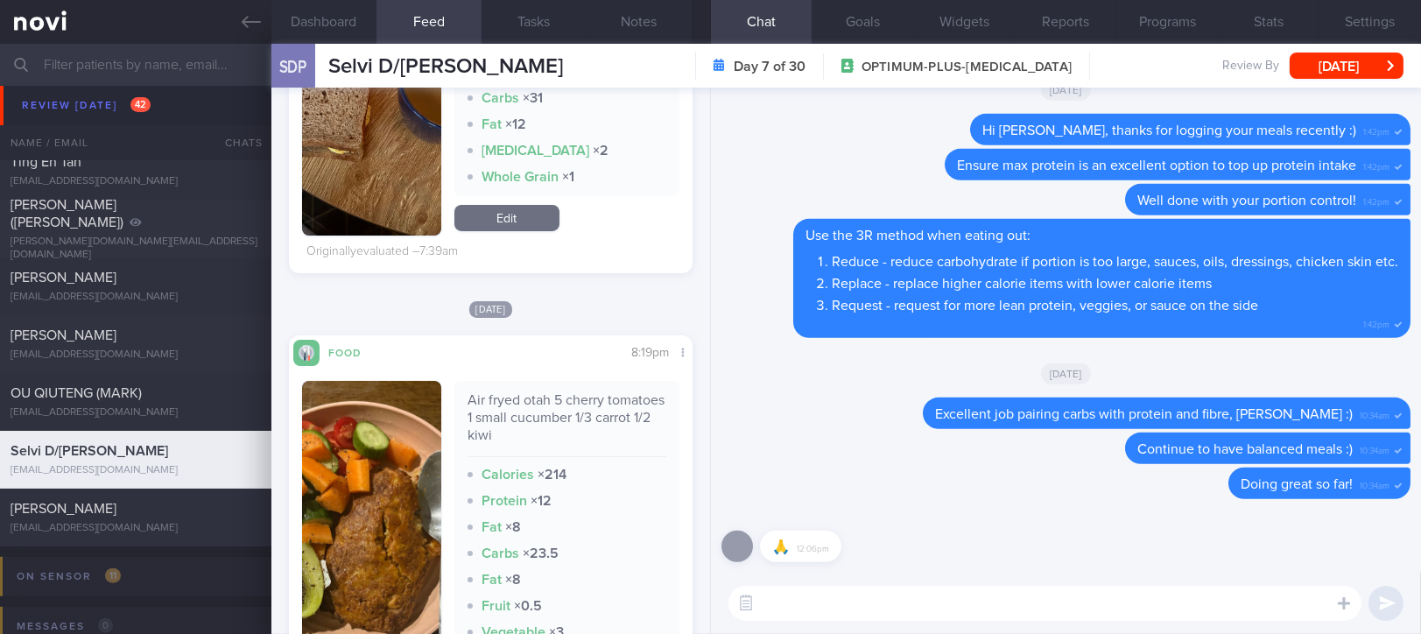
scroll to position [467, 0]
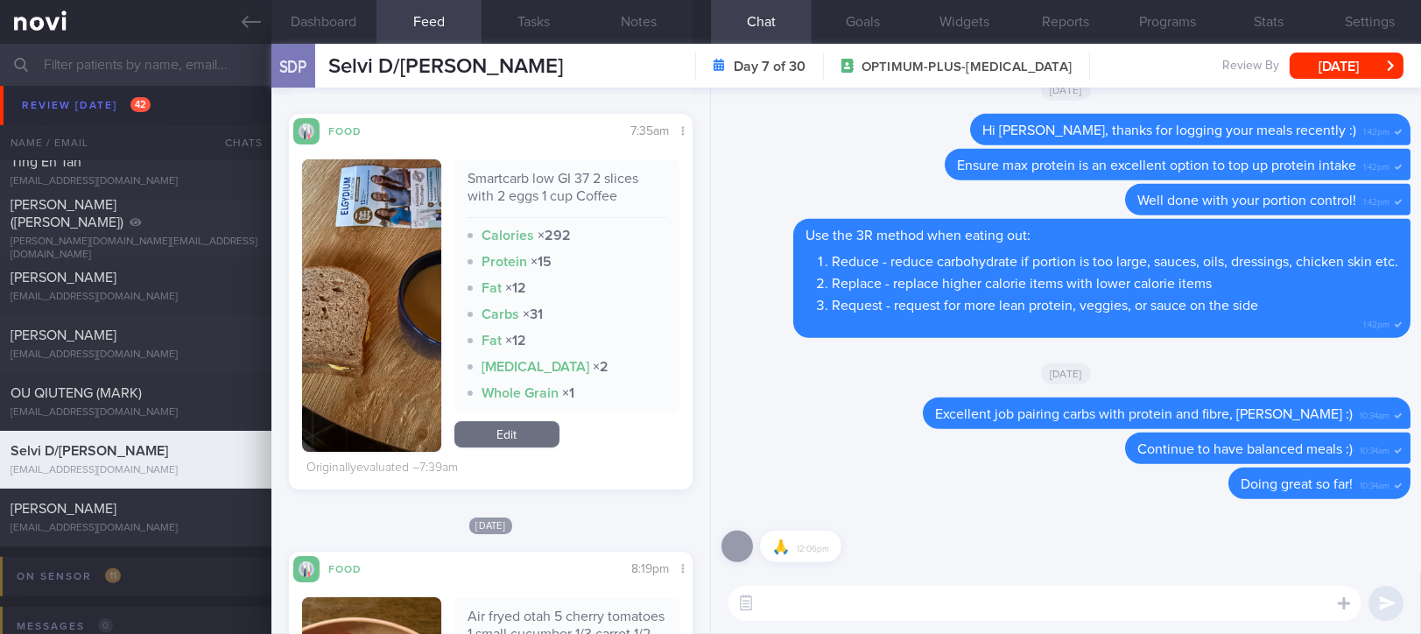
drag, startPoint x: 393, startPoint y: 290, endPoint x: 398, endPoint y: 277, distance: 13.8
click at [393, 290] on button "button" at bounding box center [371, 305] width 139 height 292
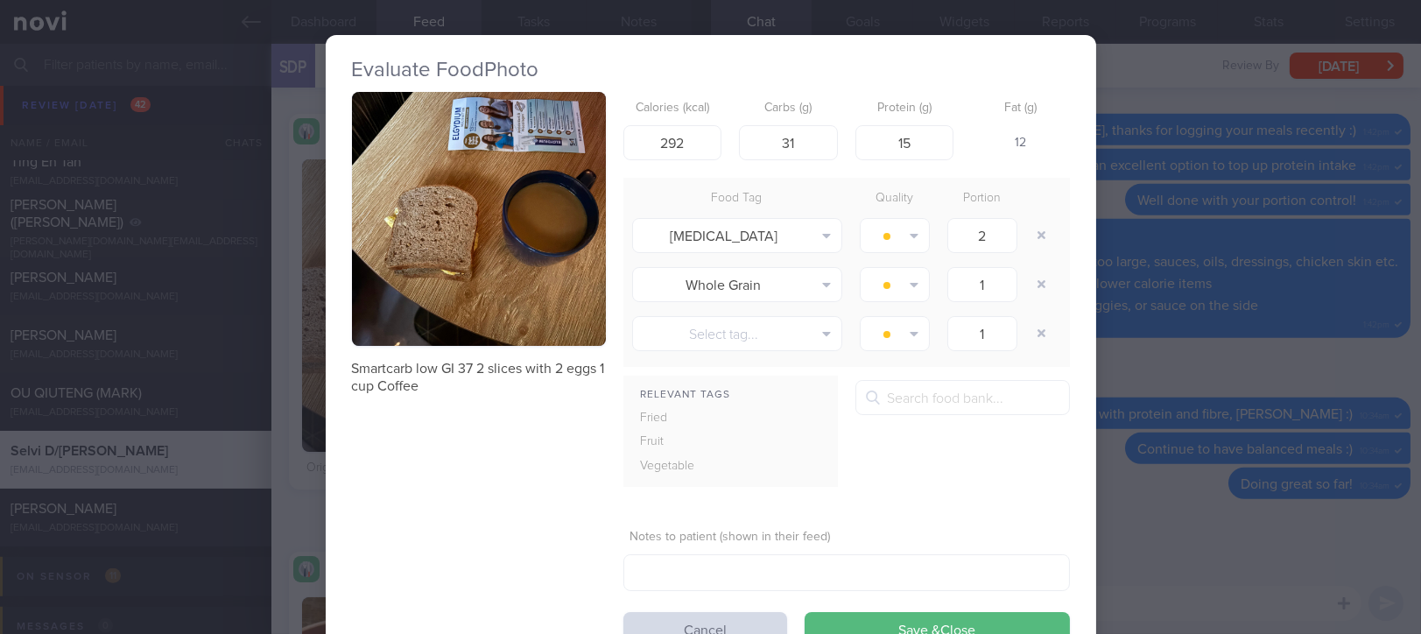
click at [475, 158] on button "button" at bounding box center [479, 219] width 254 height 254
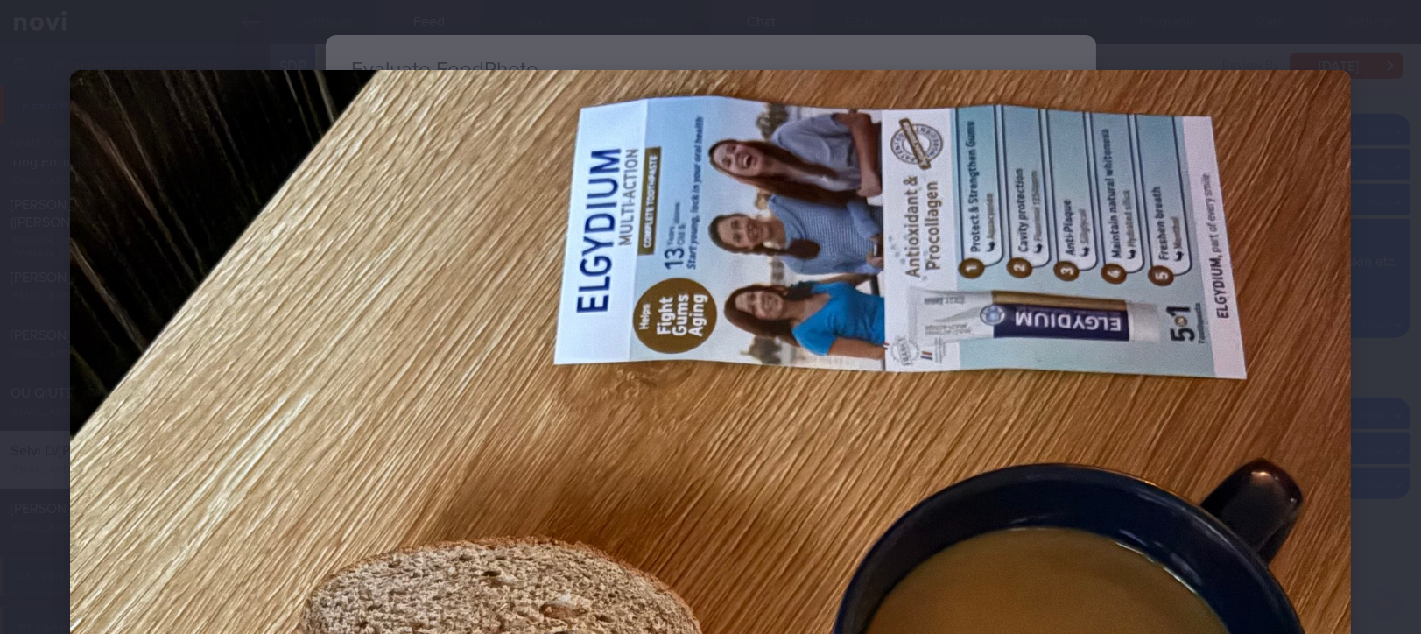
scroll to position [467, 0]
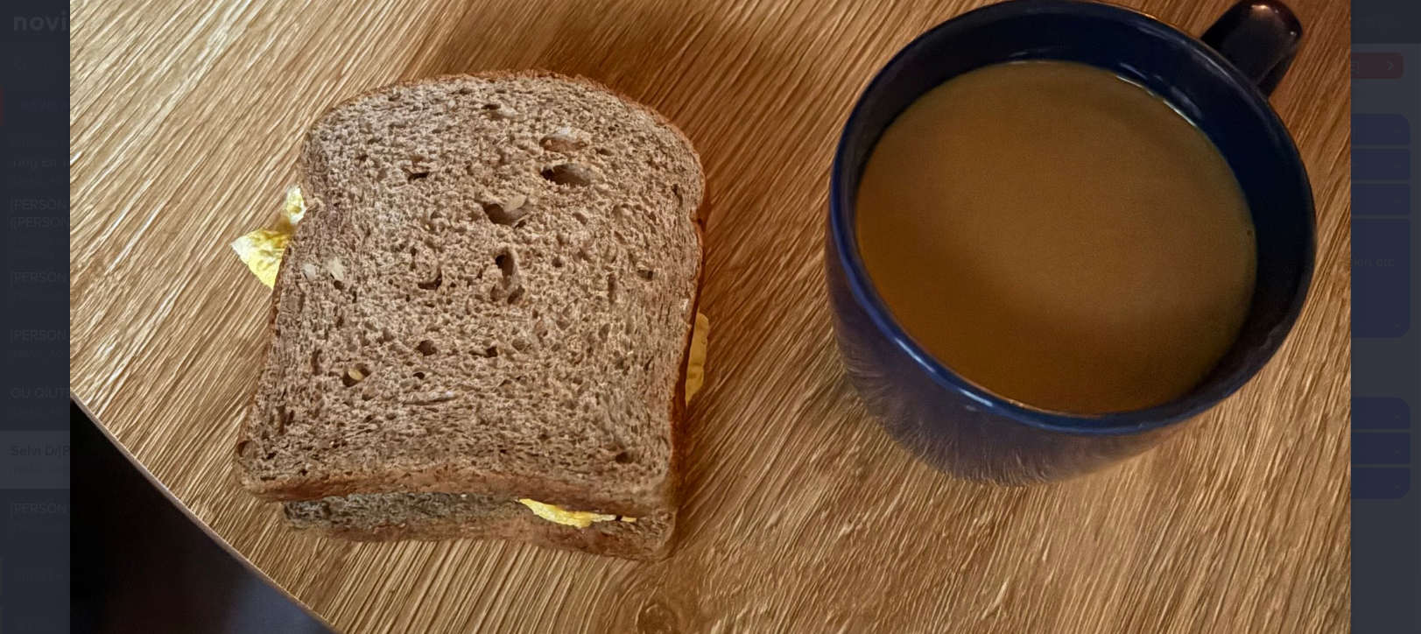
click at [781, 471] on img at bounding box center [710, 243] width 1281 height 1281
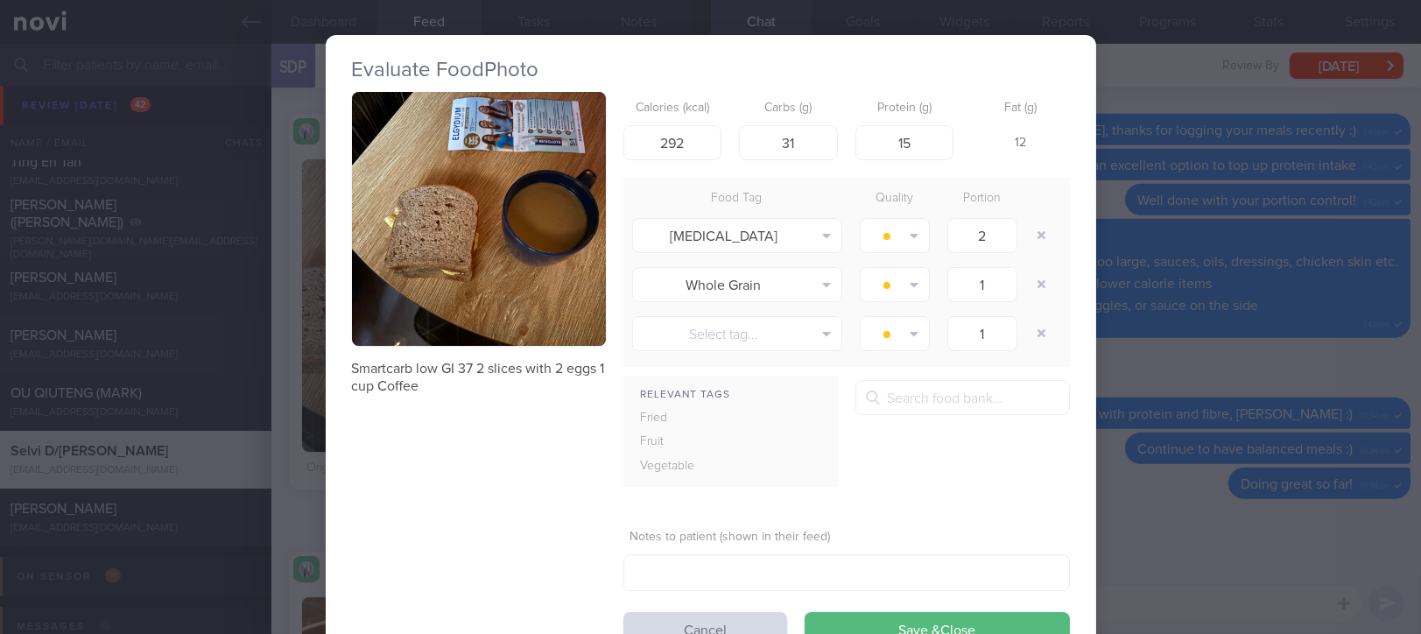
click at [893, 497] on div "Relevant Tags Fried Fruit Vegetable 2-in-1 coffee, unsweetened" at bounding box center [846, 440] width 447 height 121
click at [1176, 478] on div "Evaluate Food Photo Smartcarb low GI 37 2 slices with 2 eggs 1 cup Coffee Calor…" at bounding box center [710, 317] width 1421 height 634
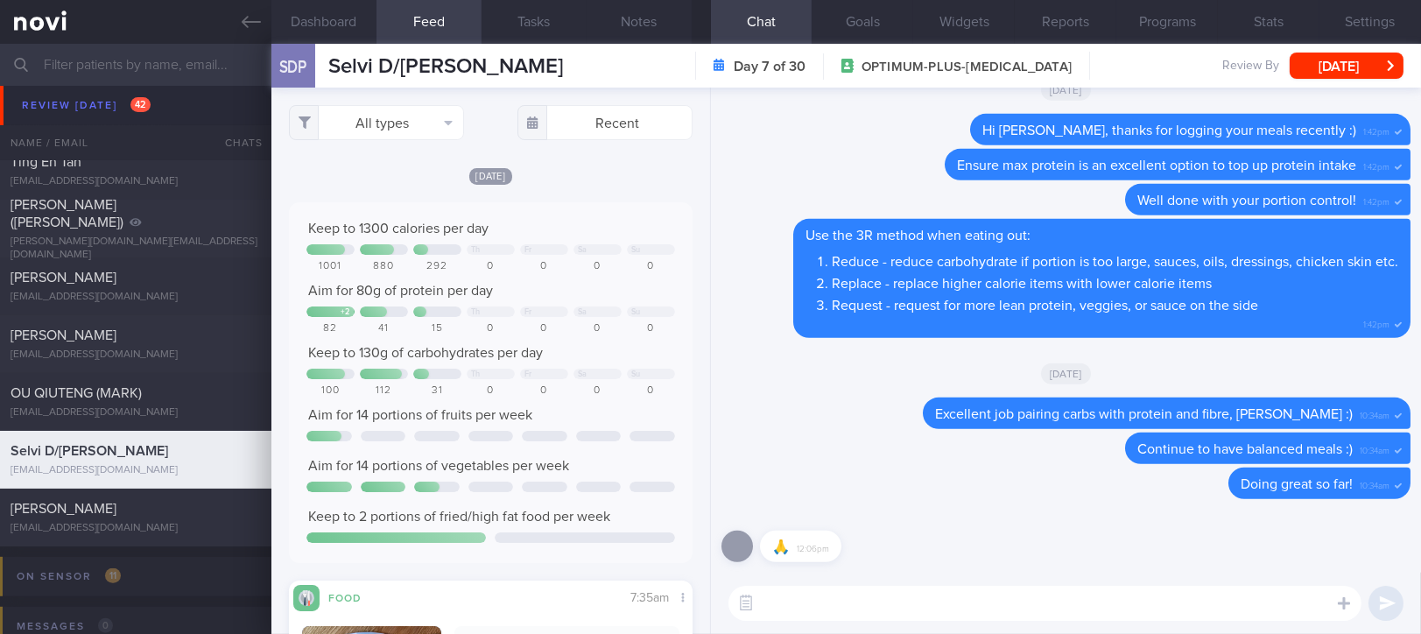
scroll to position [350, 0]
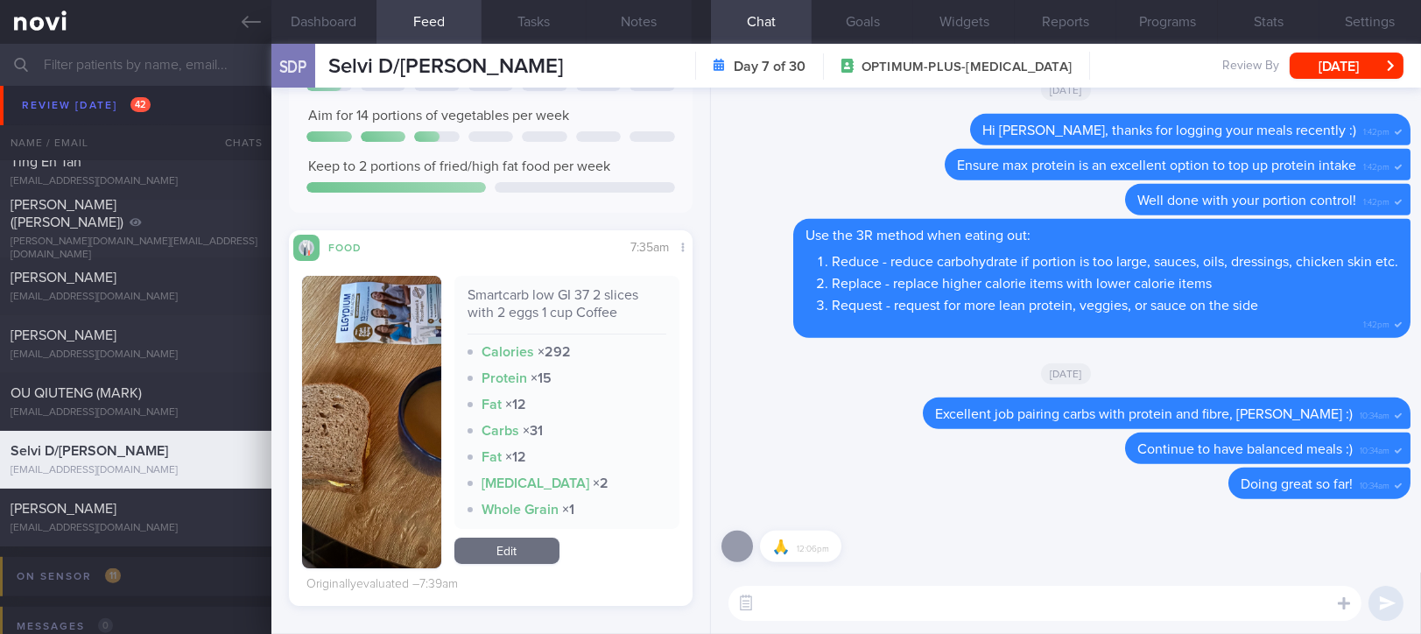
click at [495, 553] on link "Edit" at bounding box center [506, 551] width 105 height 26
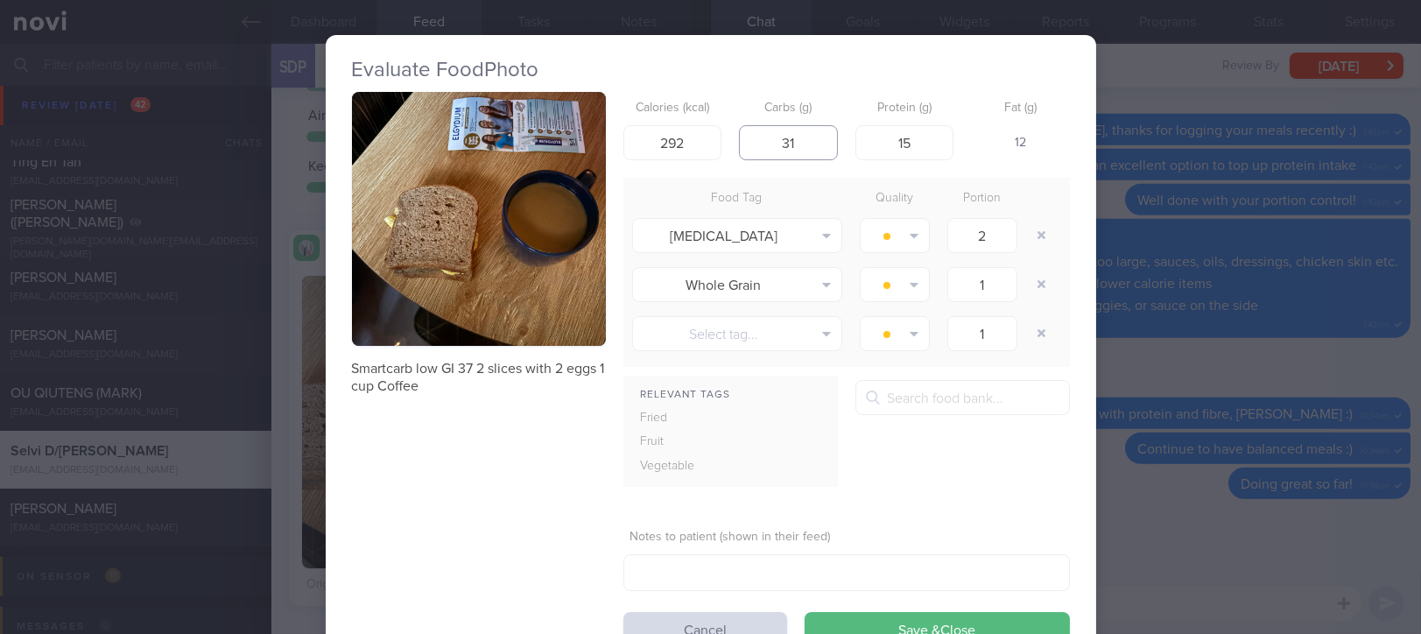
drag, startPoint x: 794, startPoint y: 147, endPoint x: 749, endPoint y: 141, distance: 45.9
click at [749, 141] on input "31" at bounding box center [788, 142] width 99 height 35
drag, startPoint x: 906, startPoint y: 146, endPoint x: 866, endPoint y: 139, distance: 40.9
click at [866, 139] on input "15" at bounding box center [904, 142] width 99 height 35
type input "27"
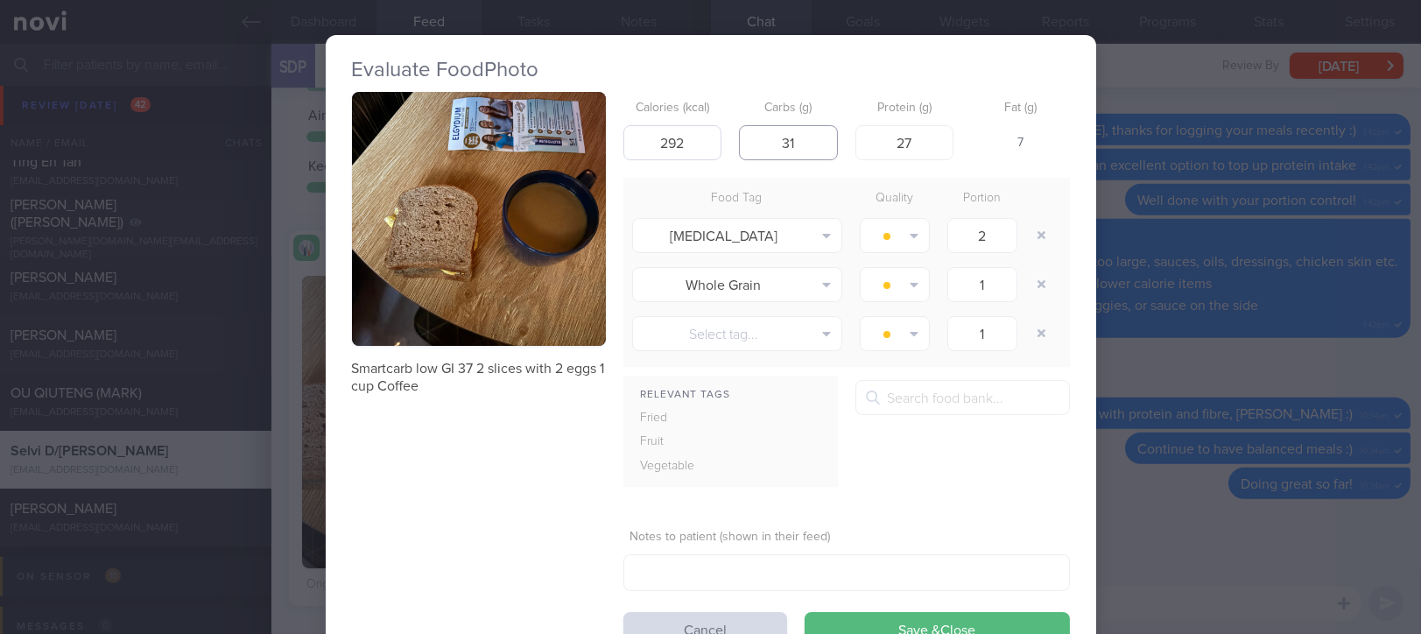
drag, startPoint x: 799, startPoint y: 140, endPoint x: 650, endPoint y: 137, distance: 148.9
click at [650, 137] on div "Calories (kcal) 292 Carbs (g) 31 Protein (g) 27 Fat (g) 7" at bounding box center [846, 126] width 447 height 69
drag, startPoint x: 683, startPoint y: 140, endPoint x: 565, endPoint y: 141, distance: 118.2
click at [565, 141] on div "Smartcarb low GI 37 2 slices with 2 eggs 1 cup Coffee Calories (kcal) 292 Carbs…" at bounding box center [711, 369] width 718 height 555
drag, startPoint x: 804, startPoint y: 144, endPoint x: 765, endPoint y: 144, distance: 38.5
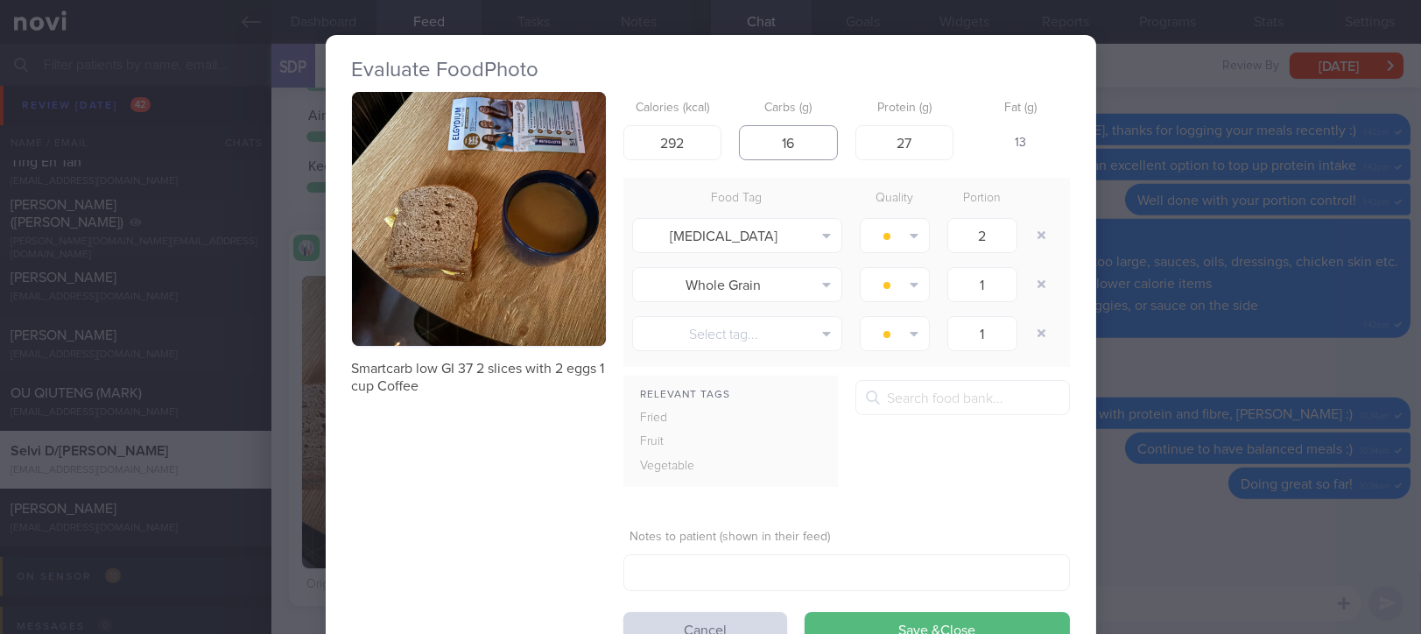
click at [765, 144] on input "16" at bounding box center [788, 142] width 99 height 35
type input "1"
type input "20"
drag, startPoint x: 679, startPoint y: 138, endPoint x: 624, endPoint y: 135, distance: 54.4
click at [624, 135] on input "292" at bounding box center [672, 142] width 99 height 35
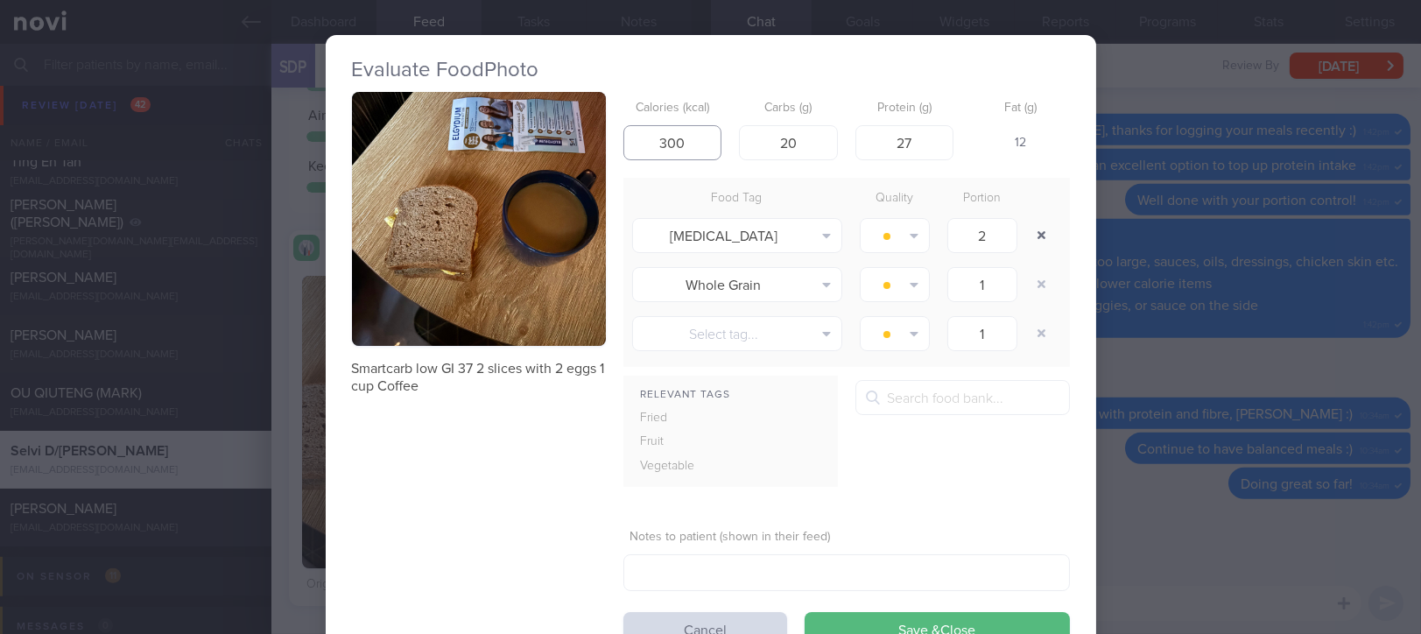
type input "300"
click at [1031, 243] on button "button" at bounding box center [1042, 236] width 32 height 32
type input "1"
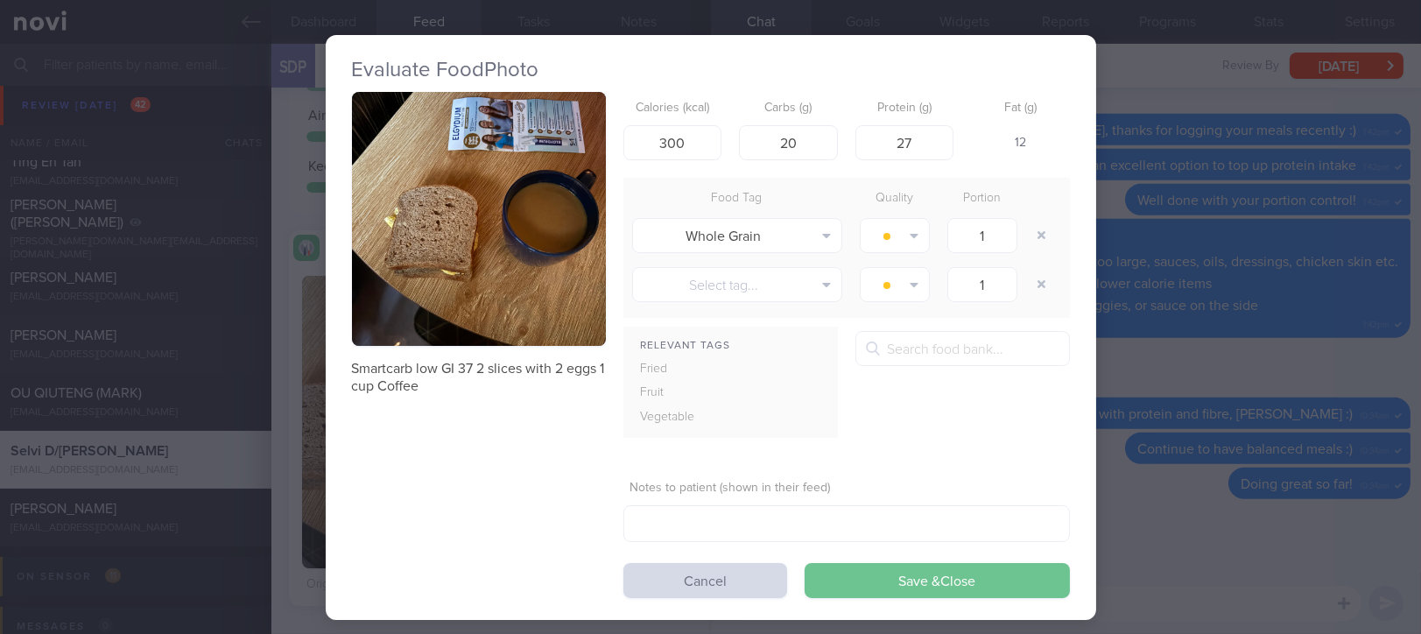
click at [967, 563] on button "Save & Close" at bounding box center [937, 580] width 265 height 35
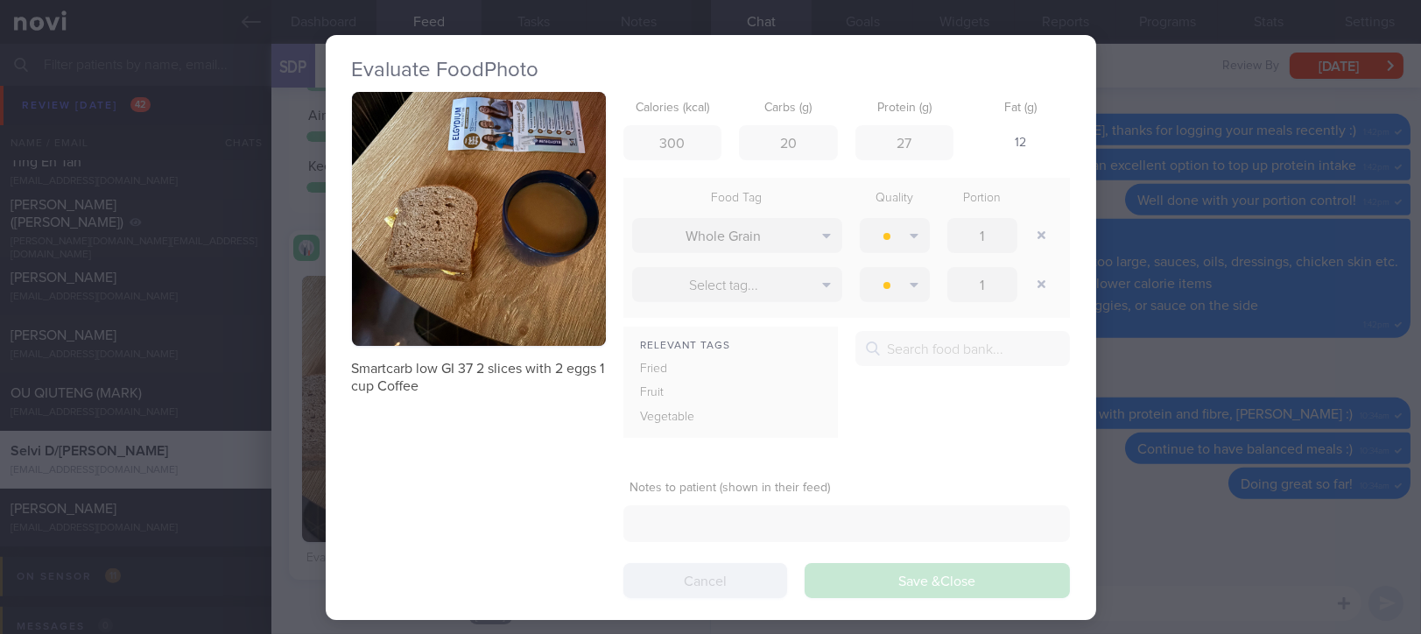
scroll to position [180, 361]
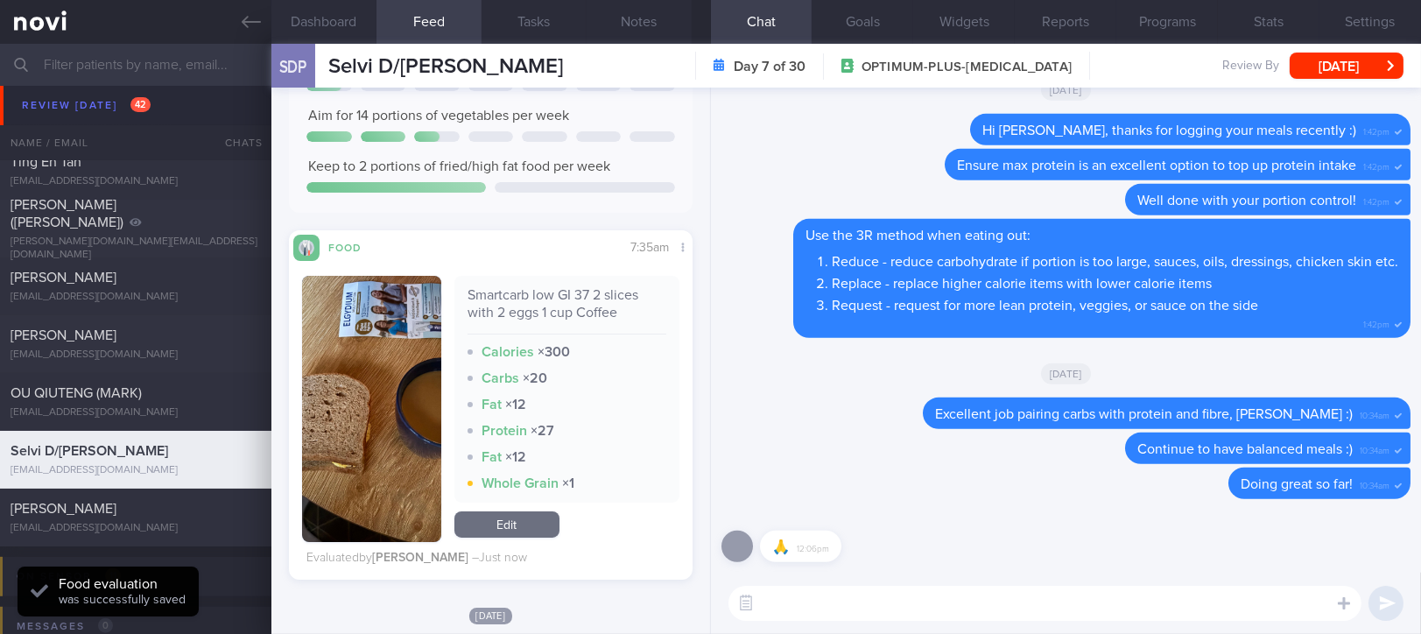
scroll to position [180, 361]
click at [821, 614] on textarea at bounding box center [1044, 603] width 633 height 35
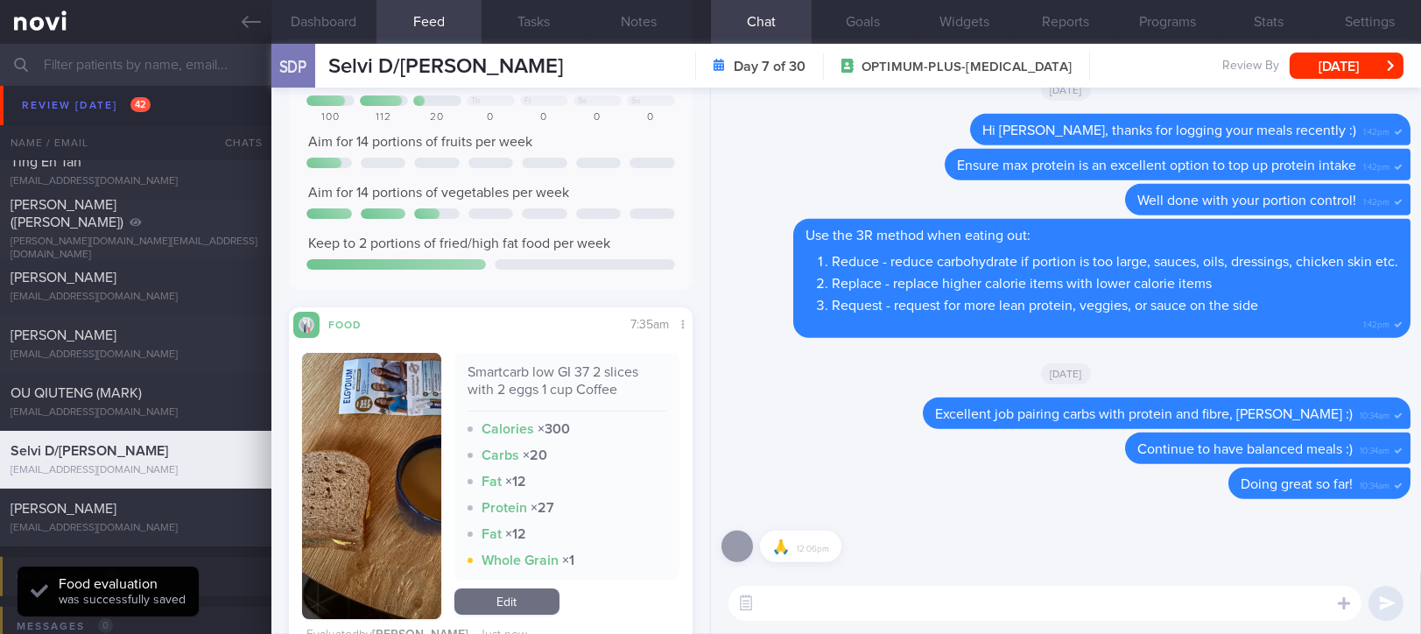
scroll to position [467, 0]
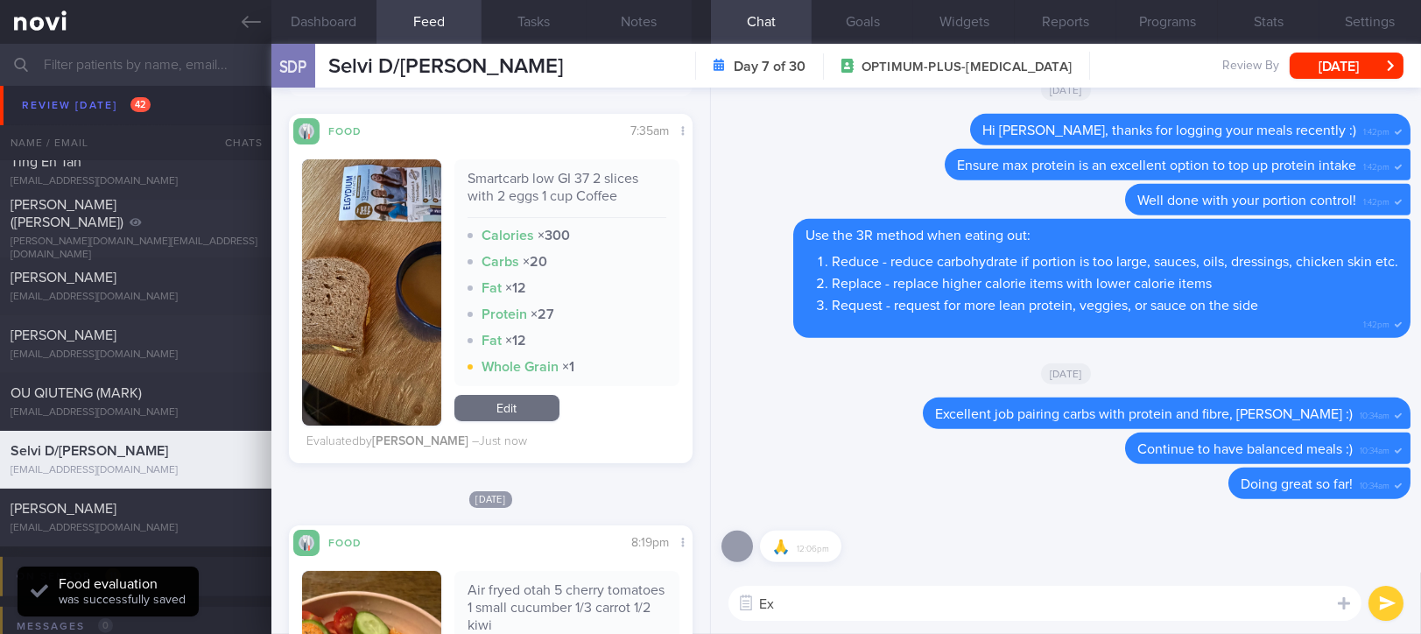
type textarea "E"
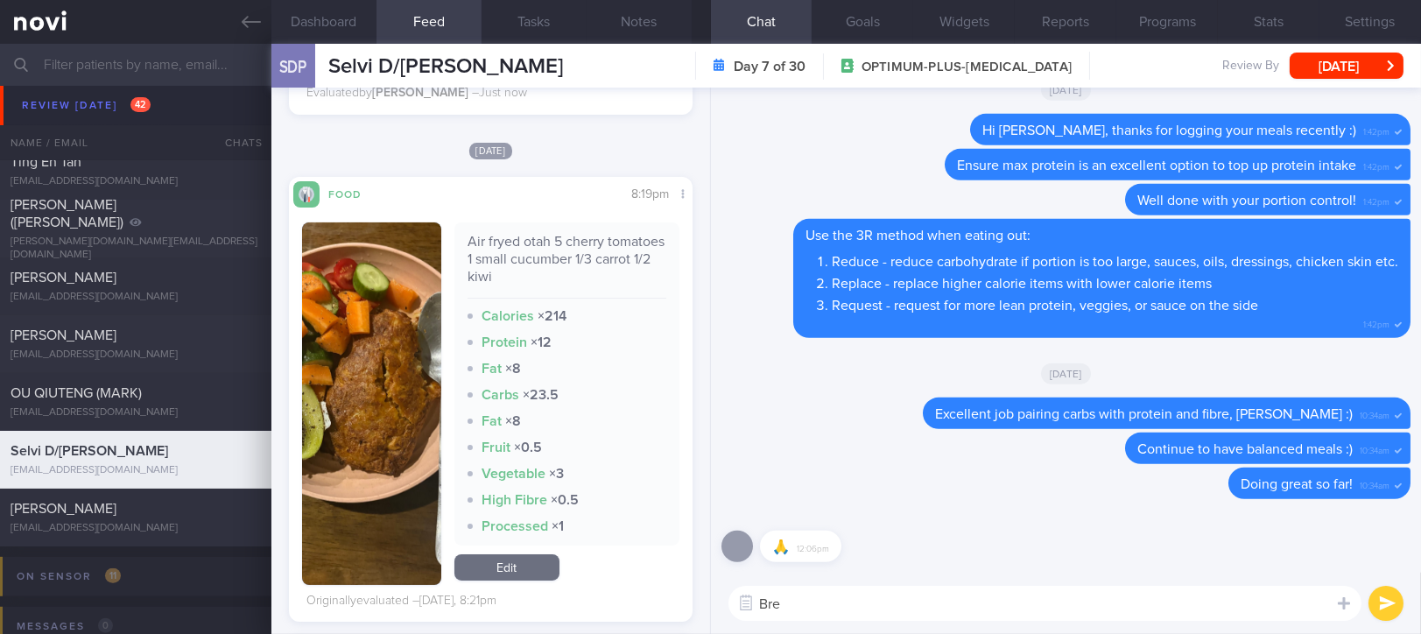
scroll to position [817, 0]
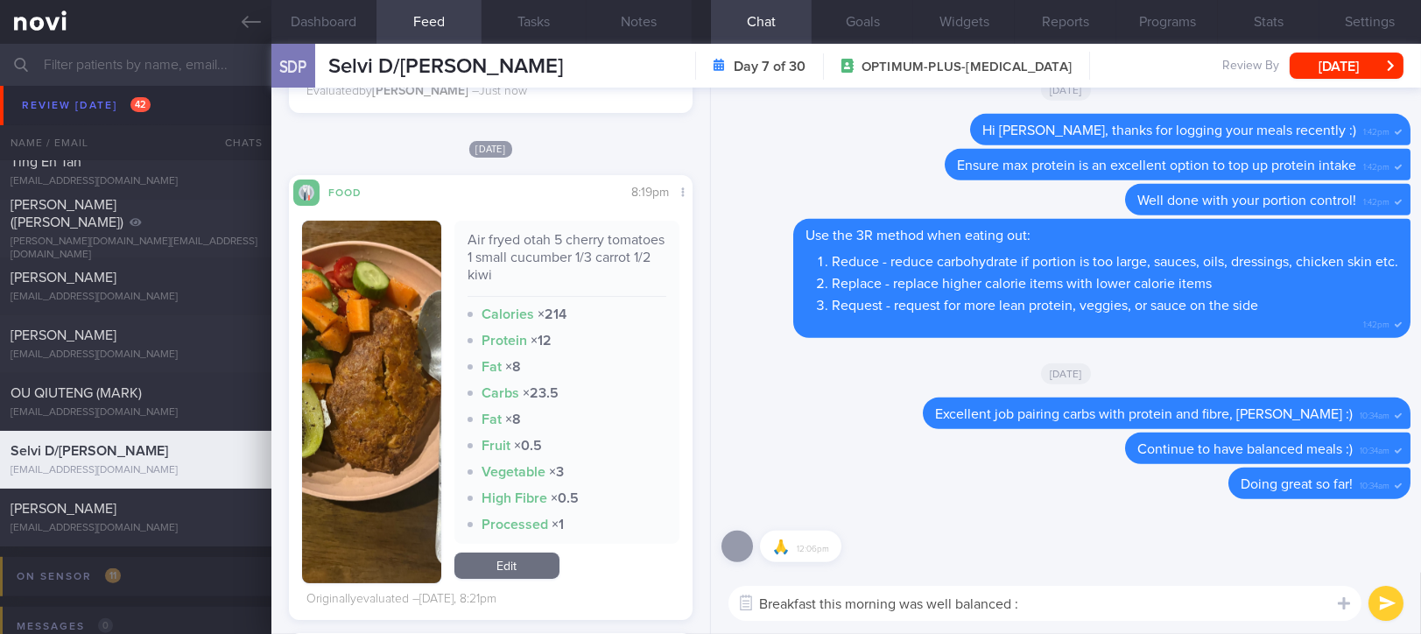
type textarea "Breakfast this morning was well balanced :)"
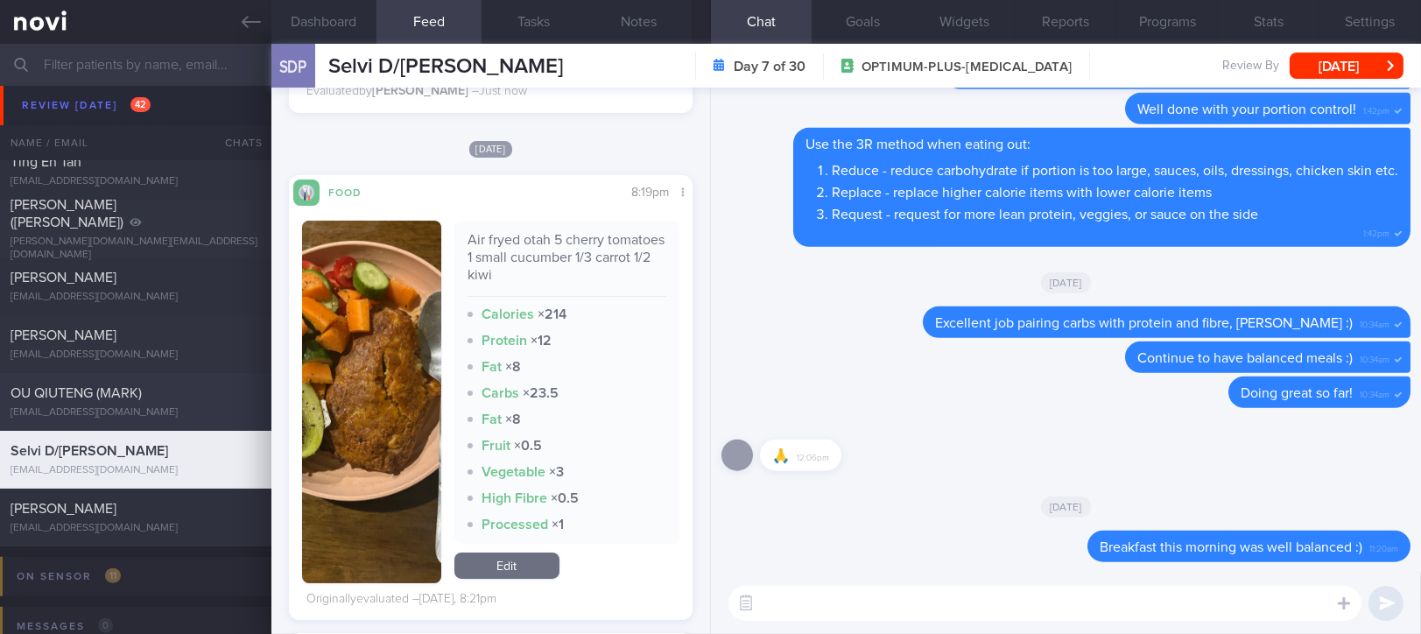
click at [172, 410] on div "[EMAIL_ADDRESS][DOMAIN_NAME]" at bounding box center [136, 412] width 250 height 13
click at [152, 355] on div "[EMAIL_ADDRESS][DOMAIN_NAME]" at bounding box center [136, 354] width 250 height 13
type input "tracked"
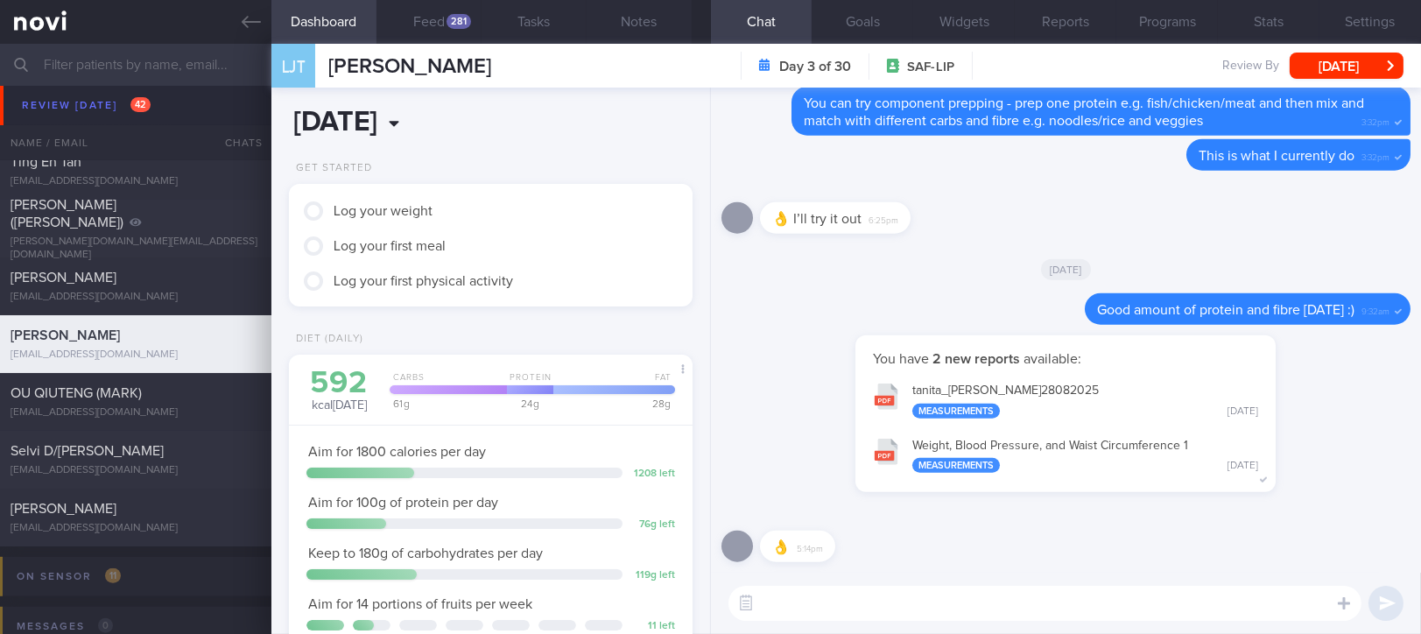
scroll to position [227, 361]
click at [439, 31] on button "Feed 281" at bounding box center [429, 22] width 105 height 44
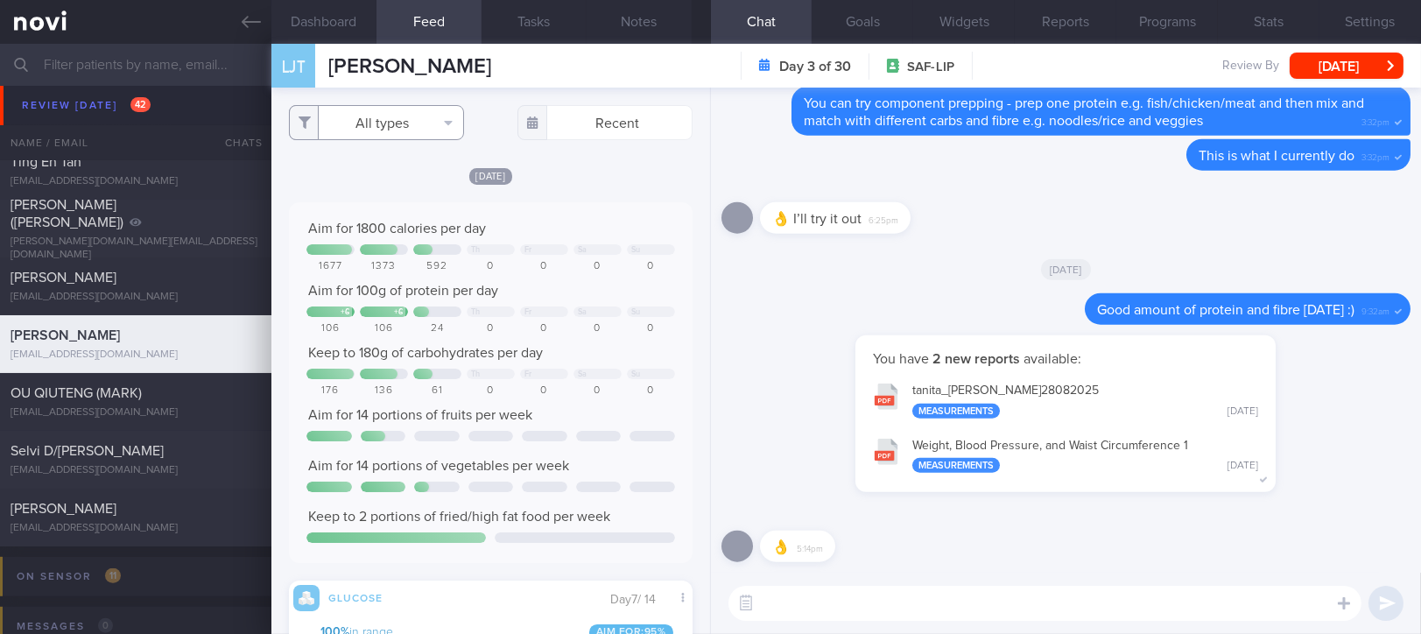
click at [398, 112] on button "All types" at bounding box center [376, 122] width 175 height 35
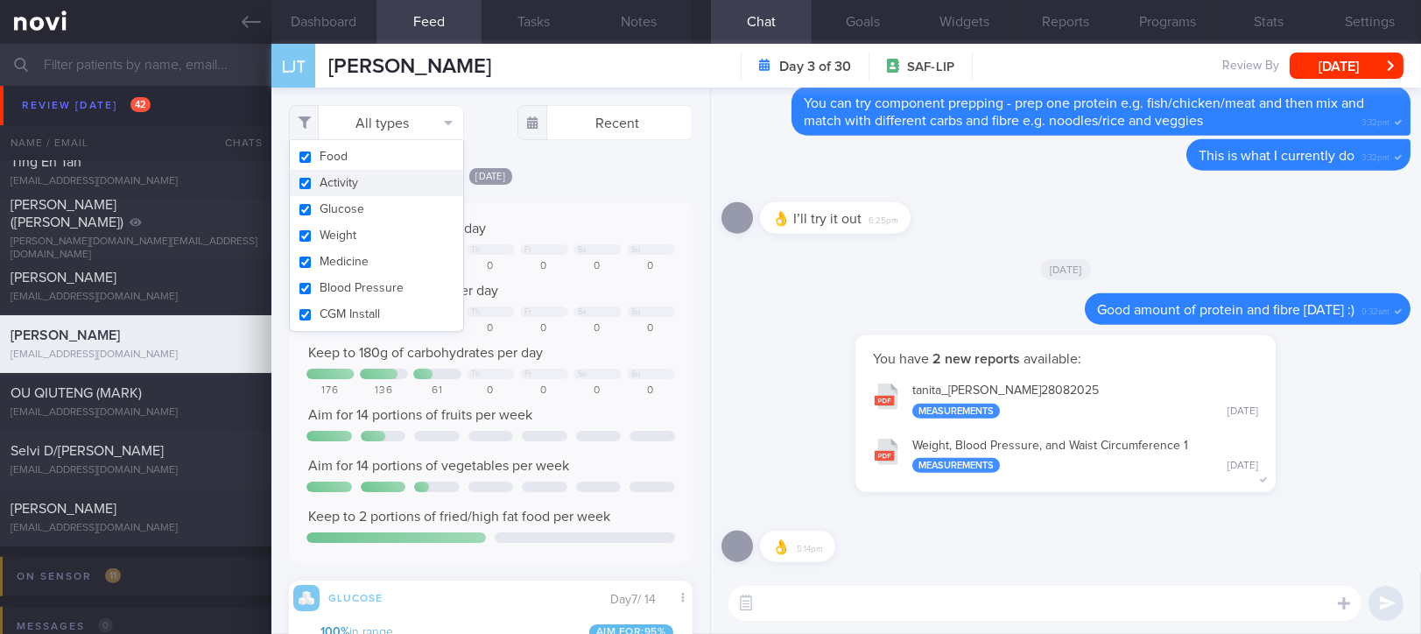
click at [357, 175] on button "Activity" at bounding box center [376, 183] width 173 height 26
checkbox input "false"
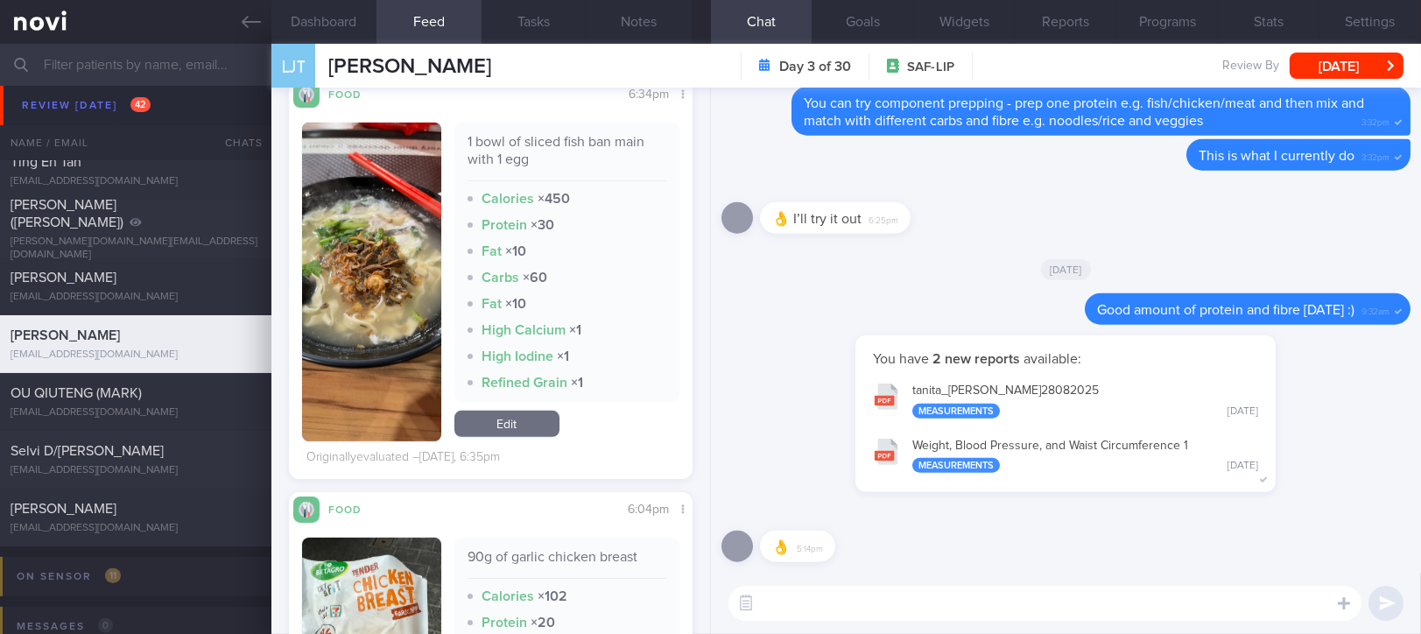
click at [802, 601] on textarea at bounding box center [1044, 603] width 633 height 35
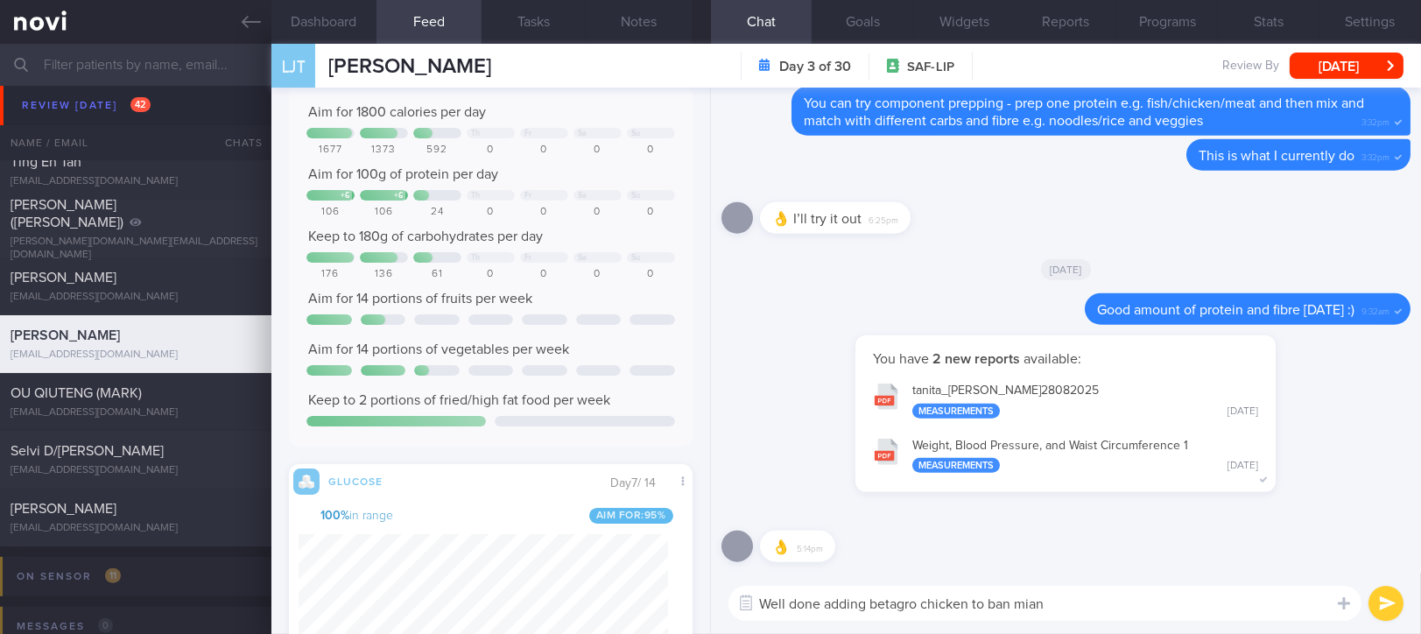
type textarea "Well done adding betagro chicken to ban mian!"
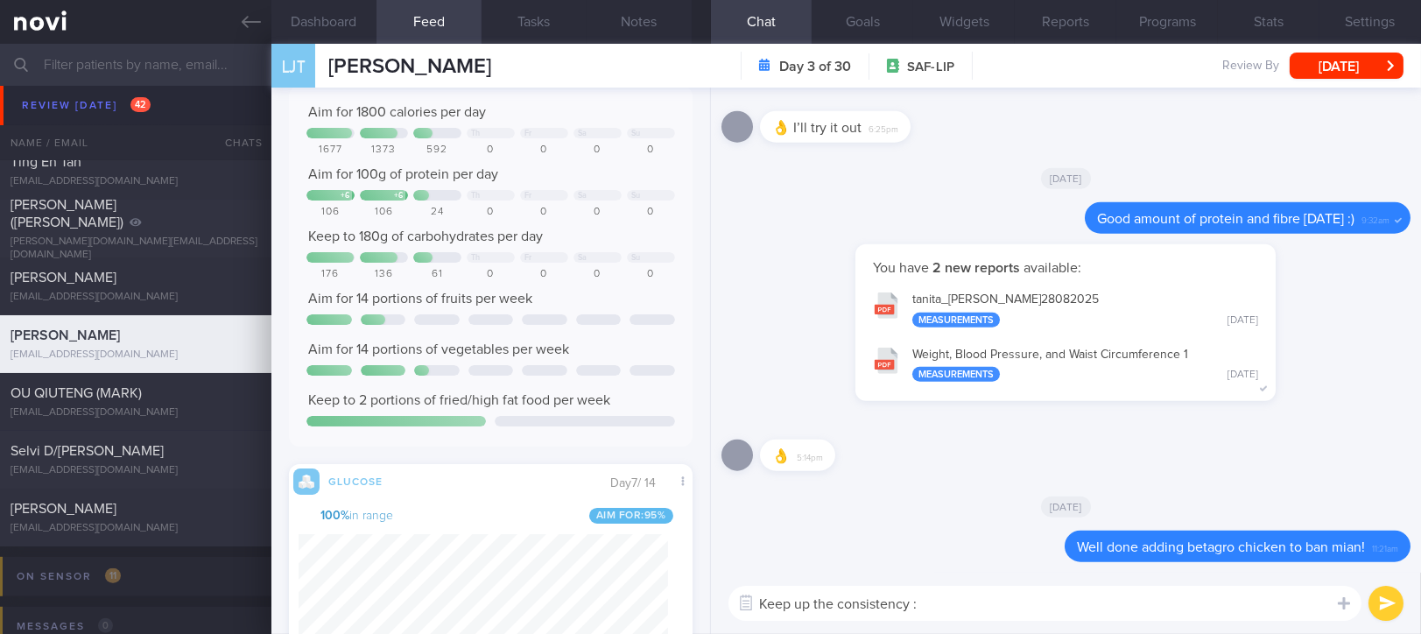
type textarea "Keep up the consistency :)"
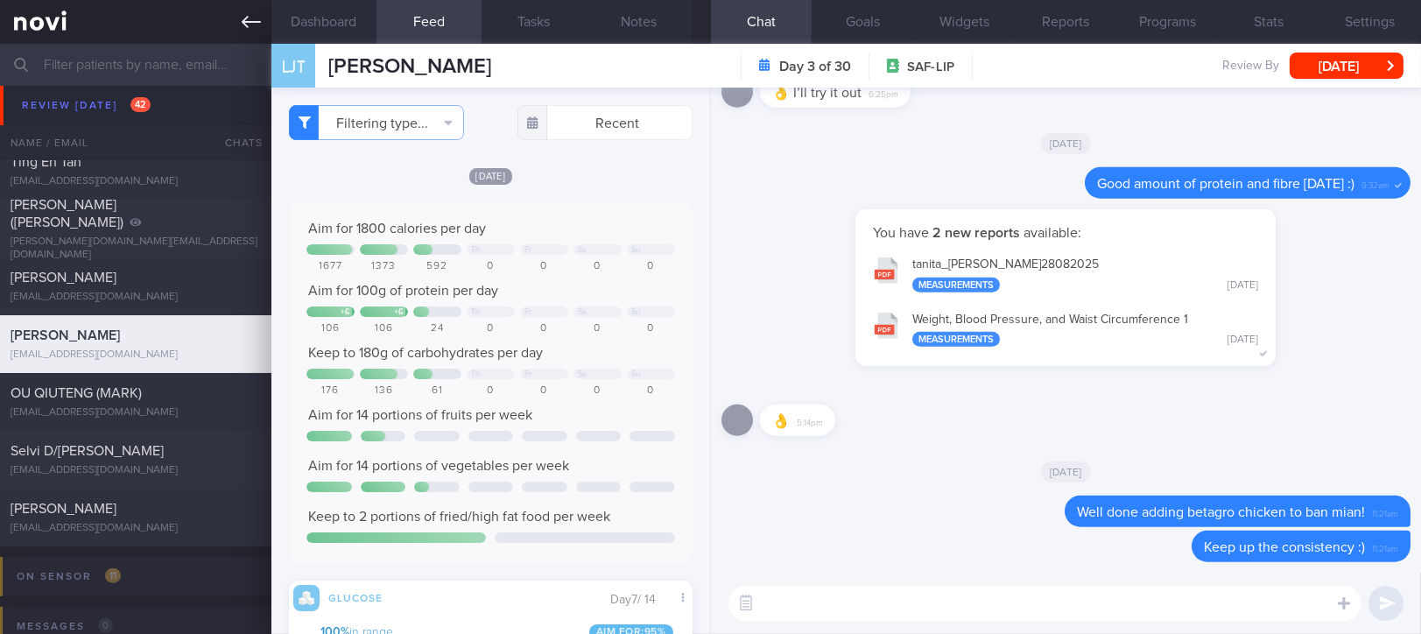
click at [257, 25] on icon at bounding box center [251, 21] width 19 height 19
